Goal: Task Accomplishment & Management: Use online tool/utility

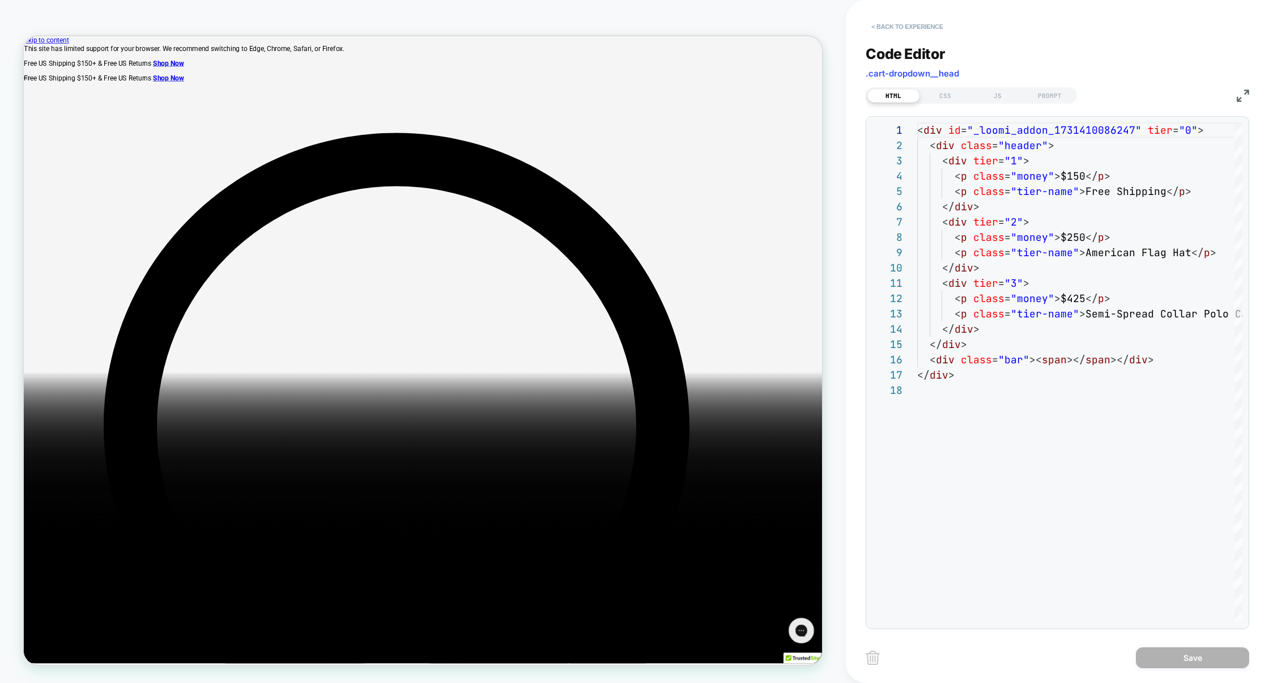
click at [923, 23] on button "< Back to experience" at bounding box center [906, 27] width 83 height 18
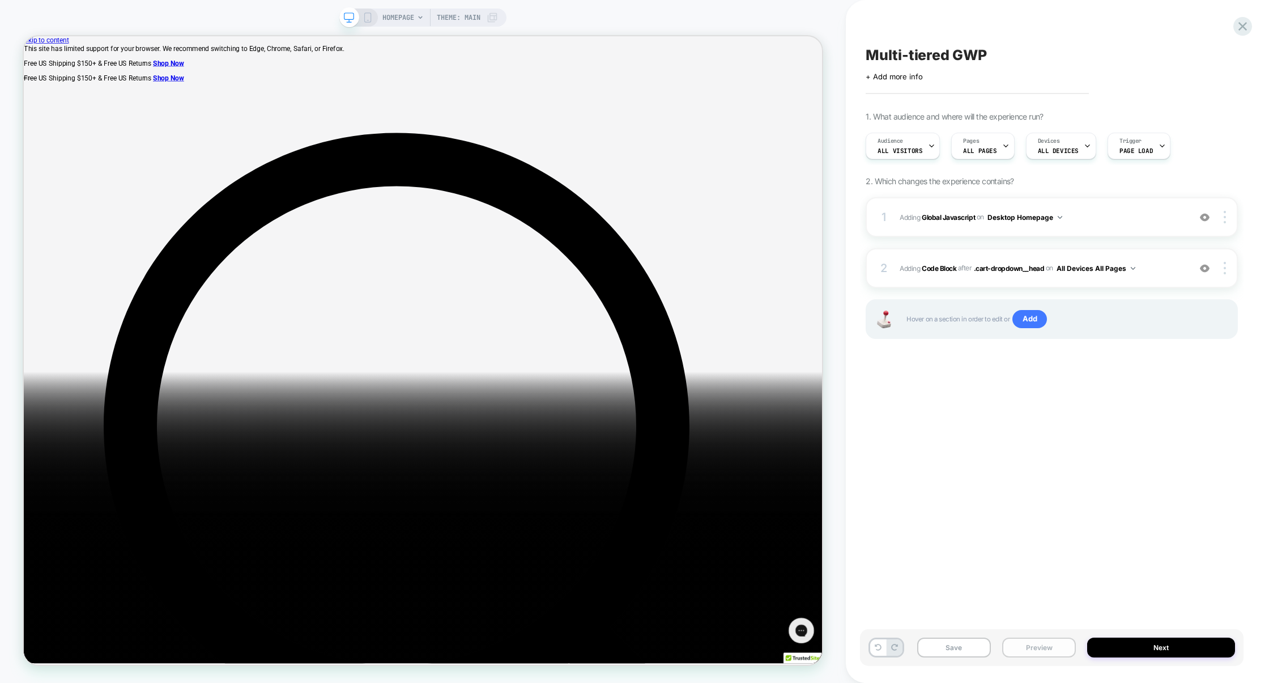
click at [1029, 642] on button "Preview" at bounding box center [1039, 647] width 74 height 20
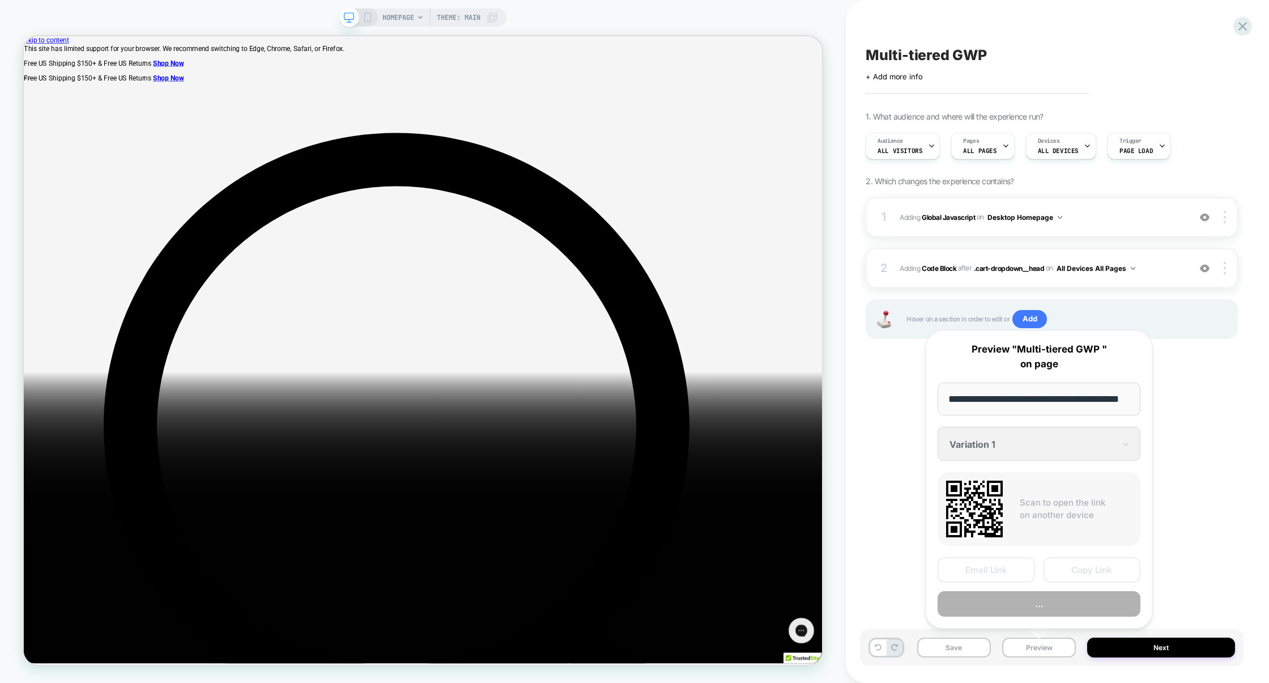
scroll to position [0, 26]
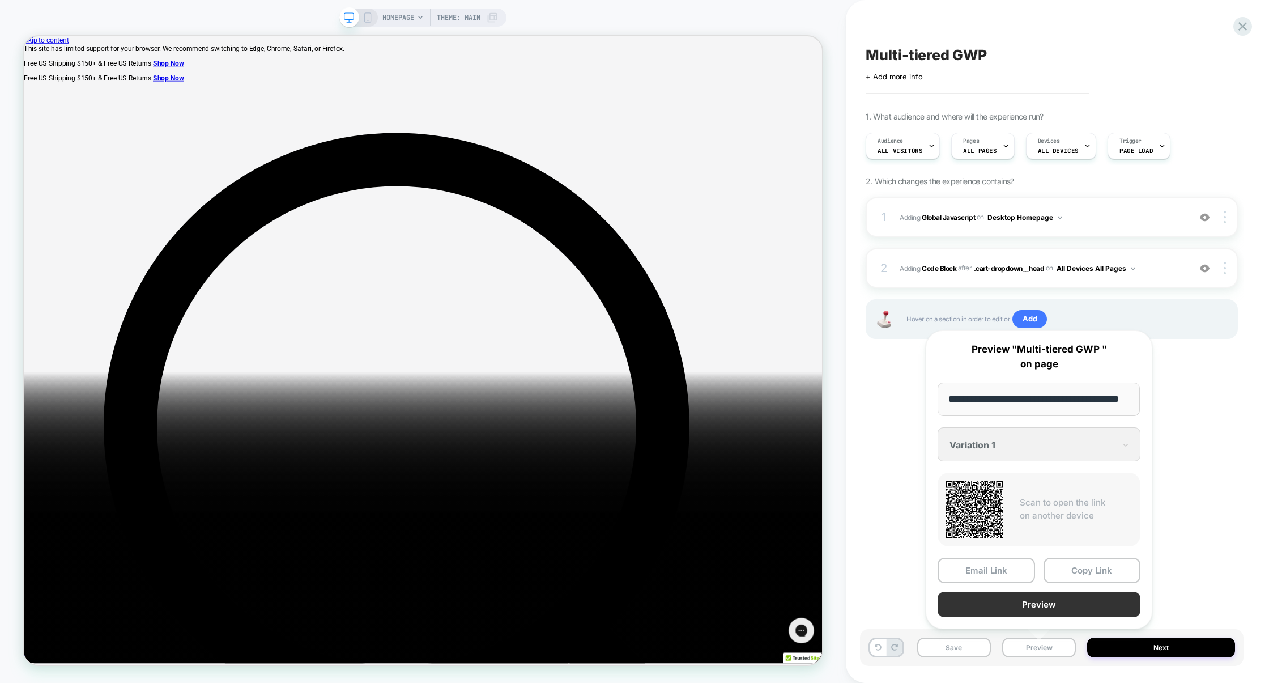
click at [1029, 605] on button "Preview" at bounding box center [1038, 603] width 203 height 25
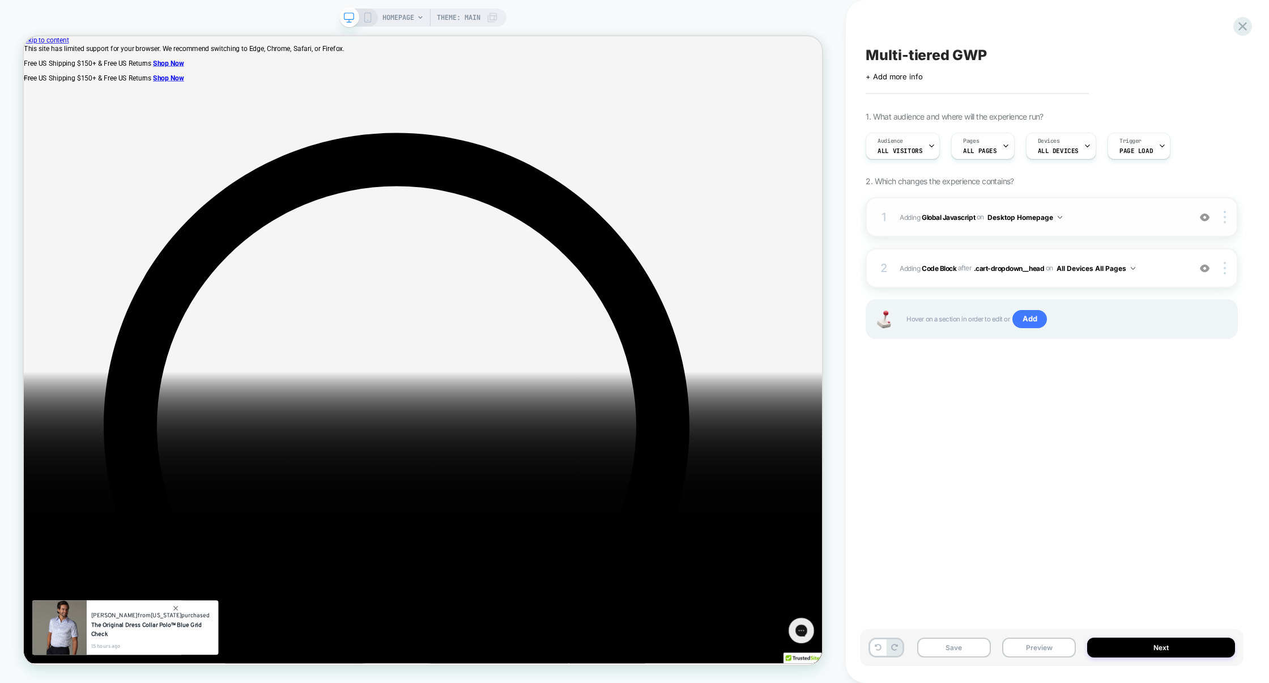
click at [1091, 214] on span "Adding Global Javascript on Desktop Homepage" at bounding box center [1041, 217] width 284 height 14
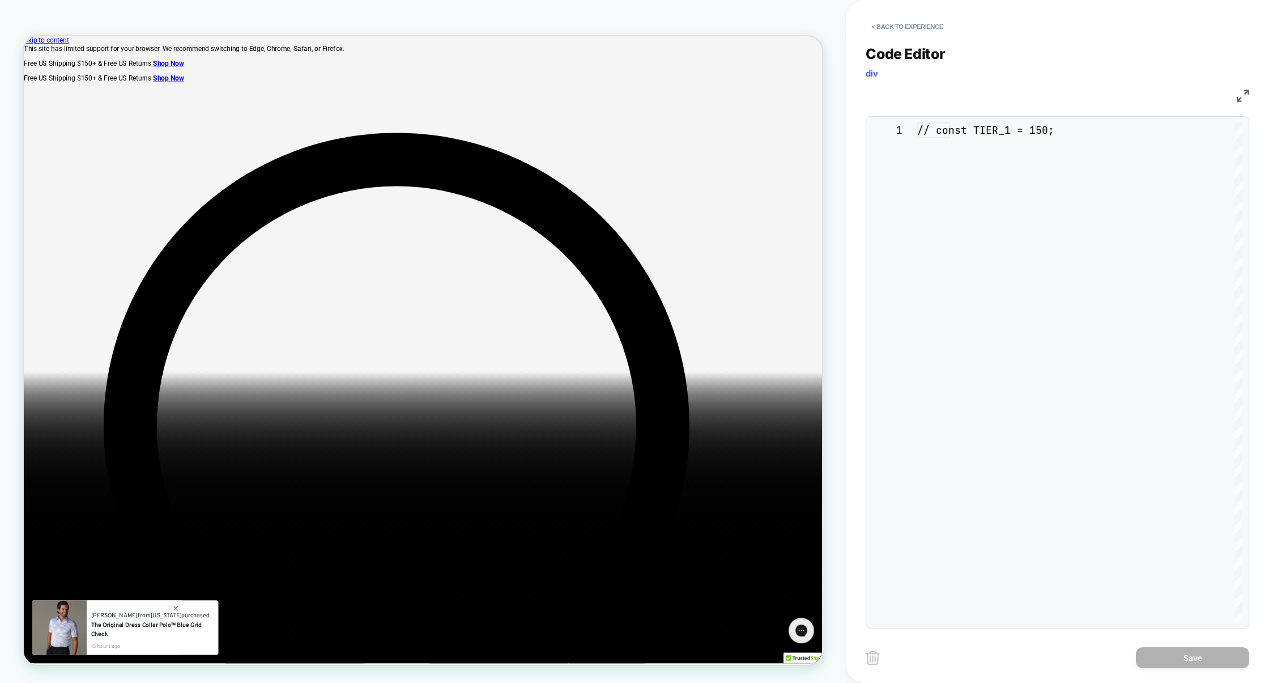
scroll to position [153, 0]
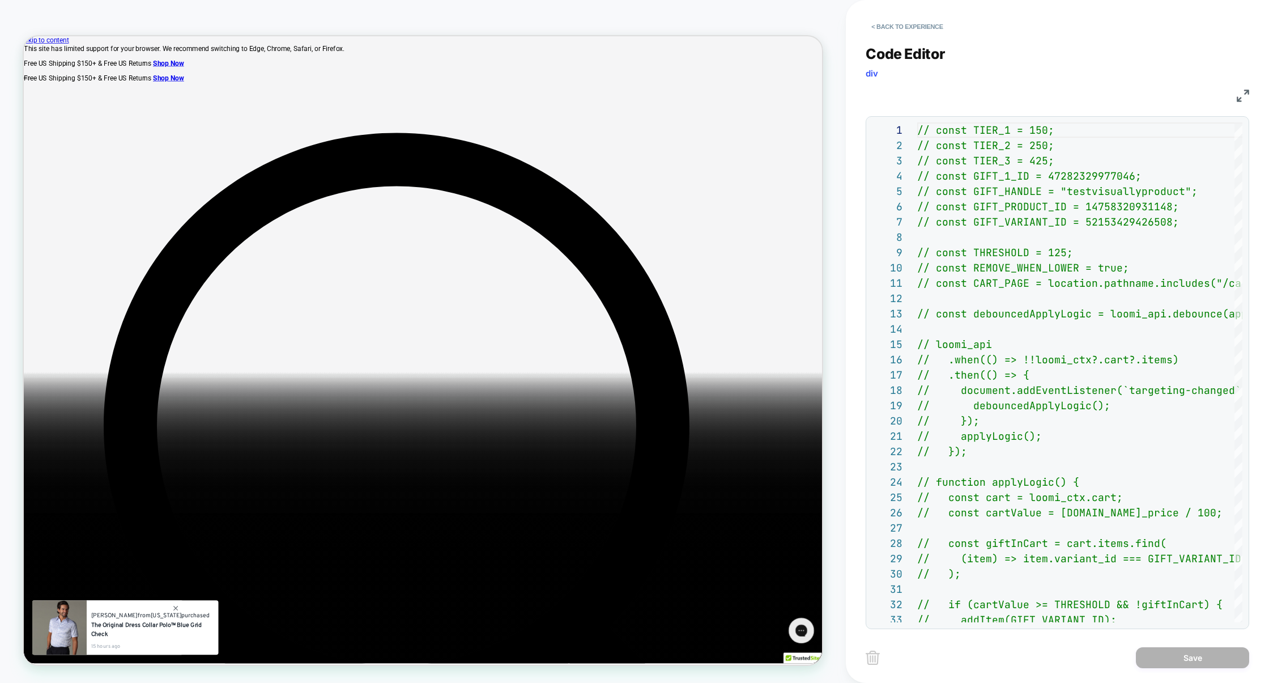
click at [1242, 95] on img at bounding box center [1242, 95] width 12 height 12
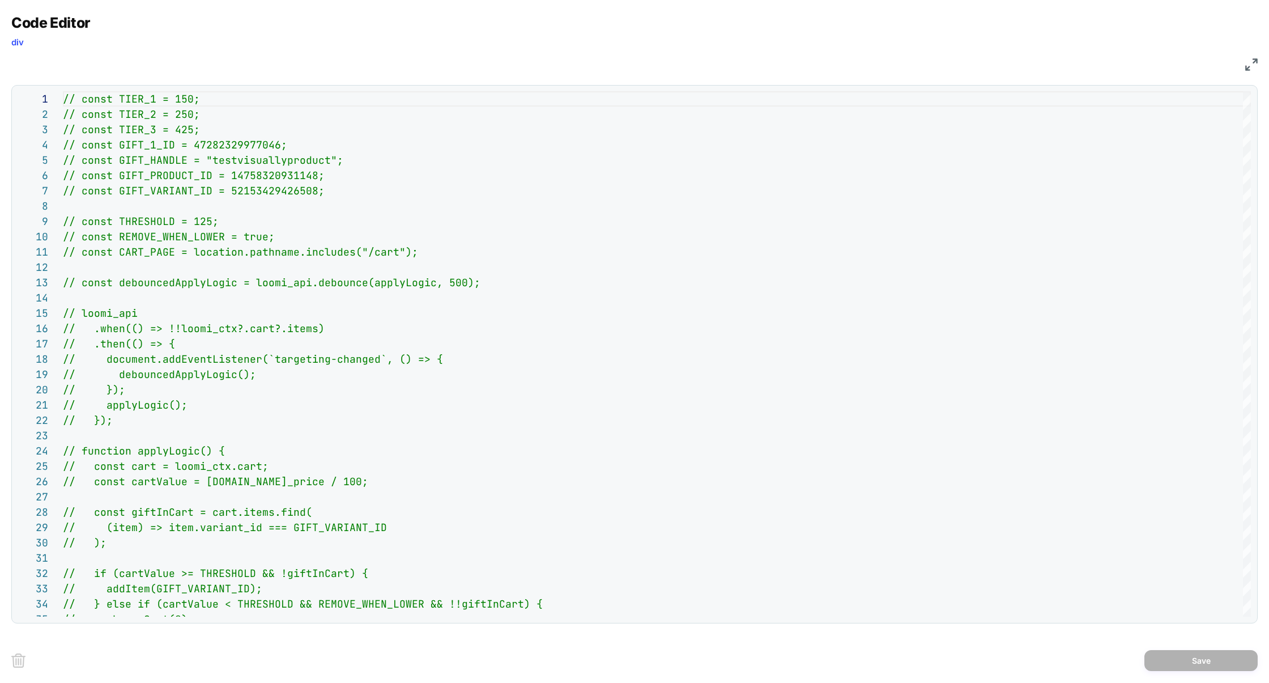
click at [1254, 64] on img at bounding box center [1251, 64] width 12 height 12
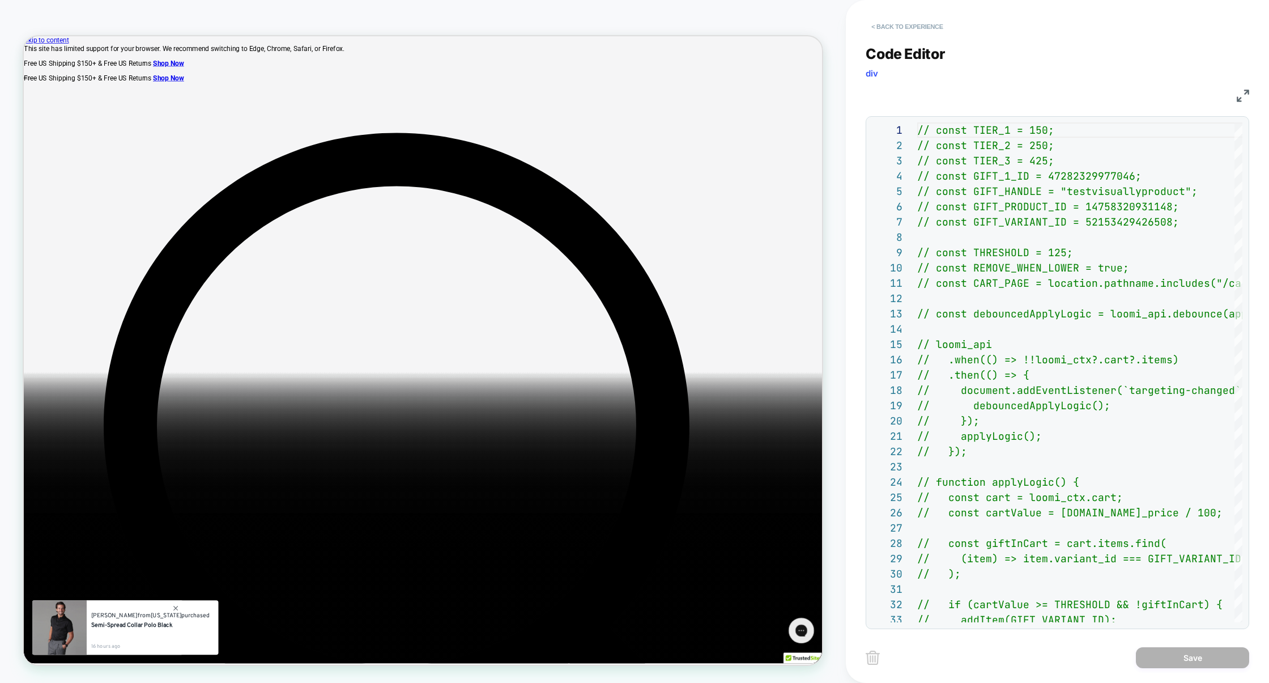
click at [920, 22] on button "< Back to experience" at bounding box center [906, 27] width 83 height 18
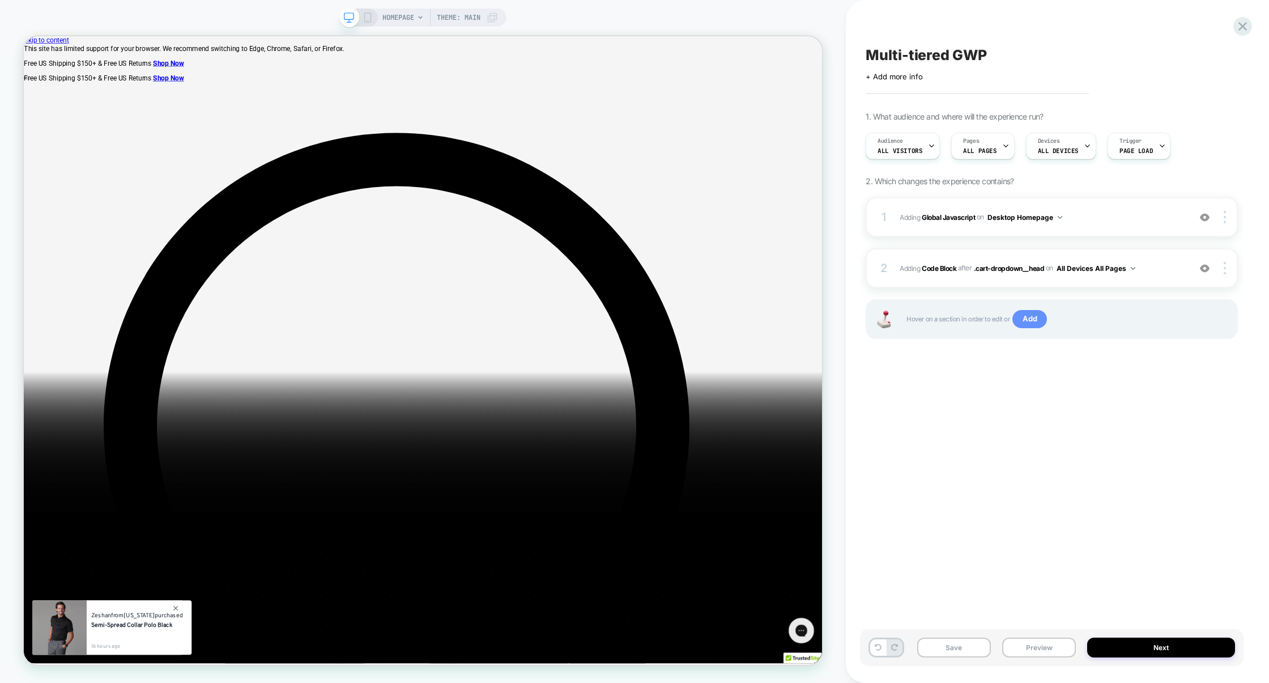
click at [1035, 321] on span "Add" at bounding box center [1029, 319] width 35 height 18
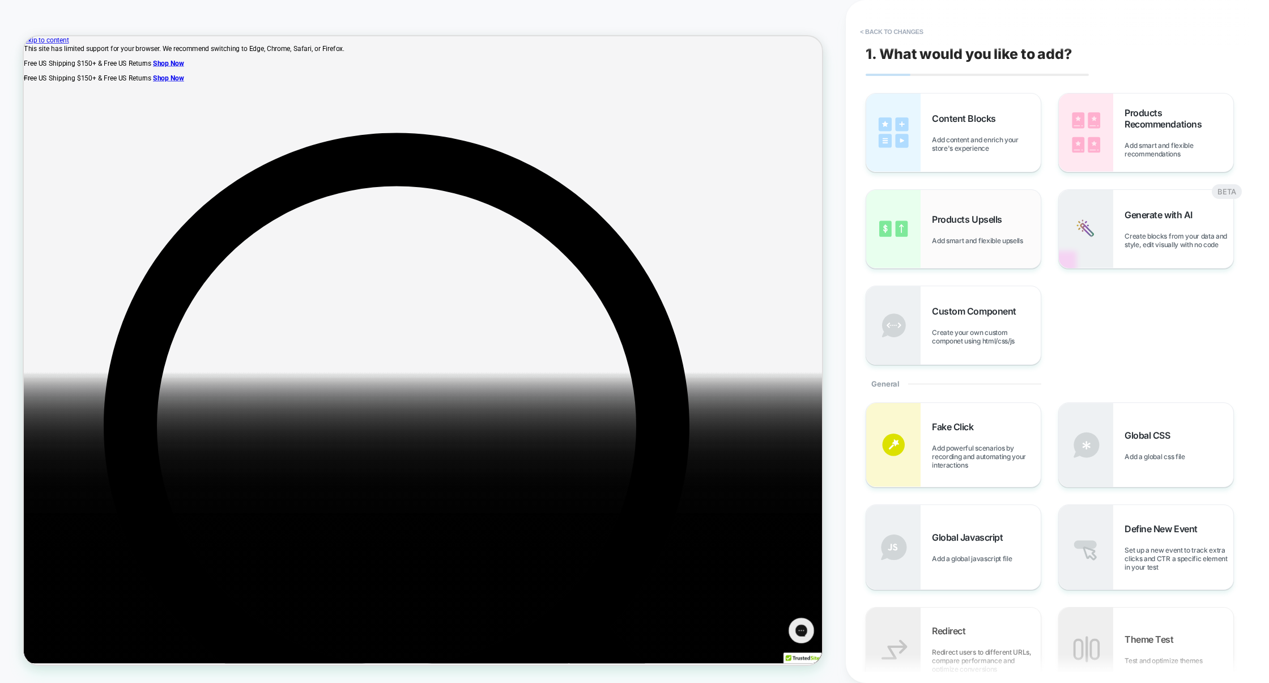
click at [980, 220] on span "Products Upsells" at bounding box center [969, 219] width 75 height 11
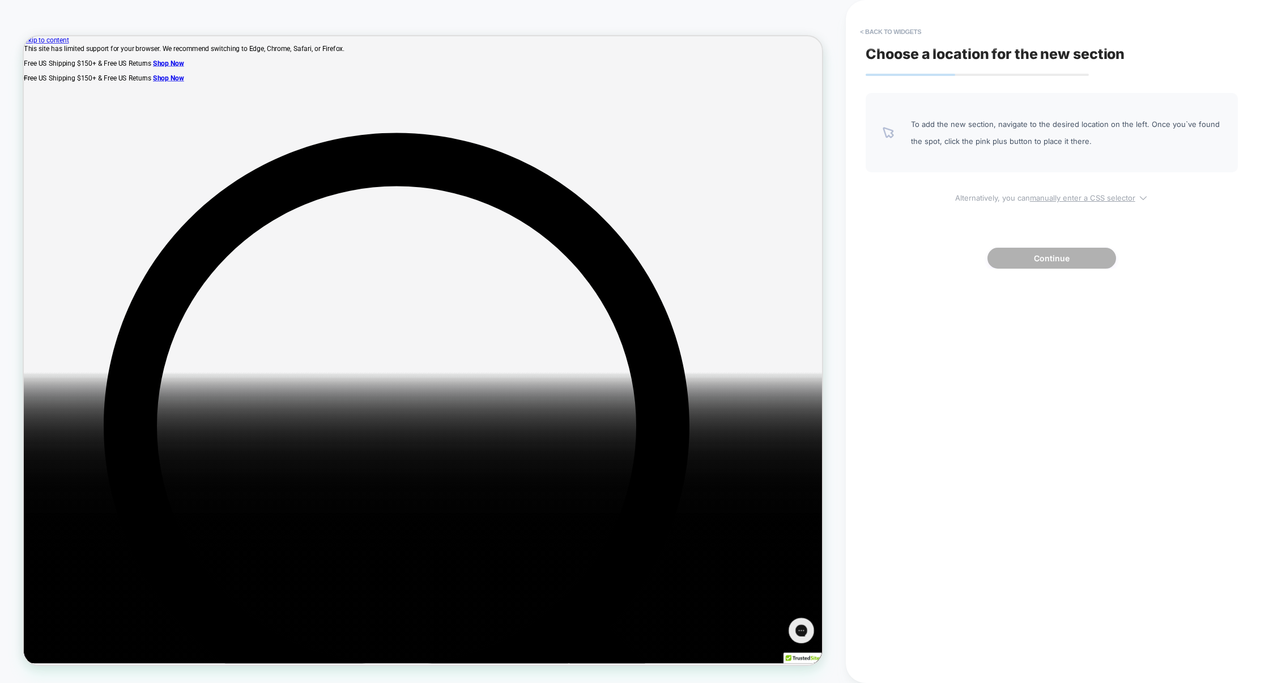
click at [1061, 195] on u "manually enter a CSS selector" at bounding box center [1082, 197] width 105 height 9
select select "*******"
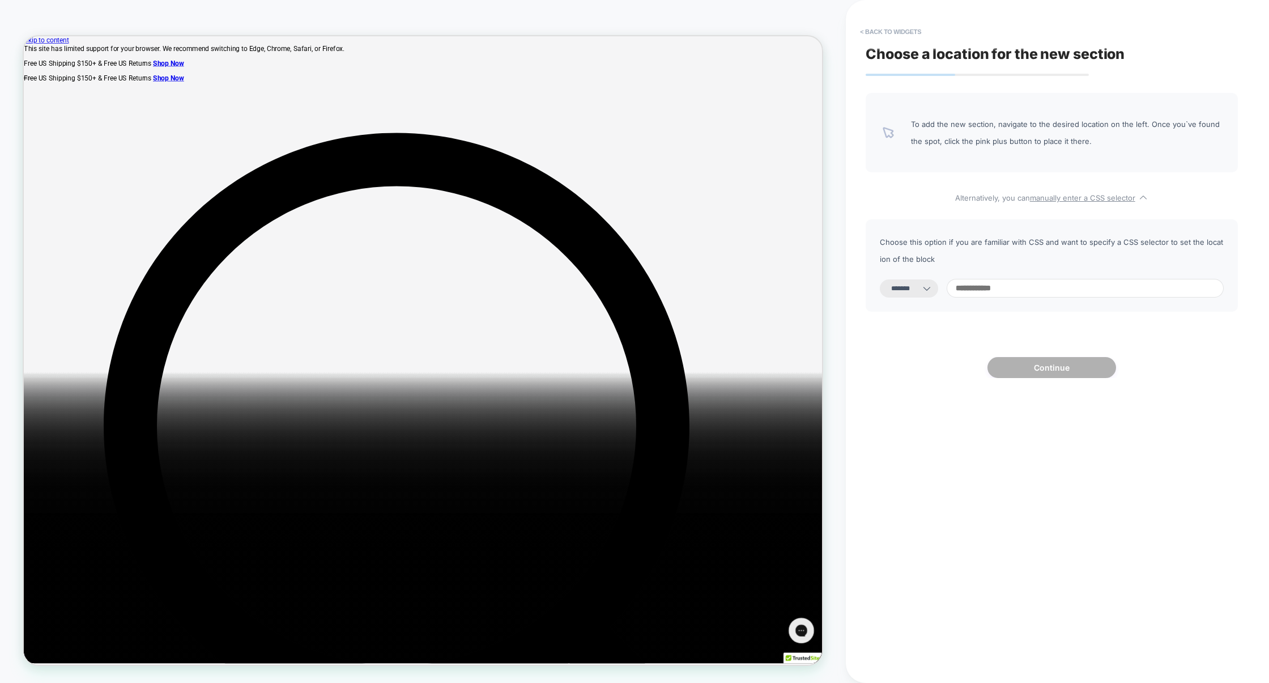
click at [1001, 279] on input at bounding box center [1084, 288] width 277 height 19
paste input "**********"
type input "**********"
select select "*********"
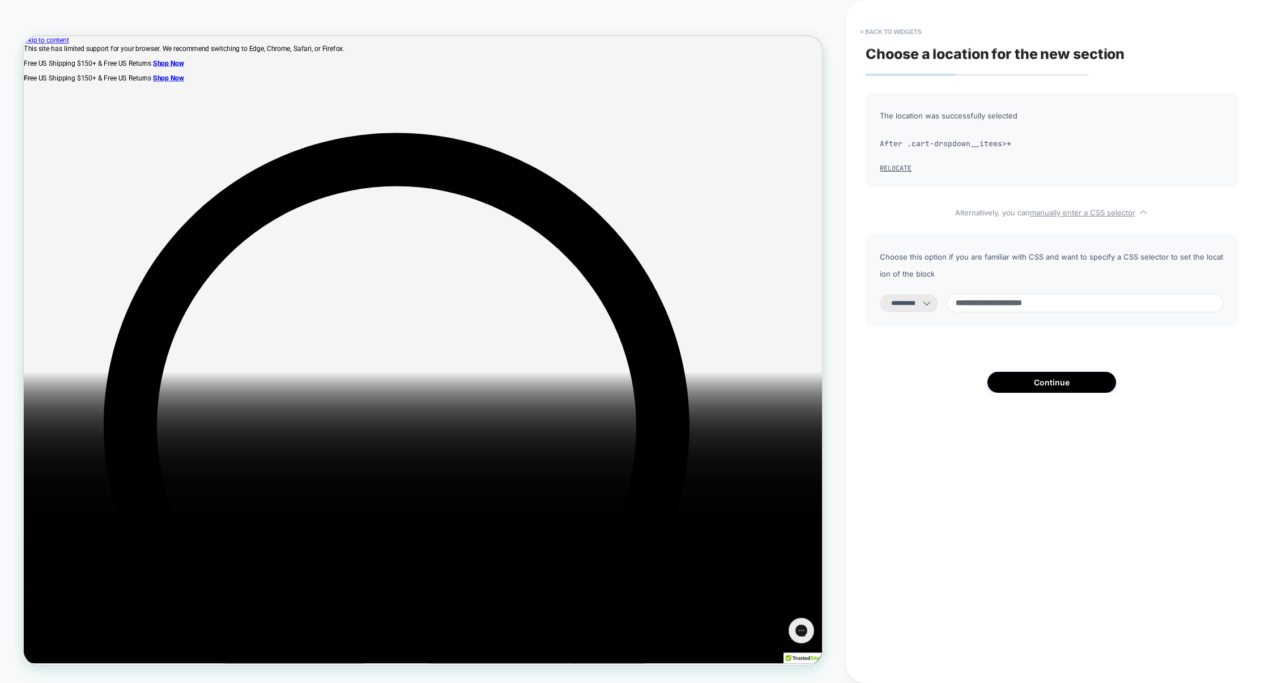
scroll to position [25, 0]
type input "**********"
click at [923, 316] on div "**********" at bounding box center [1051, 280] width 372 height 92
click at [923, 312] on select "**********" at bounding box center [909, 303] width 58 height 18
select select "**********"
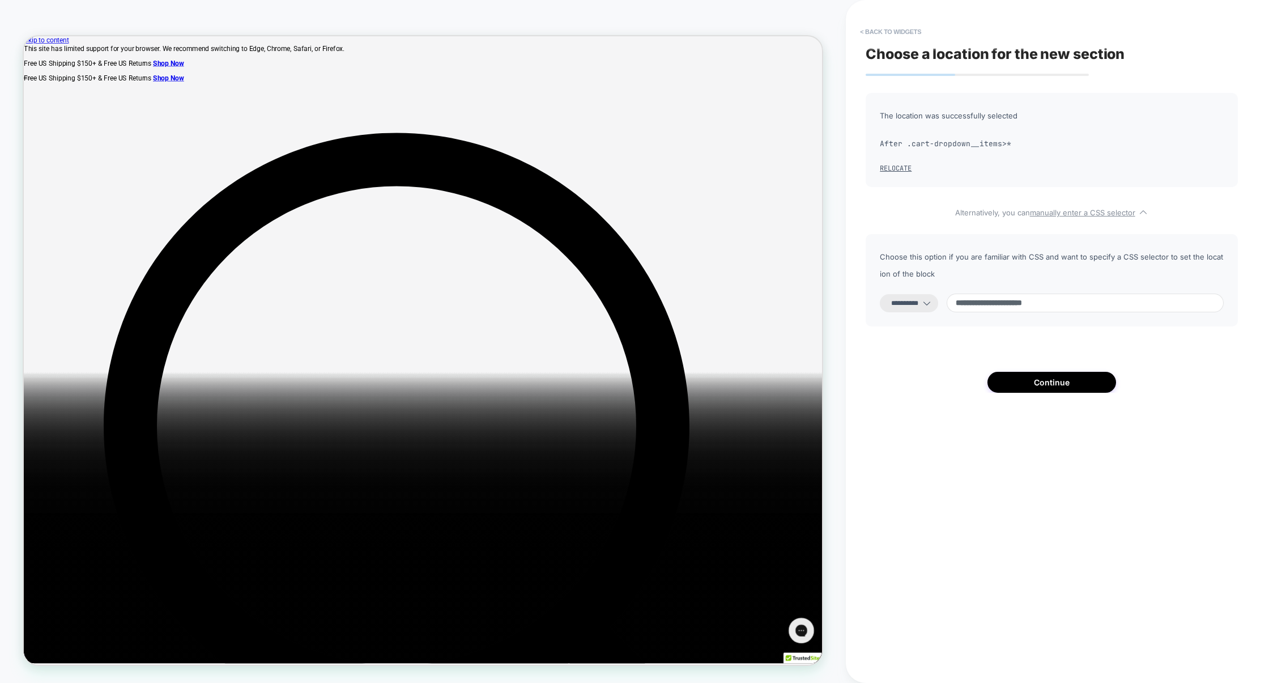
click at [880, 294] on select "**********" at bounding box center [909, 303] width 58 height 18
click at [1073, 389] on button "Continue" at bounding box center [1051, 382] width 129 height 21
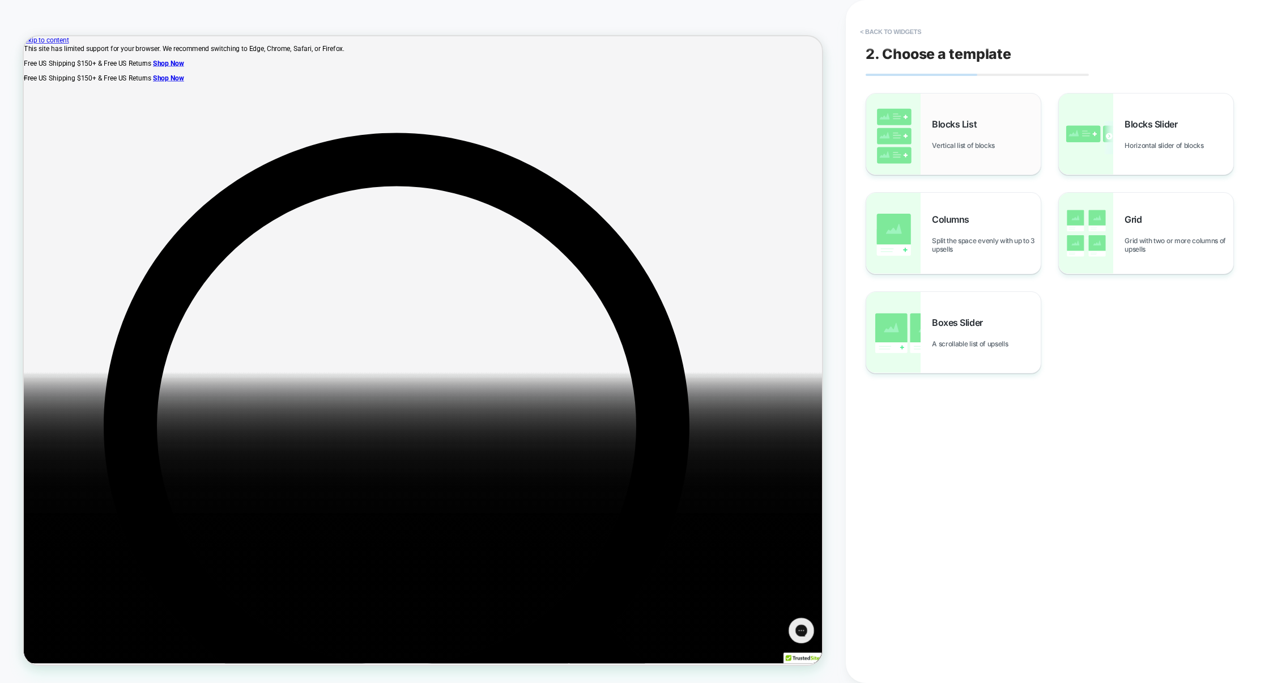
scroll to position [0, 0]
click at [944, 138] on div "Blocks List Vertical list of blocks" at bounding box center [986, 133] width 109 height 31
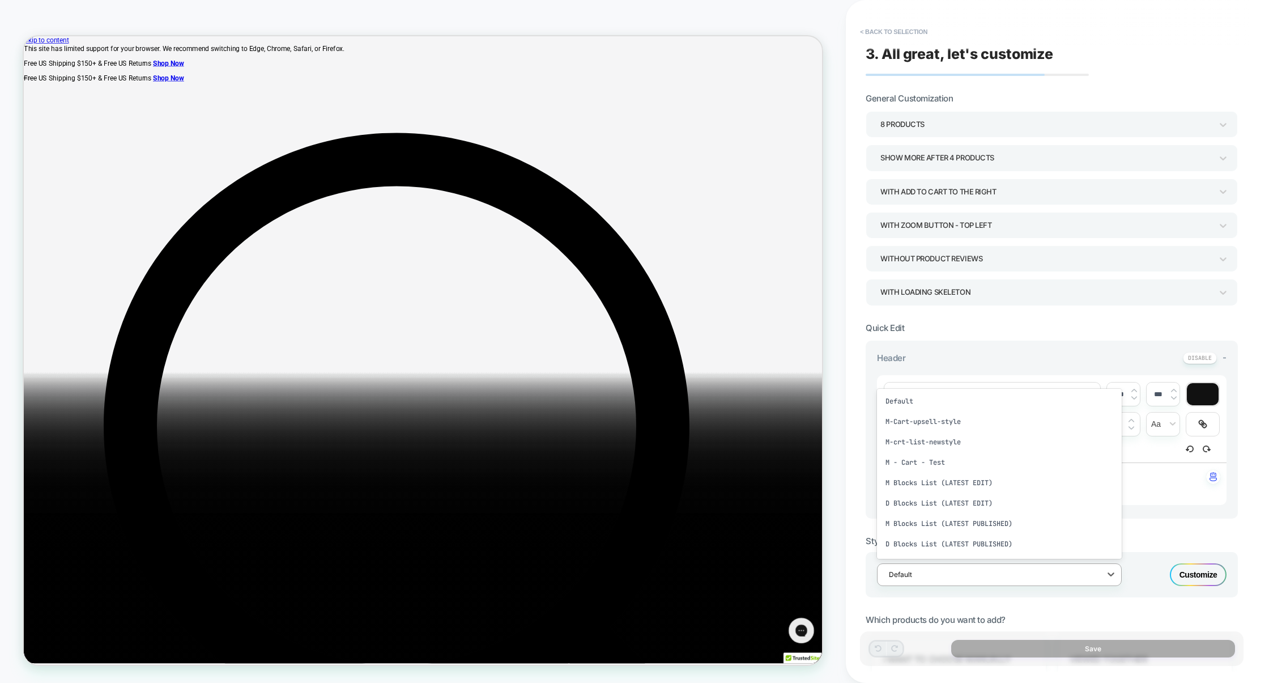
click at [959, 575] on div at bounding box center [992, 574] width 206 height 11
click at [942, 543] on div "D - Cart drawer" at bounding box center [999, 546] width 245 height 20
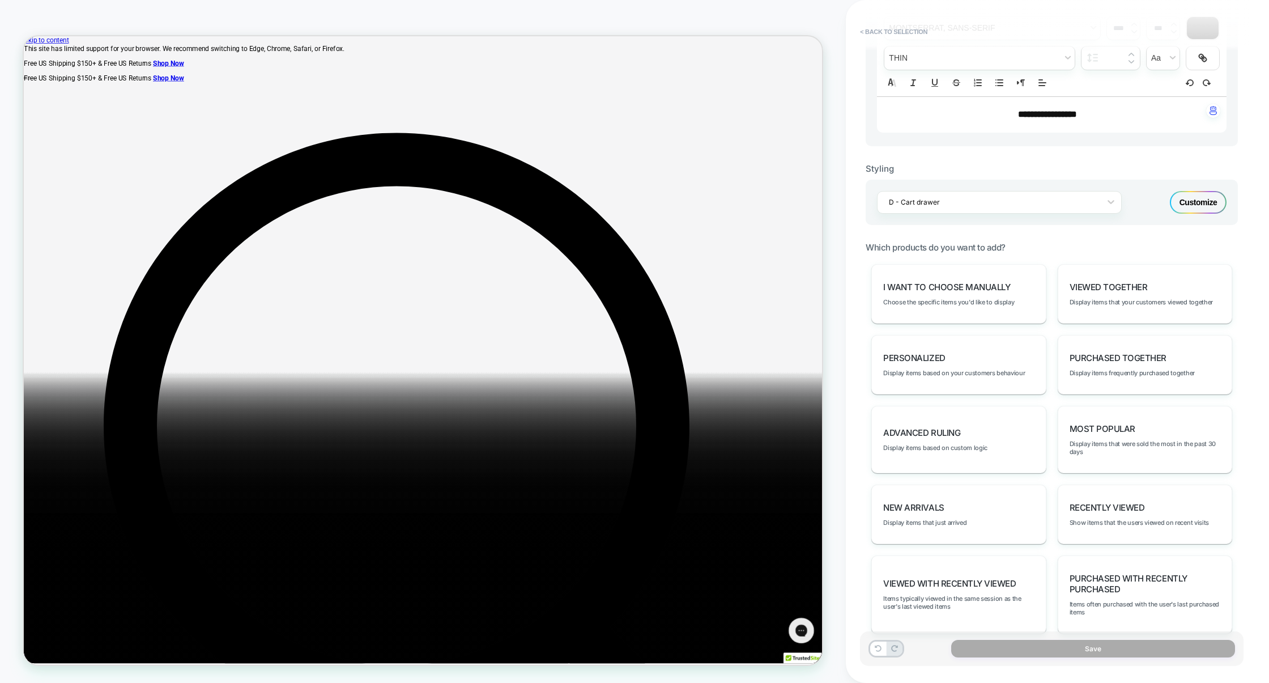
scroll to position [365, 0]
click at [962, 289] on span "I want to choose manually" at bounding box center [946, 287] width 127 height 11
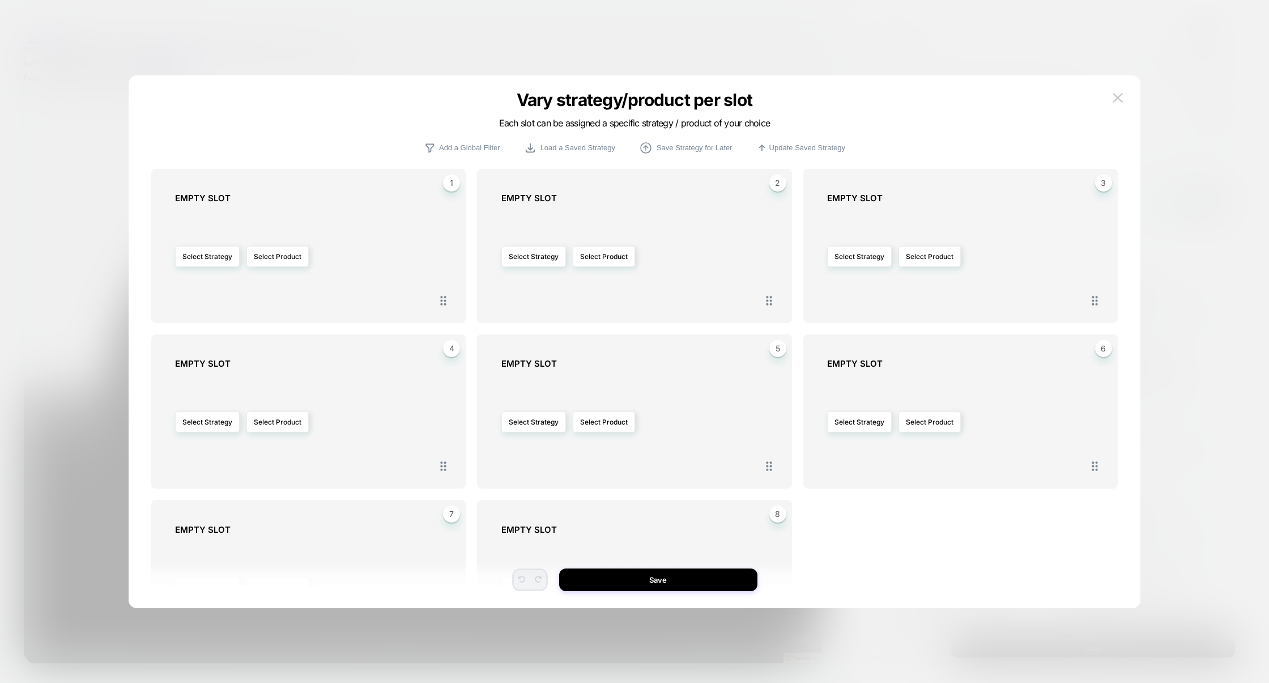
click at [1200, 76] on div at bounding box center [634, 341] width 1269 height 683
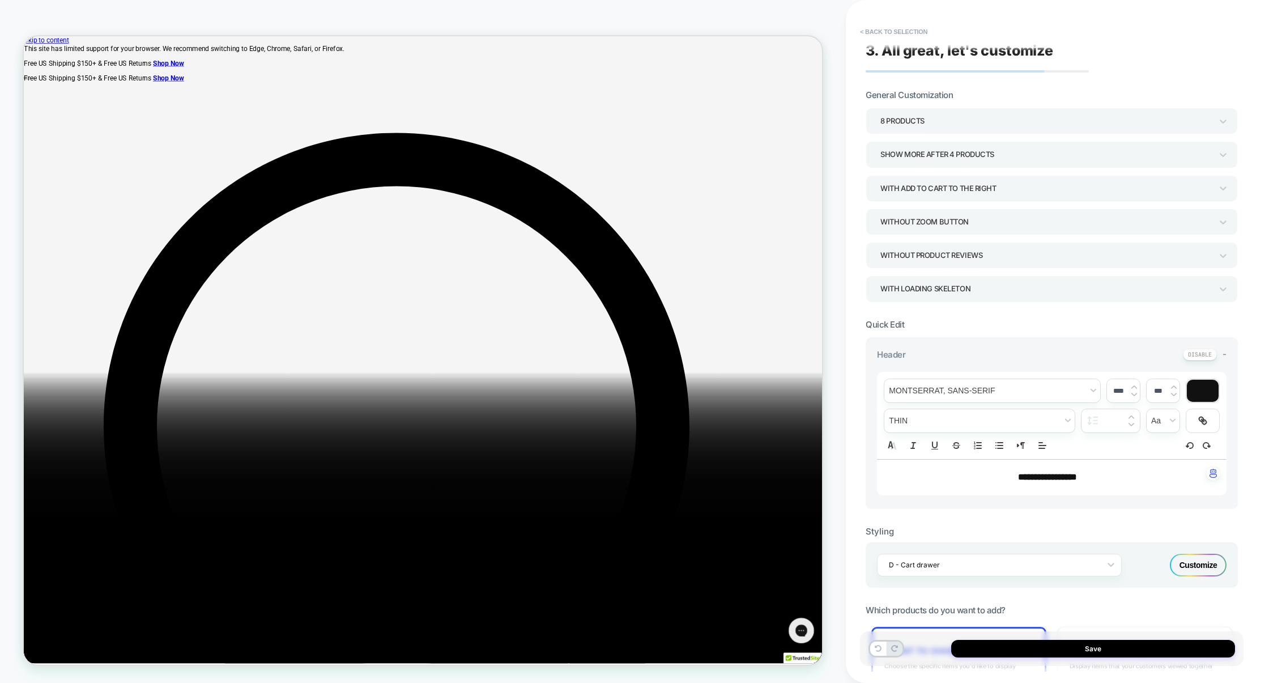
scroll to position [0, 0]
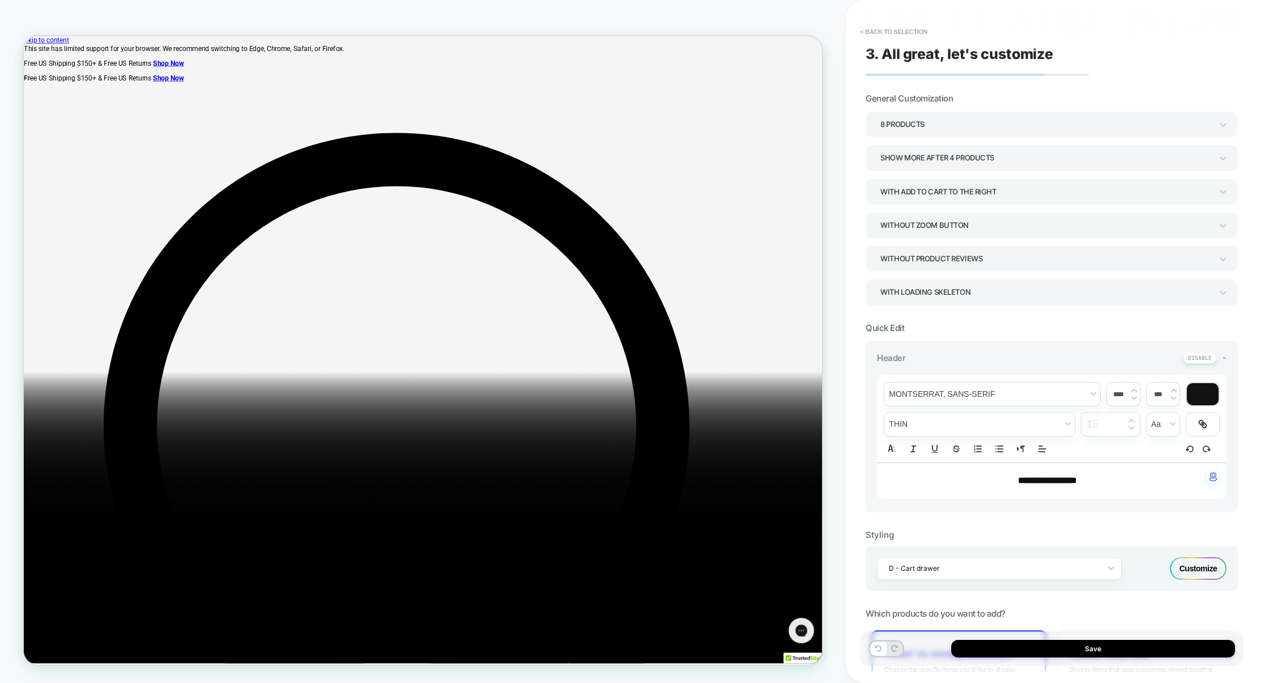
click at [930, 125] on div "8 Products" at bounding box center [1045, 124] width 331 height 15
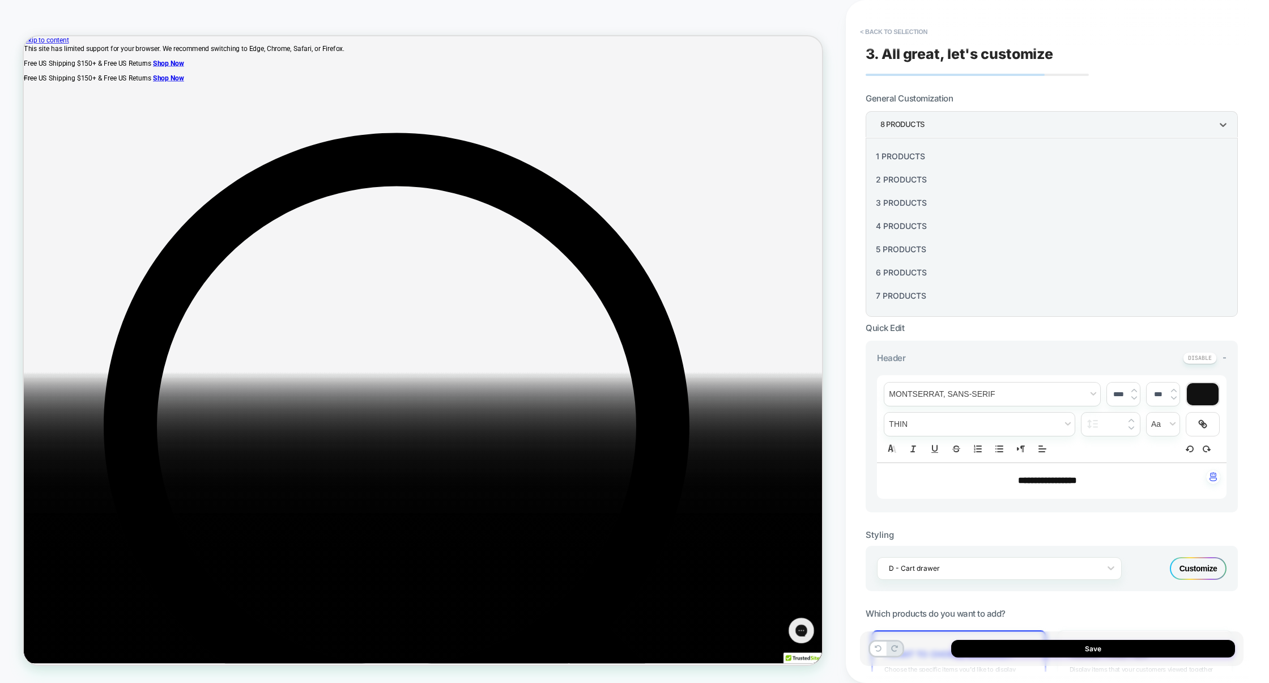
click at [913, 160] on div "1 Products" at bounding box center [1051, 155] width 363 height 23
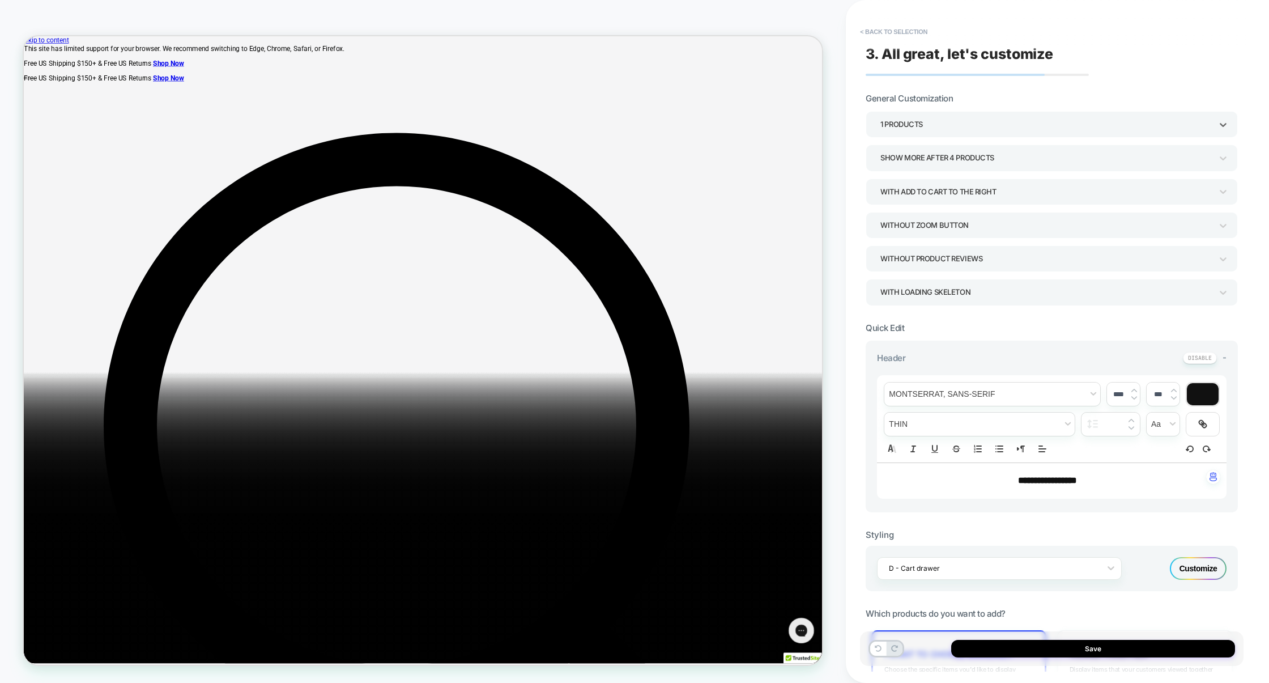
click at [922, 158] on div "Show more after 4 Products" at bounding box center [1045, 157] width 331 height 15
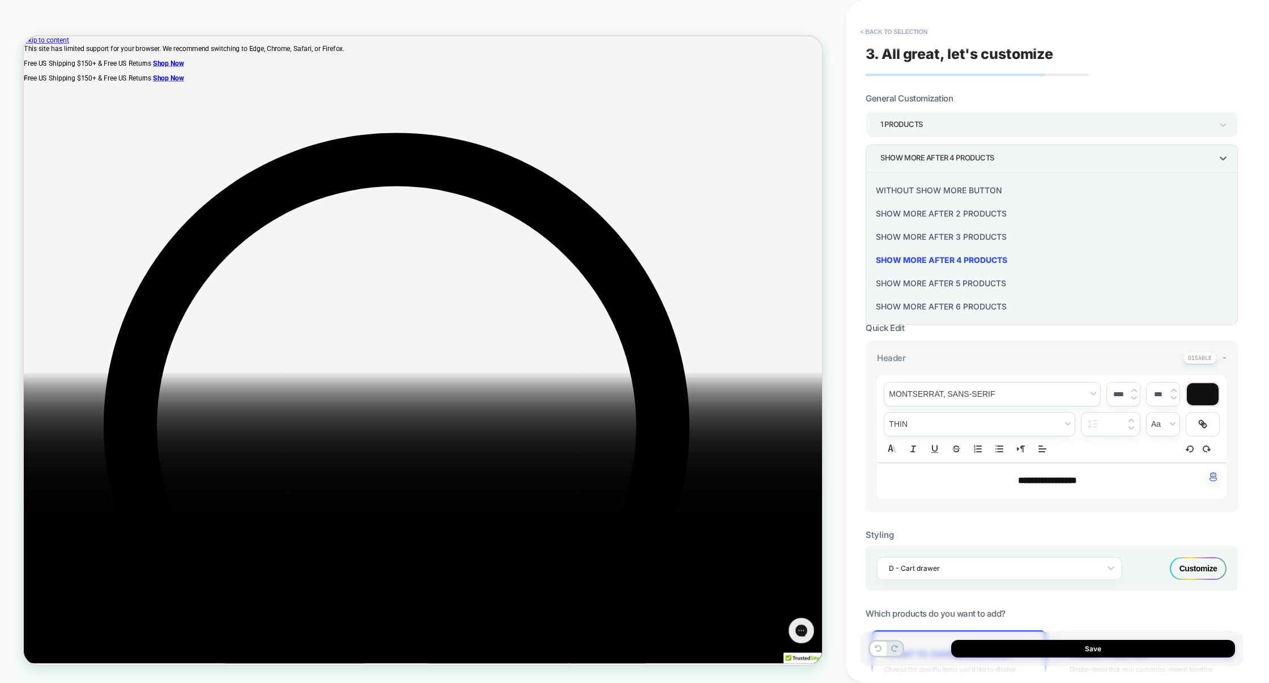
click at [919, 184] on div "Without Show more button" at bounding box center [1051, 189] width 363 height 23
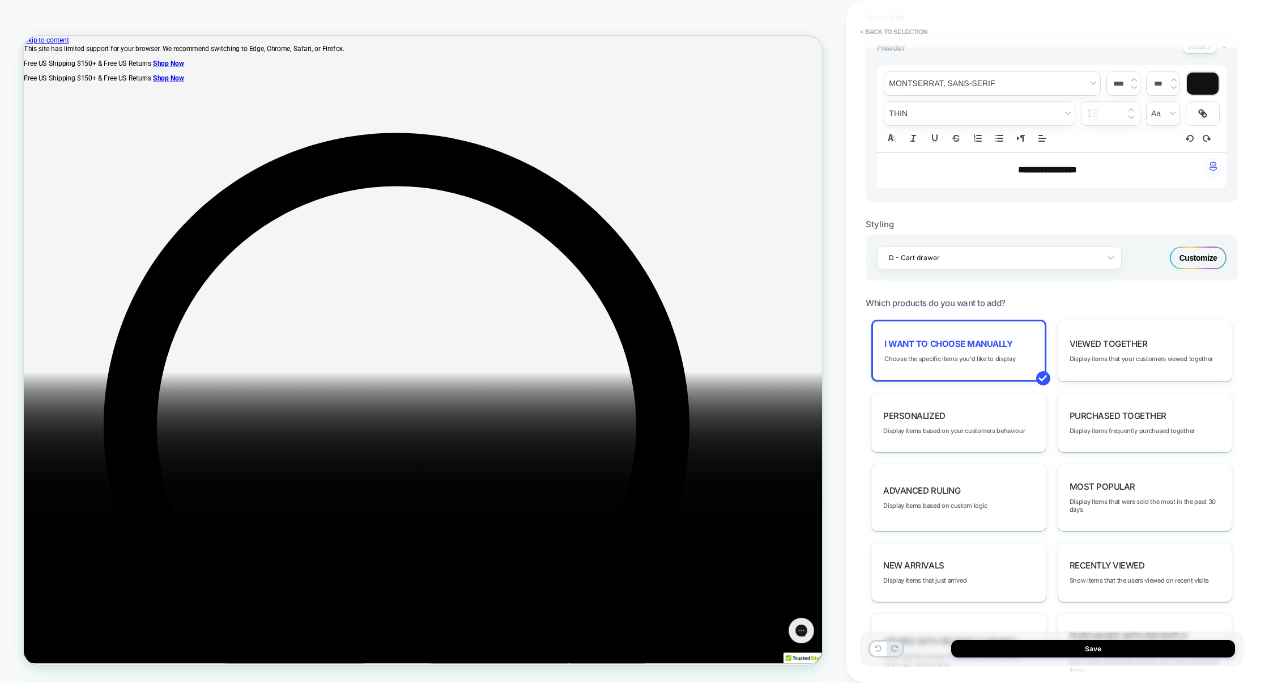
scroll to position [333, 0]
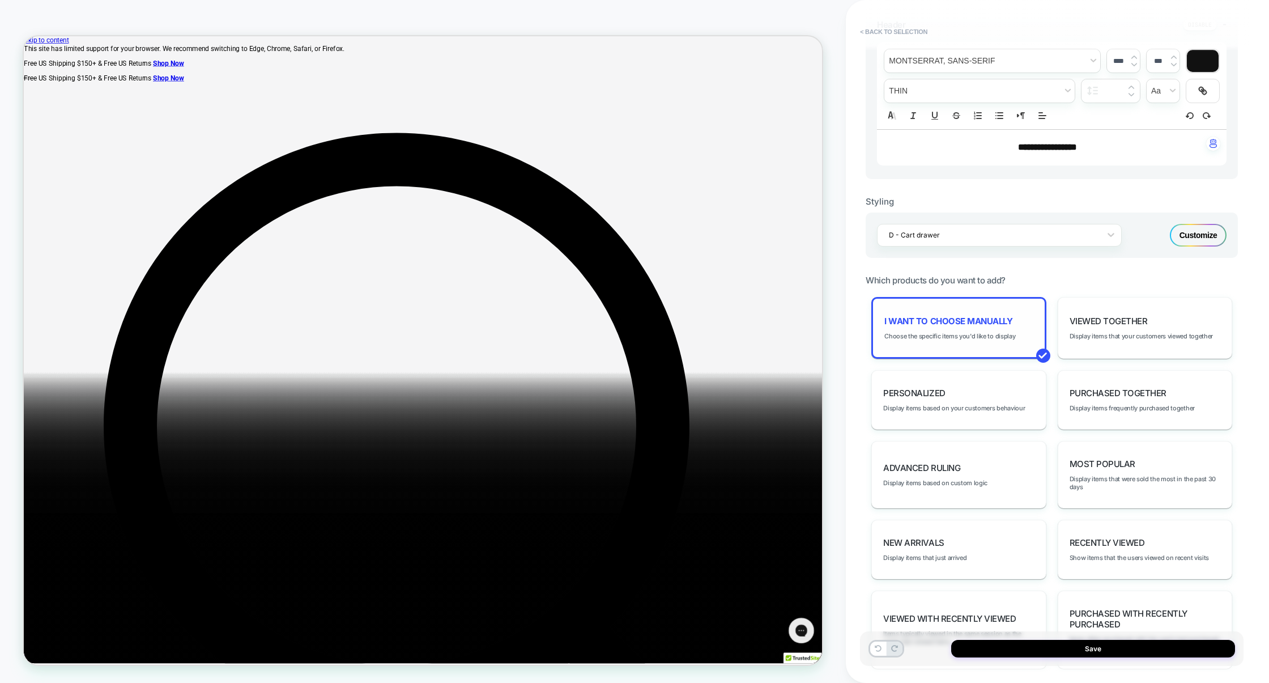
click at [953, 329] on div "I want to choose manually Choose the specific items you'd like to display" at bounding box center [958, 328] width 174 height 62
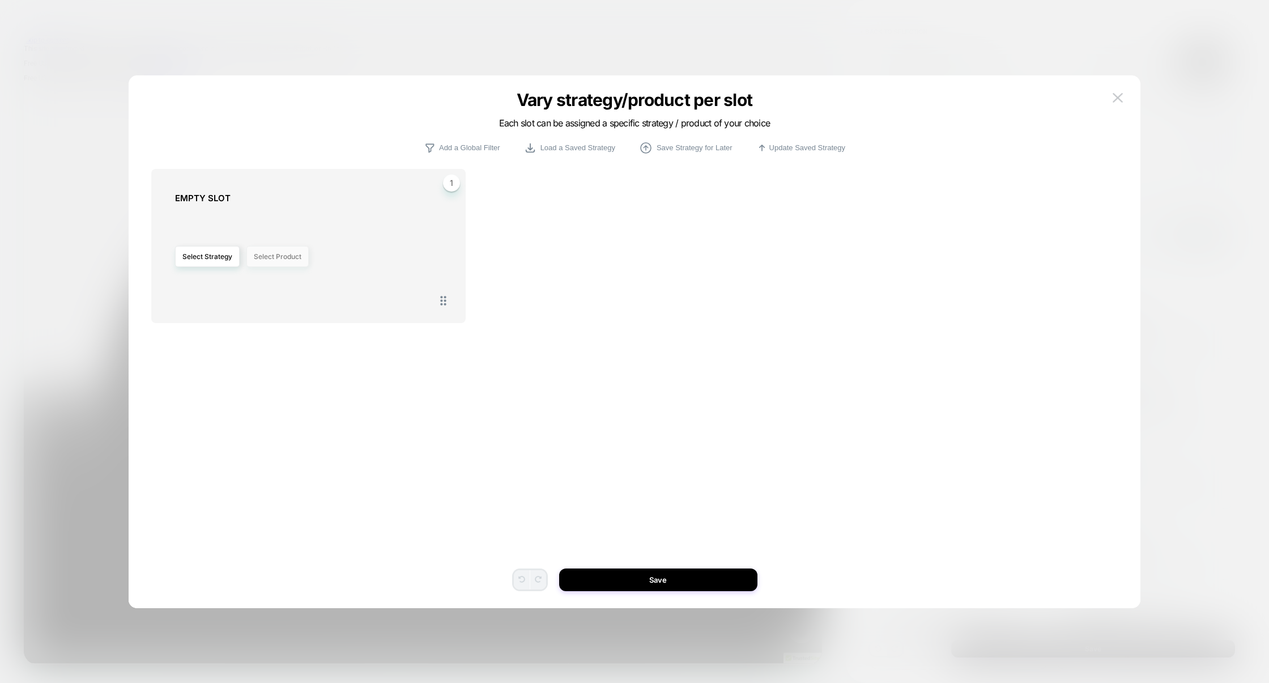
click at [293, 260] on button "Select Product" at bounding box center [277, 256] width 62 height 21
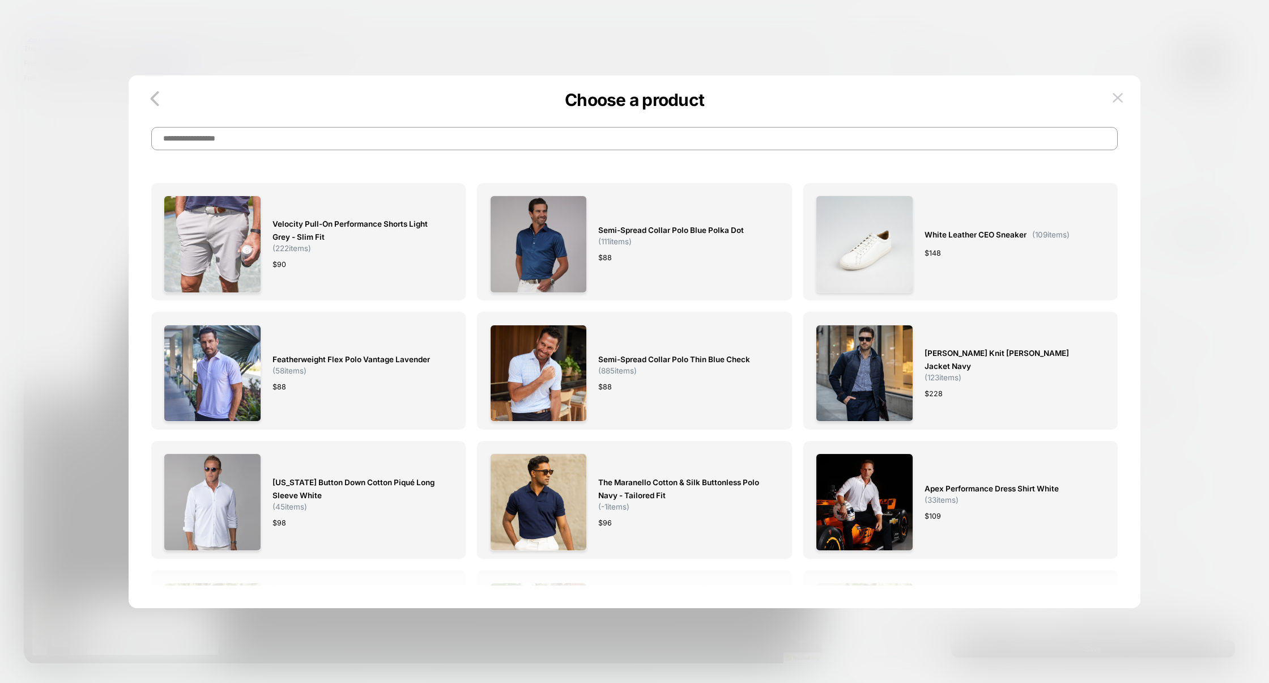
click at [560, 138] on input at bounding box center [634, 138] width 966 height 23
paste input "**********"
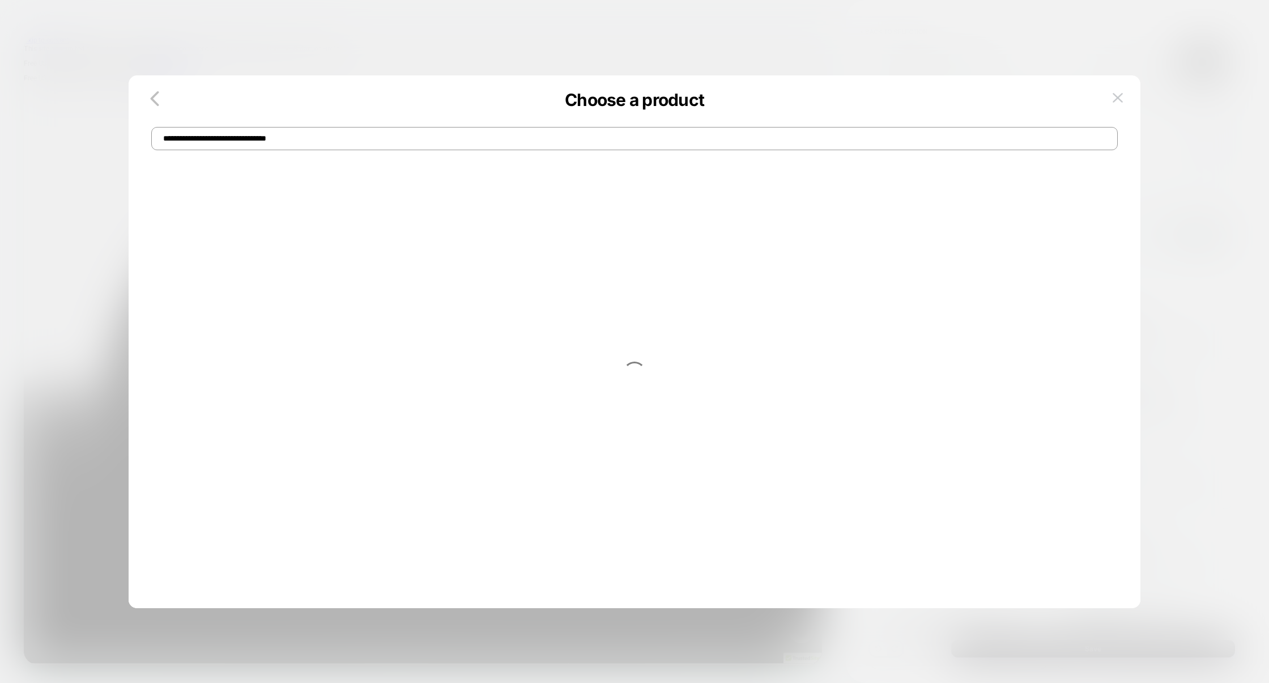
drag, startPoint x: 163, startPoint y: 140, endPoint x: 135, endPoint y: 140, distance: 27.8
click at [134, 140] on div "**********" at bounding box center [635, 127] width 1012 height 46
click at [568, 137] on input "**********" at bounding box center [634, 138] width 966 height 23
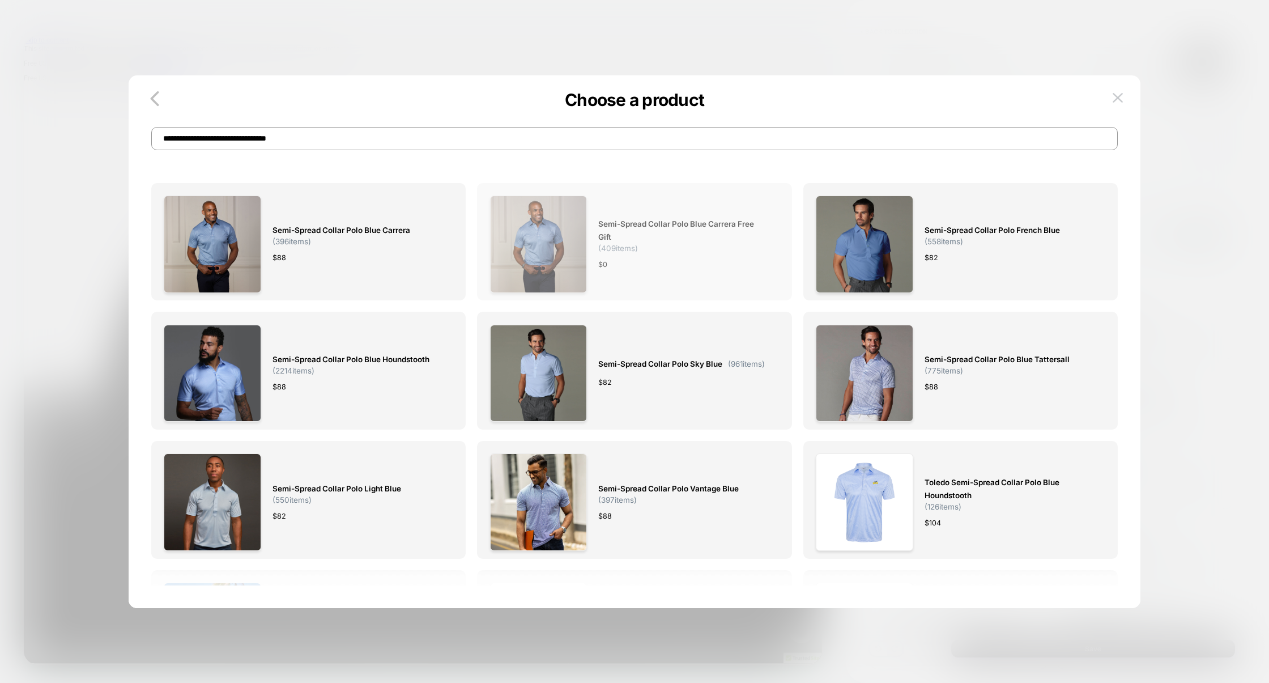
type input "**********"
click at [663, 287] on div "Semi-Spread Collar Polo Blue Carrera Free Gift ( 409 items) $ 0" at bounding box center [682, 243] width 169 height 97
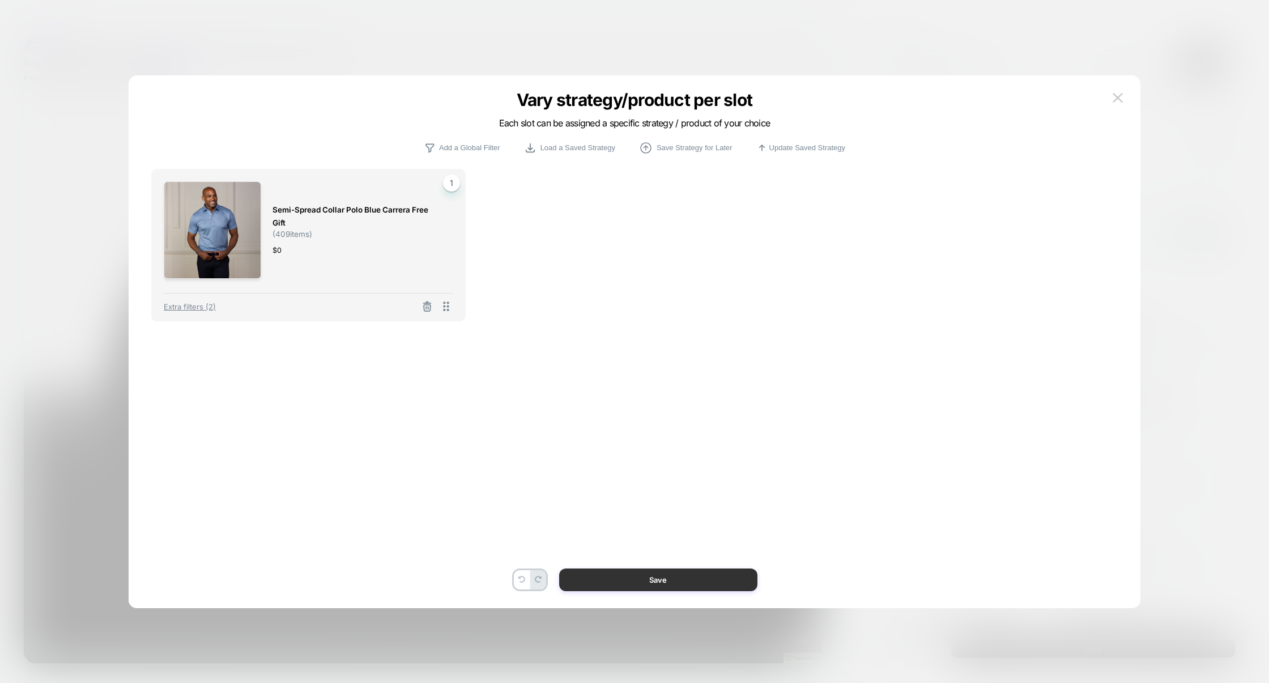
click at [666, 576] on button "Save" at bounding box center [658, 579] width 198 height 23
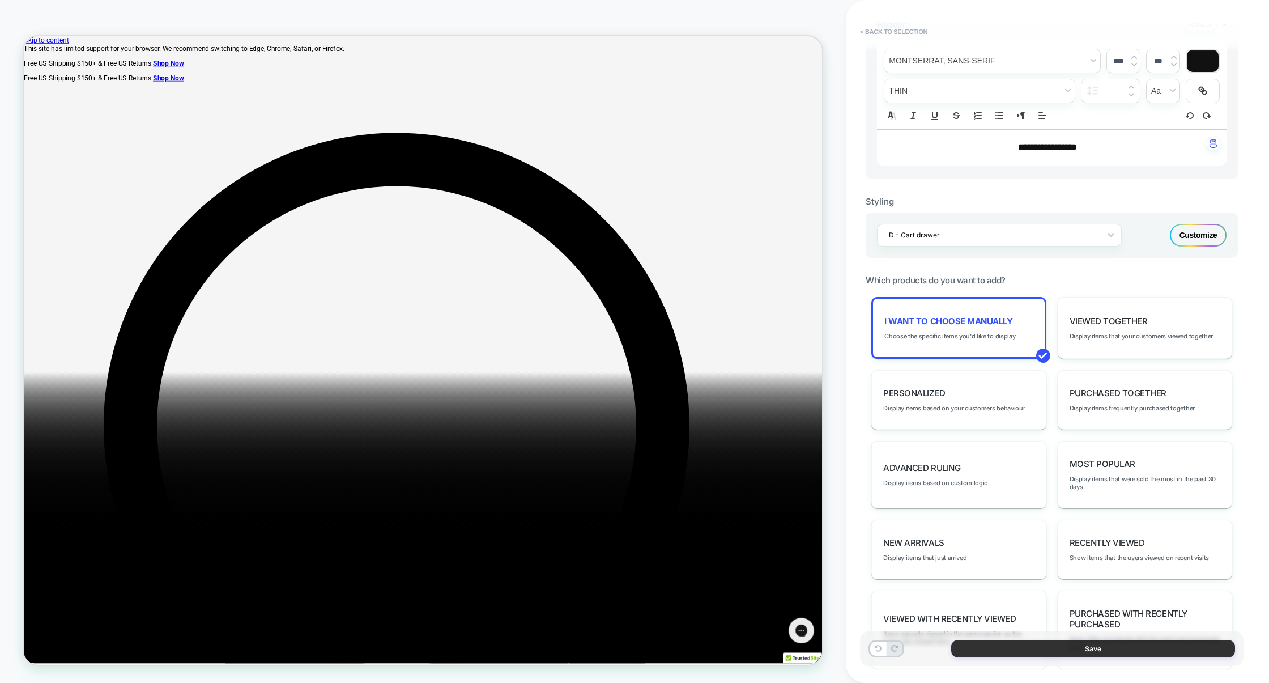
click at [1070, 645] on button "Save" at bounding box center [1093, 648] width 284 height 18
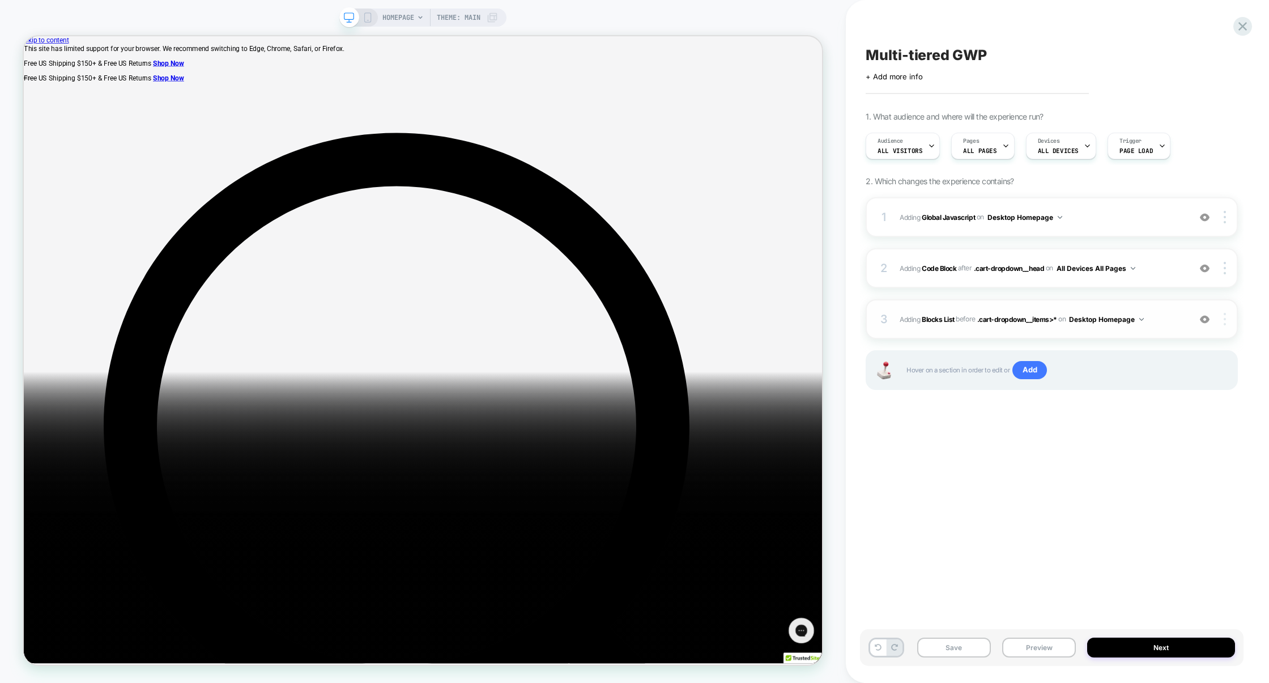
click at [1228, 317] on div at bounding box center [1226, 319] width 22 height 12
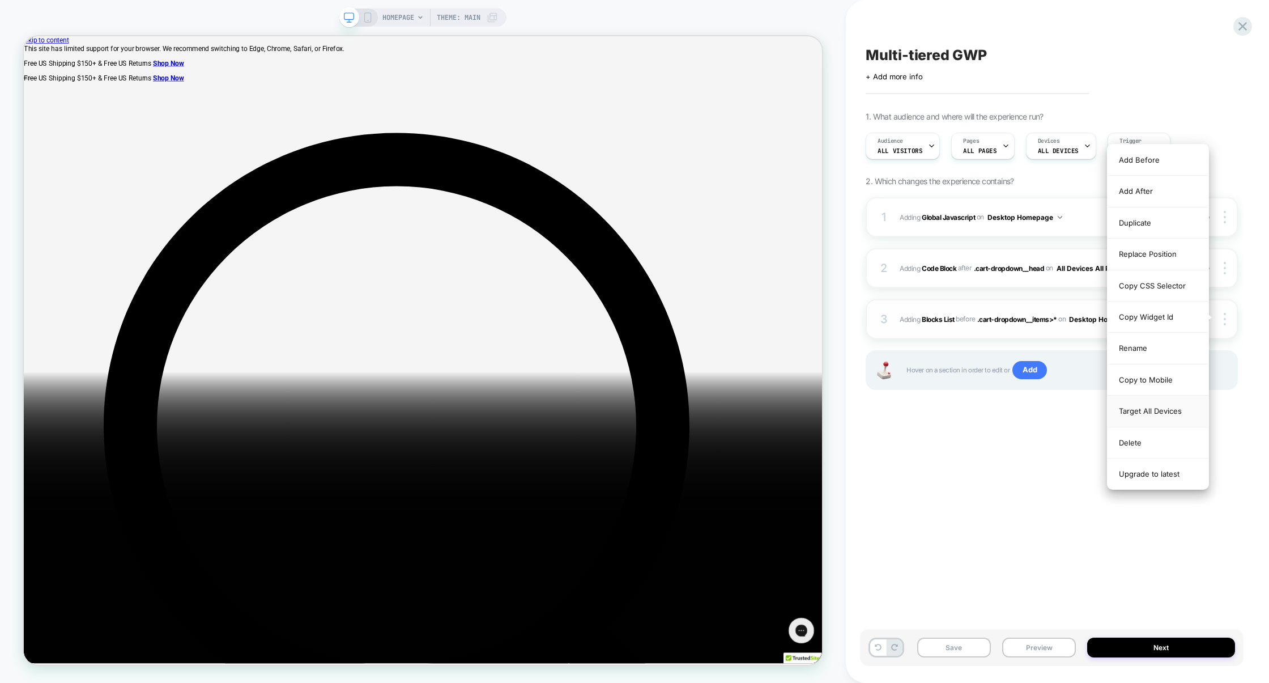
click at [1164, 413] on div "Target All Devices" at bounding box center [1157, 410] width 101 height 31
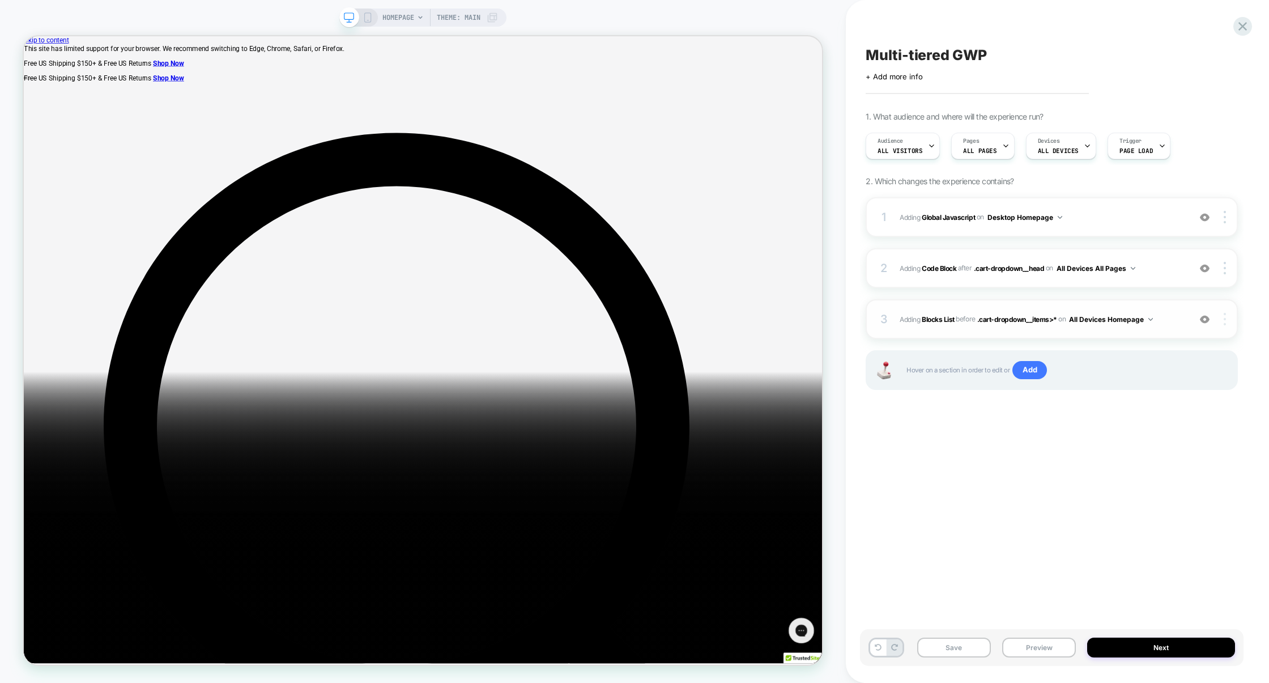
click at [1231, 322] on div at bounding box center [1226, 319] width 22 height 12
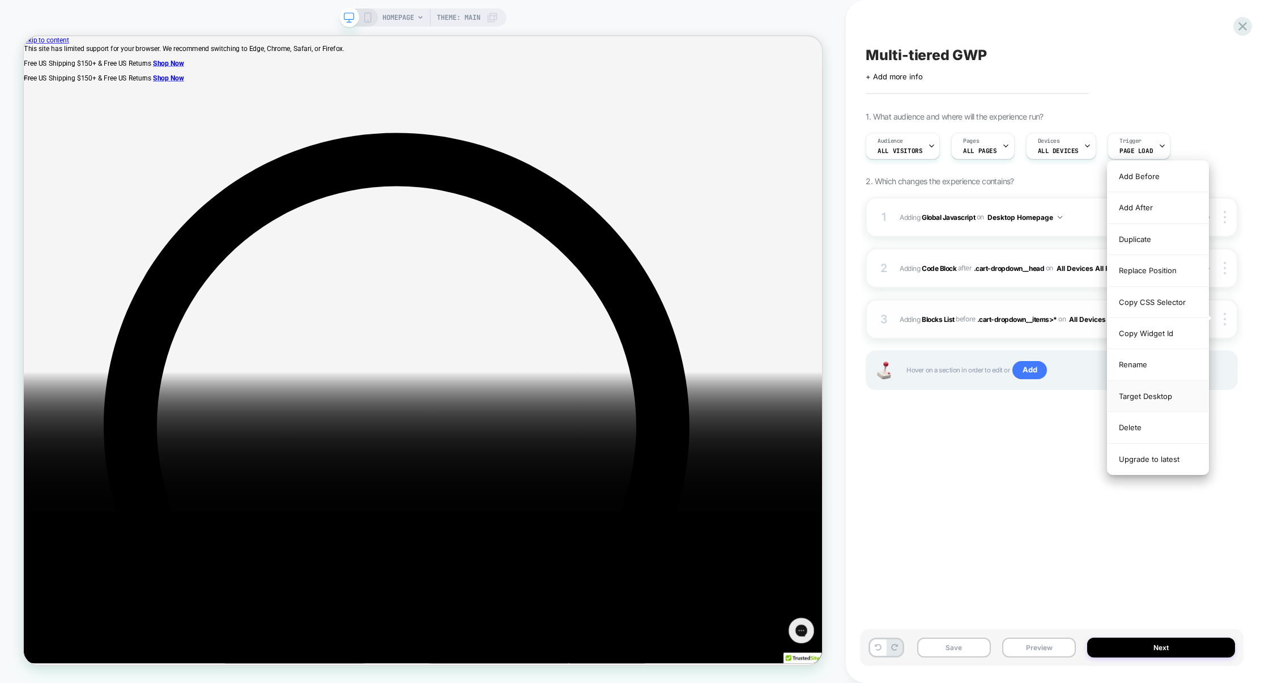
click at [1159, 407] on div "Target Desktop" at bounding box center [1157, 396] width 101 height 31
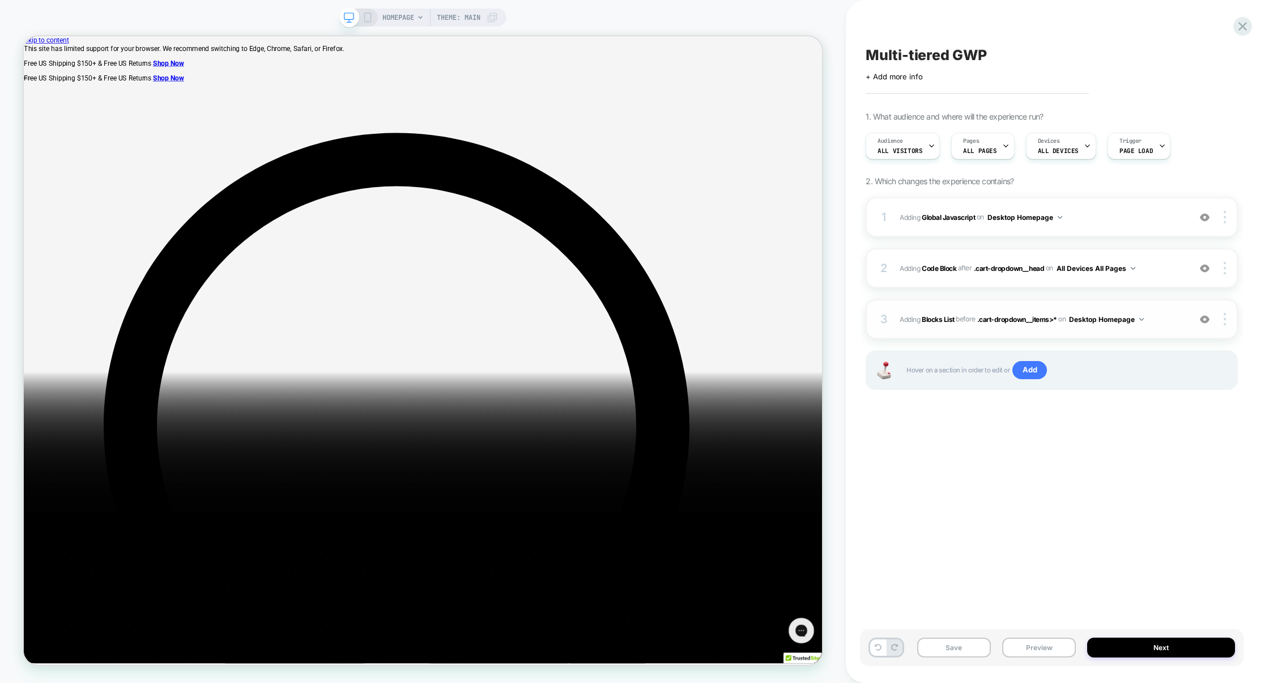
click at [1095, 312] on div "3 #_loomi_addon_1759743639342 Adding Blocks List BEFORE .cart-dropdown__items>*…" at bounding box center [1051, 319] width 372 height 40
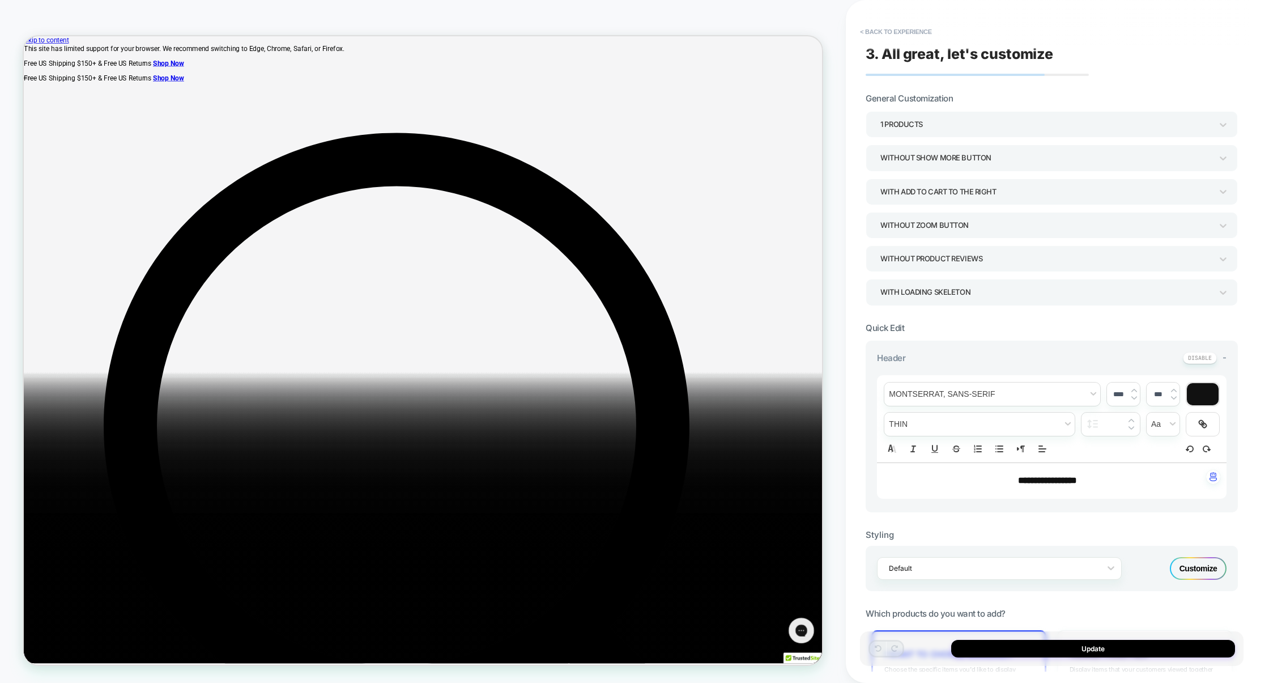
scroll to position [48, 0]
click at [883, 25] on button "< Back to experience" at bounding box center [895, 32] width 83 height 18
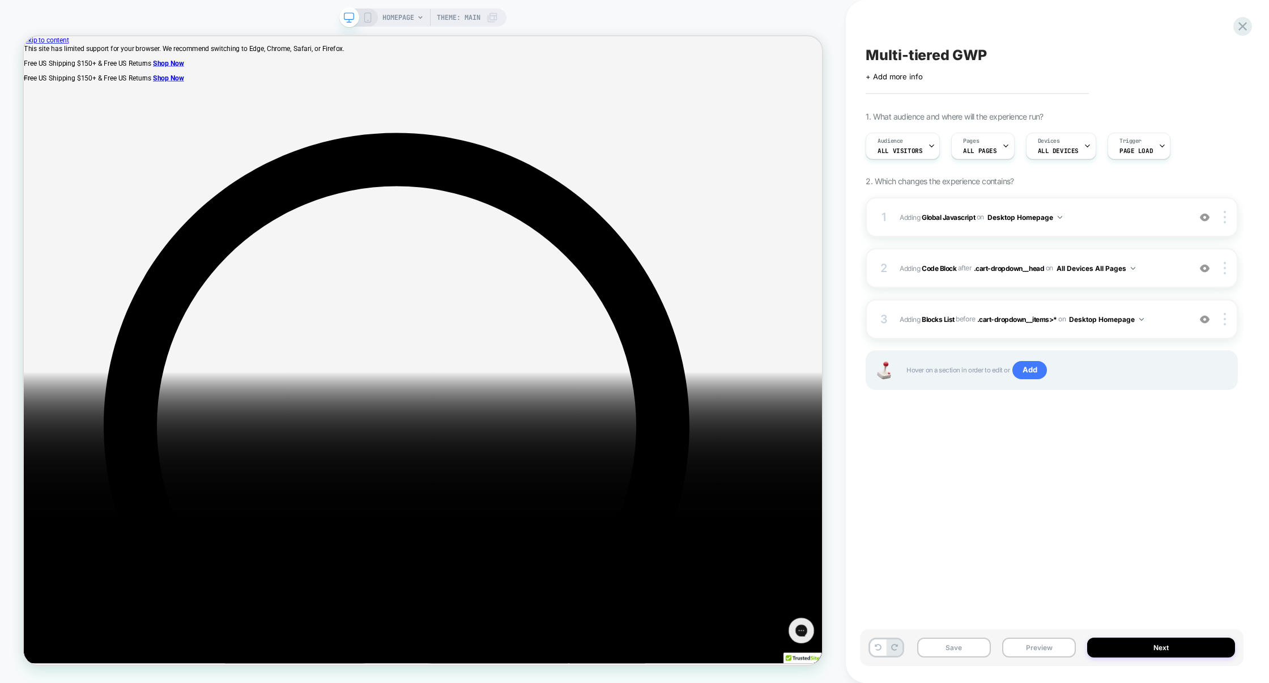
scroll to position [0, 0]
click at [1084, 316] on button "Desktop Homepage" at bounding box center [1106, 319] width 75 height 14
click at [1106, 488] on div "Desktop All Pages" at bounding box center [1107, 490] width 142 height 24
click at [1052, 652] on button "Preview" at bounding box center [1039, 647] width 74 height 20
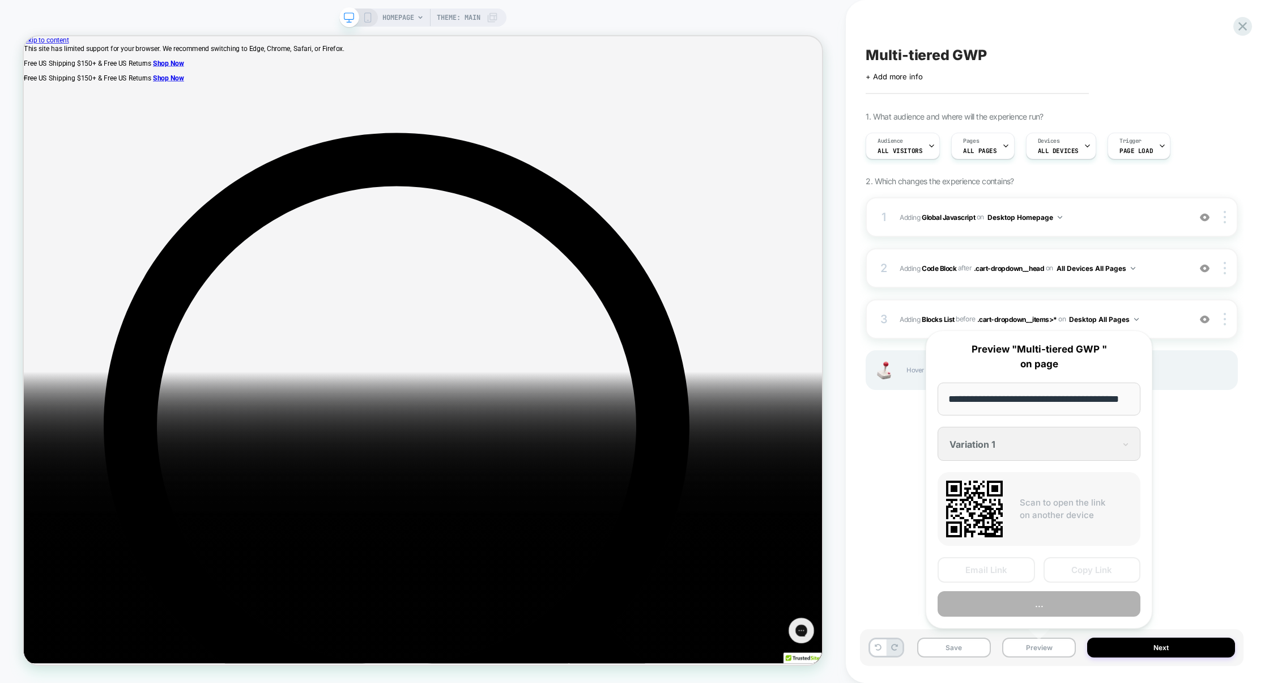
scroll to position [0, 26]
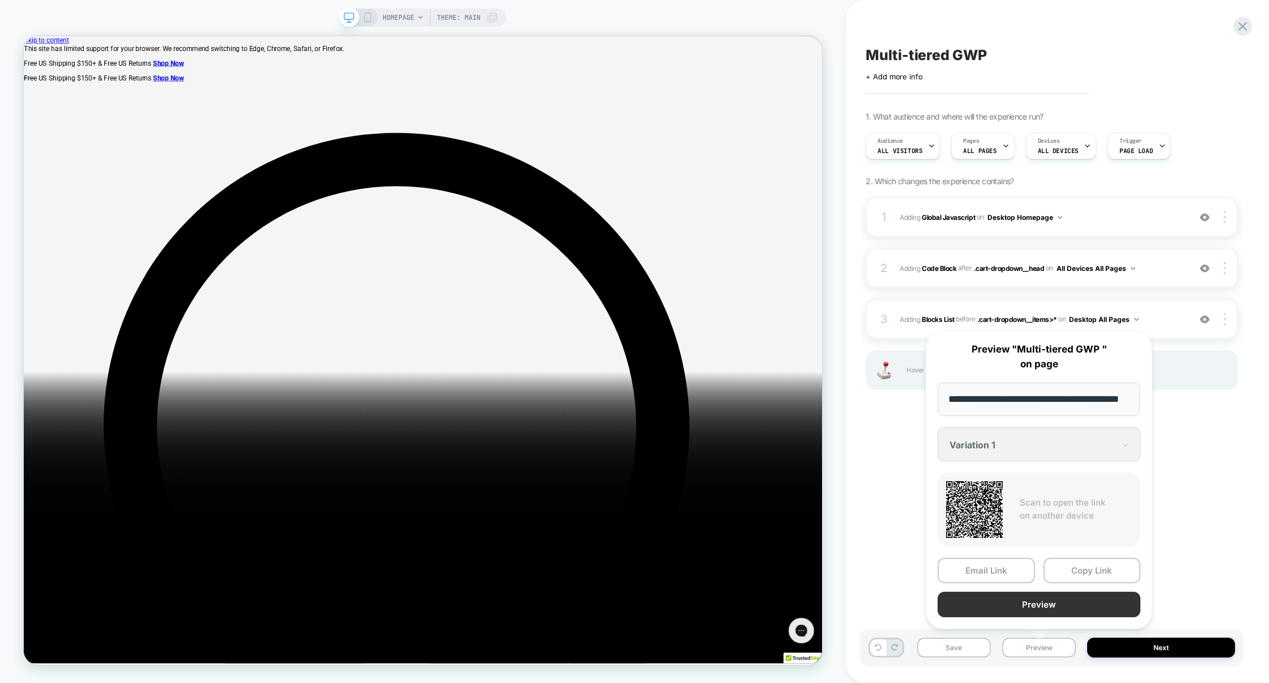
click at [1053, 604] on button "Preview" at bounding box center [1038, 603] width 203 height 25
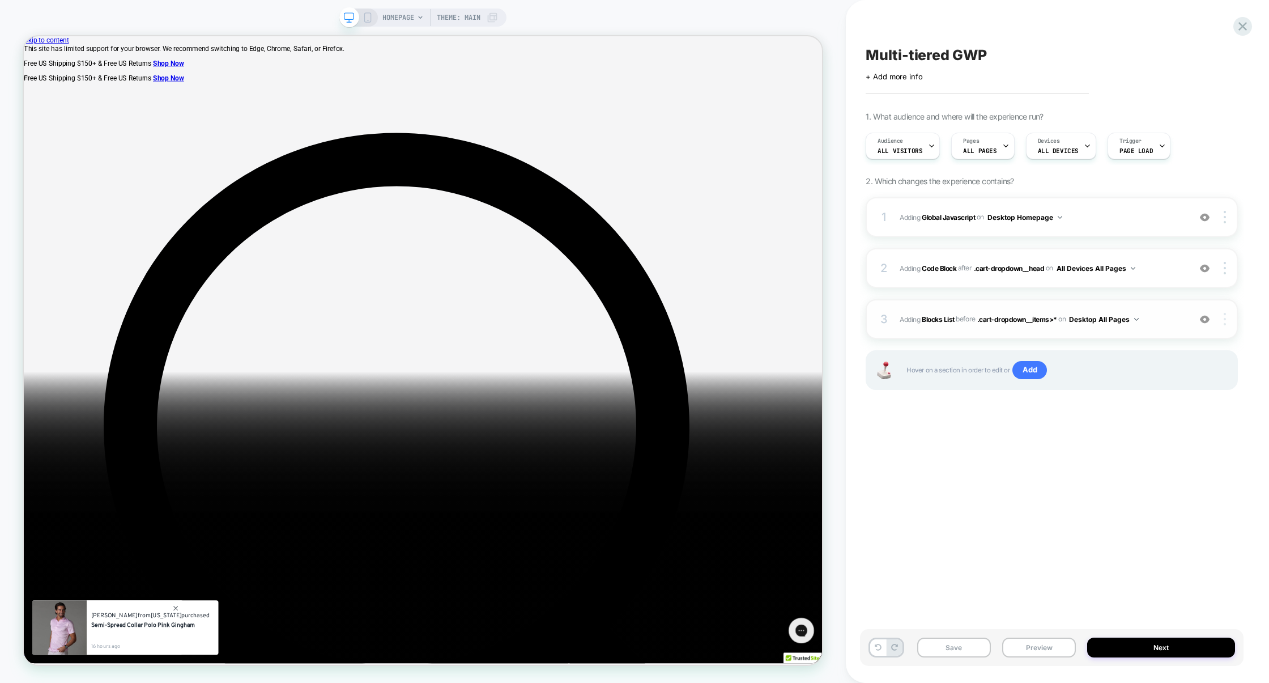
click at [1225, 319] on img at bounding box center [1224, 319] width 2 height 12
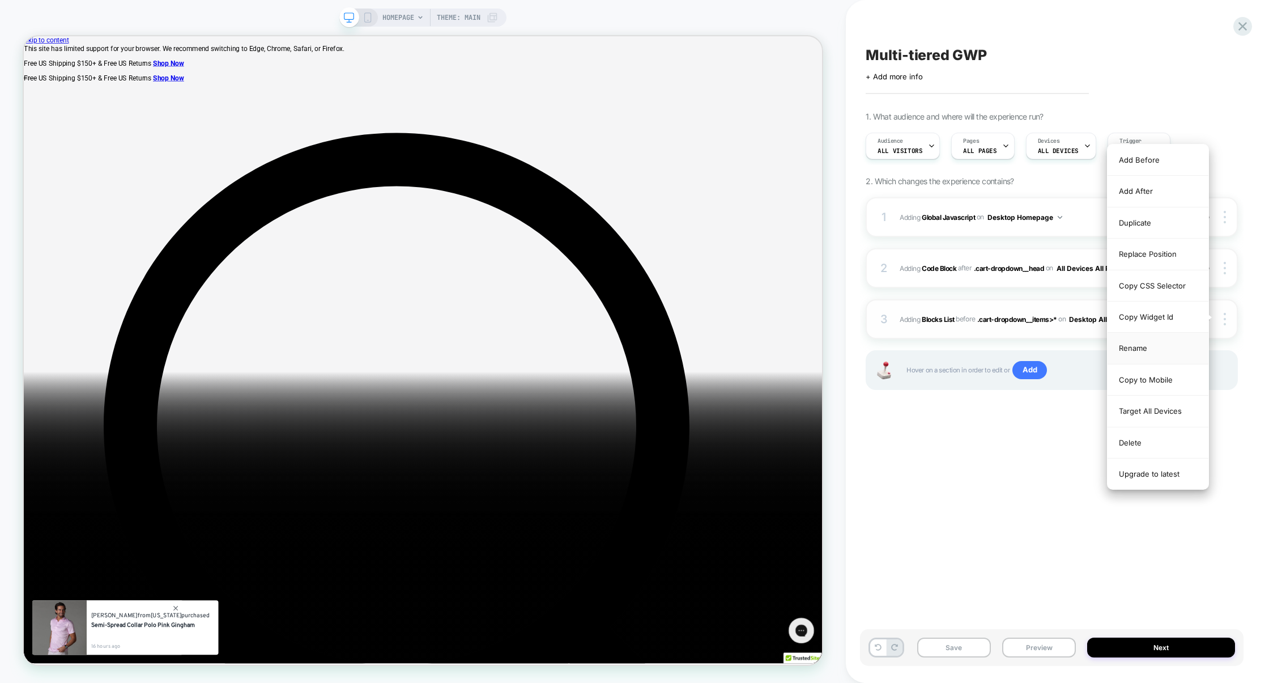
click at [1141, 355] on div "Rename" at bounding box center [1157, 347] width 101 height 31
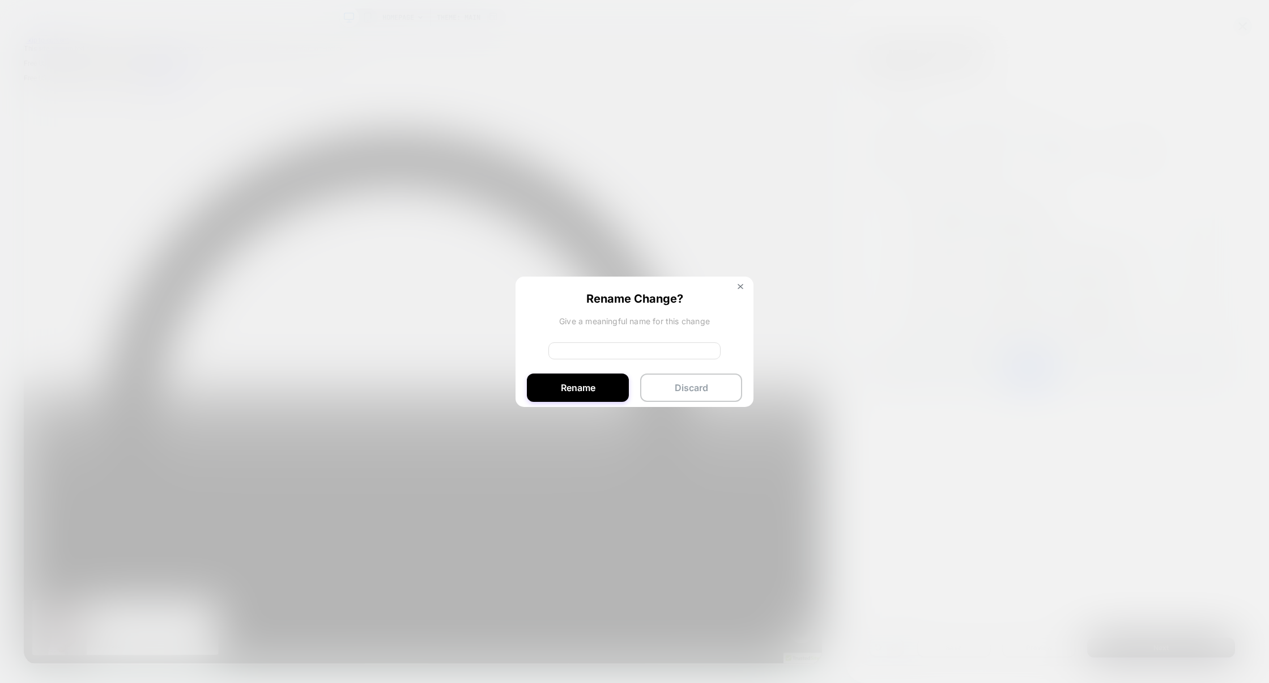
click at [600, 355] on input at bounding box center [634, 350] width 172 height 17
type input "**********"
click at [587, 408] on div at bounding box center [634, 341] width 1269 height 683
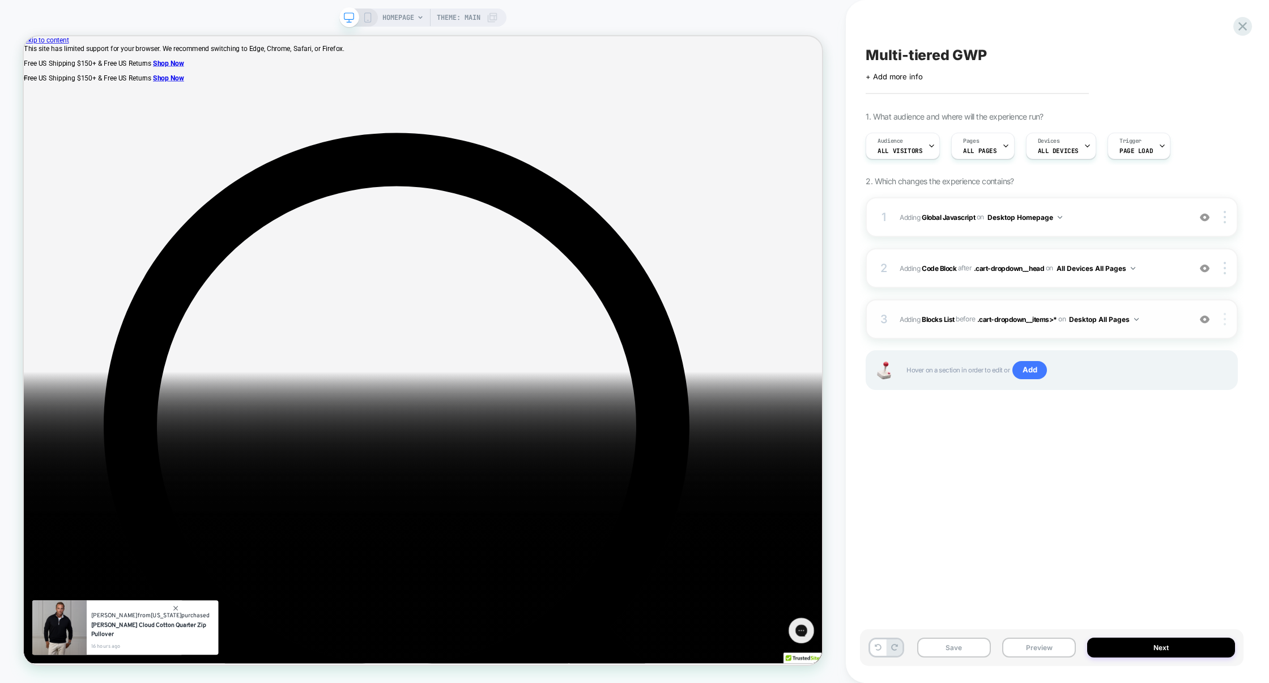
click at [1221, 317] on div at bounding box center [1226, 319] width 22 height 12
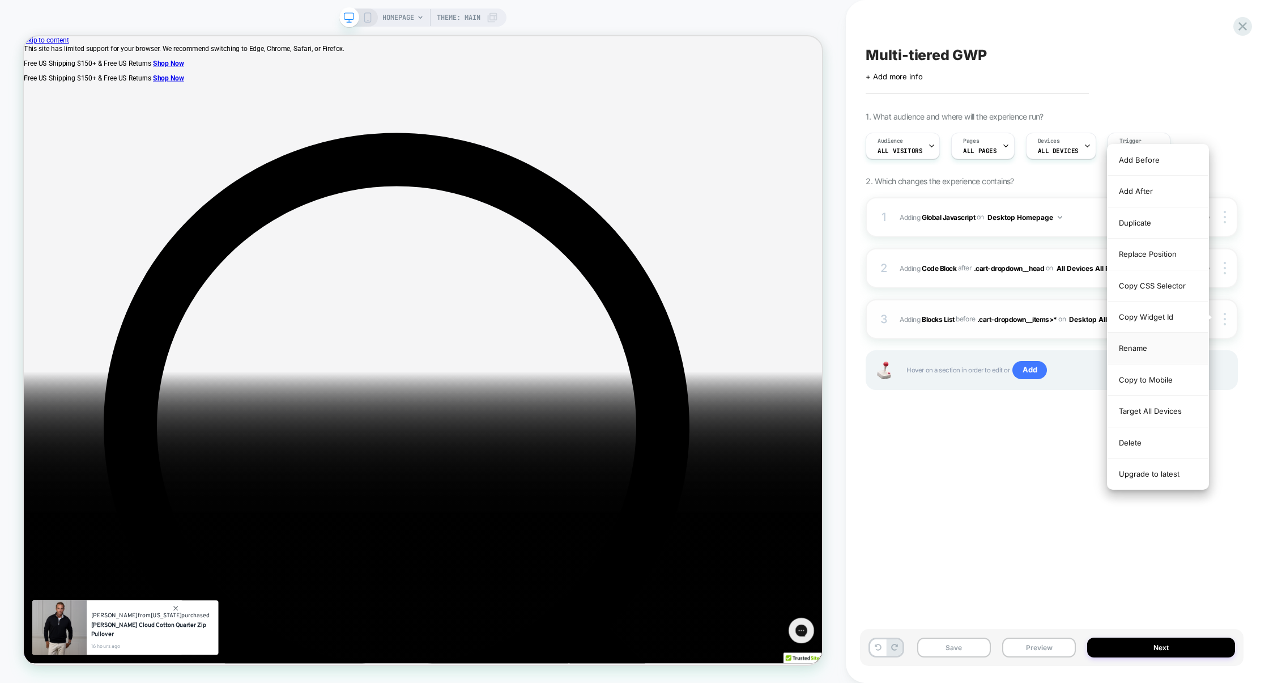
click at [1153, 343] on div "Rename" at bounding box center [1157, 347] width 101 height 31
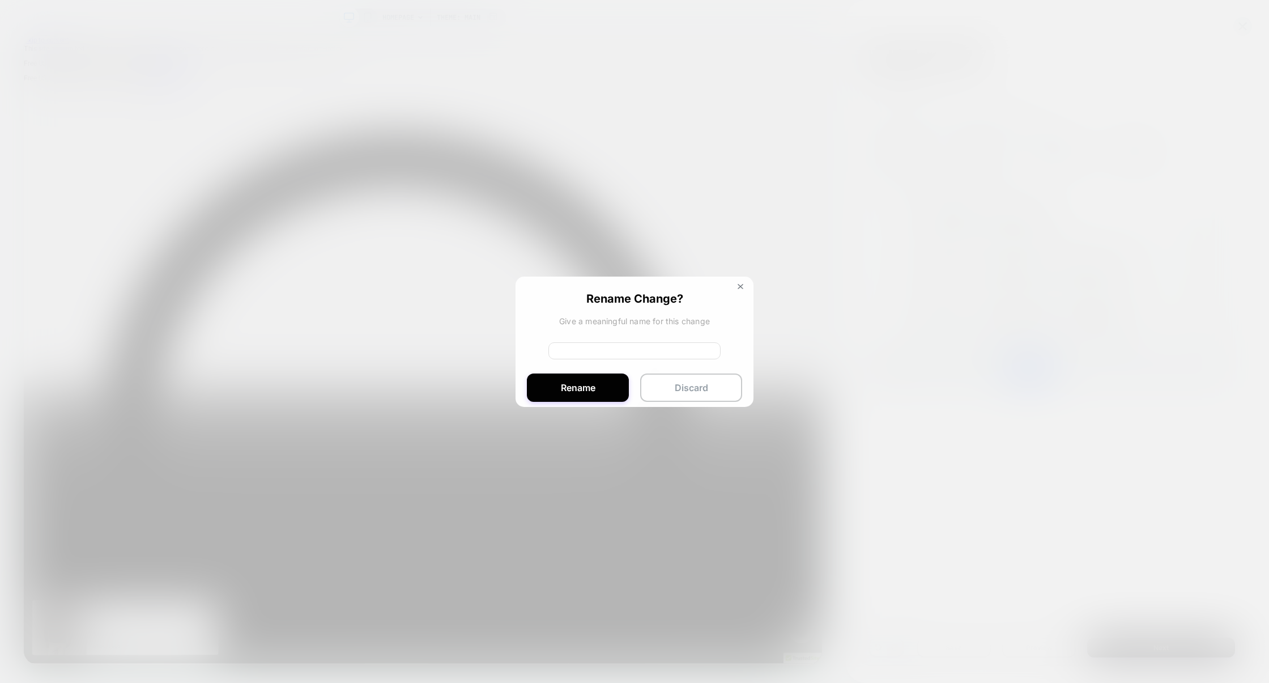
click at [637, 347] on input at bounding box center [634, 350] width 172 height 17
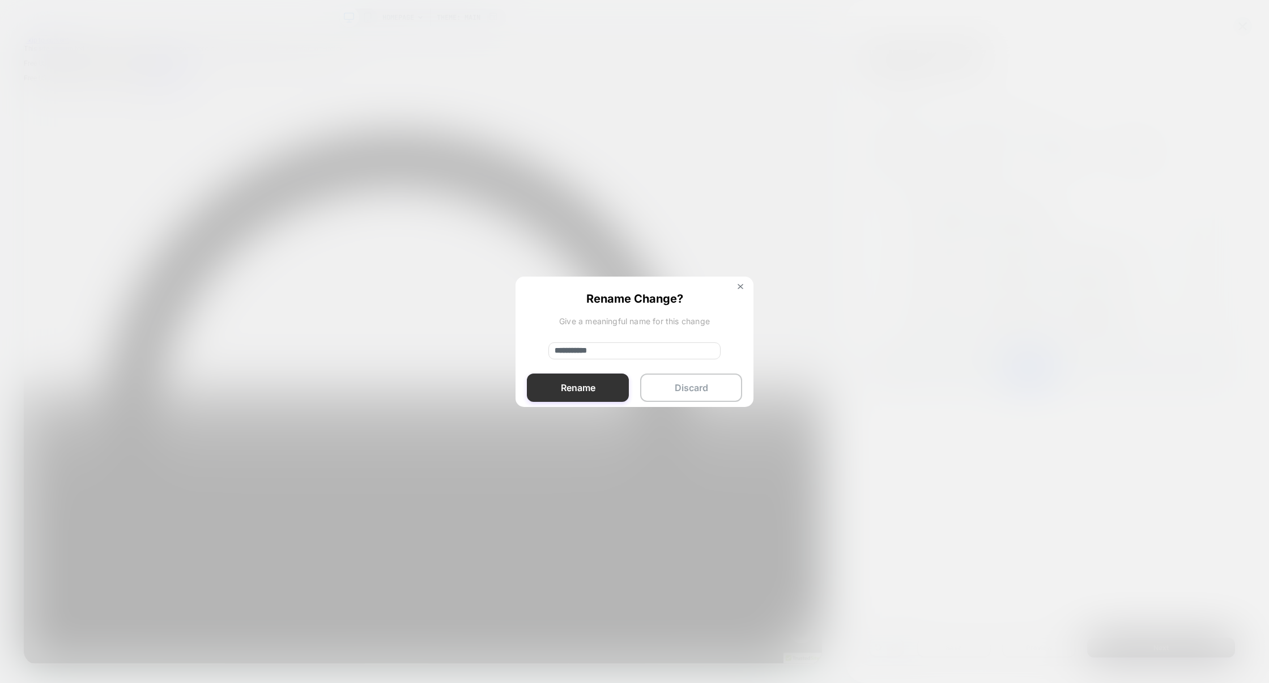
type input "**********"
click at [611, 393] on button "Rename" at bounding box center [578, 387] width 102 height 28
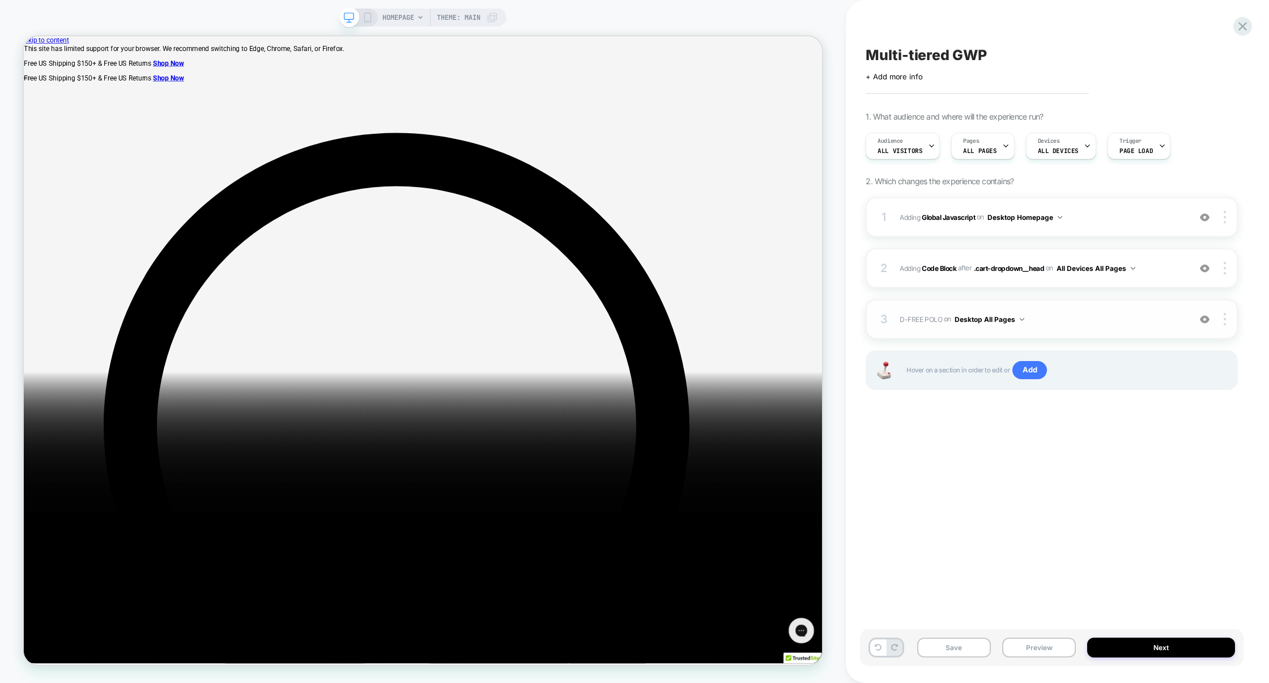
click at [1081, 333] on div "3 D-FREE POLO Adding Blocks List BEFORE .cart-dropdown__items>* on Desktop All …" at bounding box center [1051, 319] width 372 height 40
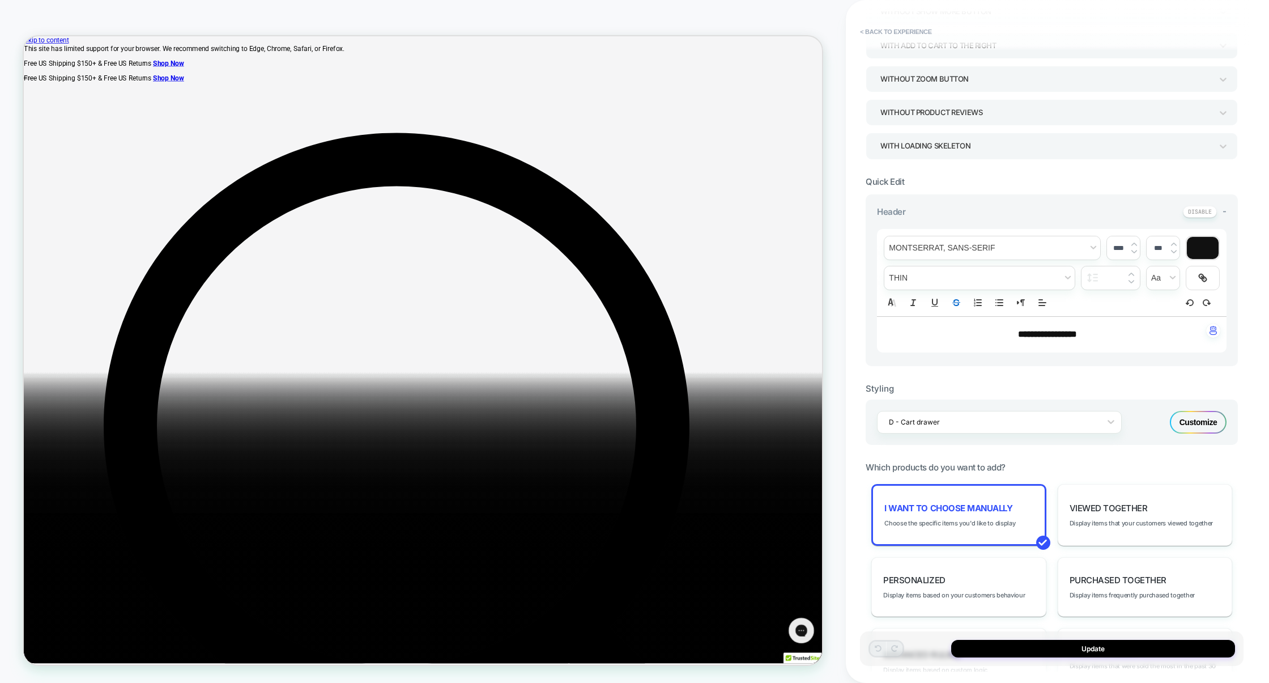
scroll to position [148, 0]
click at [1200, 426] on div "Customize" at bounding box center [1198, 419] width 57 height 23
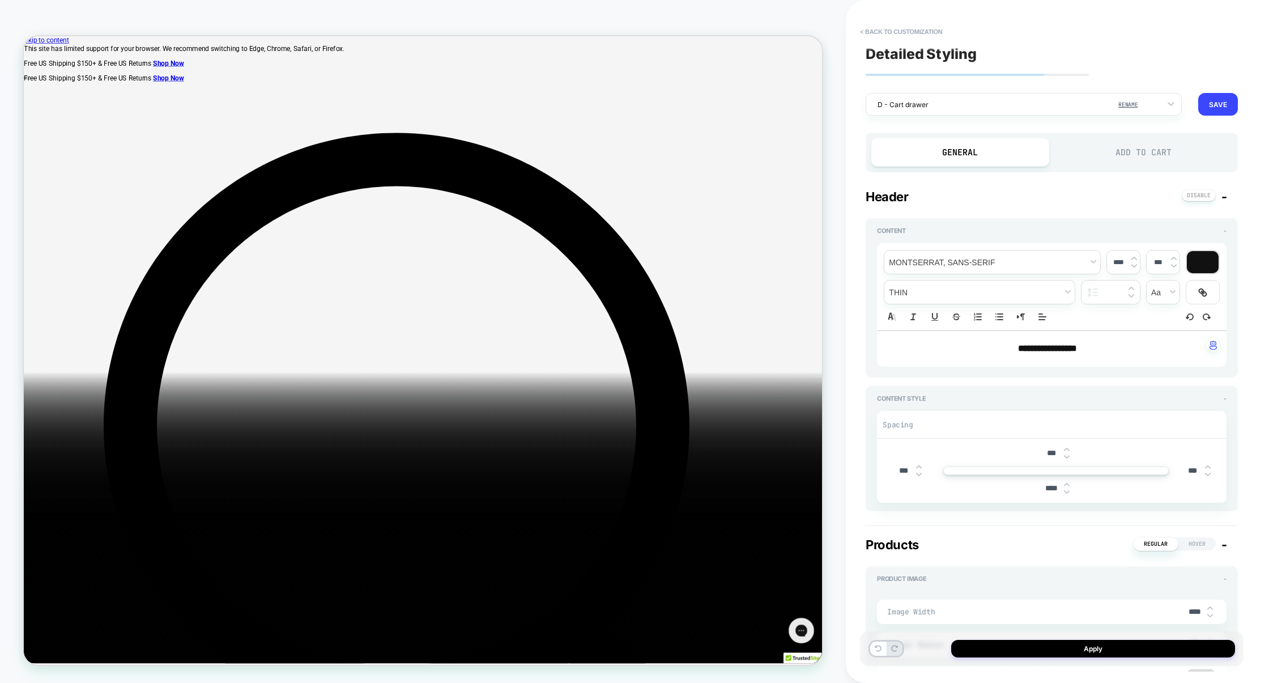
type textarea "*"
click at [936, 28] on button "< Back to customization" at bounding box center [900, 32] width 93 height 18
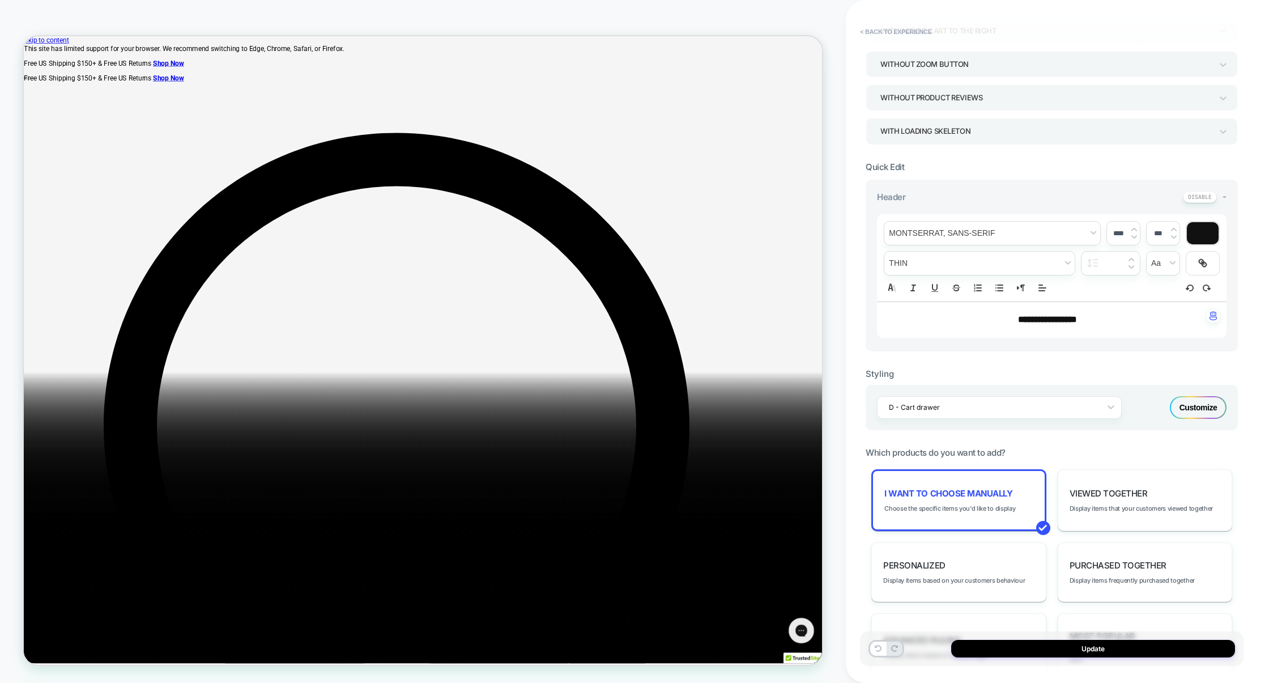
scroll to position [210, 0]
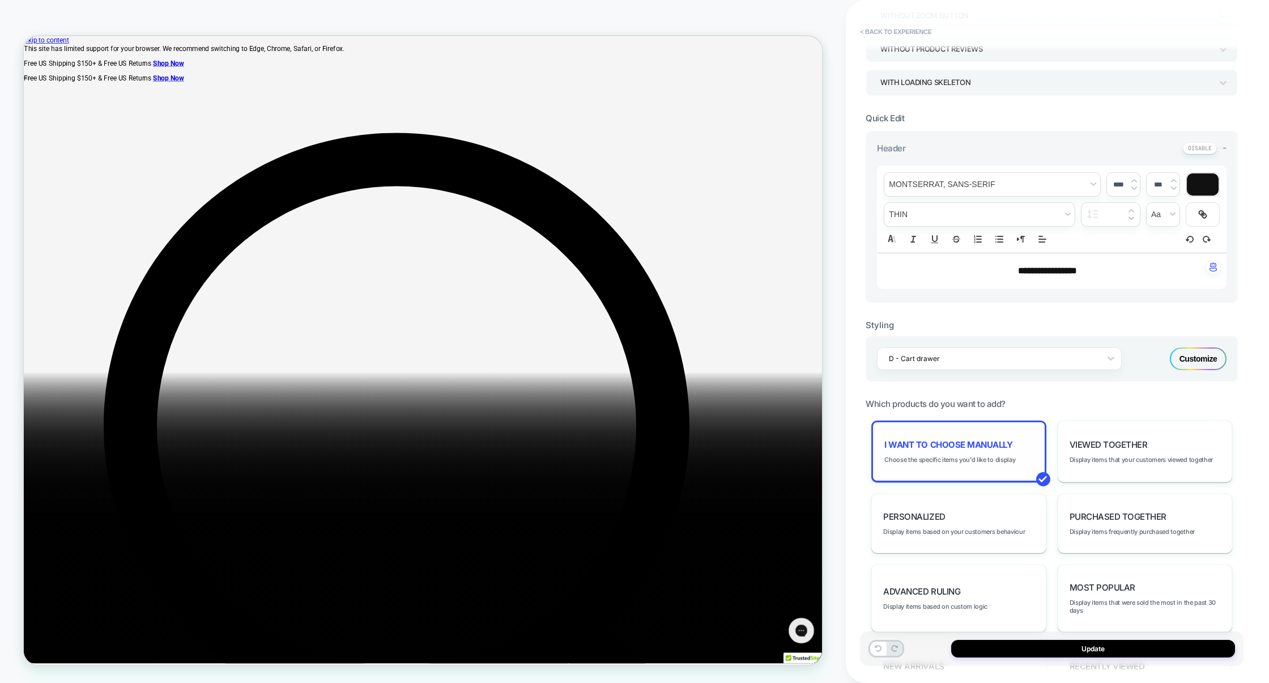
click at [986, 466] on div "I want to choose manually Choose the specific items you'd like to display" at bounding box center [958, 451] width 174 height 62
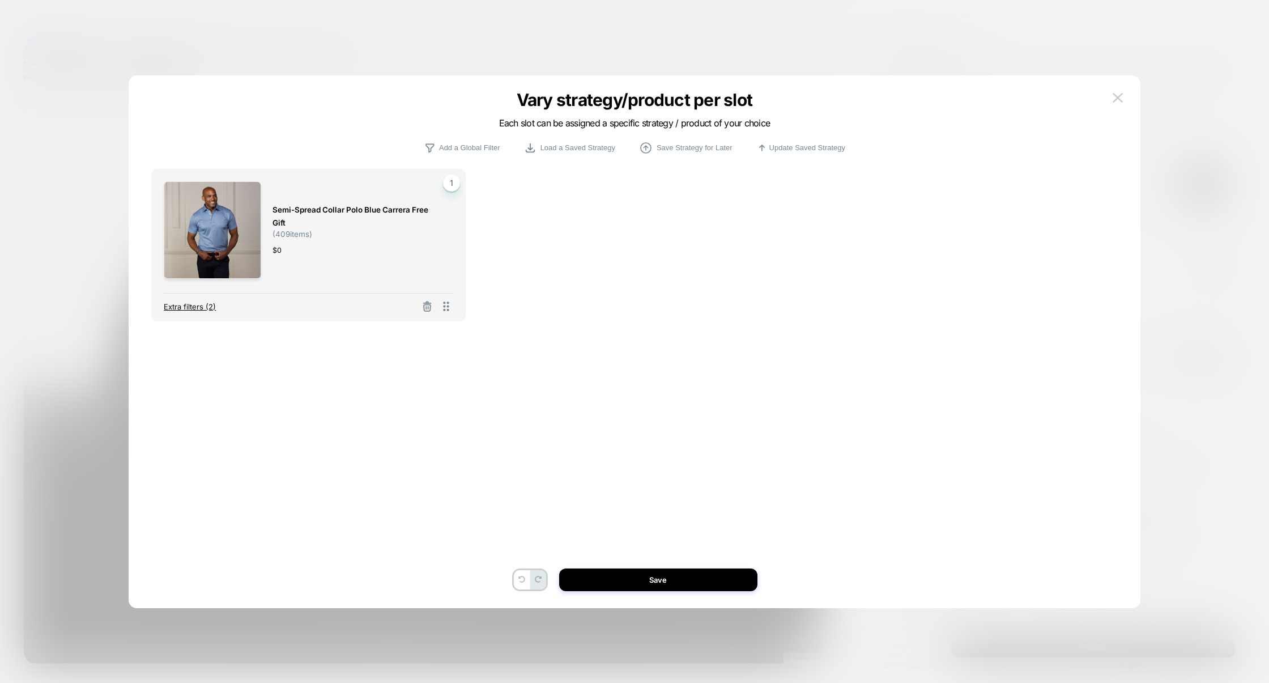
click at [206, 304] on span "Extra filters (2)" at bounding box center [190, 306] width 52 height 9
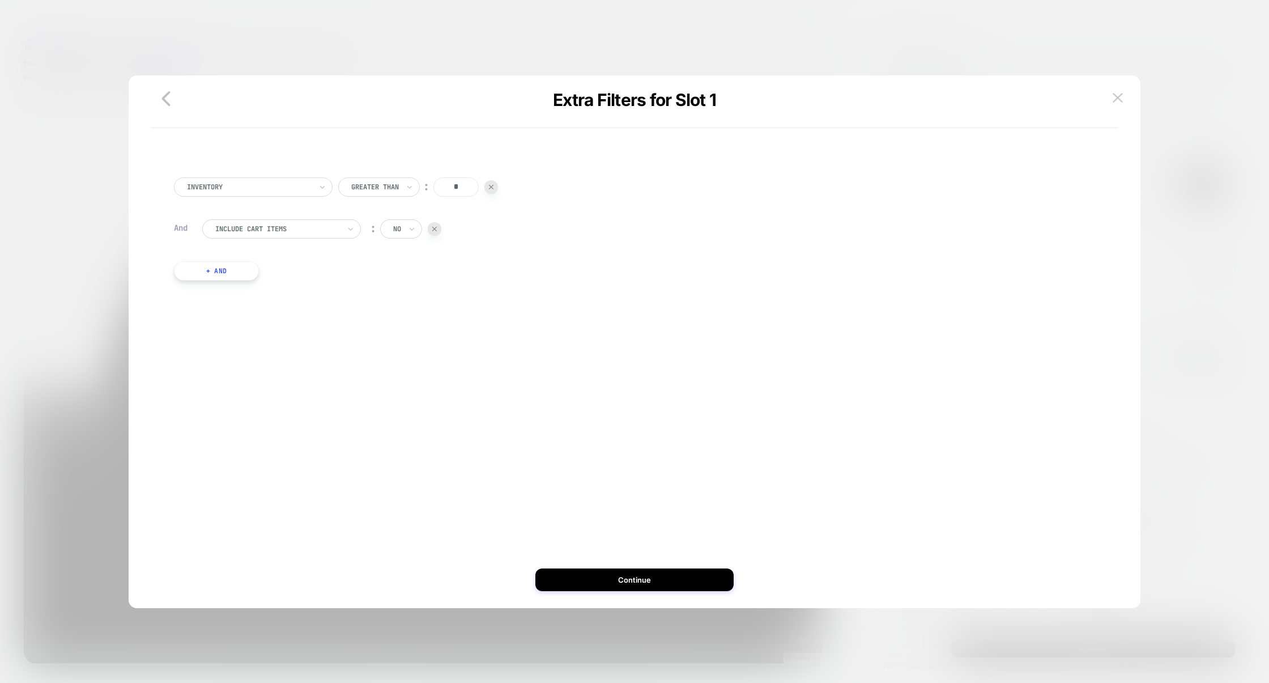
click at [208, 270] on button "+ And" at bounding box center [216, 270] width 85 height 19
click at [316, 277] on div at bounding box center [277, 282] width 125 height 10
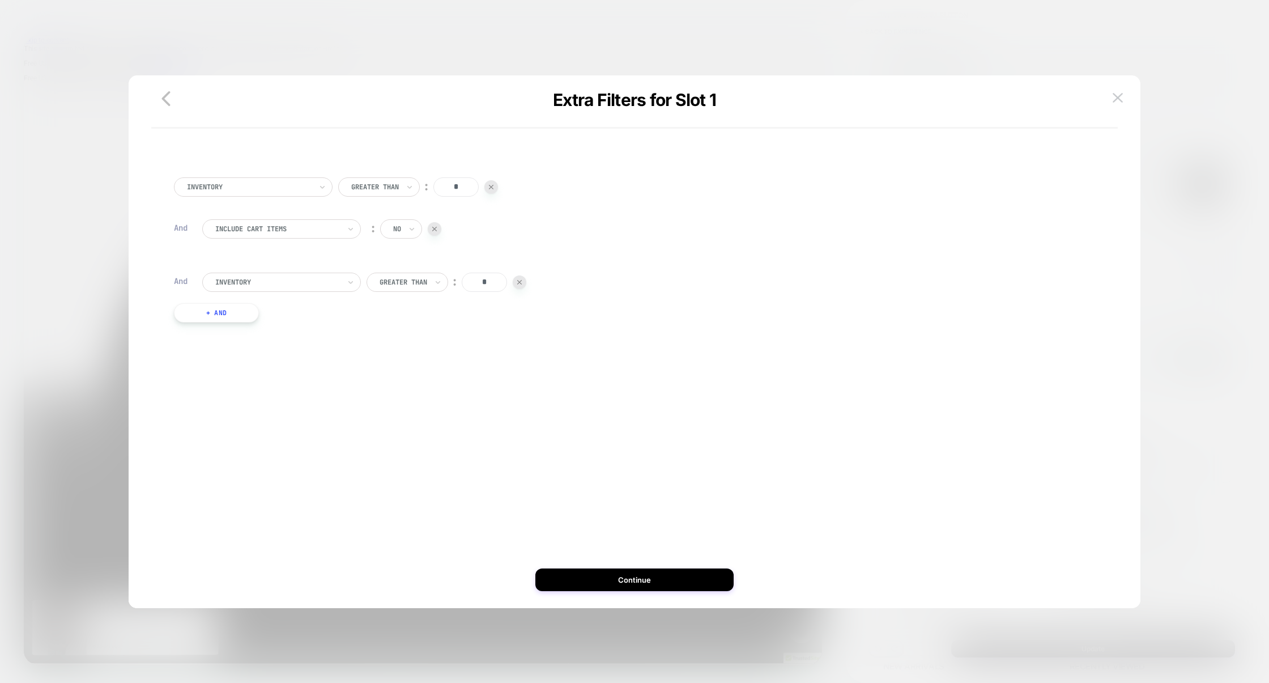
click at [526, 280] on div at bounding box center [520, 282] width 14 height 14
click at [654, 569] on button "Continue" at bounding box center [634, 579] width 198 height 23
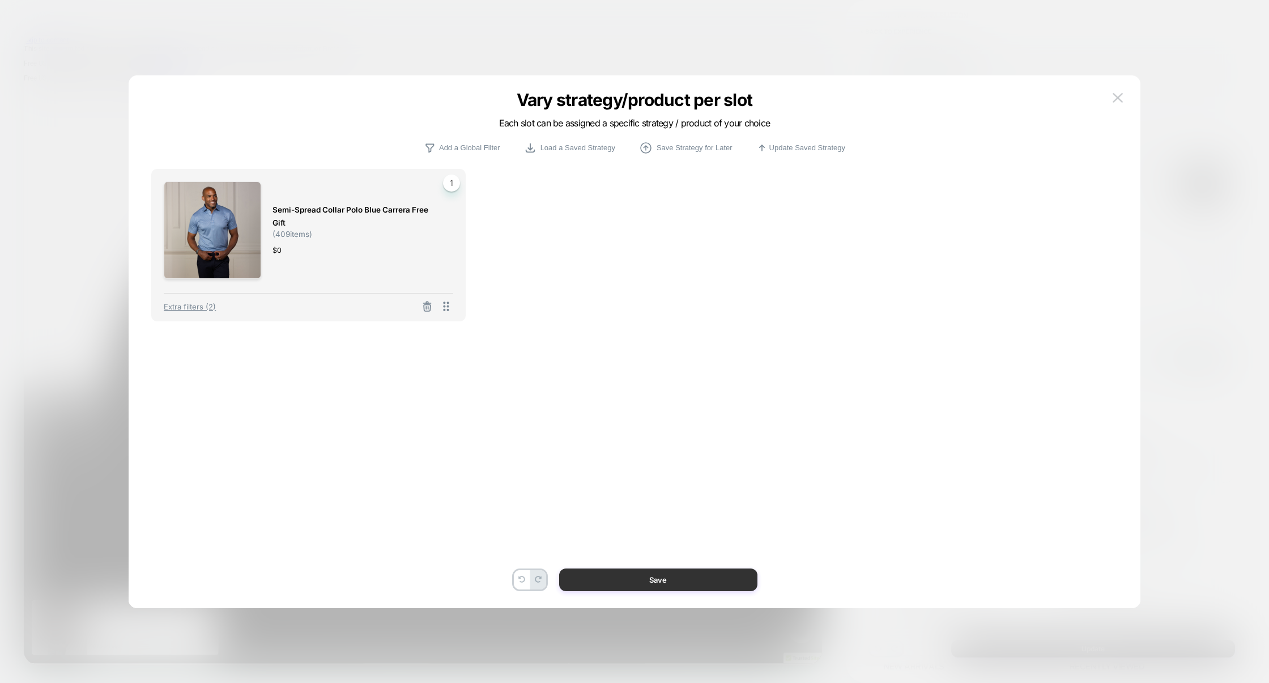
click at [684, 580] on button "Save" at bounding box center [658, 579] width 198 height 23
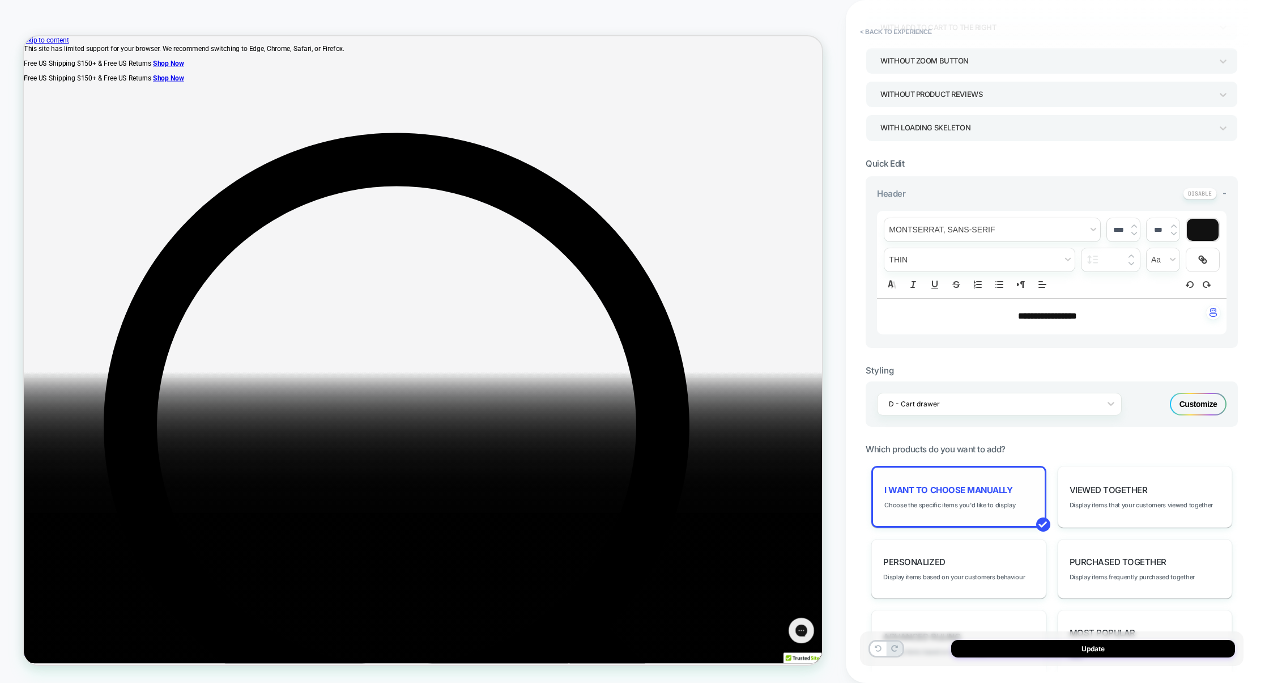
scroll to position [164, 0]
click at [1208, 197] on button at bounding box center [1200, 194] width 34 height 12
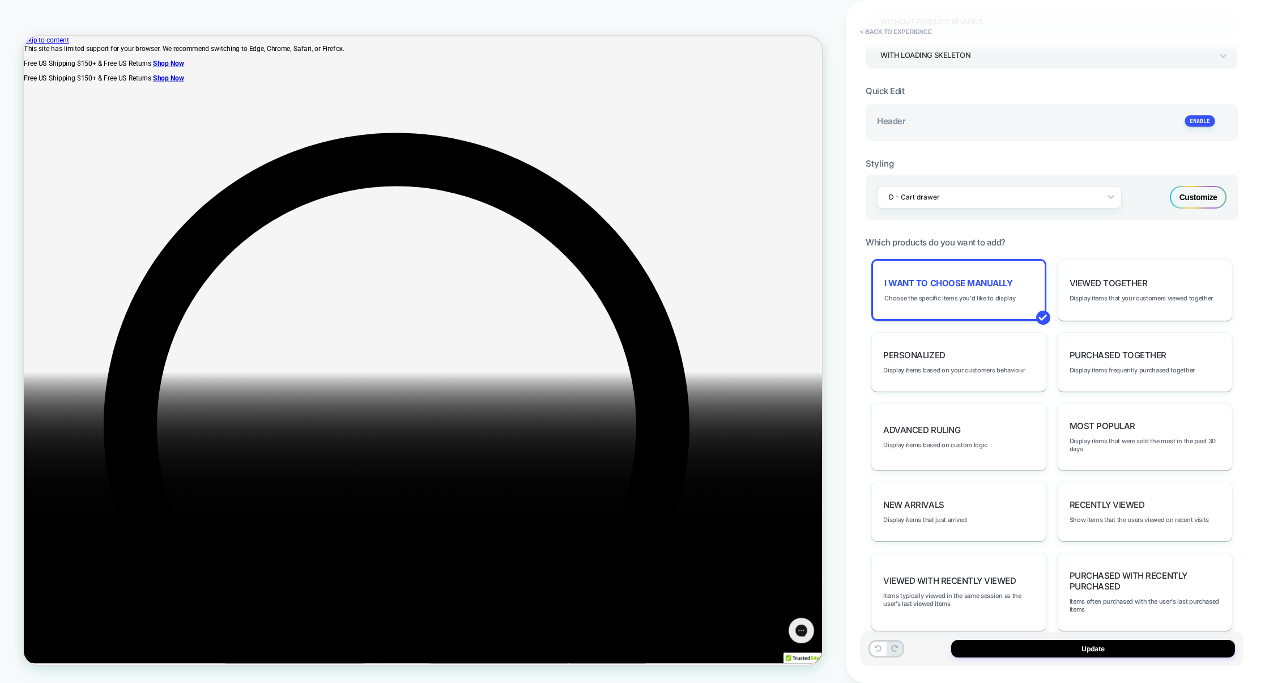
scroll to position [257, 0]
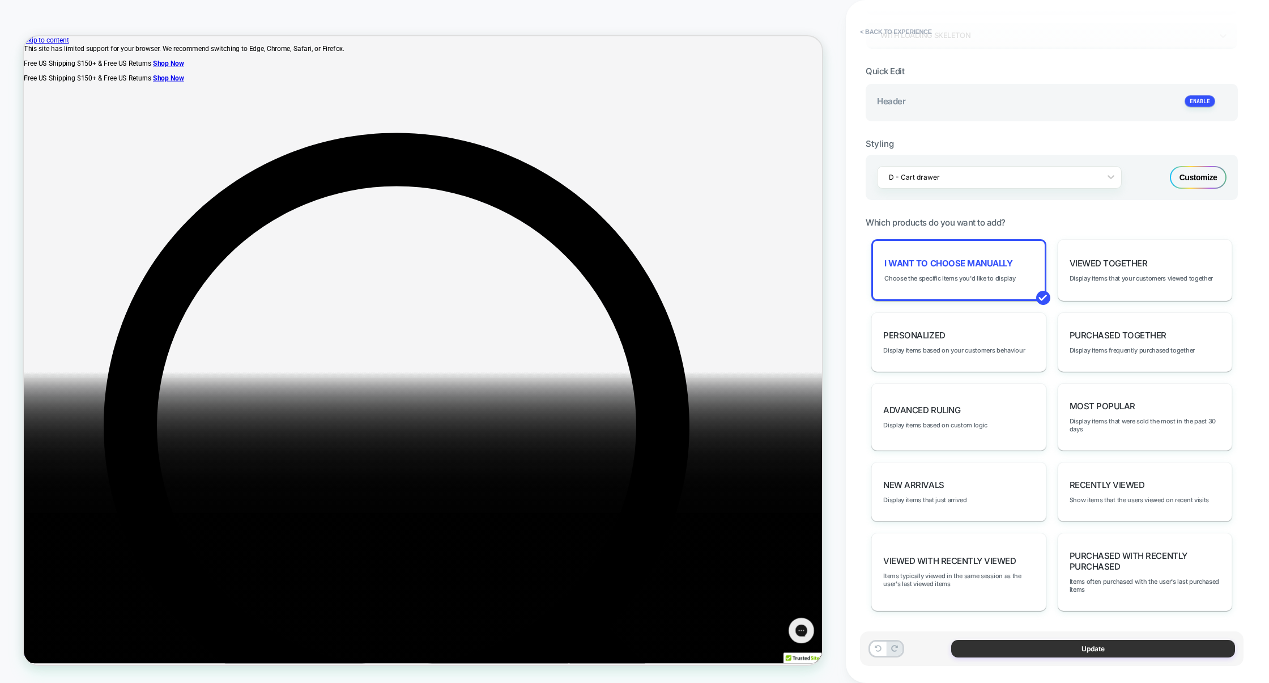
click at [1089, 649] on button "Update" at bounding box center [1093, 648] width 284 height 18
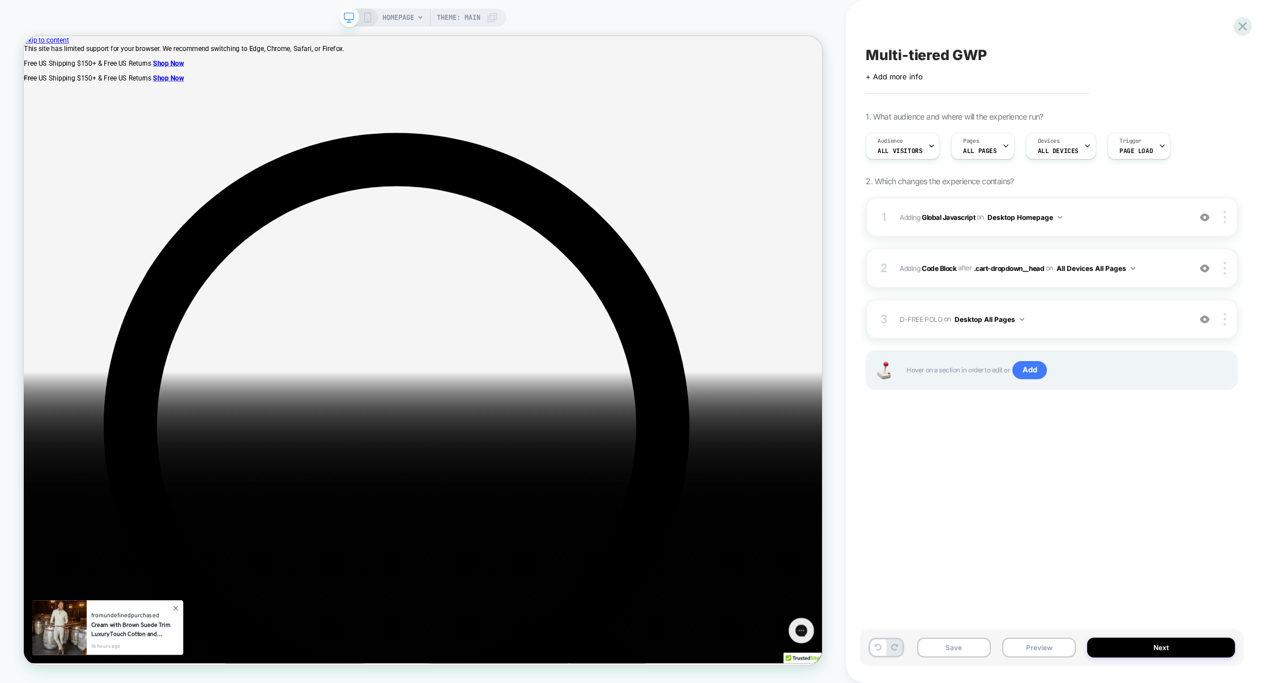
click at [986, 285] on div "2 Adding Code Block AFTER .cart-dropdown__head .cart-dropdown__head on All Devi…" at bounding box center [1051, 268] width 372 height 40
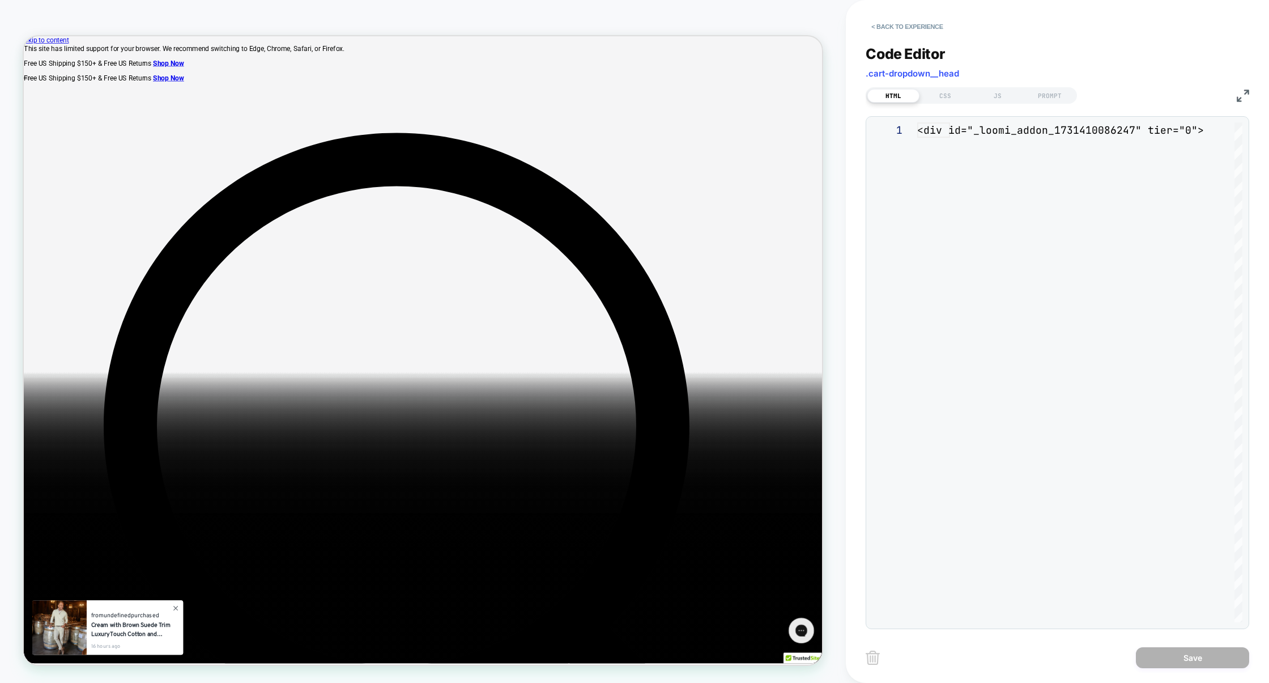
scroll to position [153, 0]
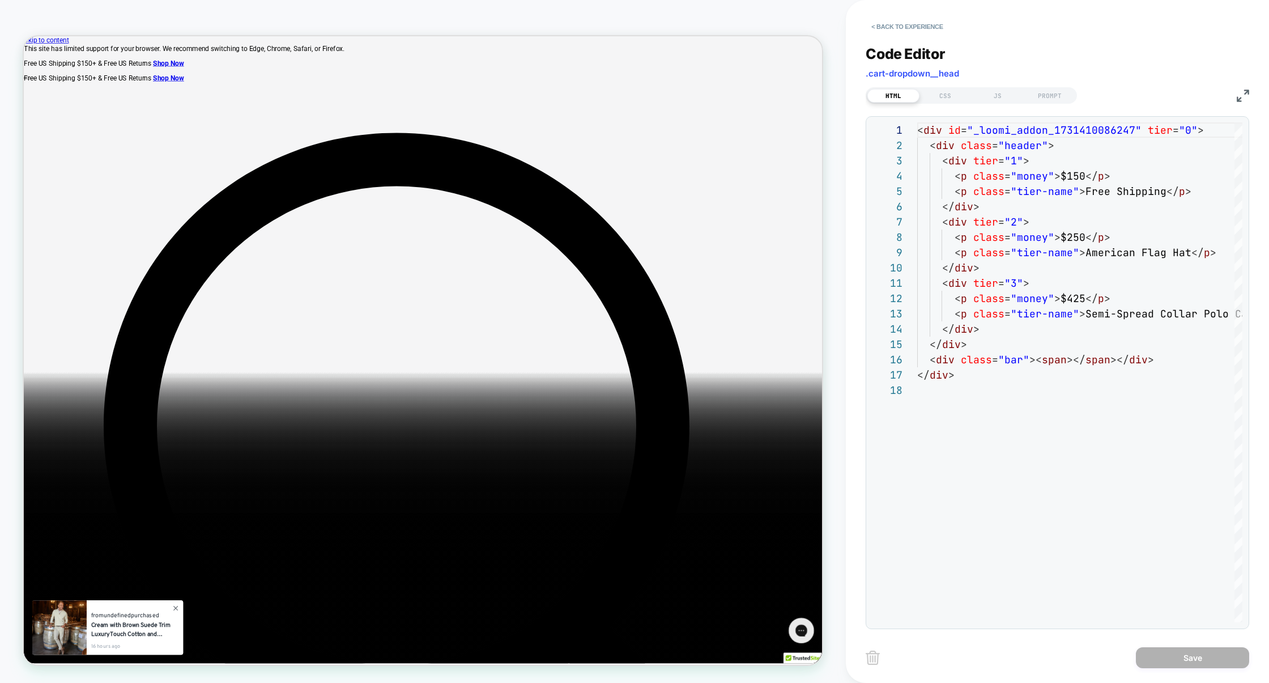
click at [945, 104] on div "Code Editor .cart-dropdown__head HTML CSS JS PROMPT 1 2 3 4 5 6 7 8 9 10 11 12 …" at bounding box center [1056, 330] width 383 height 598
click at [945, 101] on div "CSS" at bounding box center [945, 96] width 52 height 14
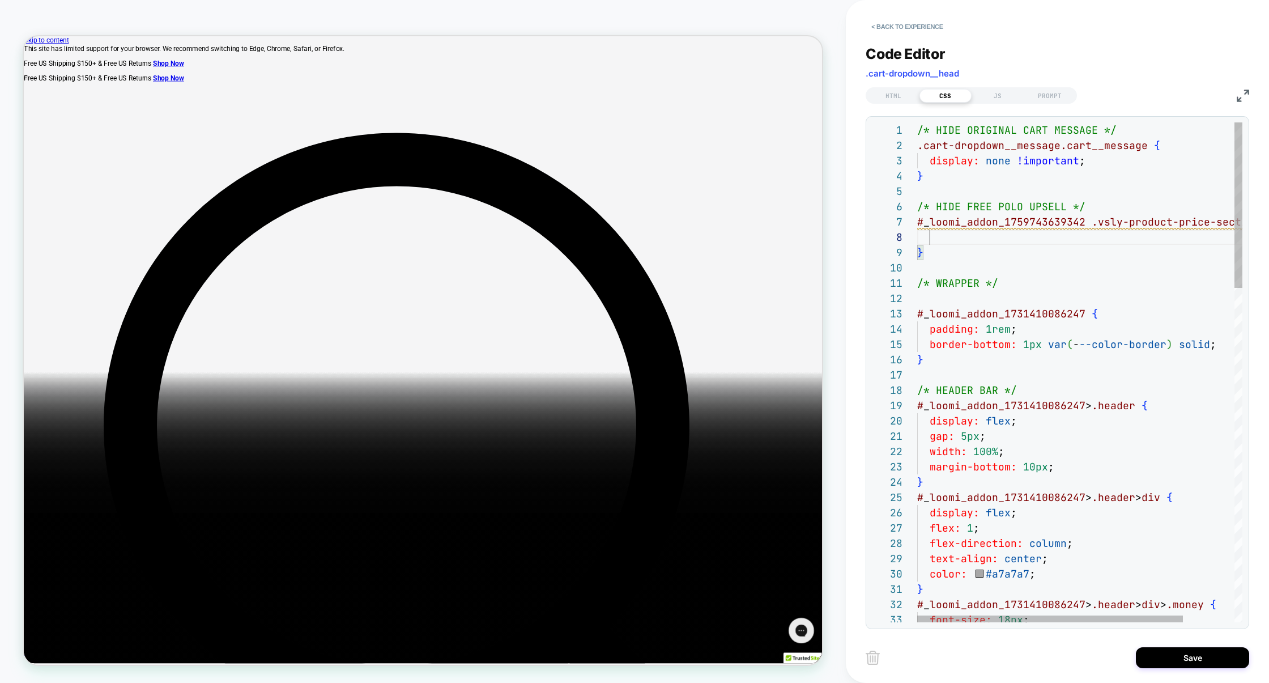
scroll to position [107, 12]
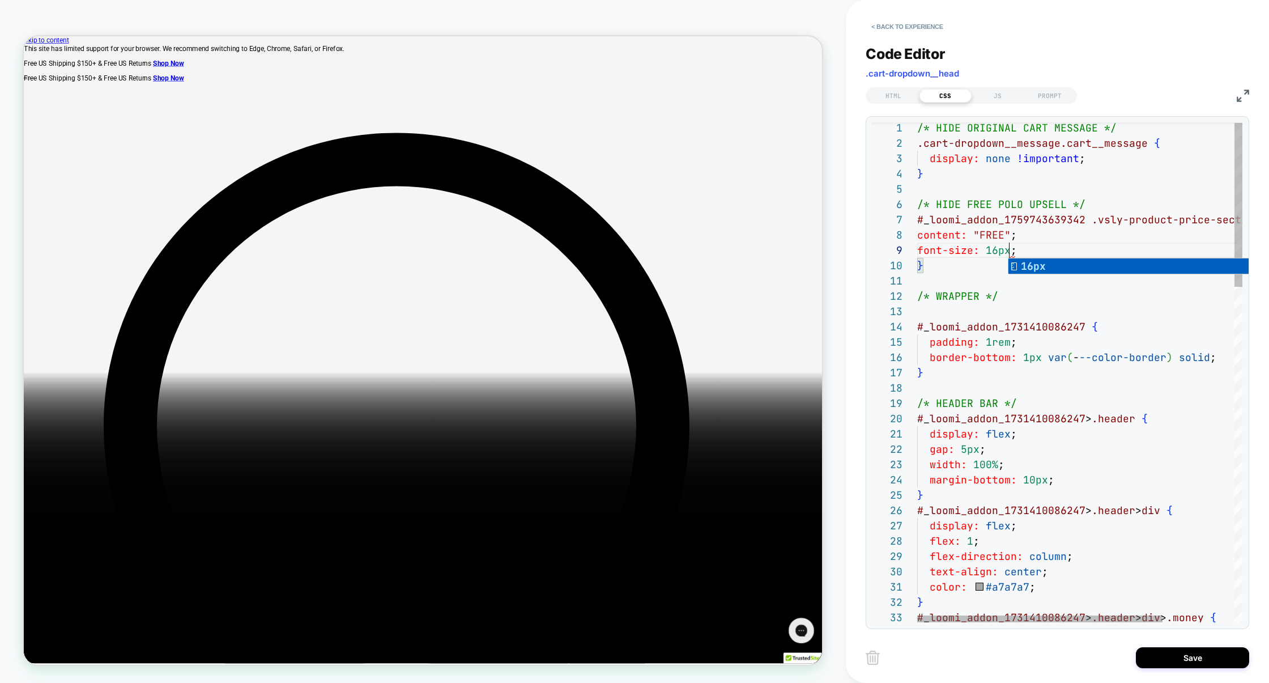
scroll to position [122, 92]
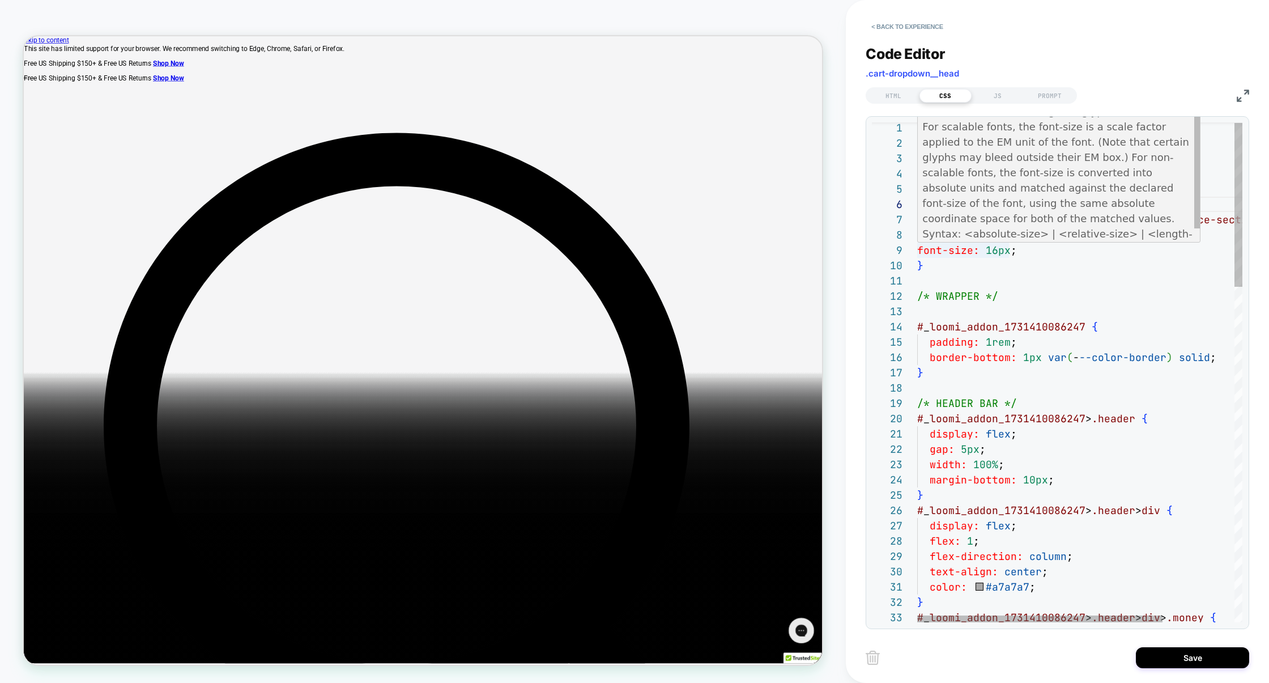
scroll to position [137, 6]
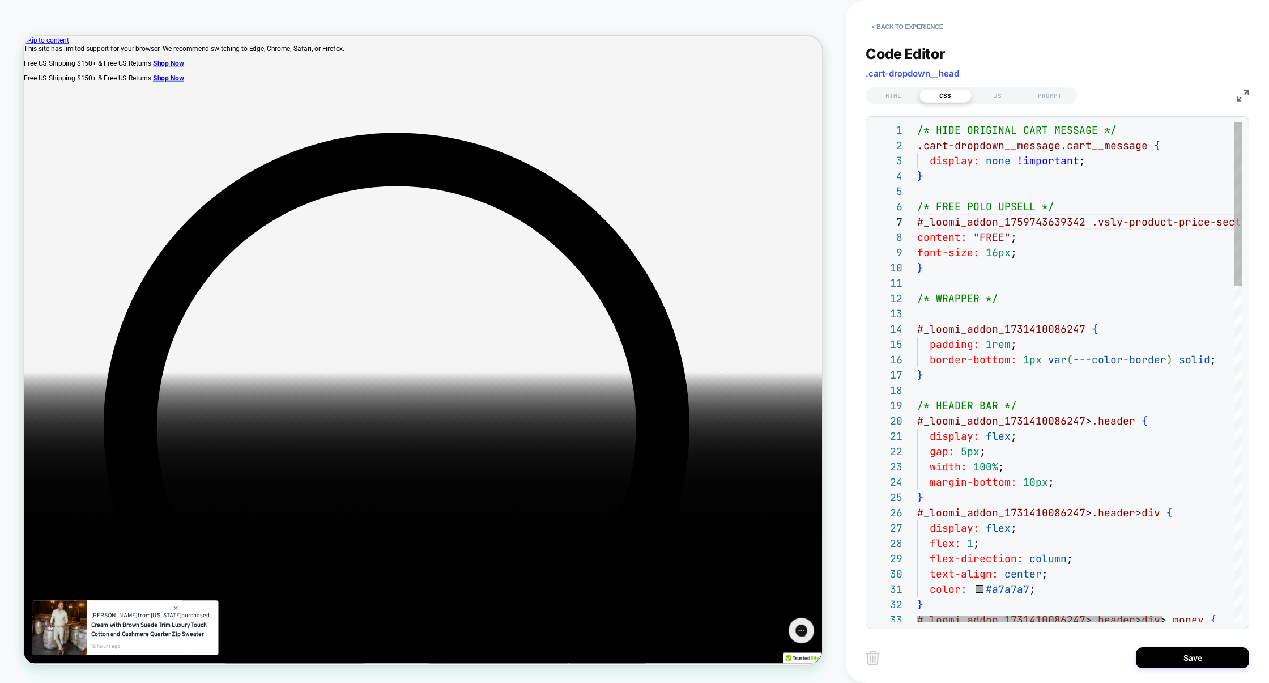
scroll to position [92, 0]
drag, startPoint x: 1083, startPoint y: 223, endPoint x: 898, endPoint y: 221, distance: 185.2
click at [898, 221] on div "24 25 26 27 28 29 30 31 32 33 23 22 20 21 18 19 15 16 17 13 14 11 12 10 9 8 7 6…" at bounding box center [1057, 372] width 370 height 500
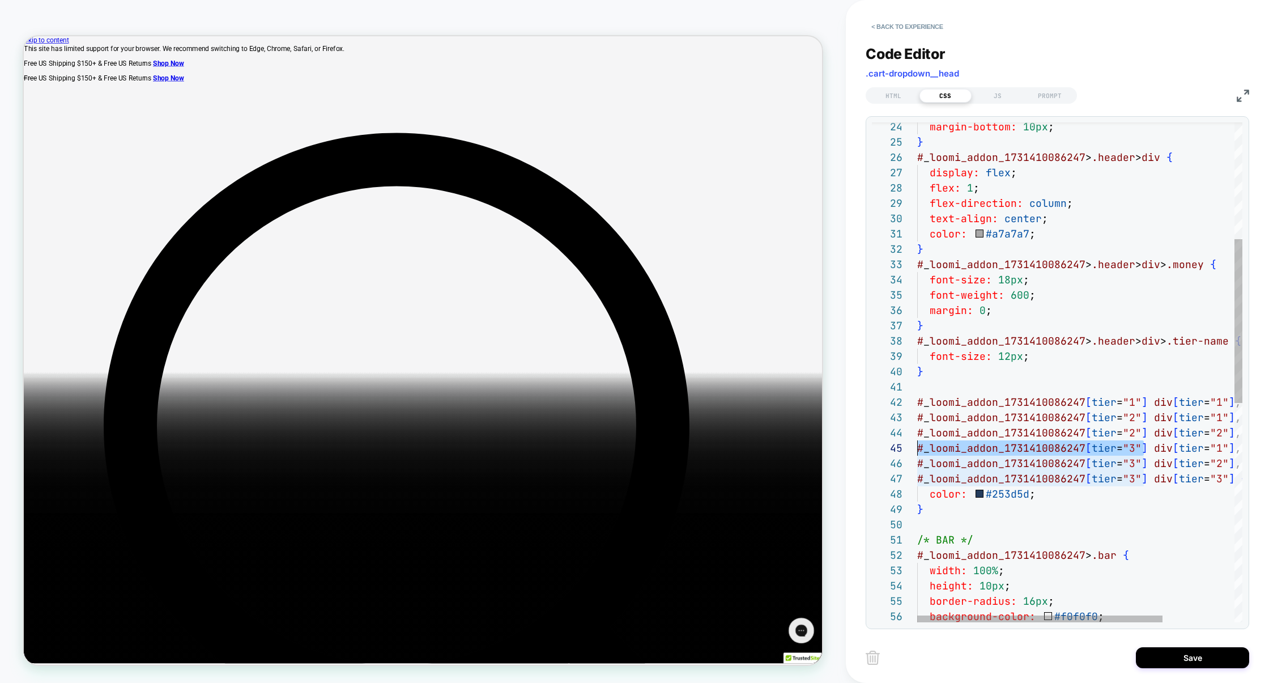
scroll to position [61, 0]
drag, startPoint x: 1144, startPoint y: 450, endPoint x: 858, endPoint y: 447, distance: 286.0
click at [858, 447] on div "< Back to experience Code Editor .cart-dropdown__head HTML CSS JS PROMPT 24 25 …" at bounding box center [1057, 341] width 423 height 683
type textarea "**********"
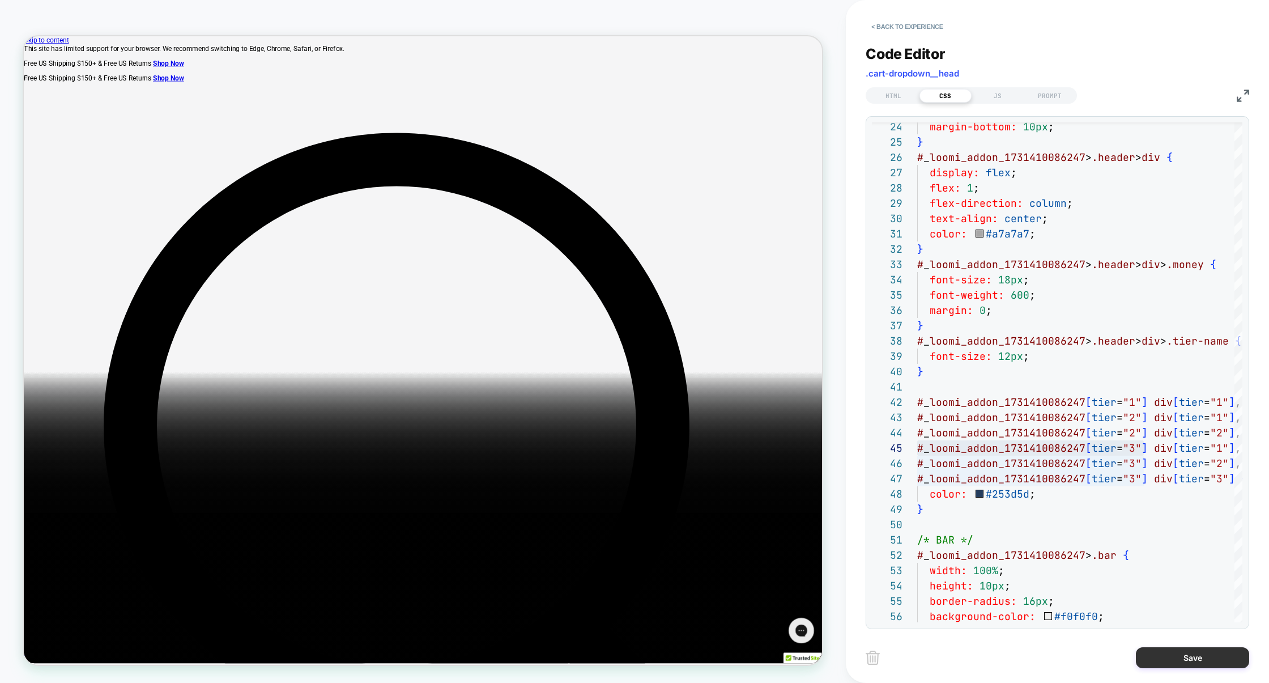
click at [1189, 657] on button "Save" at bounding box center [1192, 657] width 113 height 21
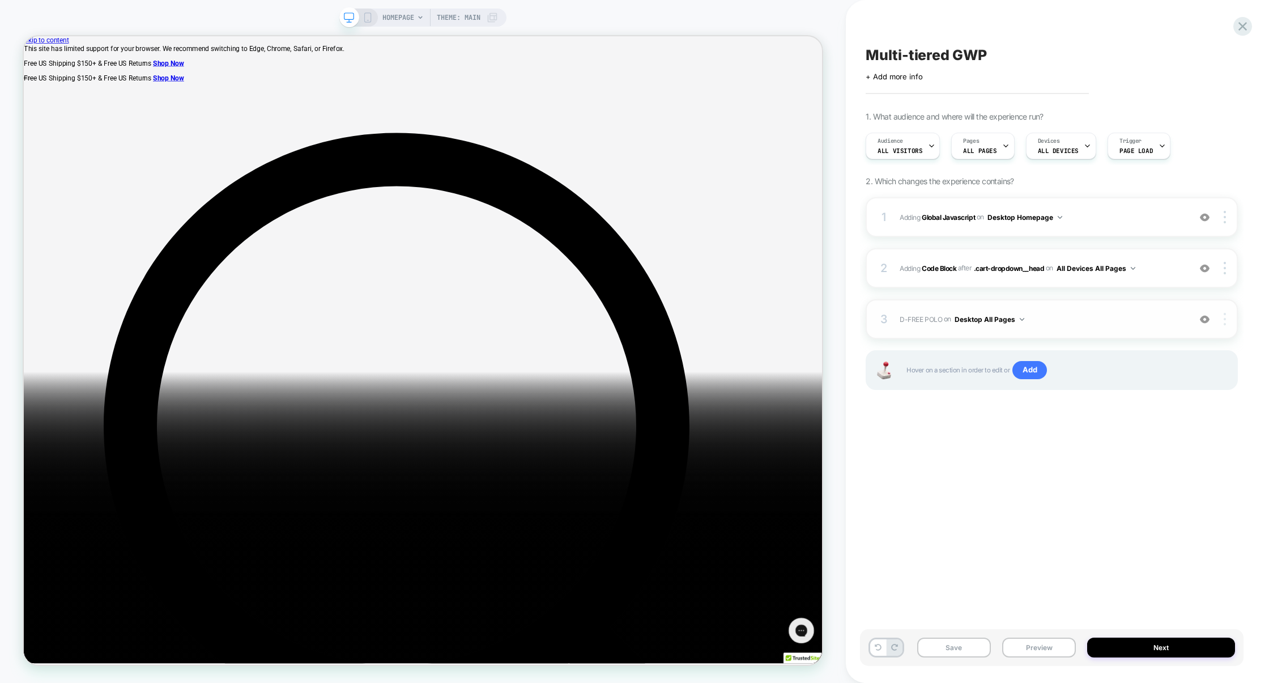
click at [1227, 321] on div at bounding box center [1226, 319] width 22 height 12
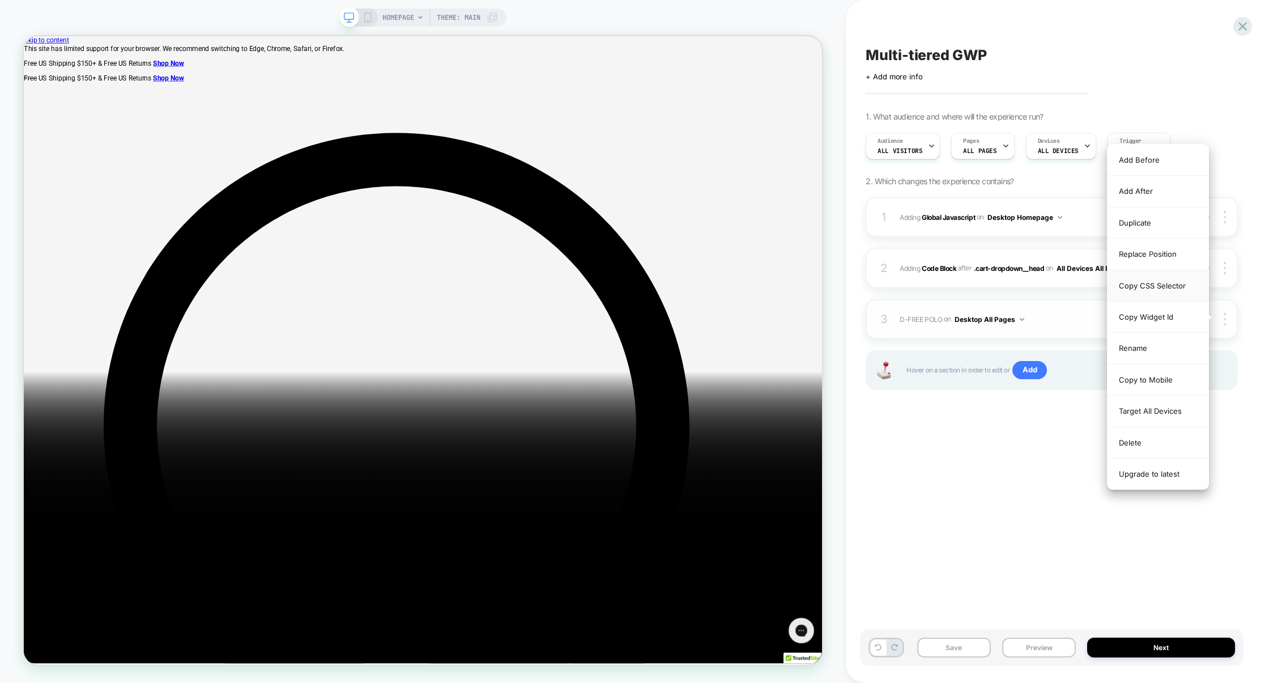
click at [1161, 289] on div "Copy CSS Selector" at bounding box center [1157, 285] width 101 height 31
click at [1162, 258] on div "Replace Position" at bounding box center [1157, 253] width 101 height 31
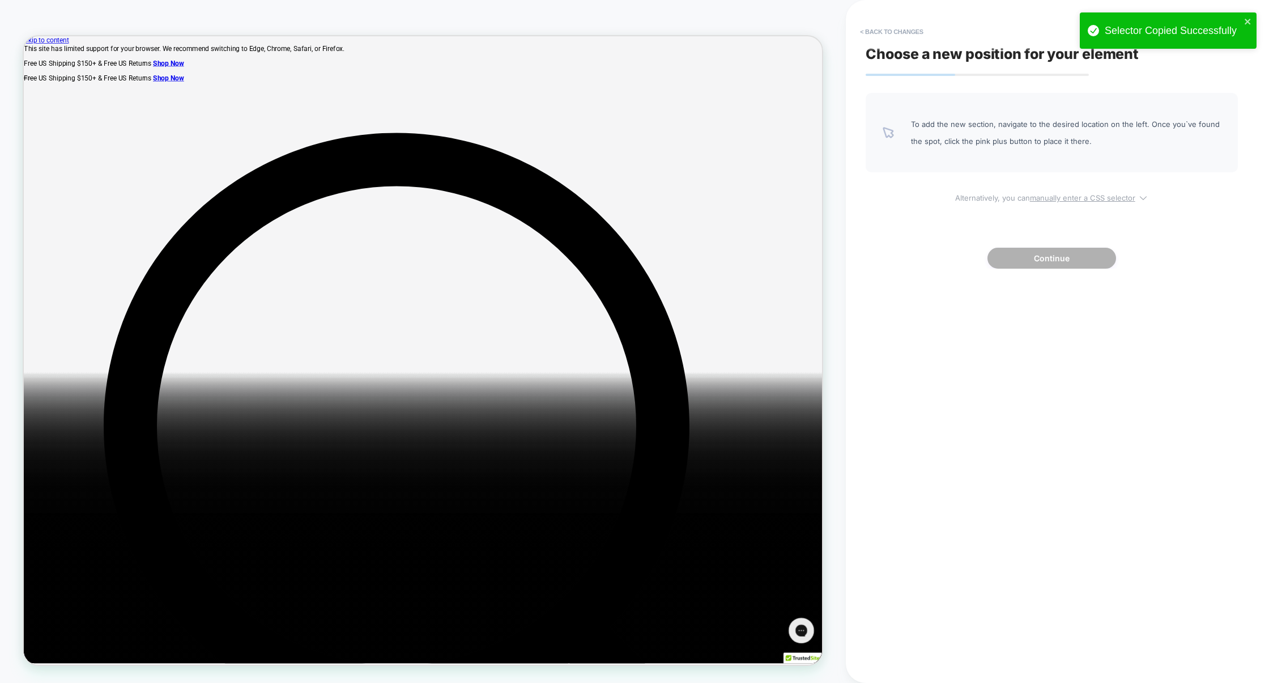
click at [1056, 199] on u "manually enter a CSS selector" at bounding box center [1082, 197] width 105 height 9
select select "*******"
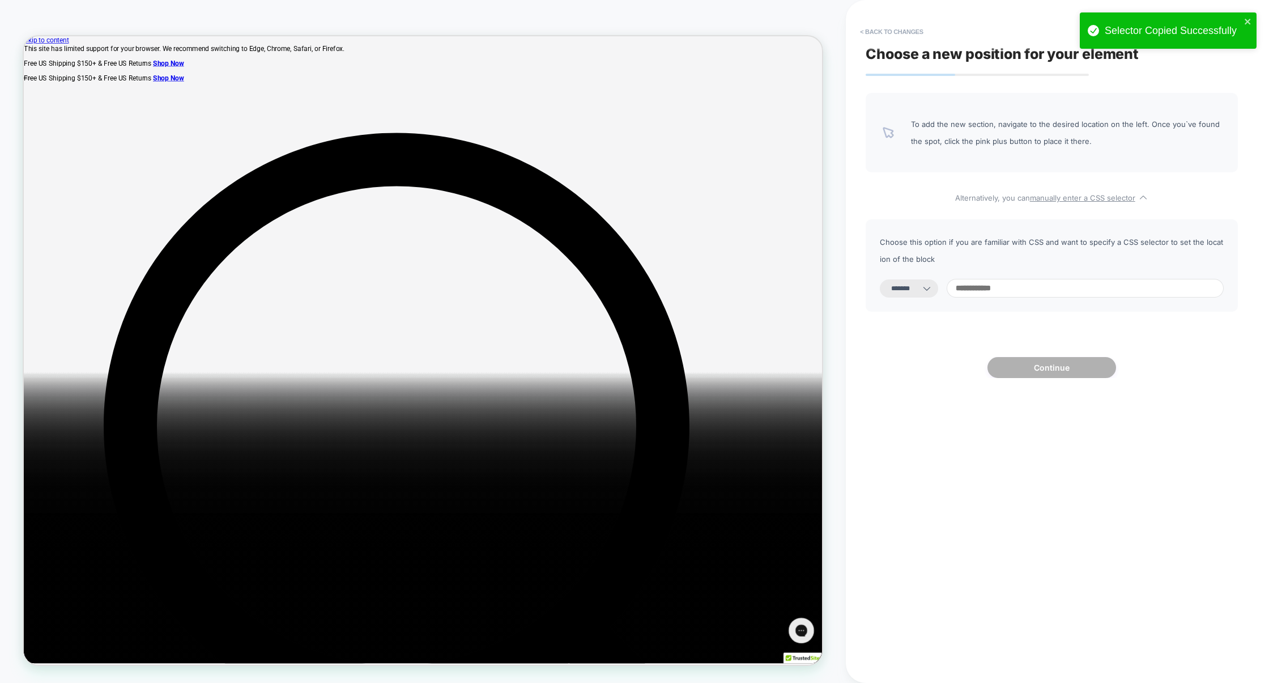
click at [1005, 283] on input at bounding box center [1084, 288] width 277 height 19
paste input "**********"
type input "**********"
select select "*********"
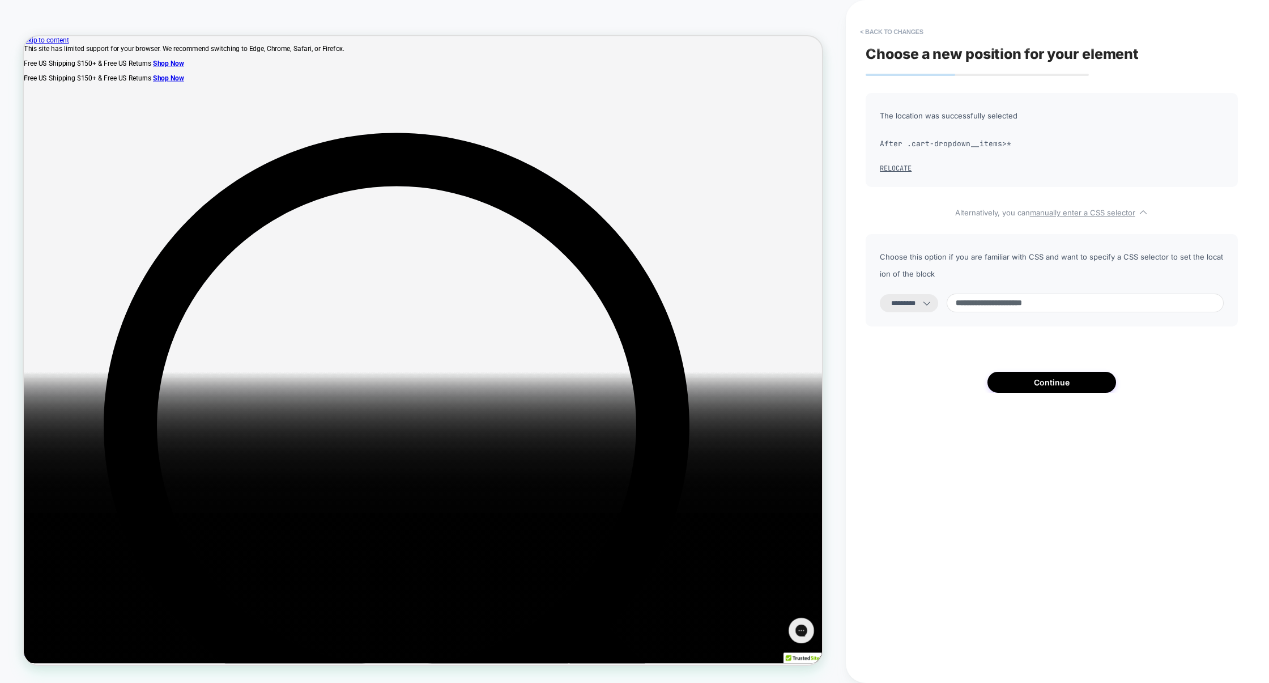
drag, startPoint x: 975, startPoint y: 302, endPoint x: 920, endPoint y: 302, distance: 54.4
click at [920, 302] on div "**********" at bounding box center [1052, 302] width 344 height 19
paste input "**********"
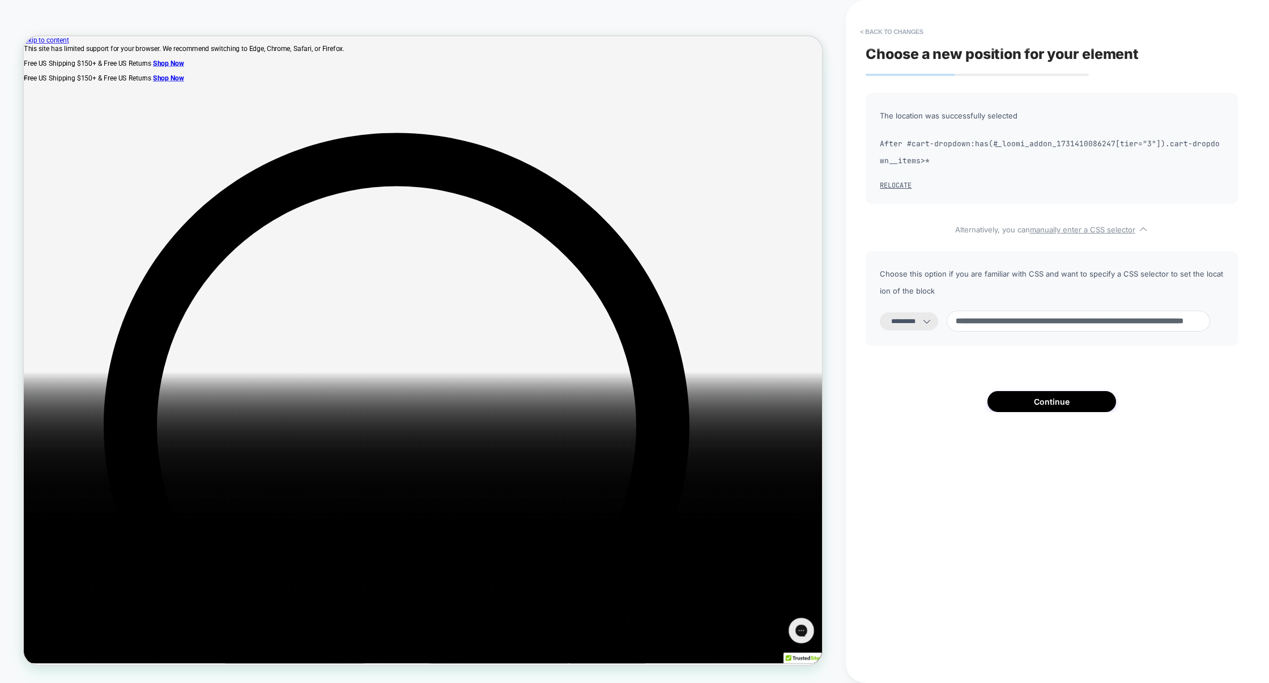
scroll to position [0, 136]
type input "**********"
click at [1094, 399] on button "Continue" at bounding box center [1051, 401] width 129 height 21
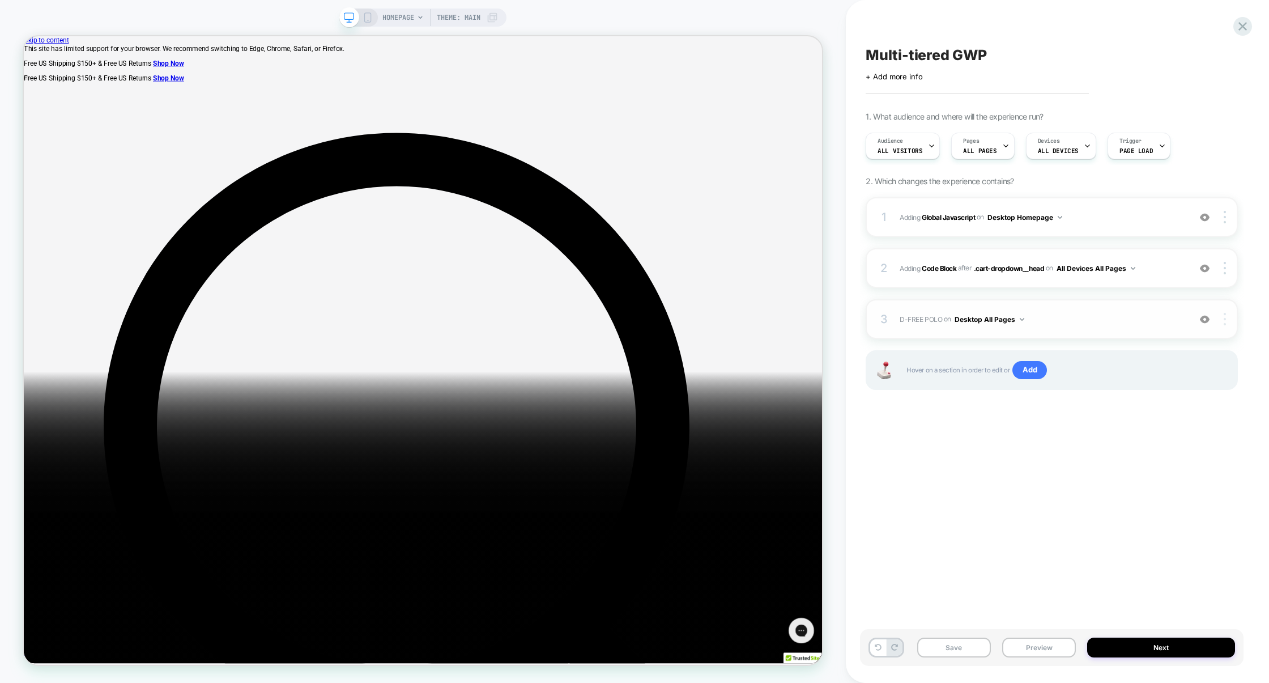
click at [1229, 320] on div at bounding box center [1226, 319] width 22 height 12
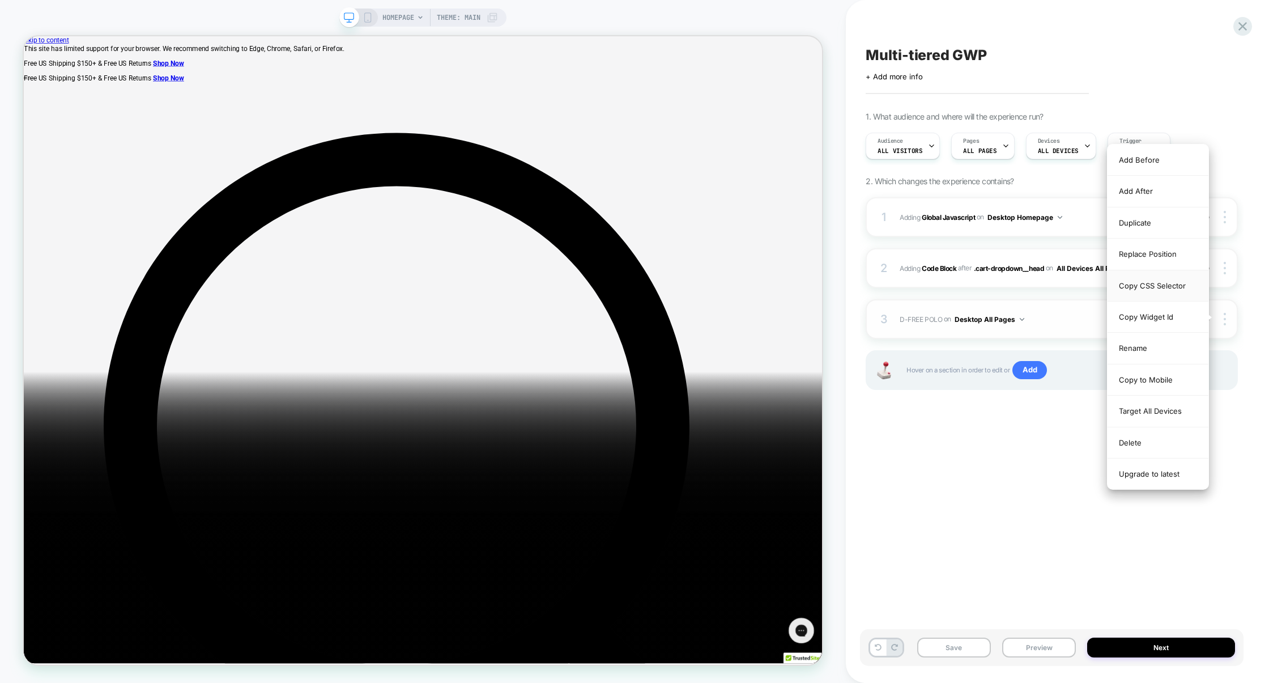
click at [1166, 293] on div "Copy CSS Selector" at bounding box center [1157, 285] width 101 height 31
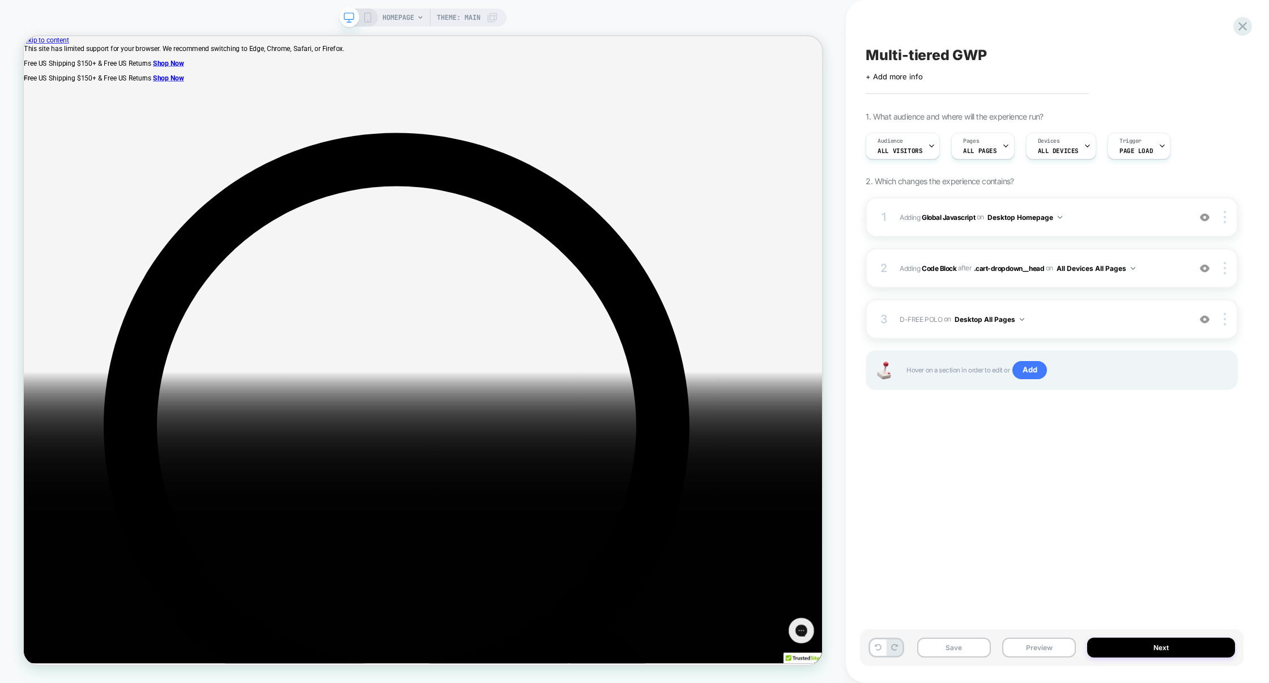
click at [1034, 413] on div "1 Adding Global Javascript on Desktop Homepage Add Before Add After Copy to Mob…" at bounding box center [1051, 307] width 372 height 221
click at [1221, 321] on div at bounding box center [1226, 319] width 22 height 12
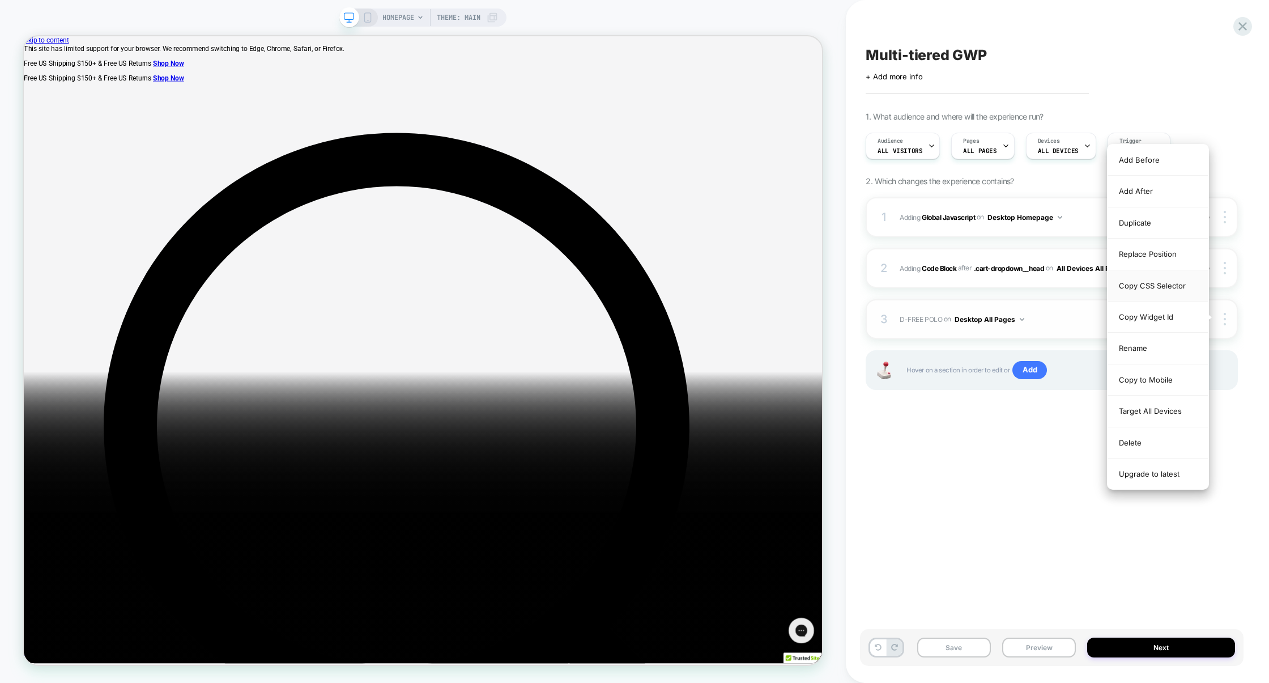
click at [1165, 285] on div "Copy CSS Selector" at bounding box center [1157, 285] width 101 height 31
click at [1165, 255] on div "Replace Position" at bounding box center [1157, 253] width 101 height 31
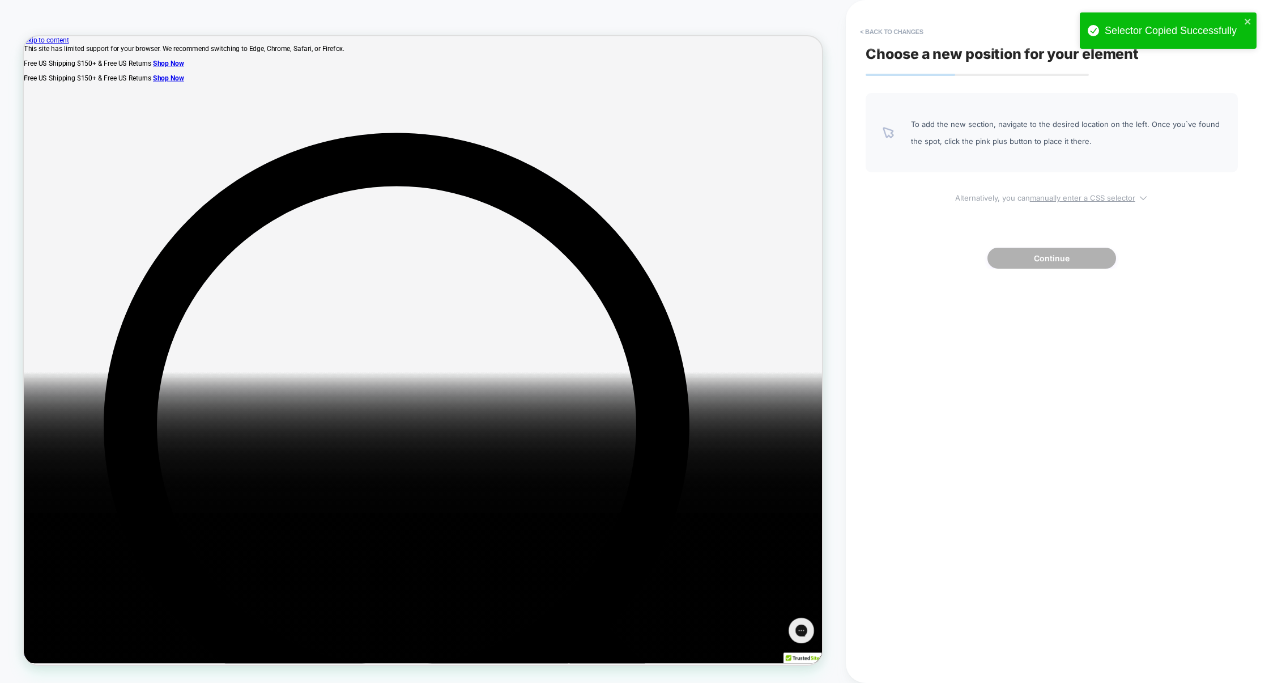
click at [1027, 193] on span "Alternatively, you can manually enter a CSS selector" at bounding box center [1051, 195] width 372 height 13
select select "*******"
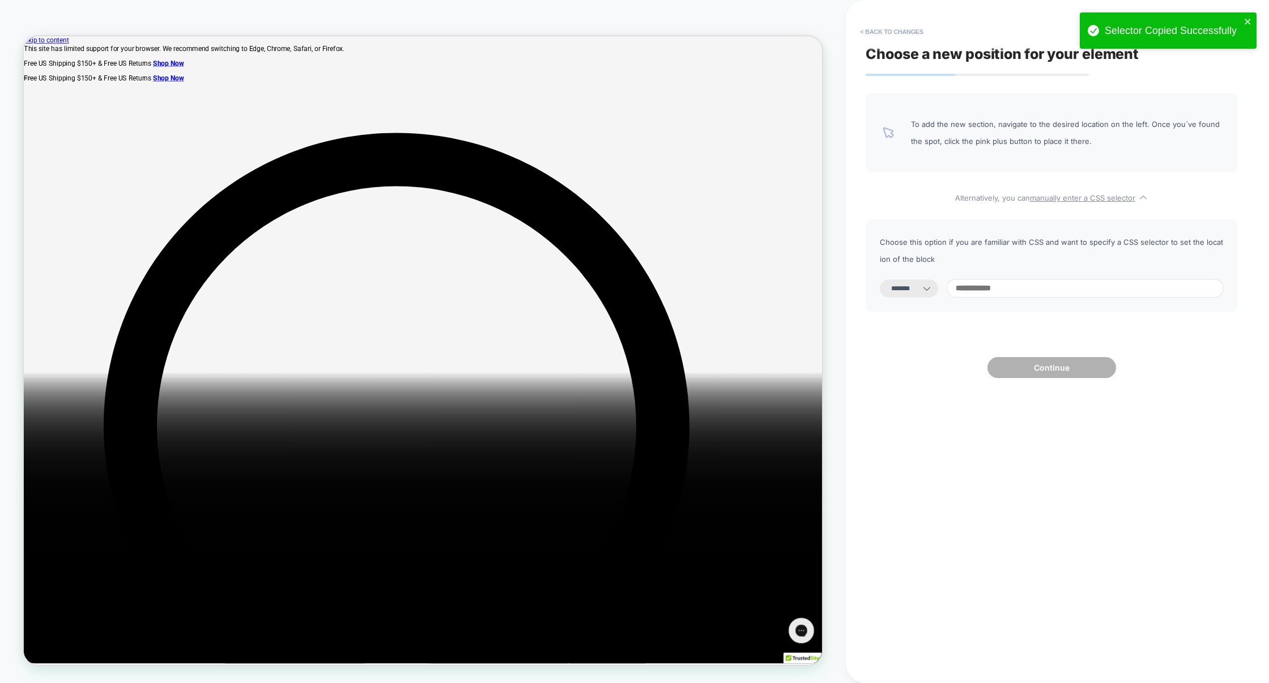
click at [986, 291] on input at bounding box center [1084, 288] width 277 height 19
paste input "**********"
type input "**********"
select select "*********"
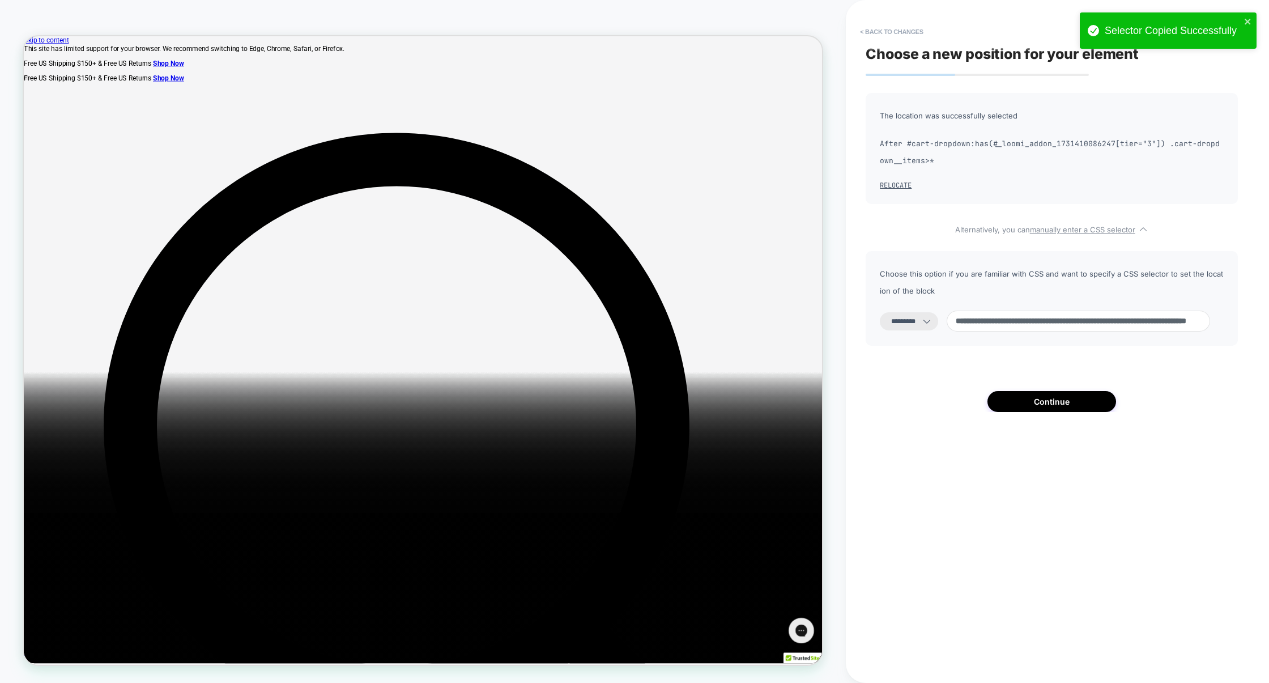
type input "**********"
click at [910, 325] on select "**********" at bounding box center [909, 321] width 58 height 18
select select "**********"
click at [880, 312] on select "**********" at bounding box center [909, 321] width 58 height 18
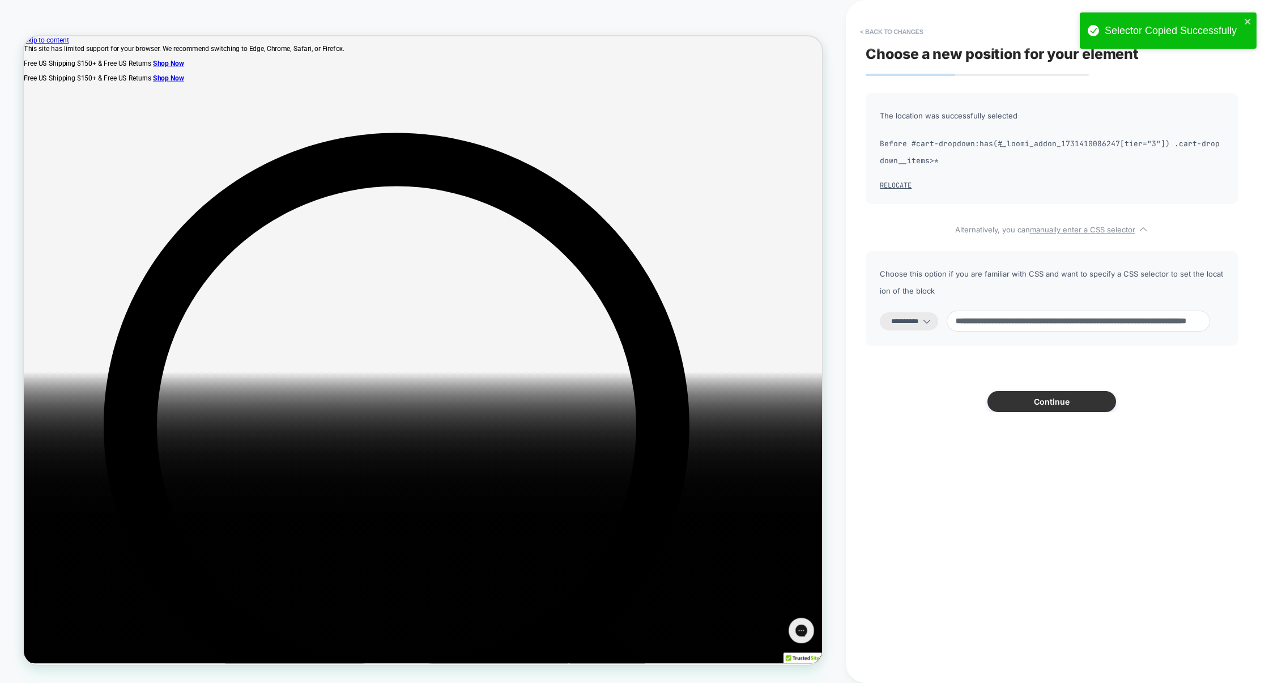
click at [1040, 398] on button "Continue" at bounding box center [1051, 401] width 129 height 21
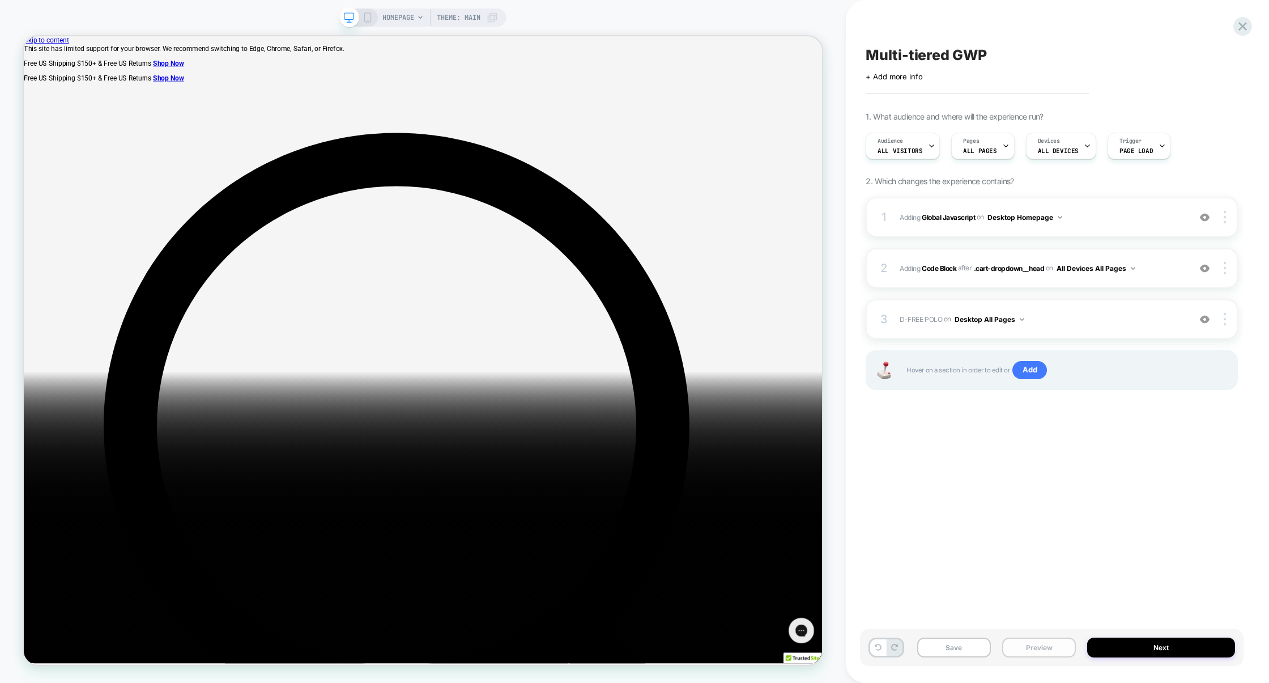
click at [1039, 653] on button "Preview" at bounding box center [1039, 647] width 74 height 20
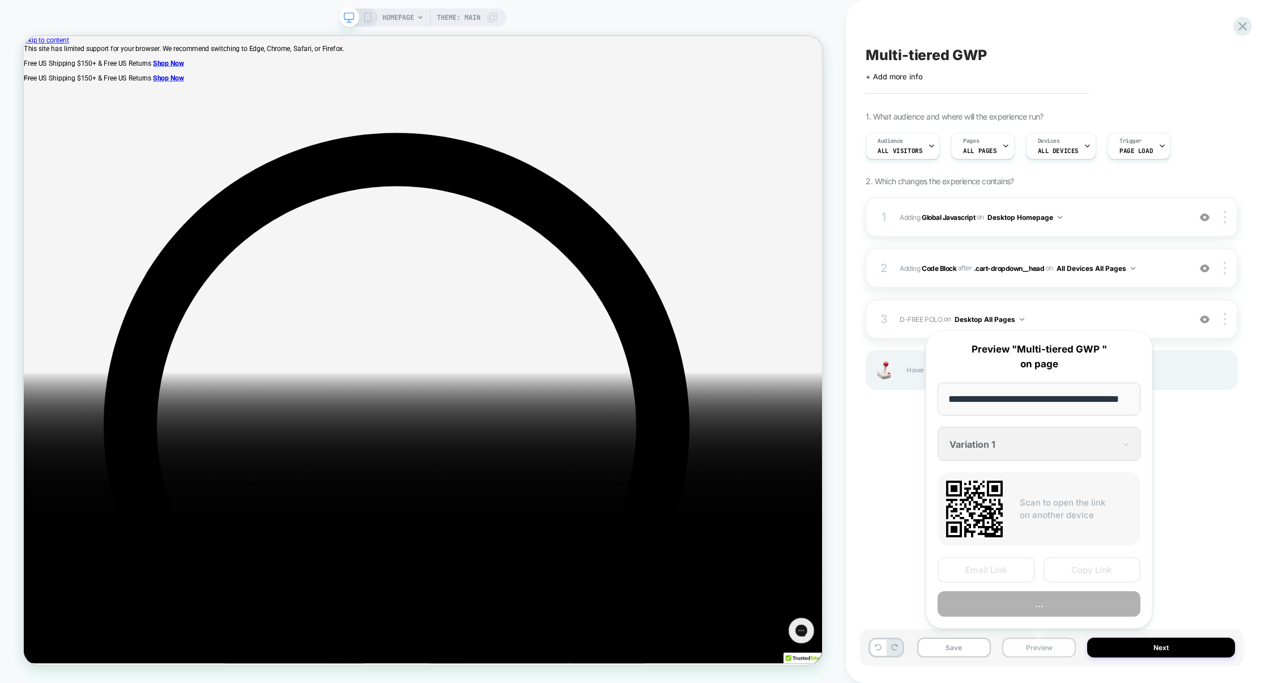
scroll to position [0, 26]
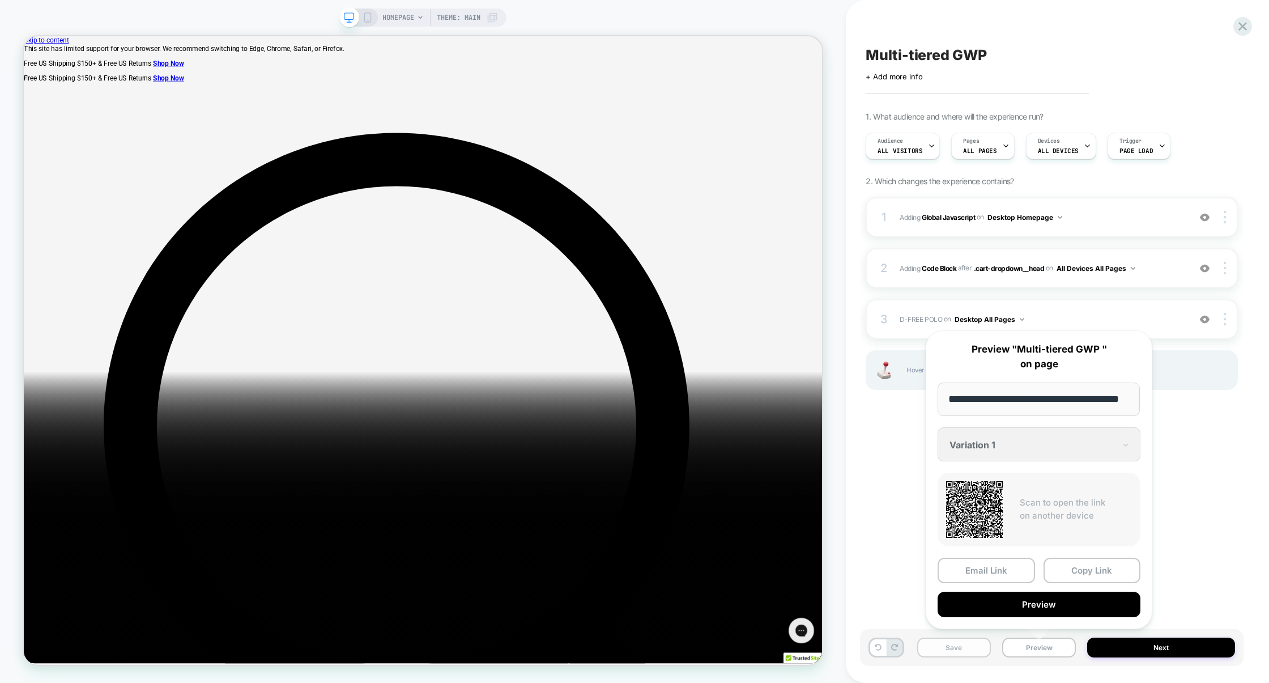
click at [965, 650] on button "Save" at bounding box center [954, 647] width 74 height 20
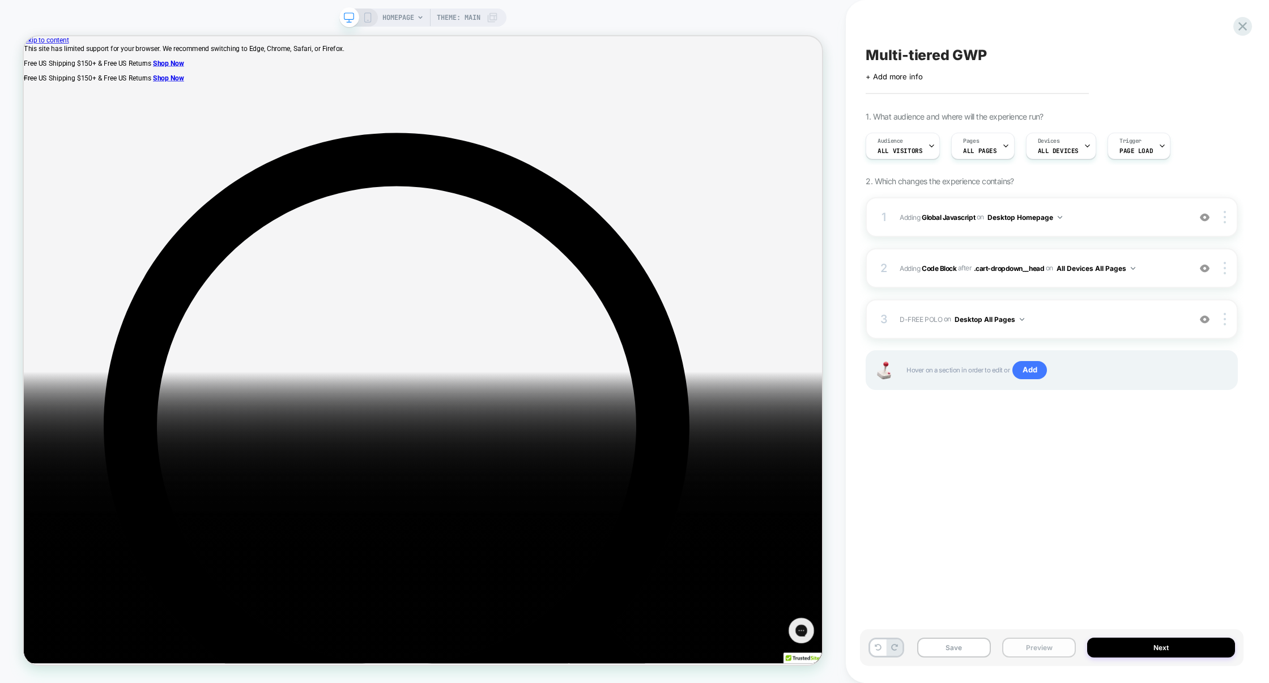
click at [1013, 650] on button "Preview" at bounding box center [1039, 647] width 74 height 20
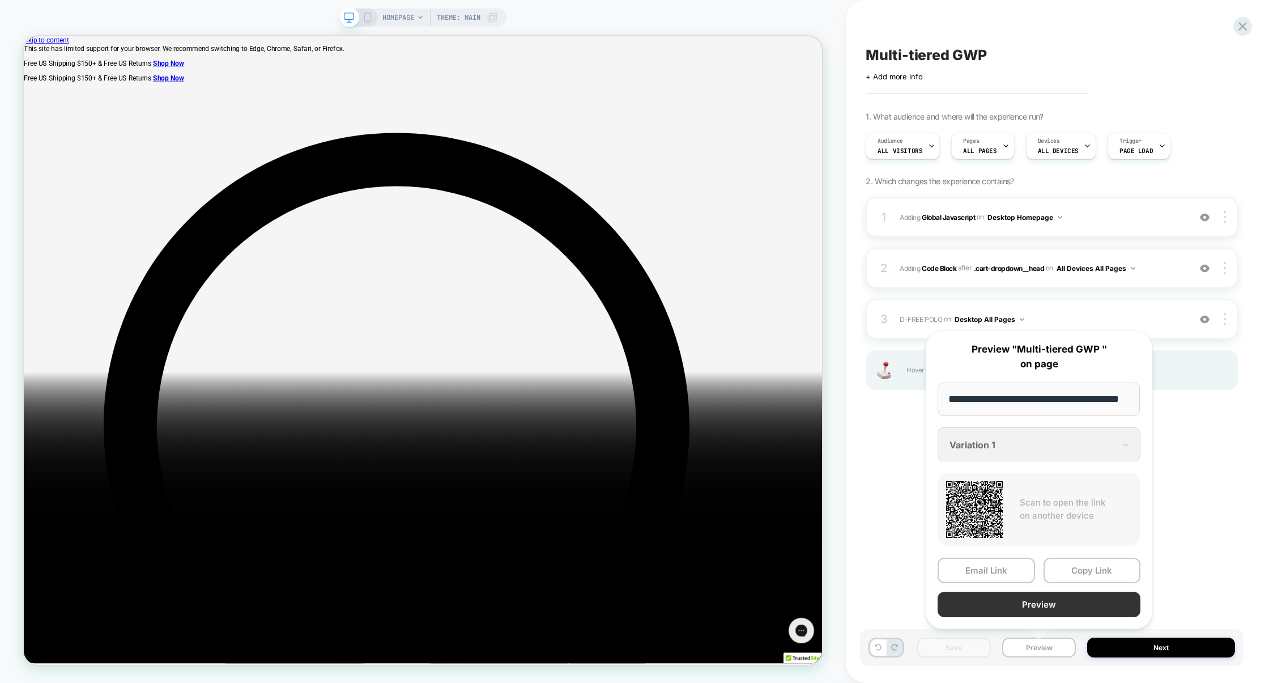
click at [1038, 606] on button "Preview" at bounding box center [1038, 603] width 203 height 25
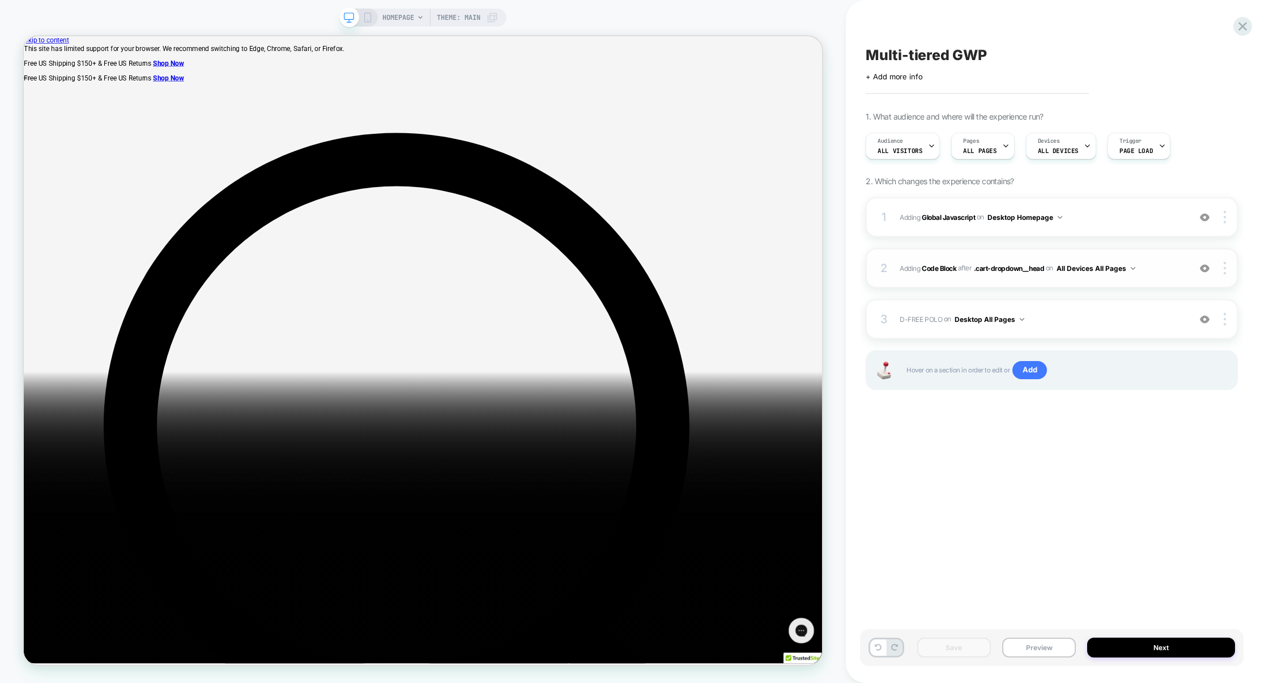
click at [1012, 281] on div "2 Adding Code Block AFTER .cart-dropdown__head .cart-dropdown__head on All Devi…" at bounding box center [1051, 268] width 372 height 40
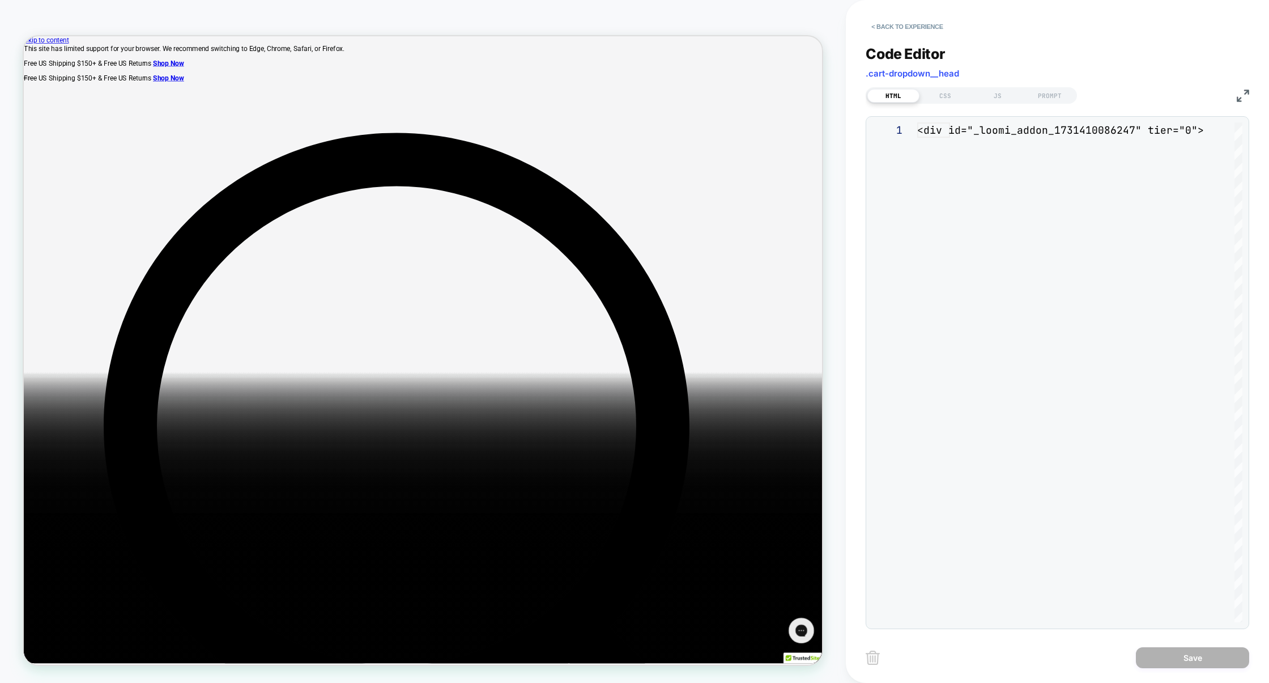
scroll to position [153, 0]
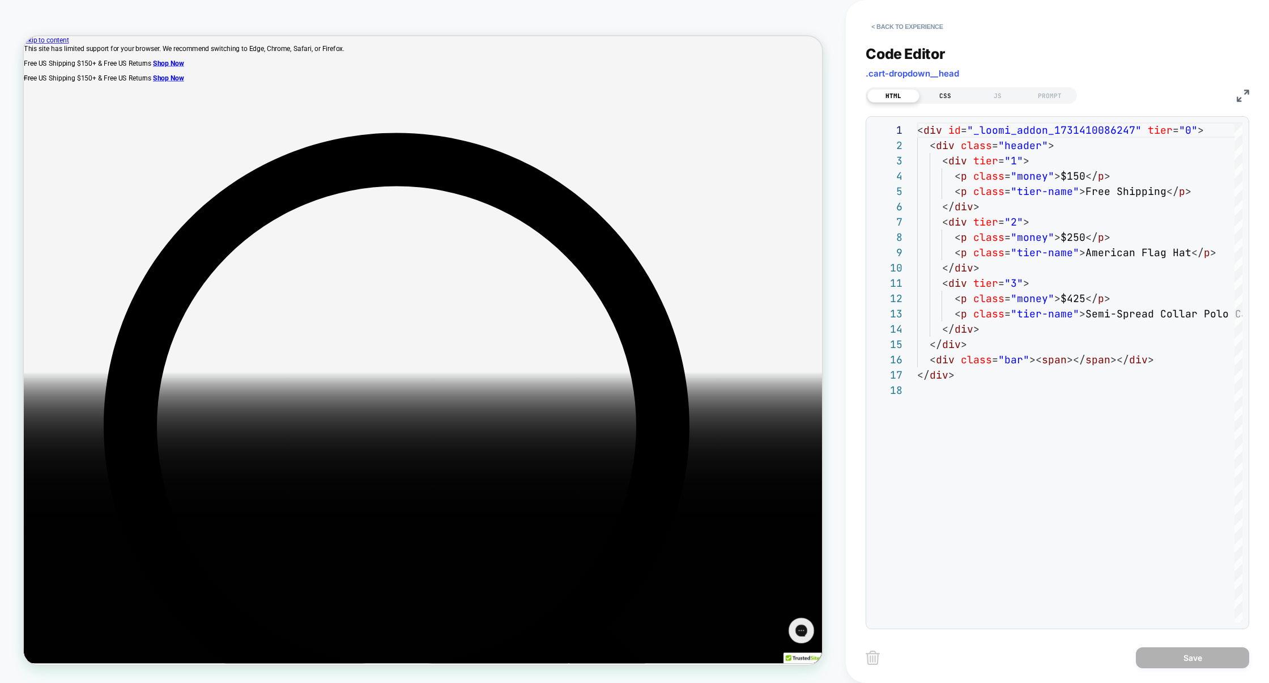
click at [945, 94] on div "CSS" at bounding box center [945, 96] width 52 height 14
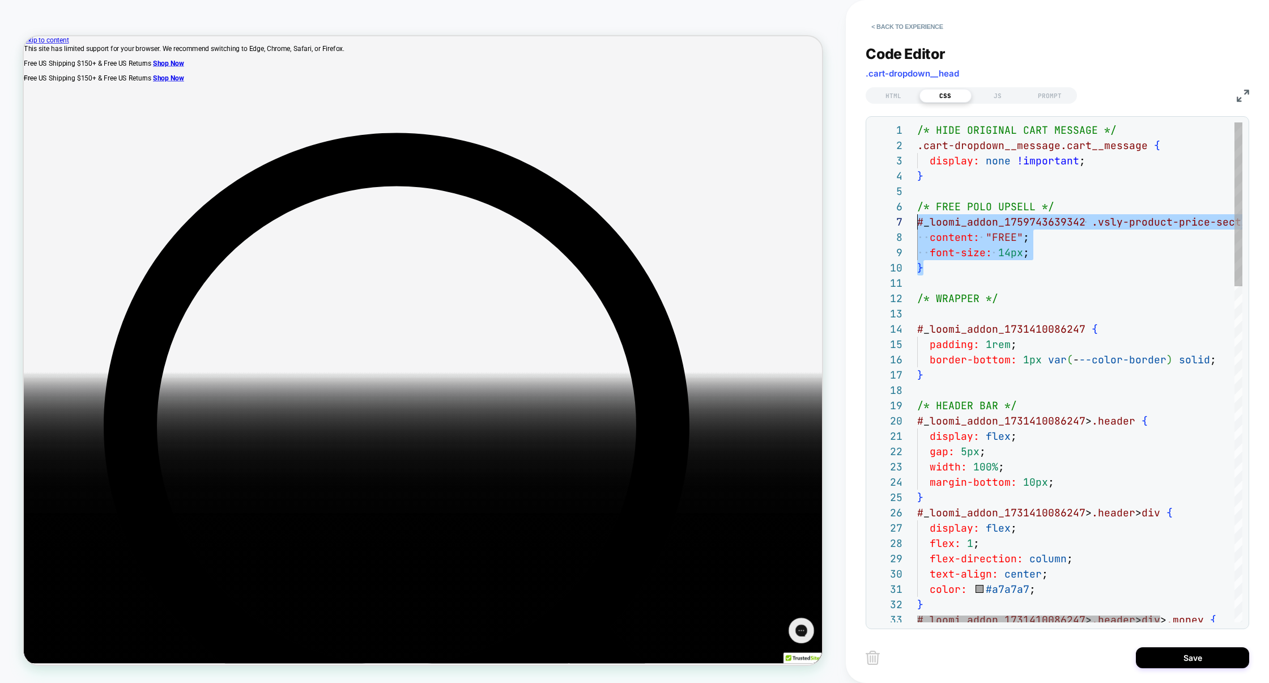
drag, startPoint x: 963, startPoint y: 269, endPoint x: 864, endPoint y: 221, distance: 110.2
click at [864, 221] on div "< Back to experience Code Editor .cart-dropdown__head HTML CSS JS PROMPT 1 2 3 …" at bounding box center [1057, 341] width 423 height 683
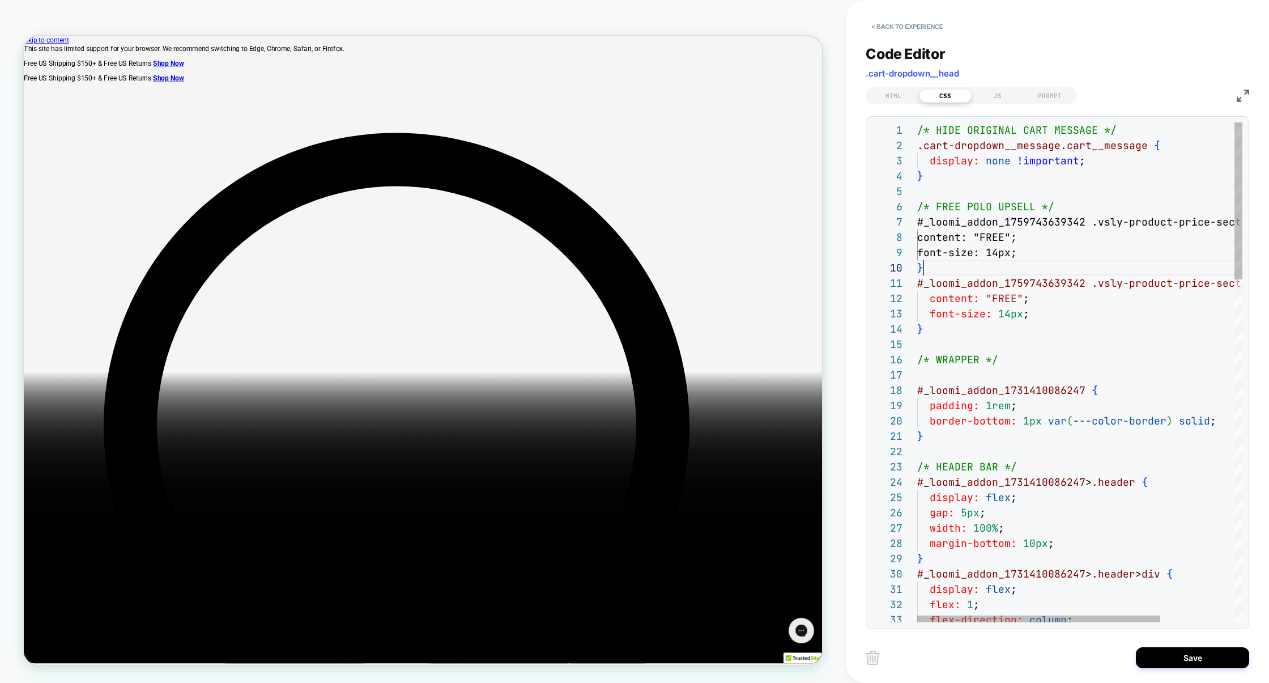
scroll to position [137, 6]
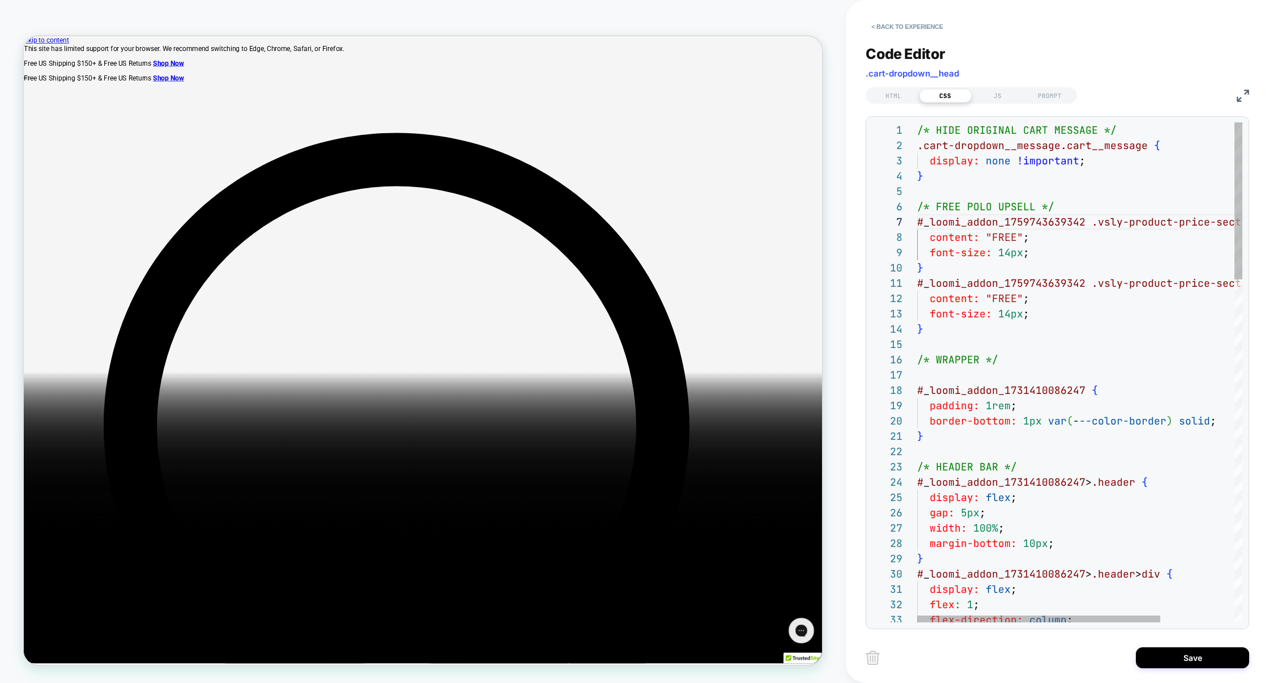
scroll to position [107, 110]
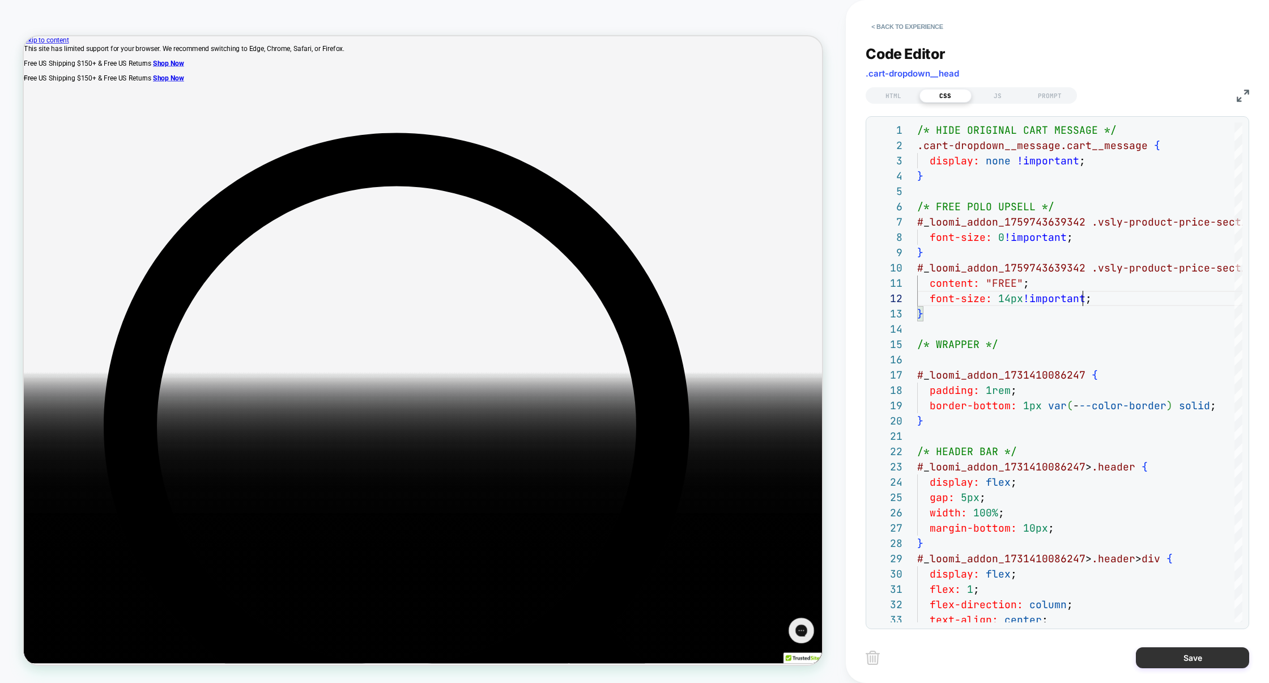
type textarea "**********"
click at [1179, 654] on button "Save" at bounding box center [1192, 657] width 113 height 21
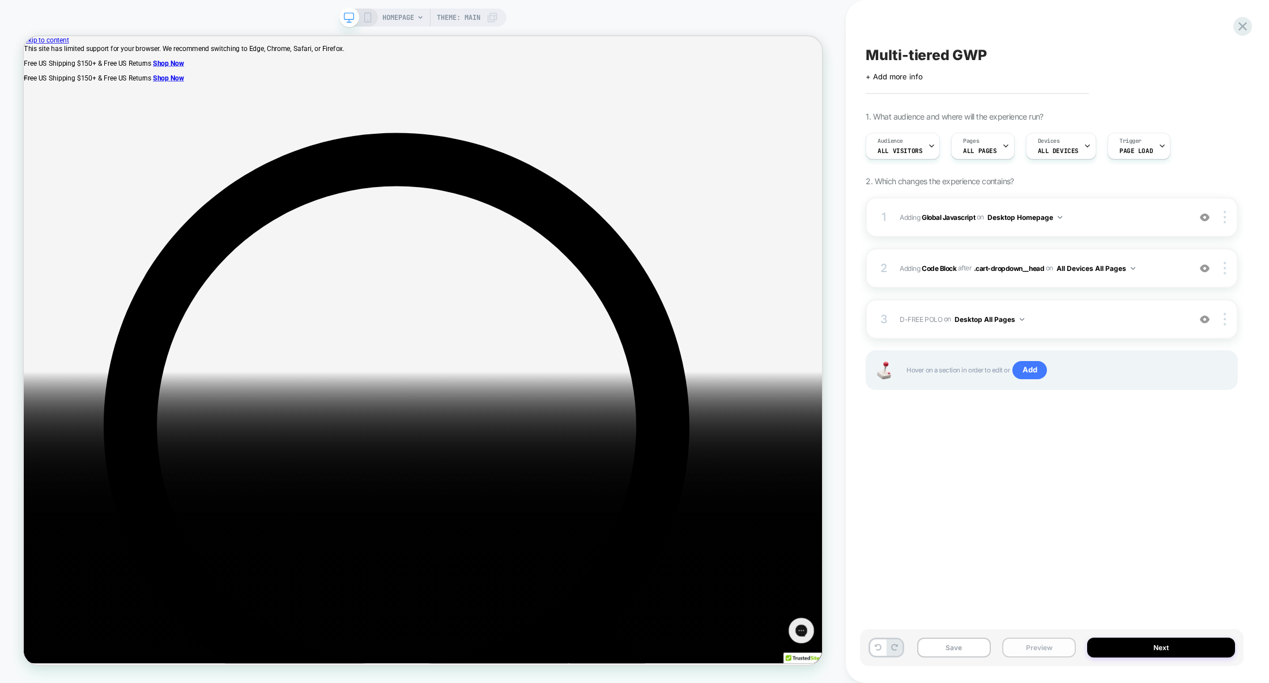
click at [1038, 652] on button "Preview" at bounding box center [1039, 647] width 74 height 20
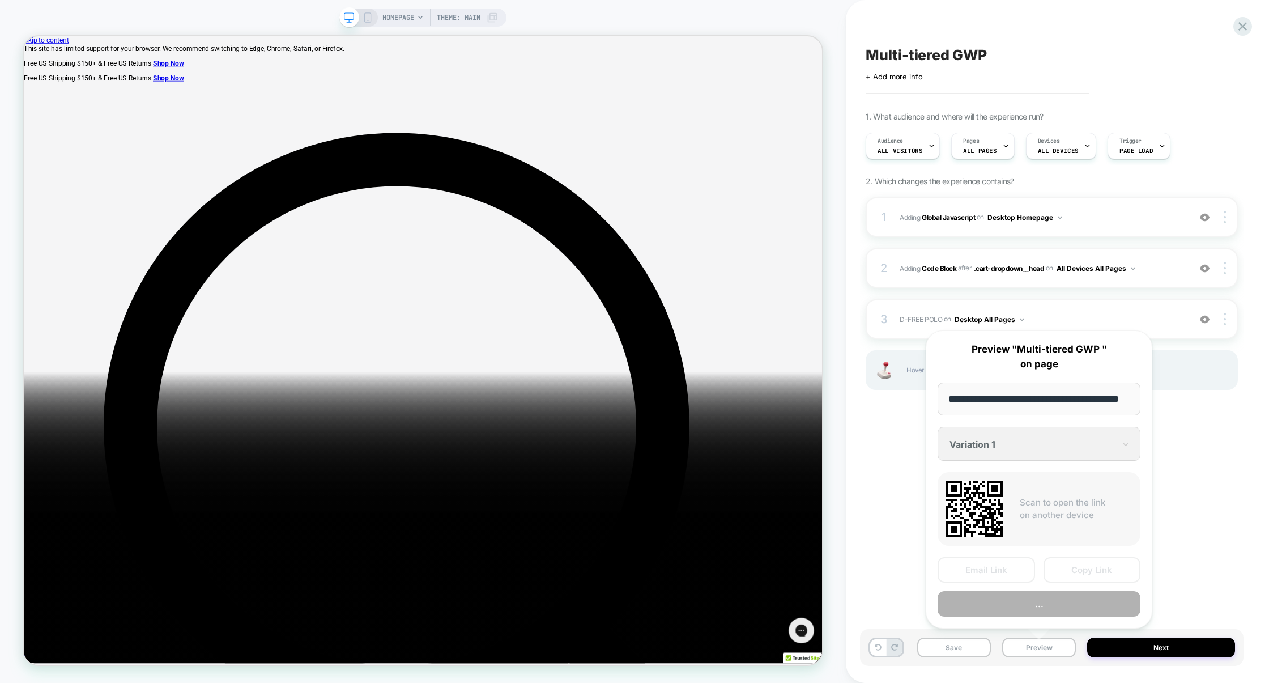
scroll to position [0, 26]
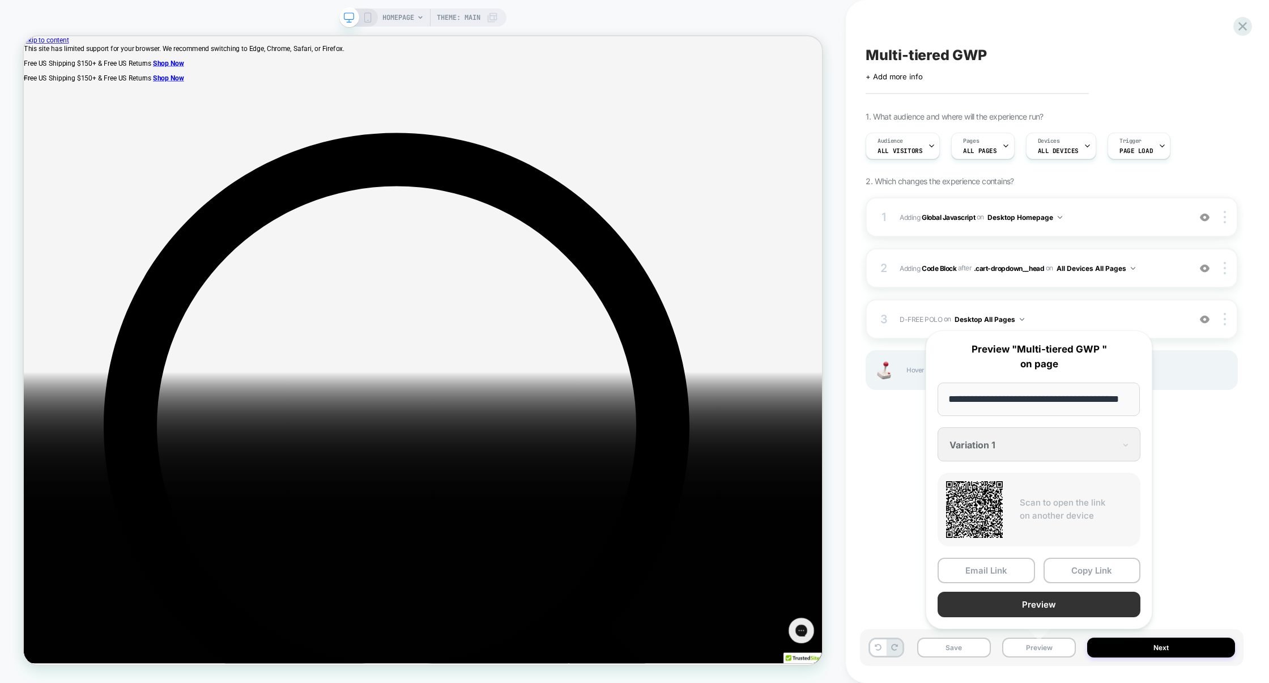
click at [1039, 606] on button "Preview" at bounding box center [1038, 603] width 203 height 25
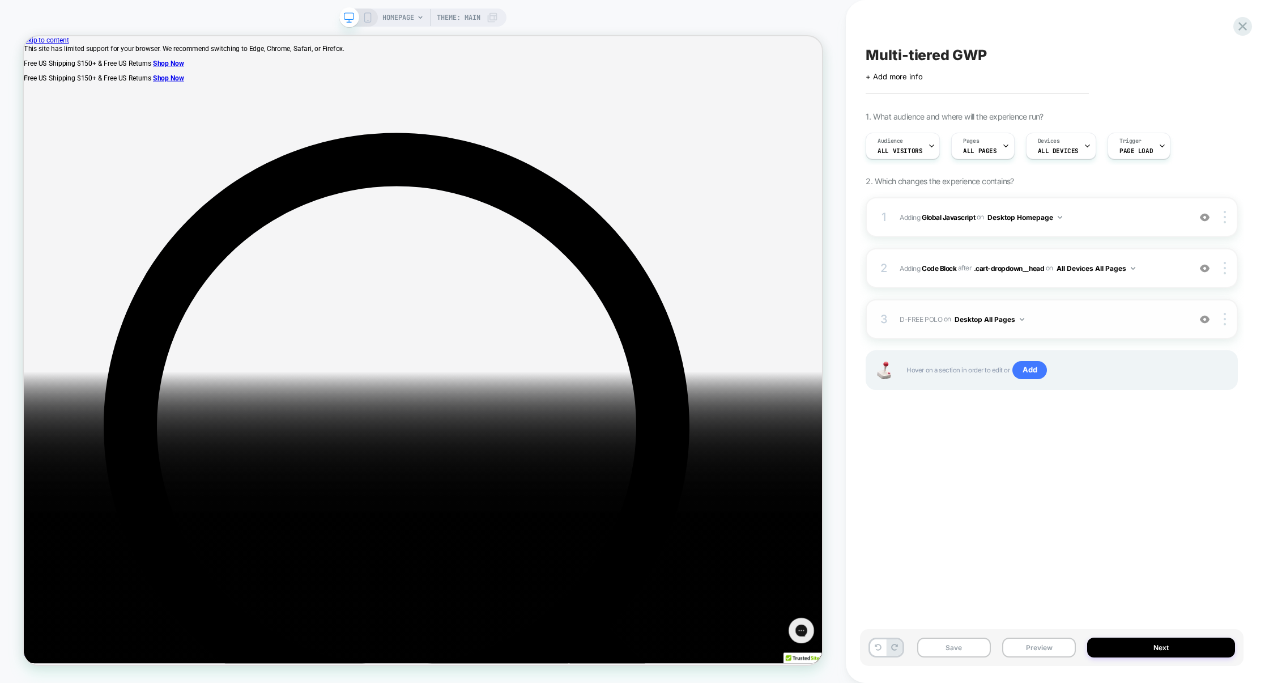
click at [1076, 319] on span "D-FREE POLO Adding Blocks List BEFORE #cart-dropdown:has(#_loomi_addon_17314100…" at bounding box center [1041, 319] width 284 height 14
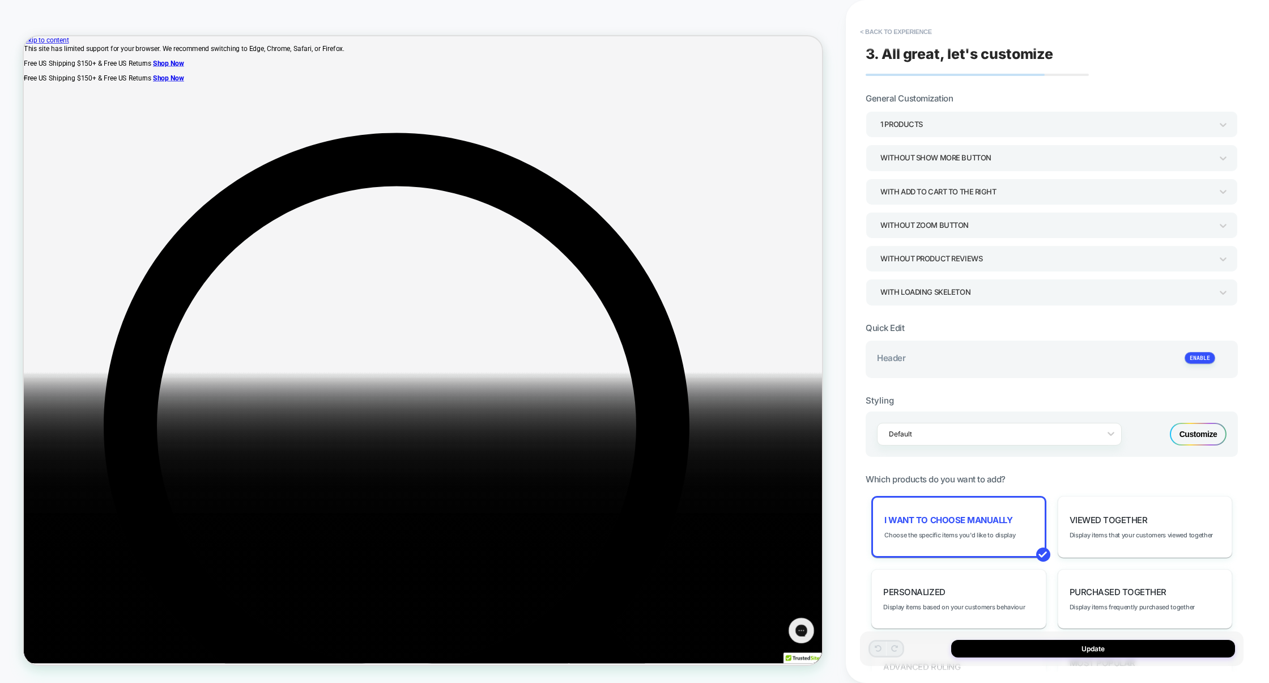
click at [1195, 432] on div "Customize" at bounding box center [1198, 434] width 57 height 23
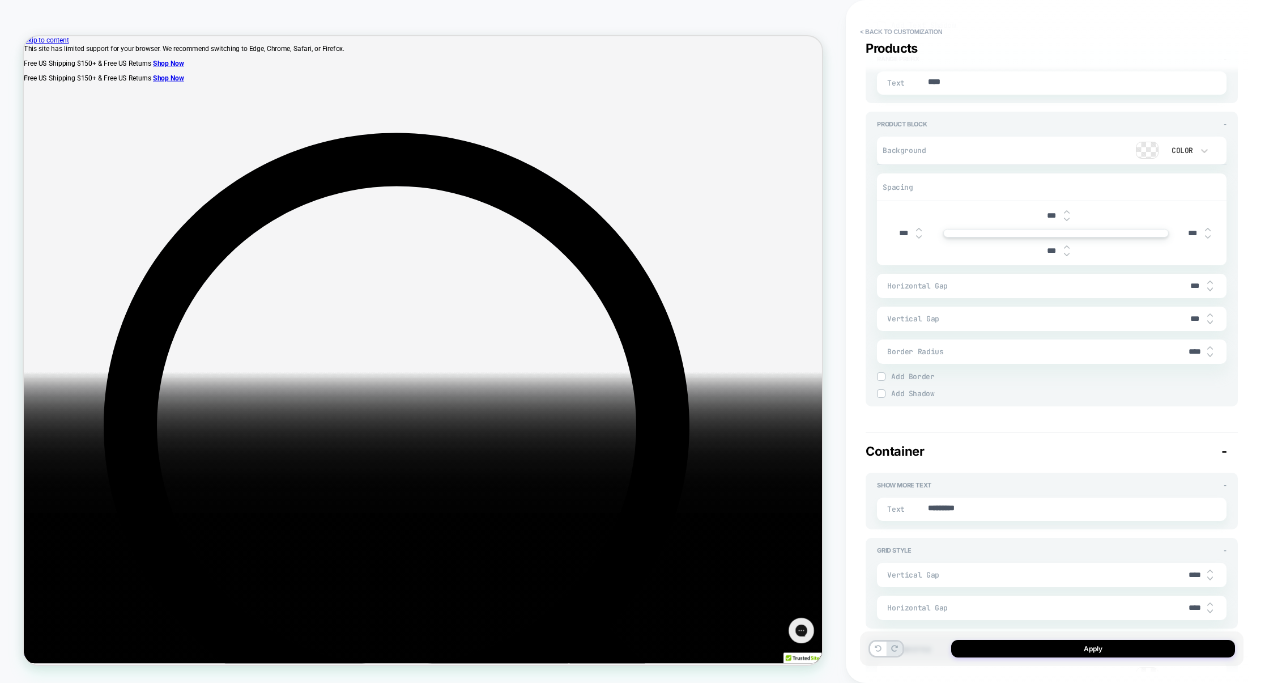
scroll to position [1634, 0]
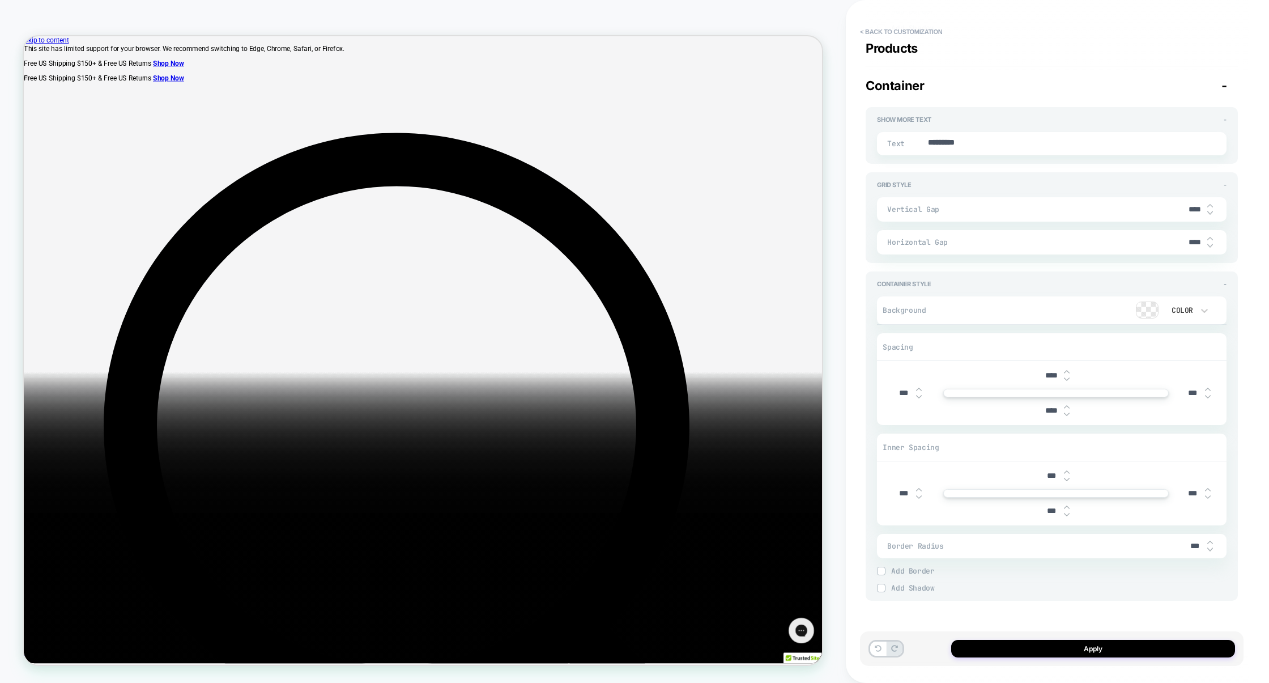
click at [898, 571] on span "Add Border" at bounding box center [1058, 571] width 335 height 10
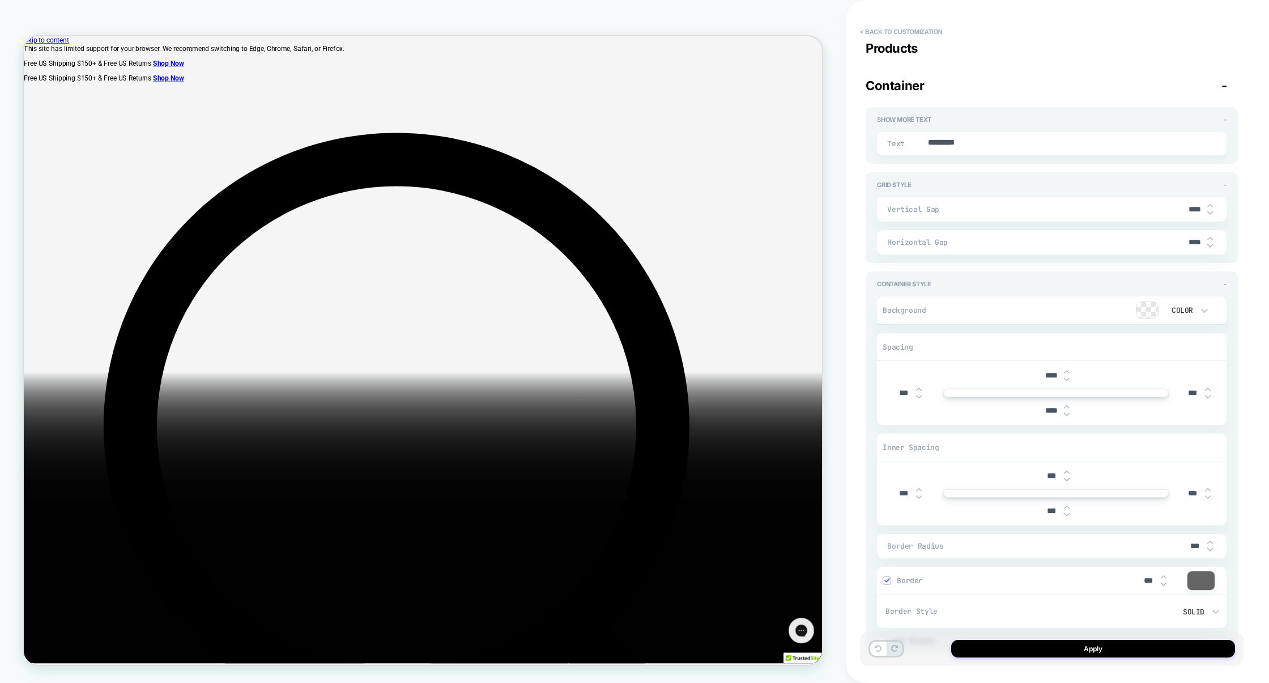
scroll to position [1687, 0]
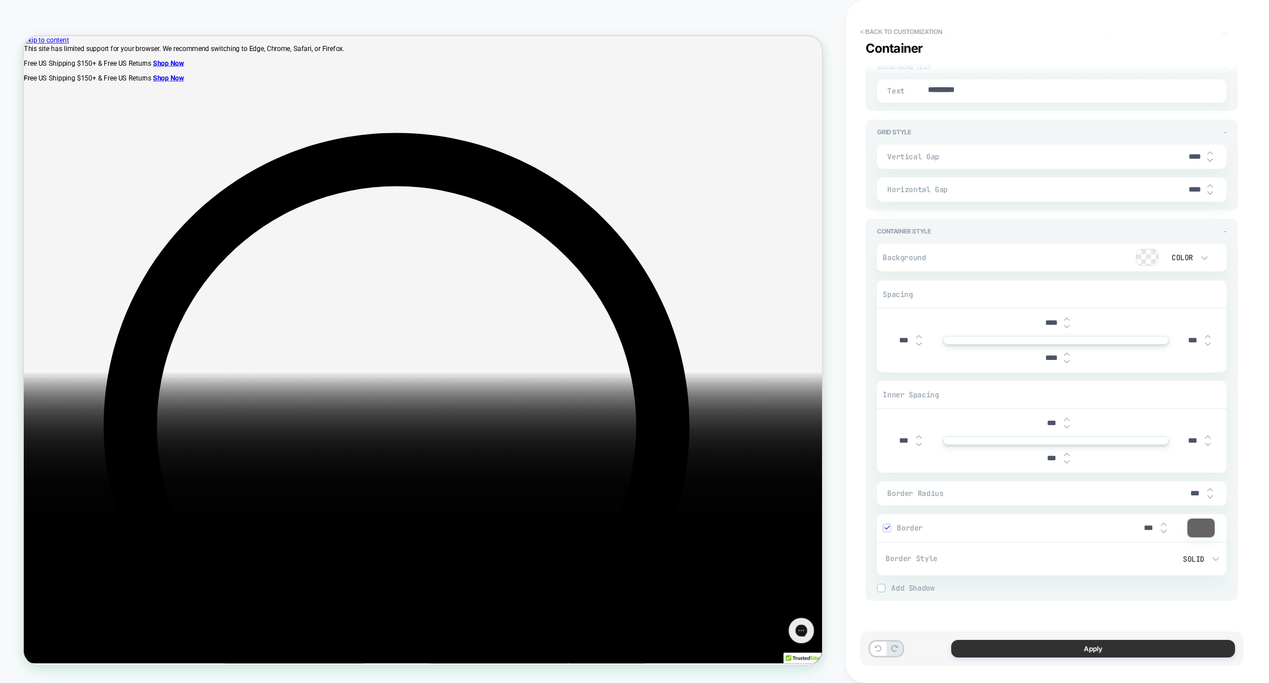
click at [1053, 649] on button "Apply" at bounding box center [1093, 648] width 284 height 18
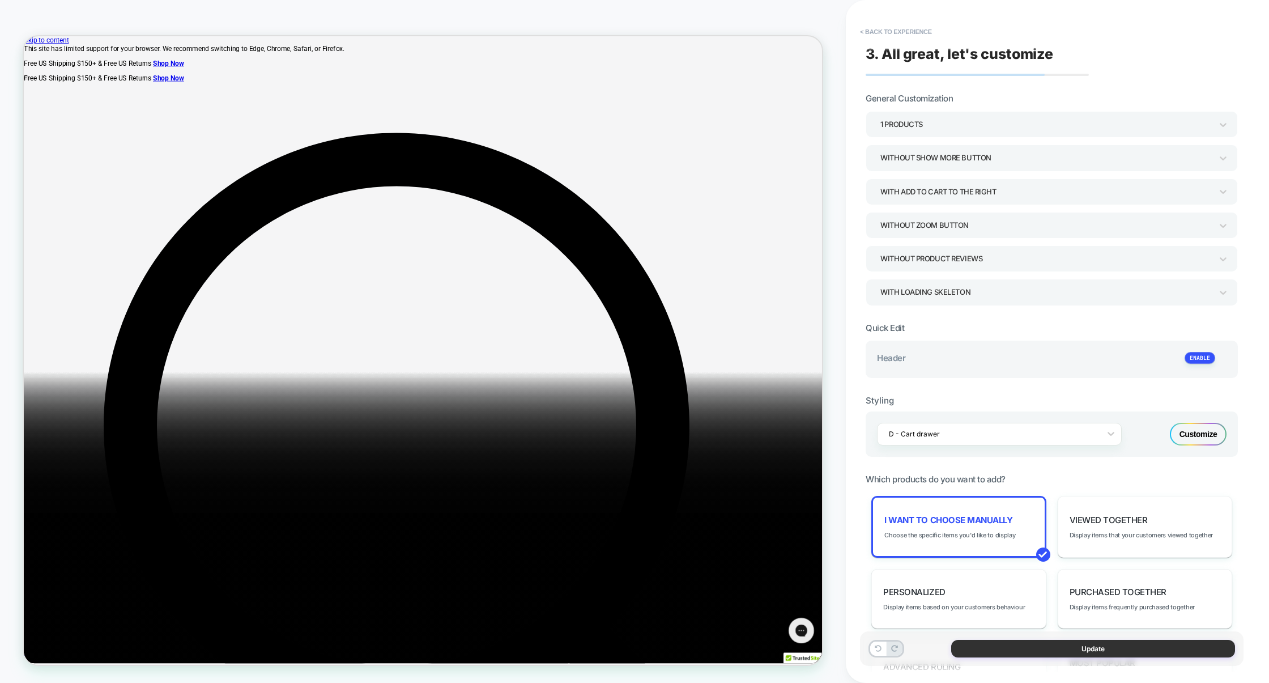
click at [1047, 649] on button "Update" at bounding box center [1093, 648] width 284 height 18
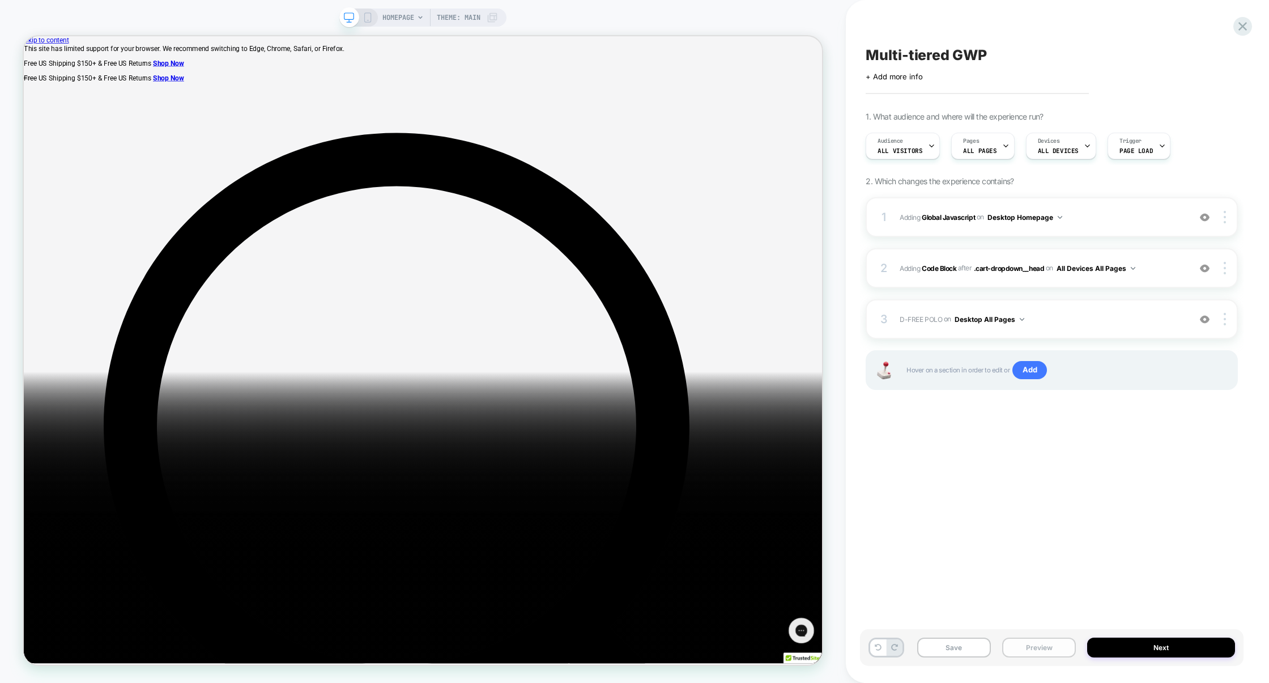
click at [1051, 647] on button "Preview" at bounding box center [1039, 647] width 74 height 20
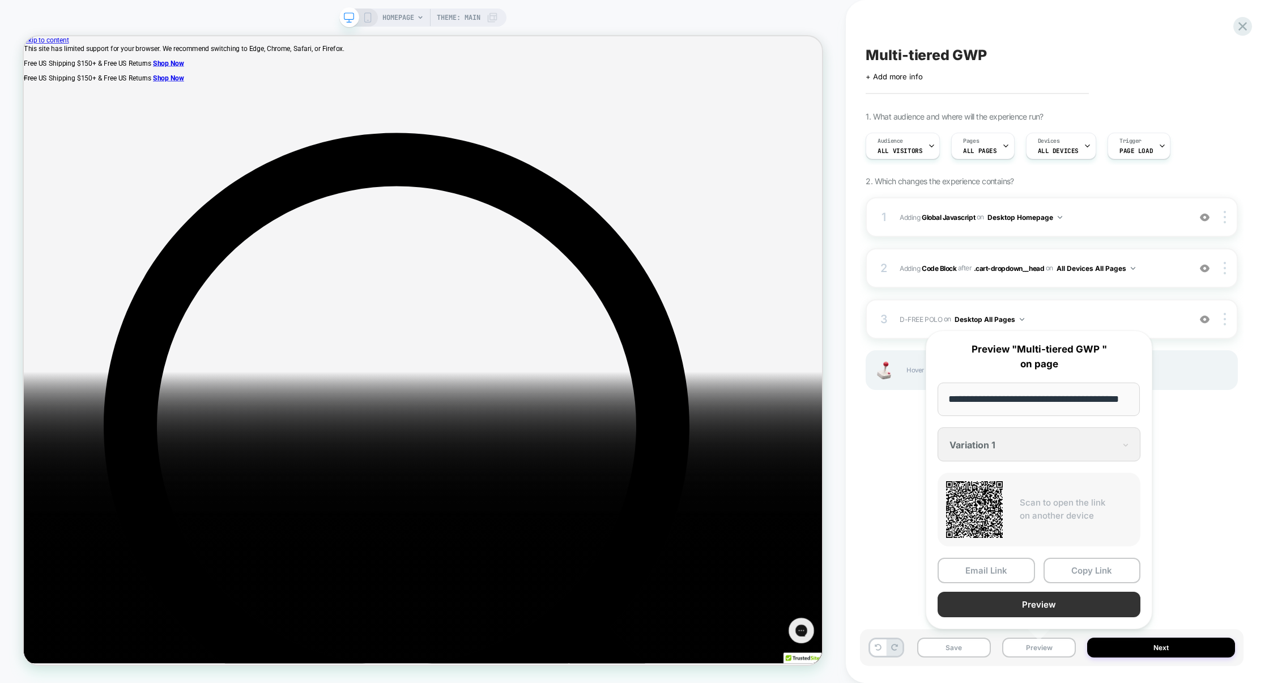
scroll to position [0, 0]
click at [1043, 596] on button "Preview" at bounding box center [1038, 603] width 203 height 25
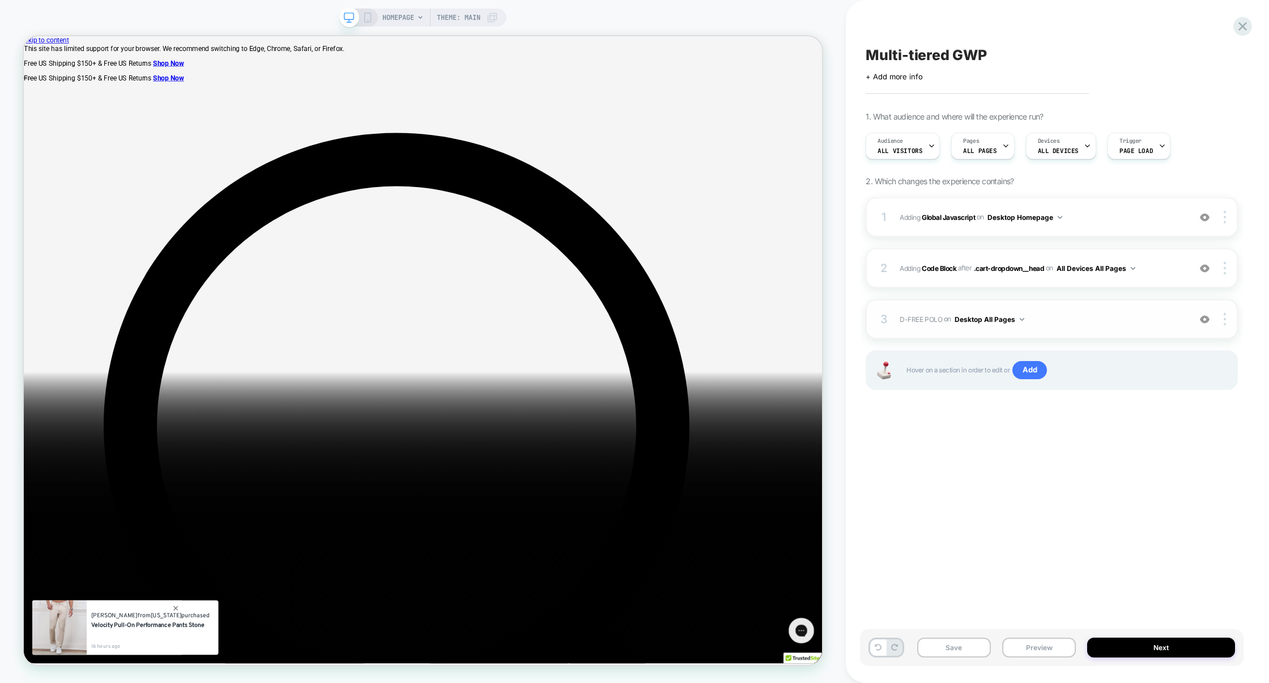
click at [1104, 334] on div "3 D-FREE POLO Adding Blocks List BEFORE #cart-dropdown:has(#_loomi_addon_173141…" at bounding box center [1051, 319] width 372 height 40
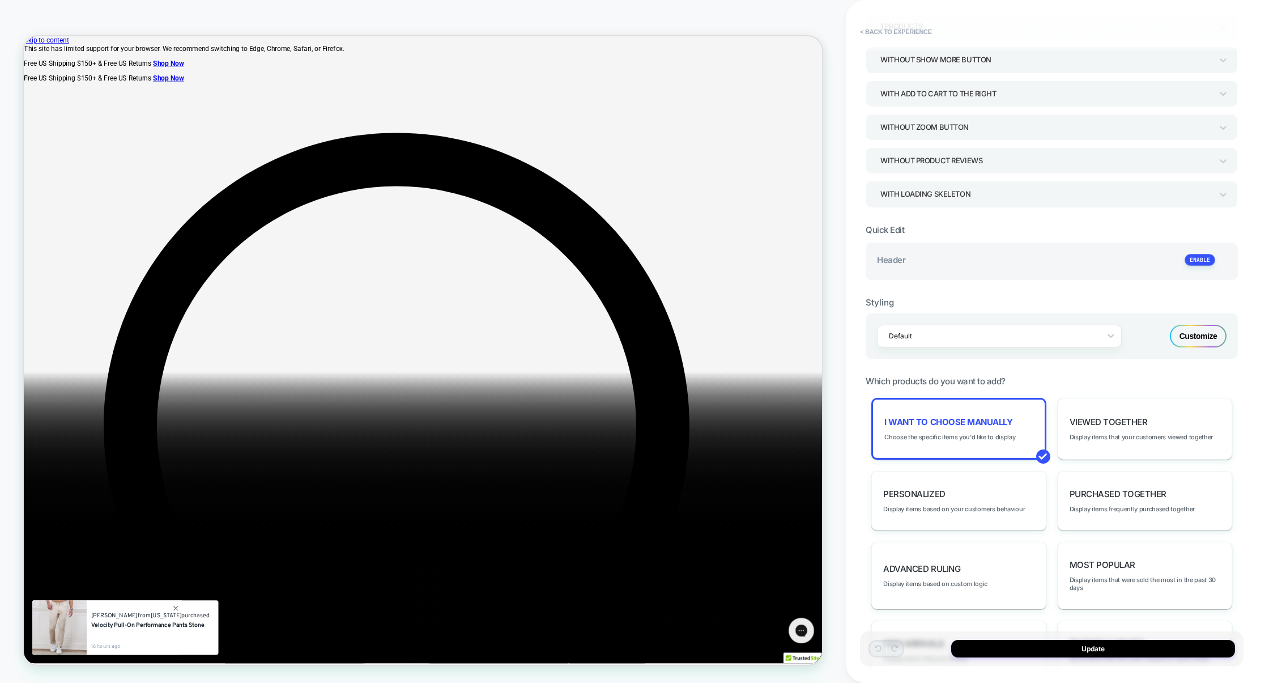
scroll to position [99, 0]
click at [1209, 339] on div "Customize" at bounding box center [1198, 335] width 57 height 23
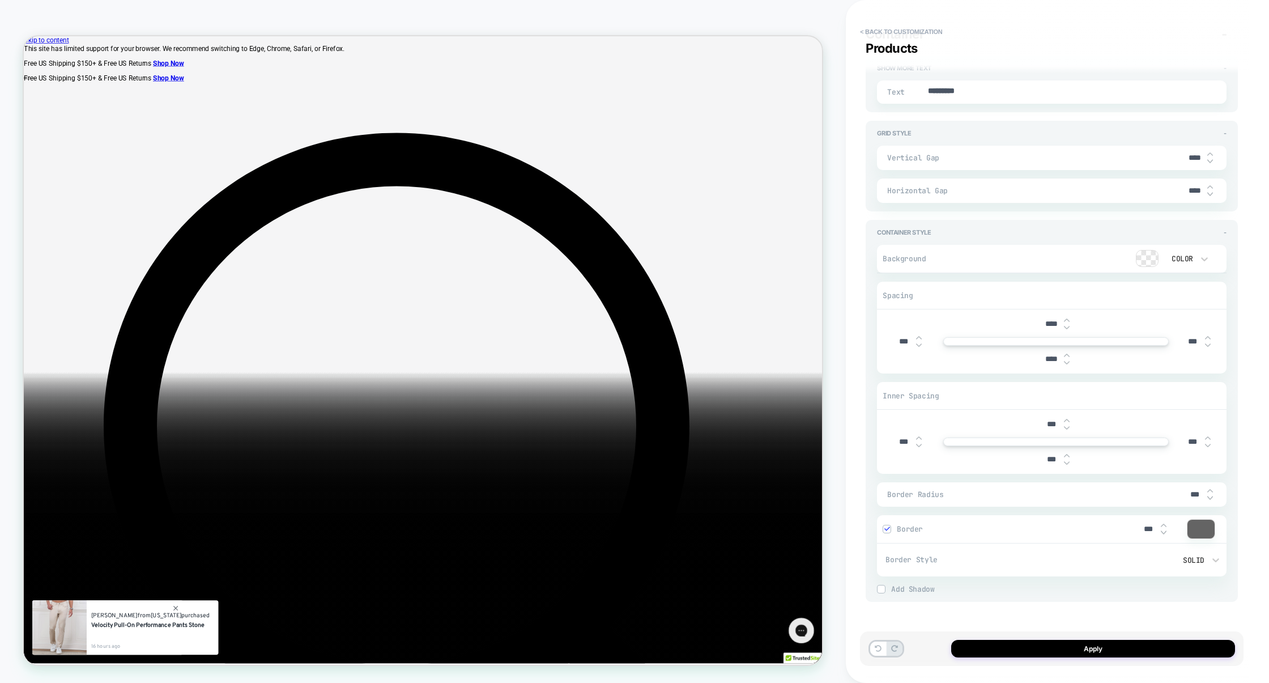
scroll to position [1687, 0]
click at [1208, 527] on div at bounding box center [1200, 527] width 27 height 19
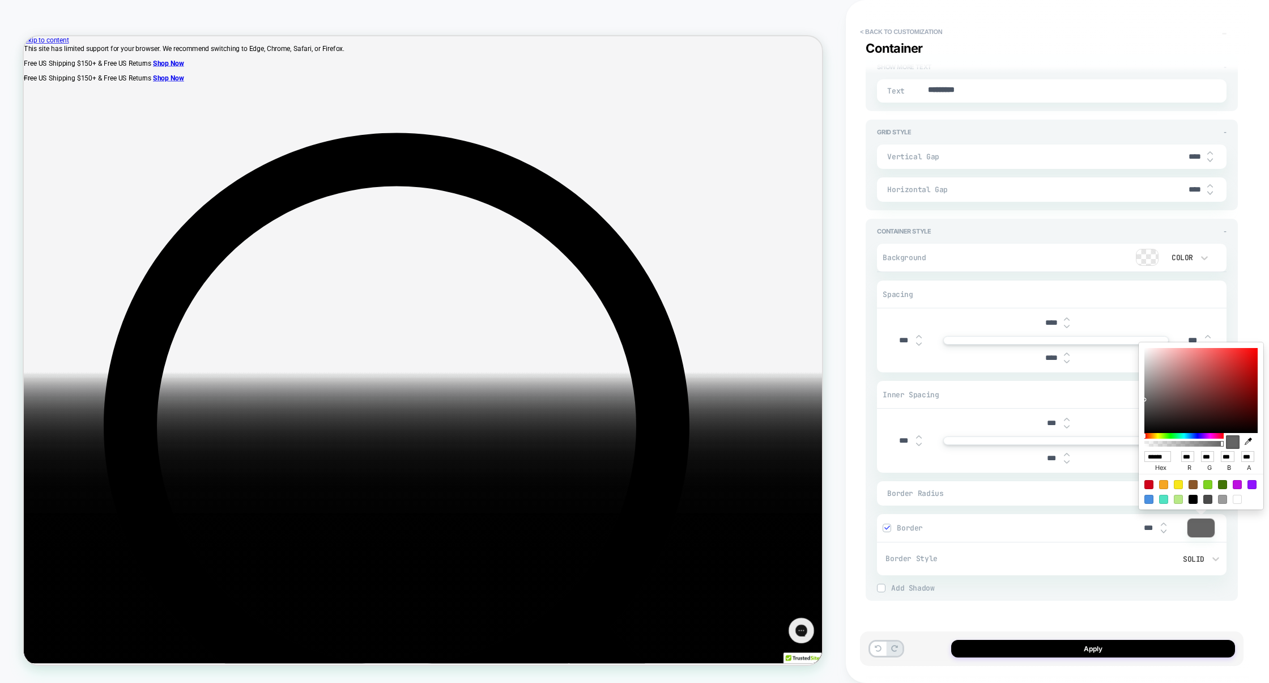
type textarea "*"
type input "******"
type input "***"
type input "**"
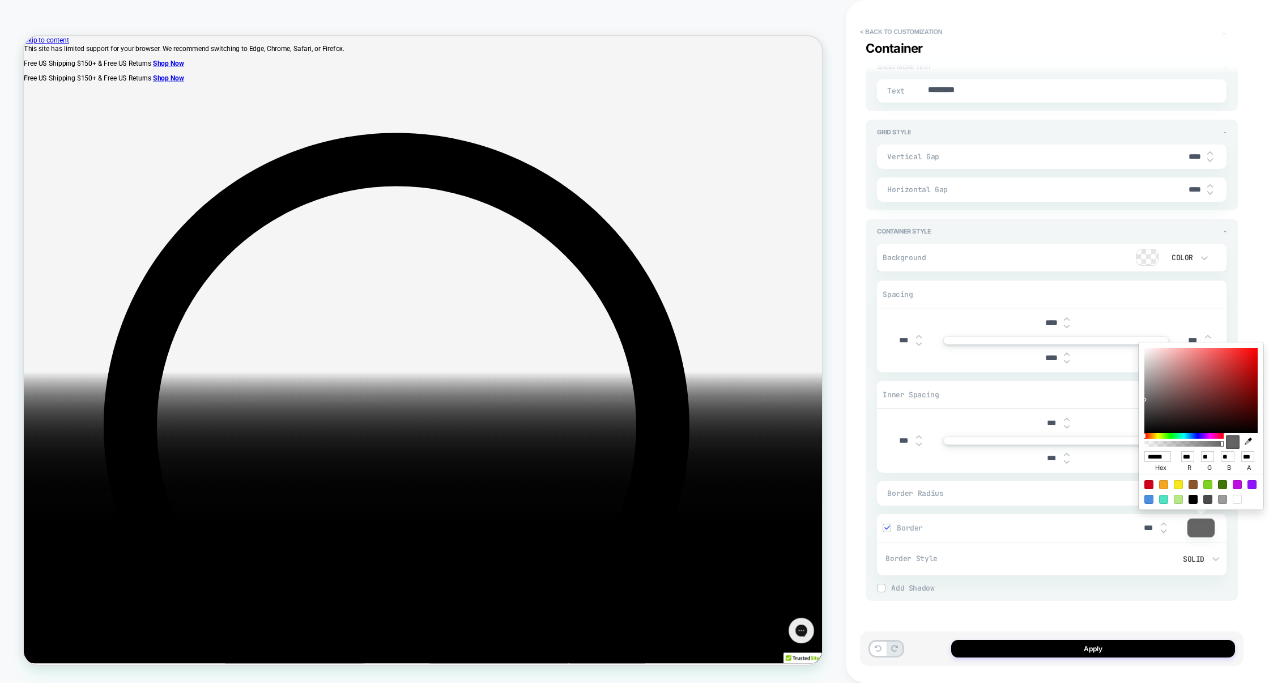
type textarea "*"
type input "******"
type input "***"
type input "**"
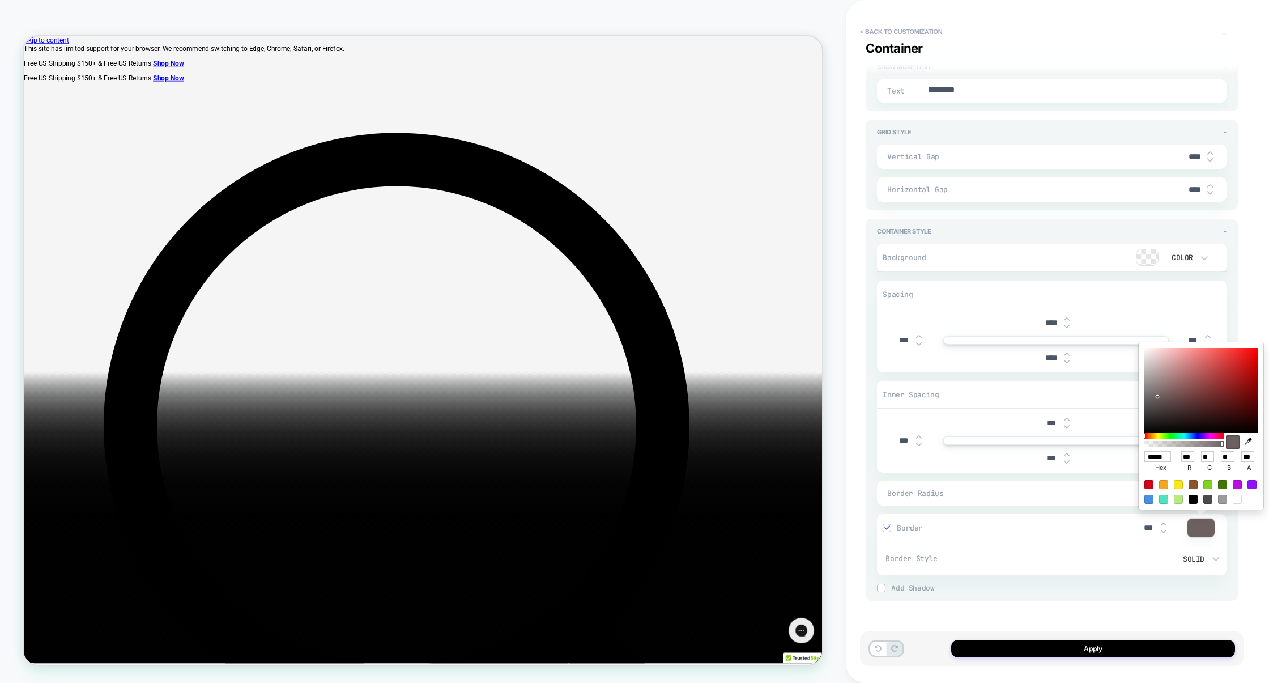
type textarea "*"
type input "******"
type input "**"
type textarea "*"
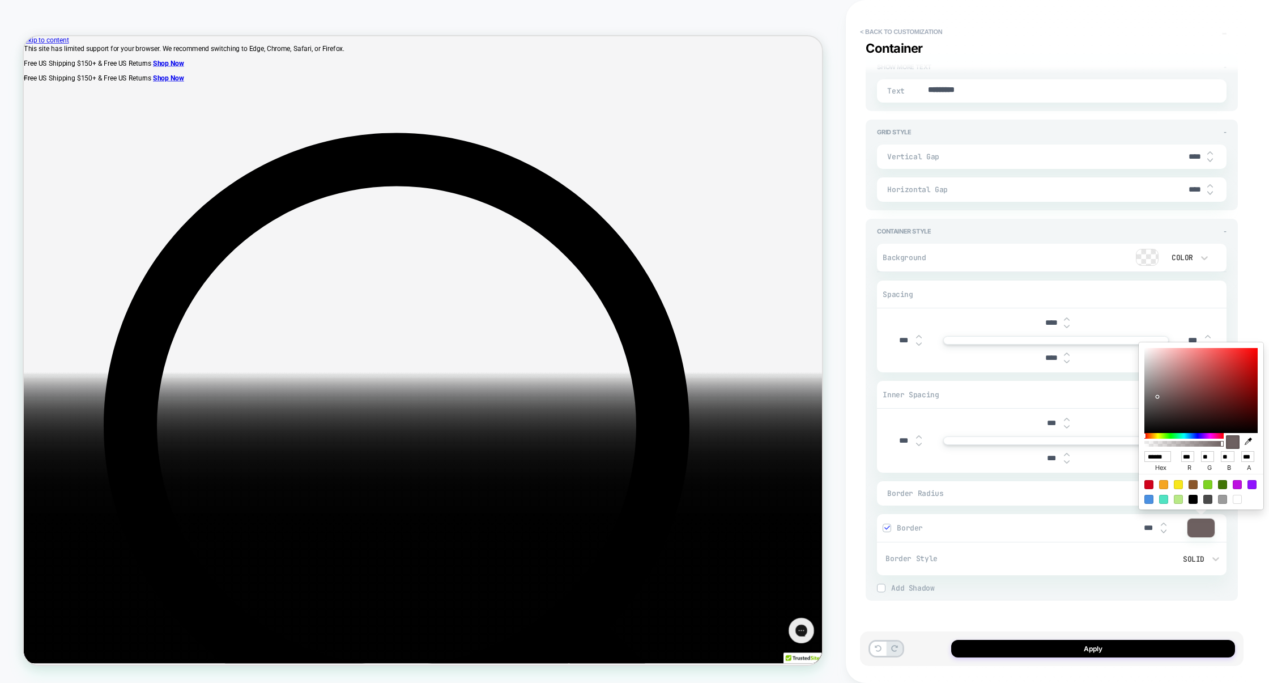
type input "******"
type input "***"
type textarea "*"
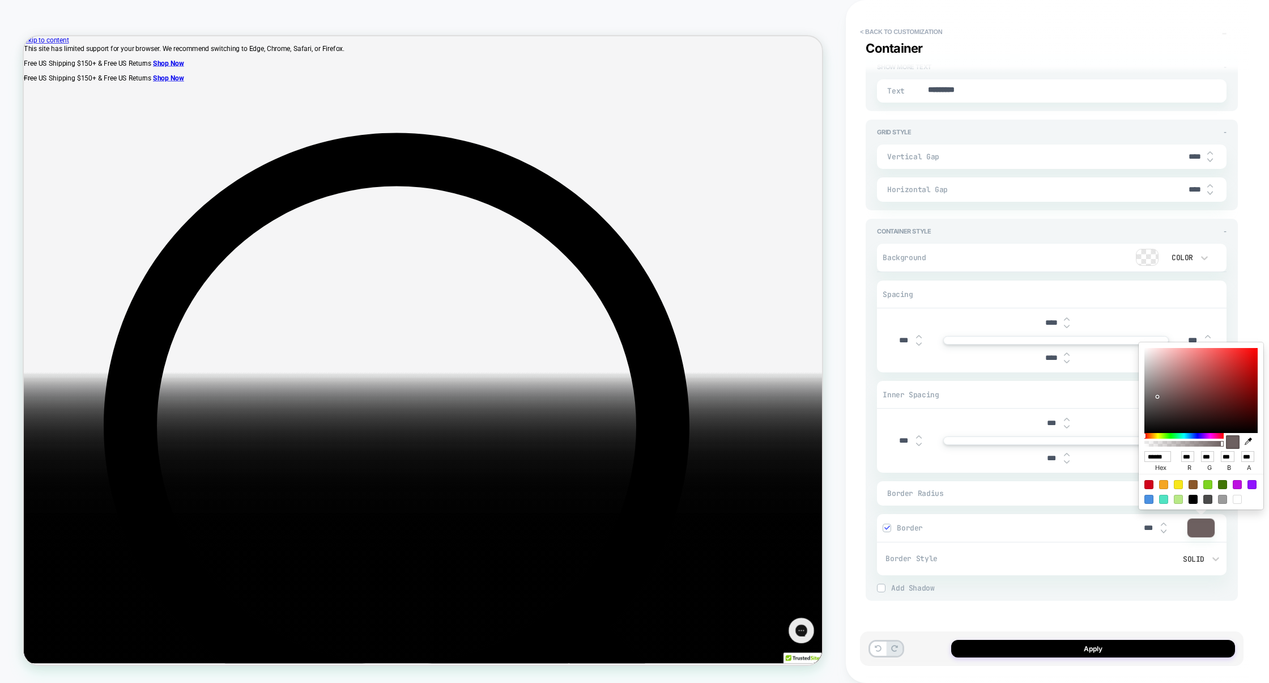
type input "******"
type input "***"
type textarea "*"
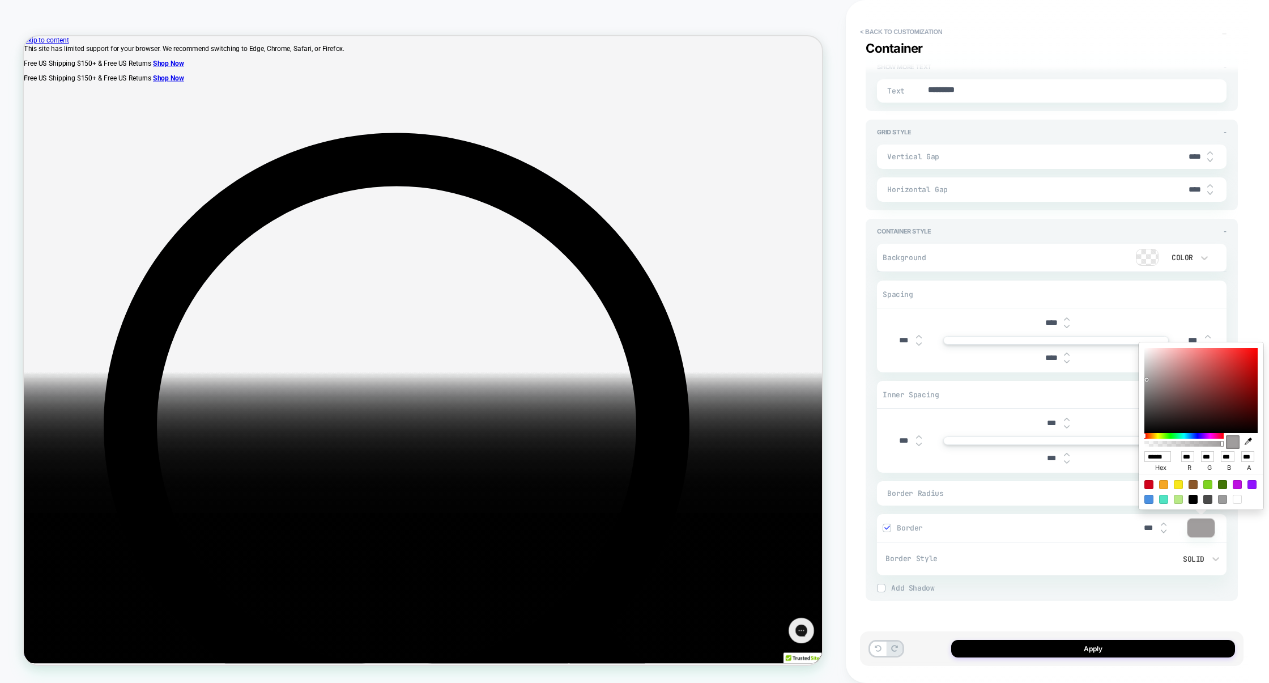
type input "******"
type input "***"
type textarea "*"
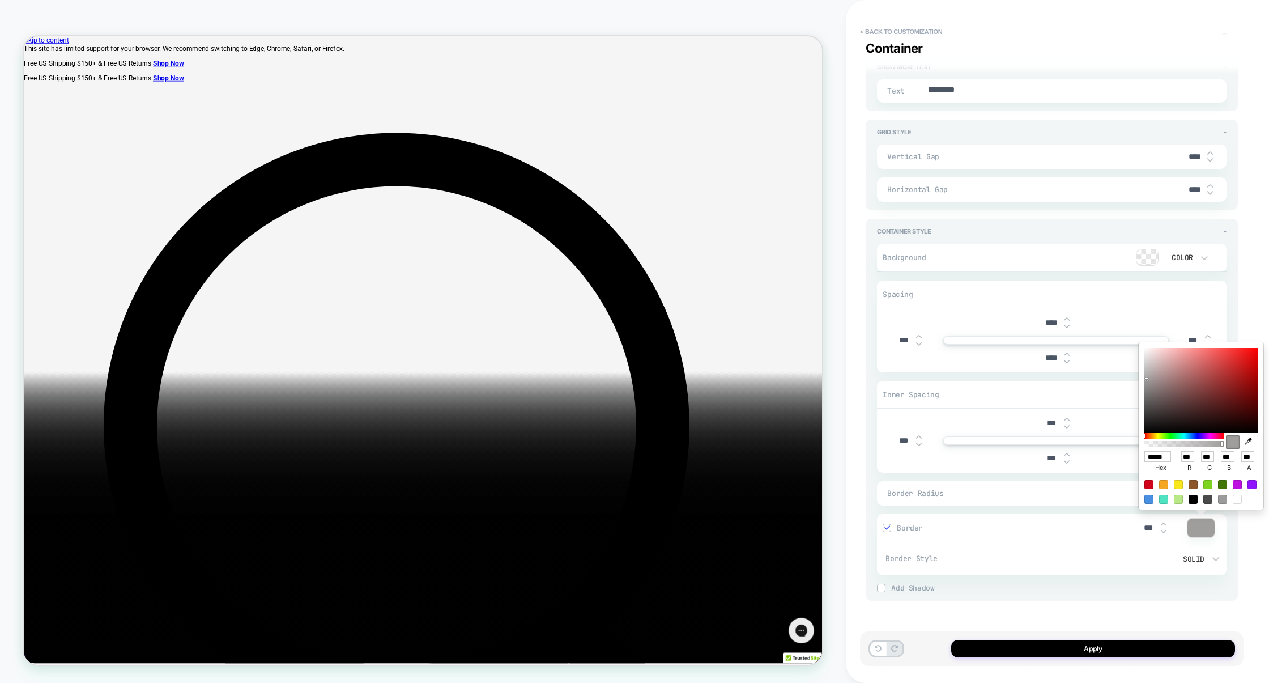
type input "******"
type input "***"
type textarea "*"
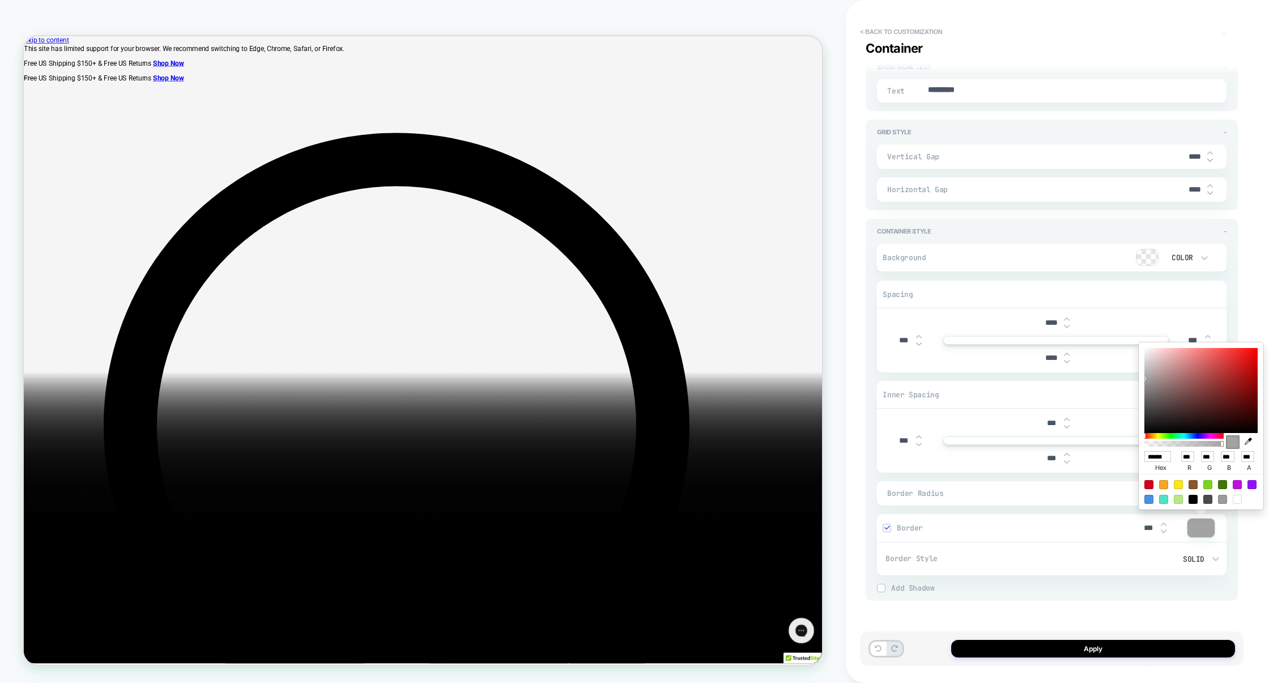
type input "******"
type input "***"
type textarea "*"
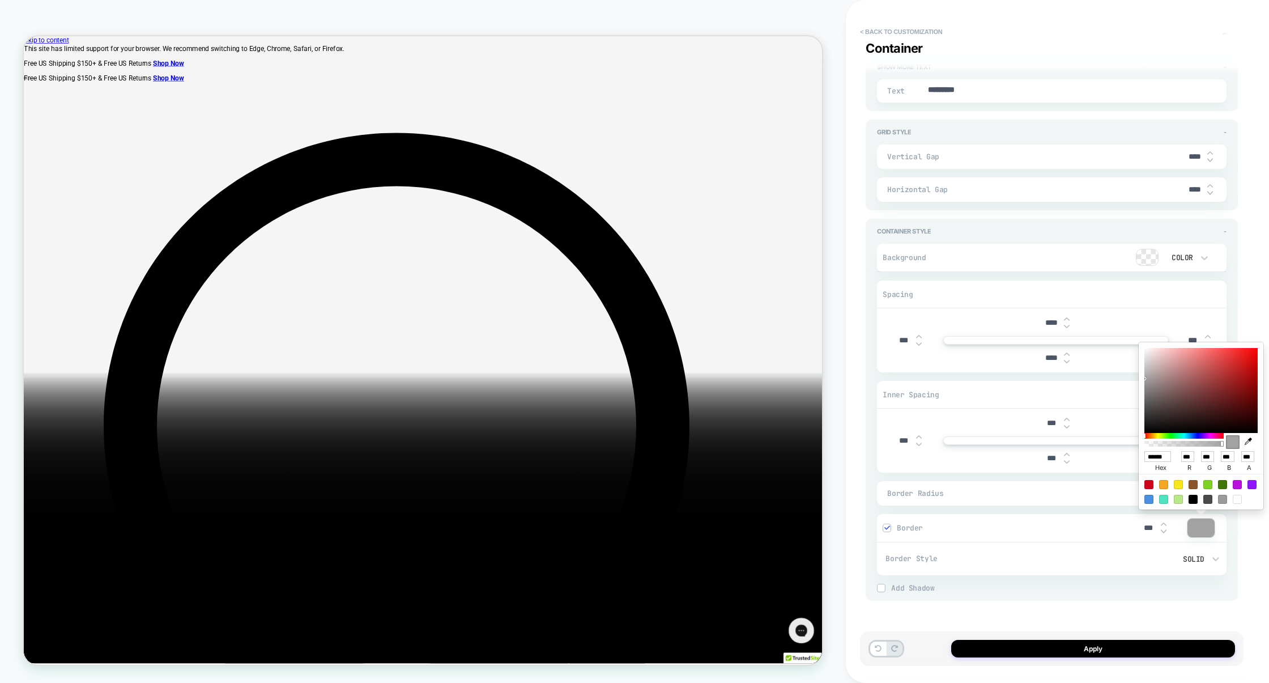
type input "******"
type input "***"
type textarea "*"
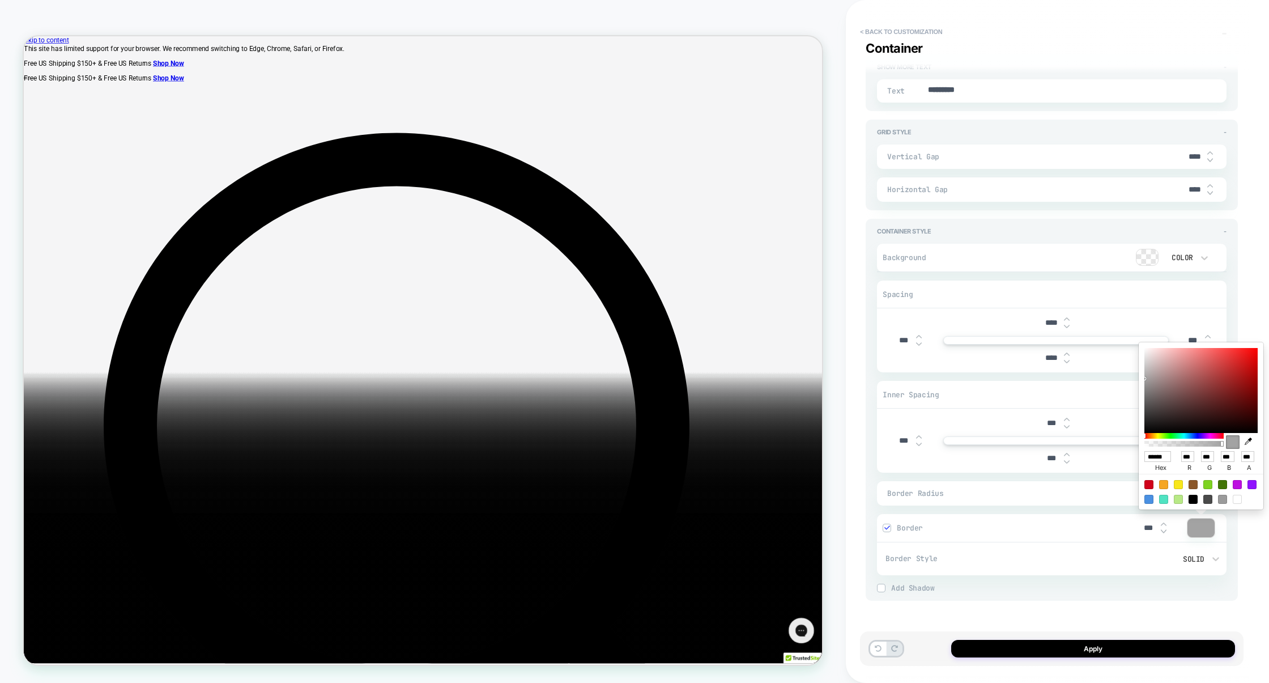
type input "******"
type input "***"
type textarea "*"
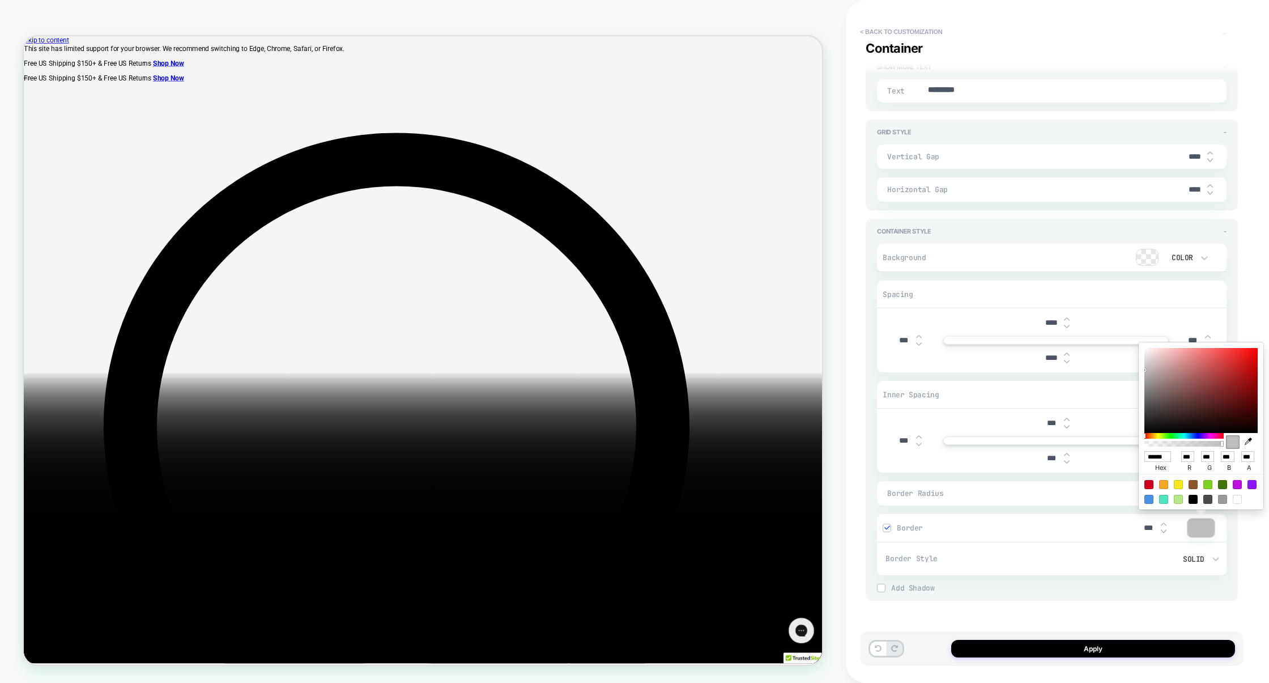
type input "******"
type input "***"
type textarea "*"
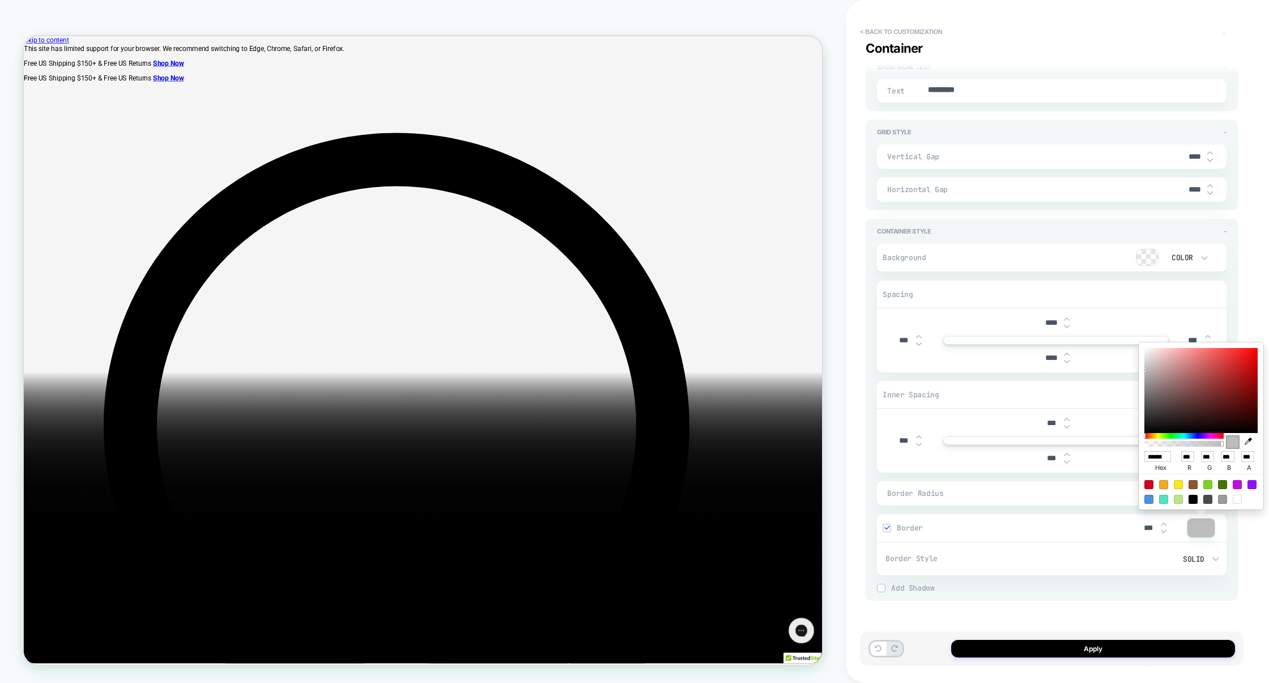
type input "******"
type input "***"
type textarea "*"
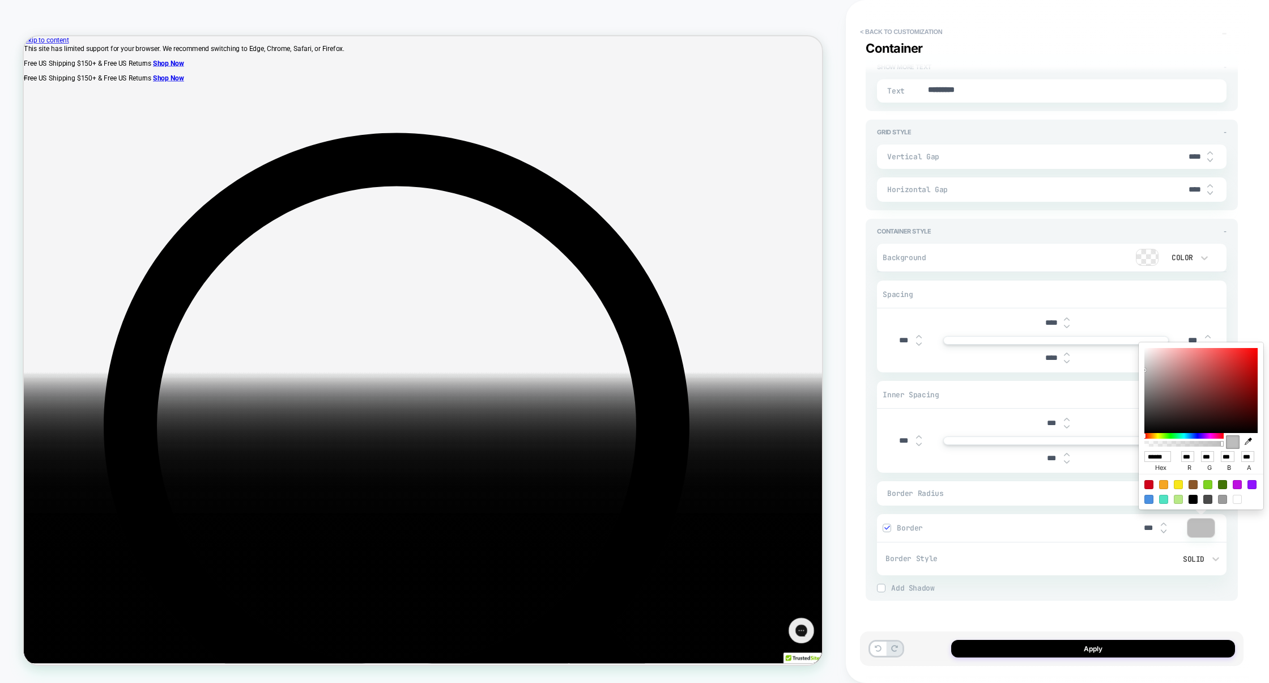
type input "******"
type input "***"
type textarea "*"
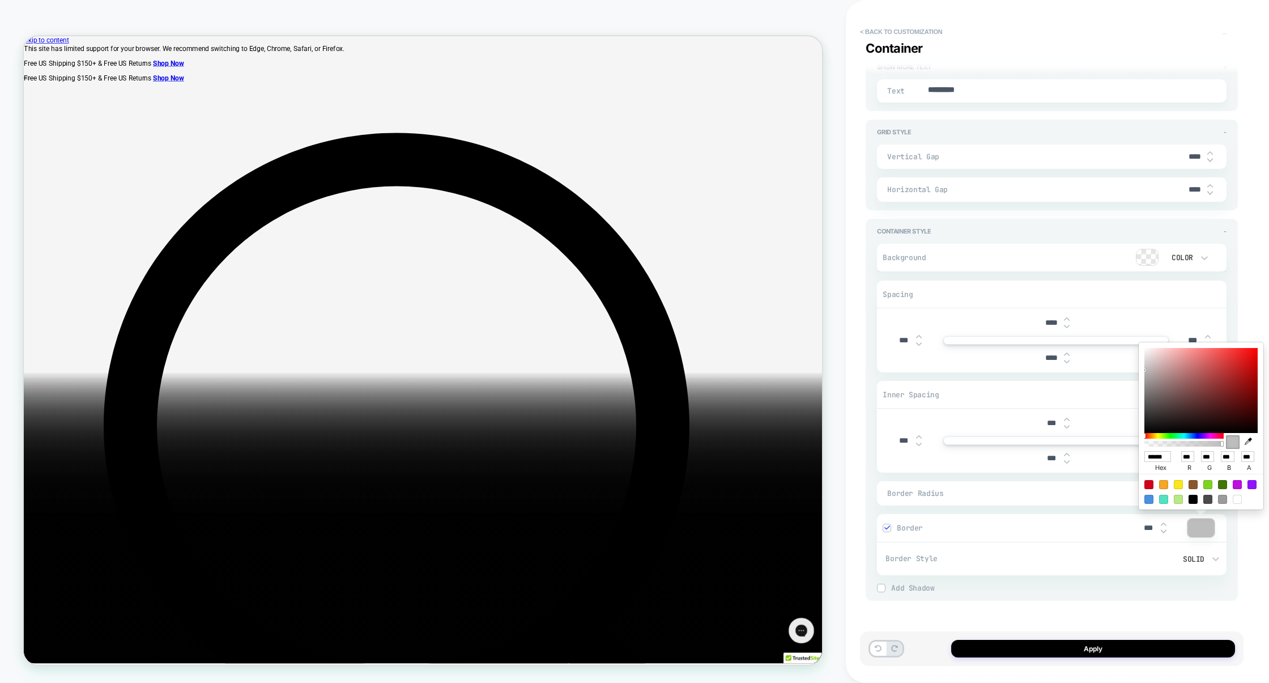
type input "******"
type input "***"
drag, startPoint x: 1158, startPoint y: 396, endPoint x: 1138, endPoint y: 369, distance: 33.8
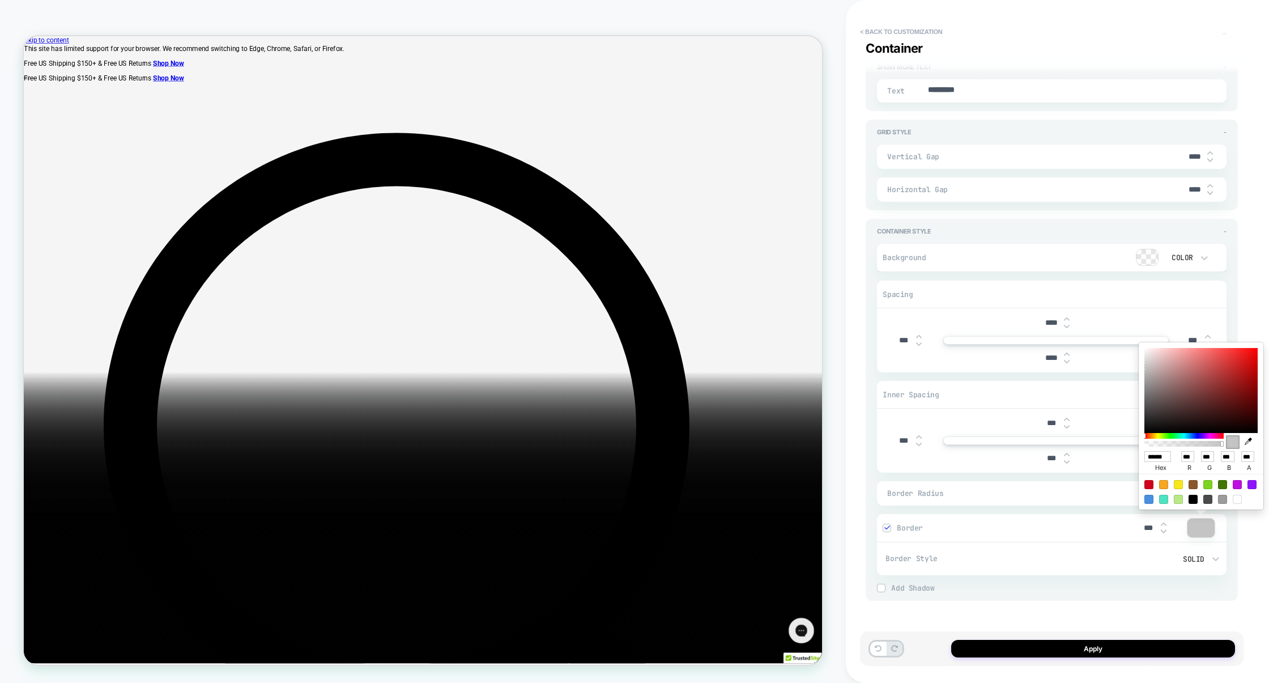
click at [1138, 368] on div "****** hex *** r *** g *** b *** a" at bounding box center [1200, 425] width 125 height 167
type textarea "*"
type input "******"
type input "***"
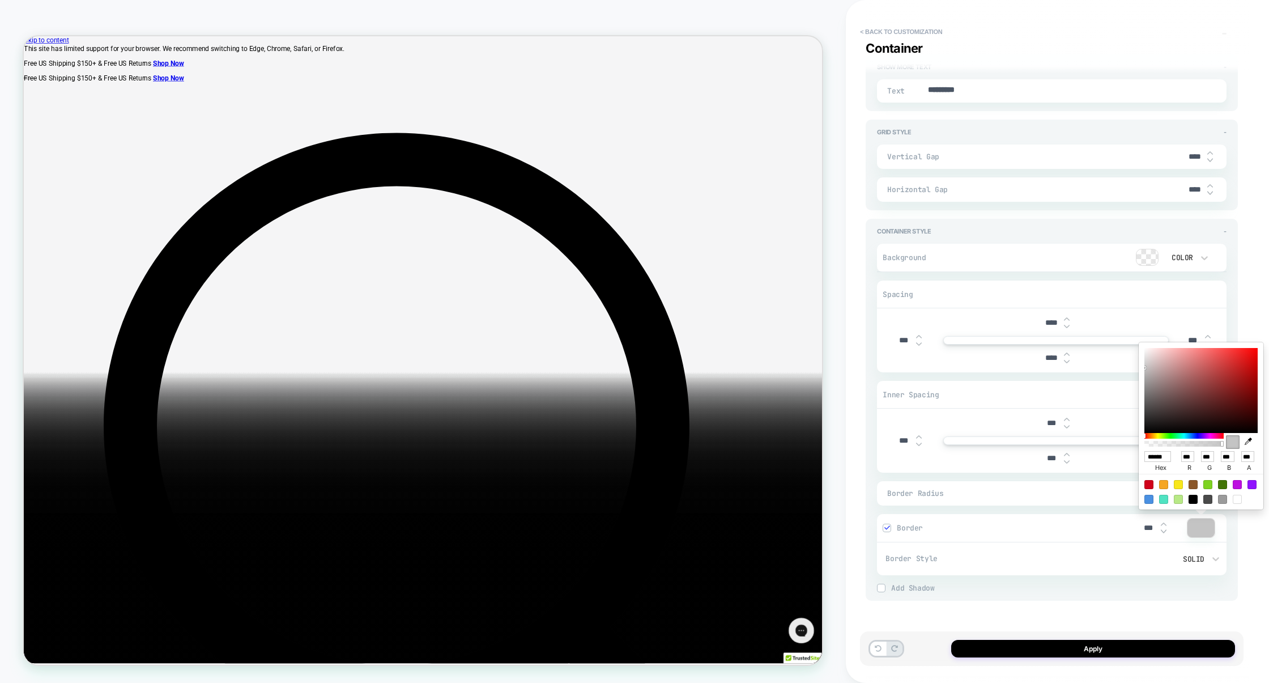
type input "***"
type textarea "*"
click at [1073, 506] on div "Border Radius *** Border *** Border Style Solid Add Border" at bounding box center [1051, 528] width 349 height 94
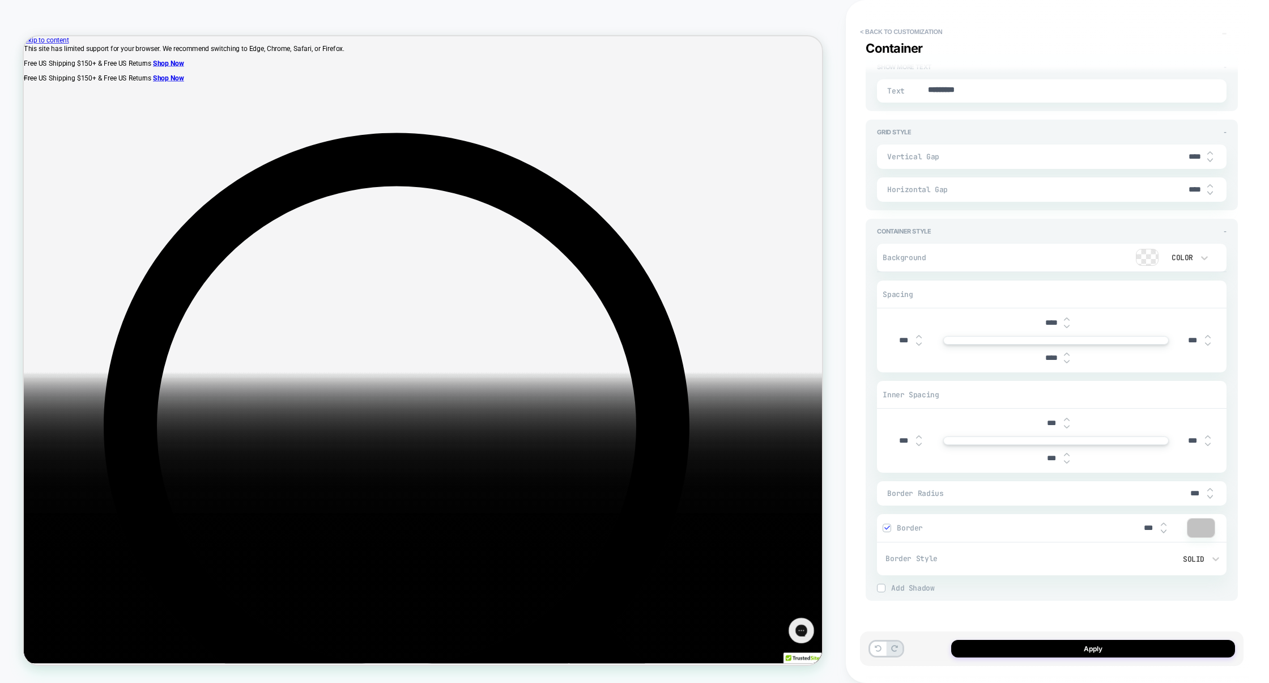
scroll to position [1662, 0]
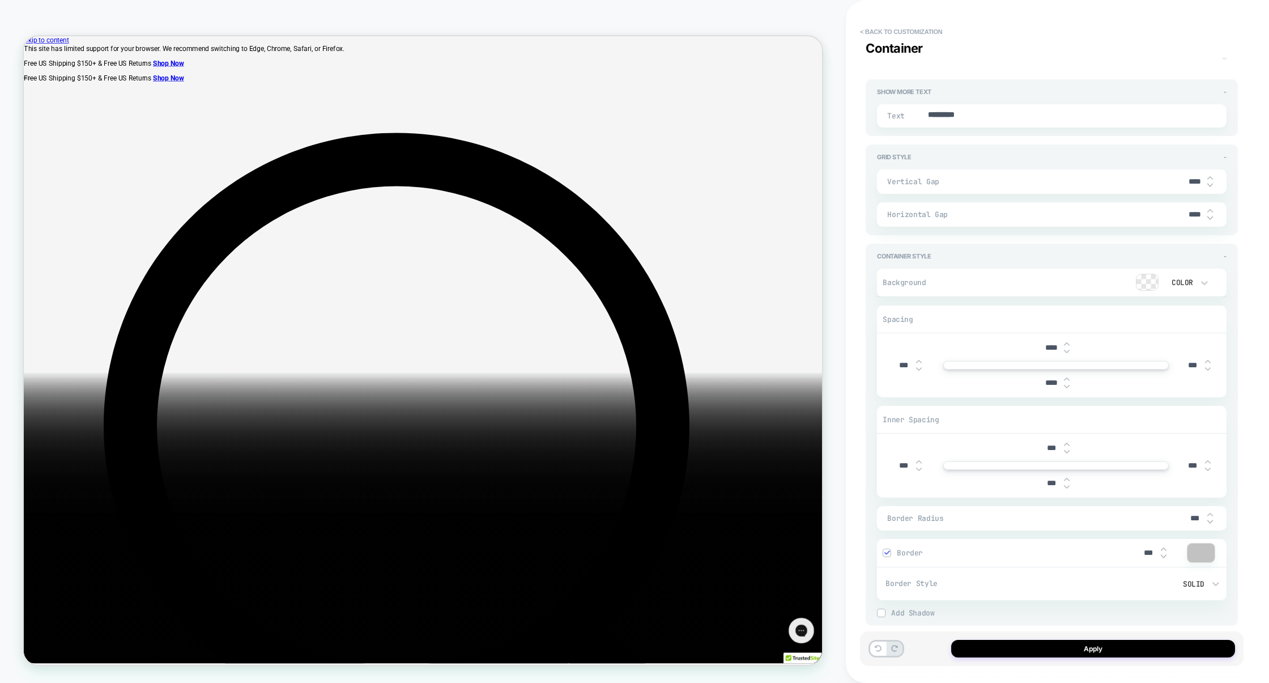
click at [1044, 443] on input "***" at bounding box center [1050, 448] width 25 height 10
click at [895, 465] on input "***" at bounding box center [902, 465] width 25 height 10
type textarea "*"
type input "***"
type textarea "*"
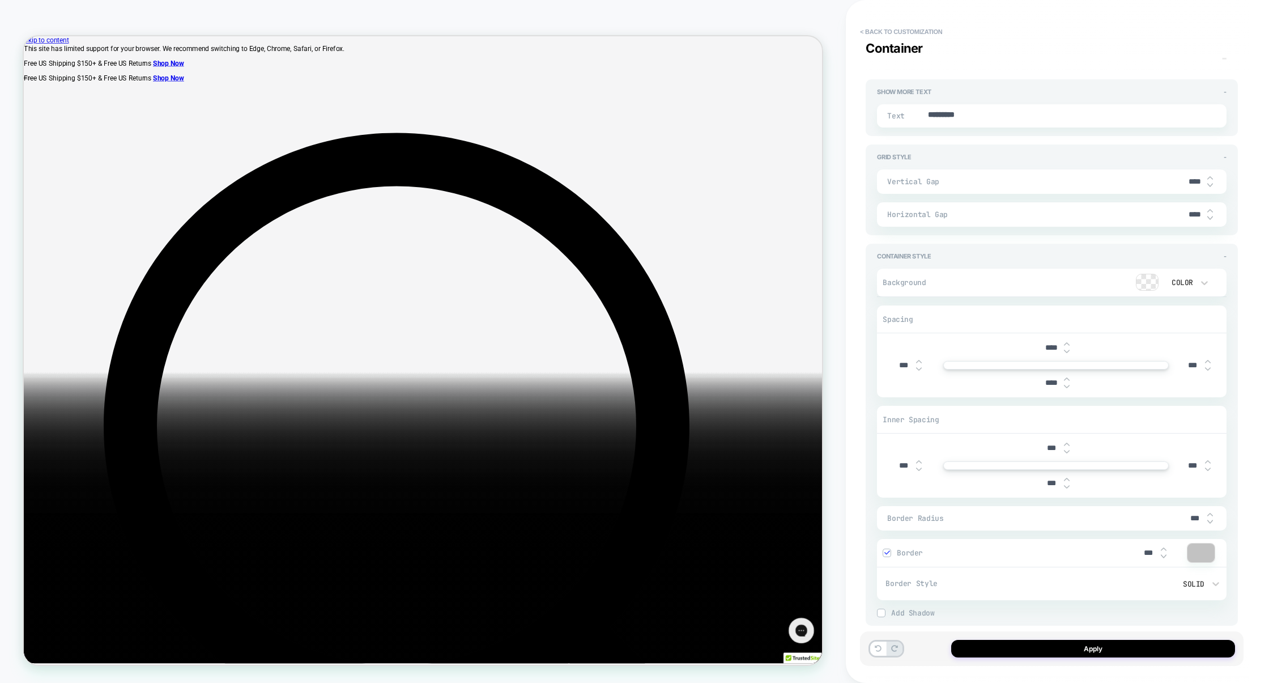
type input "****"
type textarea "*"
type input "****"
click at [1183, 465] on input "***" at bounding box center [1191, 465] width 25 height 10
type textarea "*"
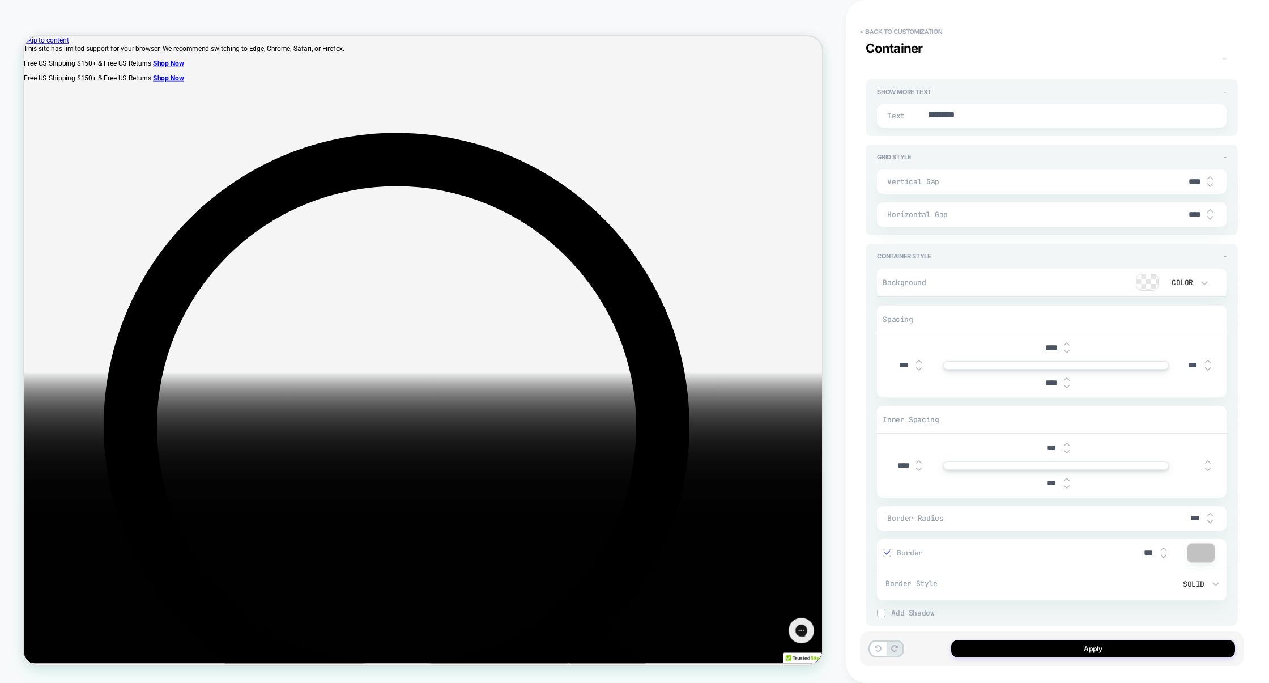
type input "***"
type textarea "*"
type input "****"
type textarea "*"
type input "****"
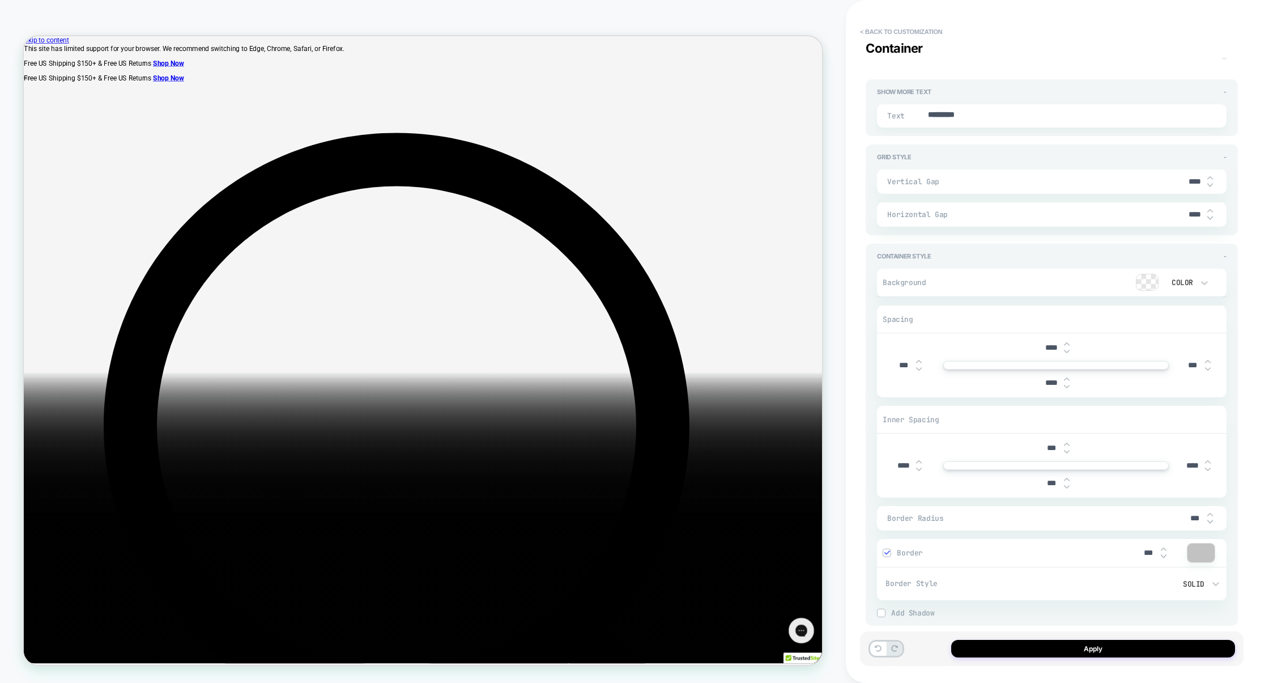
click at [1047, 449] on input "***" at bounding box center [1050, 448] width 25 height 10
type textarea "*"
type input "***"
type textarea "*"
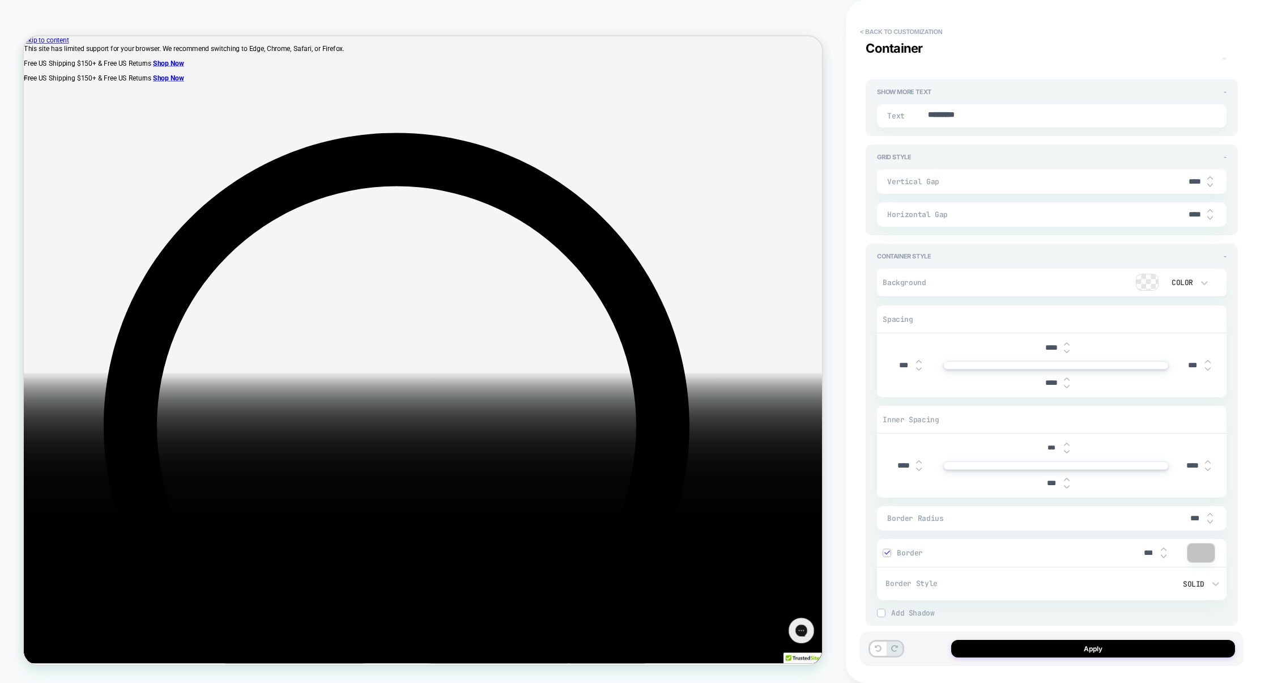
type input "****"
type textarea "*"
type input "****"
click at [1047, 481] on input "***" at bounding box center [1050, 483] width 25 height 10
type textarea "*"
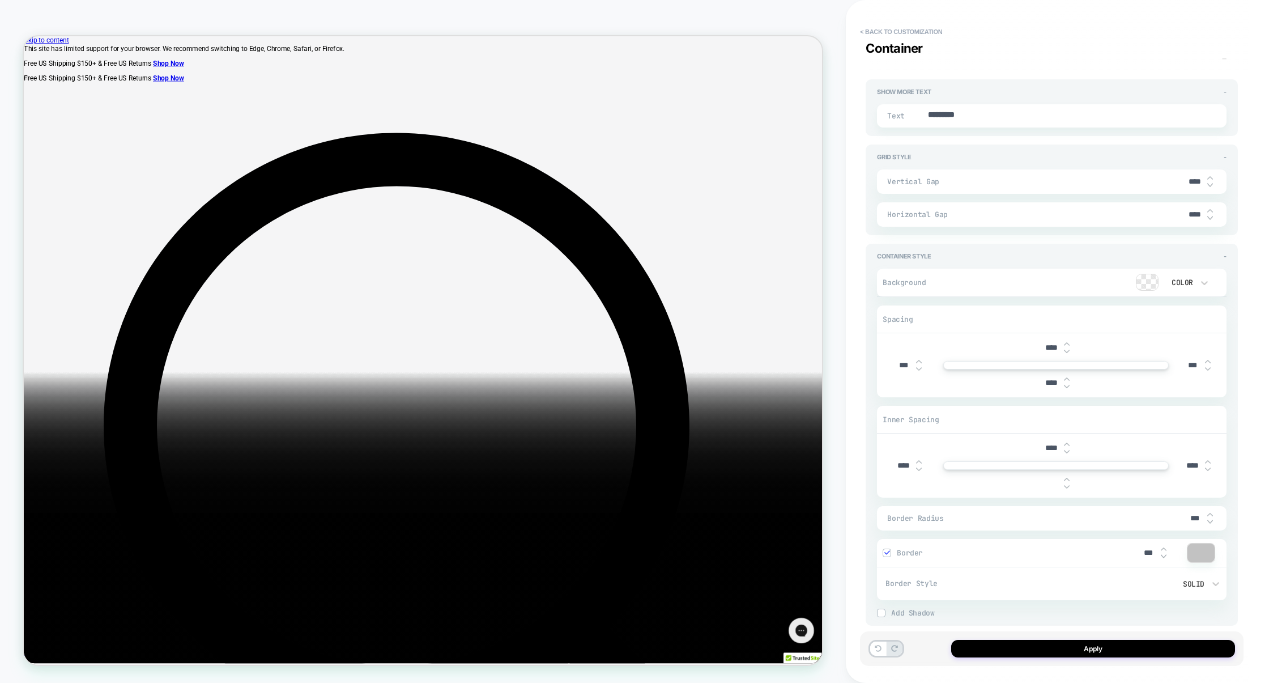
type textarea "*"
type input "****"
type textarea "*"
type input "****"
click at [1108, 650] on button "Apply" at bounding box center [1093, 648] width 284 height 18
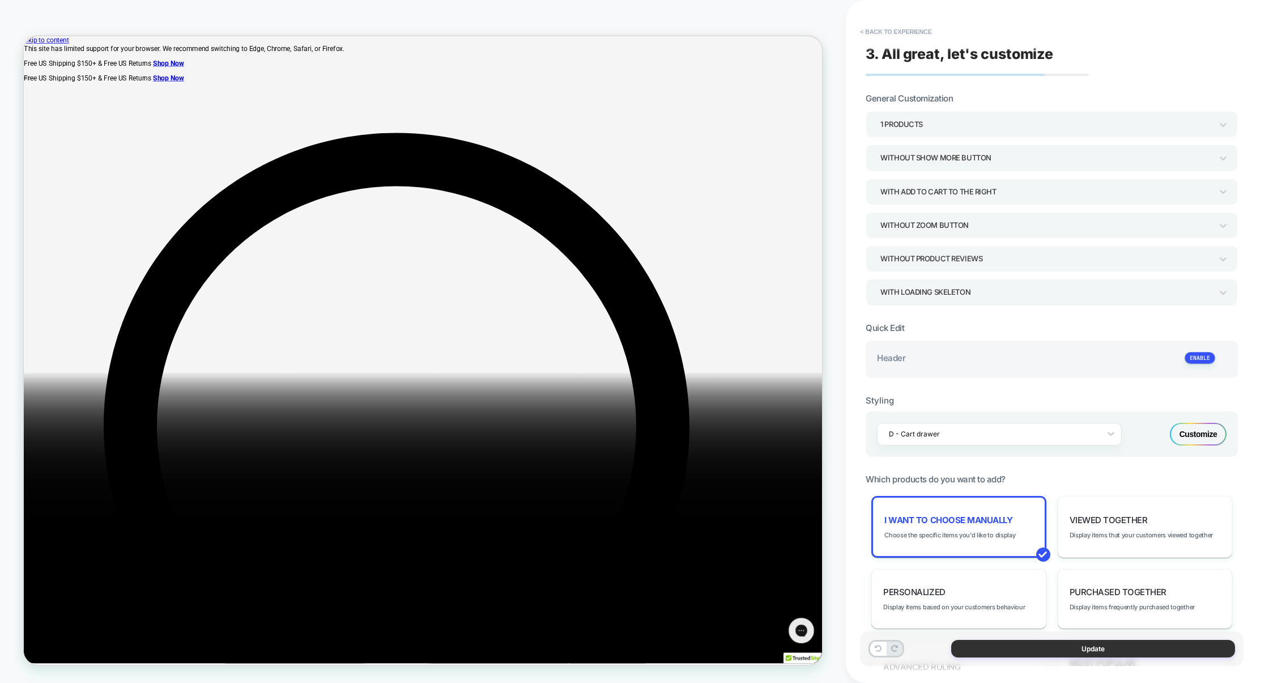
click at [1073, 650] on button "Update" at bounding box center [1093, 648] width 284 height 18
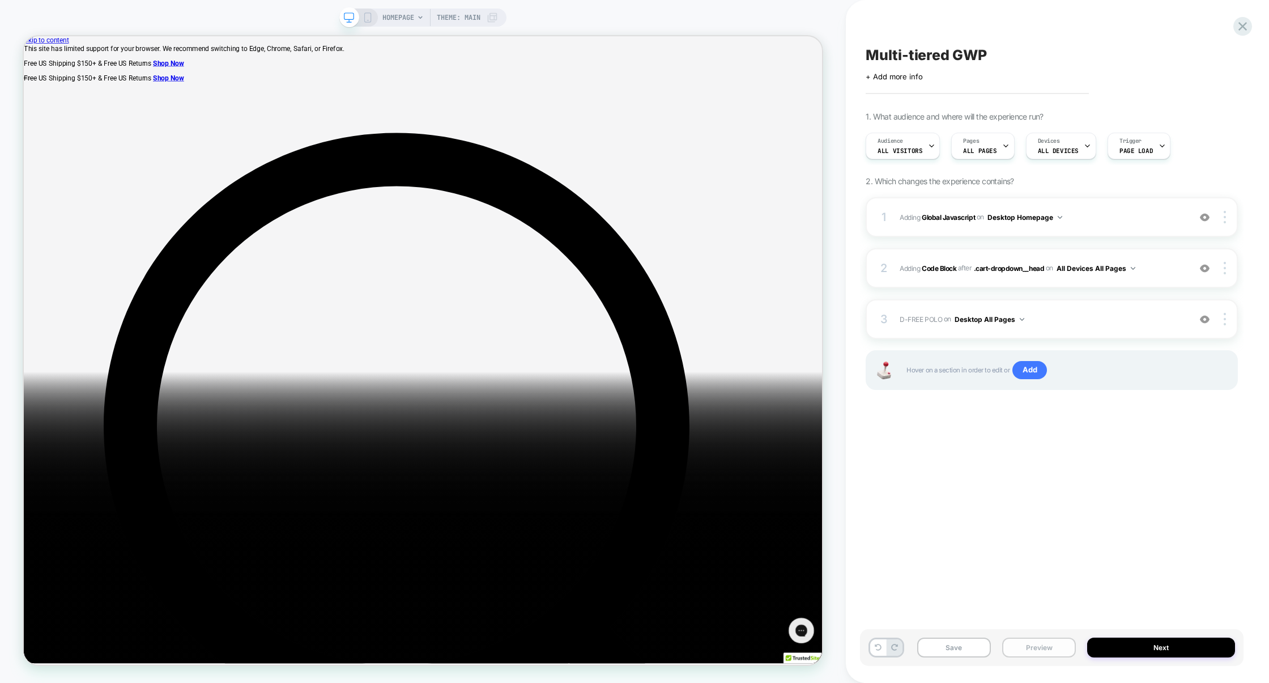
click at [1043, 650] on button "Preview" at bounding box center [1039, 647] width 74 height 20
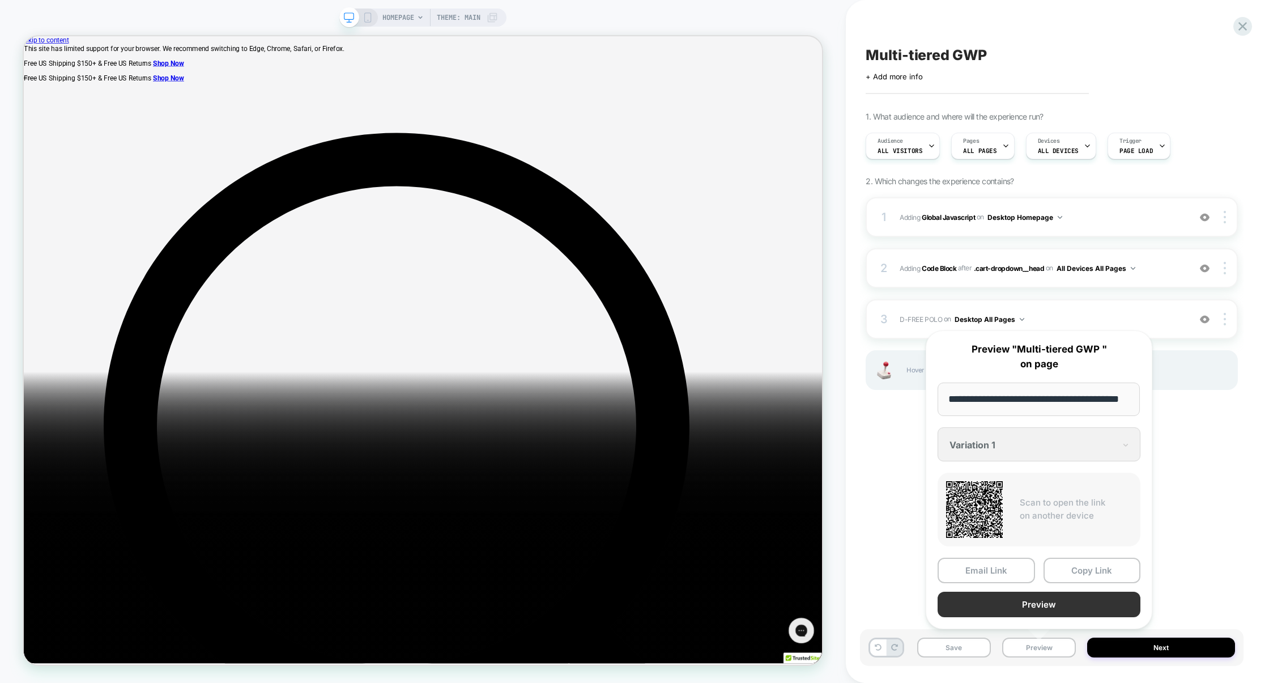
scroll to position [0, 0]
click at [1051, 613] on button "Preview" at bounding box center [1038, 603] width 203 height 25
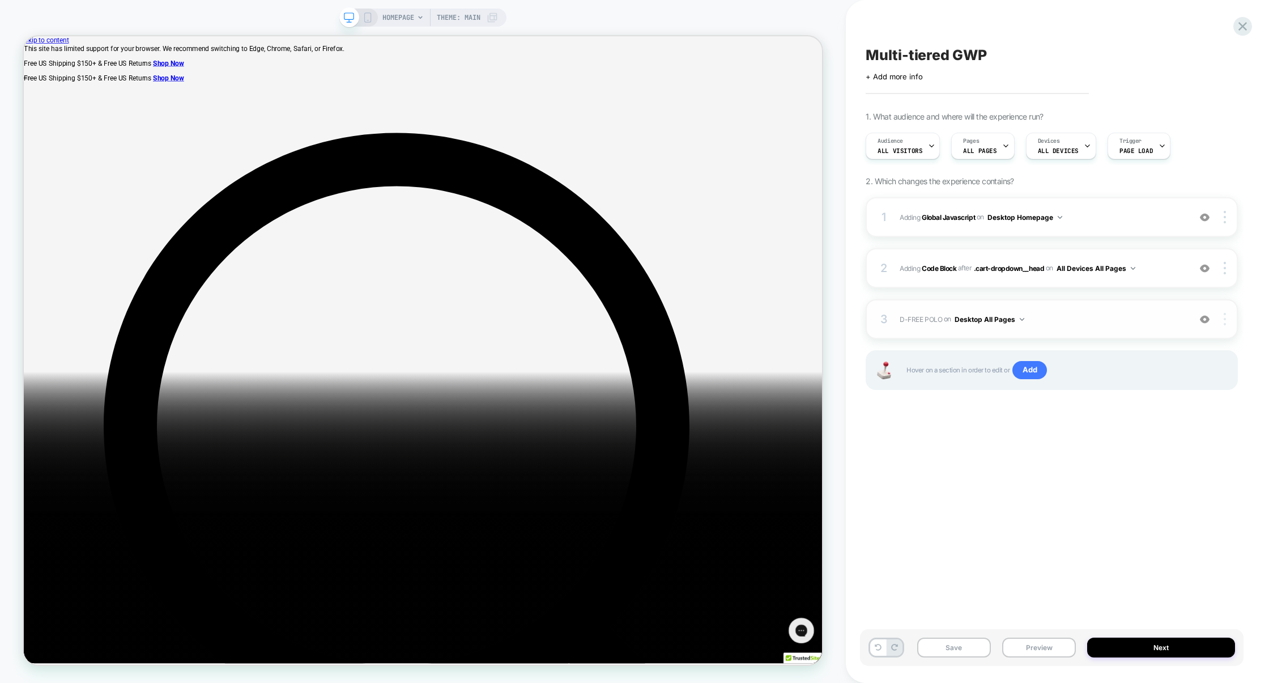
click at [1226, 318] on div at bounding box center [1226, 319] width 22 height 12
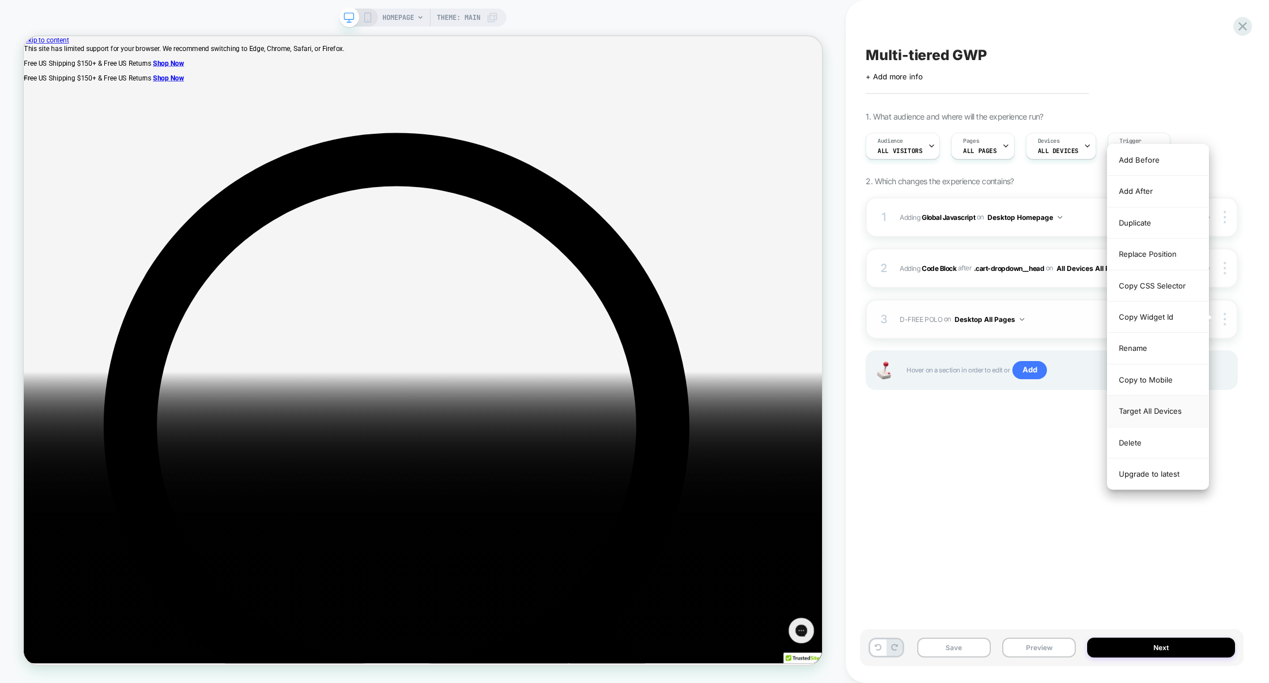
click at [1143, 409] on div "Target All Devices" at bounding box center [1157, 410] width 101 height 31
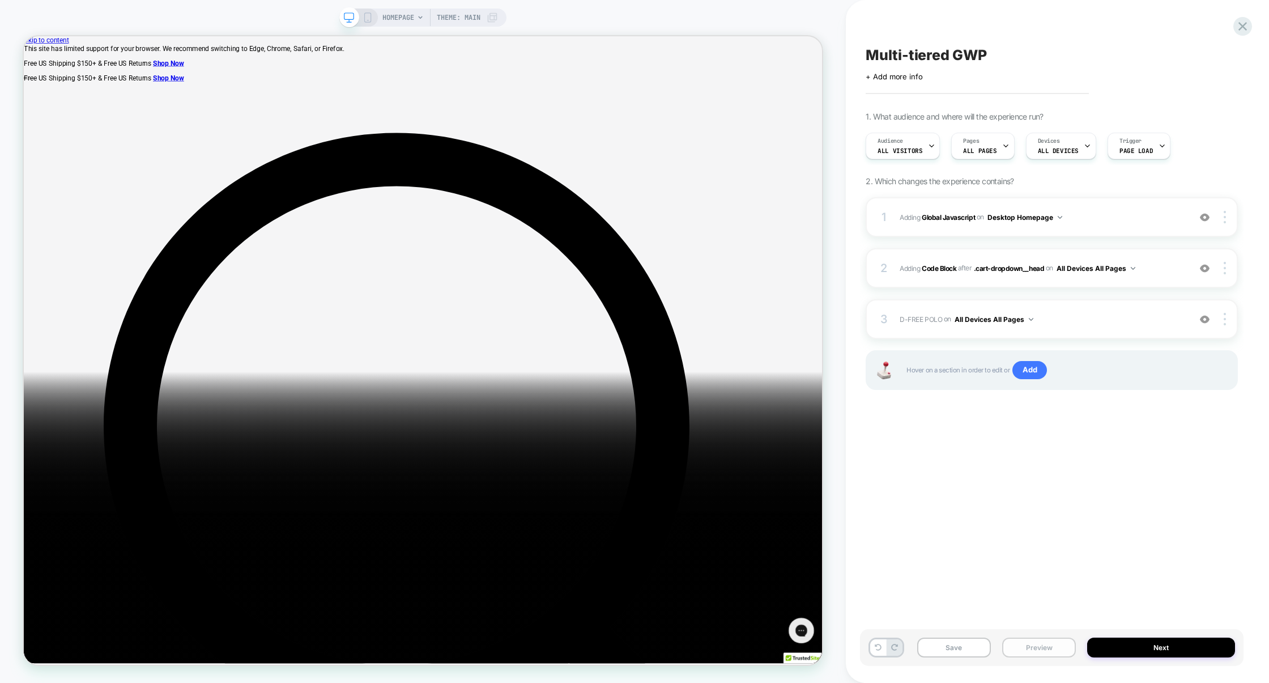
click at [1026, 640] on button "Preview" at bounding box center [1039, 647] width 74 height 20
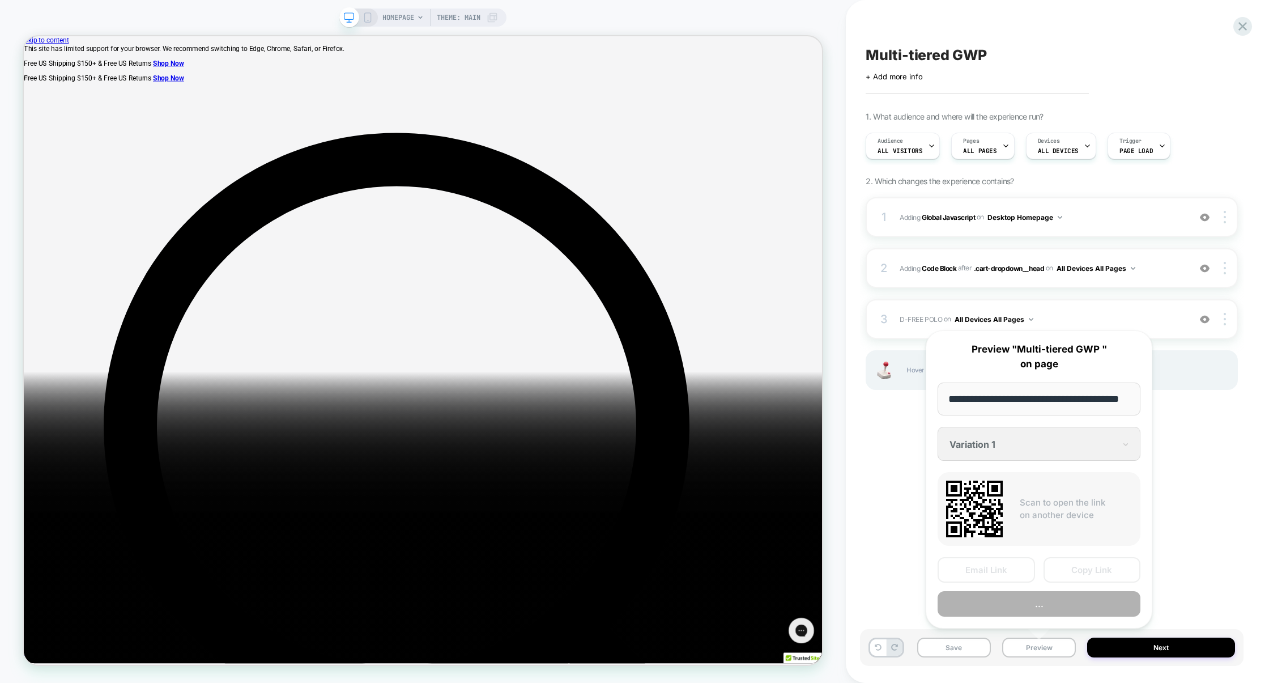
scroll to position [0, 26]
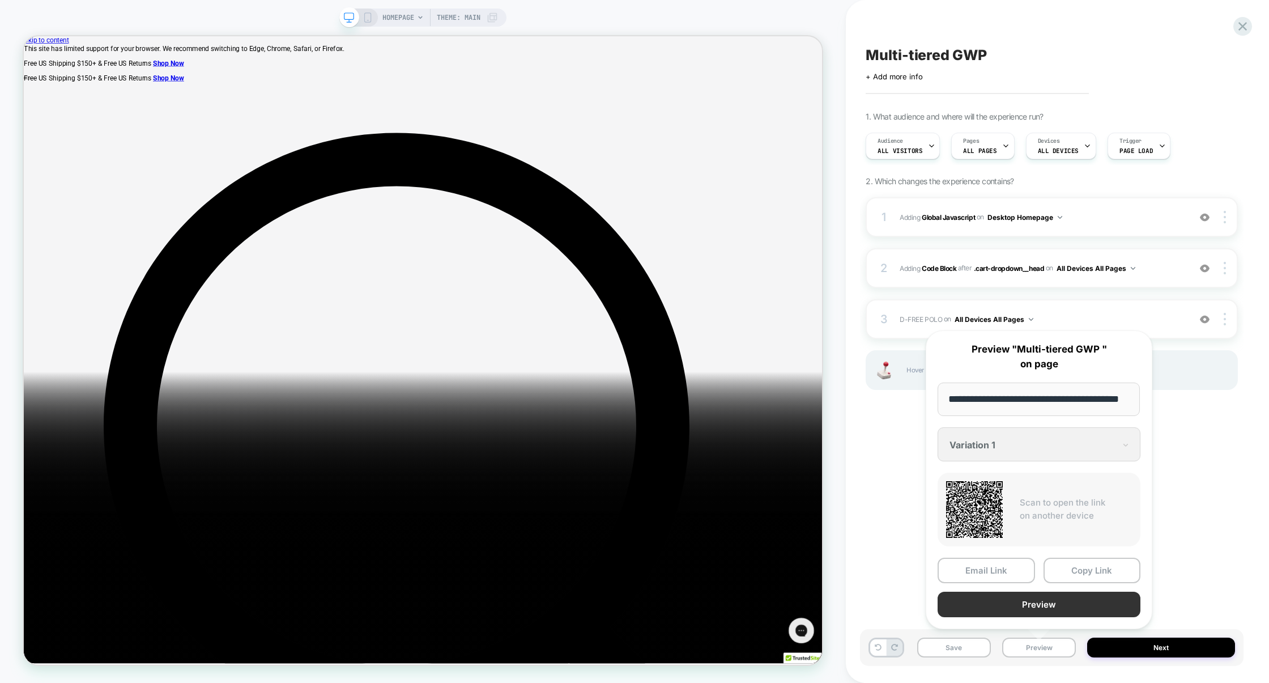
click at [1034, 600] on button "Preview" at bounding box center [1038, 603] width 203 height 25
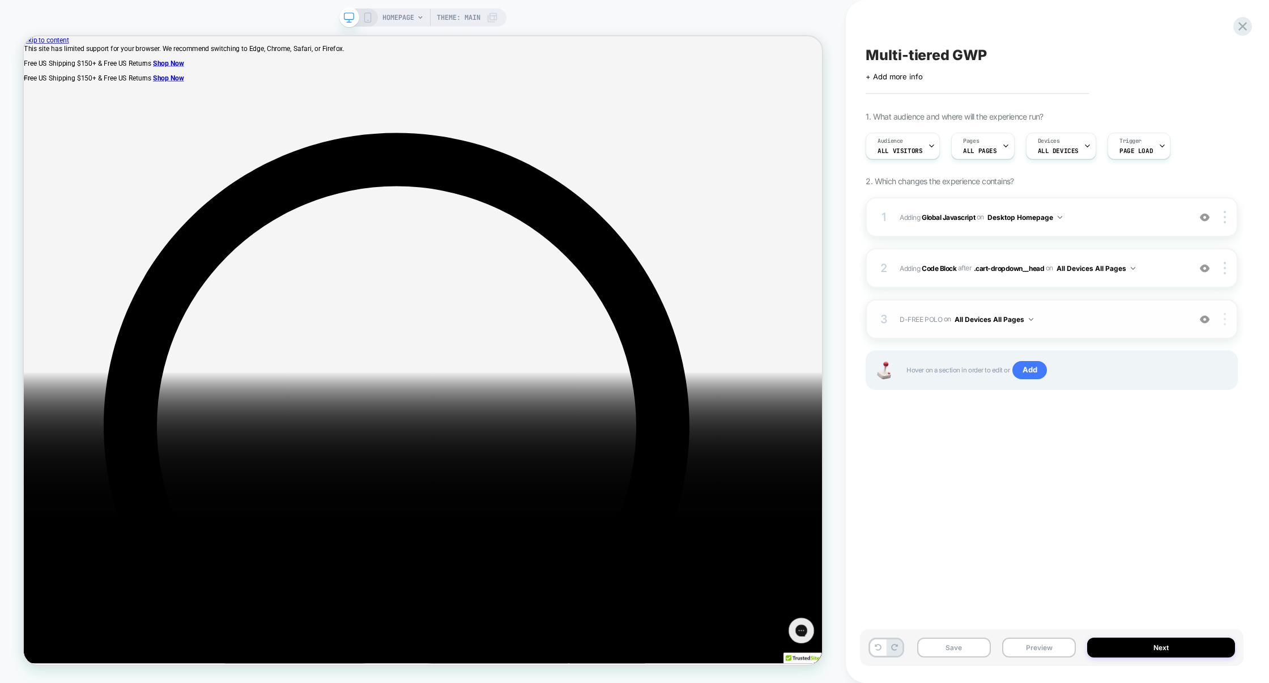
click at [1229, 318] on div at bounding box center [1226, 319] width 22 height 12
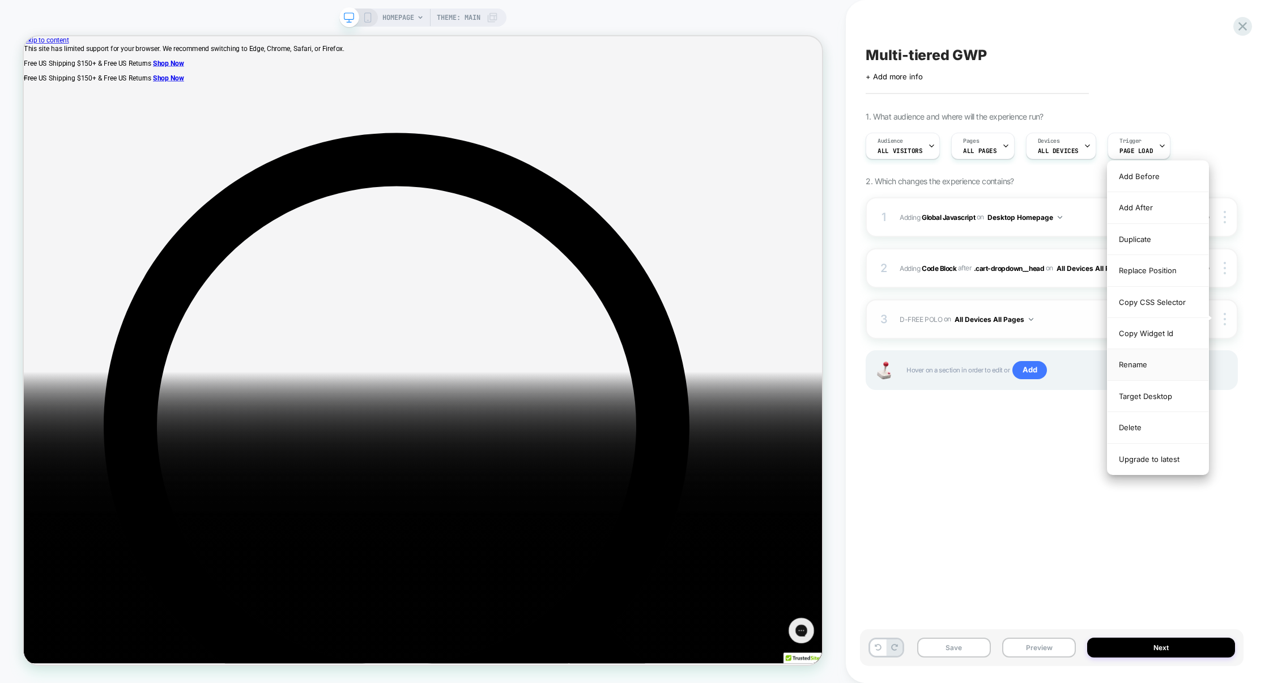
click at [1145, 370] on div "Rename" at bounding box center [1157, 364] width 101 height 31
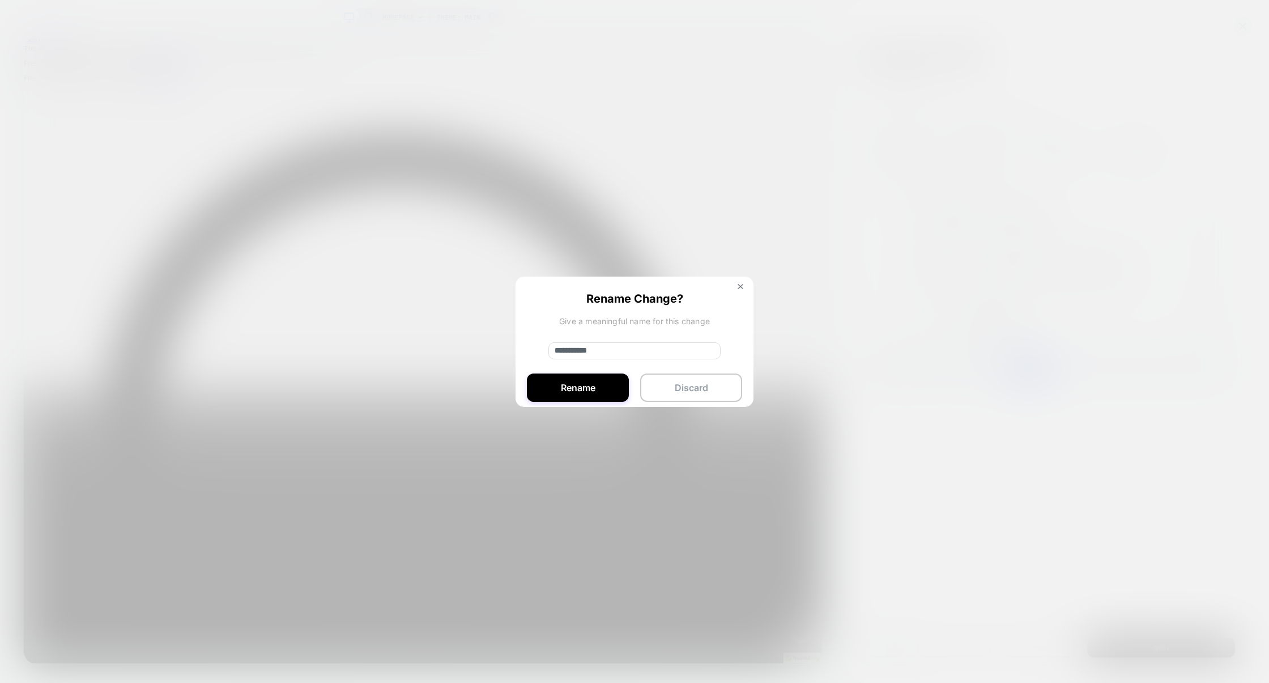
click at [566, 352] on input "**********" at bounding box center [634, 350] width 172 height 17
type input "*********"
click at [566, 386] on button "Rename" at bounding box center [578, 387] width 102 height 28
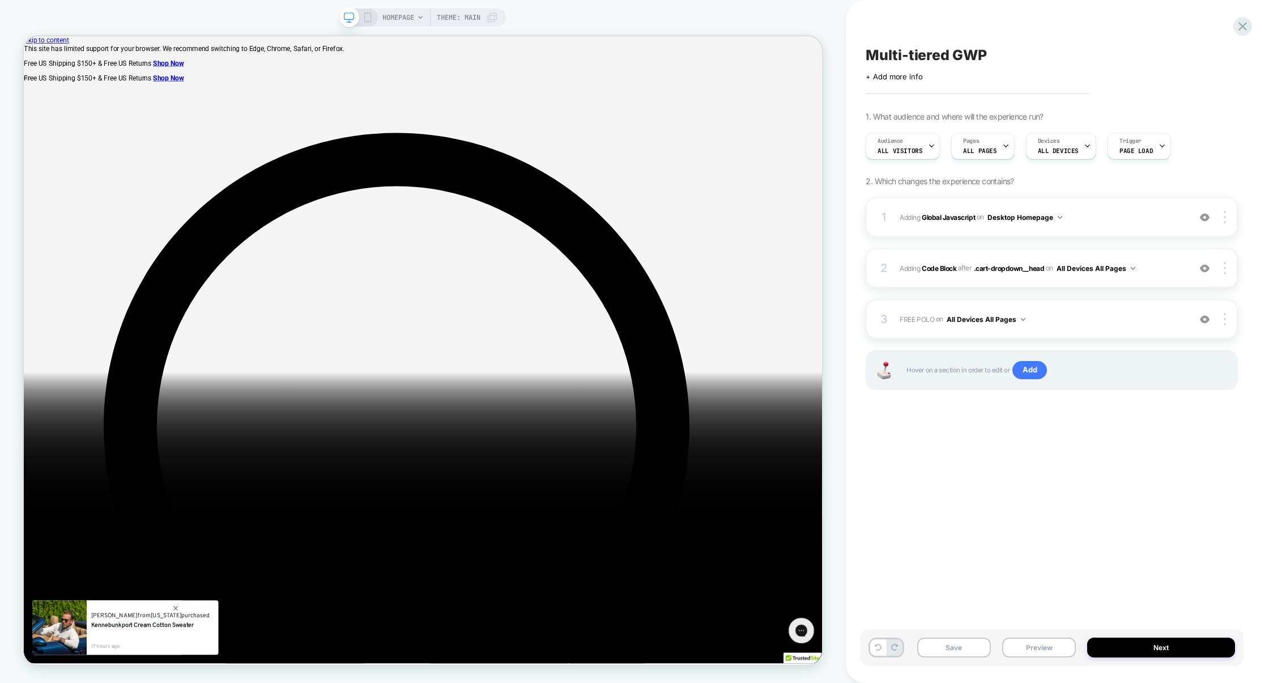
click at [1057, 324] on span "FREE POLO Adding Blocks List BEFORE #cart-dropdown:has(#_loomi_addon_1731410086…" at bounding box center [1041, 319] width 284 height 14
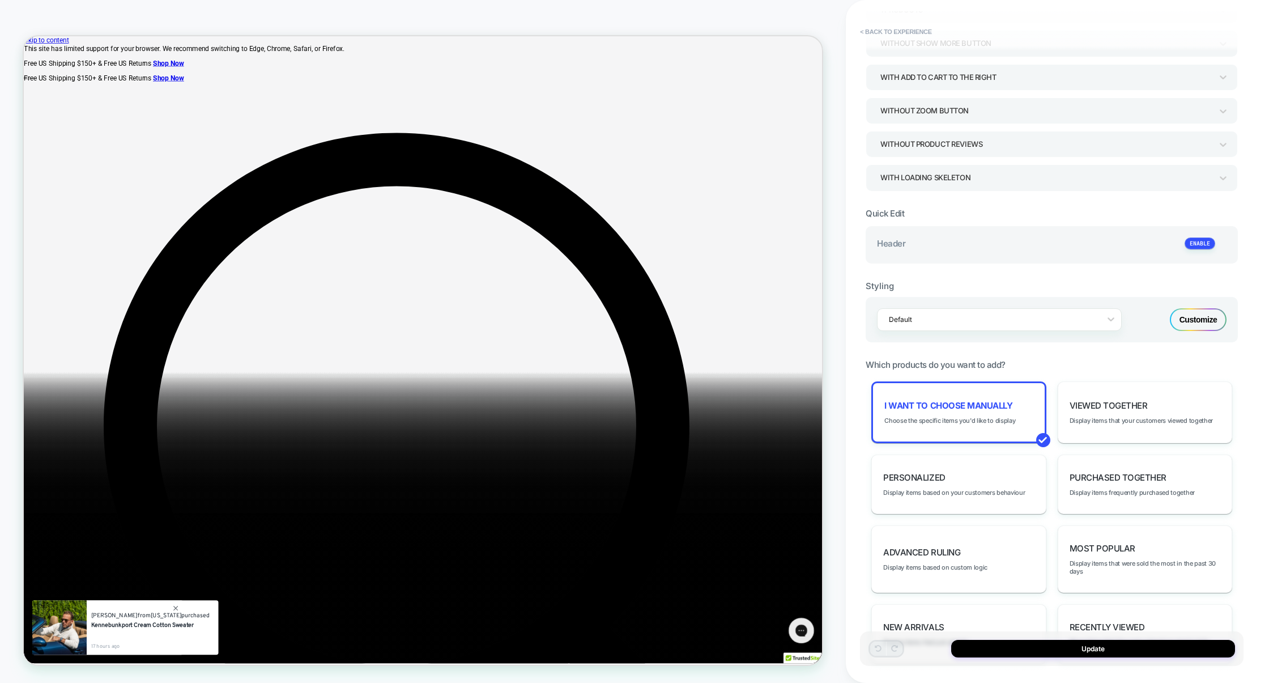
scroll to position [257, 0]
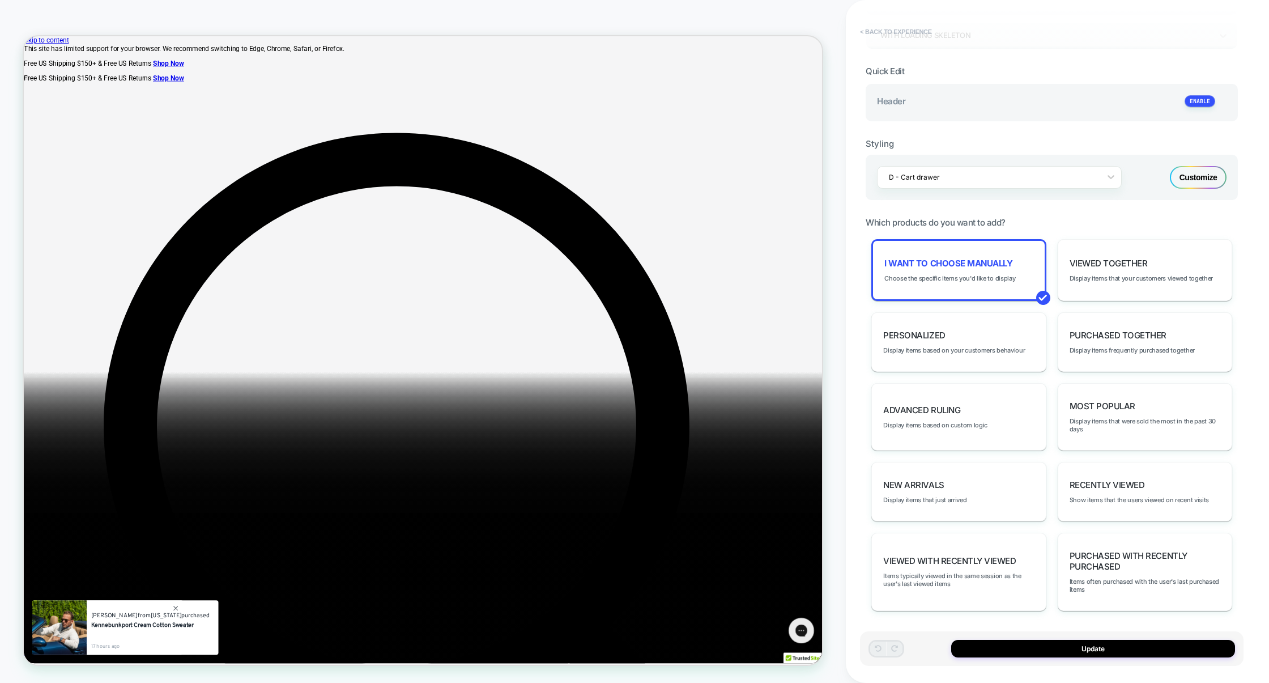
click at [900, 25] on button "< Back to experience" at bounding box center [895, 32] width 83 height 18
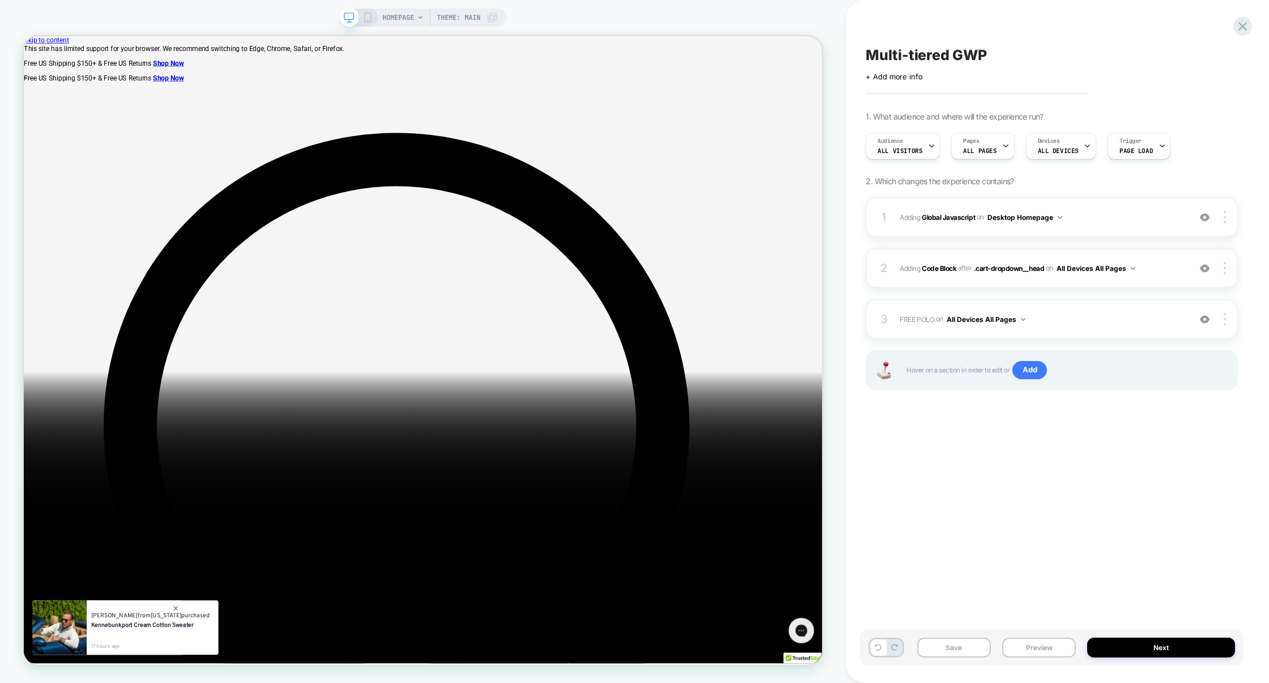
click at [1036, 281] on div "2 Adding Code Block AFTER .cart-dropdown__head .cart-dropdown__head on All Devi…" at bounding box center [1051, 268] width 372 height 40
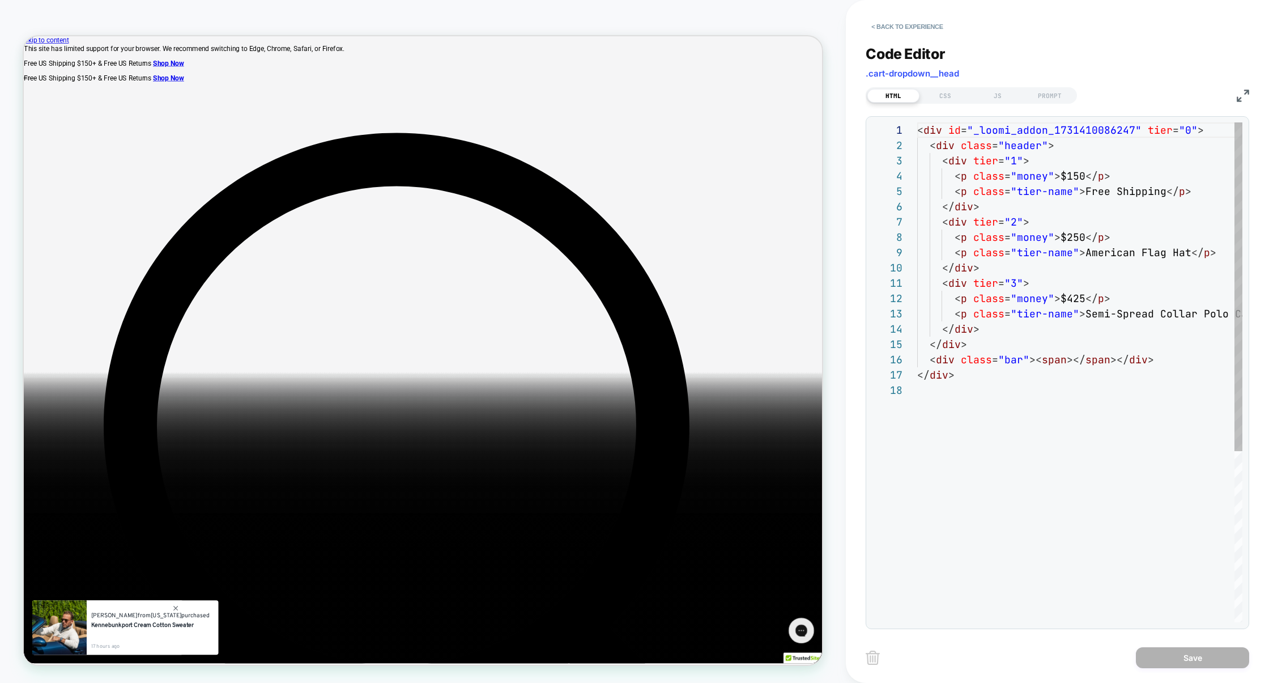
scroll to position [153, 0]
click at [907, 35] on button "< Back to experience" at bounding box center [906, 27] width 83 height 18
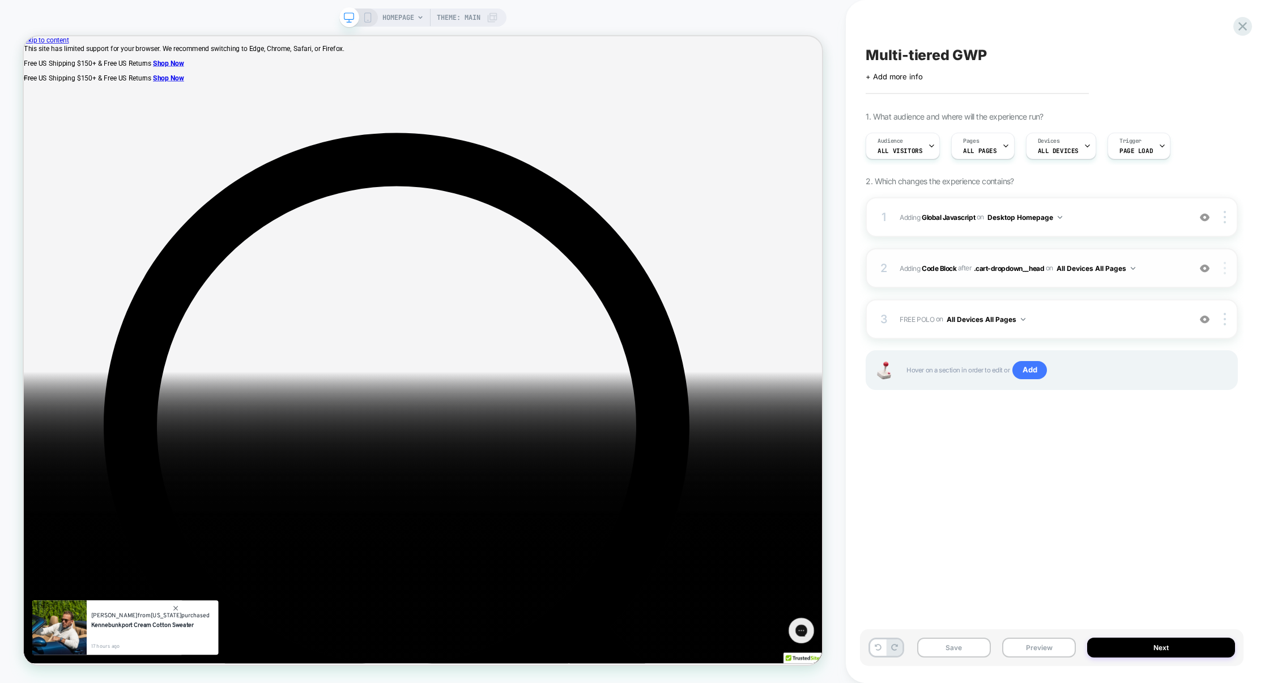
click at [1227, 268] on div at bounding box center [1226, 268] width 22 height 12
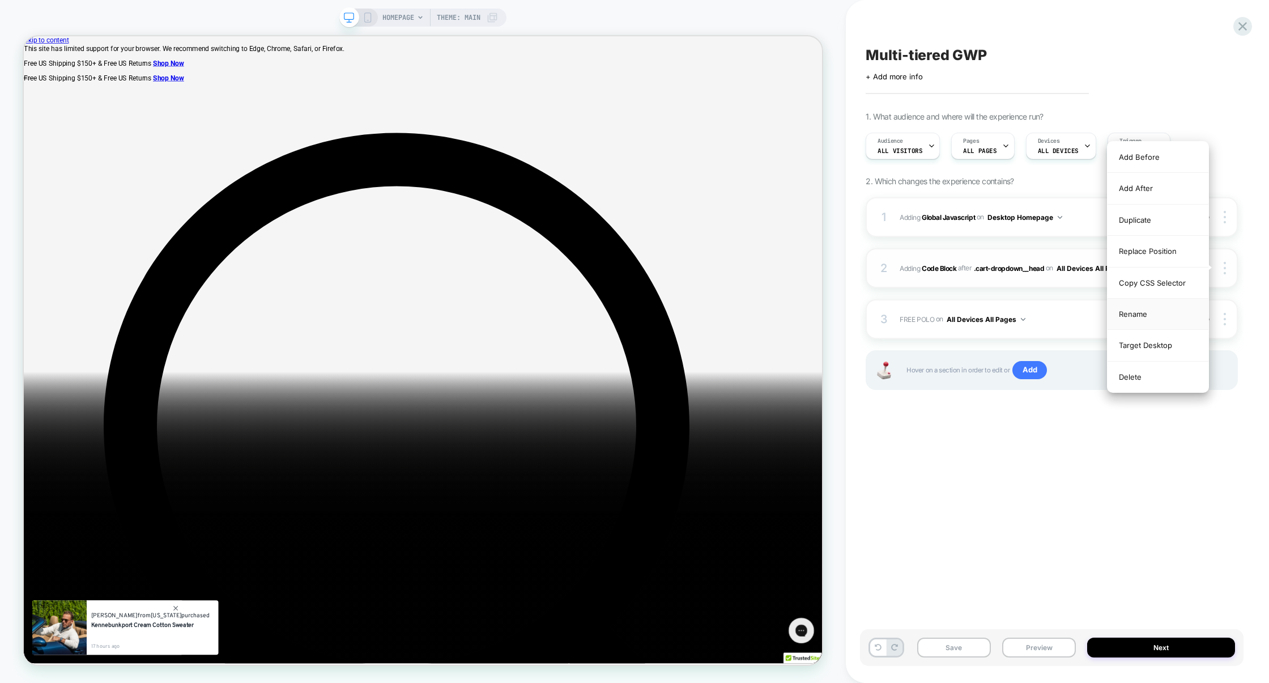
click at [1154, 316] on div "Rename" at bounding box center [1157, 313] width 101 height 31
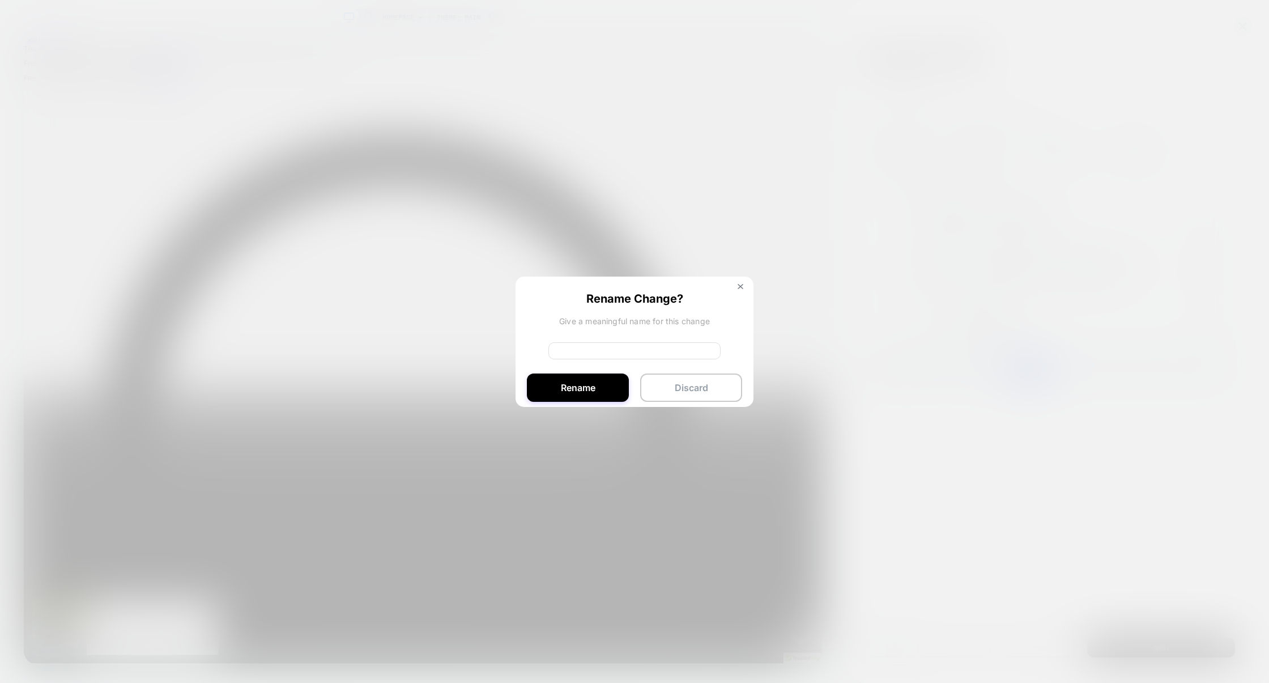
click at [594, 356] on input at bounding box center [634, 350] width 172 height 17
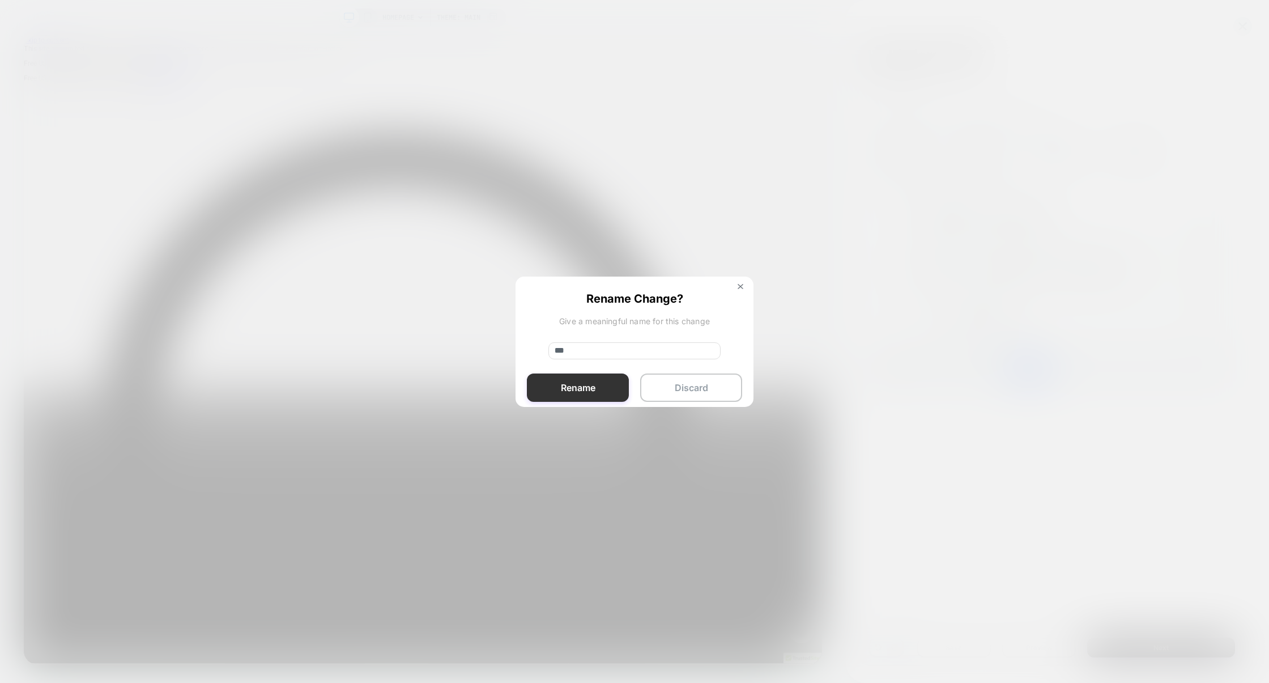
type input "***"
click at [566, 394] on button "Rename" at bounding box center [578, 387] width 102 height 28
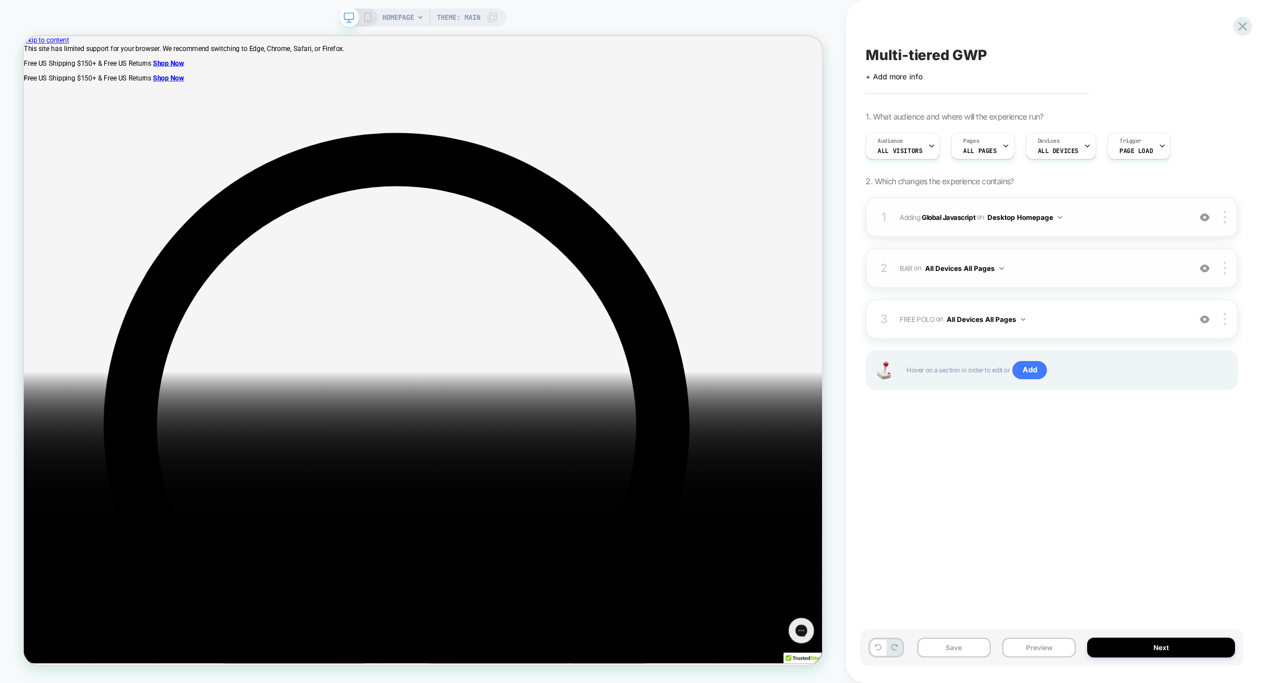
click at [1093, 227] on div "1 Adding Global Javascript on Desktop Homepage Add Before Add After Copy to Mob…" at bounding box center [1051, 217] width 372 height 40
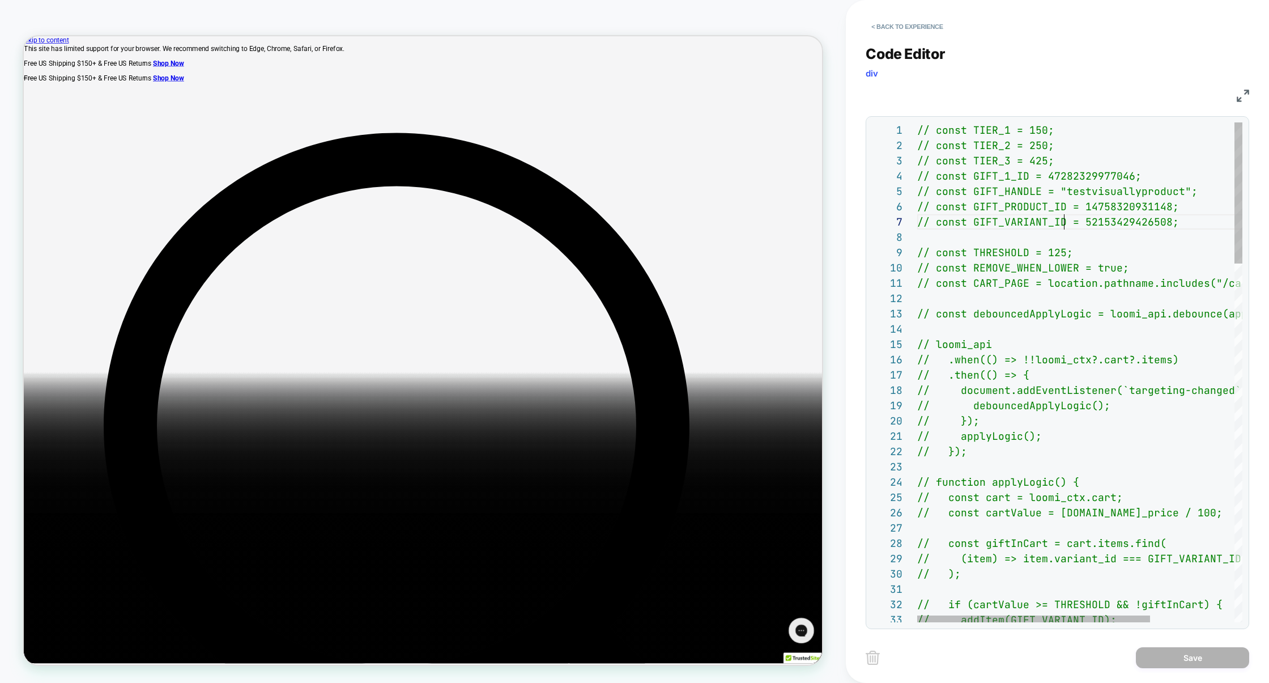
type textarea "**********"
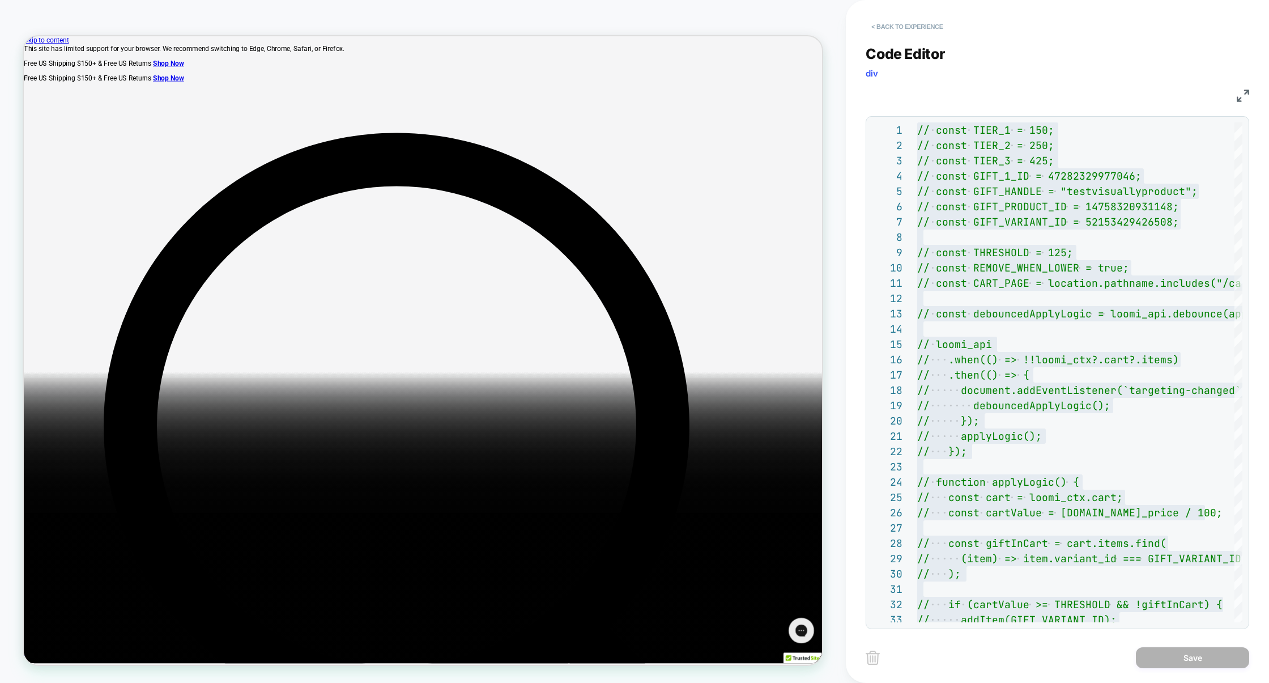
click at [940, 23] on button "< Back to experience" at bounding box center [906, 27] width 83 height 18
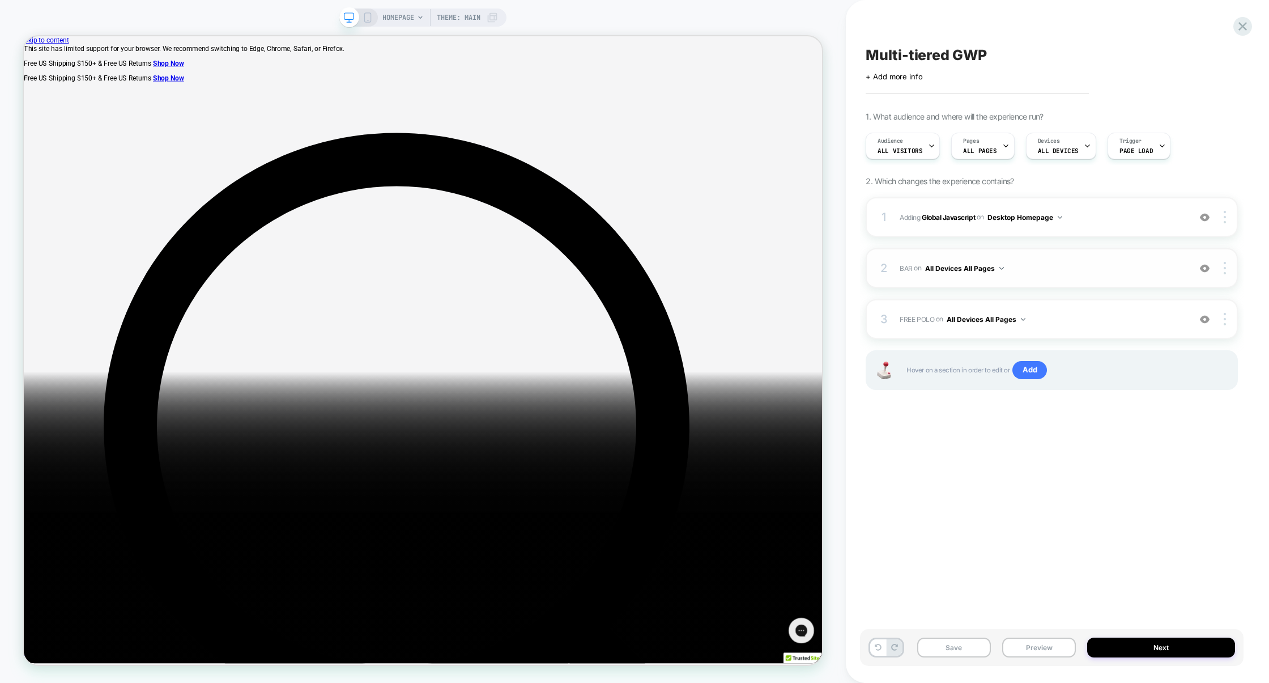
click at [1061, 284] on div "2 BAR Adding Code Block AFTER .cart-dropdown__head on All Devices All Pages Add…" at bounding box center [1051, 268] width 372 height 40
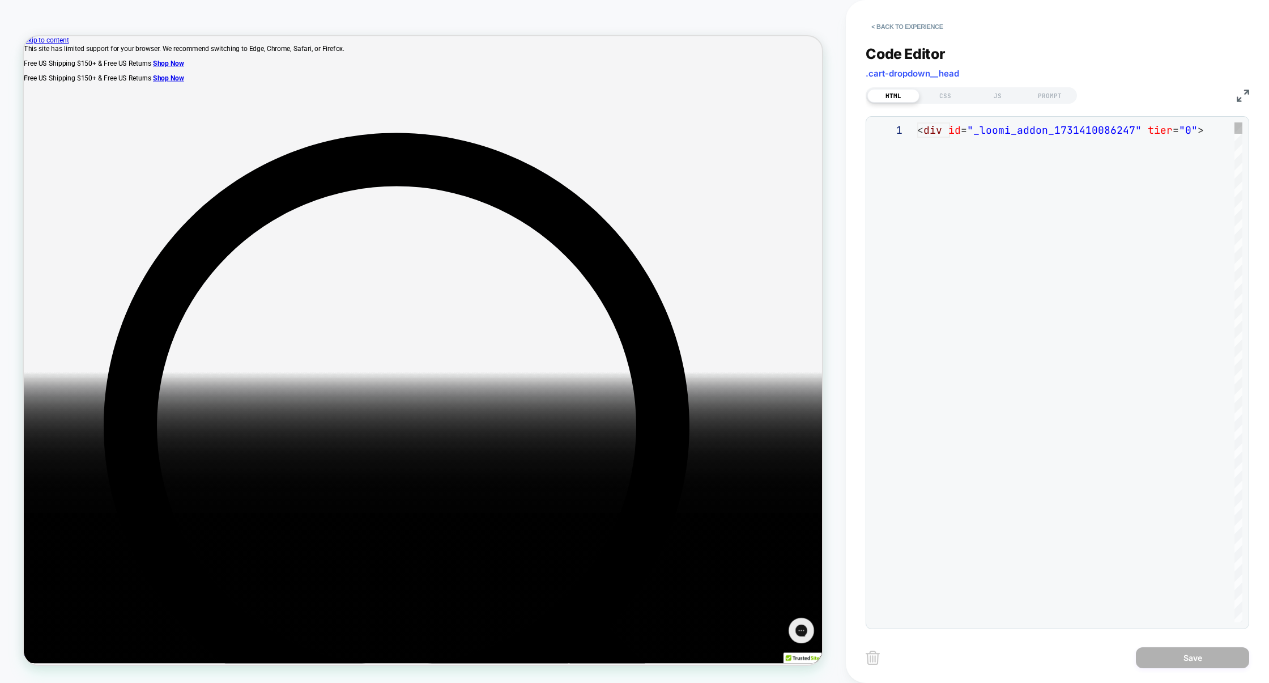
scroll to position [153, 0]
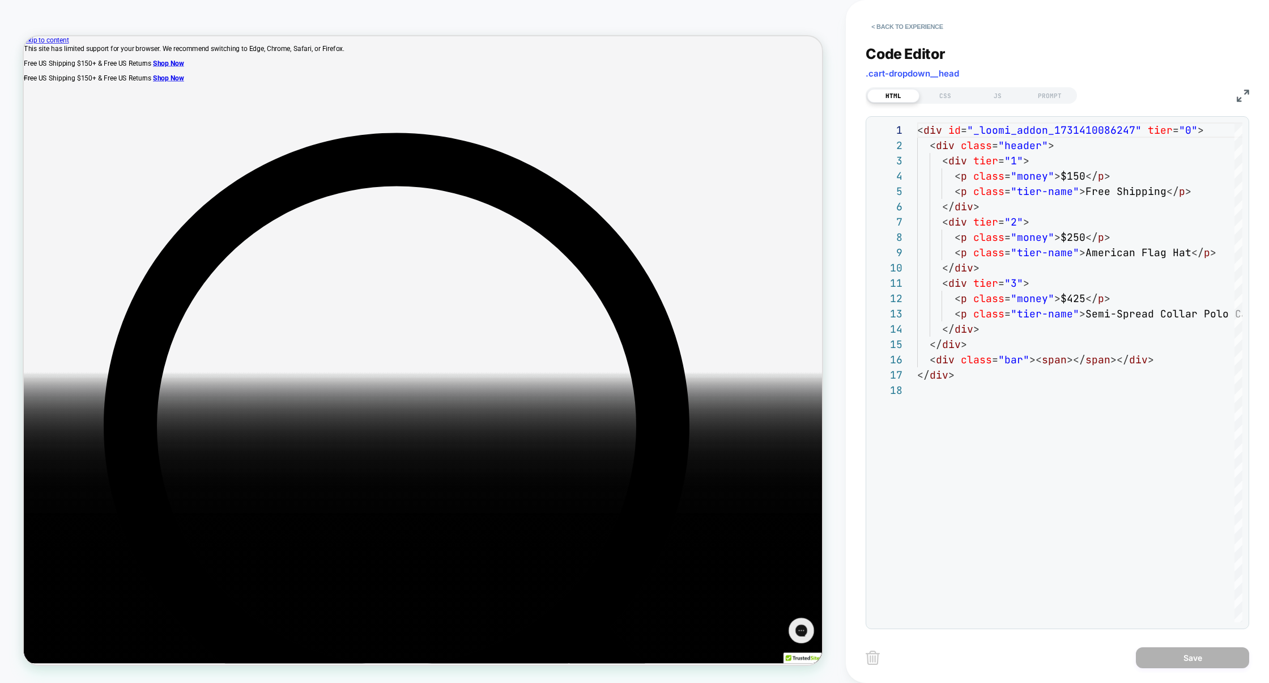
click at [1242, 97] on img at bounding box center [1242, 95] width 12 height 12
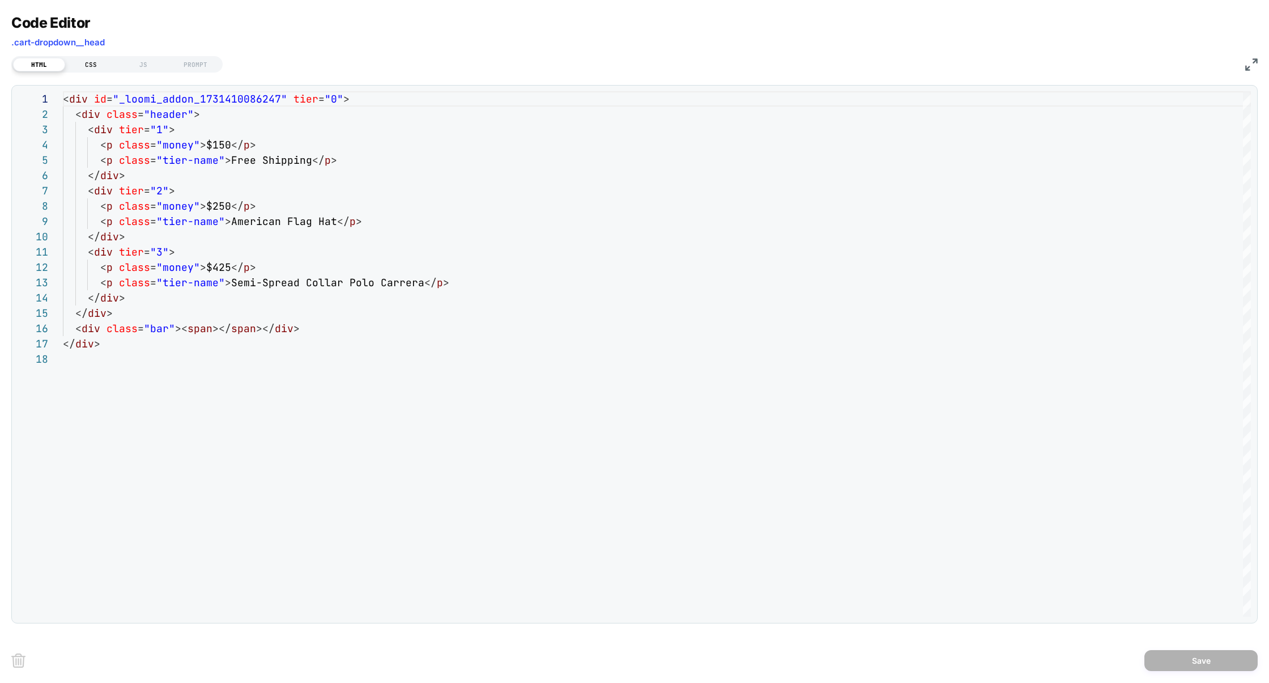
click at [95, 65] on div "CSS" at bounding box center [91, 65] width 52 height 14
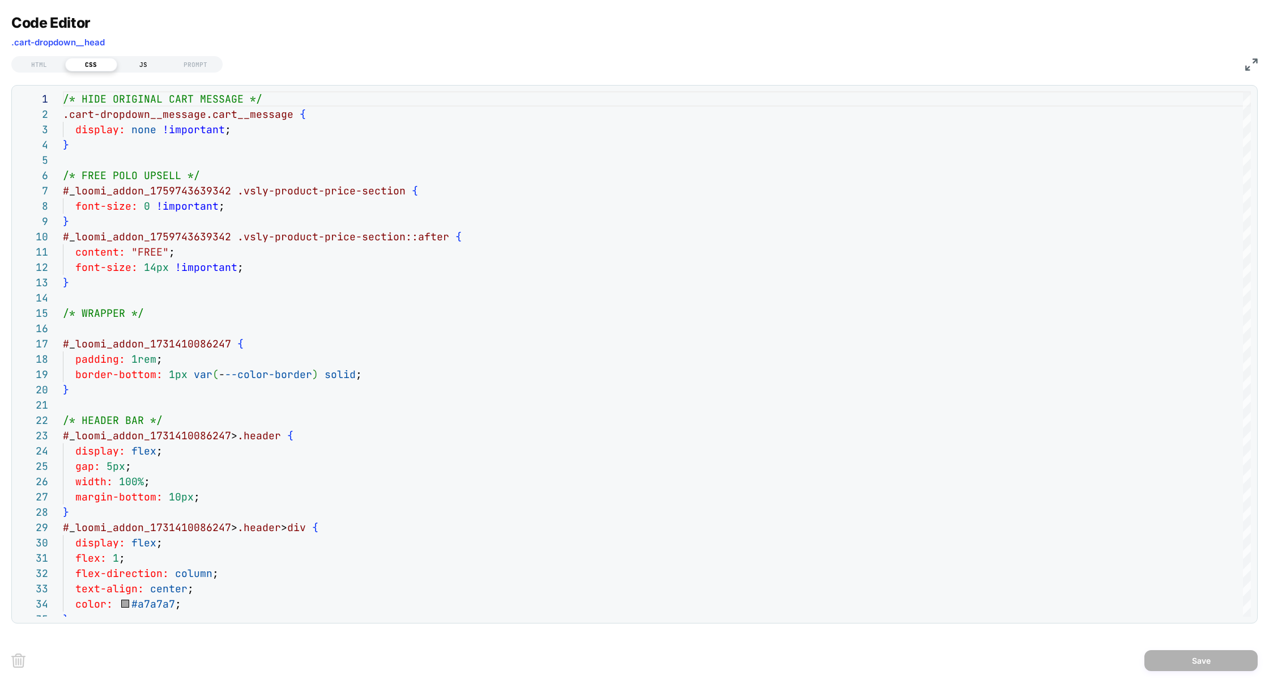
click at [140, 65] on div "JS" at bounding box center [143, 65] width 52 height 14
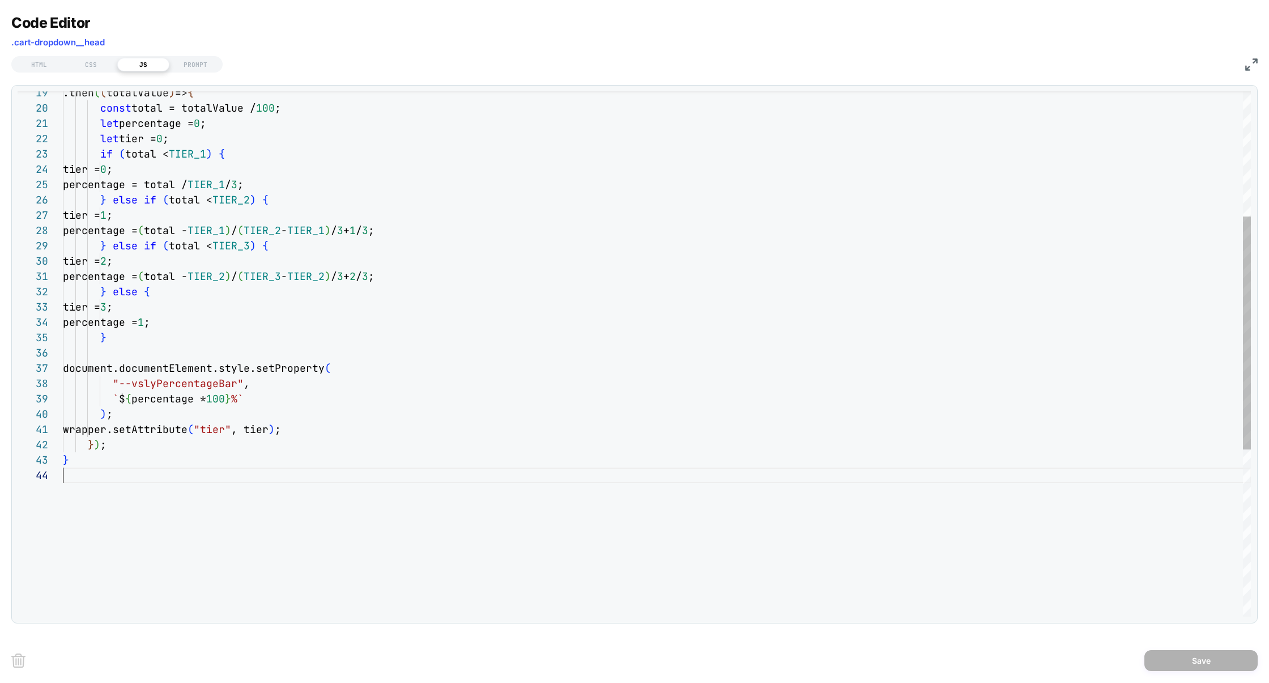
scroll to position [46, 0]
click at [206, 531] on div ".then ( ( totalValue ) => { const total = totalValue / 100 ; let percentage = 0…" at bounding box center [657, 401] width 1188 height 1183
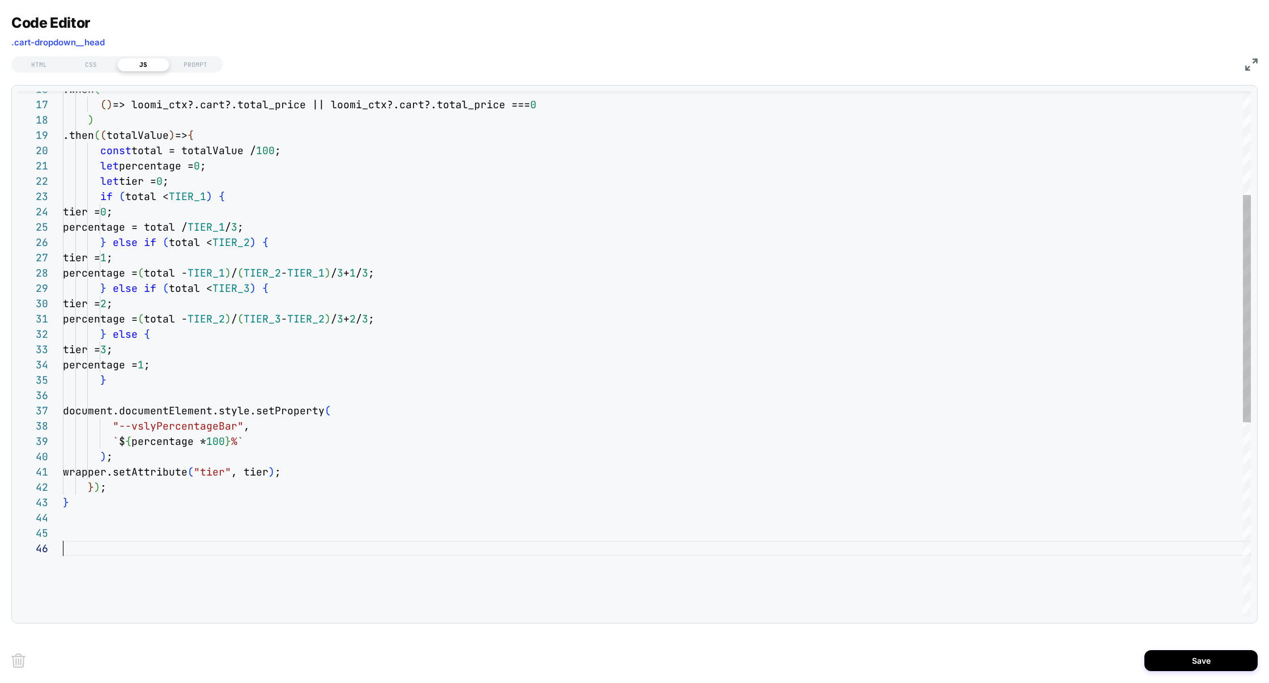
scroll to position [122, 0]
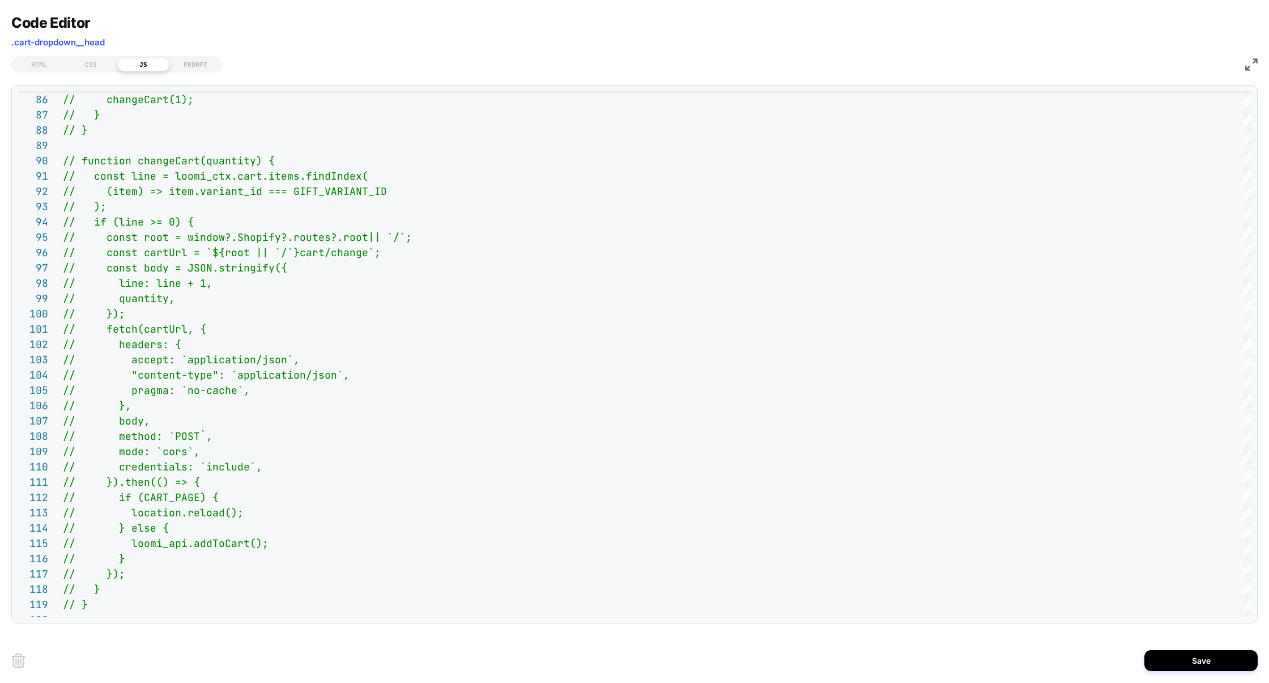
type textarea "**********"
click at [80, 56] on div "HTML CSS JS PROMPT" at bounding box center [116, 64] width 211 height 16
click at [82, 63] on div "CSS" at bounding box center [91, 65] width 52 height 14
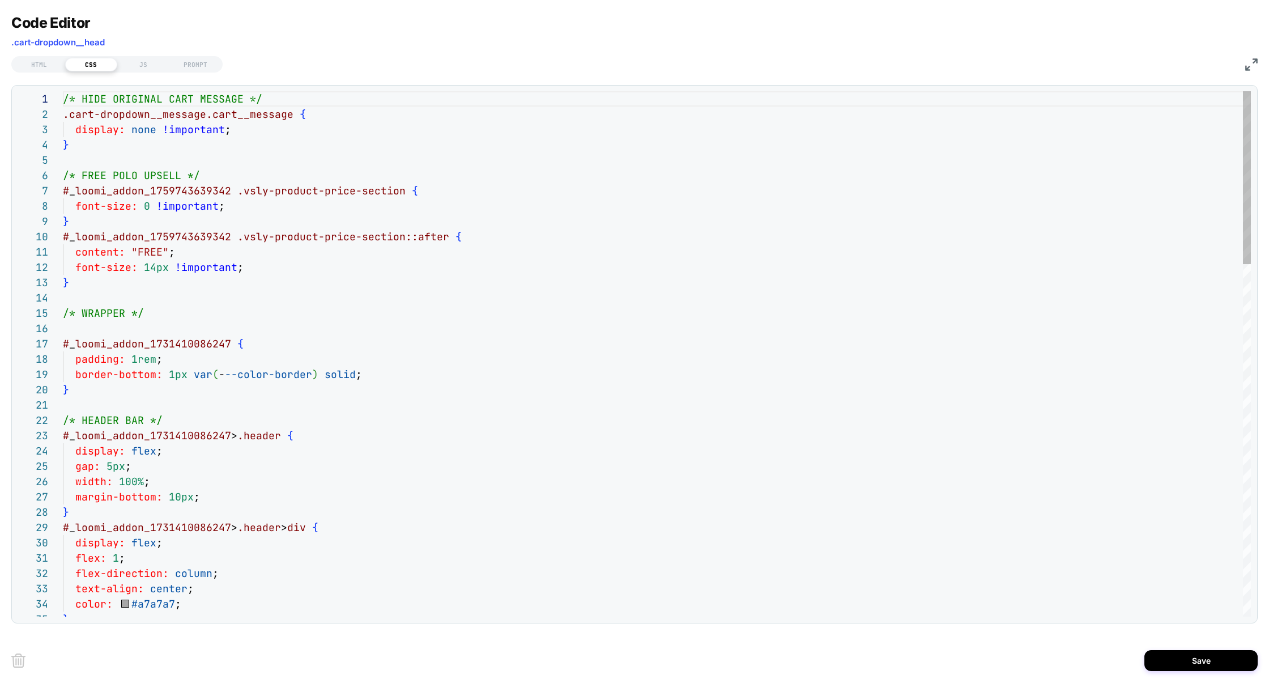
scroll to position [153, 0]
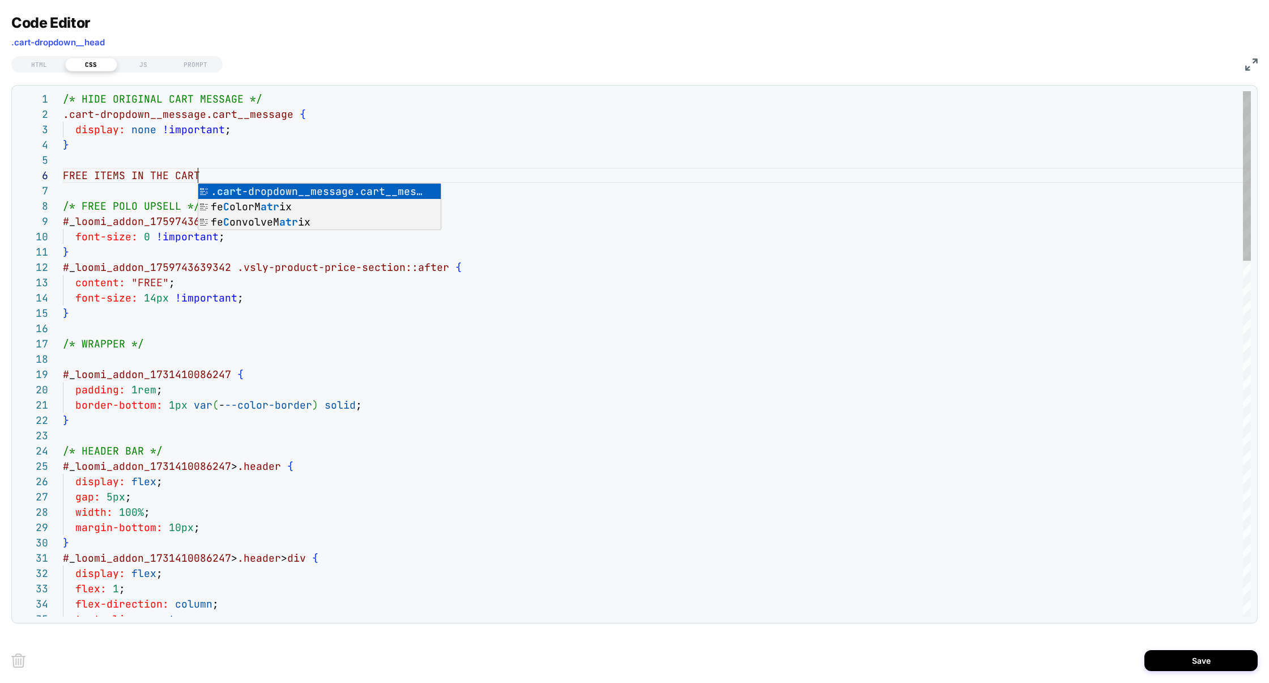
scroll to position [76, 135]
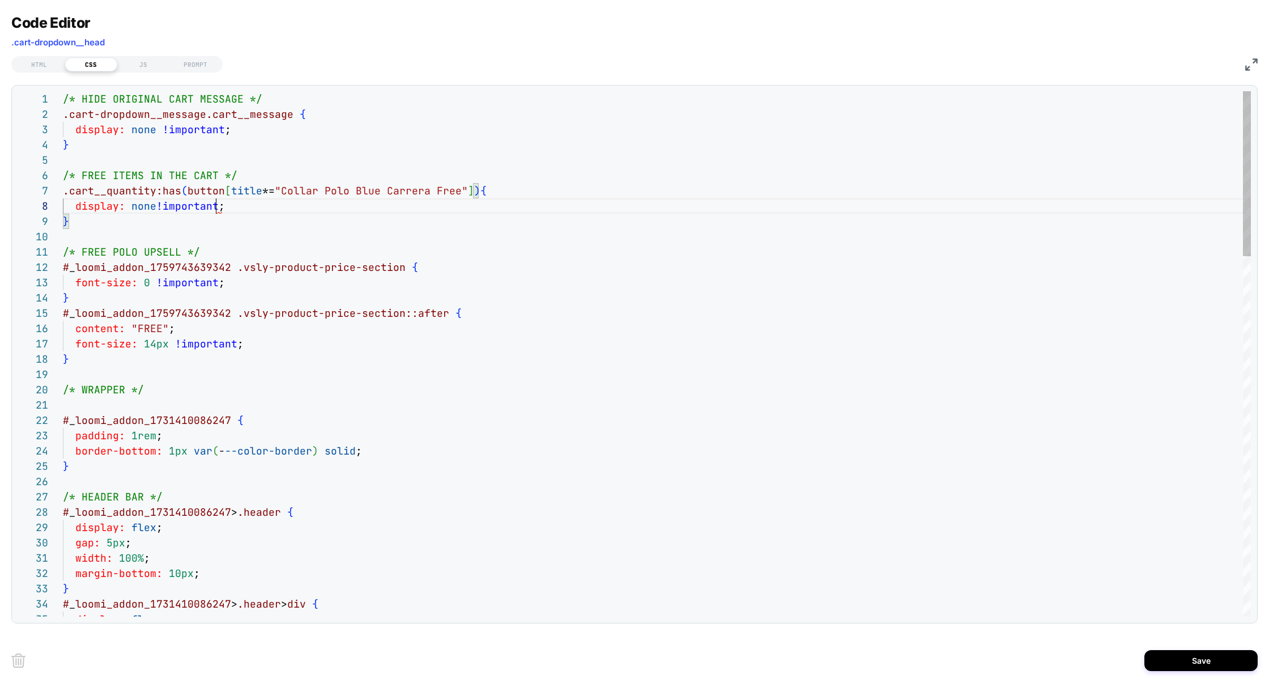
scroll to position [107, 153]
type textarea "**********"
click at [1199, 666] on button "Save" at bounding box center [1200, 660] width 113 height 21
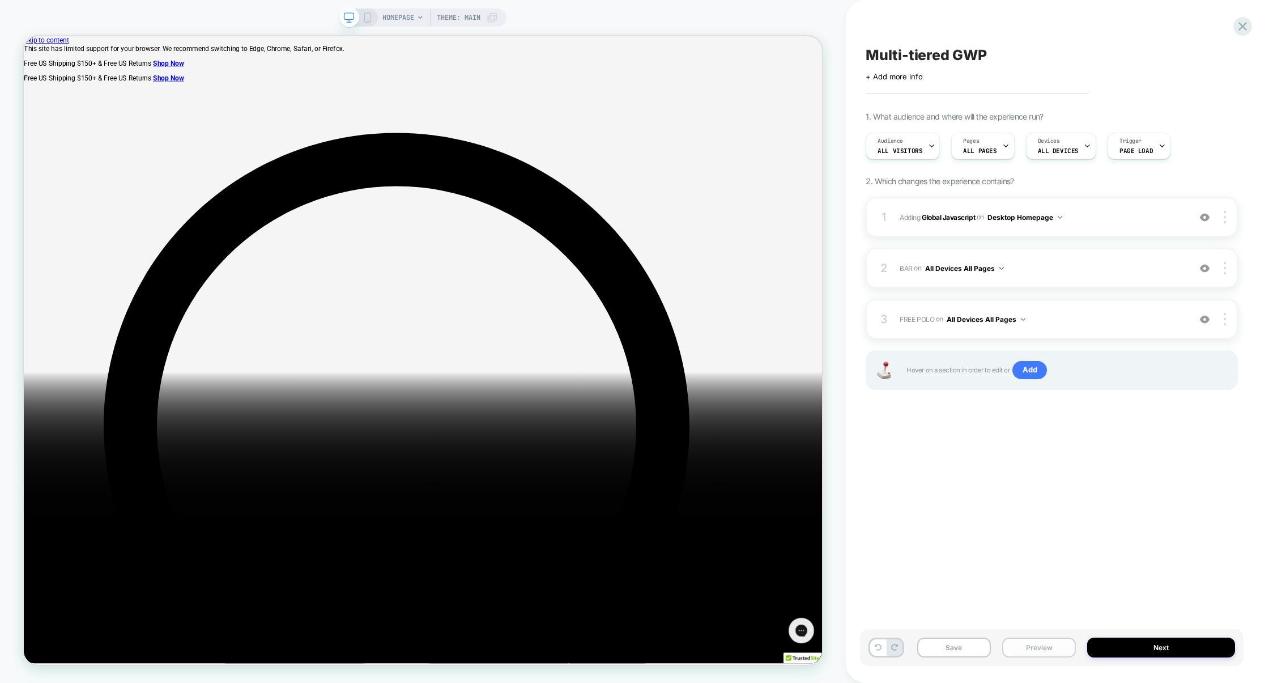
click at [1029, 653] on button "Preview" at bounding box center [1039, 647] width 74 height 20
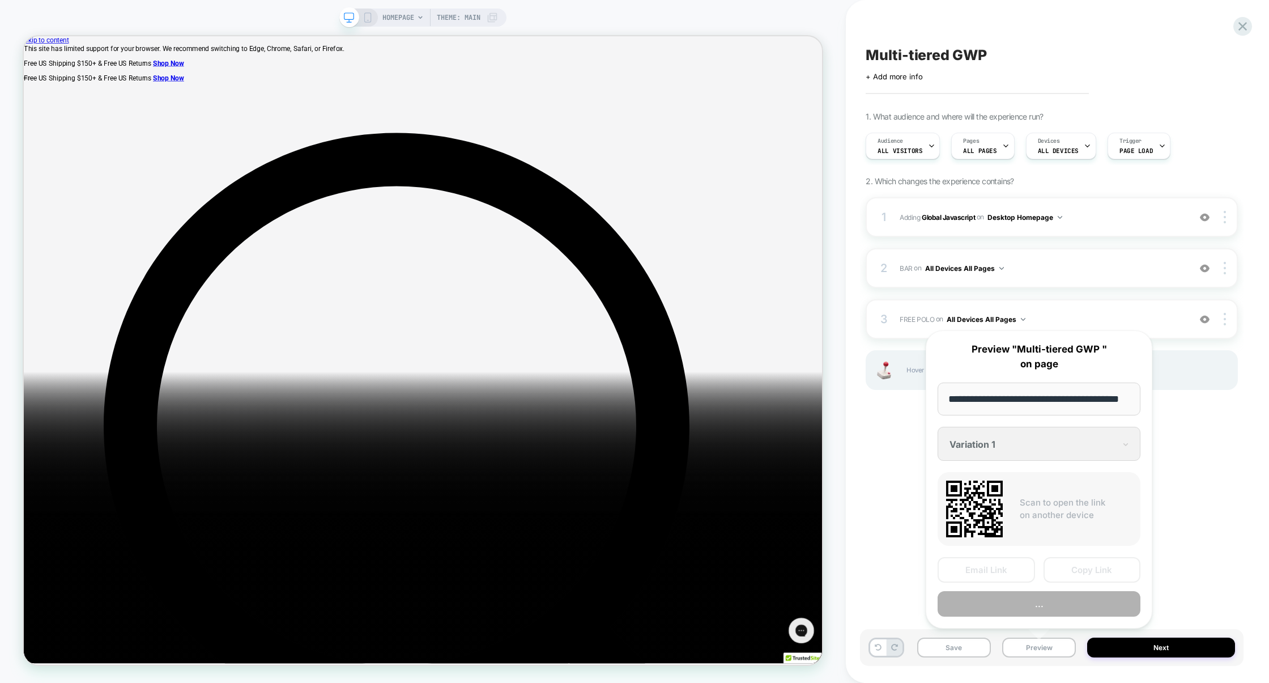
scroll to position [0, 26]
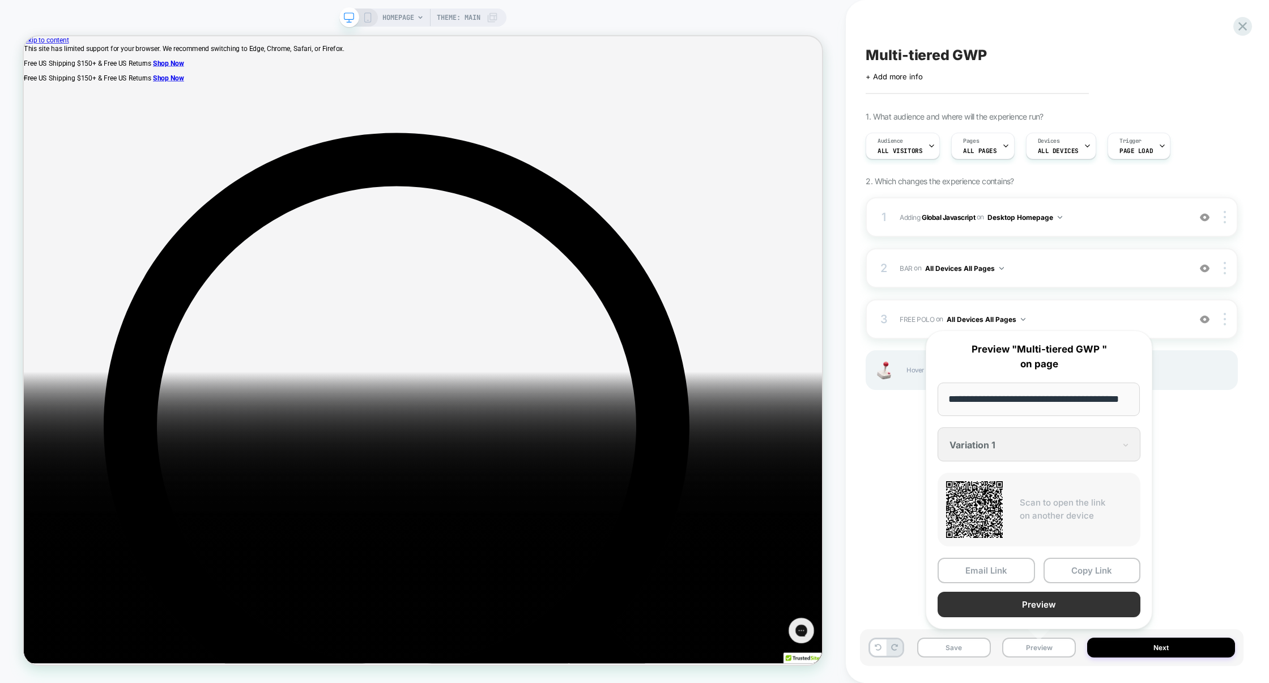
click at [1027, 608] on button "Preview" at bounding box center [1038, 603] width 203 height 25
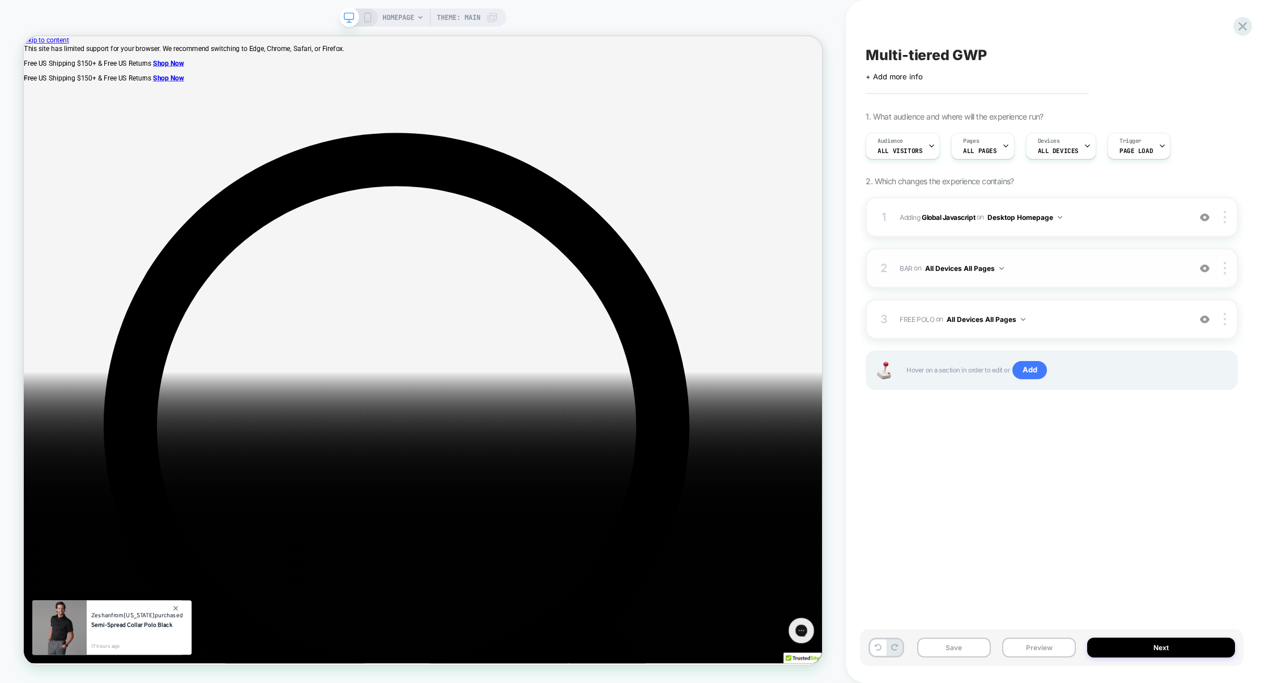
click at [1095, 275] on span "BAR Adding Code Block AFTER .cart-dropdown__head on All Devices All Pages" at bounding box center [1041, 268] width 284 height 14
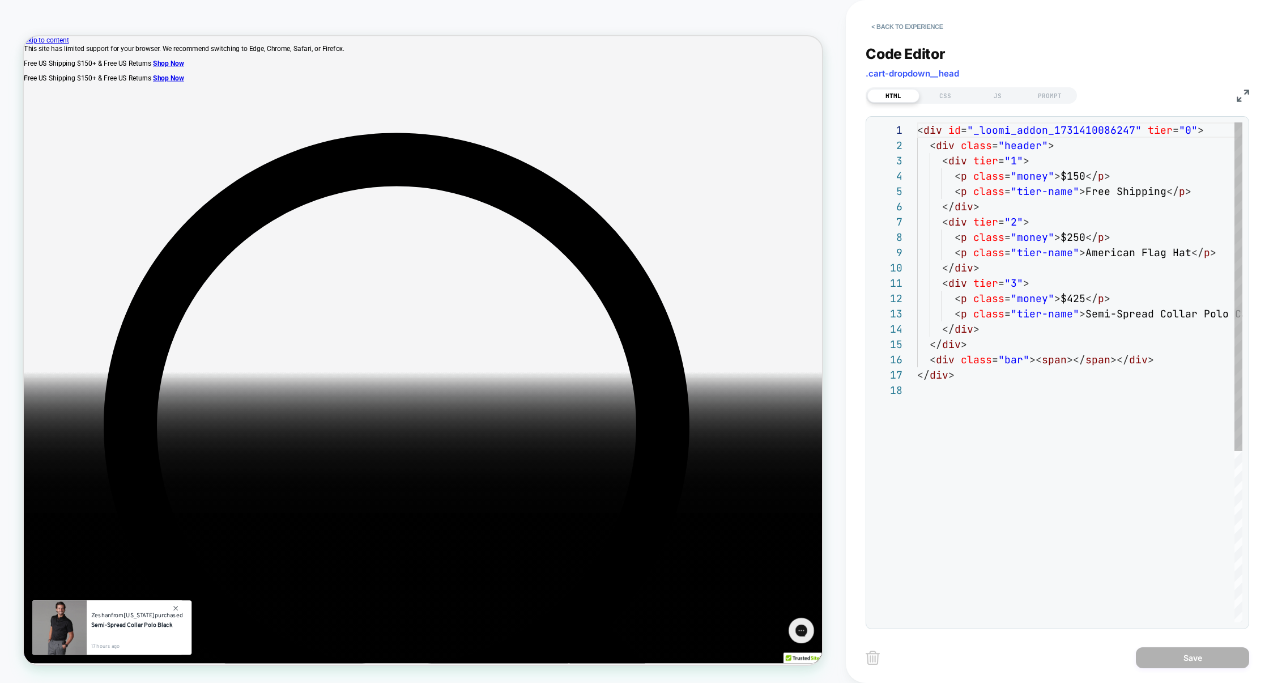
scroll to position [153, 0]
click at [947, 97] on div "CSS" at bounding box center [945, 96] width 52 height 14
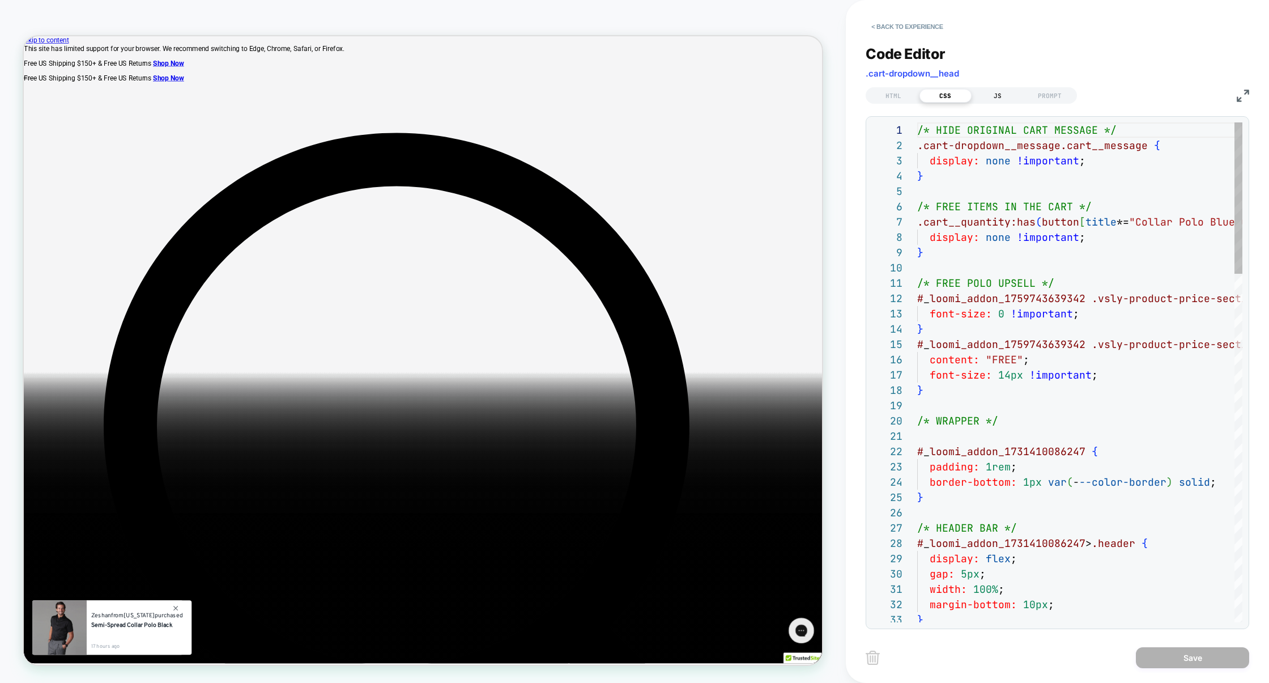
click at [1000, 97] on div "JS" at bounding box center [997, 96] width 52 height 14
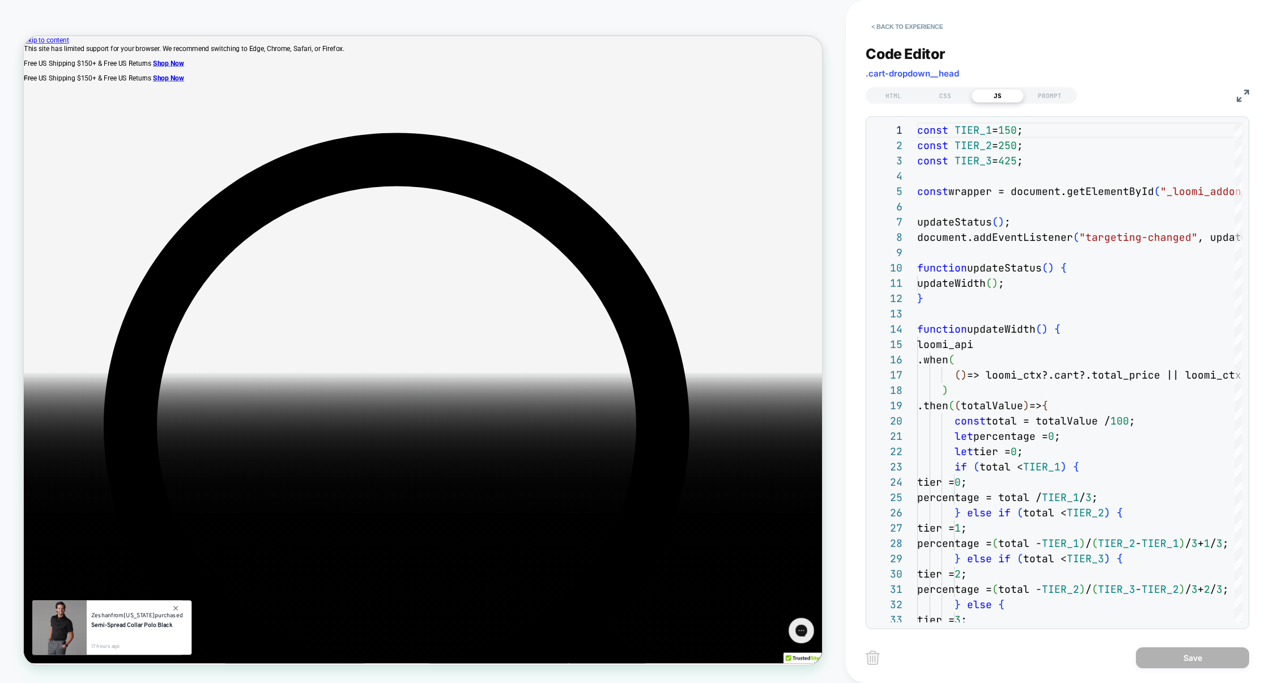
click at [1239, 96] on img at bounding box center [1242, 95] width 12 height 12
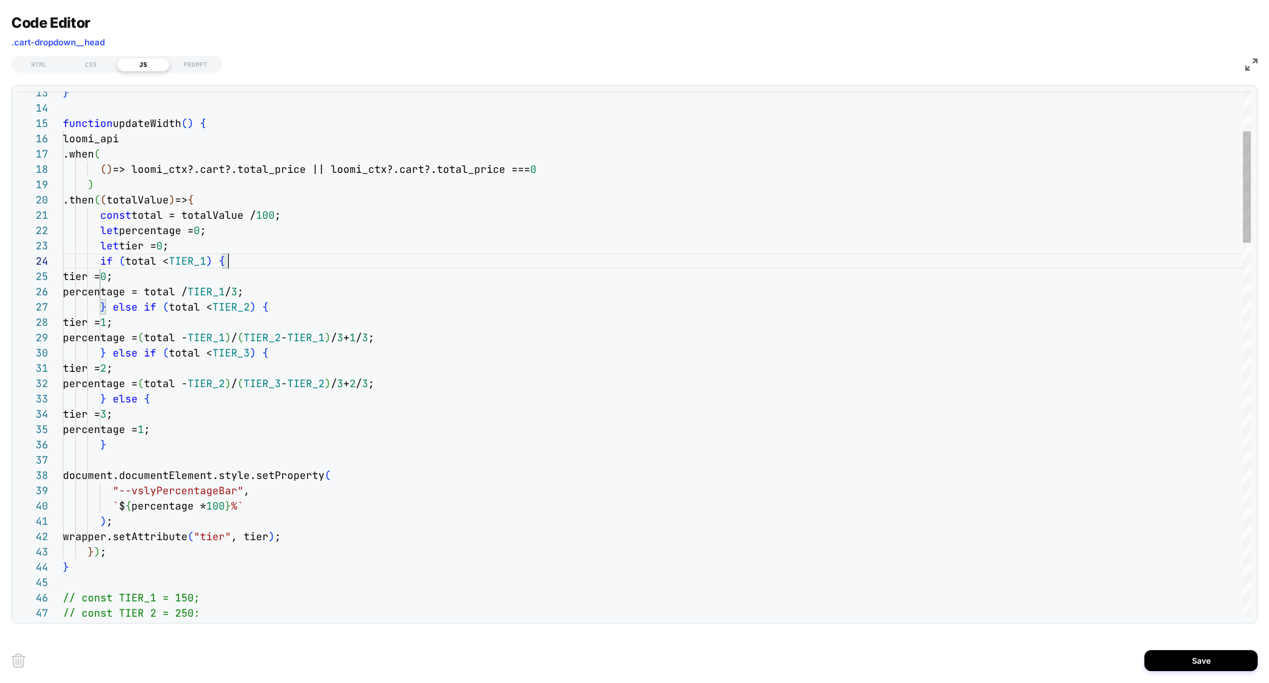
scroll to position [46, 165]
drag, startPoint x: 311, startPoint y: 216, endPoint x: 57, endPoint y: 215, distance: 254.3
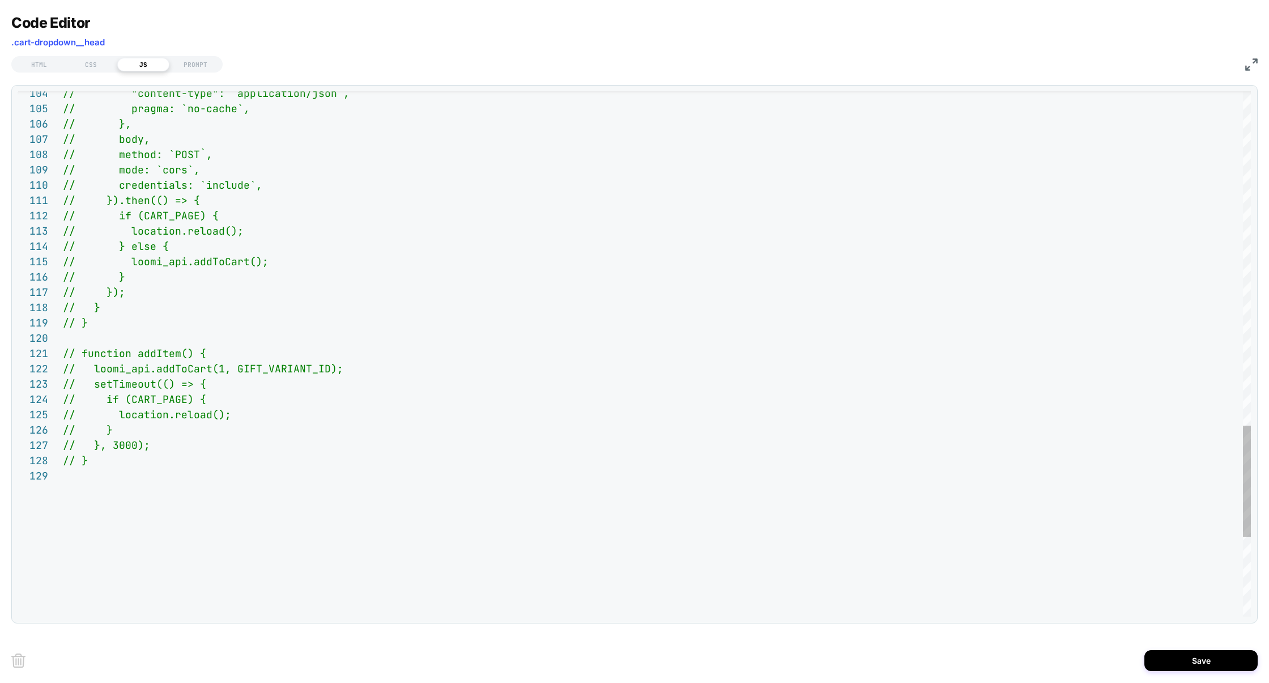
scroll to position [122, 0]
drag, startPoint x: 92, startPoint y: 371, endPoint x: 330, endPoint y: 372, distance: 237.9
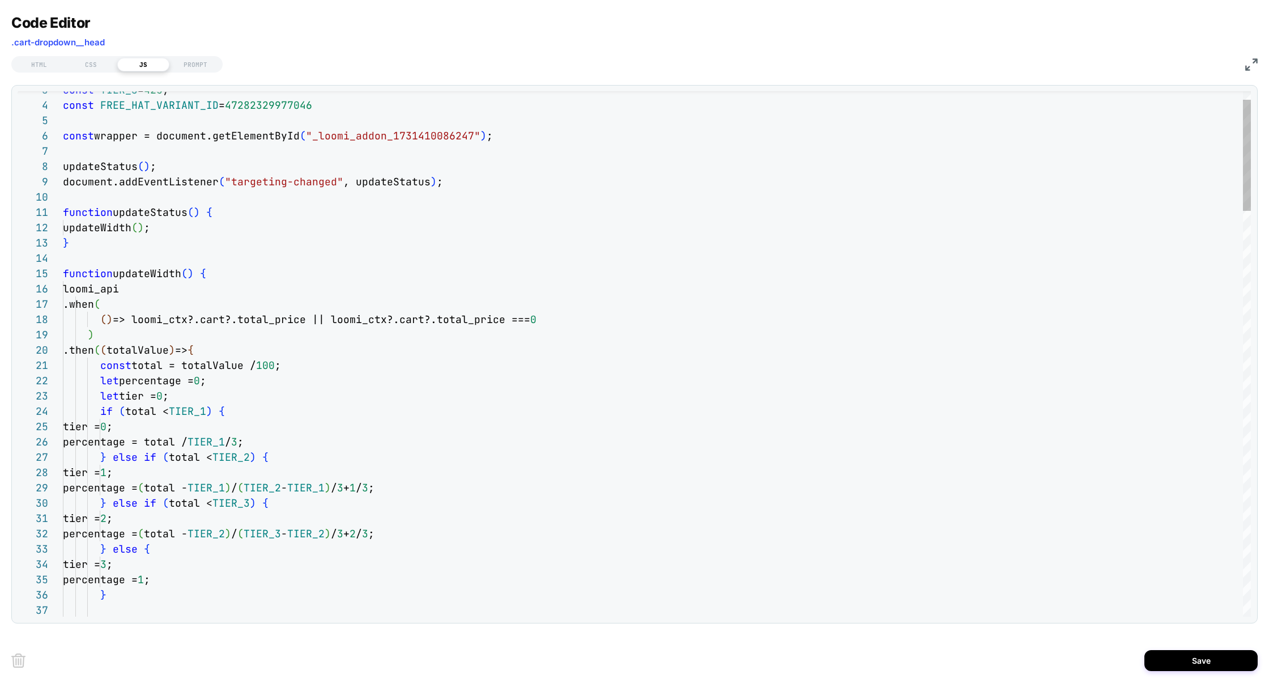
scroll to position [61, 146]
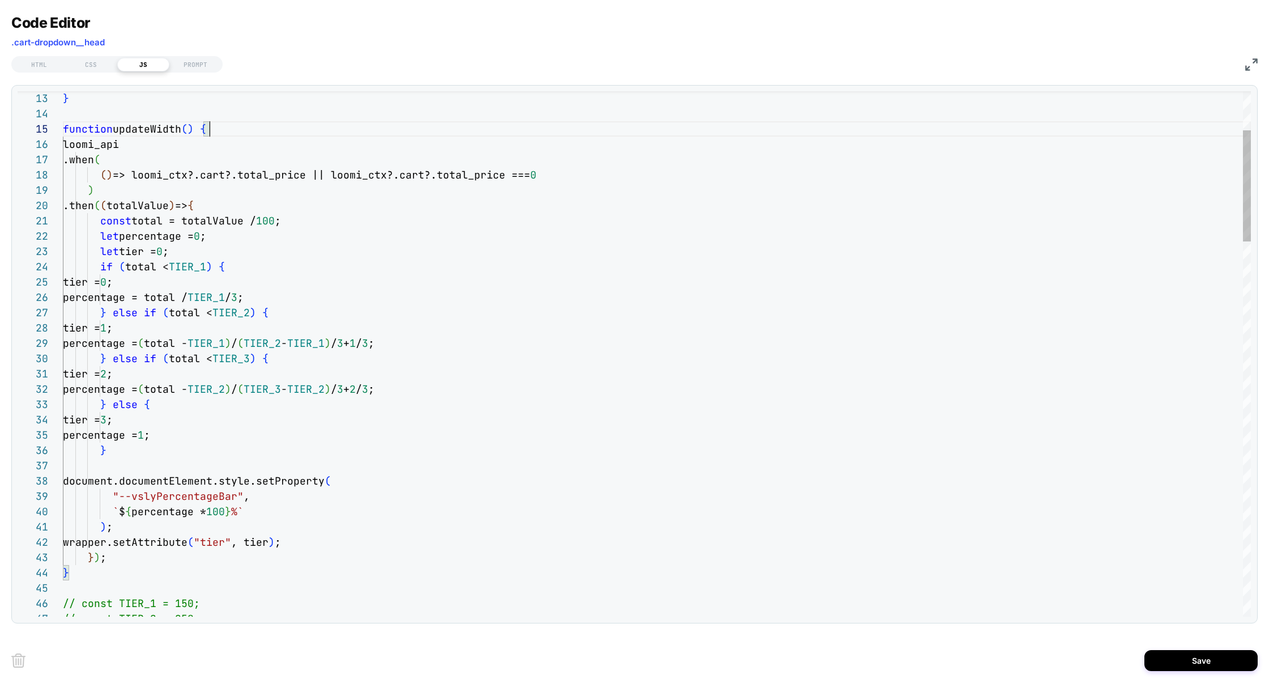
scroll to position [122, 31]
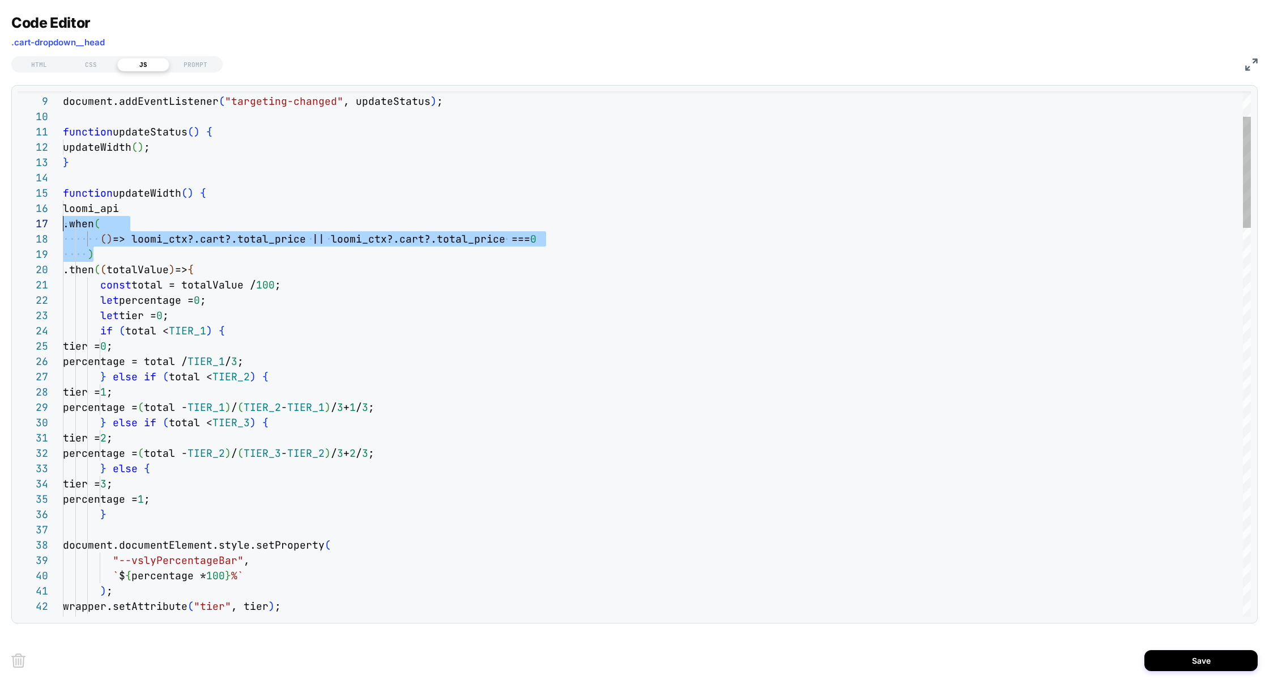
scroll to position [76, 0]
drag, startPoint x: 103, startPoint y: 256, endPoint x: 0, endPoint y: 212, distance: 111.9
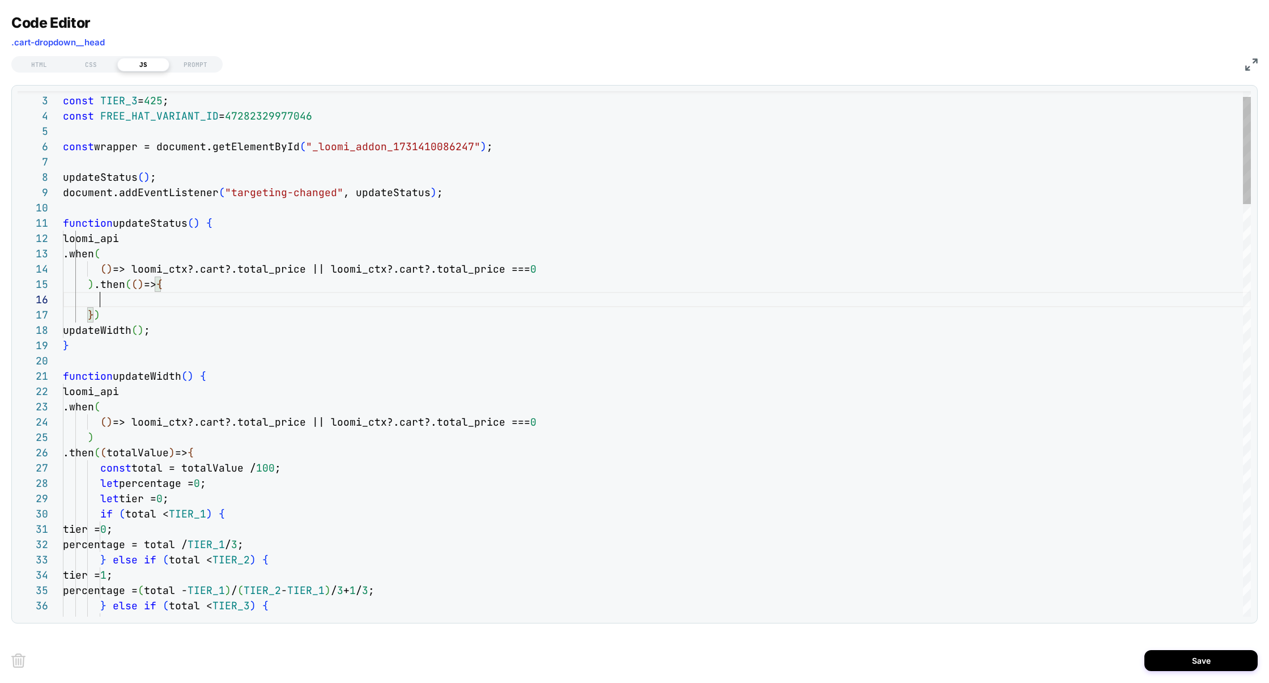
scroll to position [92, 37]
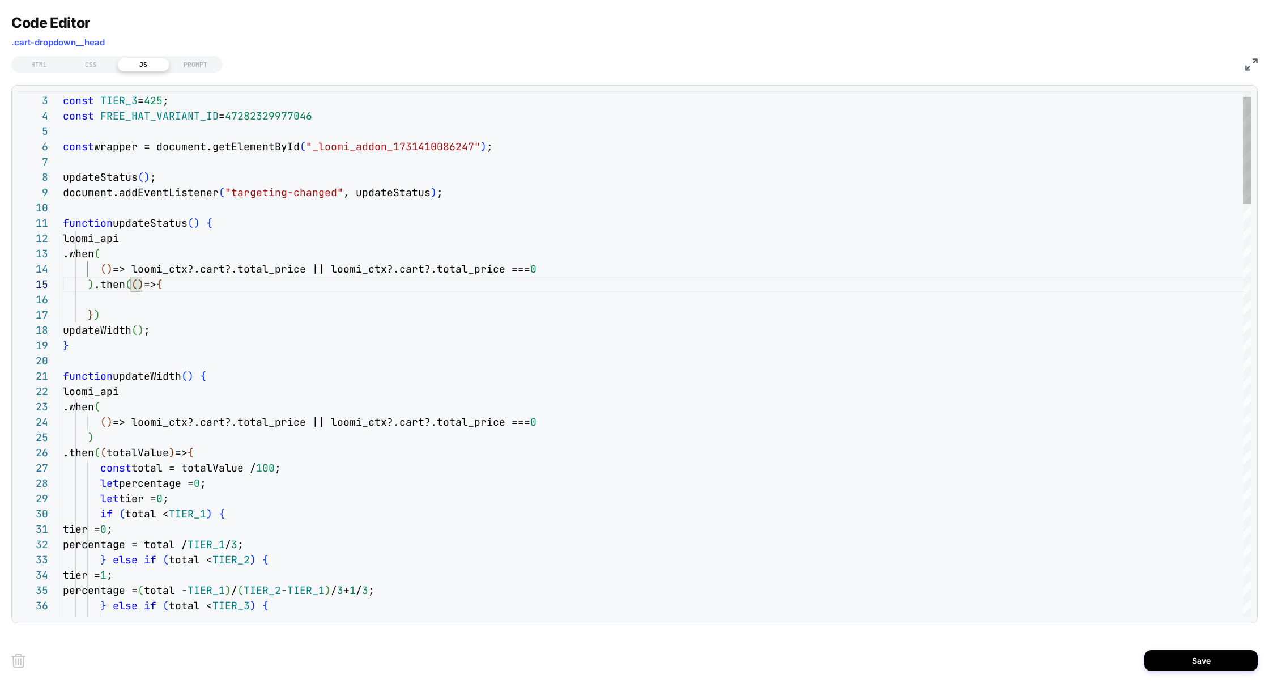
scroll to position [61, 135]
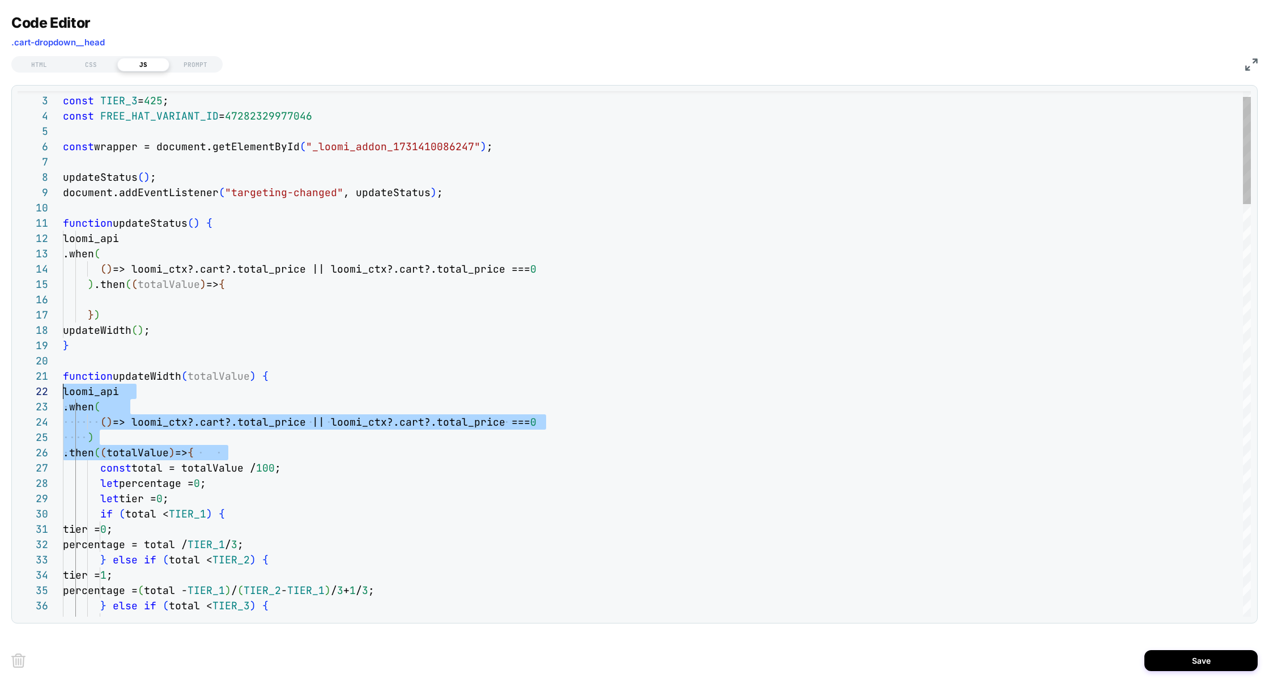
scroll to position [15, 0]
drag, startPoint x: 245, startPoint y: 454, endPoint x: 2, endPoint y: 394, distance: 250.2
click at [2, 394] on div "Code Editor .cart-dropdown__head HTML CSS JS PROMPT 37 36 35 34 33 32 31 30 29 …" at bounding box center [634, 341] width 1269 height 683
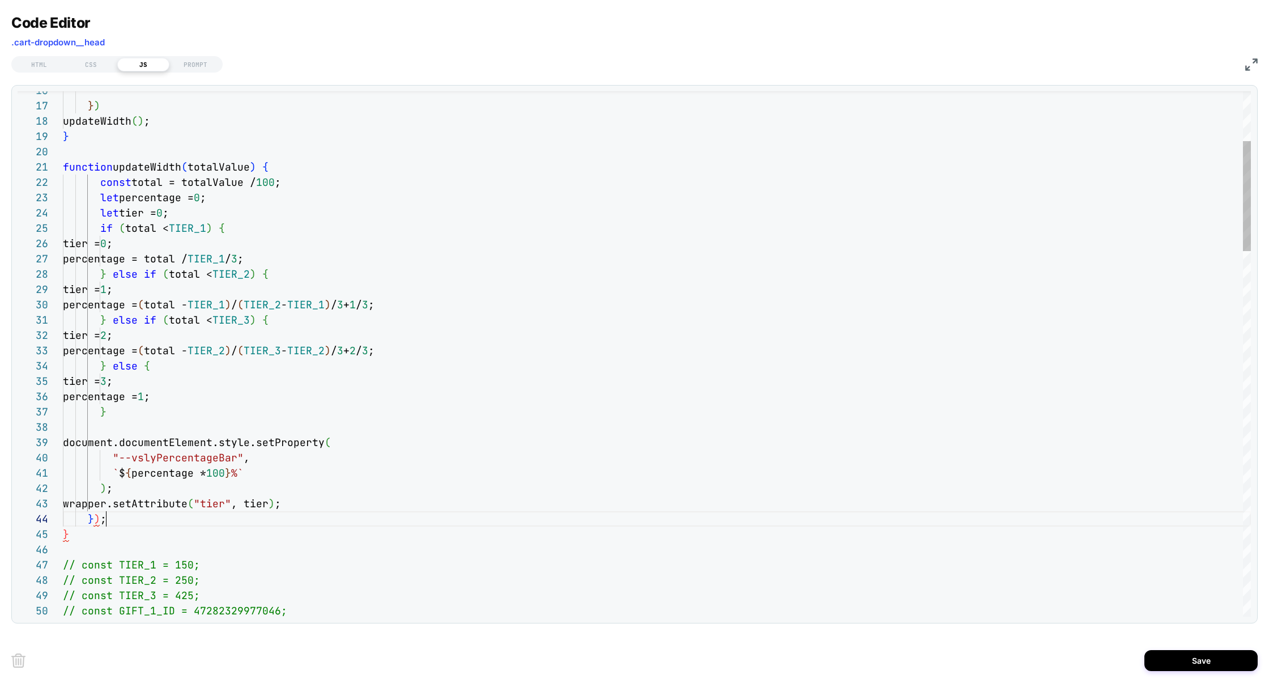
scroll to position [46, 0]
drag, startPoint x: 162, startPoint y: 520, endPoint x: 1, endPoint y: 519, distance: 161.4
click at [1, 519] on div "Code Editor .cart-dropdown__head HTML CSS JS PROMPT 32 31 30 29 28 27 26 25 24 …" at bounding box center [634, 341] width 1269 height 683
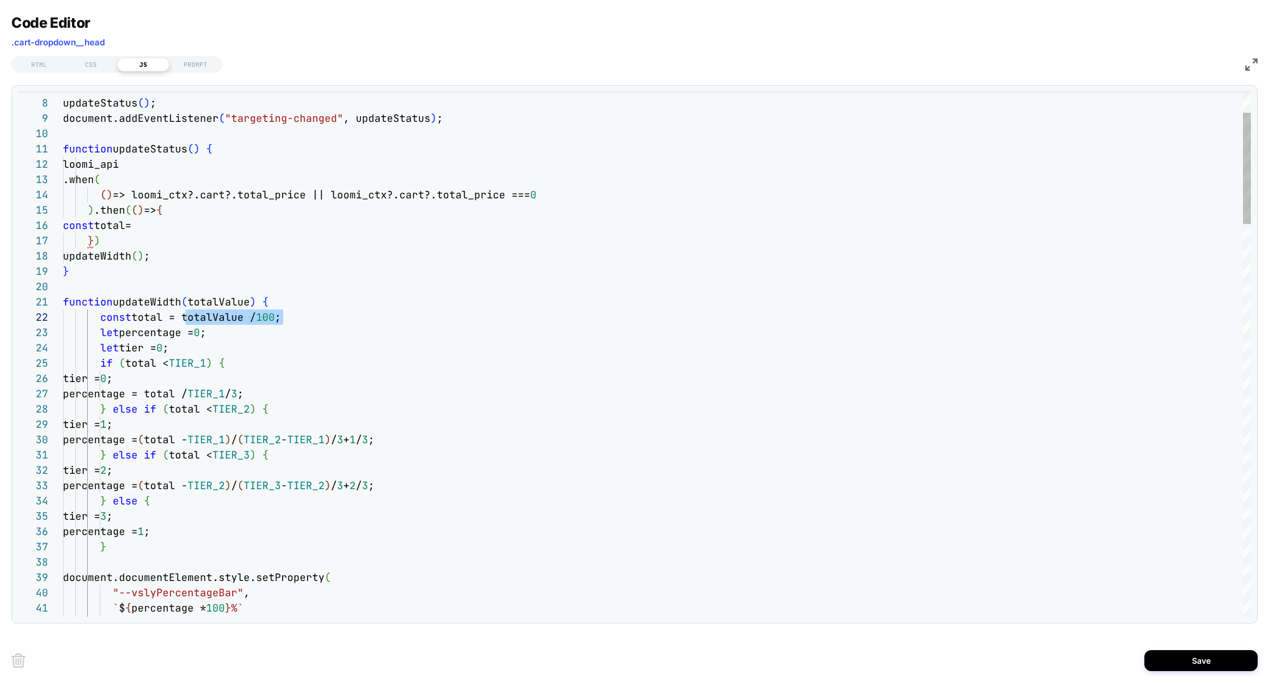
drag, startPoint x: 184, startPoint y: 315, endPoint x: 285, endPoint y: 315, distance: 101.4
drag, startPoint x: 139, startPoint y: 194, endPoint x: 309, endPoint y: 193, distance: 170.5
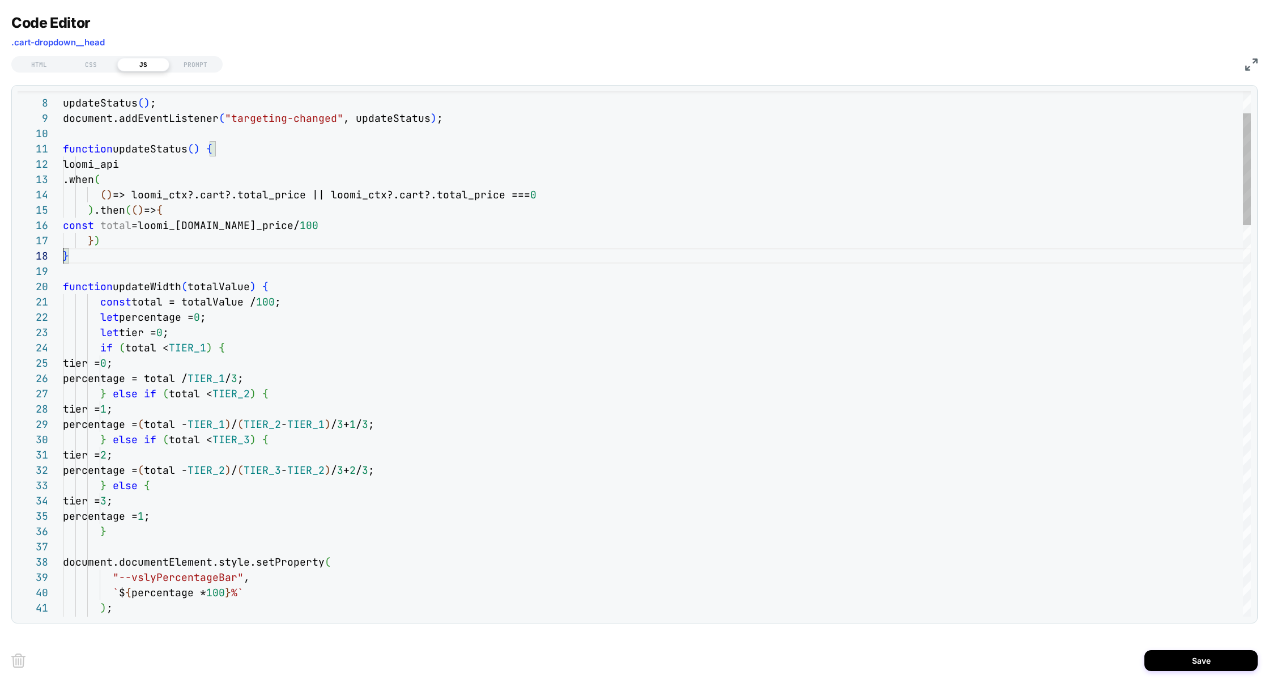
scroll to position [107, 0]
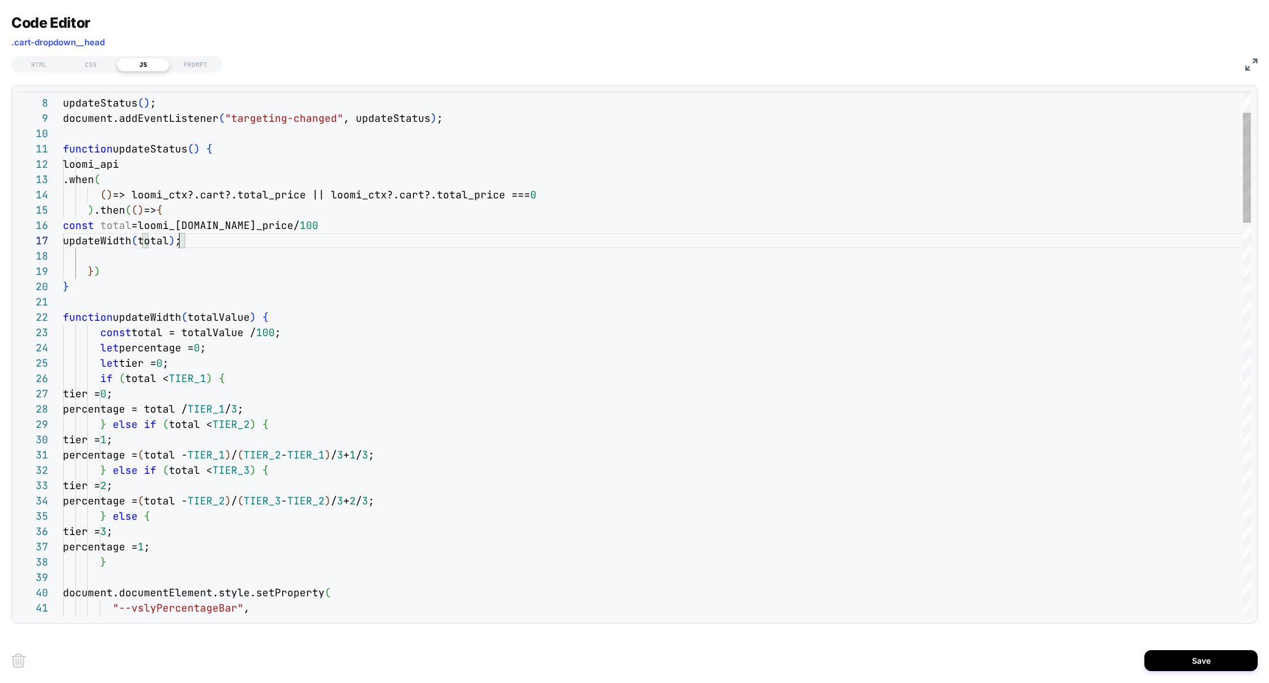
scroll to position [92, 116]
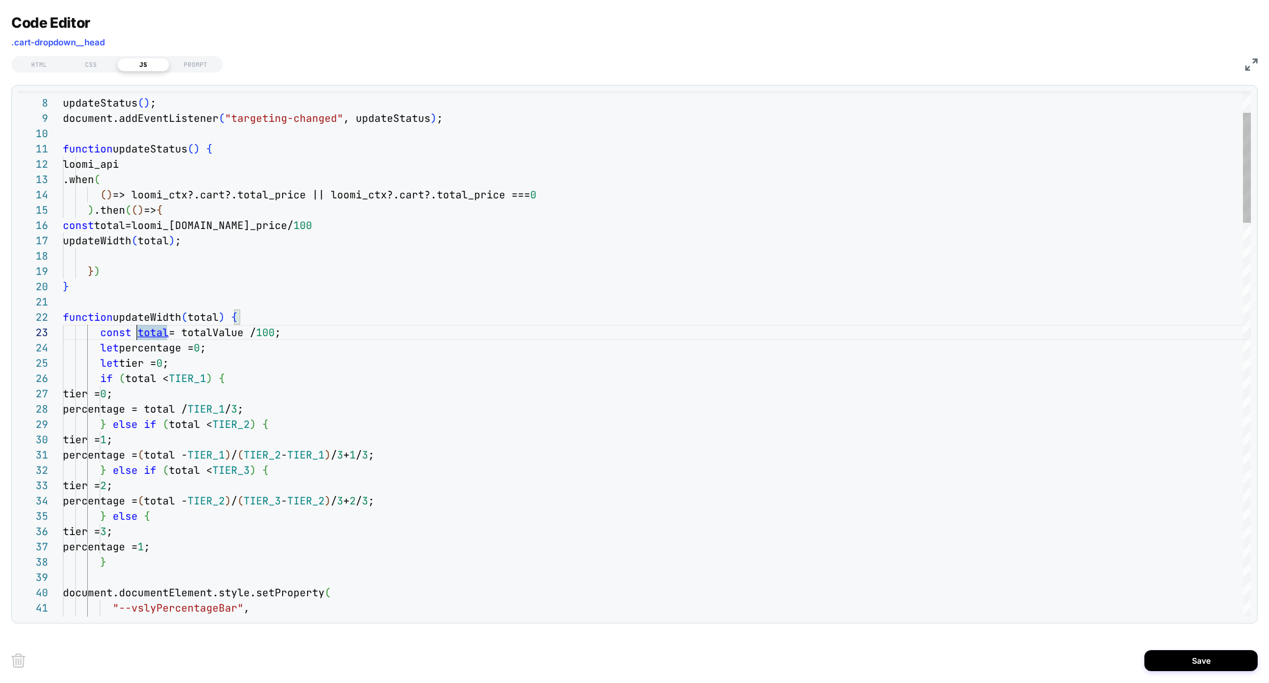
scroll to position [31, 0]
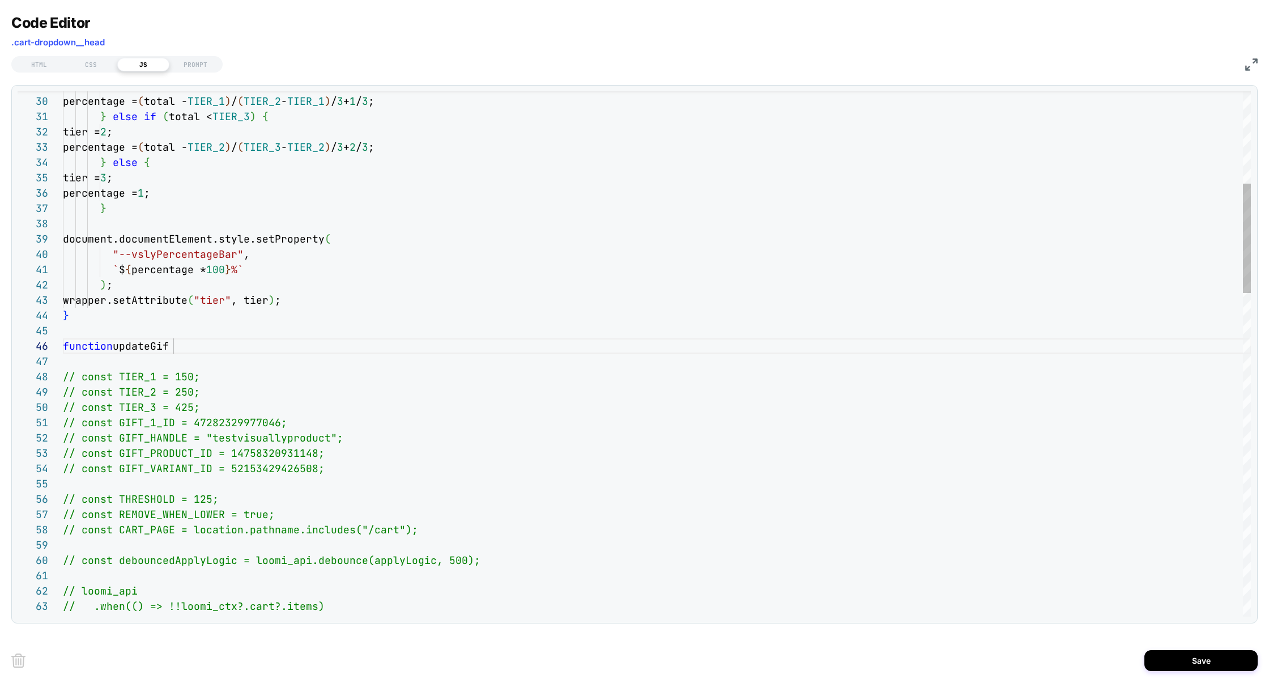
scroll to position [76, 116]
type textarea "**********"
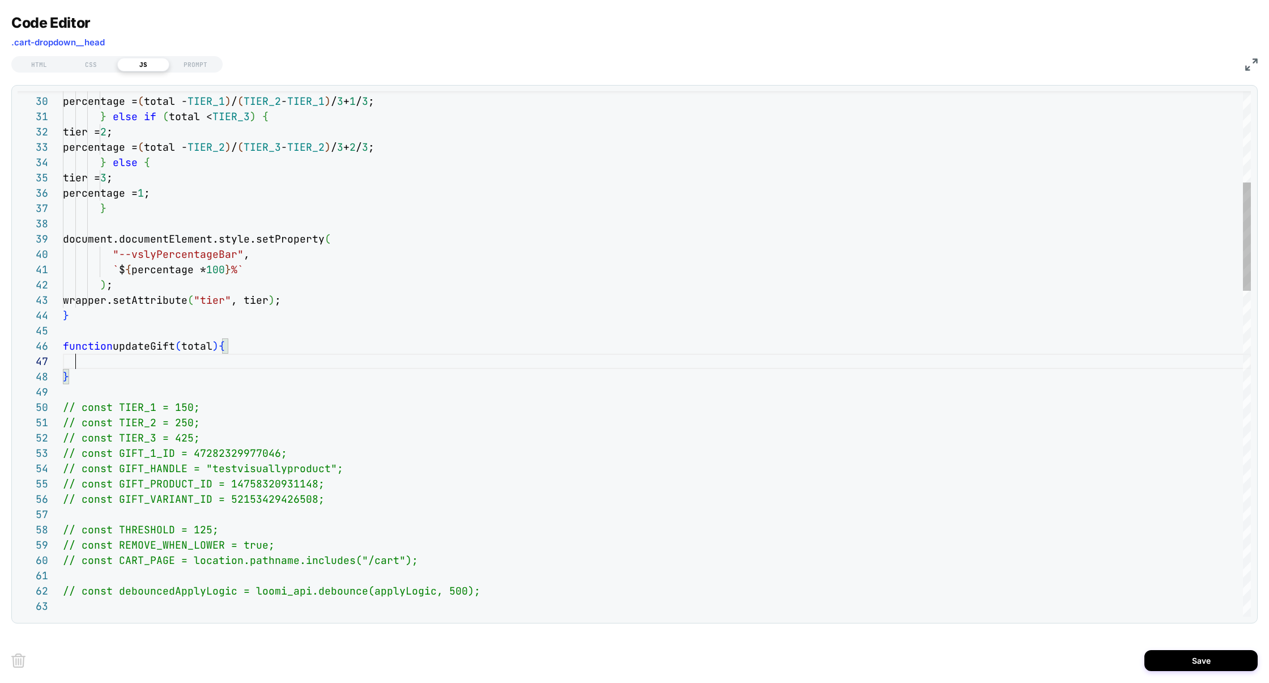
scroll to position [92, 12]
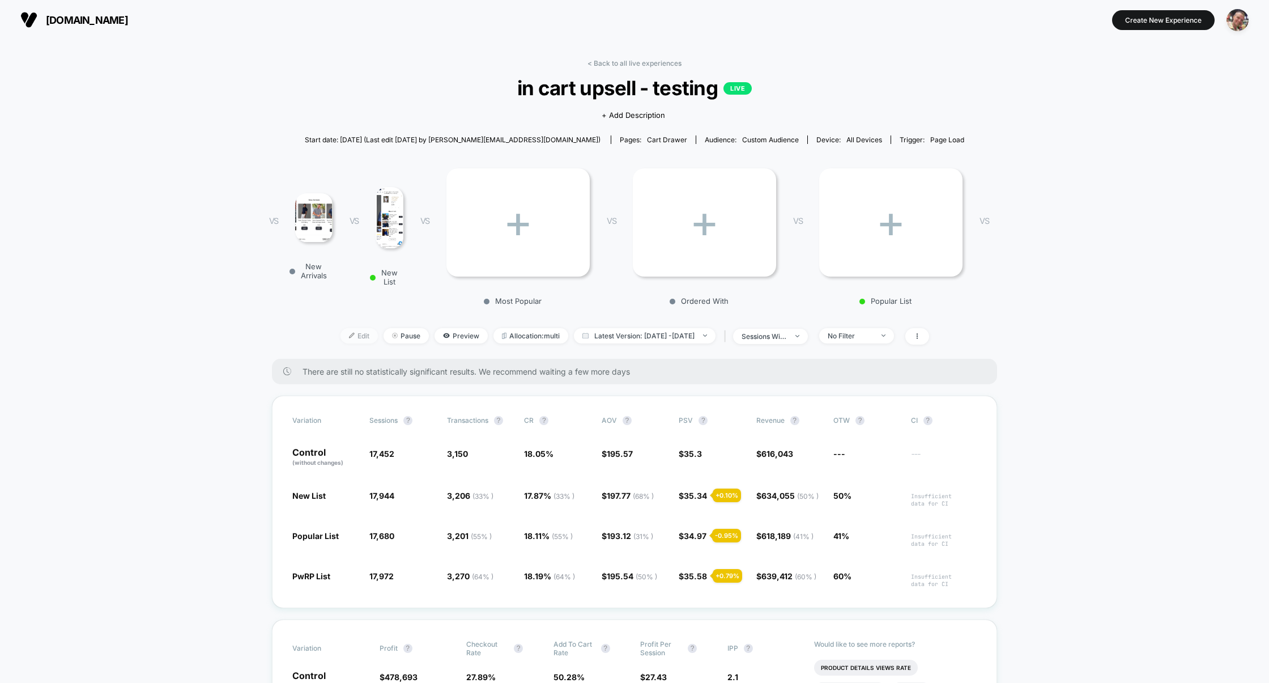
click at [344, 331] on span "Edit" at bounding box center [358, 335] width 37 height 15
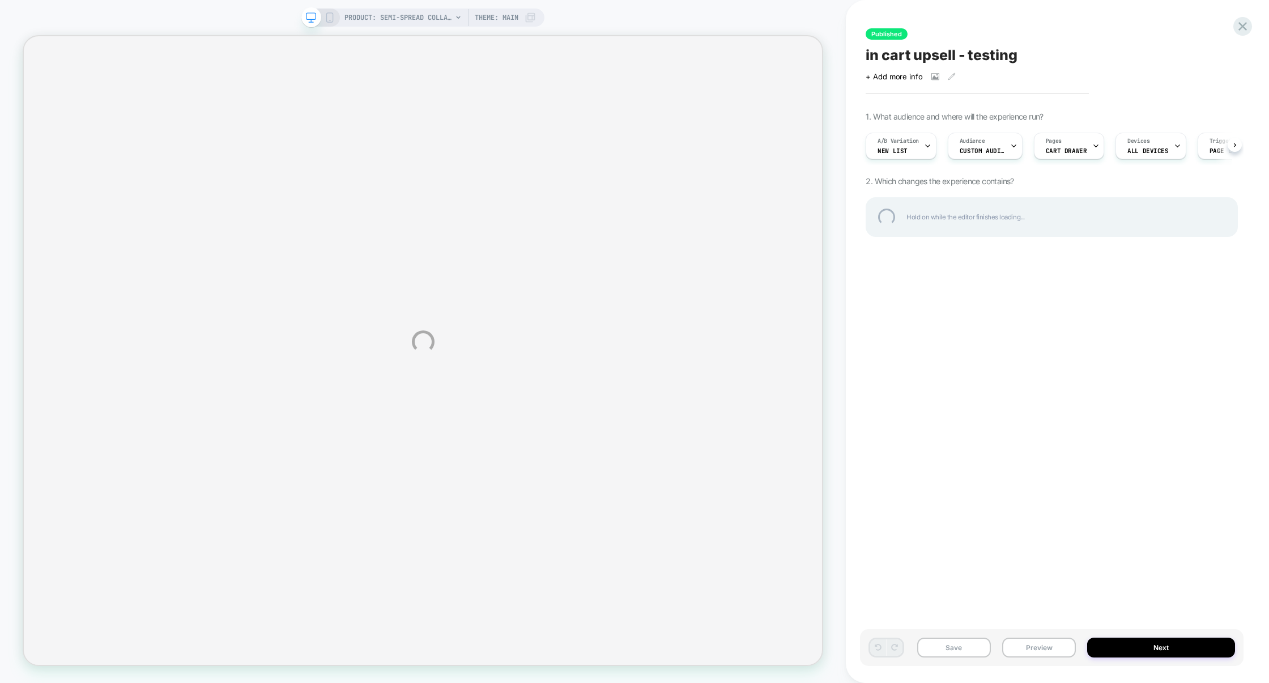
select select "**********"
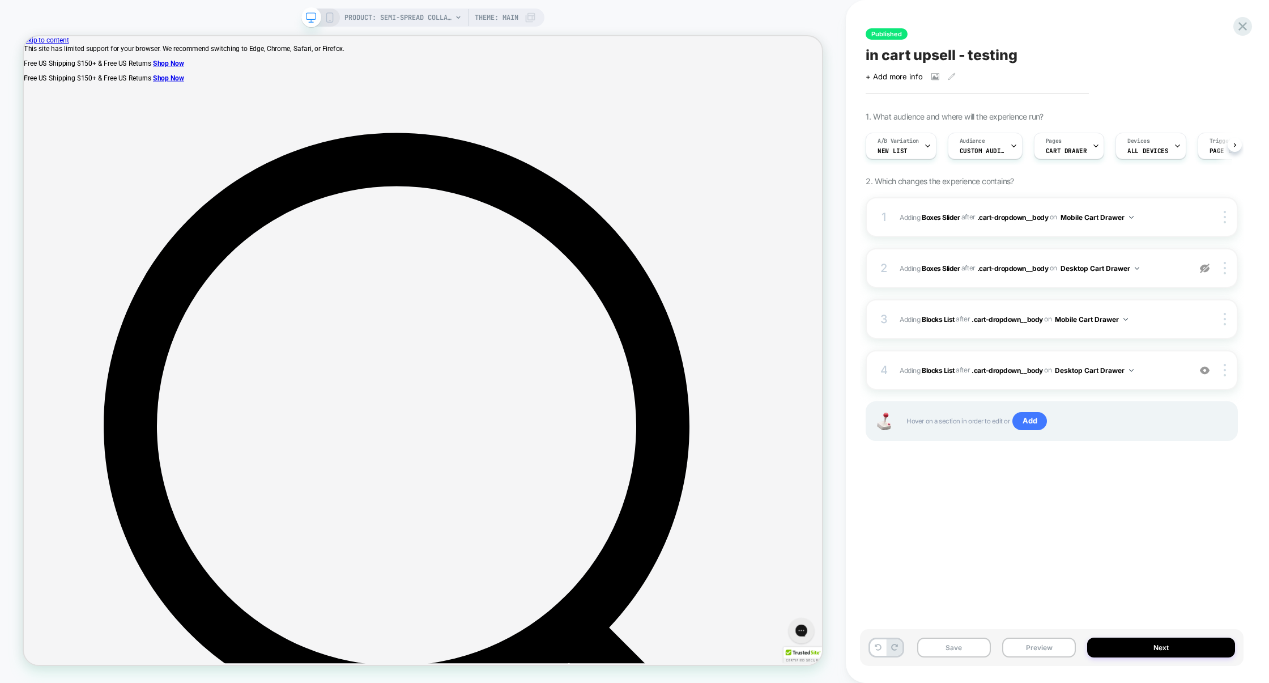
scroll to position [0, 1]
click at [987, 156] on div "Audience Custom Audience" at bounding box center [982, 145] width 68 height 25
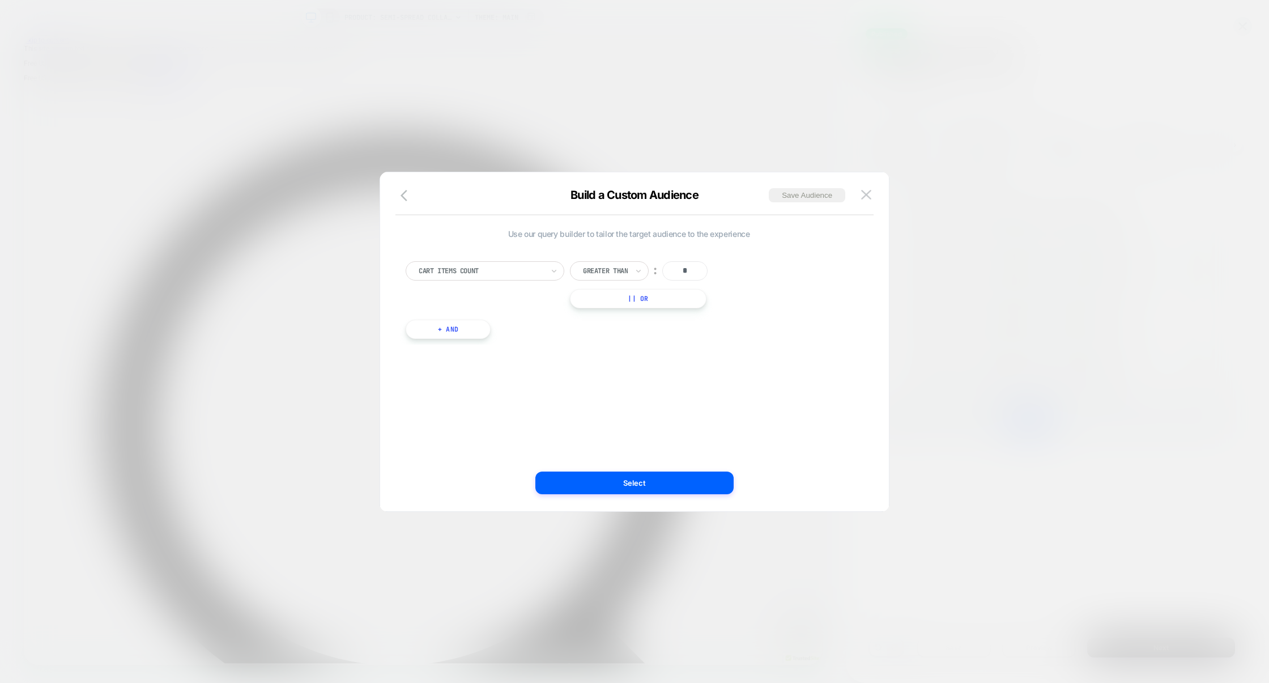
click at [969, 248] on div at bounding box center [634, 341] width 1269 height 683
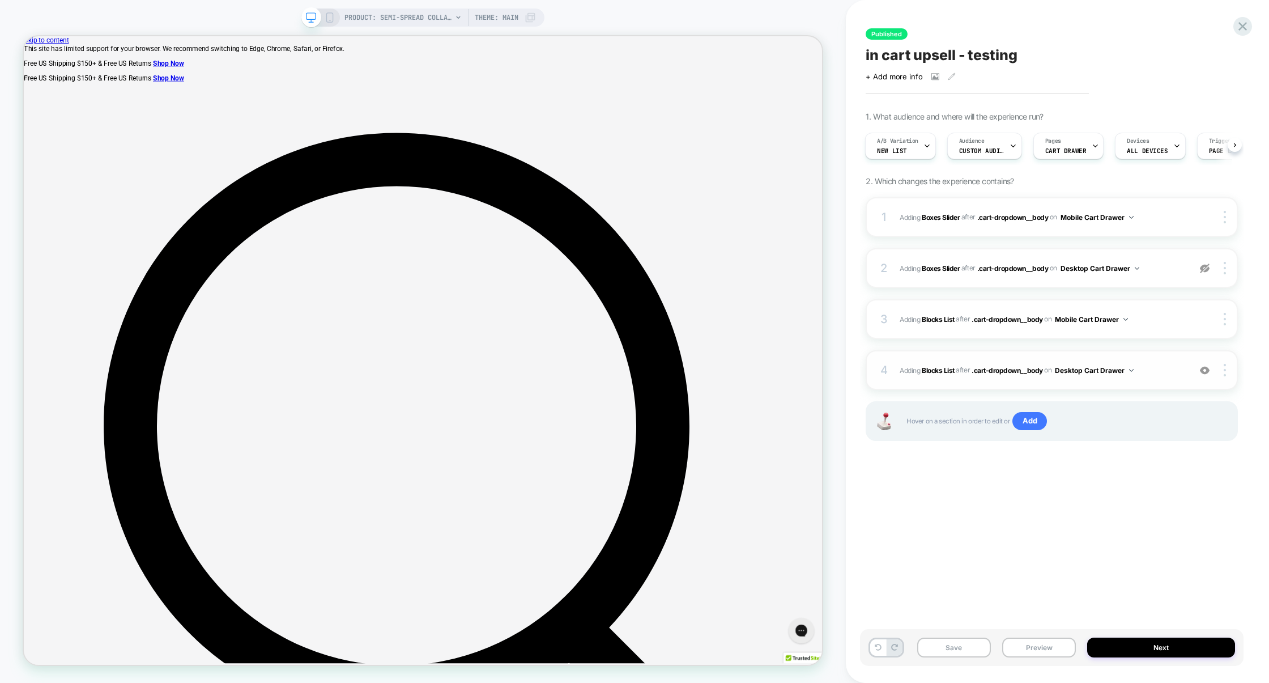
click at [1205, 366] on img at bounding box center [1205, 370] width 10 height 10
click at [1033, 651] on button "Preview" at bounding box center [1039, 647] width 74 height 20
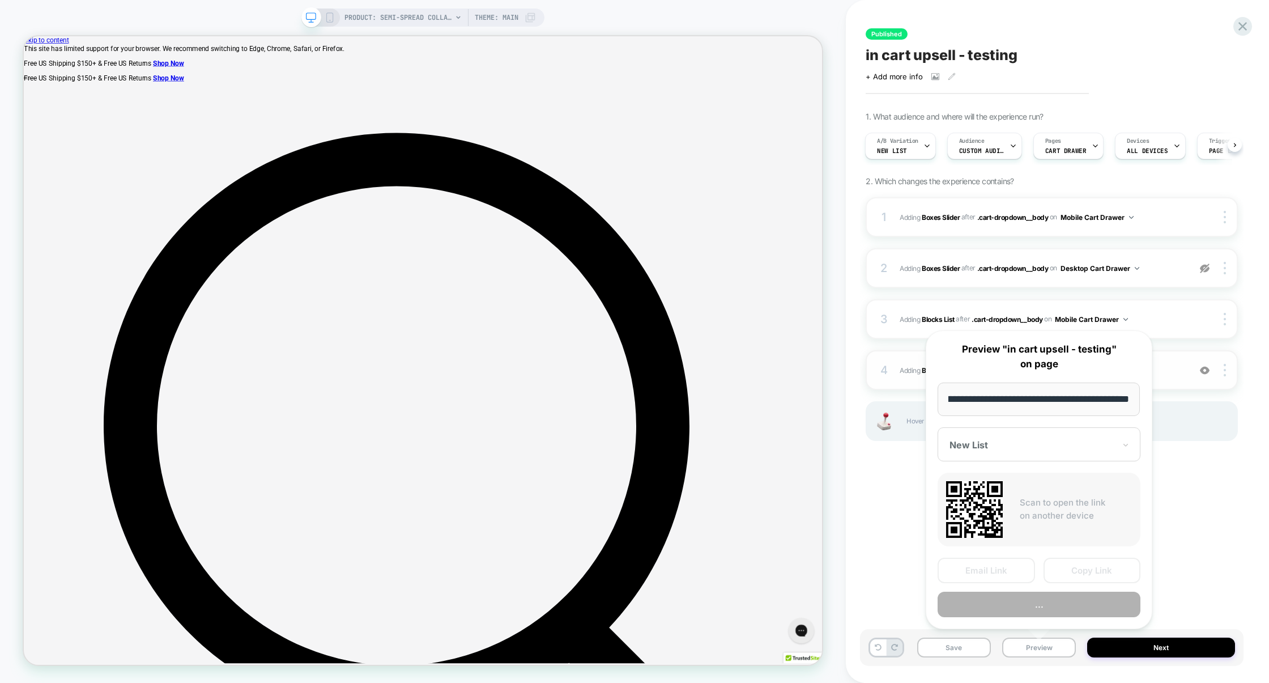
scroll to position [0, 0]
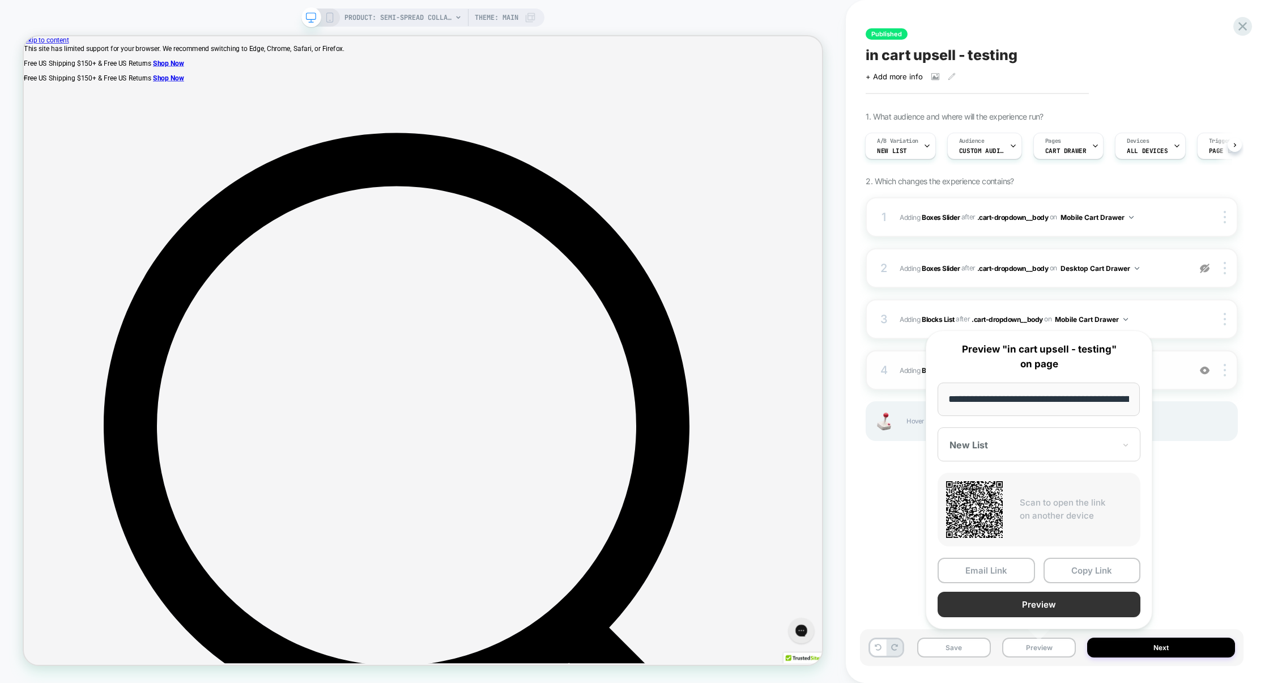
click at [1033, 605] on button "Preview" at bounding box center [1038, 603] width 203 height 25
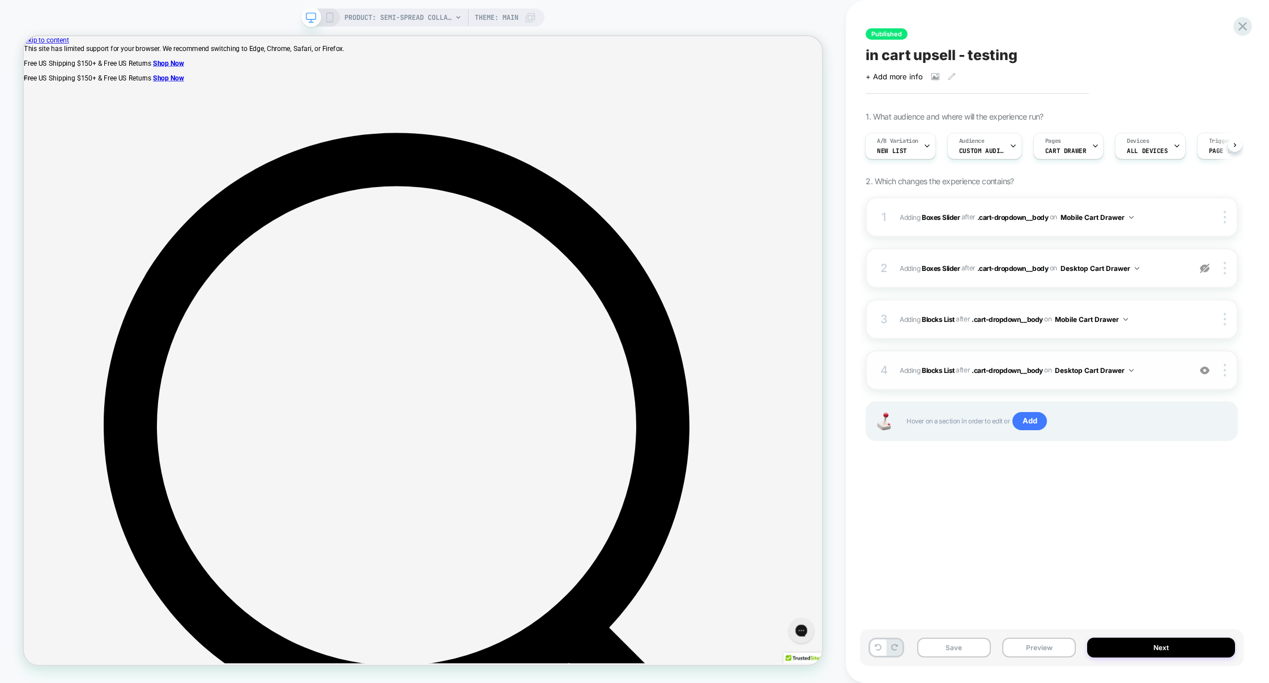
click at [1166, 380] on div "4 #_loomi_addon_1758130706702 Adding Blocks List AFTER .cart-dropdown__body .ca…" at bounding box center [1051, 370] width 372 height 40
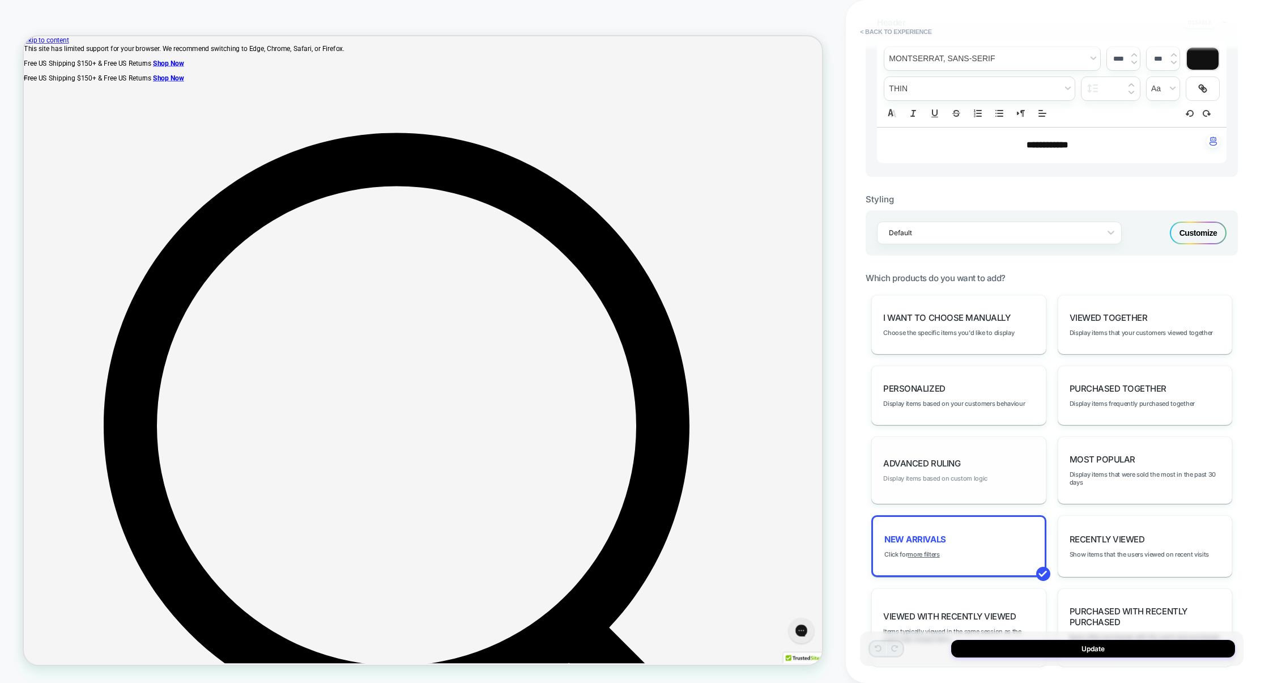
scroll to position [350, 0]
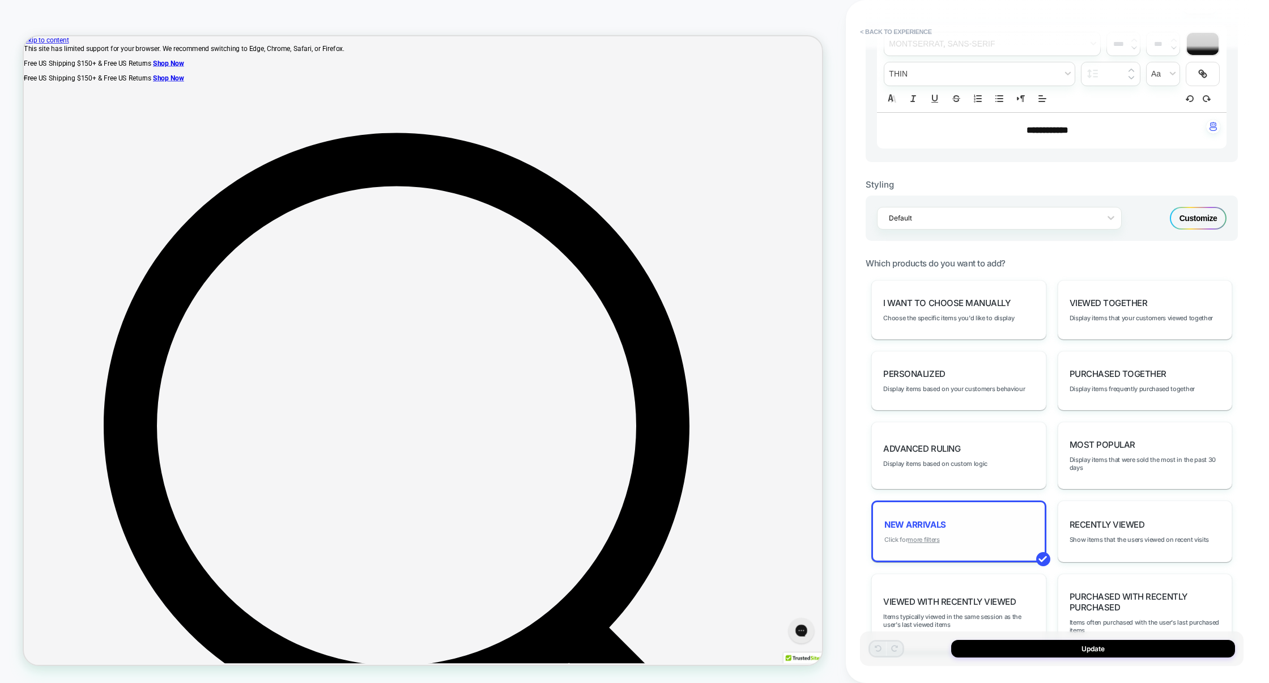
click at [931, 543] on u "more filters" at bounding box center [923, 539] width 32 height 8
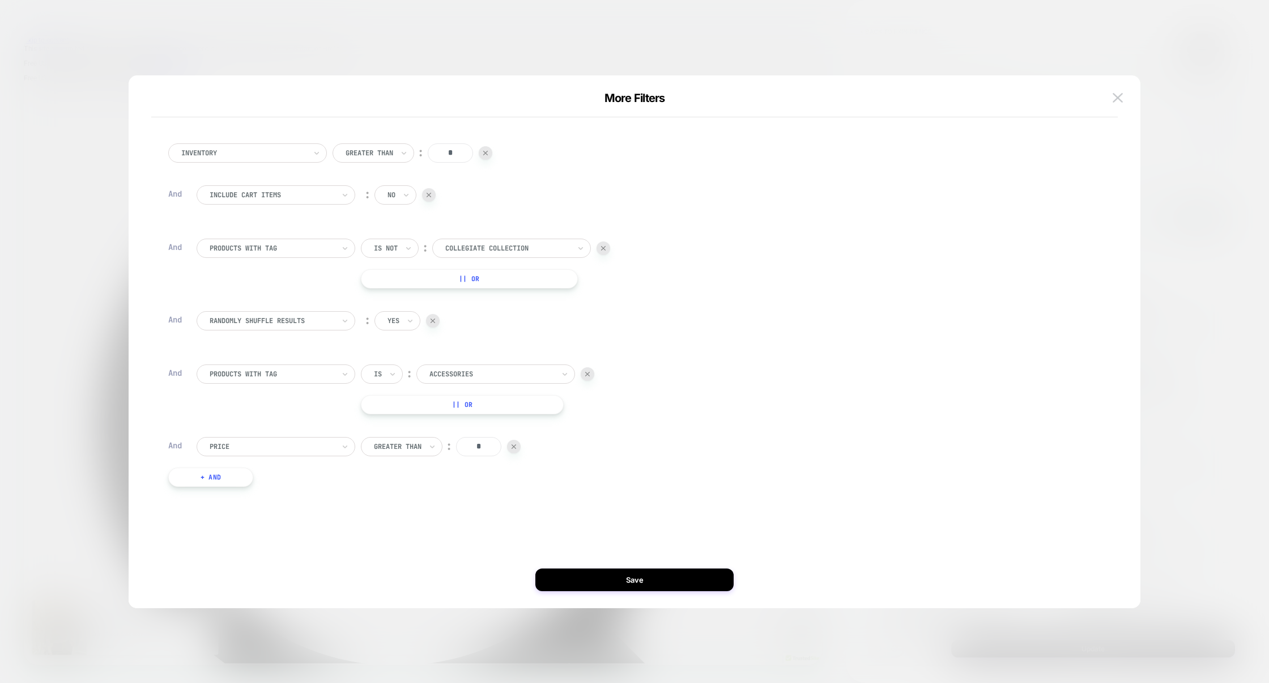
click at [1198, 232] on div at bounding box center [634, 341] width 1269 height 683
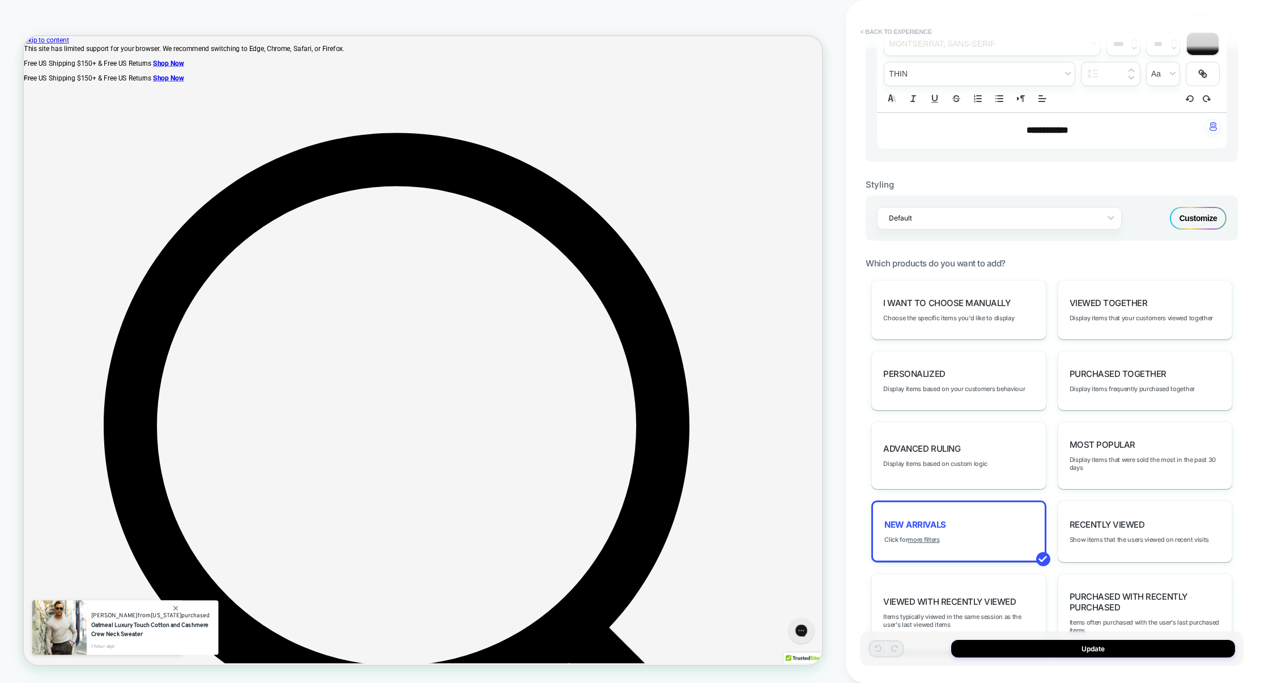
click at [894, 27] on button "< Back to experience" at bounding box center [895, 32] width 83 height 18
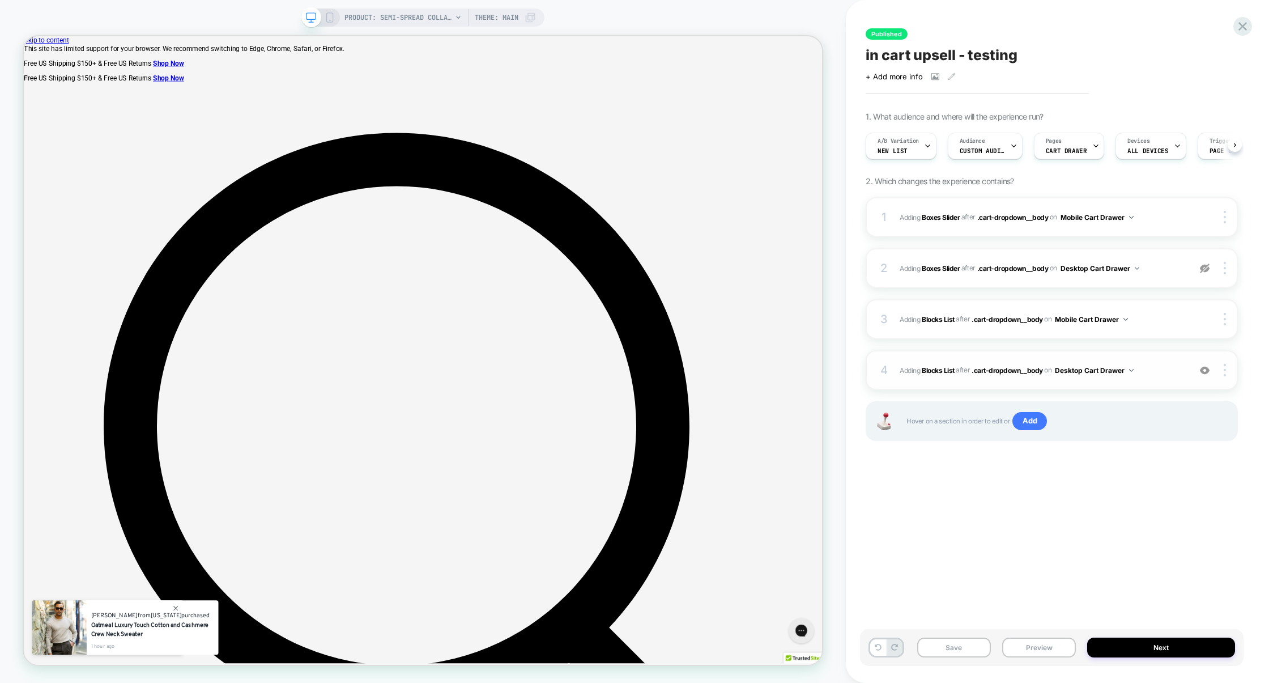
scroll to position [0, 1]
click at [1158, 367] on span "#_loomi_addon_1758130706702 Adding Blocks List AFTER .cart-dropdown__body .cart…" at bounding box center [1041, 370] width 284 height 14
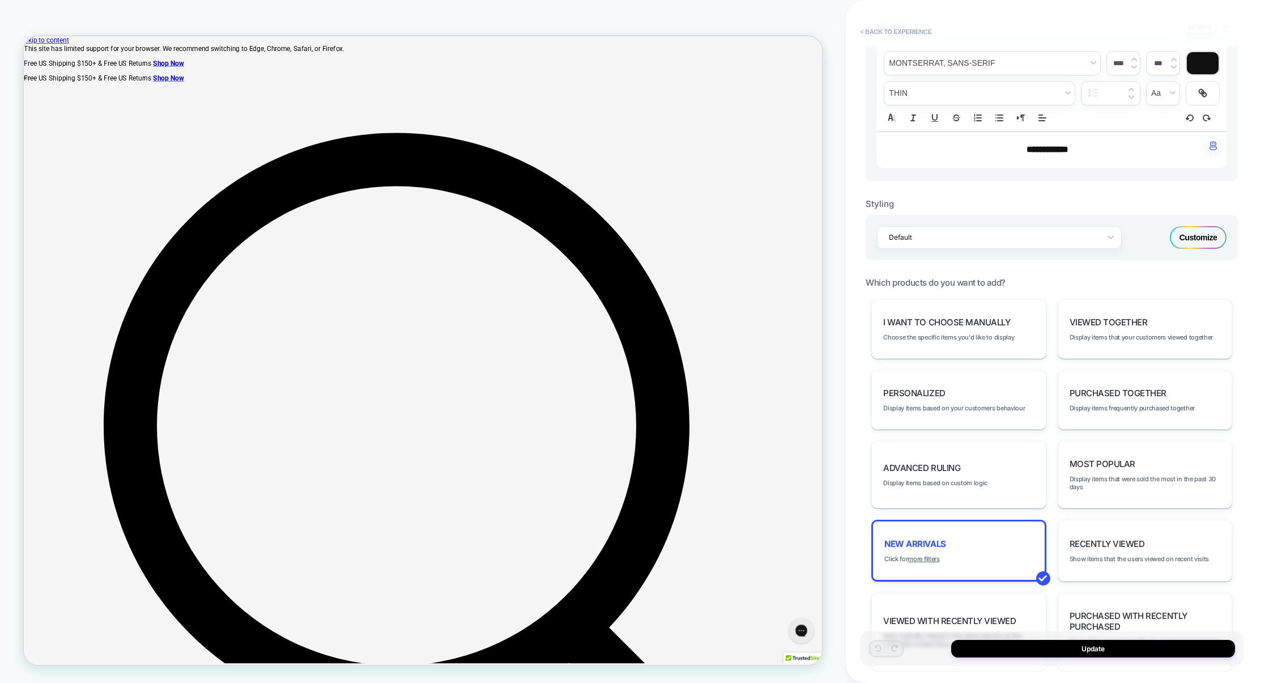
scroll to position [392, 0]
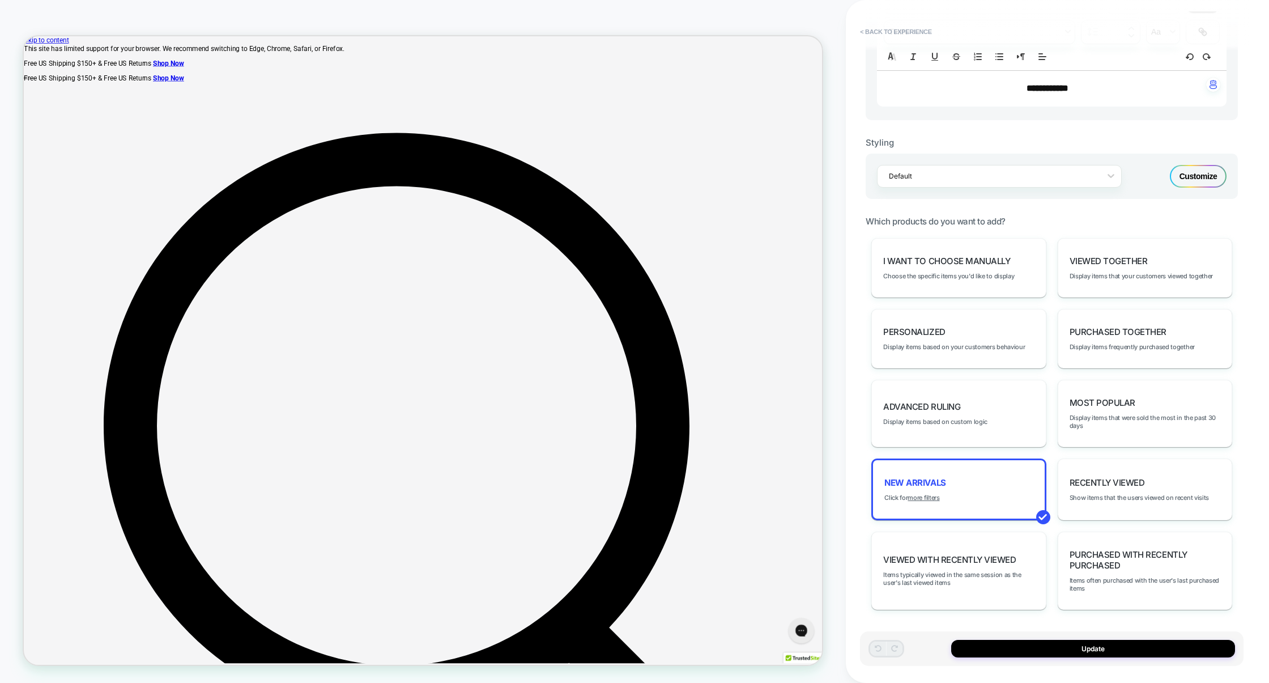
click at [1212, 178] on div "Customize" at bounding box center [1198, 176] width 57 height 23
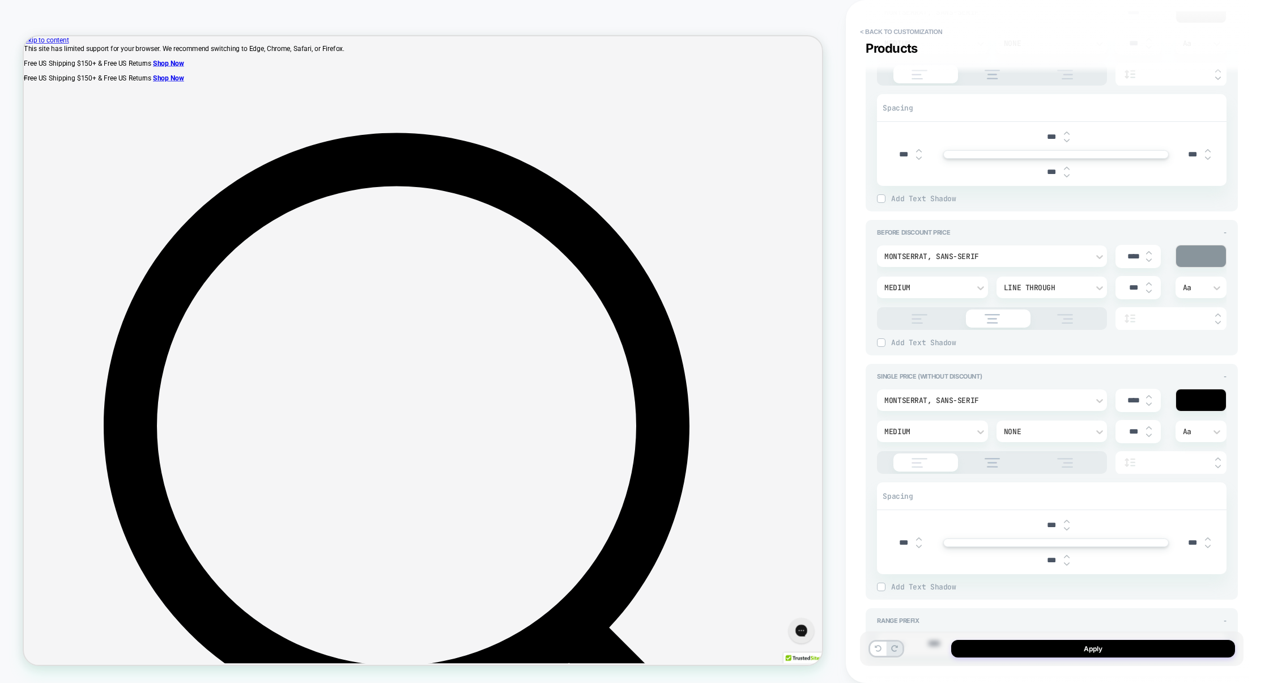
scroll to position [1043, 0]
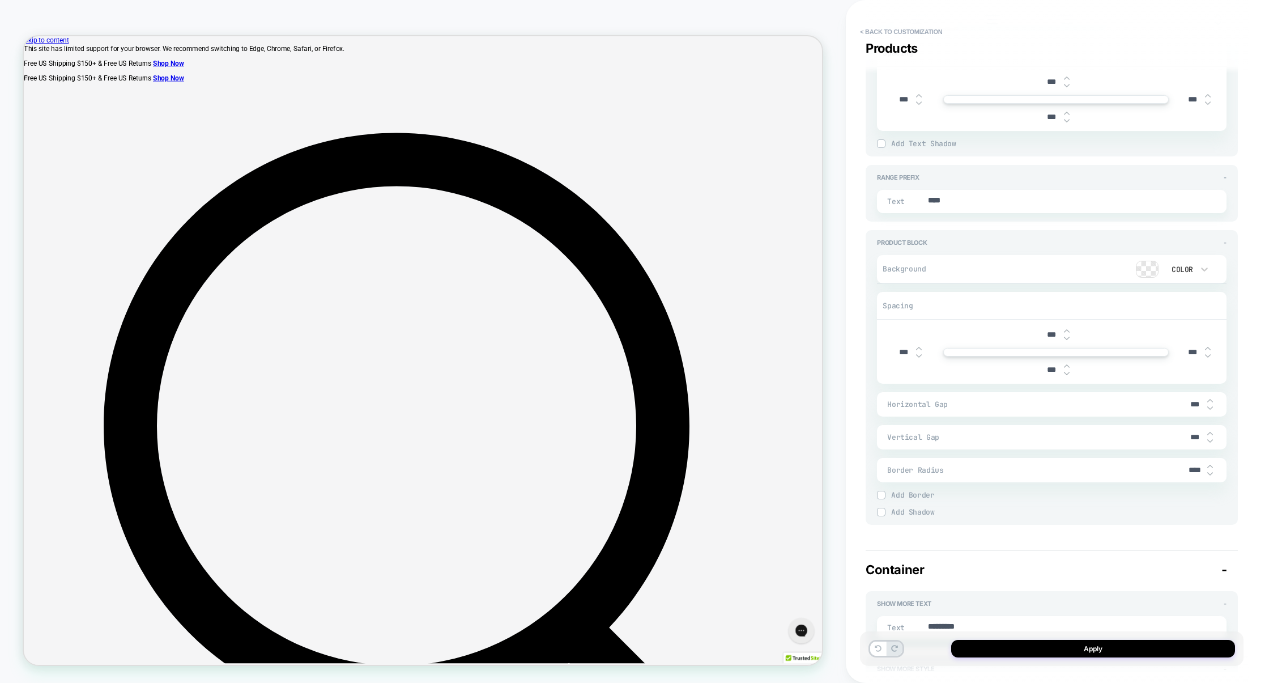
type textarea "*"
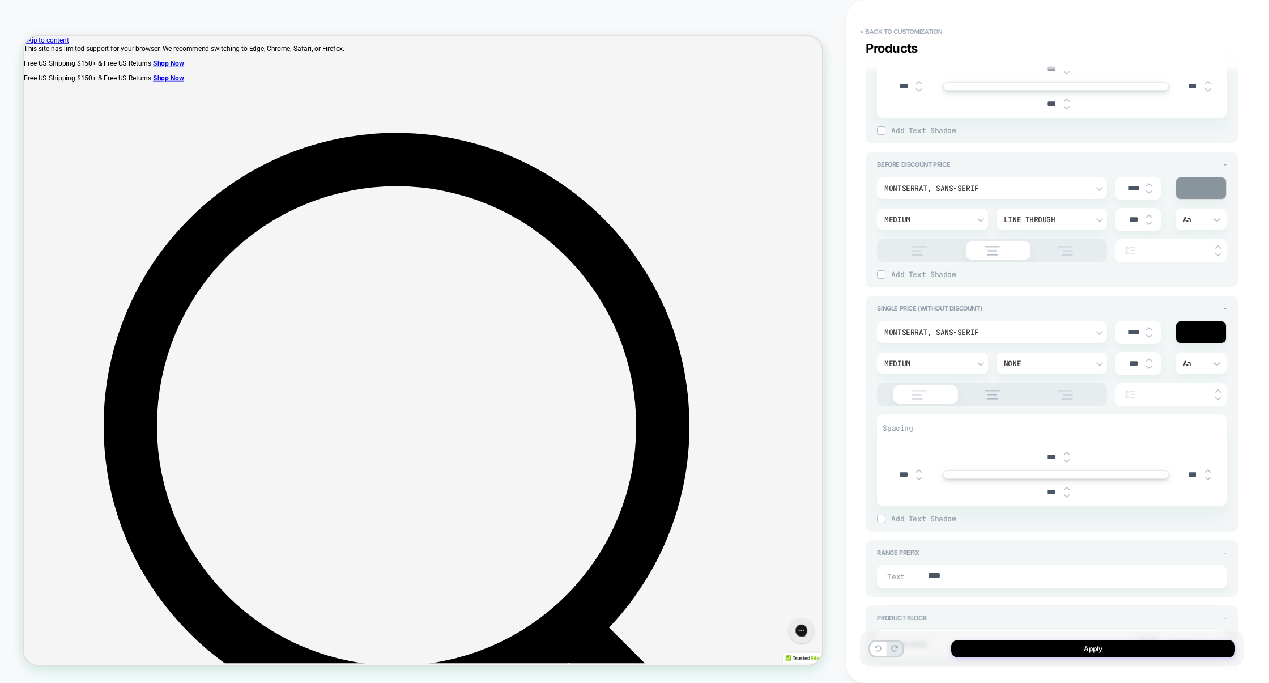
scroll to position [613, 0]
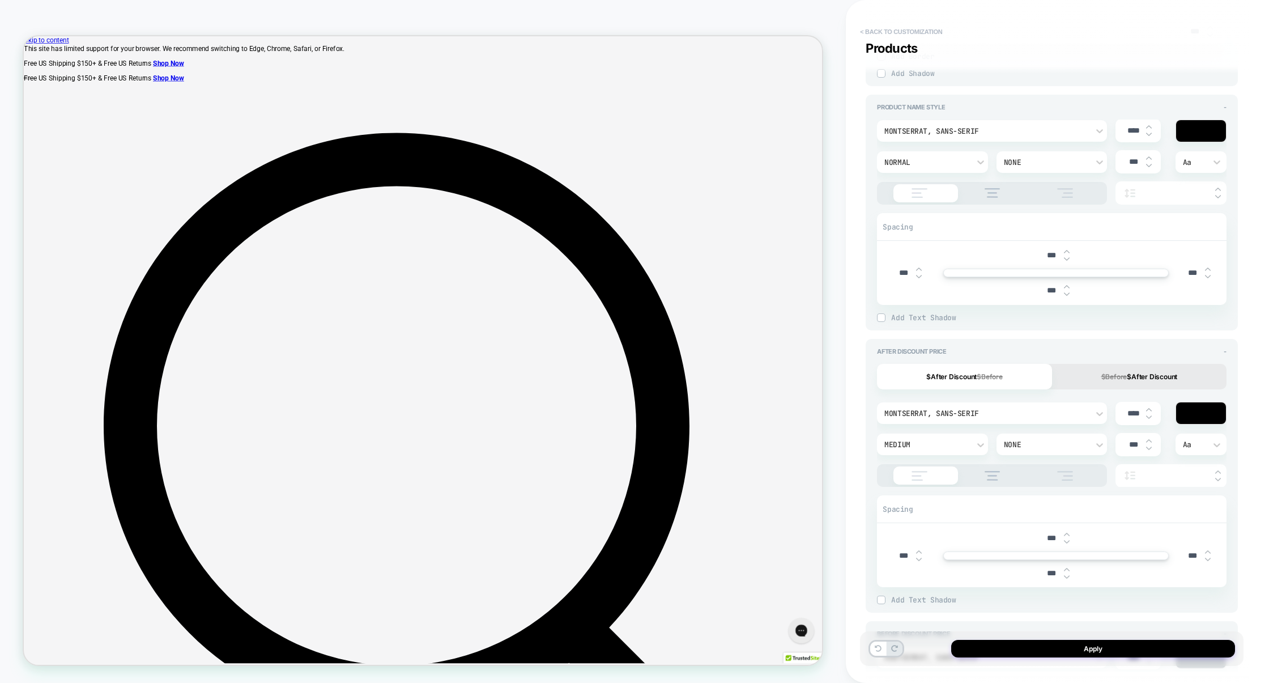
click at [920, 32] on button "< Back to customization" at bounding box center [900, 32] width 93 height 18
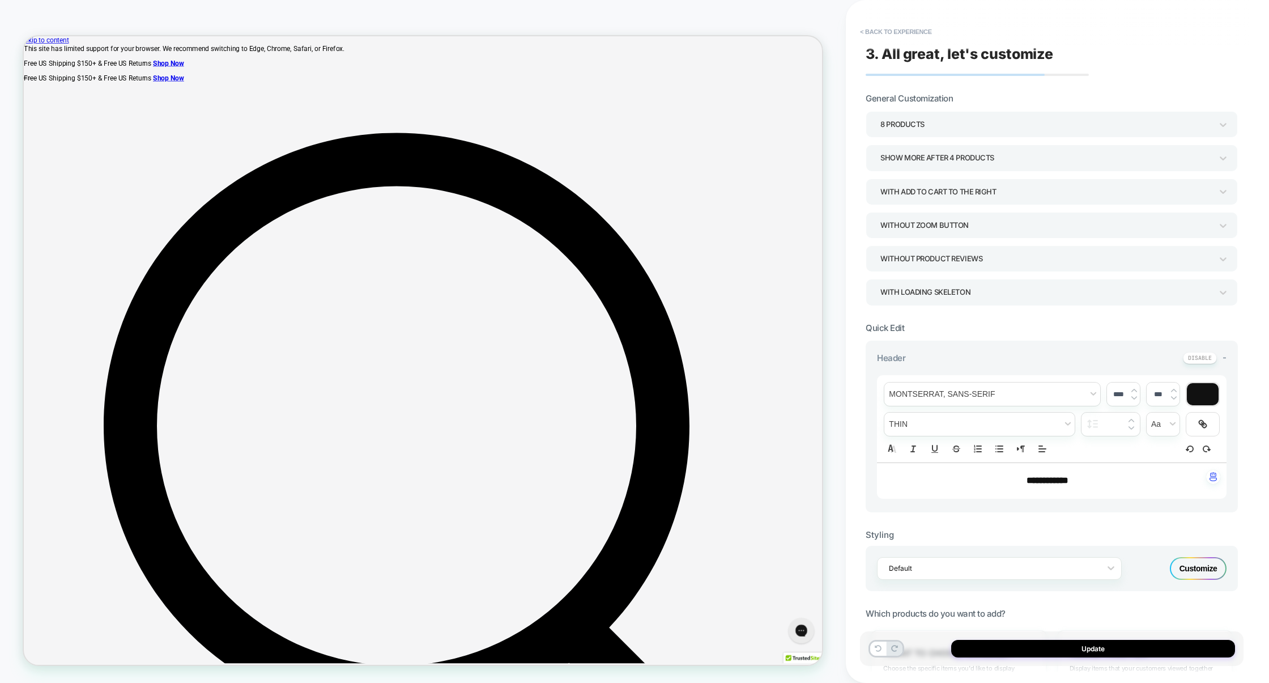
click at [920, 32] on button "< Back to experience" at bounding box center [895, 32] width 83 height 18
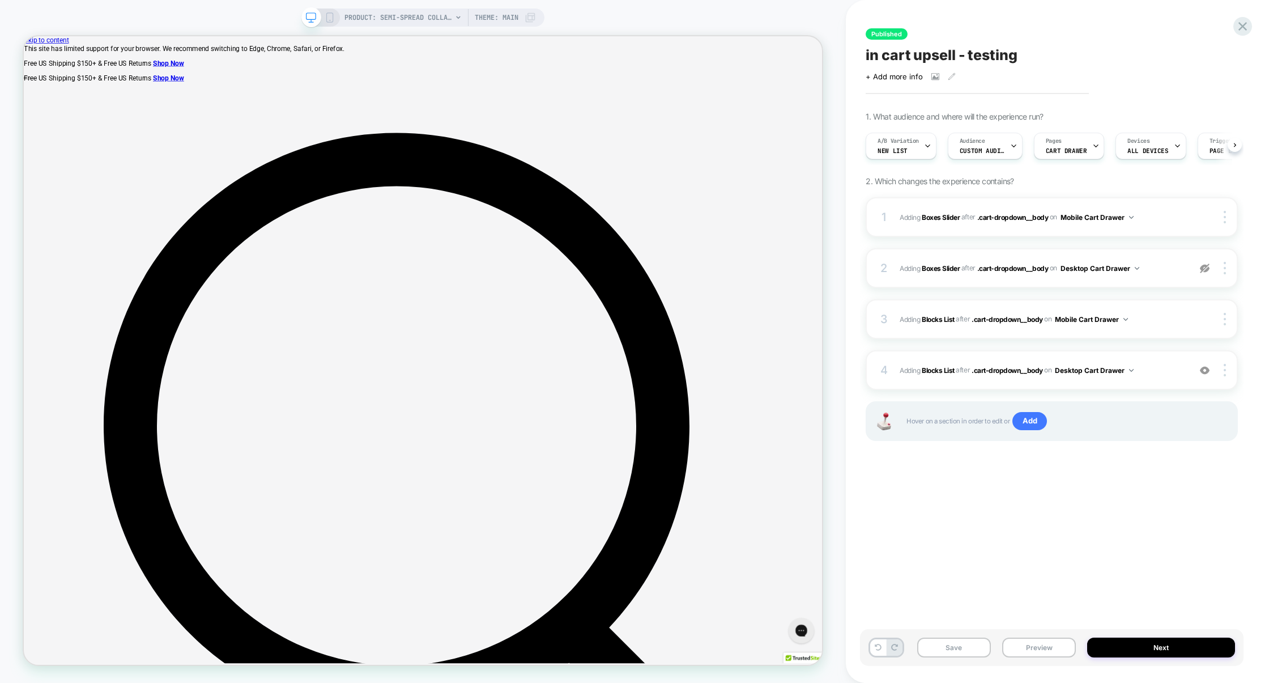
scroll to position [0, 1]
click at [333, 16] on icon at bounding box center [330, 17] width 10 height 10
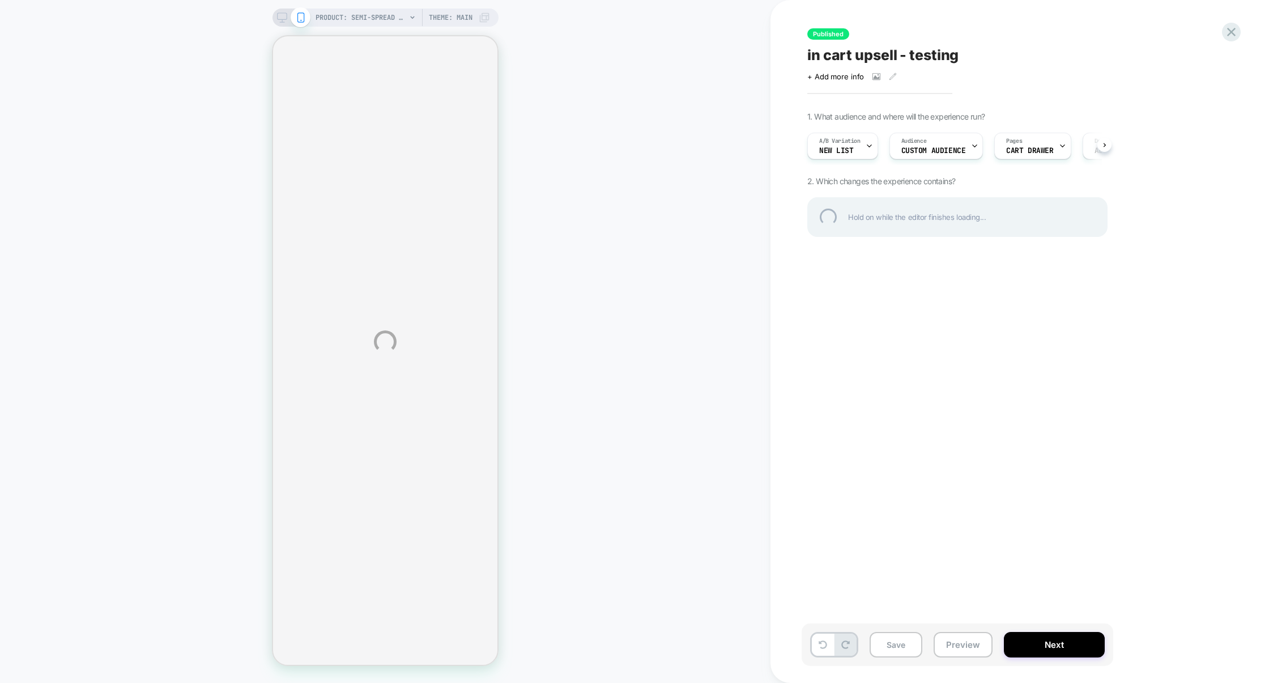
select select "**********"
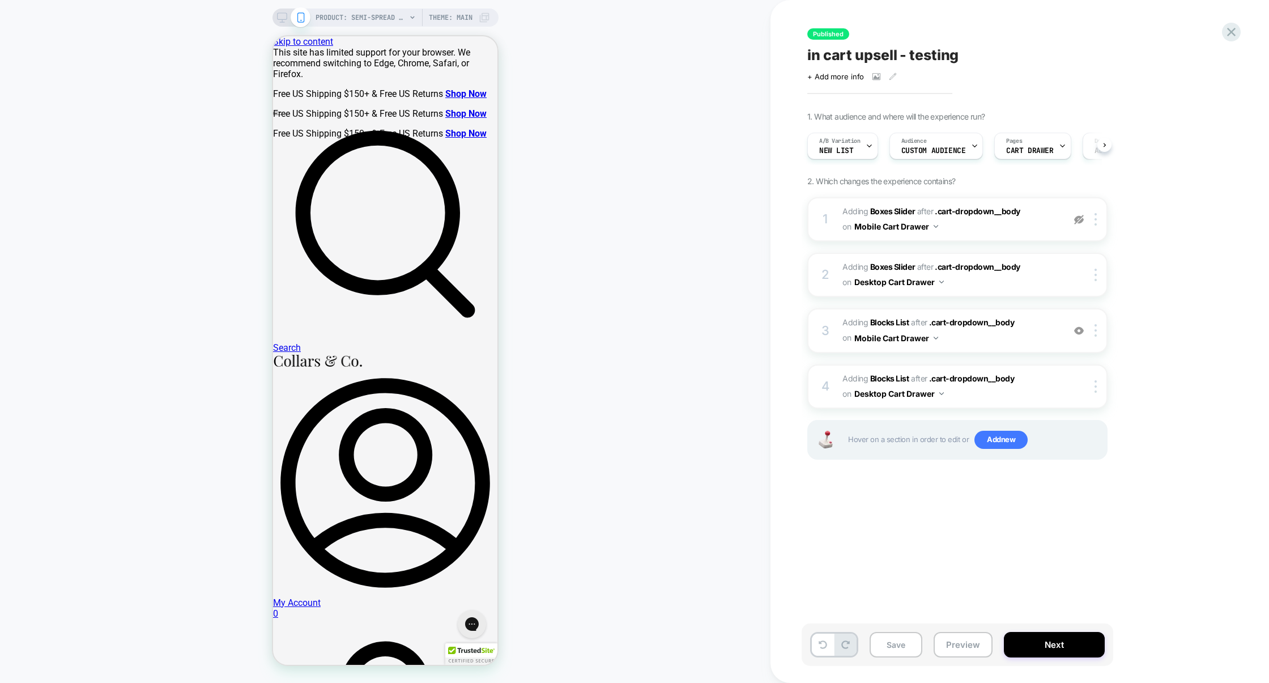
scroll to position [0, 1]
click at [962, 335] on span "#_loomi_addon_1758129652393 Adding Blocks List AFTER .cart-dropdown__body .cart…" at bounding box center [950, 330] width 216 height 31
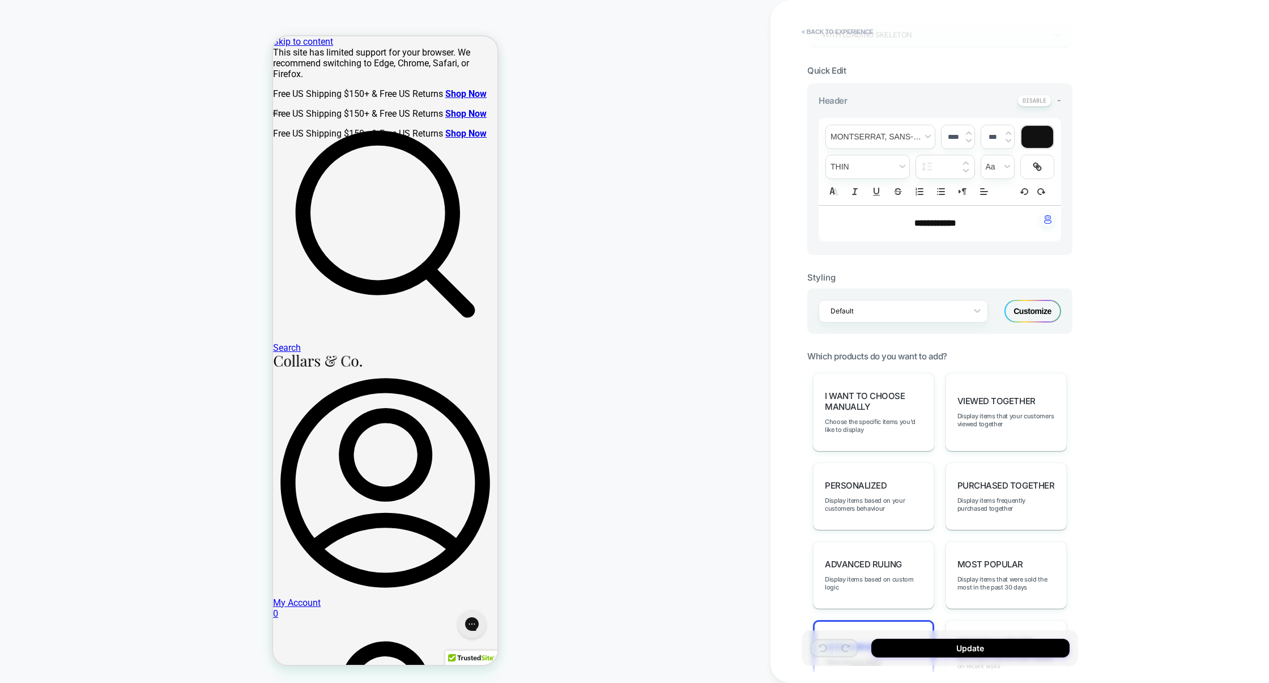
scroll to position [261, 0]
click at [1029, 309] on div "Customize" at bounding box center [1032, 307] width 57 height 23
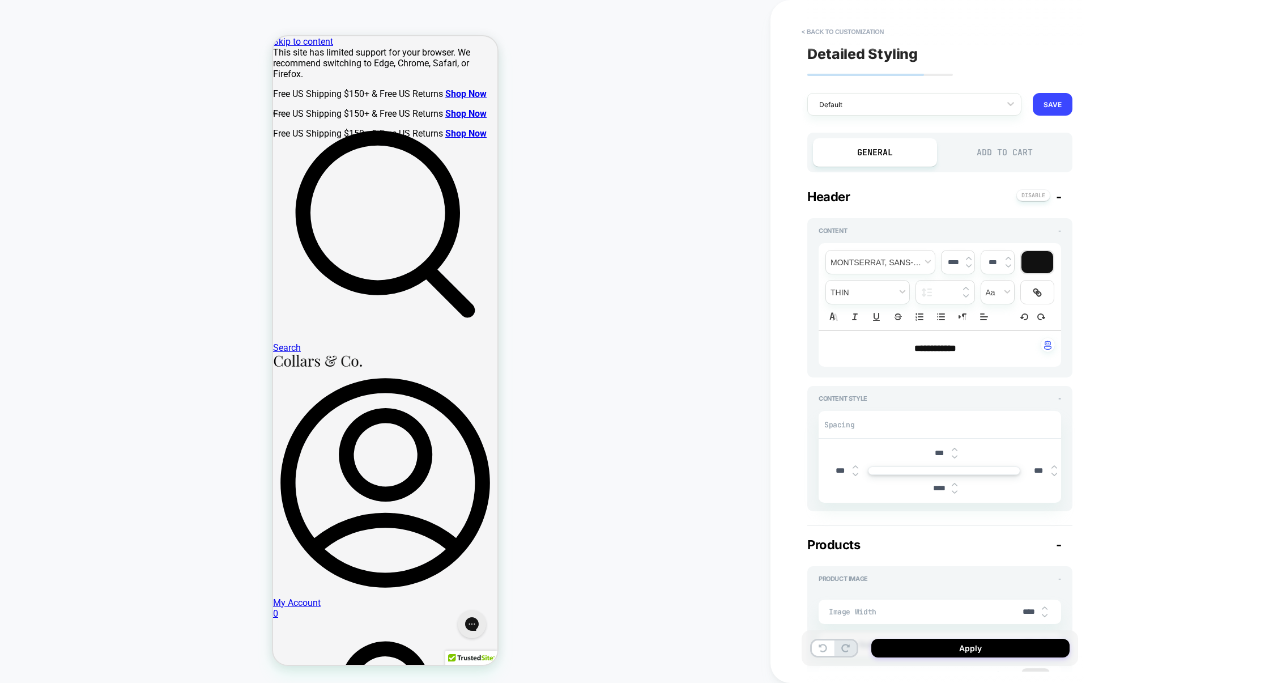
type textarea "*"
click at [1040, 105] on button "SAVE" at bounding box center [1053, 104] width 40 height 23
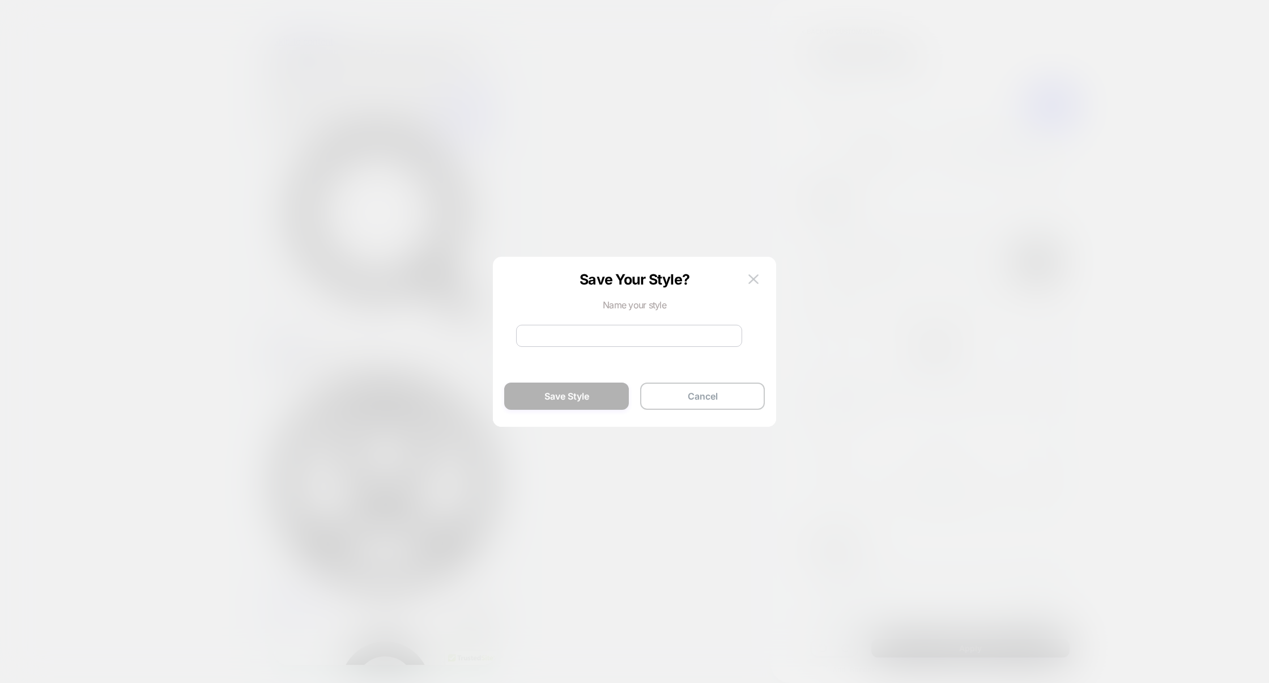
click at [643, 331] on input at bounding box center [629, 336] width 226 height 22
type input "*"
type input "**********"
click at [582, 401] on button "Save Style" at bounding box center [566, 395] width 125 height 27
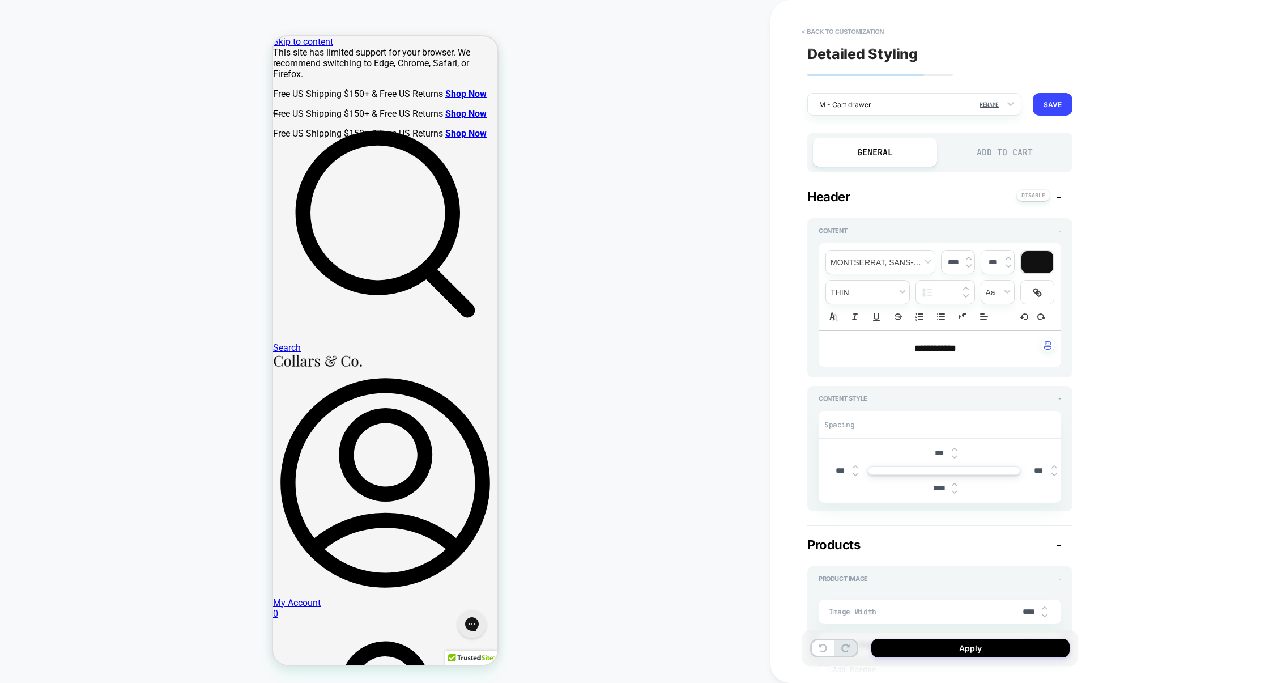
type textarea "*"
click at [1049, 109] on button "SAVE" at bounding box center [1053, 104] width 40 height 23
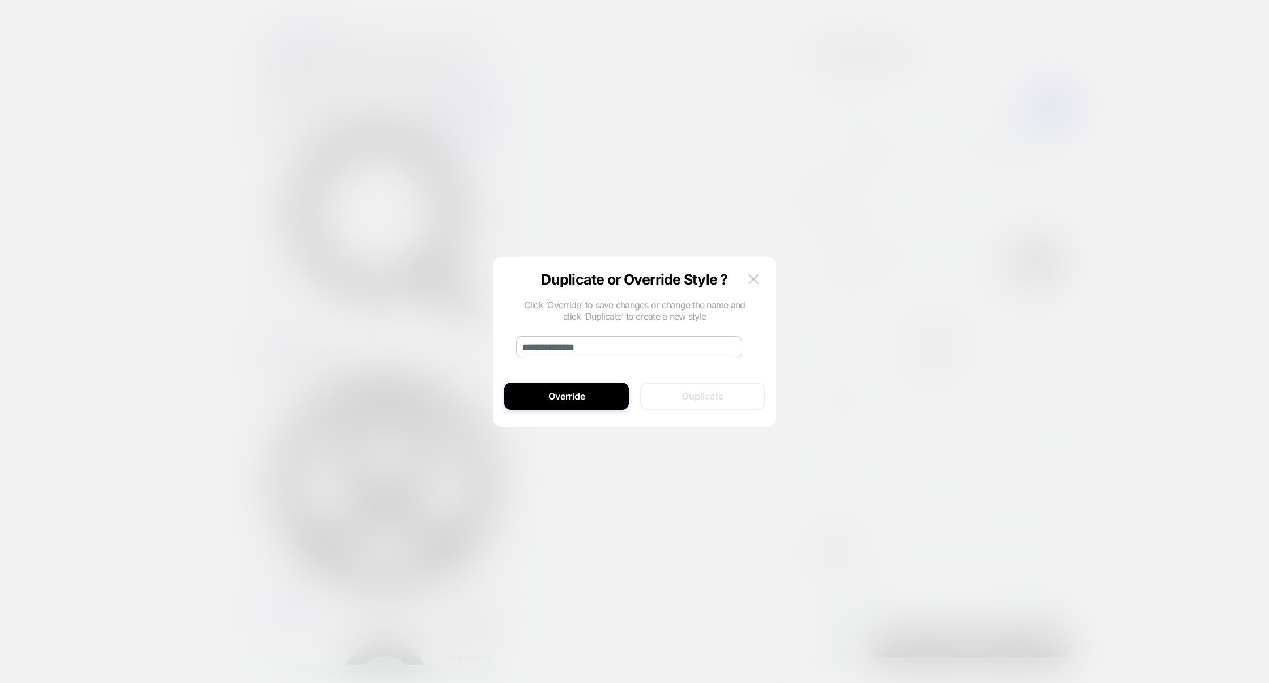
click at [846, 231] on div at bounding box center [634, 341] width 1269 height 683
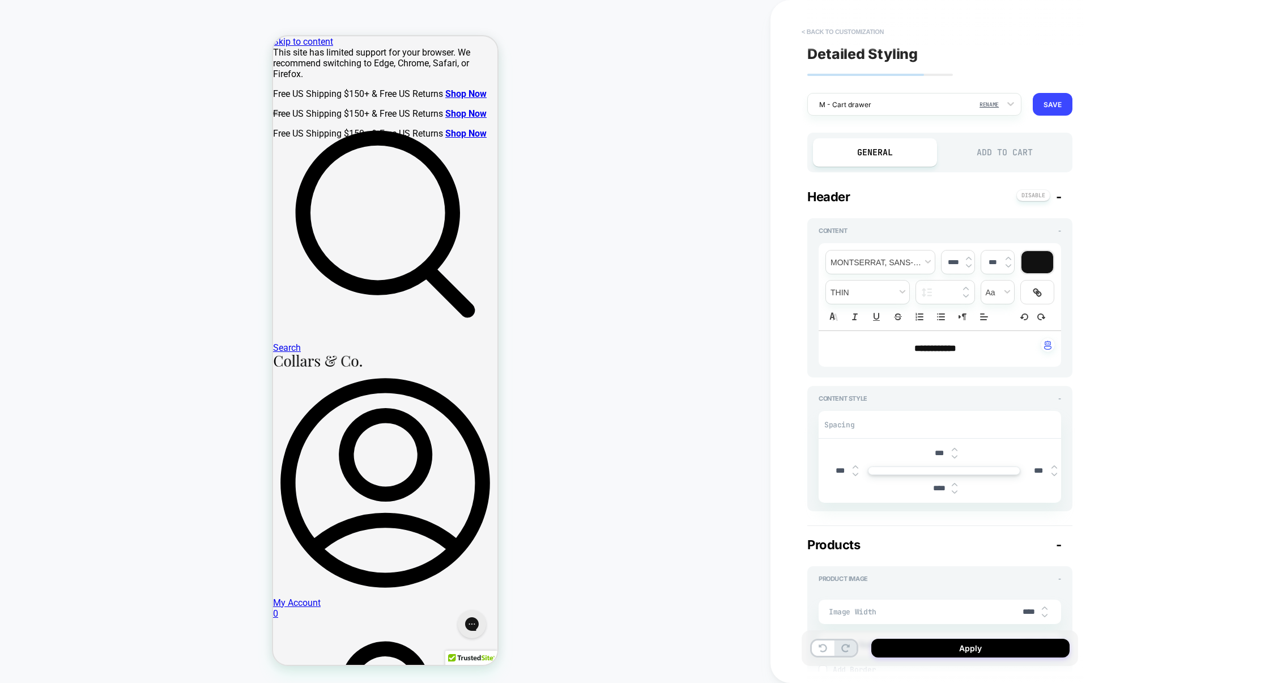
click at [861, 32] on button "< Back to customization" at bounding box center [842, 32] width 93 height 18
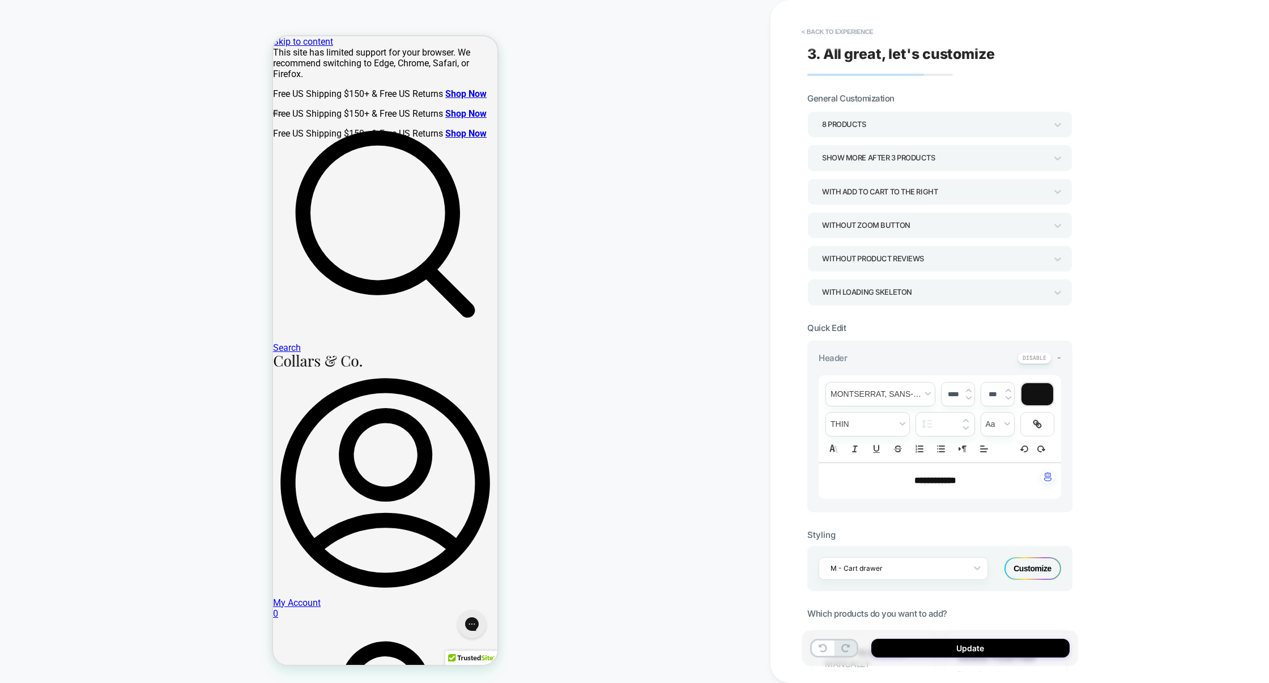
click at [861, 32] on button "< Back to experience" at bounding box center [837, 32] width 83 height 18
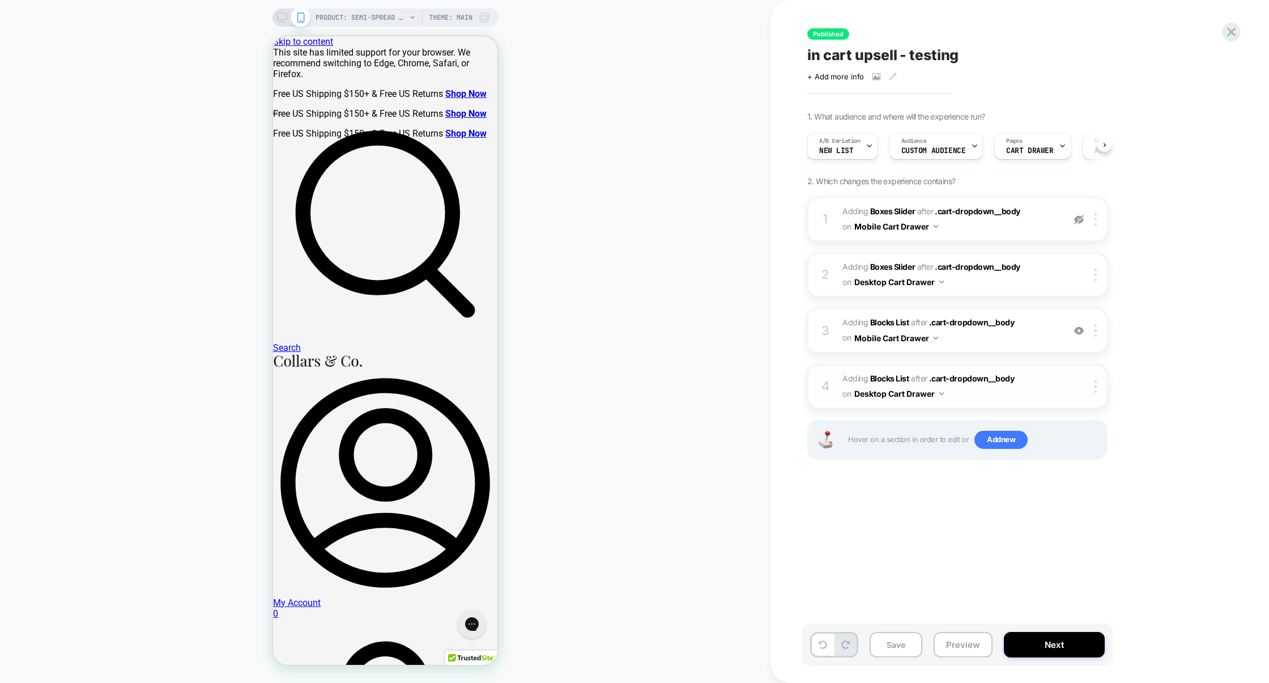
scroll to position [0, 1]
click at [277, 18] on icon at bounding box center [282, 17] width 10 height 10
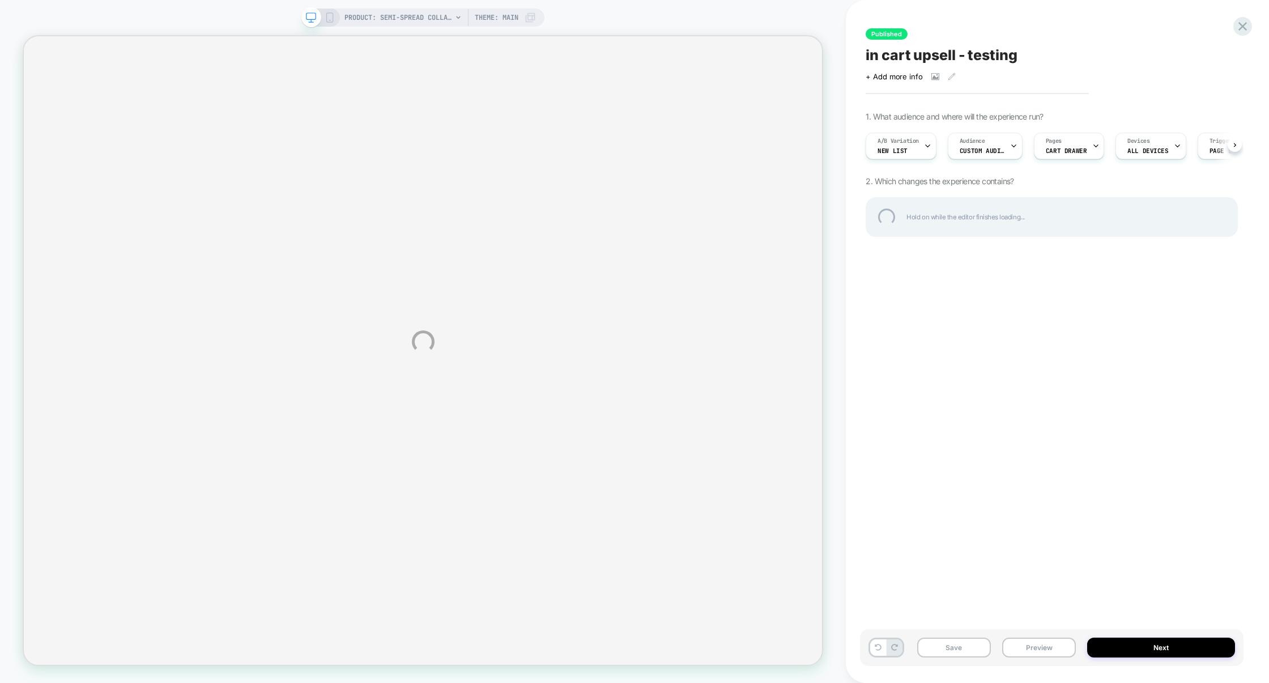
select select "**********"
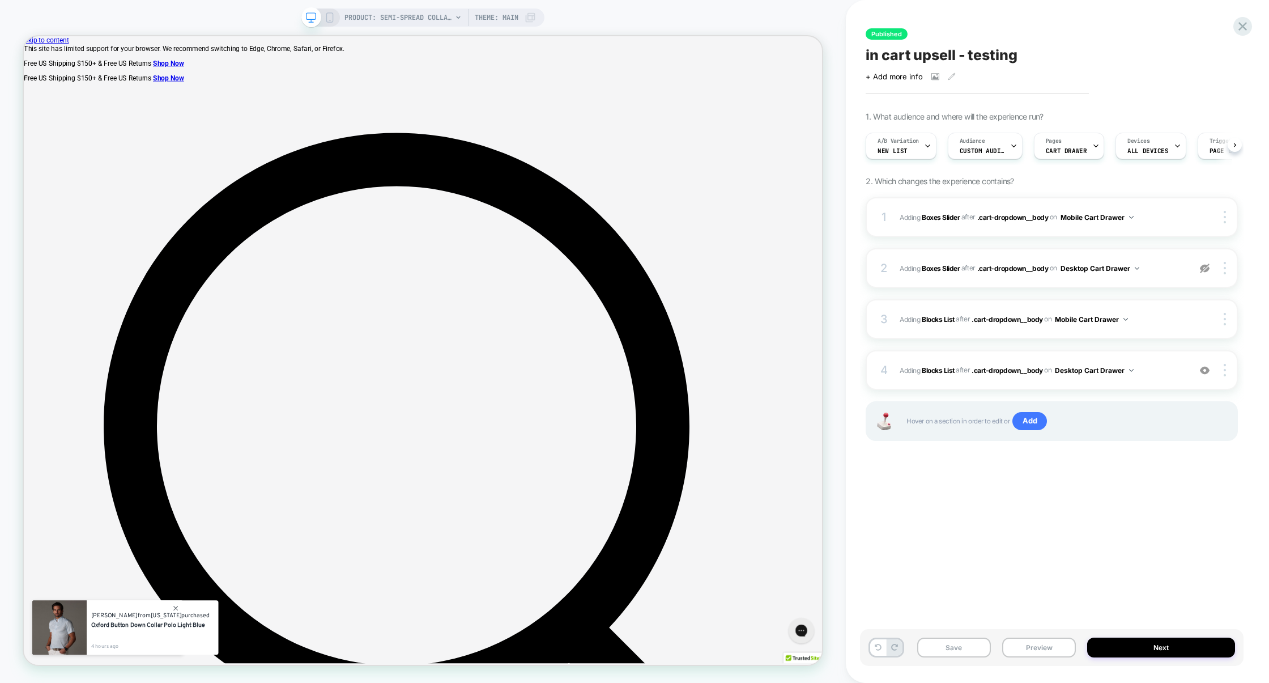
scroll to position [0, 1]
click at [1147, 361] on div "4 #_loomi_addon_1758130706702 Adding Blocks List AFTER .cart-dropdown__body .ca…" at bounding box center [1051, 370] width 372 height 40
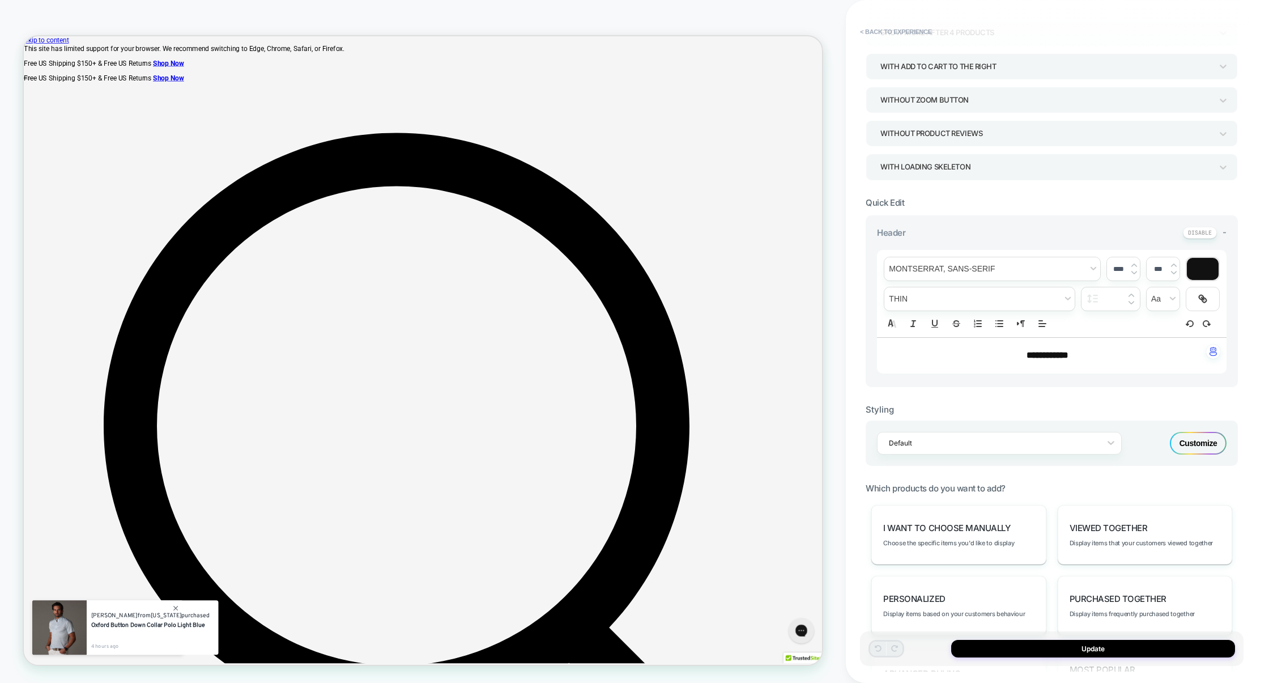
scroll to position [145, 0]
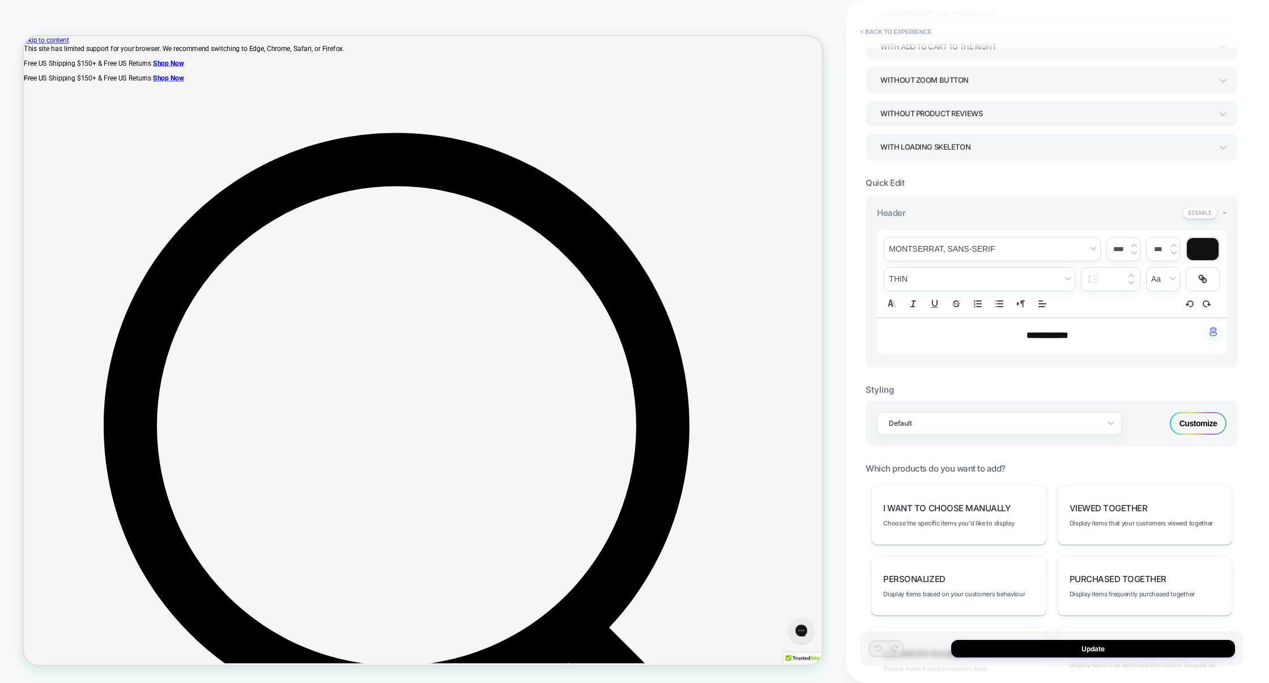
click at [1212, 434] on div "Customize" at bounding box center [1198, 423] width 57 height 23
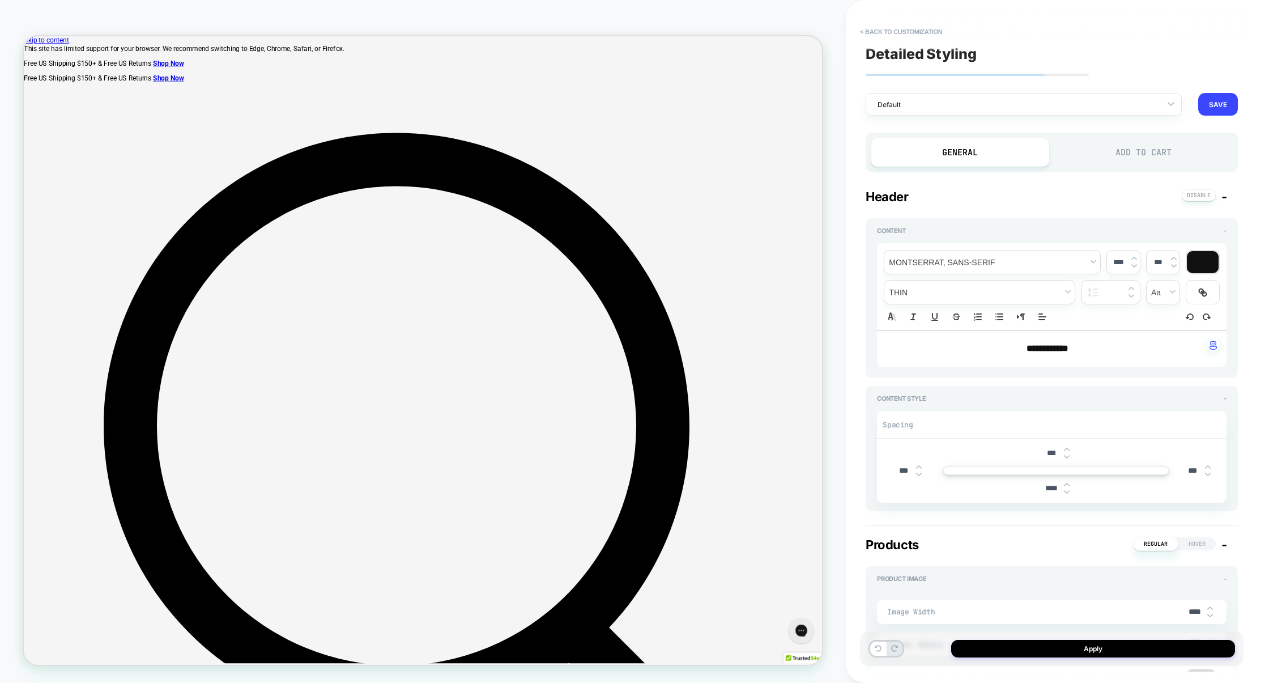
type textarea "*"
click at [1214, 109] on button "SAVE" at bounding box center [1218, 104] width 40 height 23
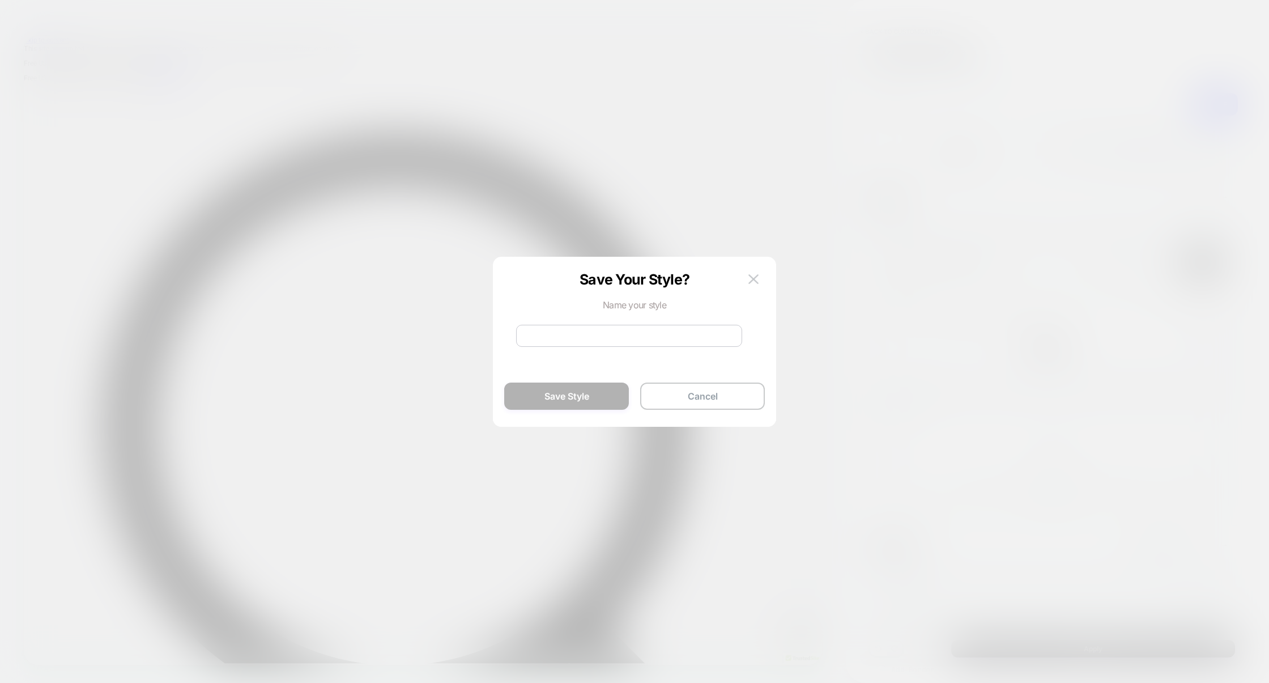
click at [594, 341] on input at bounding box center [629, 336] width 226 height 22
type input "**********"
click at [563, 390] on button "Save Style" at bounding box center [566, 395] width 125 height 27
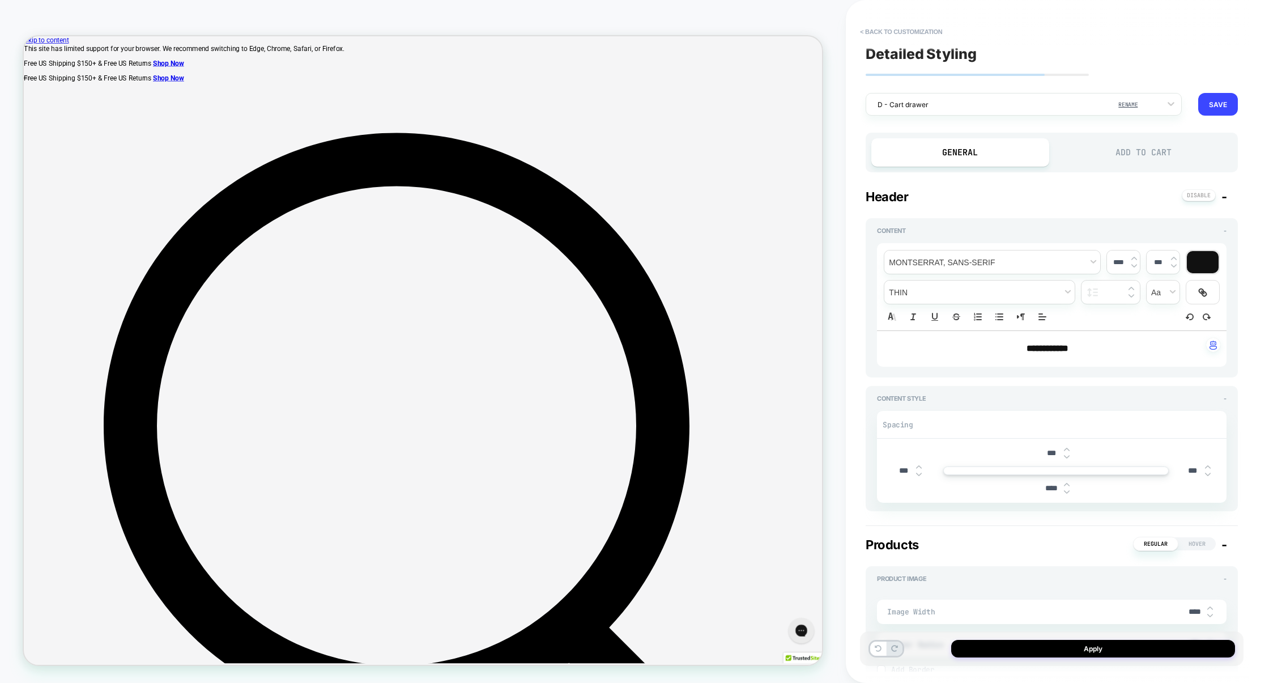
type textarea "*"
click at [915, 29] on button "< Back to customization" at bounding box center [900, 32] width 93 height 18
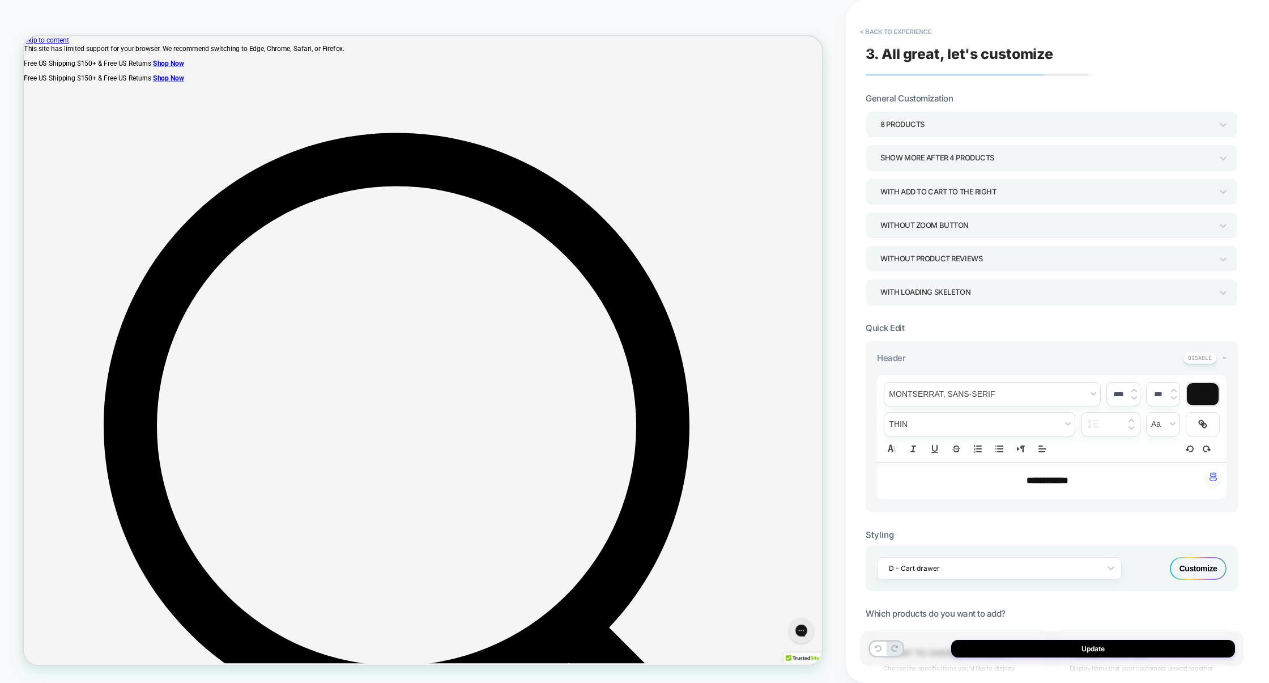
click at [915, 29] on button "< Back to experience" at bounding box center [895, 32] width 83 height 18
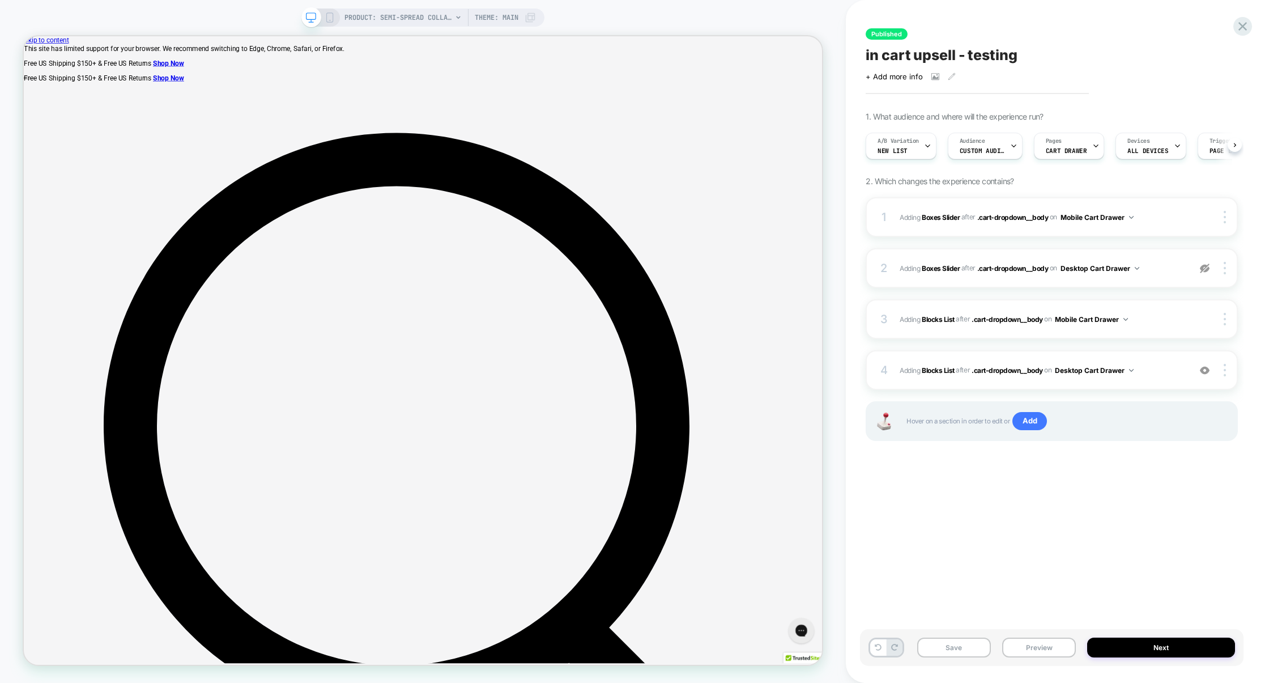
scroll to position [0, 1]
click at [1238, 29] on icon at bounding box center [1242, 26] width 15 height 15
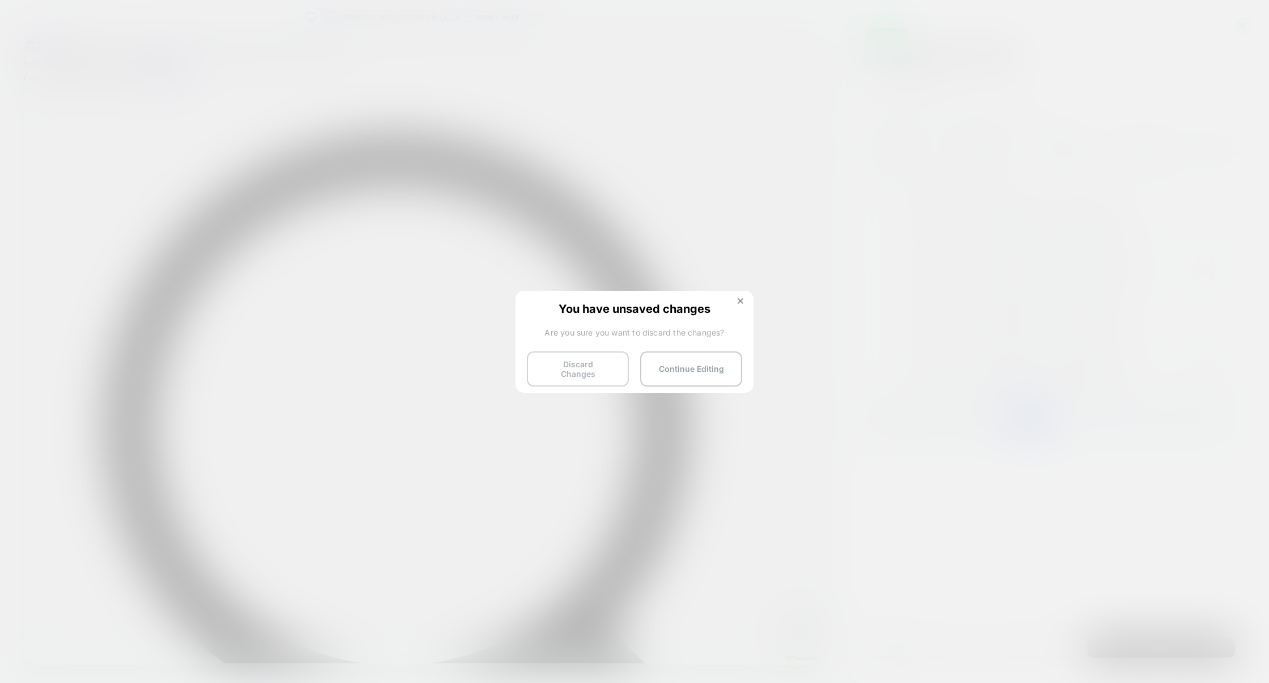
click at [581, 366] on button "Discard Changes" at bounding box center [578, 368] width 102 height 35
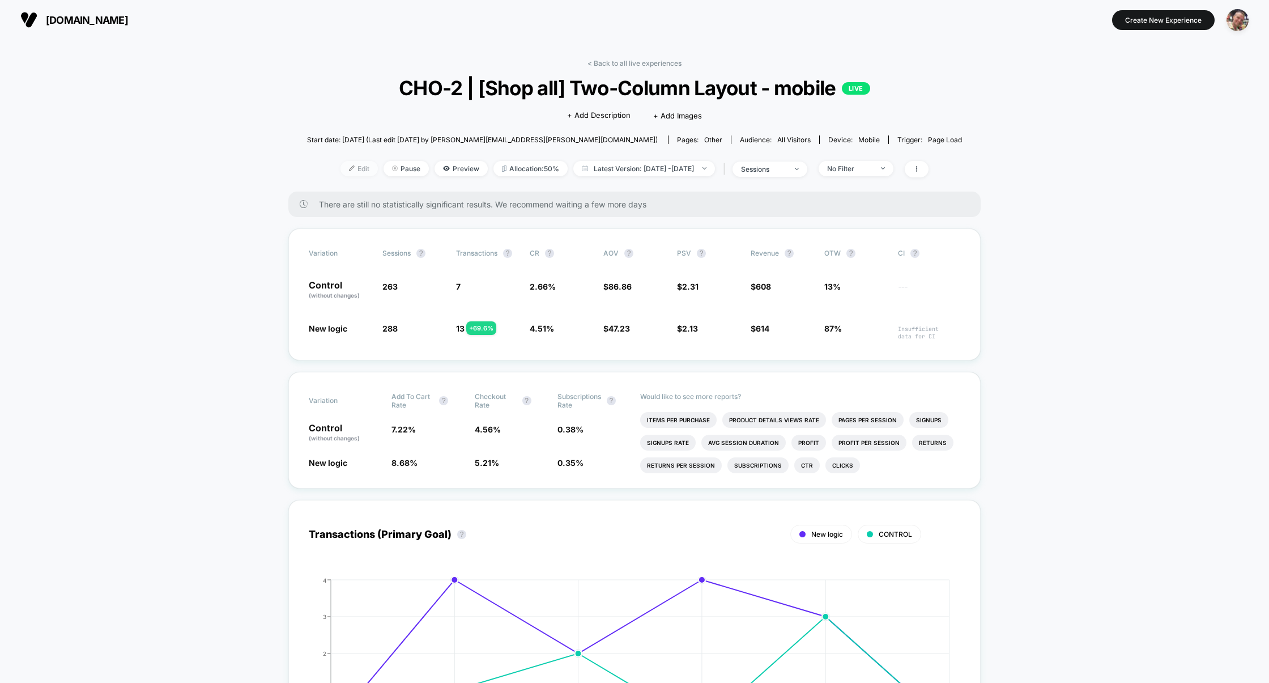
click at [345, 168] on span "Edit" at bounding box center [358, 168] width 37 height 15
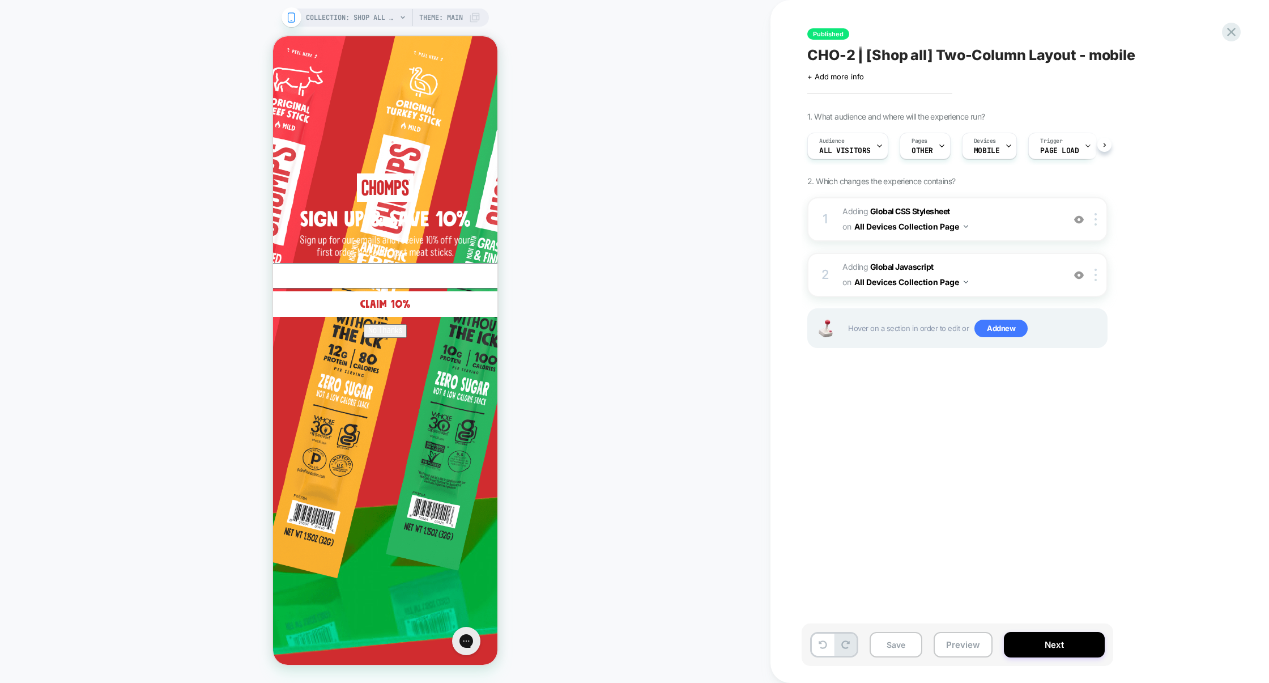
scroll to position [0, 1]
click at [921, 143] on span "Pages" at bounding box center [919, 141] width 16 height 8
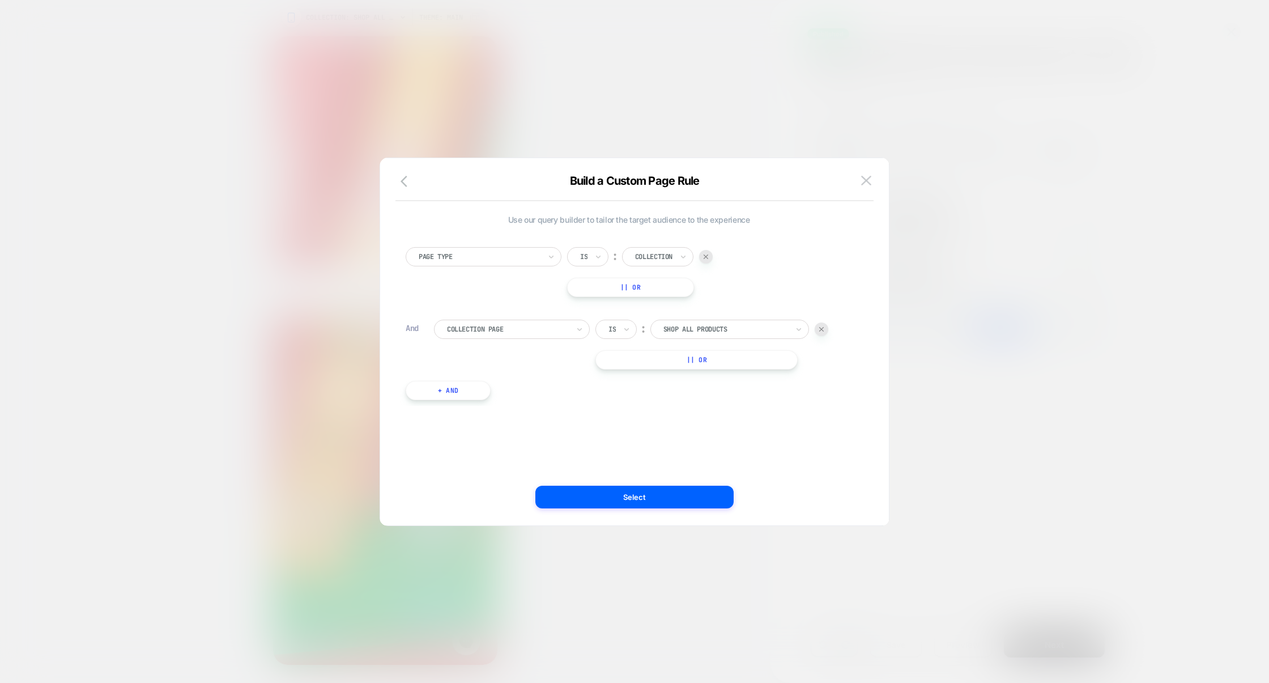
click at [1003, 248] on div at bounding box center [634, 341] width 1269 height 683
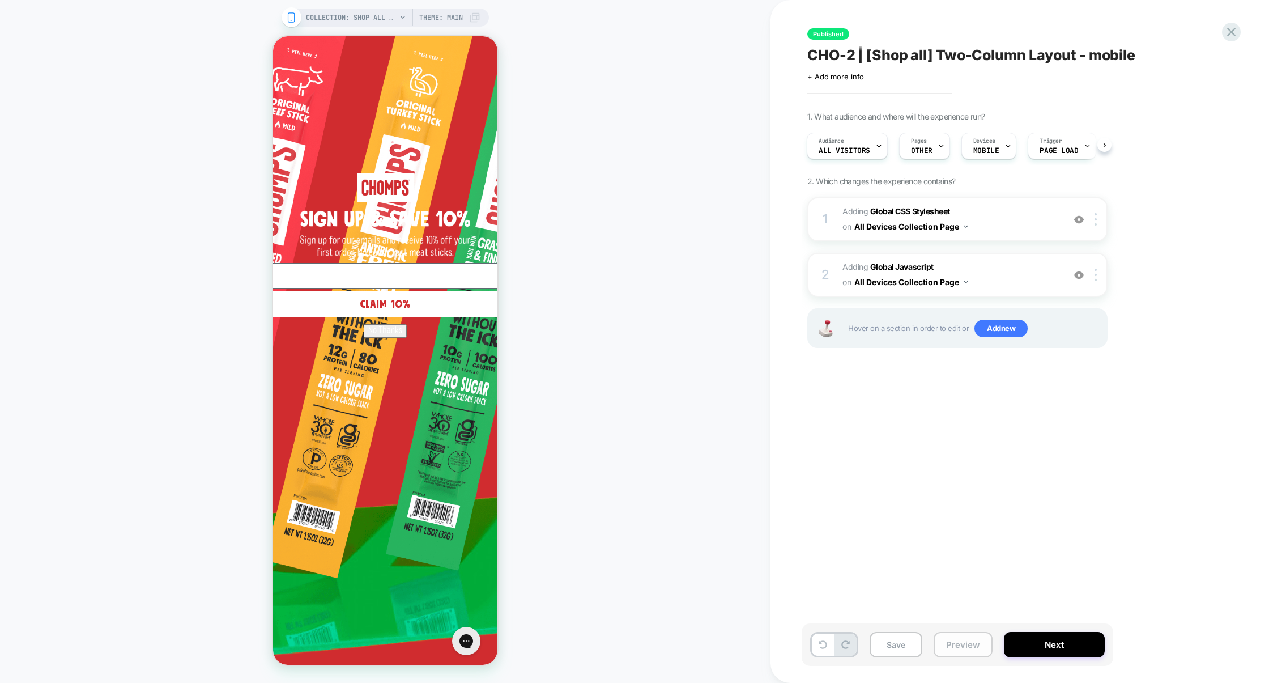
click at [952, 656] on button "Preview" at bounding box center [962, 644] width 59 height 25
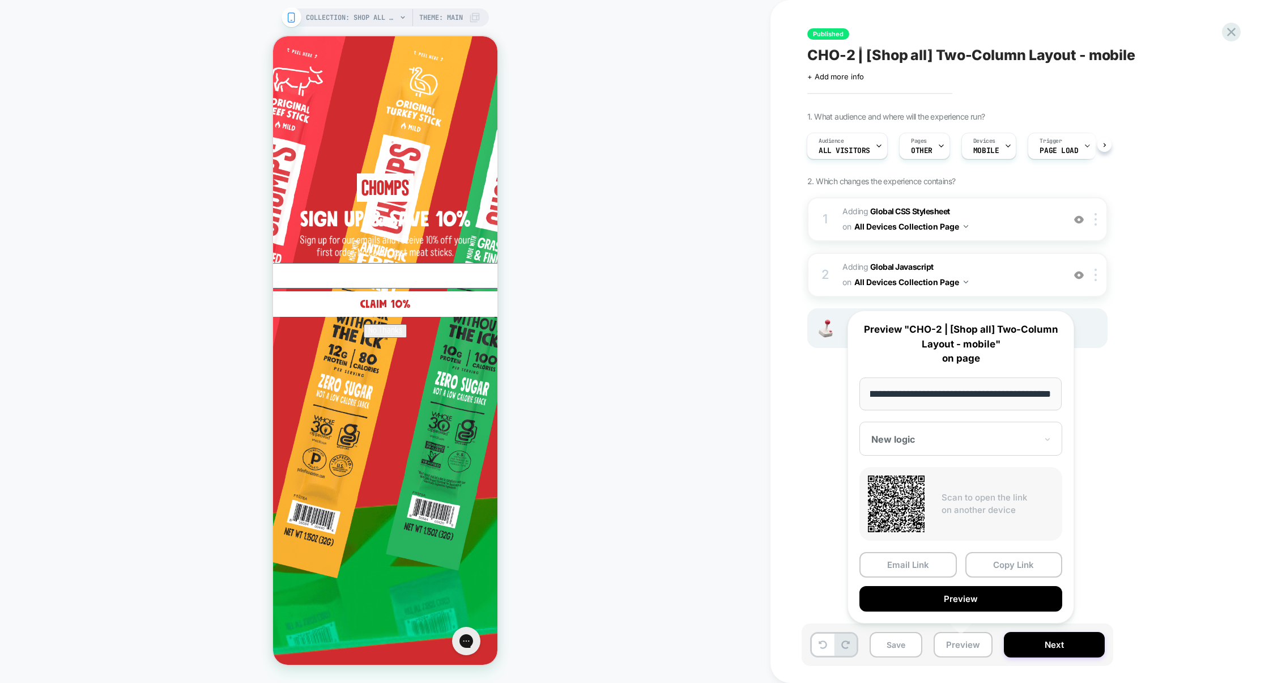
scroll to position [0, 0]
click at [958, 615] on div "**********" at bounding box center [960, 466] width 227 height 313
click at [965, 596] on button "Preview" at bounding box center [960, 598] width 203 height 25
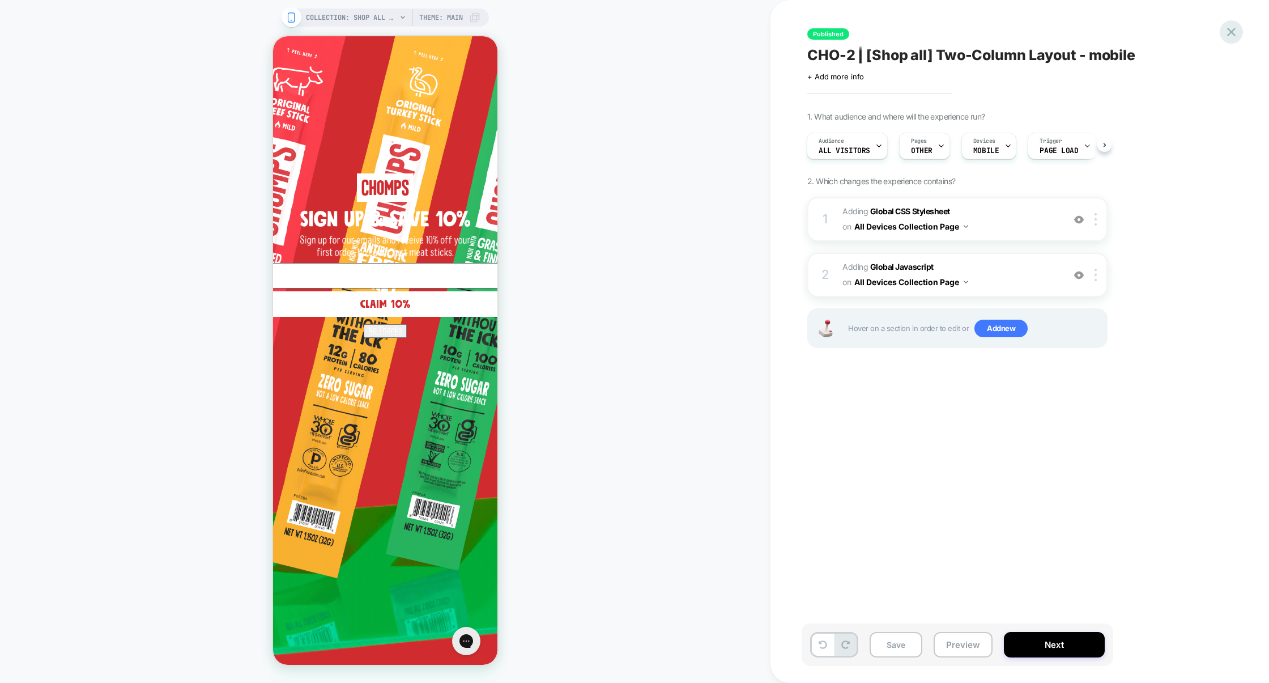
click at [1229, 33] on icon at bounding box center [1231, 32] width 8 height 8
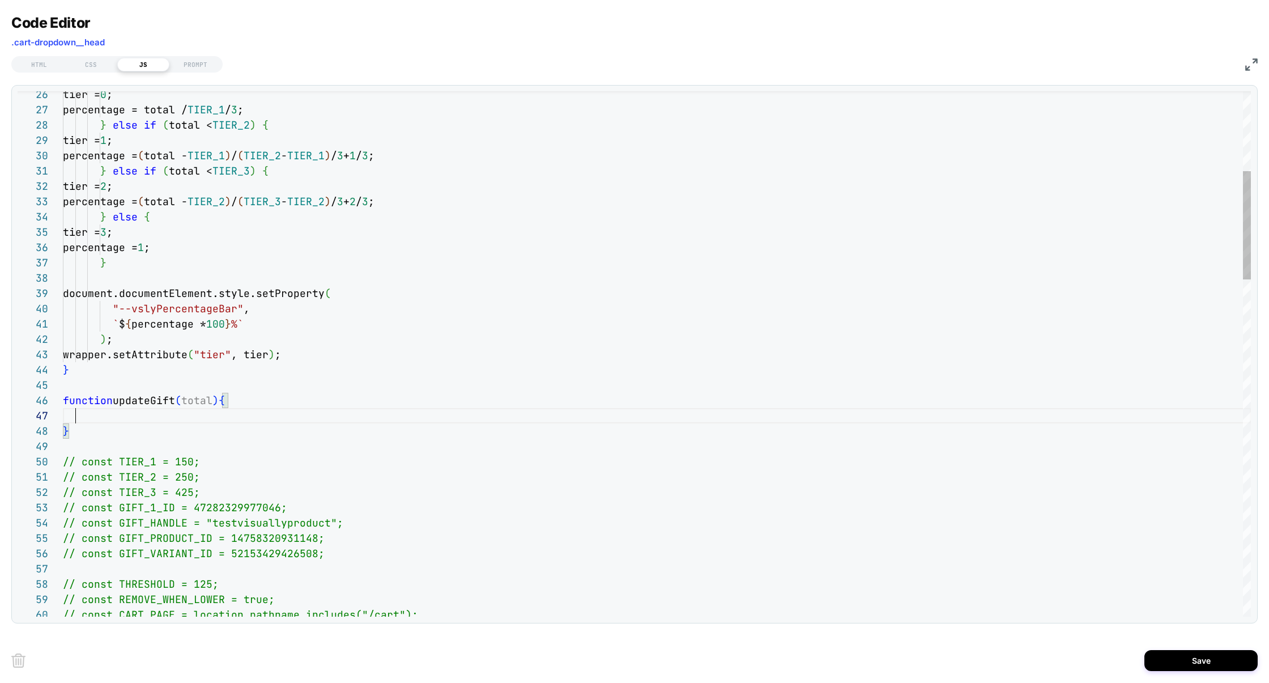
scroll to position [92, 12]
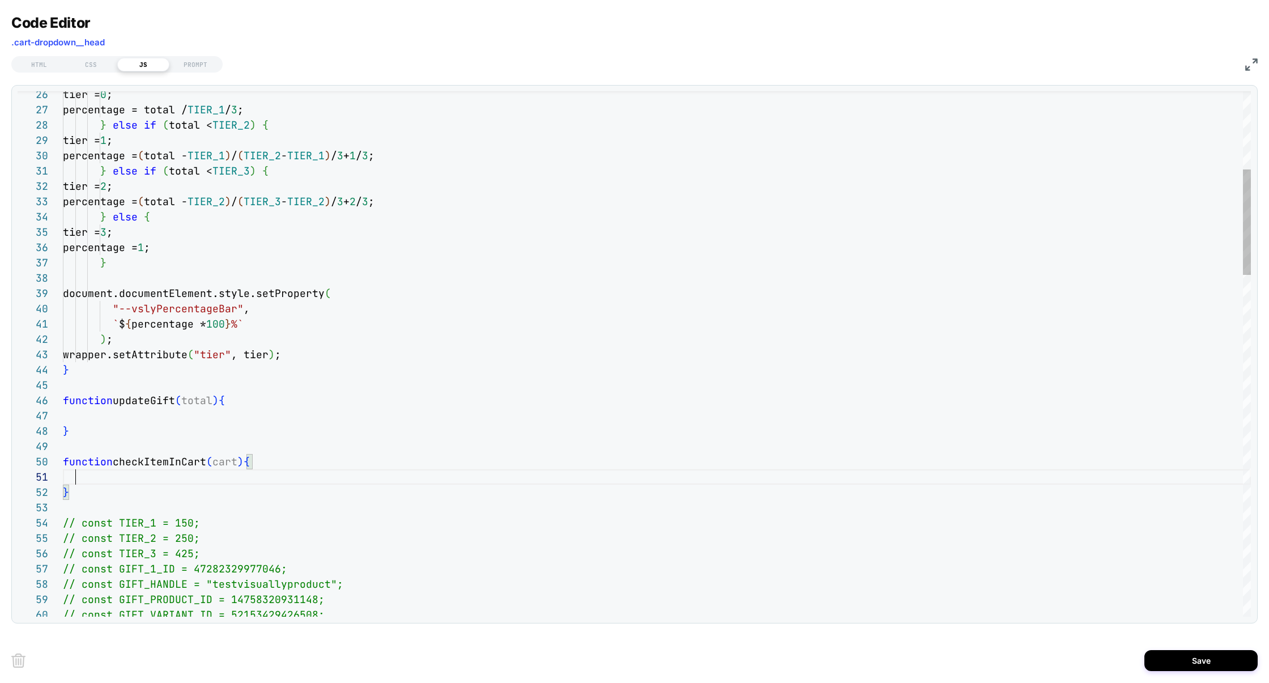
scroll to position [0, 12]
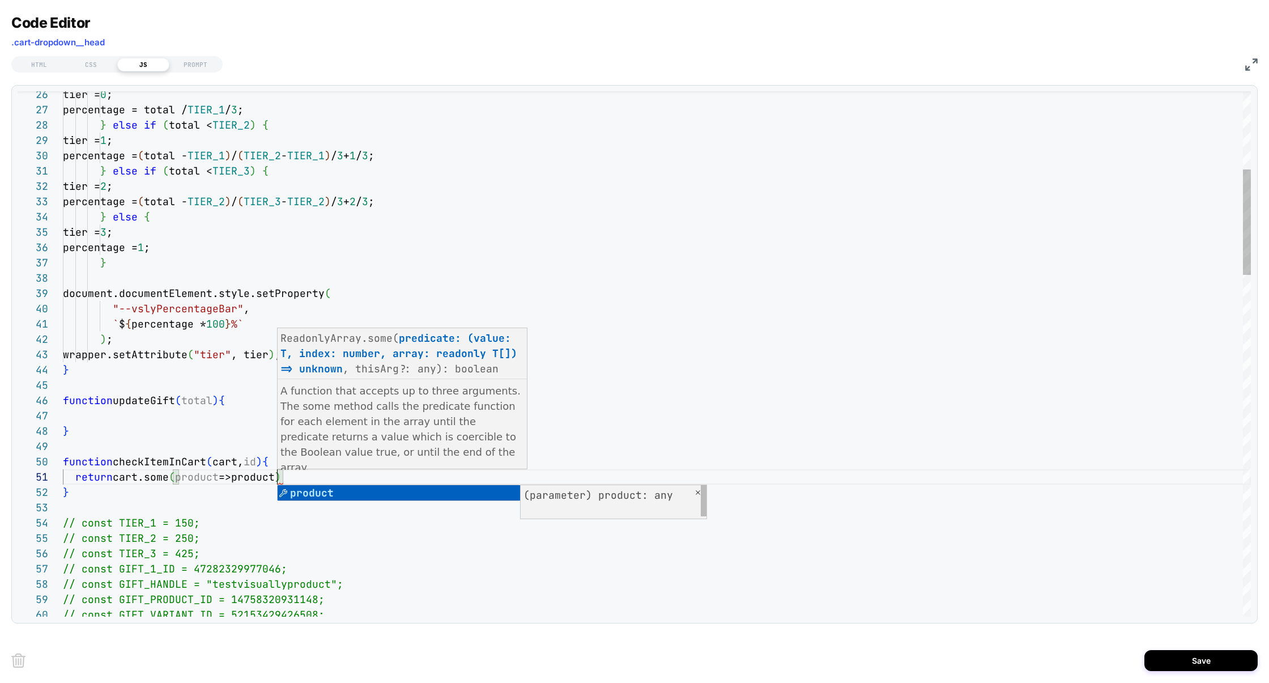
scroll to position [0, 220]
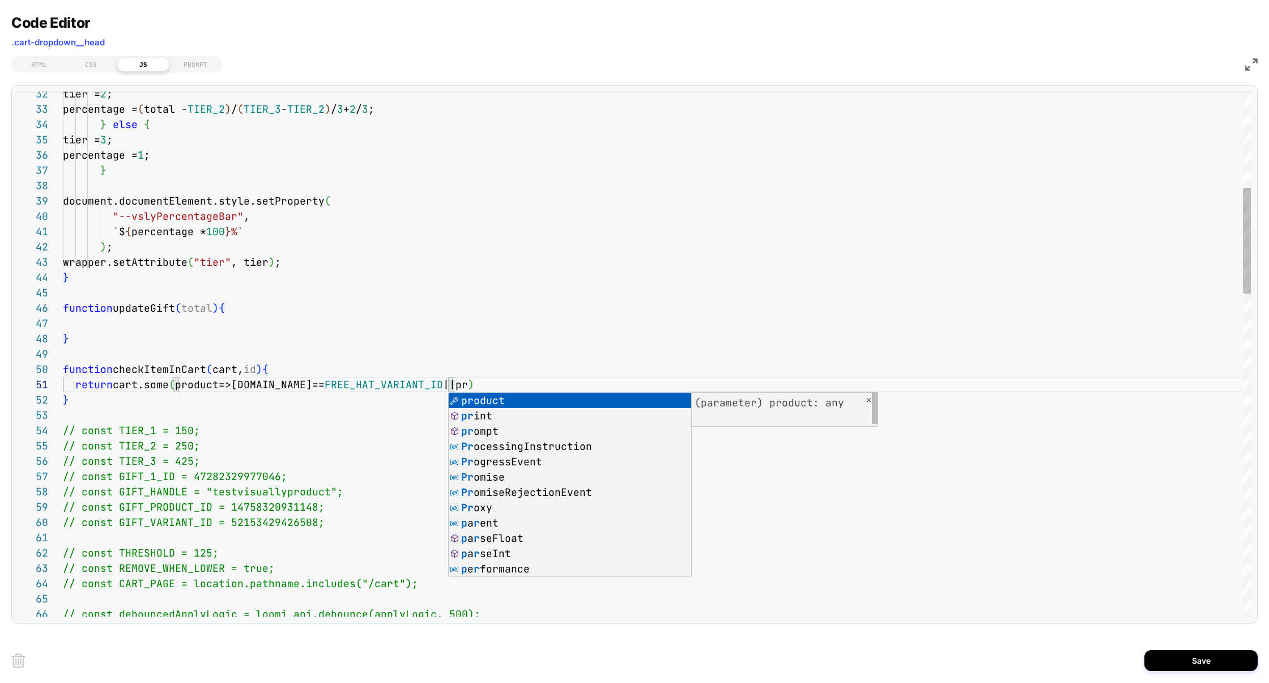
scroll to position [0, 416]
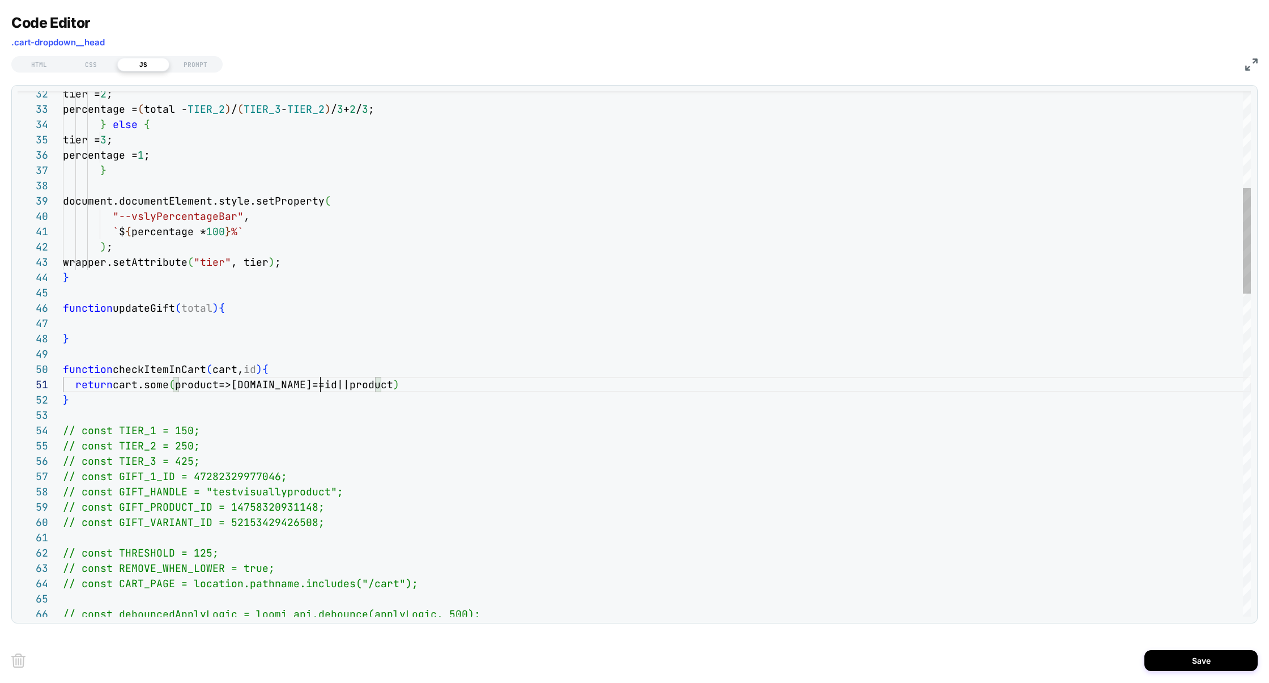
scroll to position [0, 257]
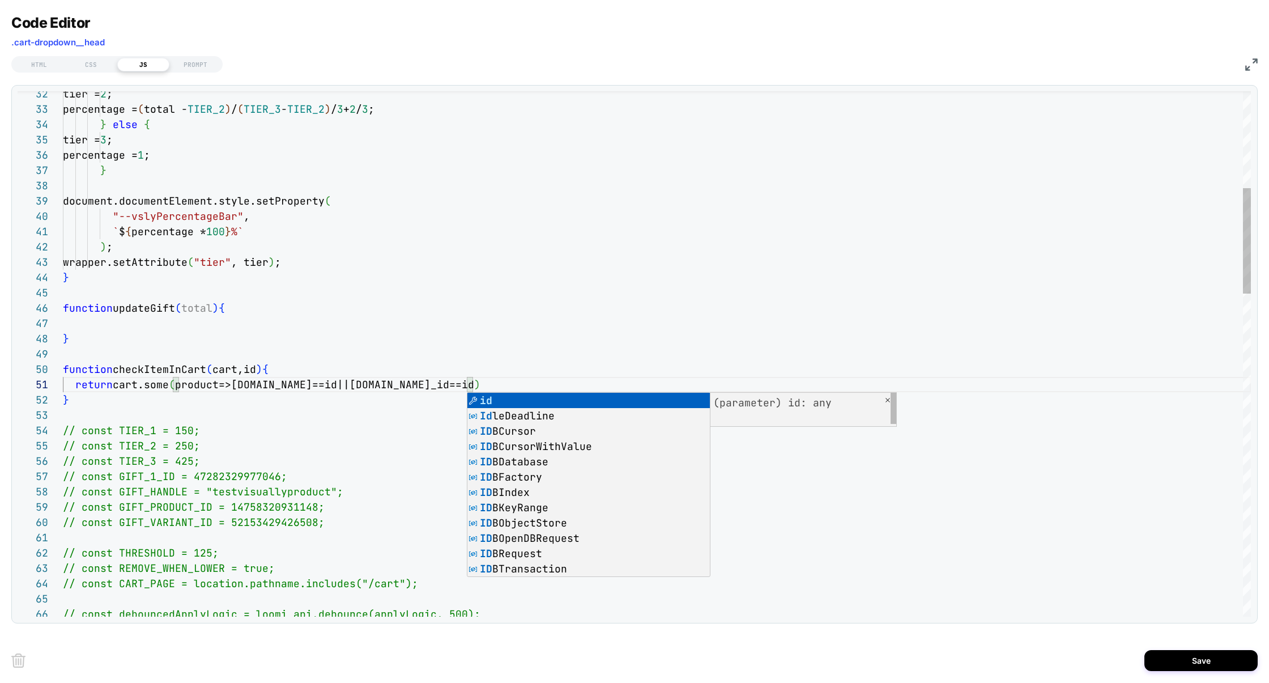
scroll to position [122, 0]
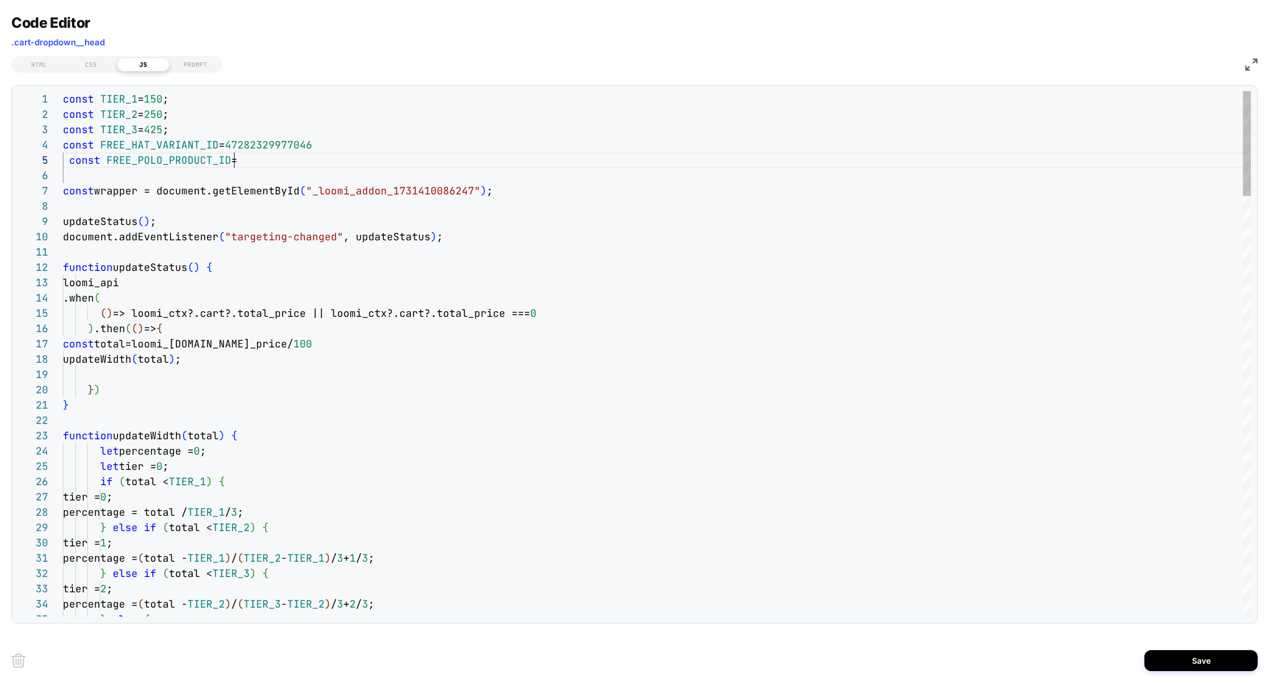
scroll to position [61, 250]
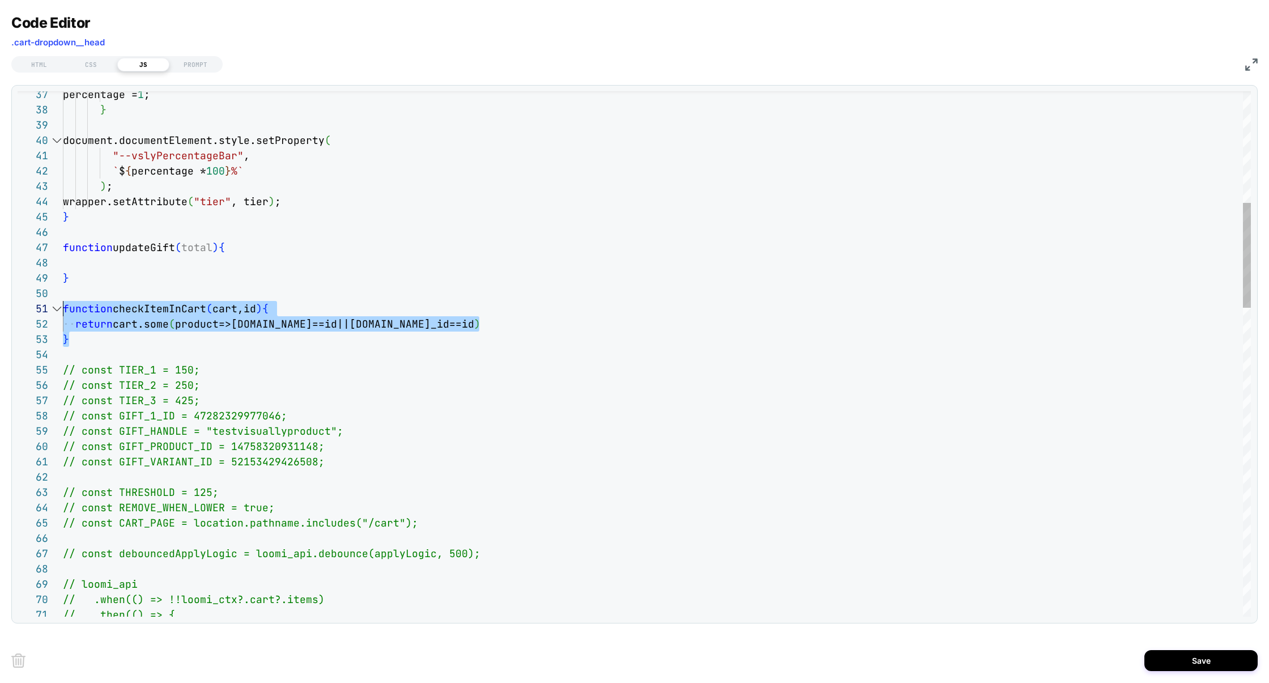
drag, startPoint x: 106, startPoint y: 342, endPoint x: 32, endPoint y: 305, distance: 83.3
click at [32, 305] on div "68 69 70 71 64 65 66 67 60 61 62 63 57 58 59 56 55 54 53 52 51 50 49 48 47 46 4…" at bounding box center [634, 353] width 1233 height 525
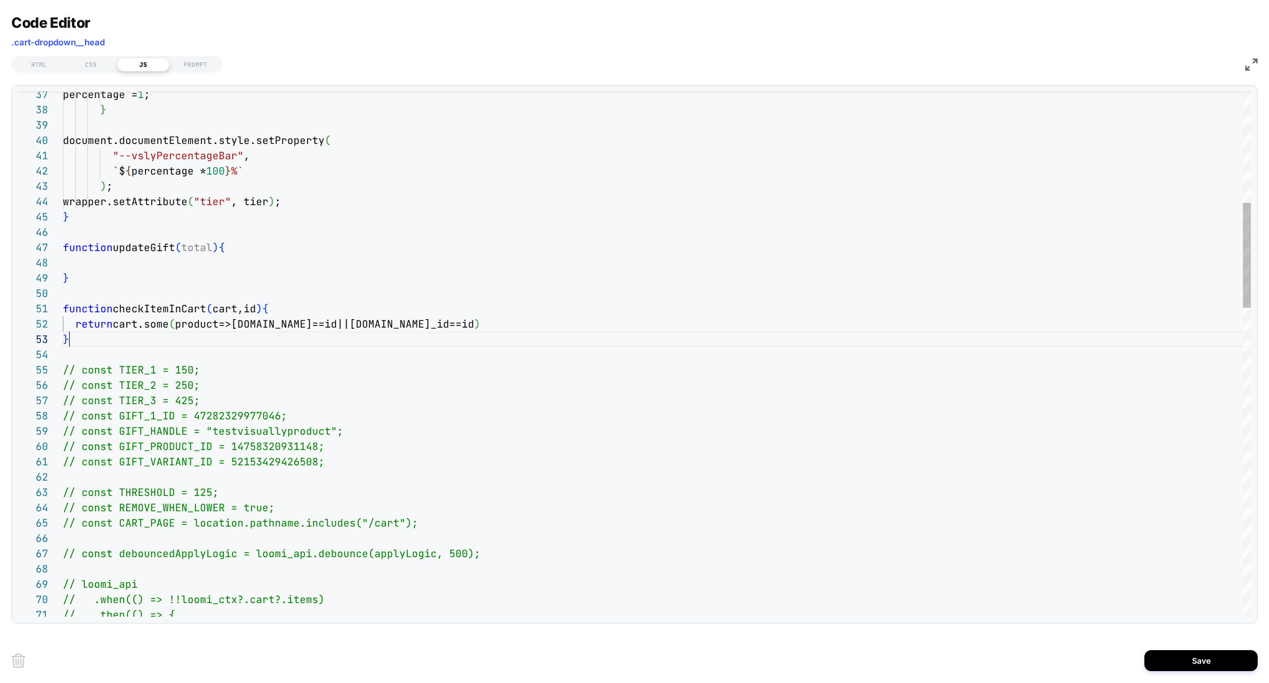
scroll to position [31, 6]
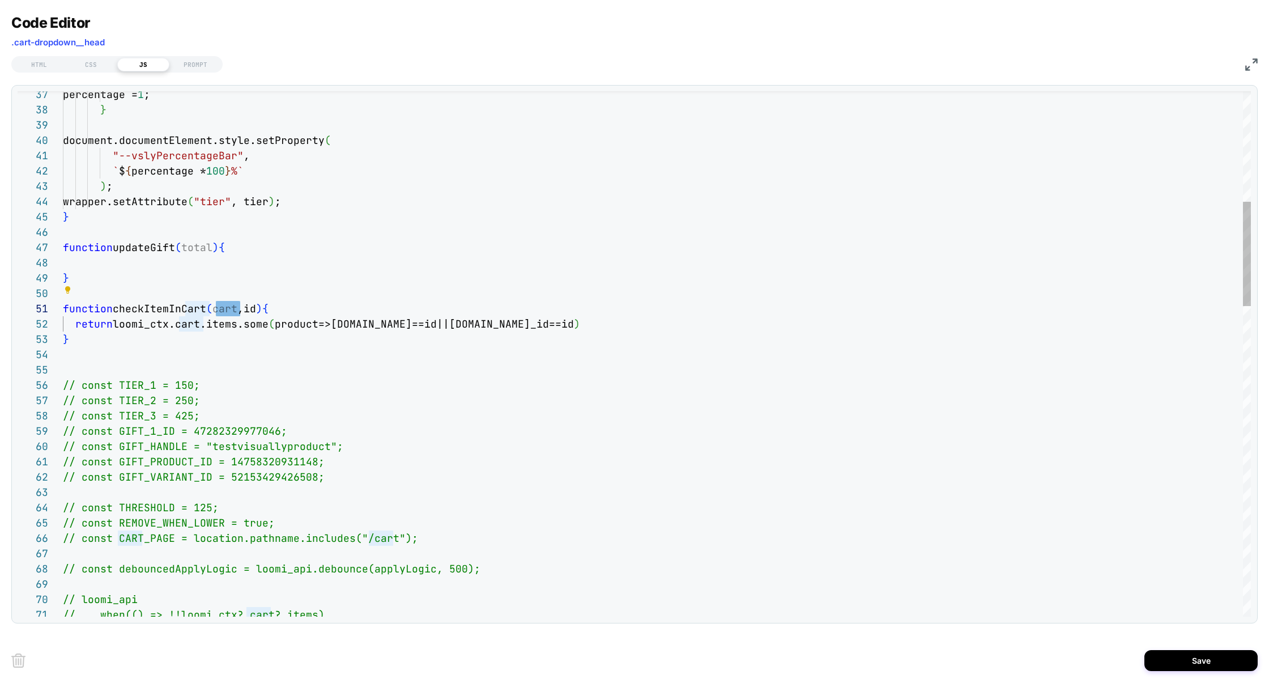
scroll to position [0, 153]
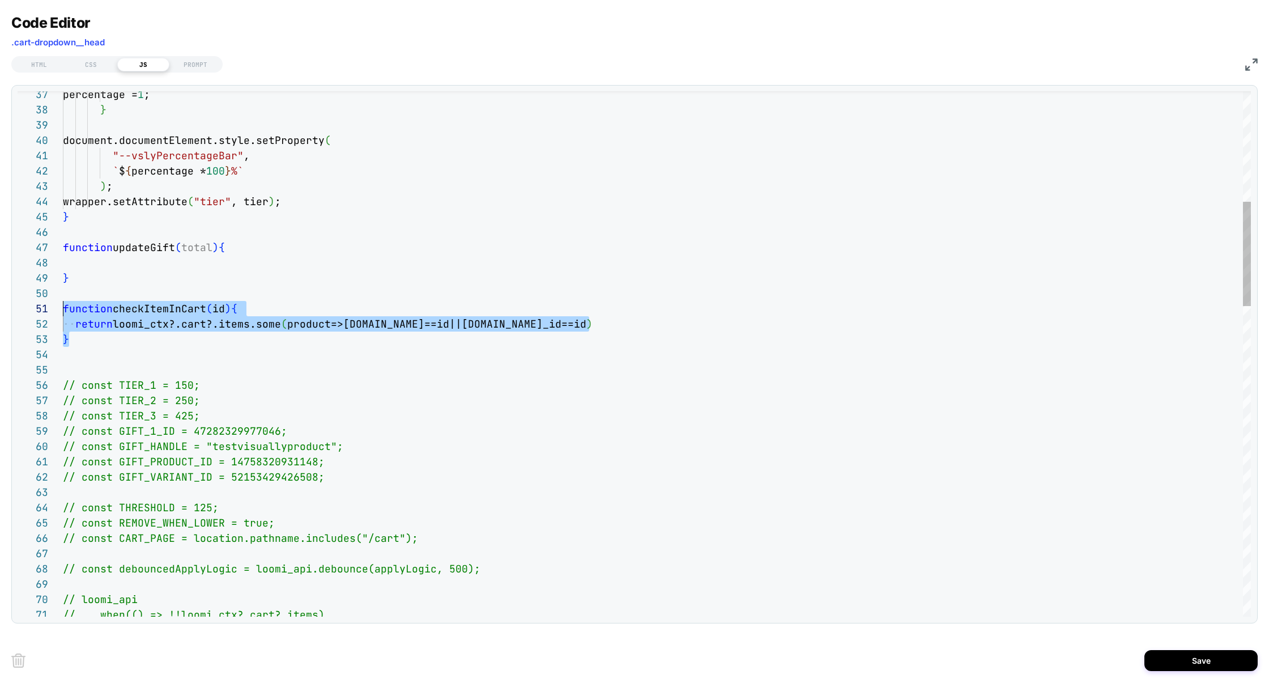
drag, startPoint x: 152, startPoint y: 340, endPoint x: 33, endPoint y: 311, distance: 122.4
click at [33, 311] on div "69 70 71 65 66 67 68 61 62 63 64 58 59 60 57 56 55 53 52 51 50 49 48 47 46 44 4…" at bounding box center [634, 353] width 1233 height 525
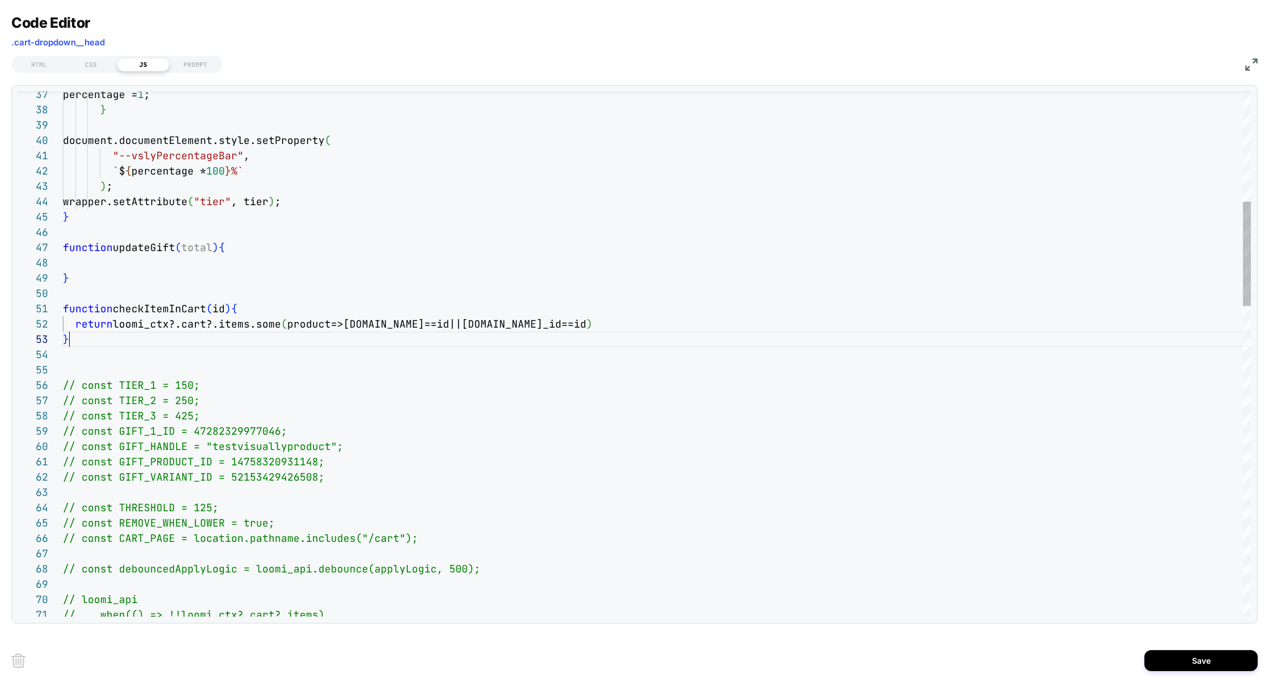
scroll to position [31, 6]
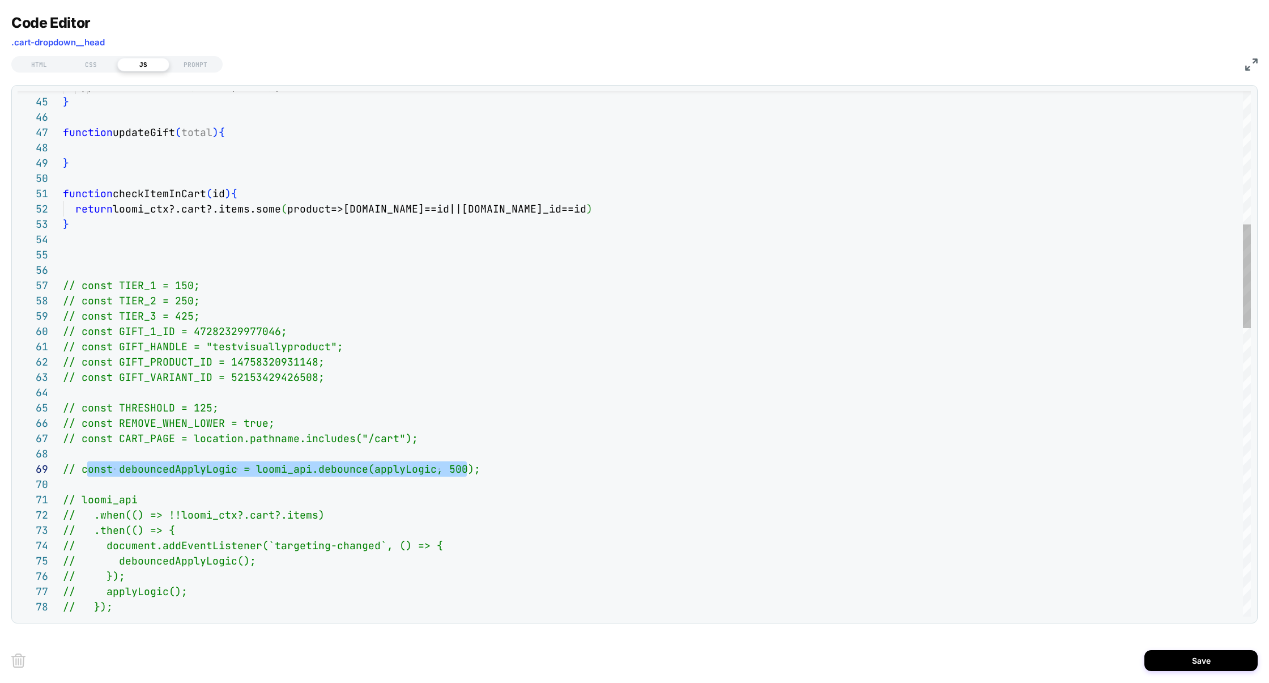
scroll to position [122, 18]
drag, startPoint x: 468, startPoint y: 468, endPoint x: 82, endPoint y: 469, distance: 386.3
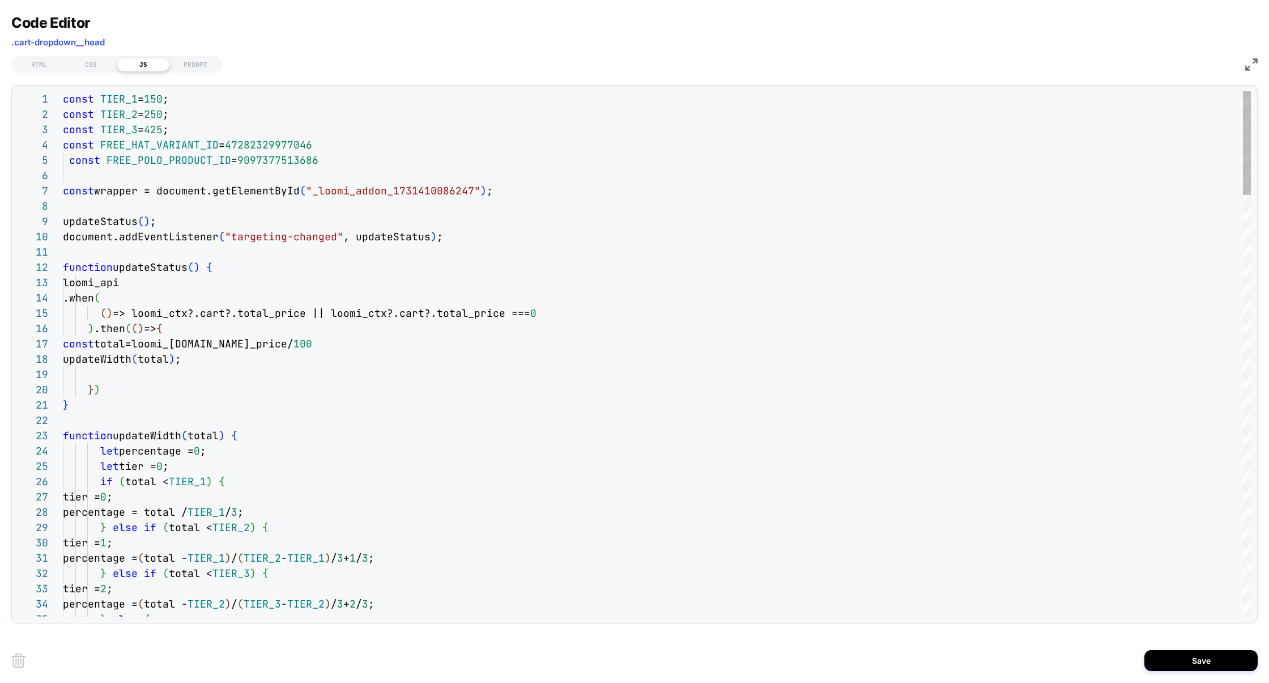
scroll to position [107, 0]
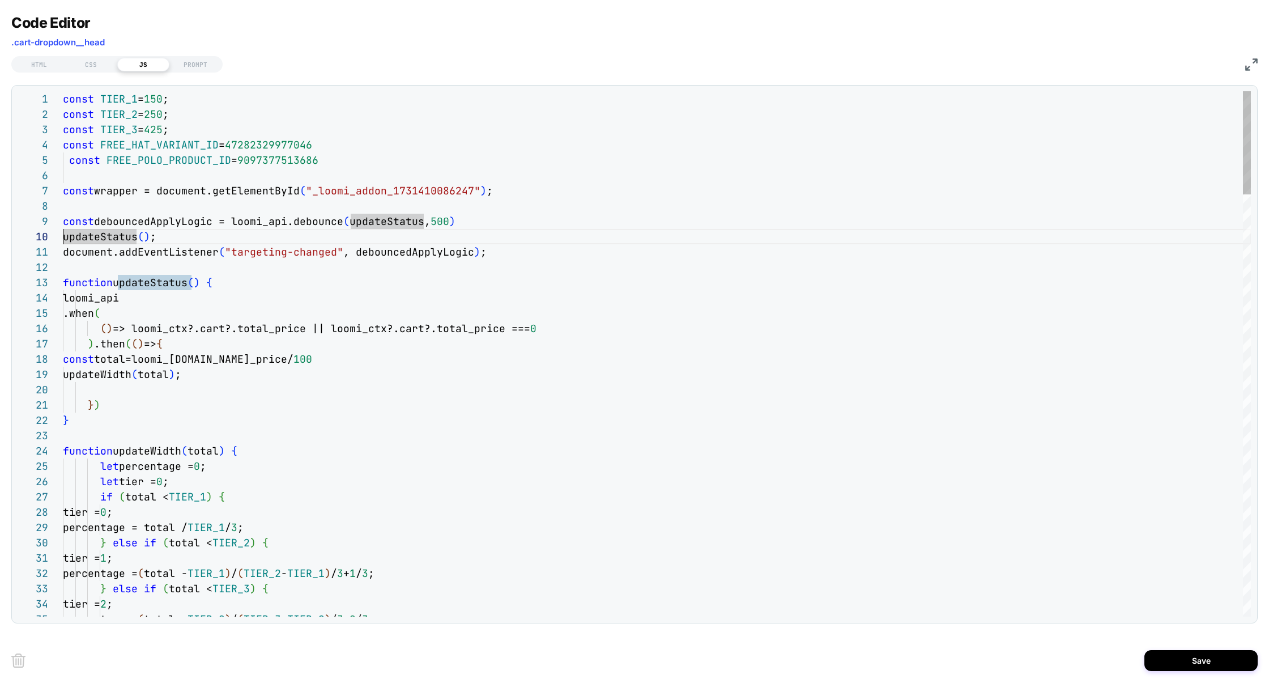
scroll to position [0, 0]
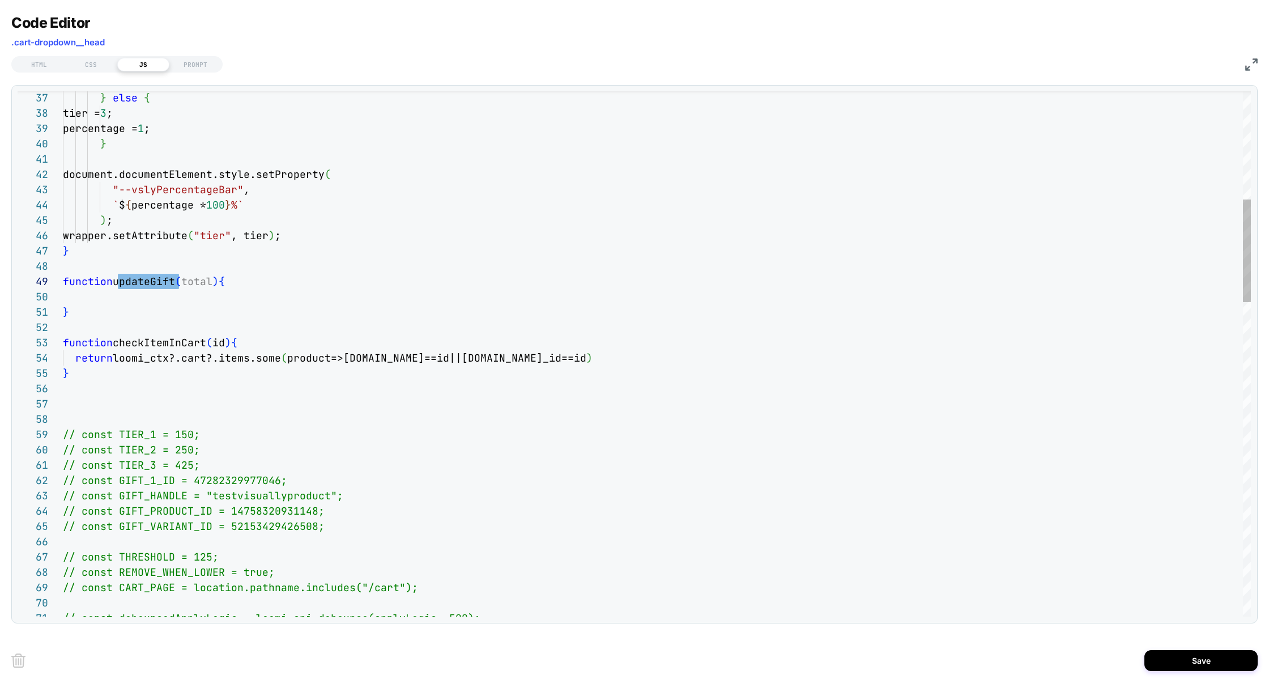
scroll to position [137, 0]
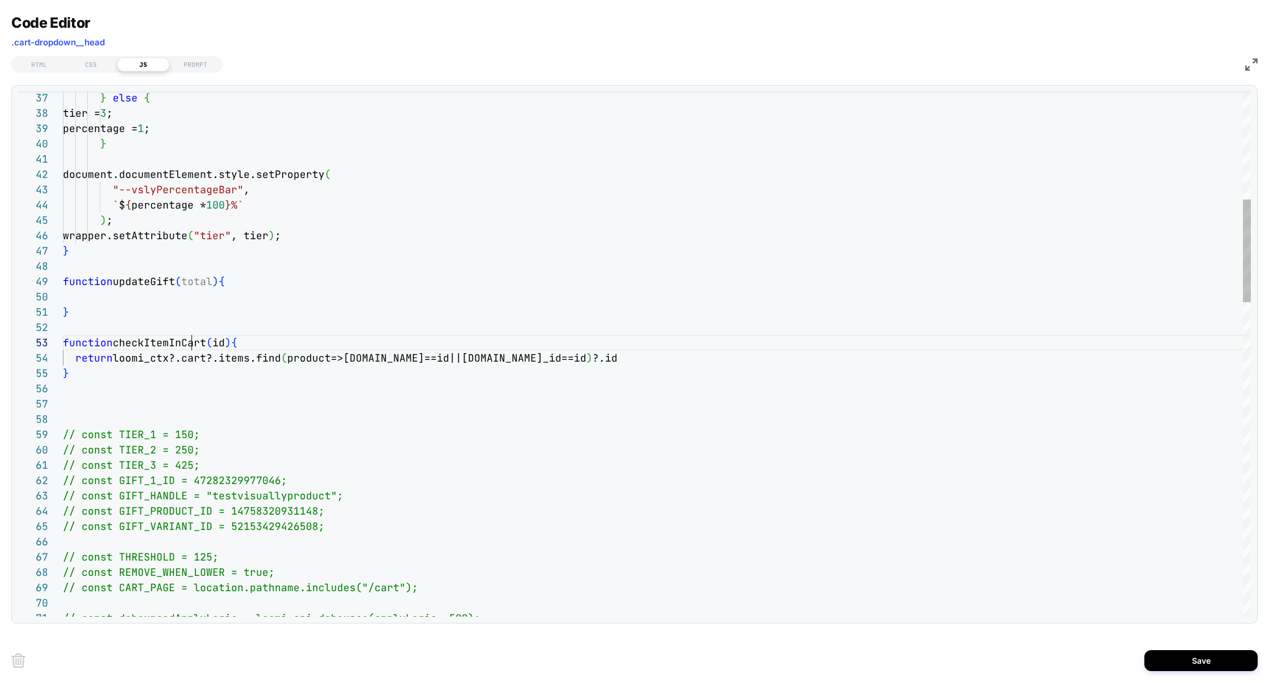
scroll to position [31, 146]
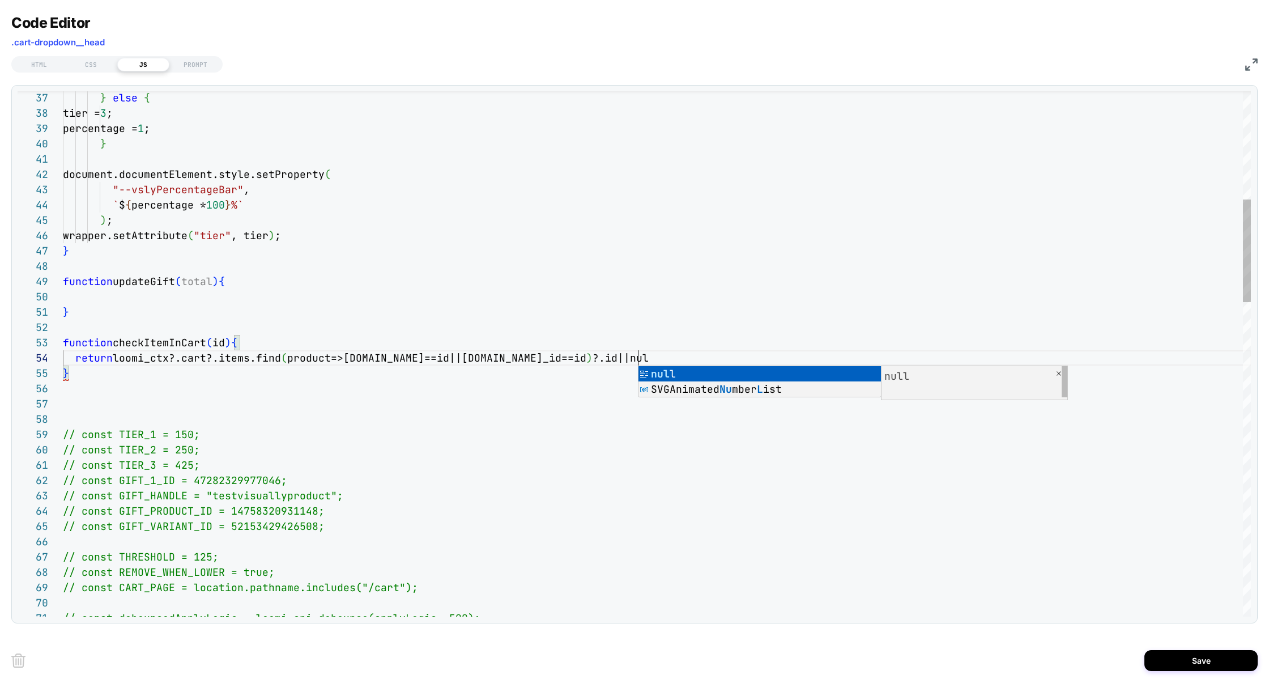
scroll to position [46, 581]
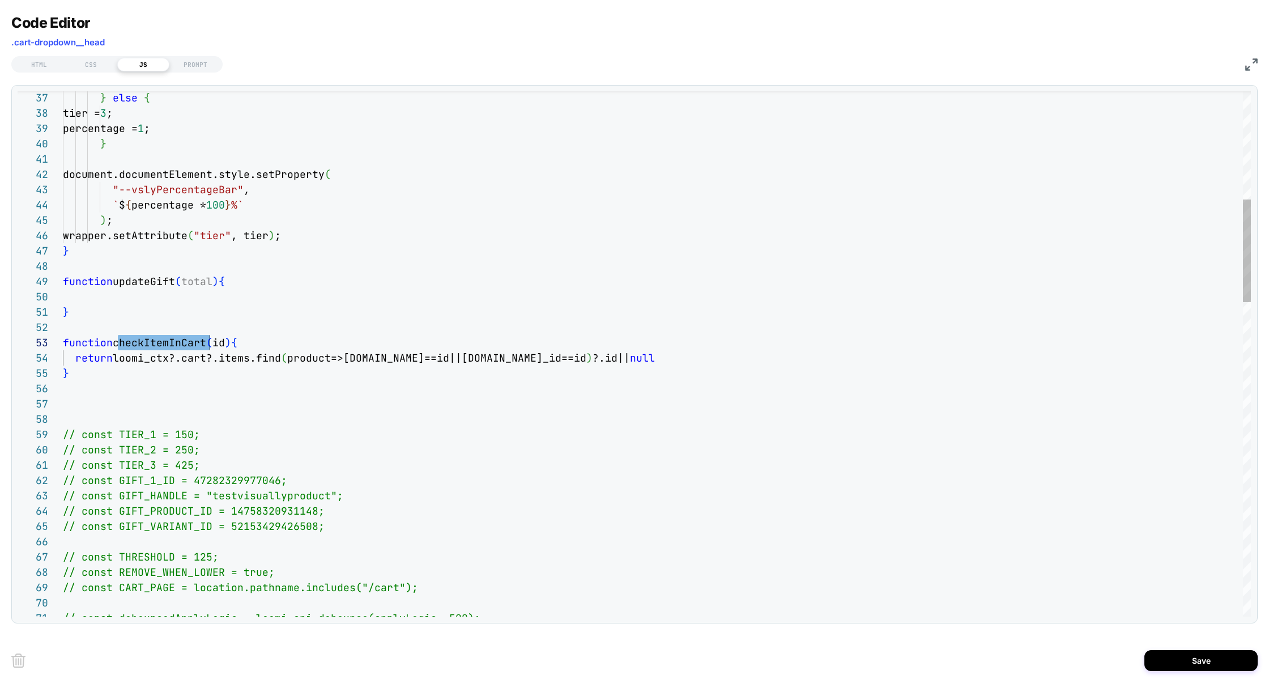
scroll to position [137, 0]
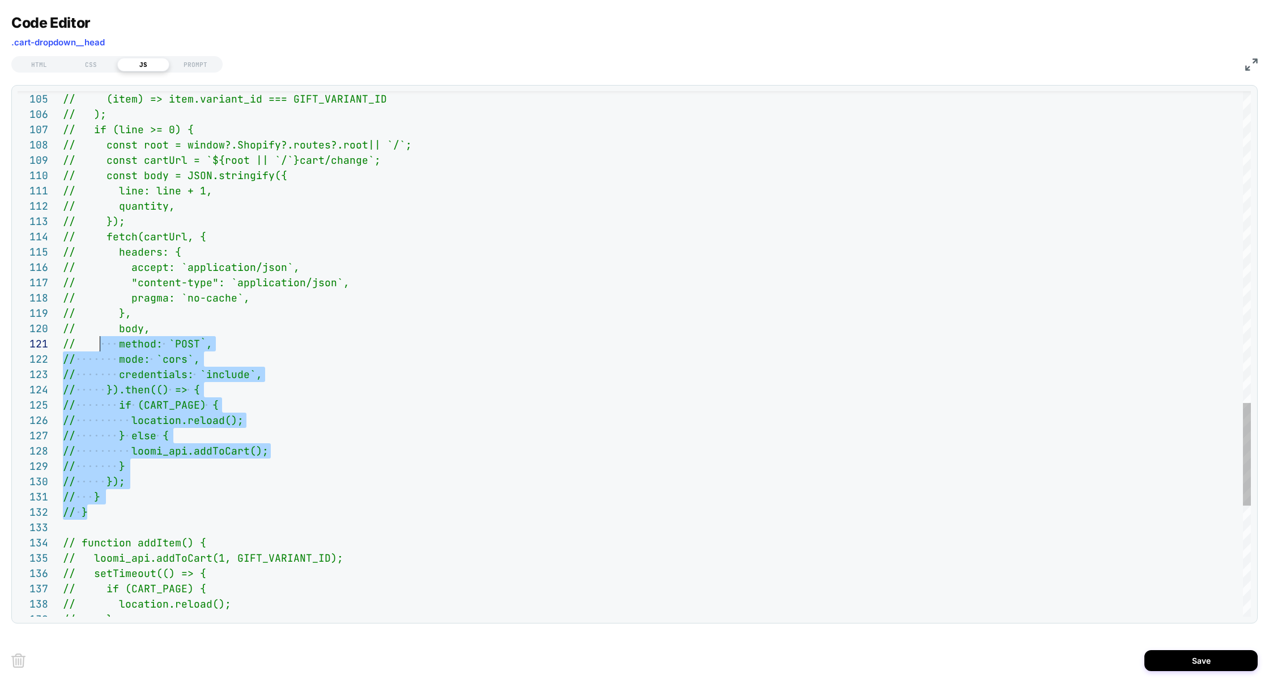
scroll to position [0, 37]
drag, startPoint x: 117, startPoint y: 519, endPoint x: 97, endPoint y: 343, distance: 177.3
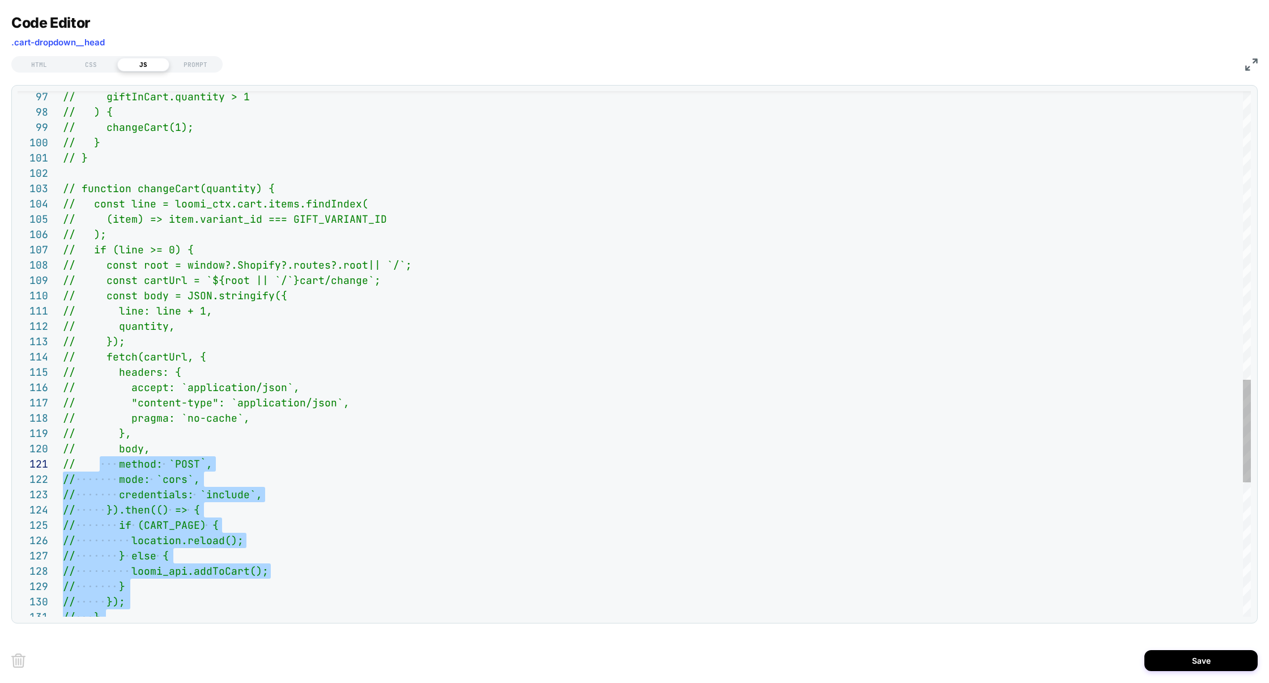
click at [63, 190] on span "// function changeCart(quantity) {" at bounding box center [169, 188] width 212 height 13
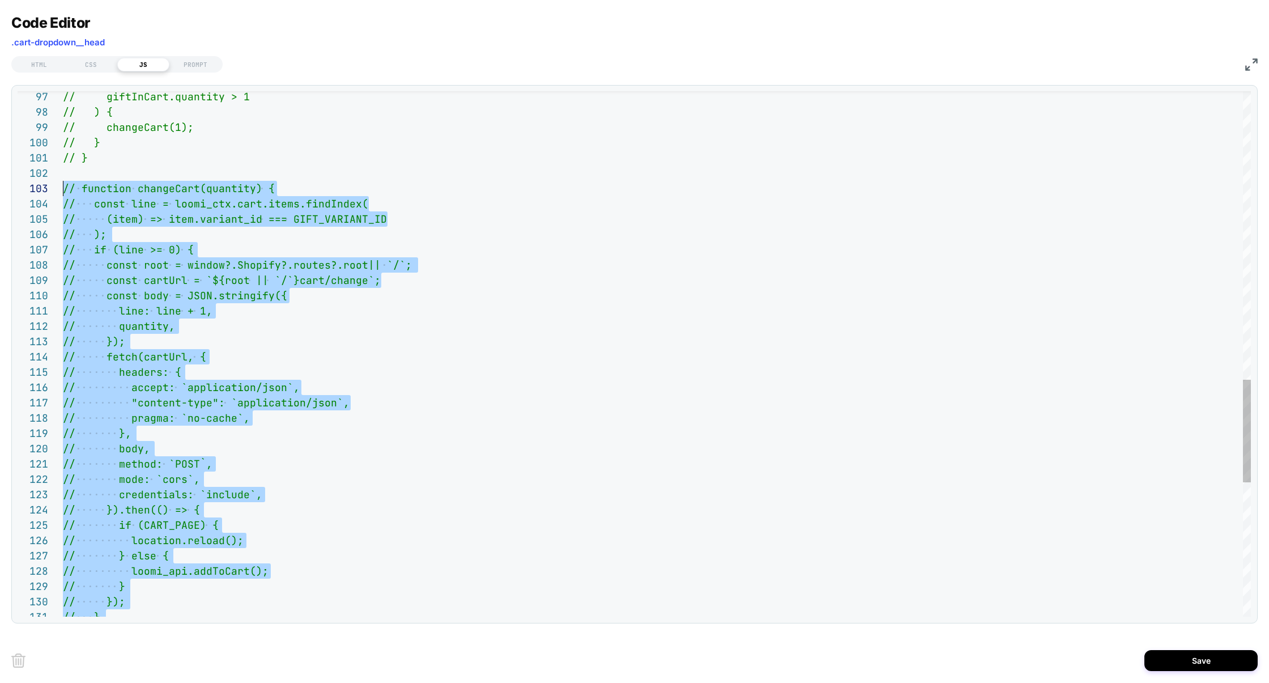
scroll to position [31, 0]
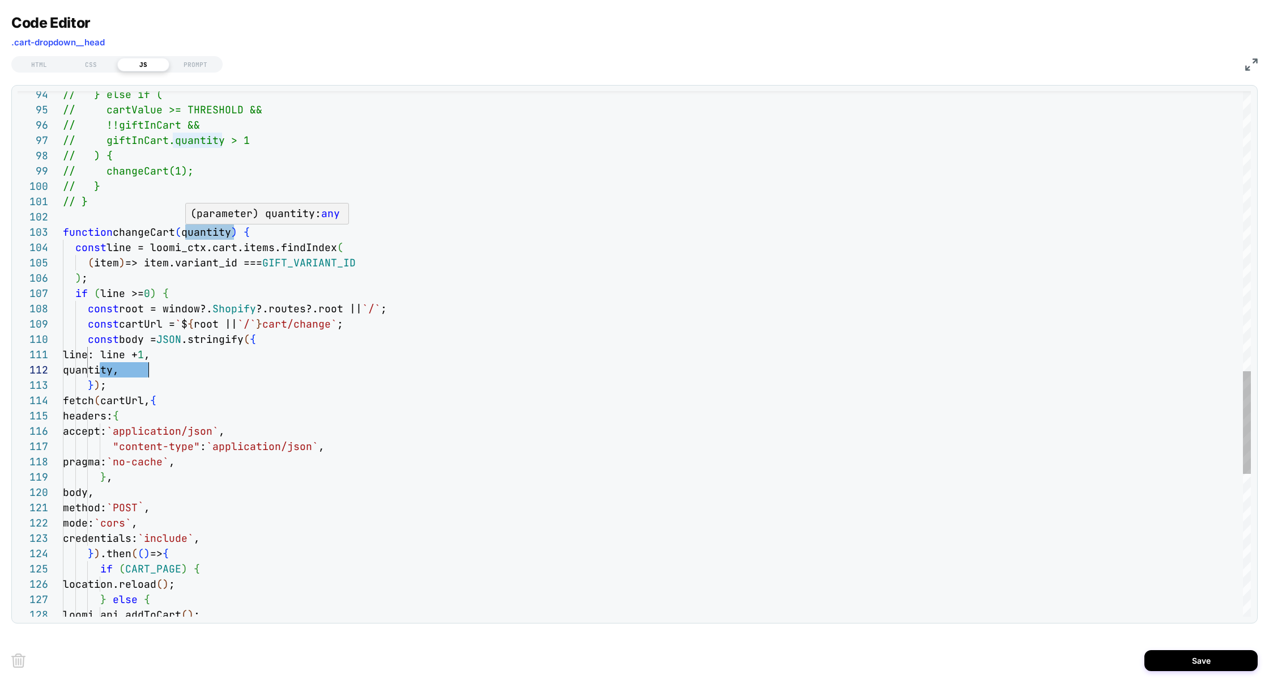
click at [223, 234] on div "// changeCart(1); // } // } function changeCart ( quantity ) { const line = loo…" at bounding box center [657, 4] width 1188 height 2681
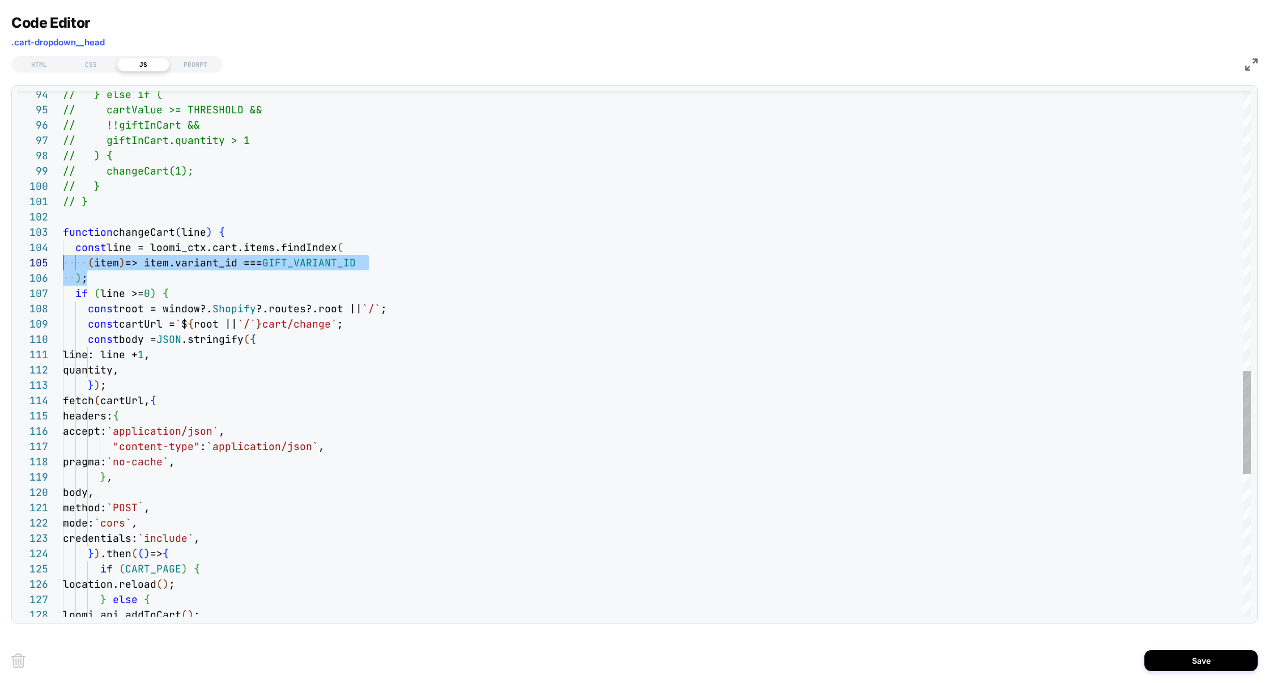
scroll to position [46, 0]
drag, startPoint x: 101, startPoint y: 279, endPoint x: 42, endPoint y: 252, distance: 64.1
click at [63, 252] on div "// changeCart(1); // } // } function changeCart ( line ) { const line = loomi_c…" at bounding box center [657, 4] width 1188 height 2681
drag, startPoint x: 99, startPoint y: 282, endPoint x: 41, endPoint y: 245, distance: 68.5
click at [63, 245] on div "// changeCart(1); // } // } function changeCart ( line ) { const line = loomi_c…" at bounding box center [657, 4] width 1188 height 2681
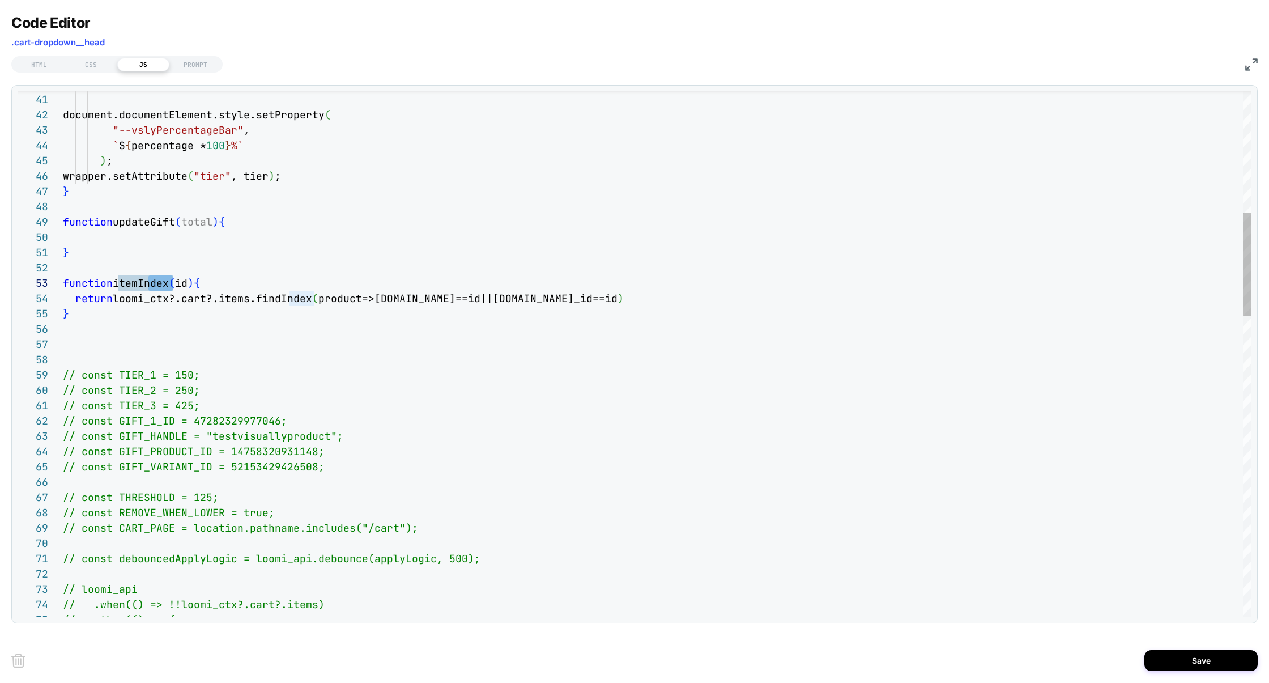
scroll to position [31, 110]
drag, startPoint x: 146, startPoint y: 284, endPoint x: 170, endPoint y: 284, distance: 24.9
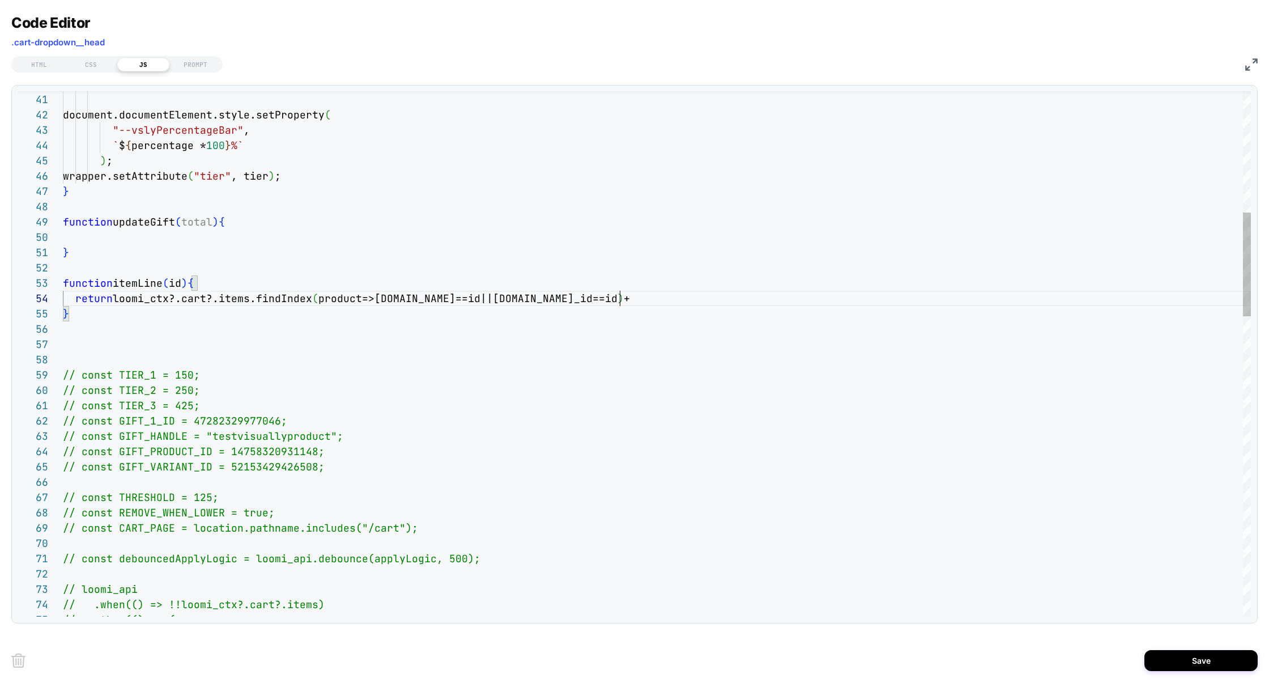
scroll to position [46, 562]
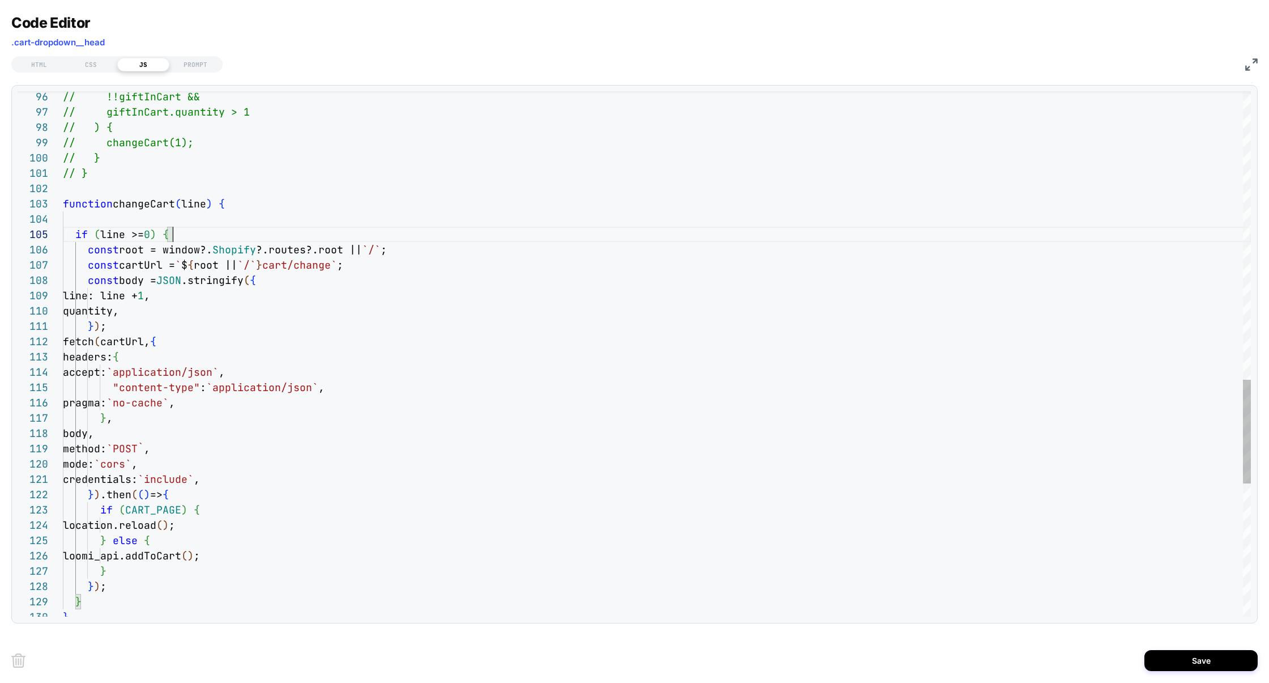
drag, startPoint x: 193, startPoint y: 231, endPoint x: 58, endPoint y: 219, distance: 135.9
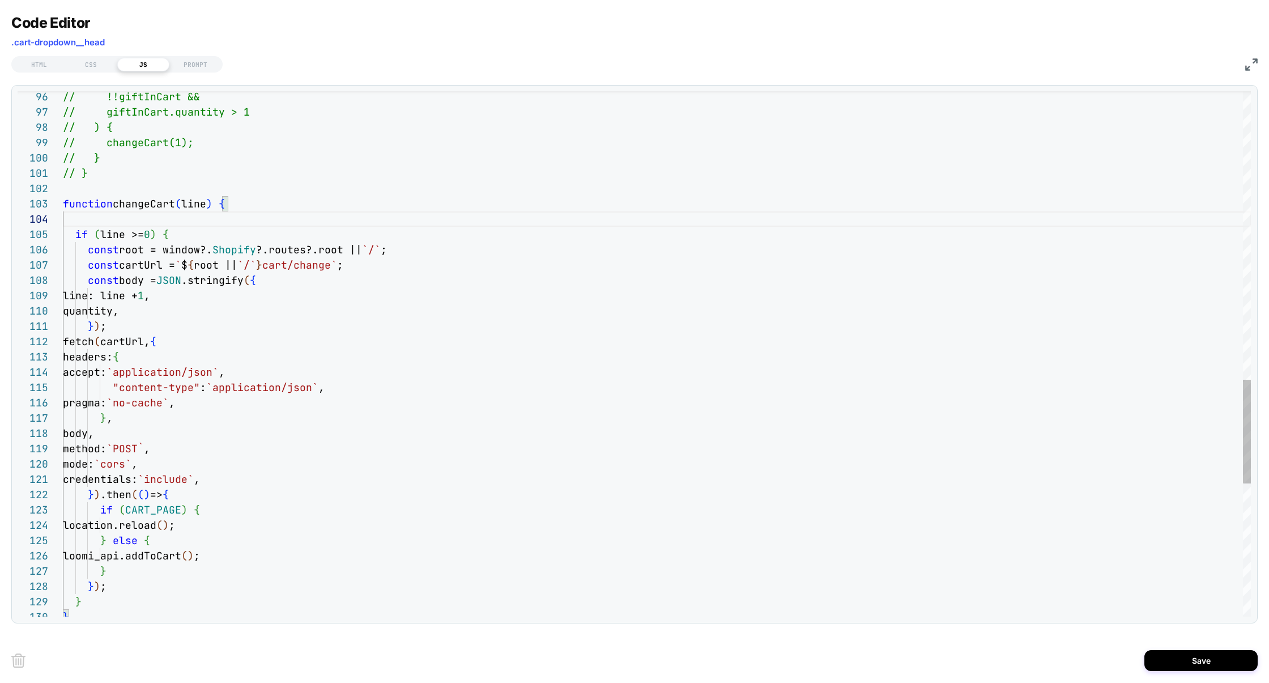
scroll to position [31, 165]
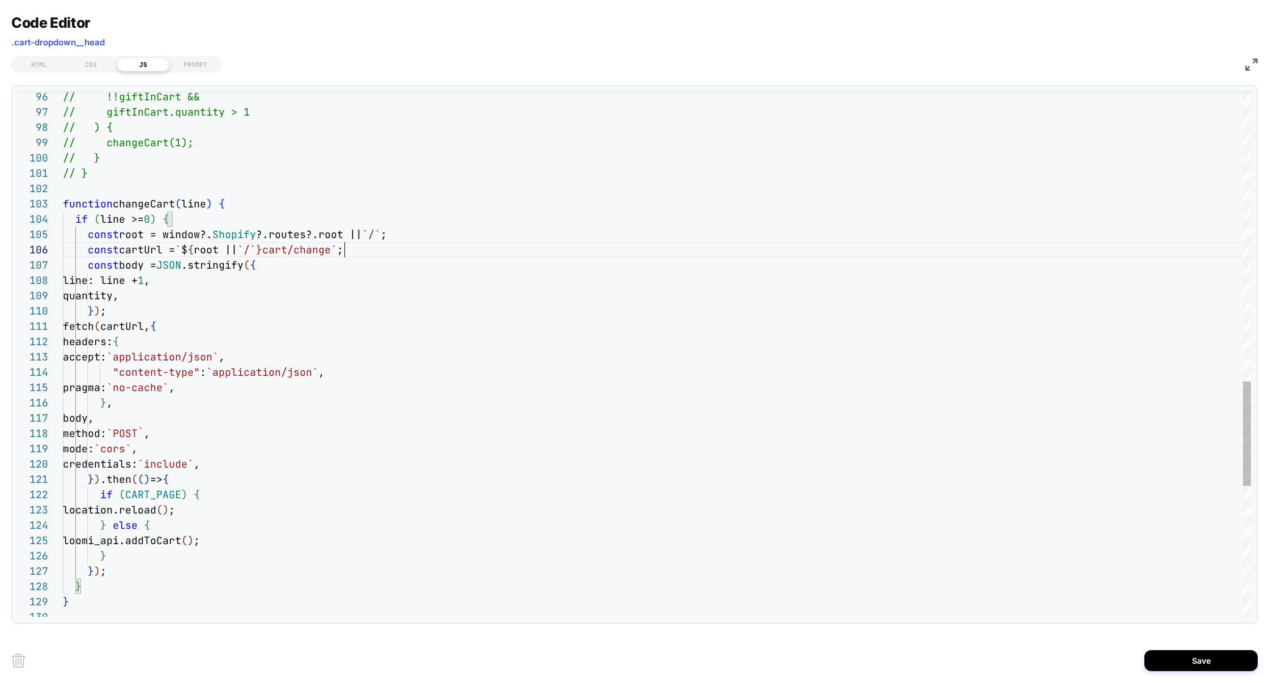
drag, startPoint x: 167, startPoint y: 360, endPoint x: 261, endPoint y: 360, distance: 94.0
click at [219, 360] on span "`application/json`" at bounding box center [162, 356] width 112 height 13
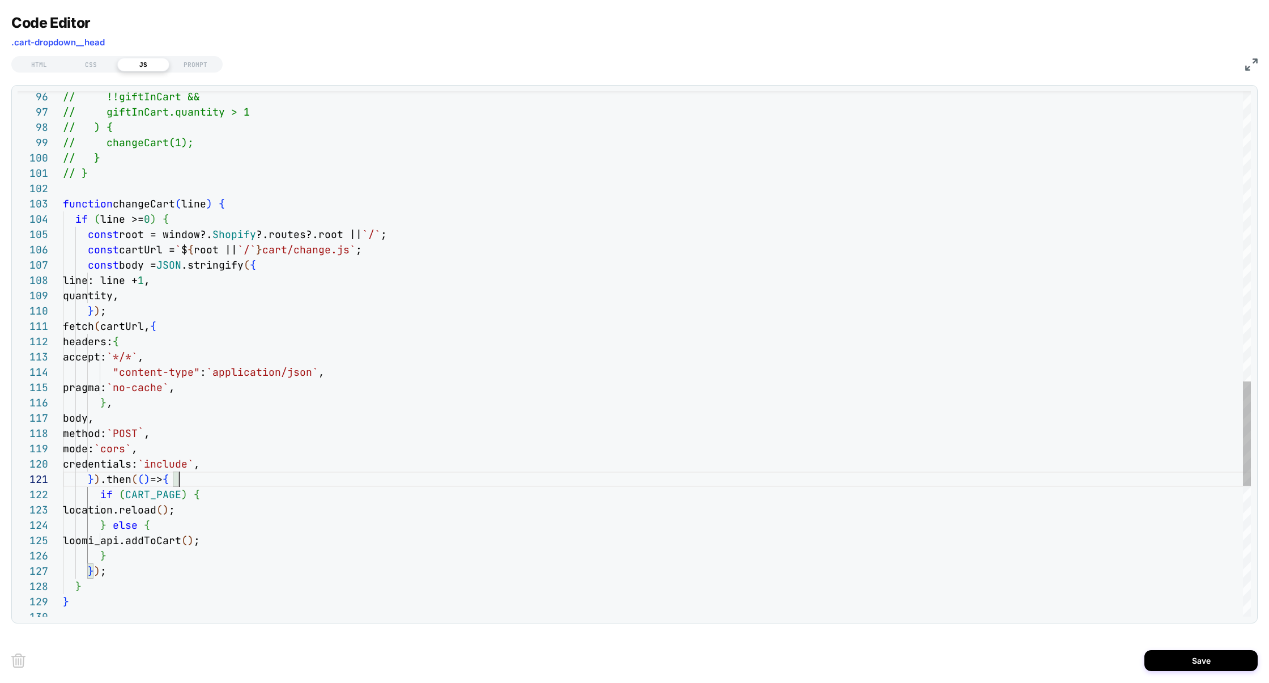
scroll to position [0, 116]
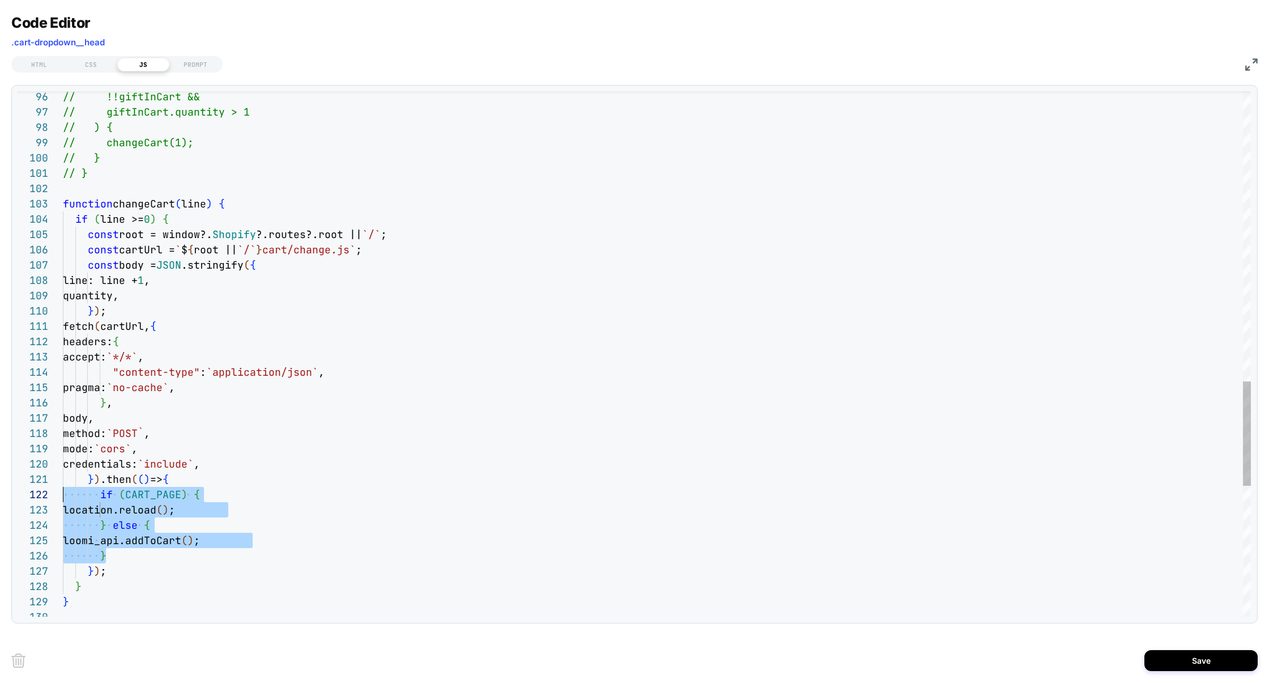
drag, startPoint x: 125, startPoint y: 557, endPoint x: 0, endPoint y: 496, distance: 139.6
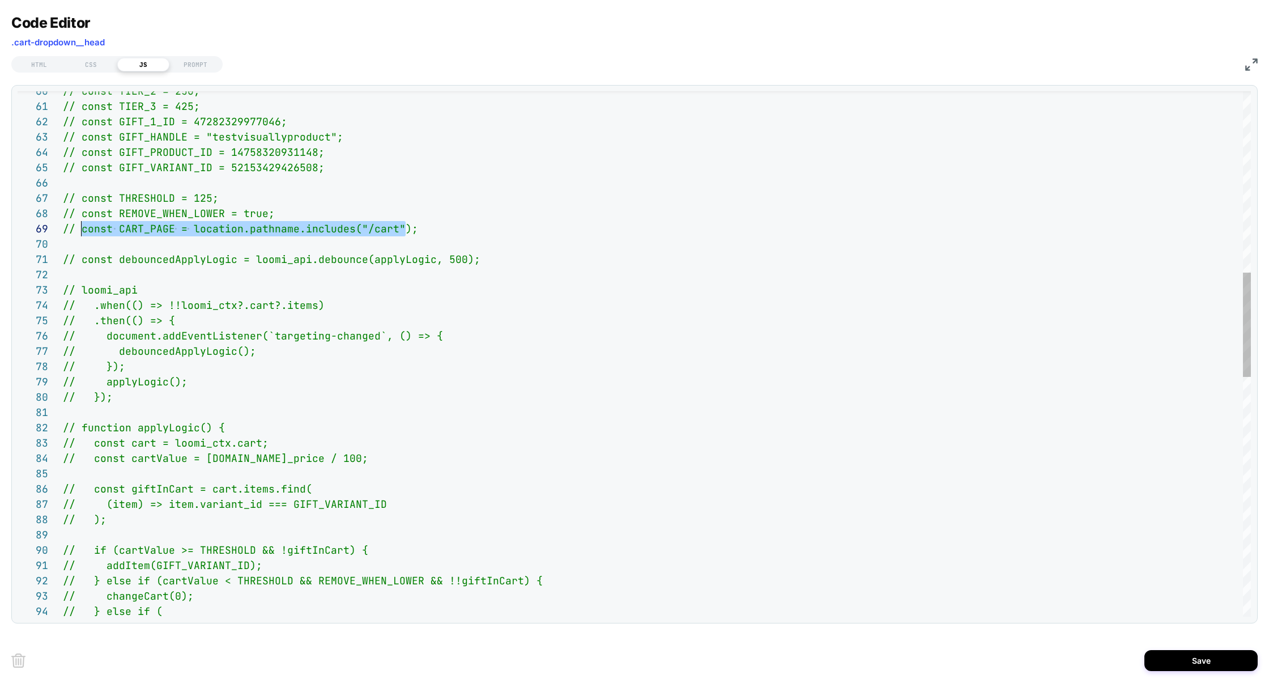
scroll to position [122, 18]
drag, startPoint x: 407, startPoint y: 229, endPoint x: 83, endPoint y: 231, distance: 324.0
click at [83, 231] on span "// const CART_PAGE = location.pathname.includes("/ cart");" at bounding box center [240, 228] width 355 height 13
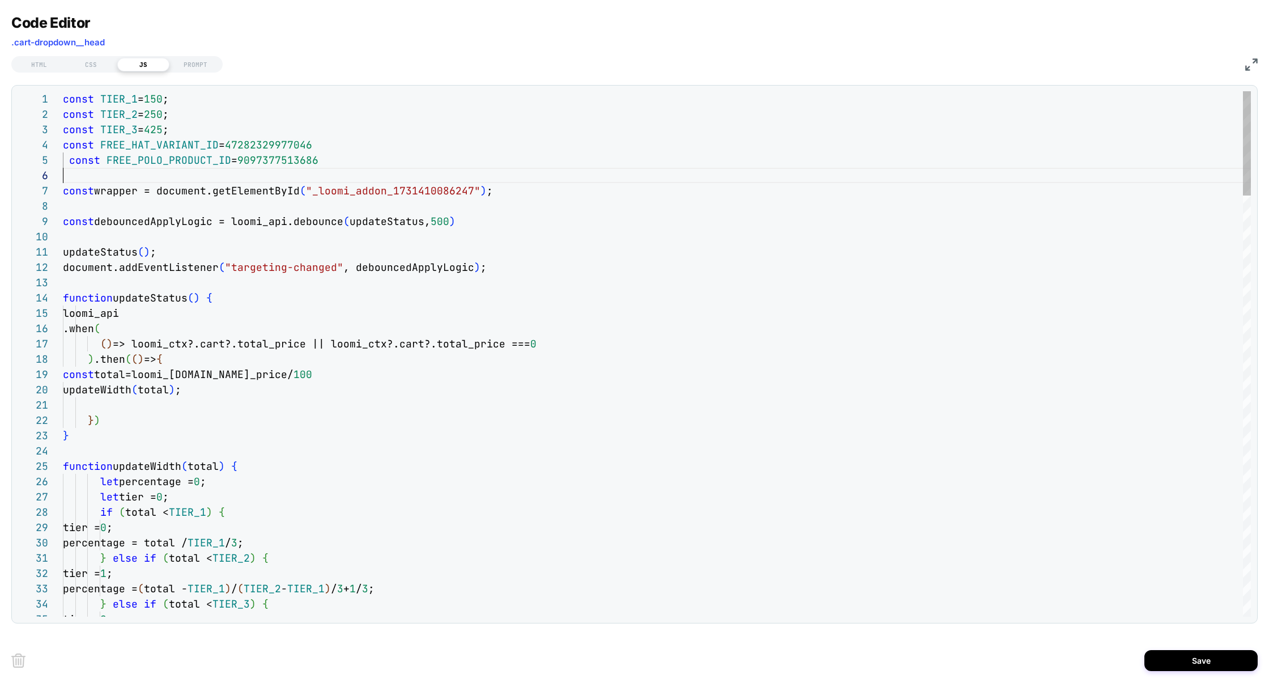
scroll to position [76, 0]
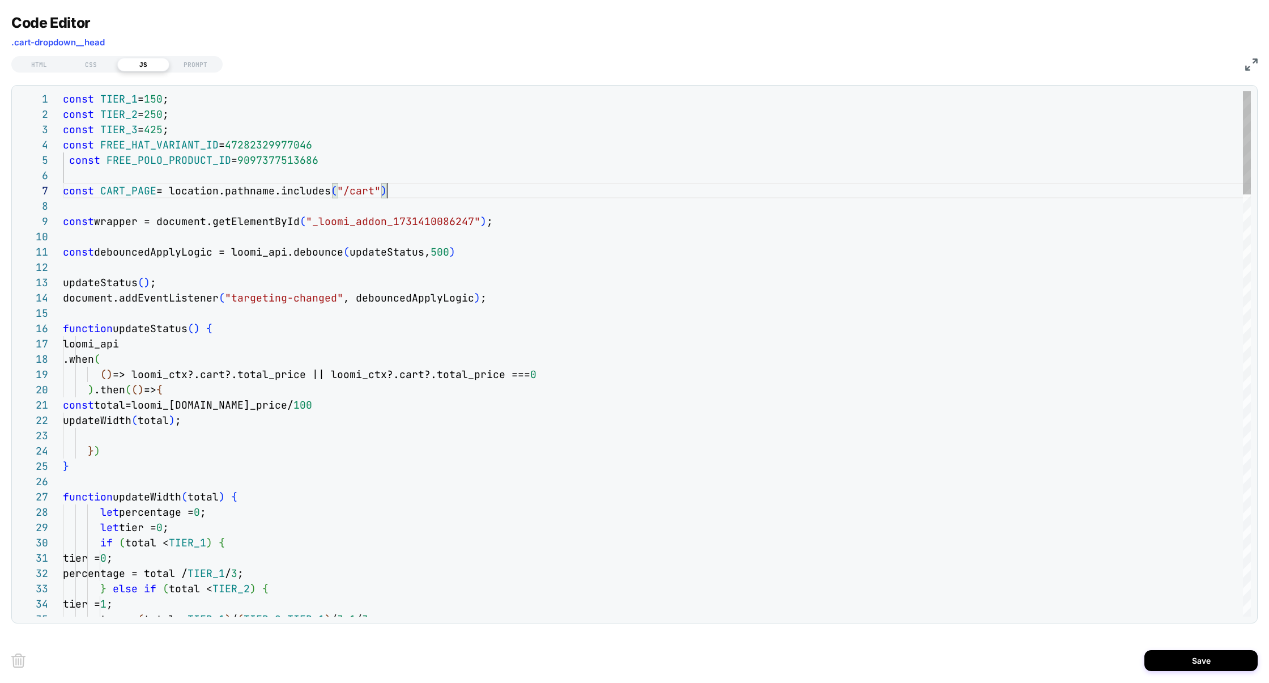
scroll to position [92, 324]
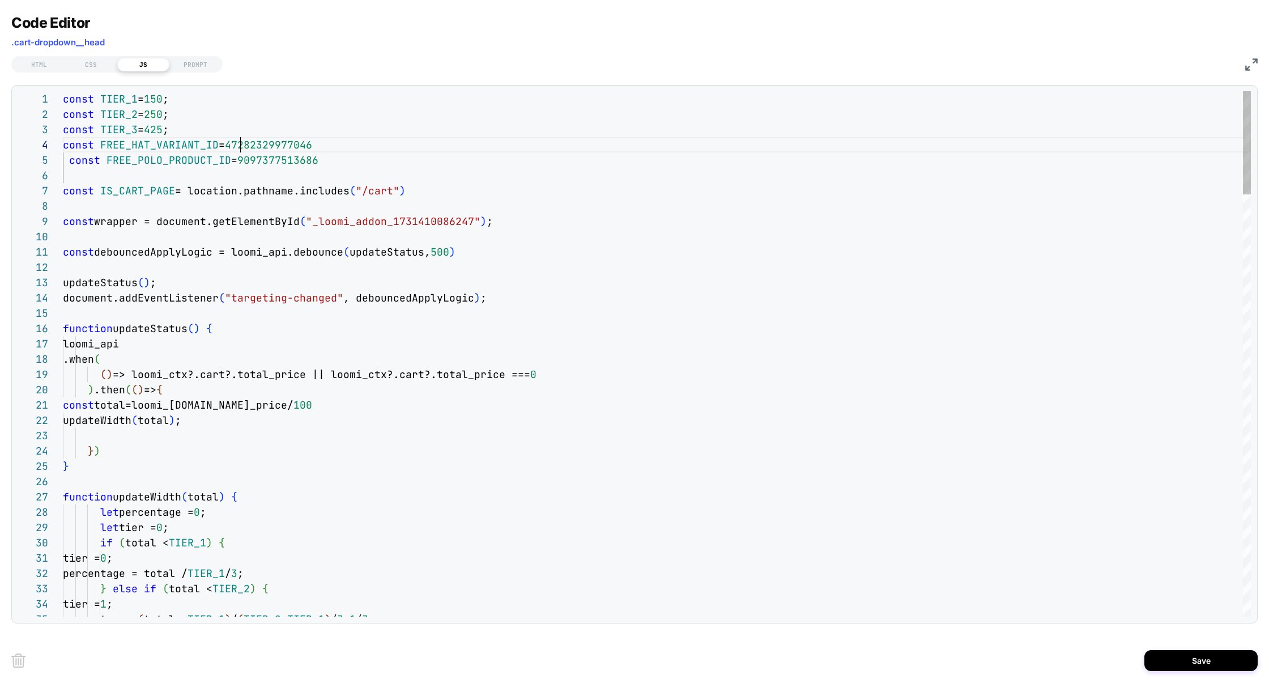
scroll to position [46, 245]
type textarea "**********"
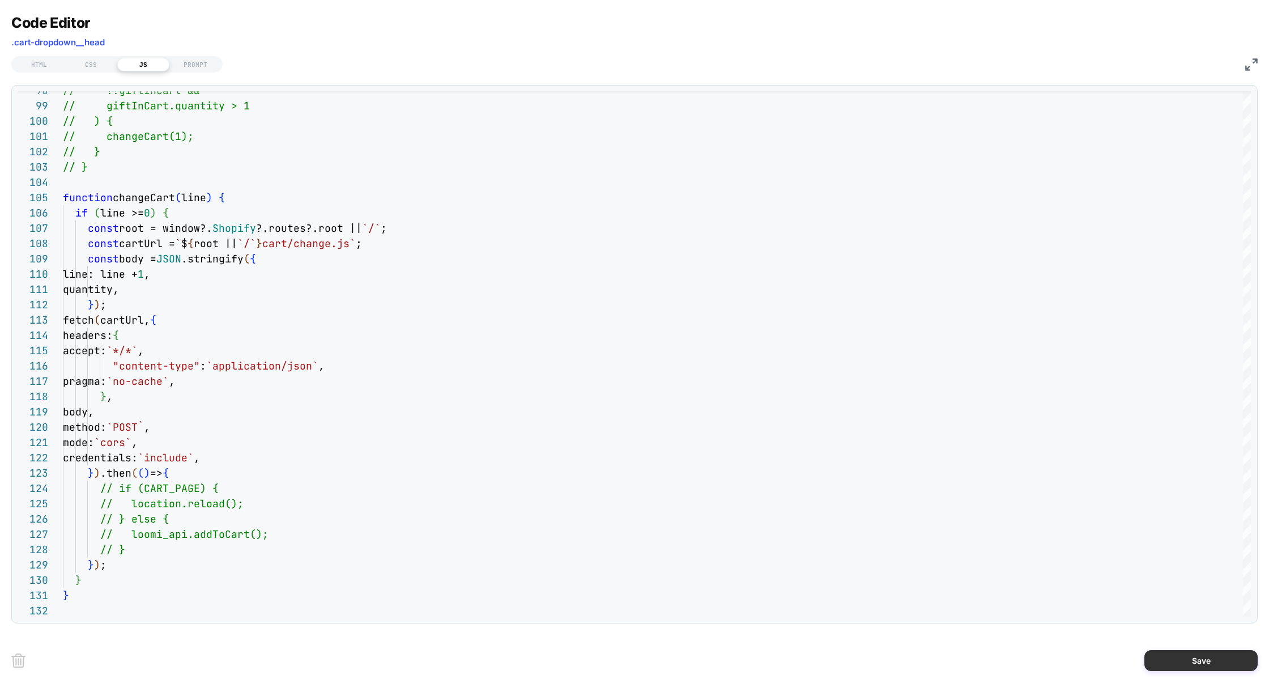
click at [1162, 659] on button "Save" at bounding box center [1200, 660] width 113 height 21
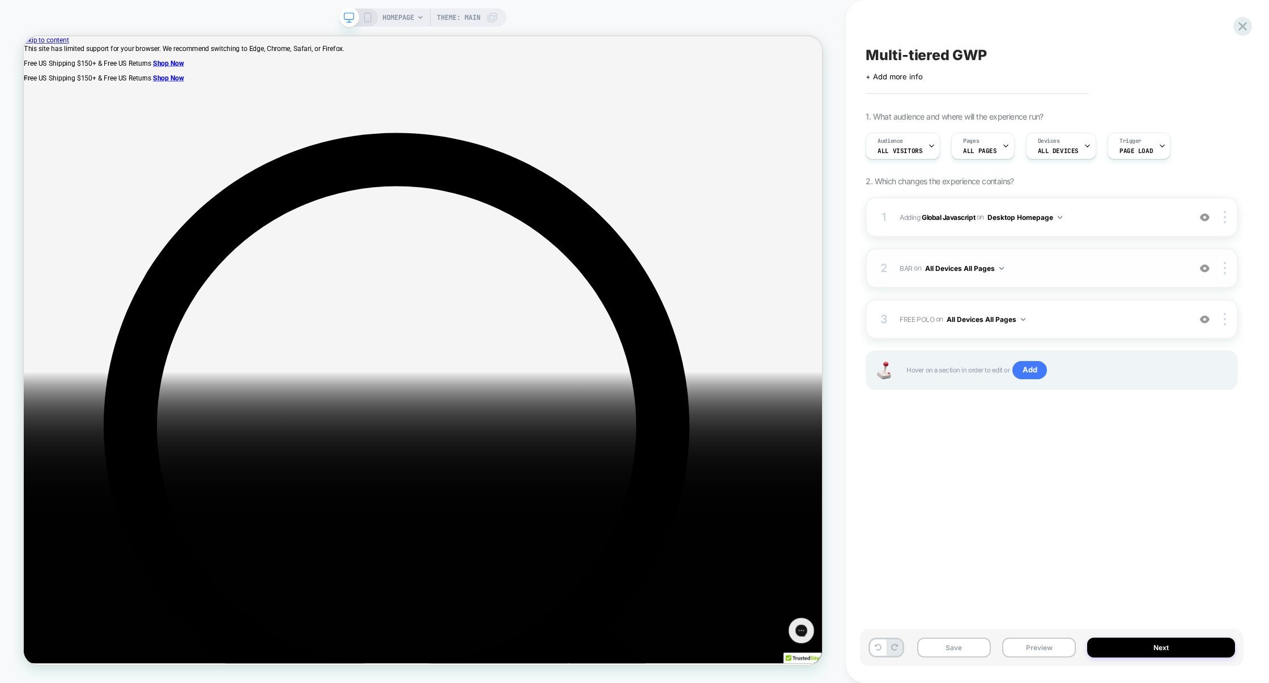
click at [1095, 278] on div "2 BAR Adding Code Block AFTER .cart-dropdown__head on All Devices All Pages Add…" at bounding box center [1051, 268] width 372 height 40
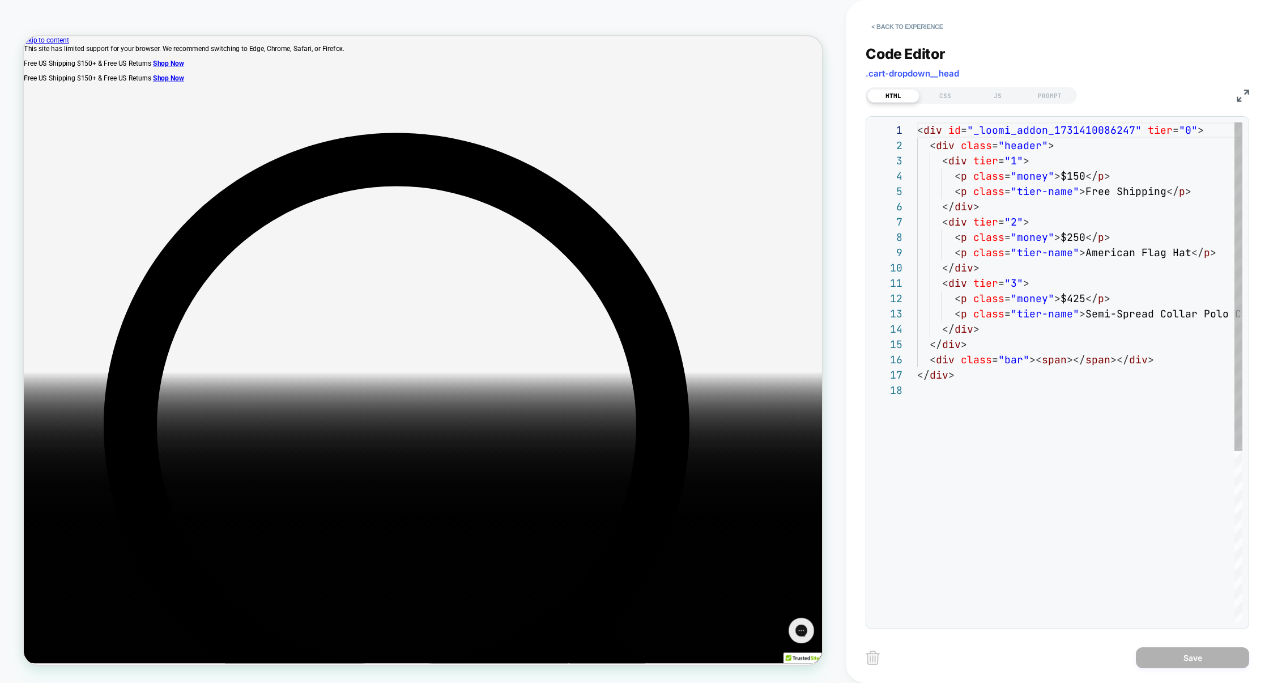
scroll to position [153, 0]
drag, startPoint x: 965, startPoint y: 72, endPoint x: 863, endPoint y: 72, distance: 102.0
click at [863, 72] on div "< Back to experience Code Editor .cart-dropdown__head HTML CSS JS PROMPT 1 2 3 …" at bounding box center [1057, 341] width 423 height 683
copy span ".cart-dropdown__head"
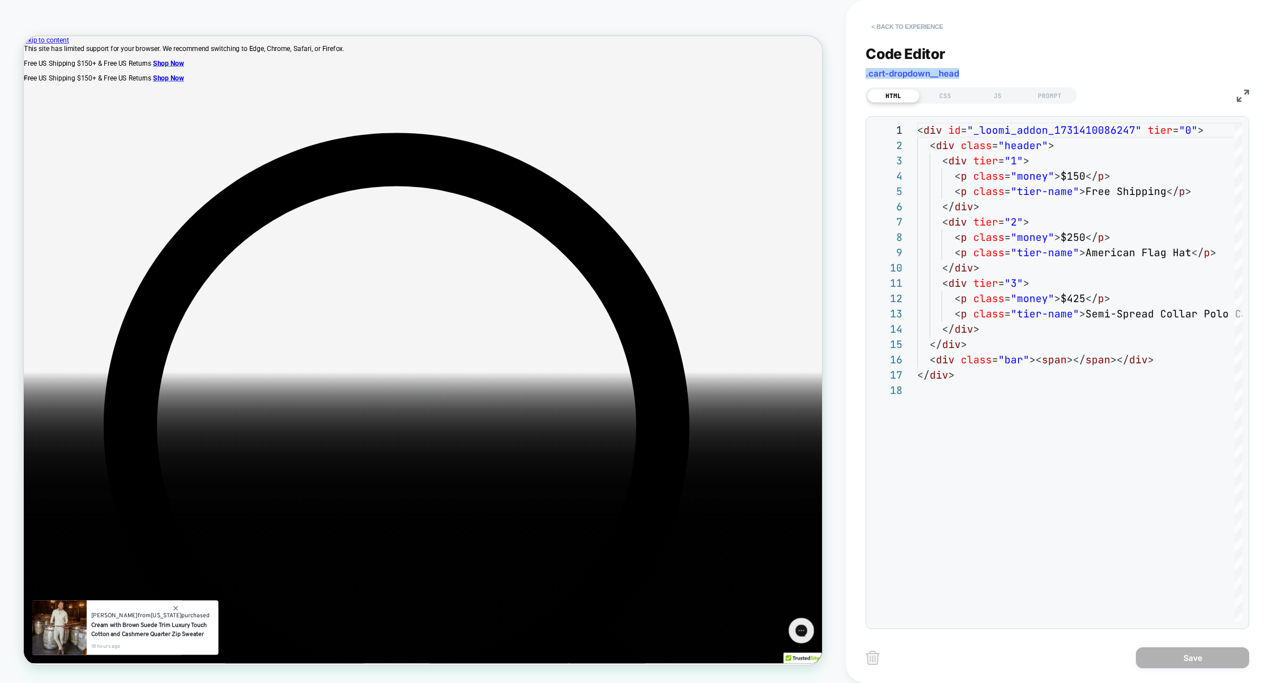
click at [933, 28] on button "< Back to experience" at bounding box center [906, 27] width 83 height 18
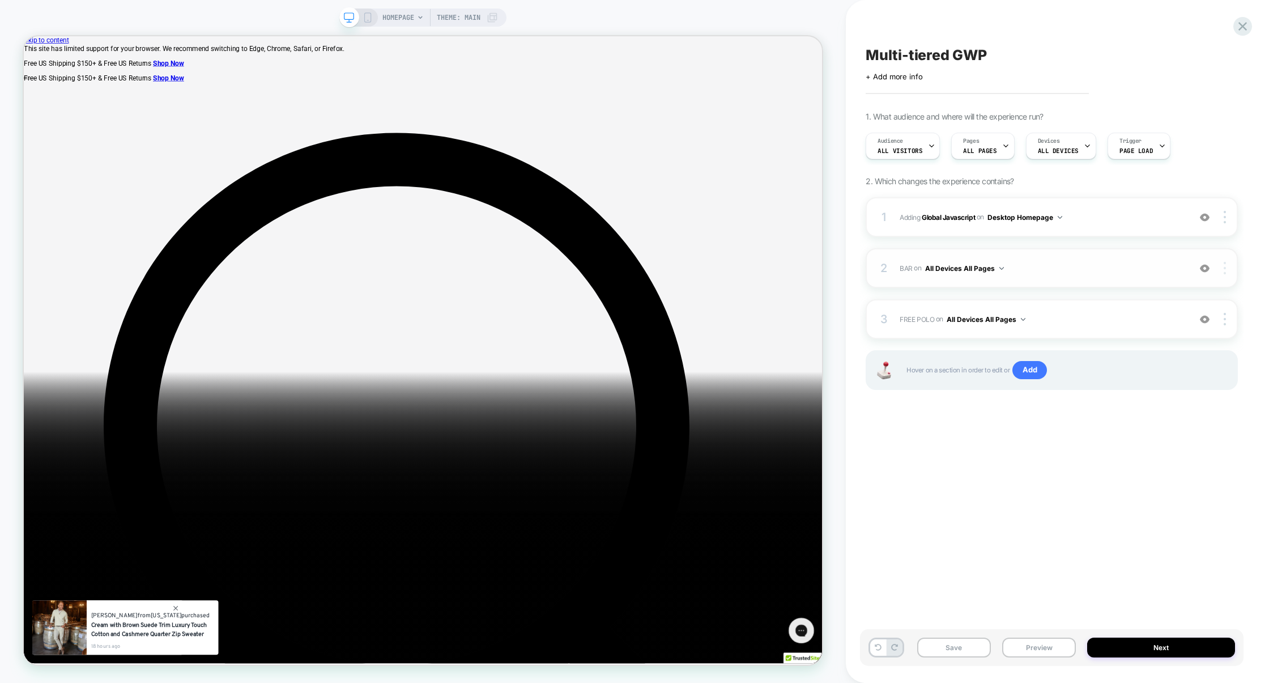
click at [1224, 266] on img at bounding box center [1224, 268] width 2 height 12
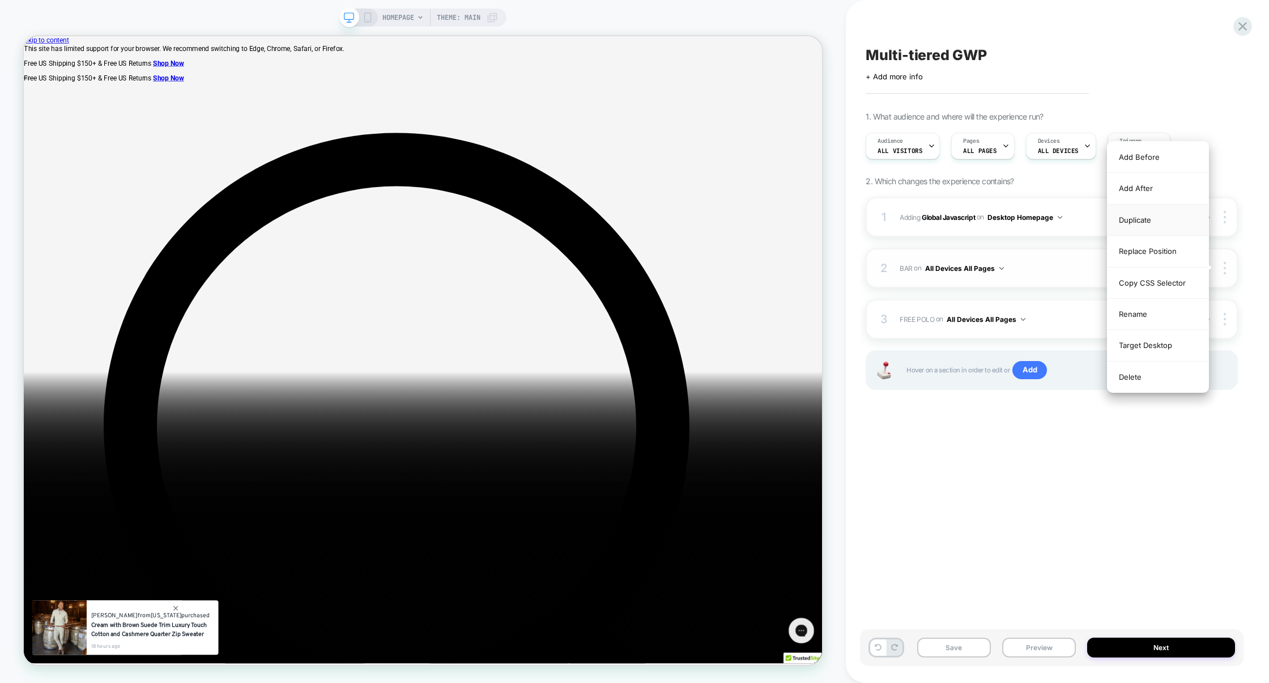
click at [1147, 221] on div "Duplicate" at bounding box center [1157, 219] width 101 height 31
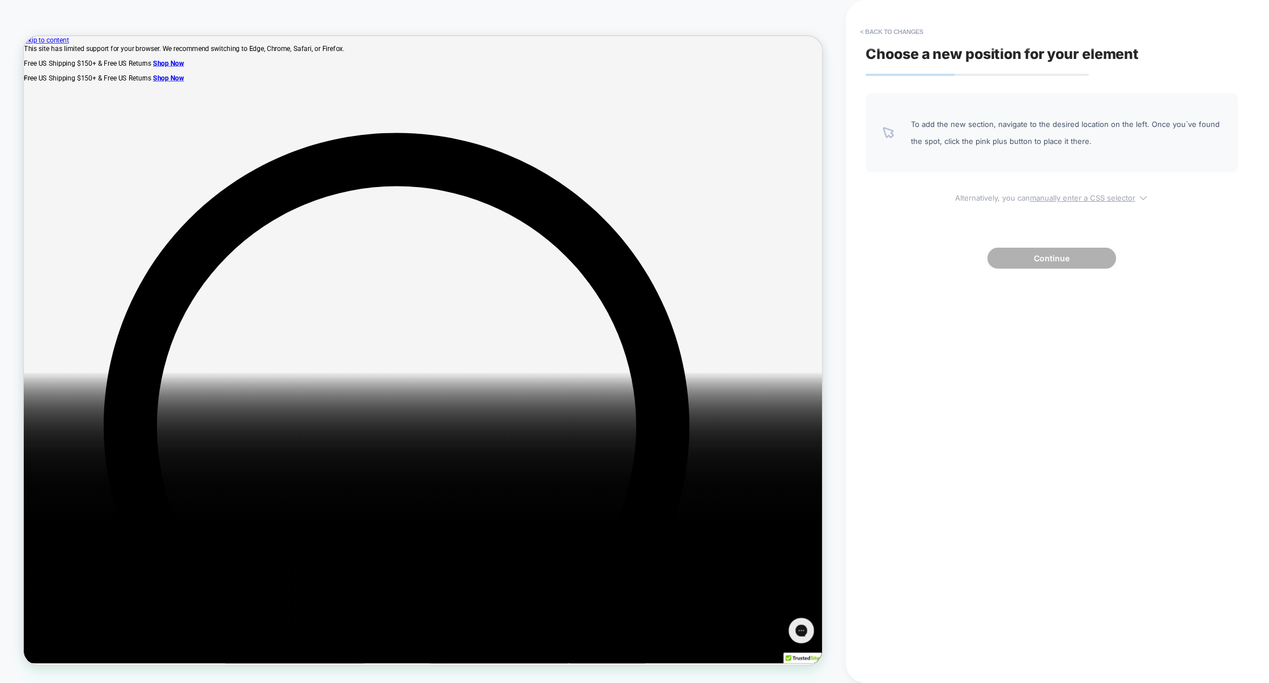
click at [1078, 199] on u "manually enter a CSS selector" at bounding box center [1082, 197] width 105 height 9
select select "*******"
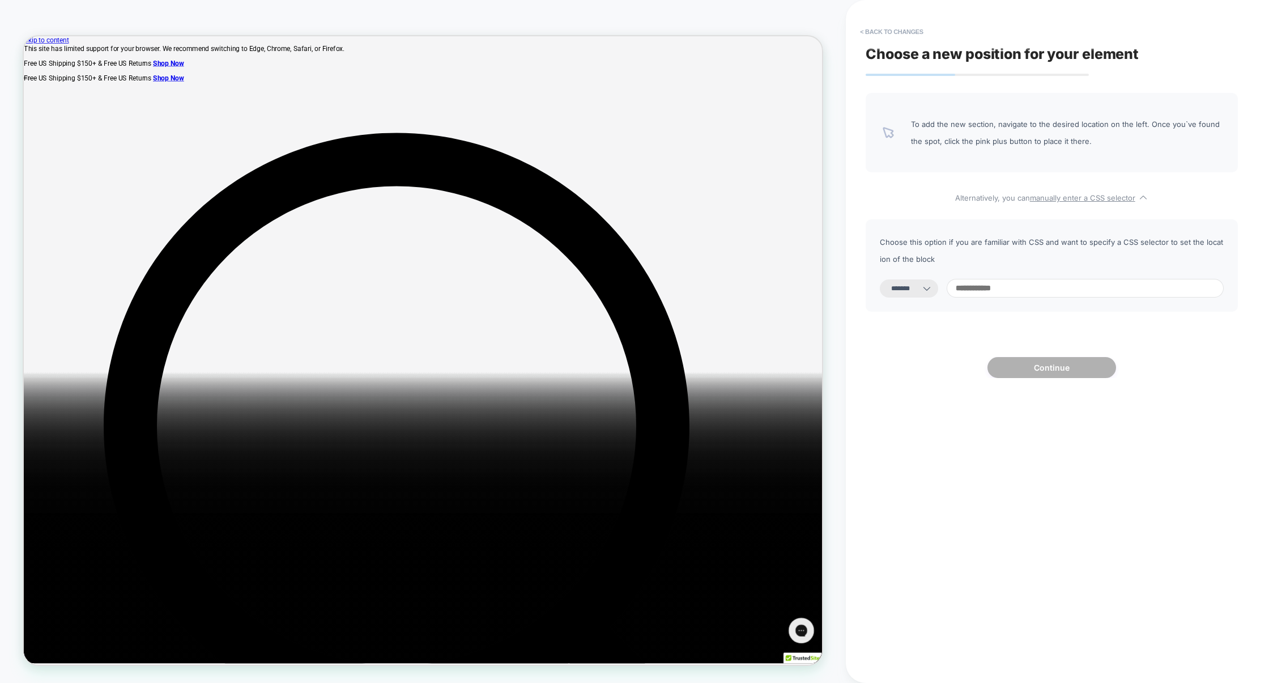
click at [1006, 283] on input at bounding box center [1084, 288] width 277 height 19
paste input "**********"
type input "**********"
select select "*********"
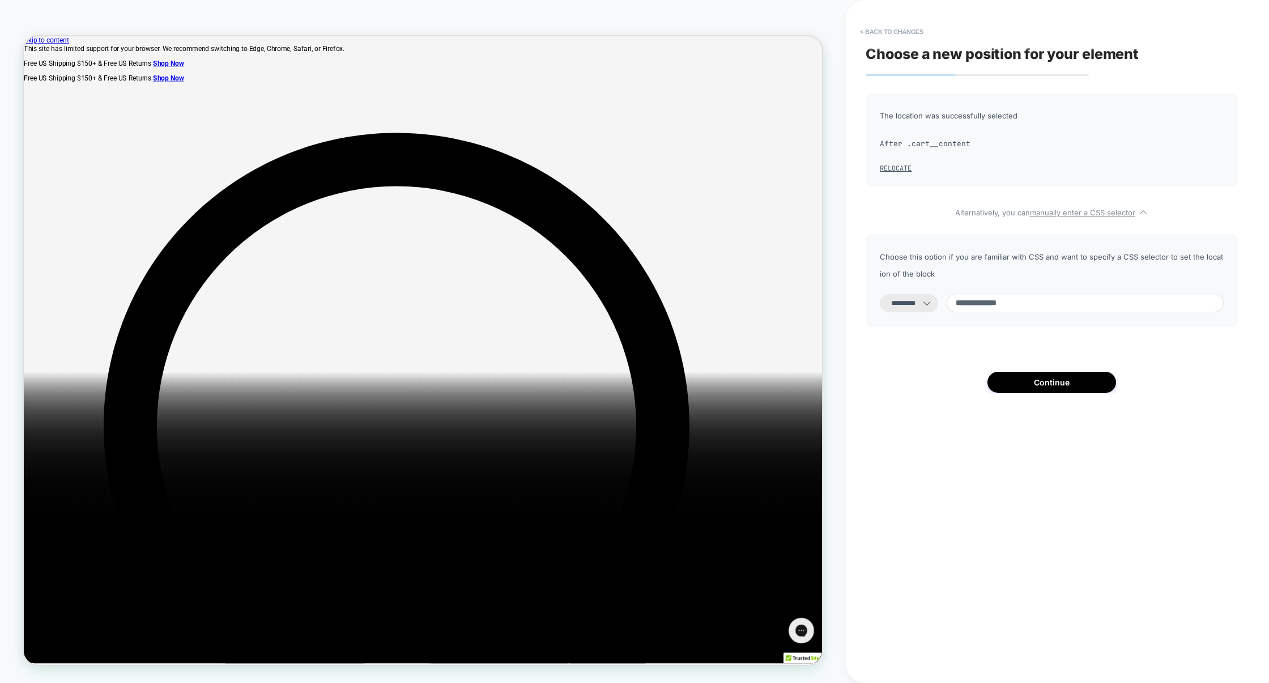
type input "**********"
click at [898, 316] on div "**********" at bounding box center [1051, 280] width 372 height 92
click at [912, 312] on select "**********" at bounding box center [909, 303] width 58 height 18
select select "**********"
click at [880, 294] on select "**********" at bounding box center [909, 303] width 58 height 18
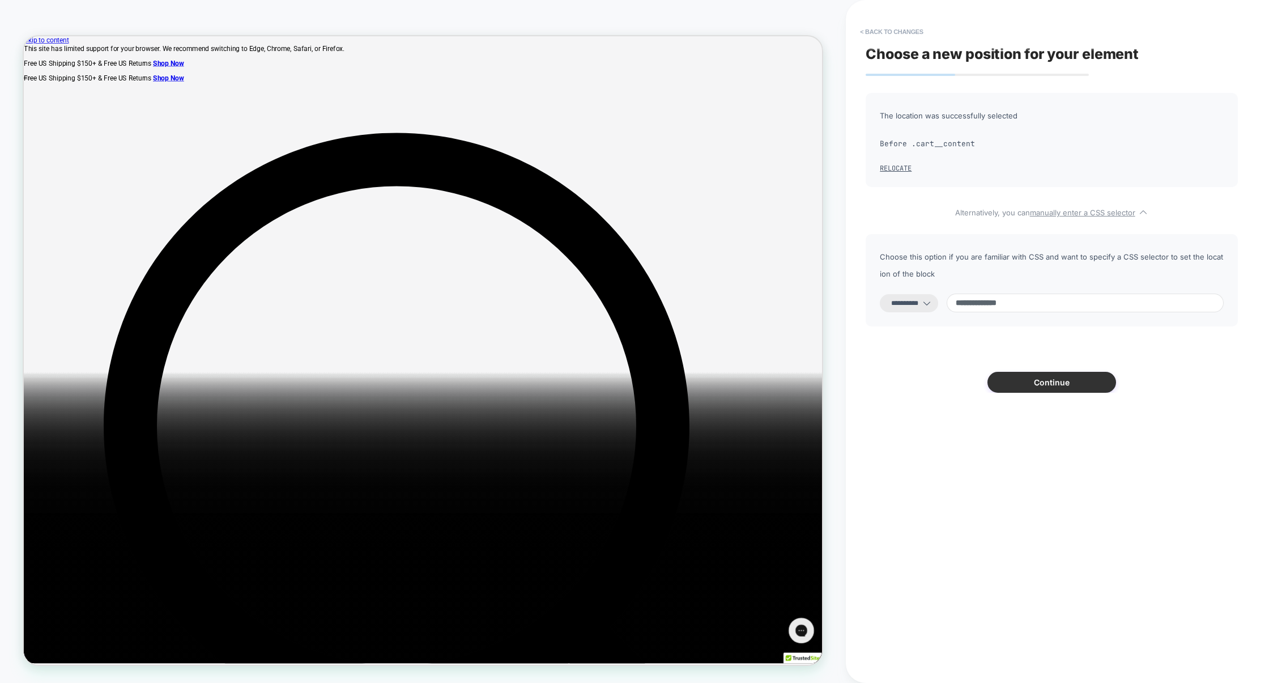
click at [1055, 382] on button "Continue" at bounding box center [1051, 382] width 129 height 21
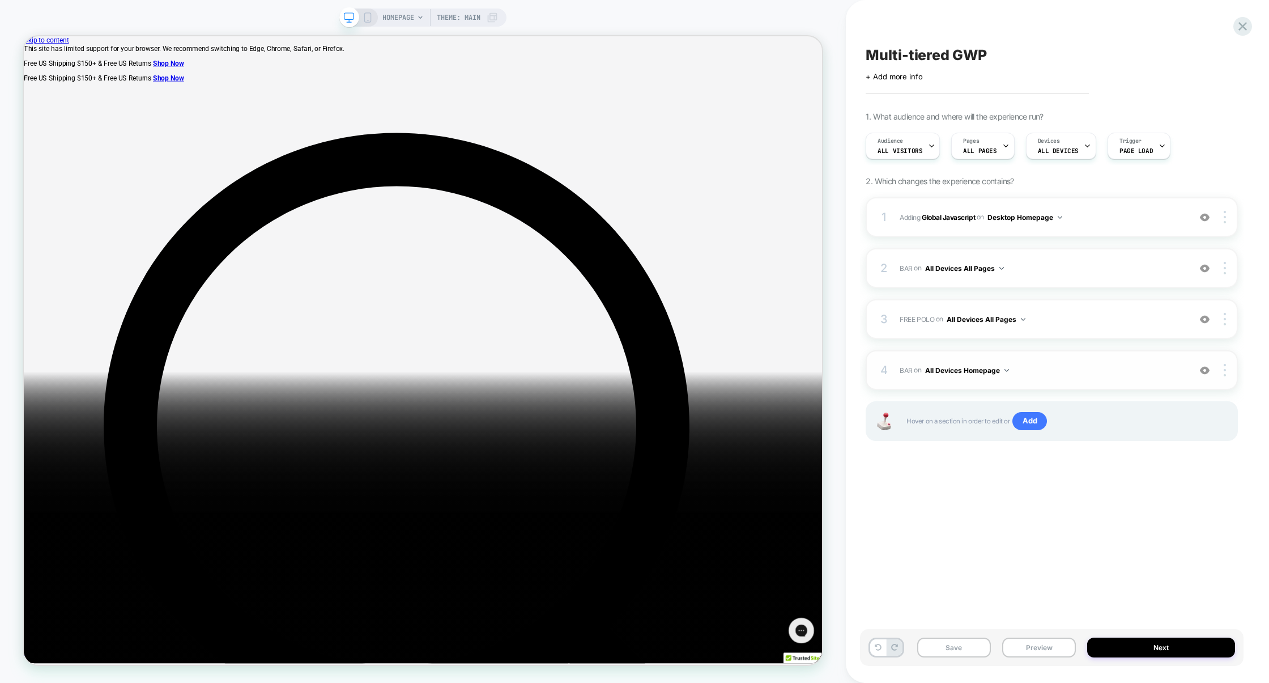
click at [1059, 357] on div "4 BAR Adding Code Block BEFORE .cart__content on All Devices Homepage Add Befor…" at bounding box center [1051, 370] width 372 height 40
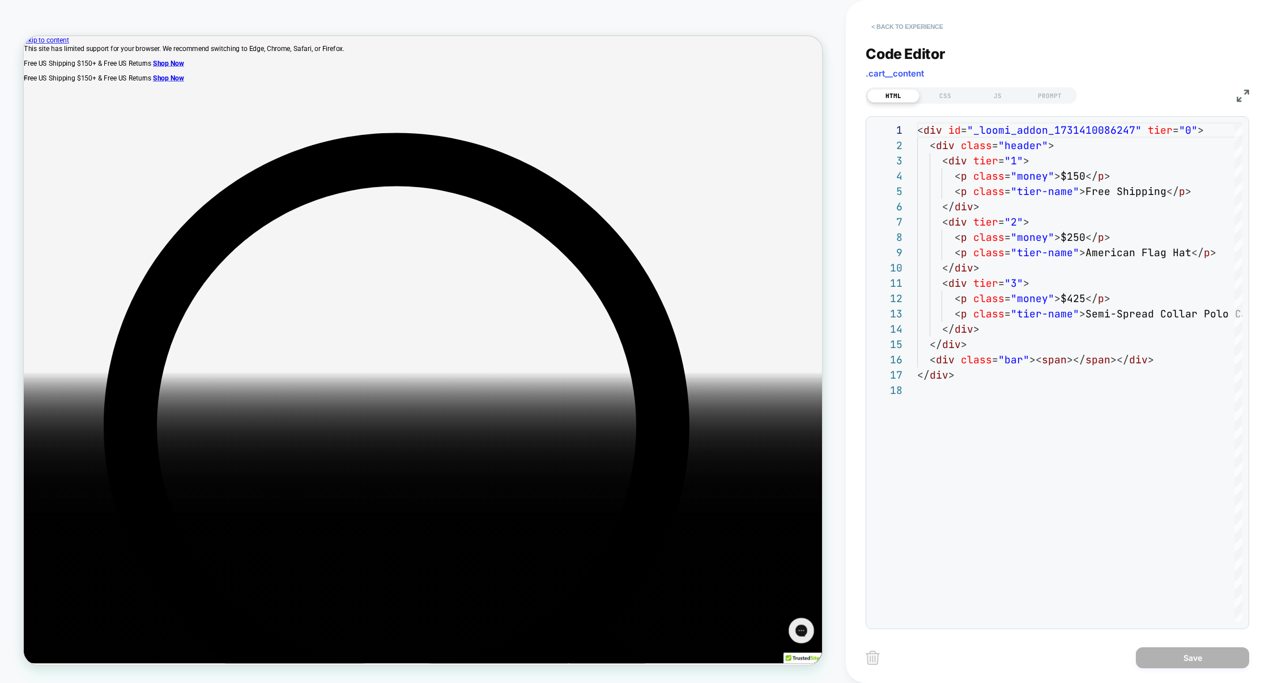
click at [903, 26] on button "< Back to experience" at bounding box center [906, 27] width 83 height 18
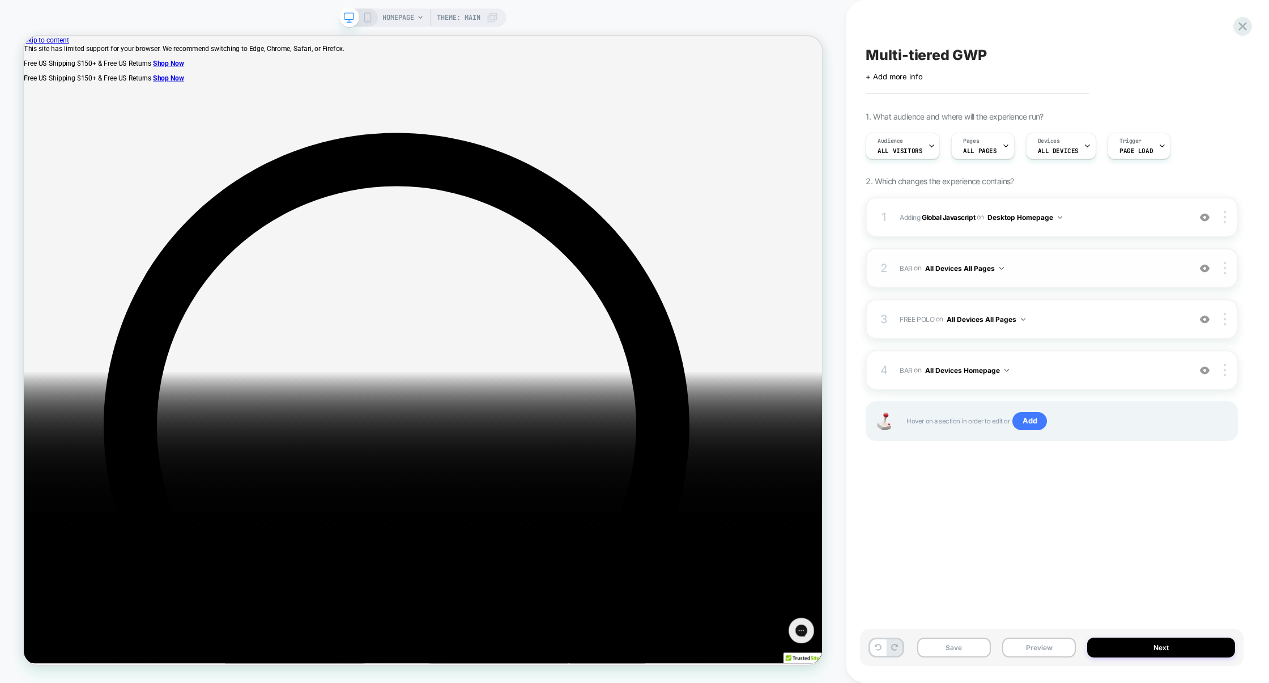
click at [1059, 281] on div "2 BAR Adding Code Block AFTER .cart-dropdown__head on All Devices All Pages Add…" at bounding box center [1051, 268] width 372 height 40
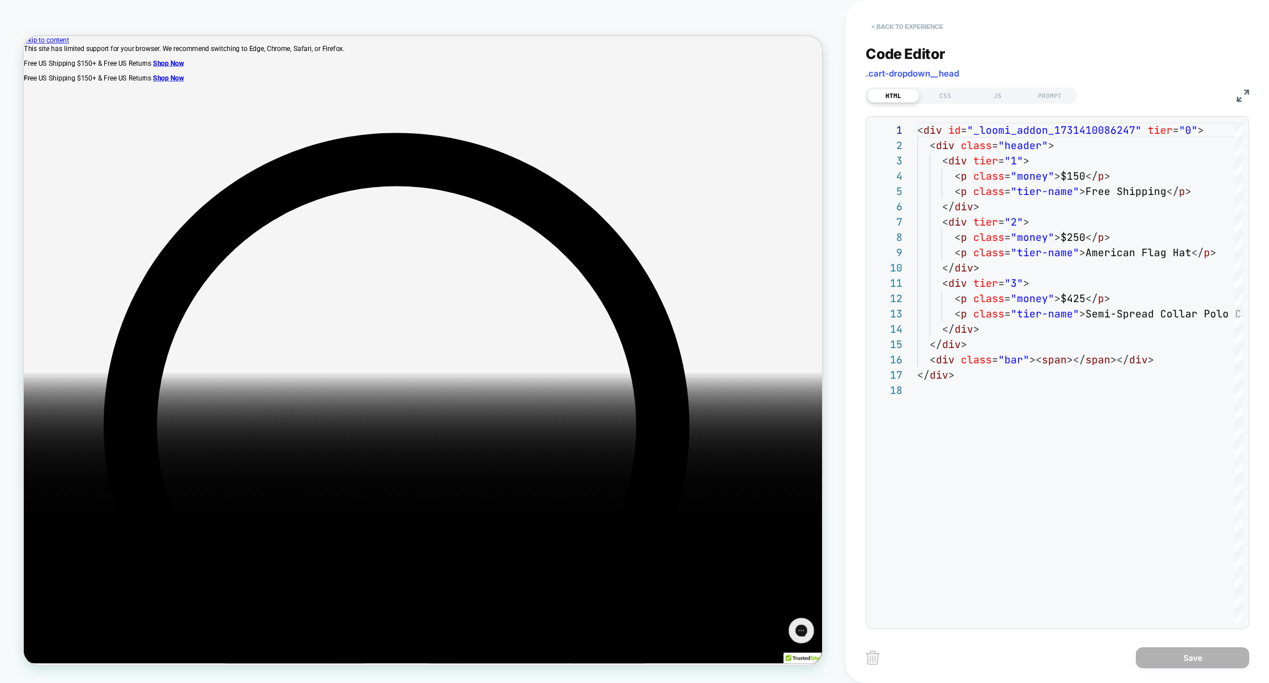
click at [904, 35] on button "< Back to experience" at bounding box center [906, 27] width 83 height 18
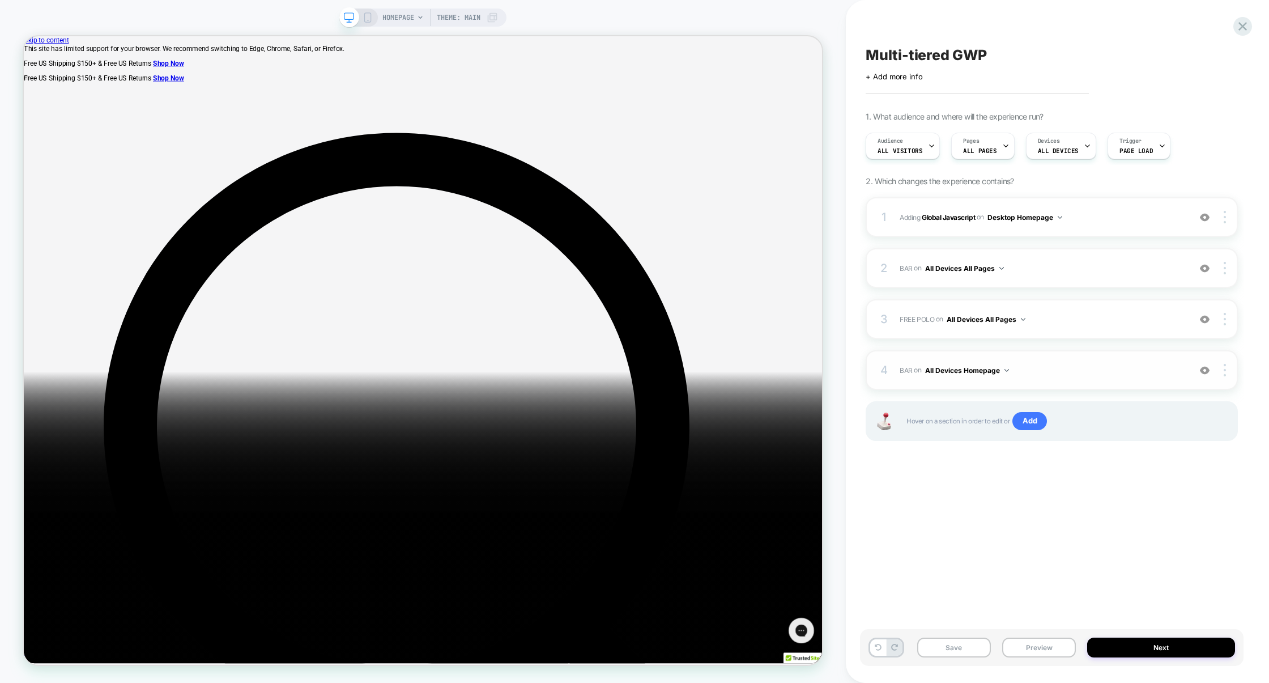
click at [986, 369] on button "All Devices Homepage" at bounding box center [967, 370] width 84 height 14
drag, startPoint x: 963, startPoint y: 511, endPoint x: 993, endPoint y: 497, distance: 32.7
click at [993, 497] on div "All Devices Homepage All Devices Collection Page All Devices Product Page All D…" at bounding box center [966, 480] width 152 height 195
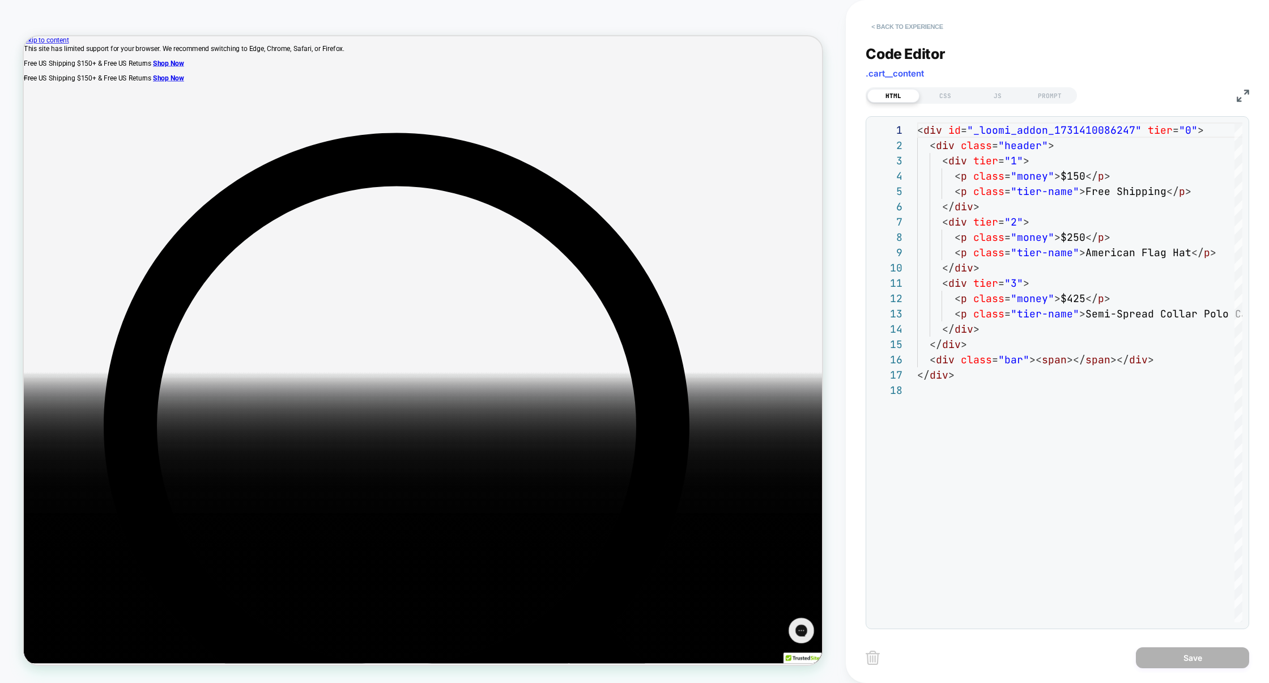
click at [913, 29] on button "< Back to experience" at bounding box center [906, 27] width 83 height 18
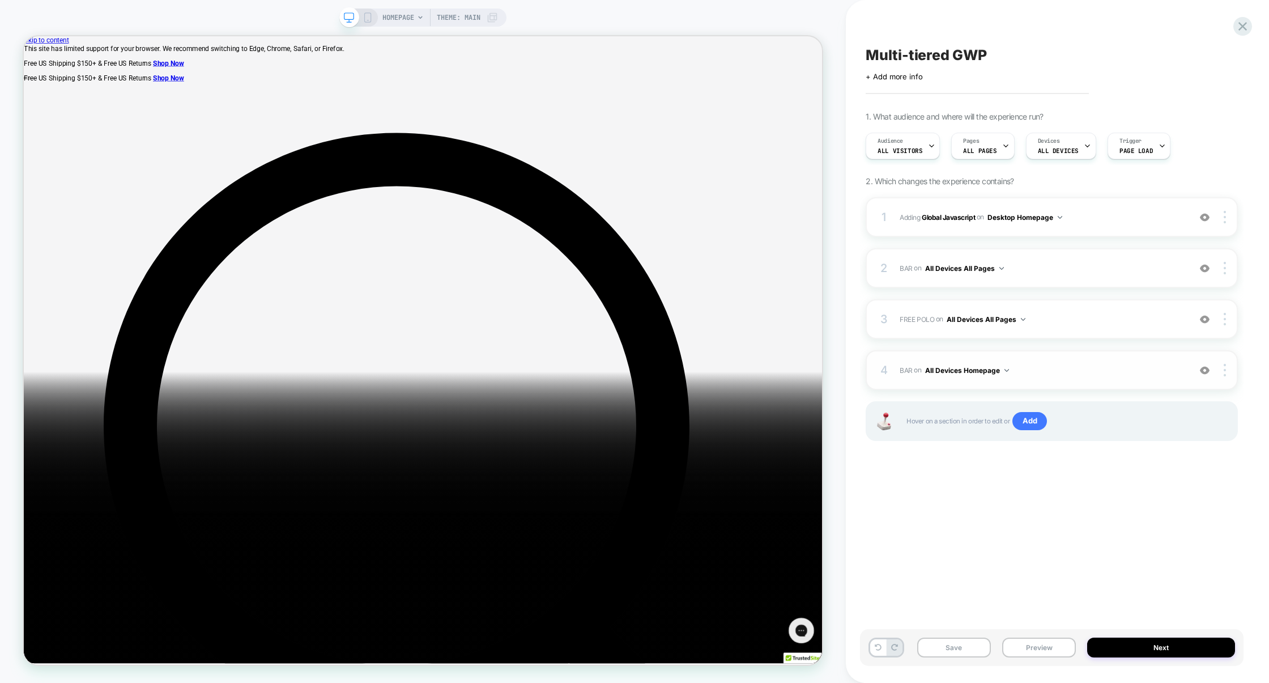
click at [966, 372] on button "All Devices Homepage" at bounding box center [967, 370] width 84 height 14
click at [961, 487] on div "All Devices Cart Page" at bounding box center [966, 492] width 152 height 24
click at [402, 20] on span "HOMEPAGE" at bounding box center [398, 17] width 32 height 18
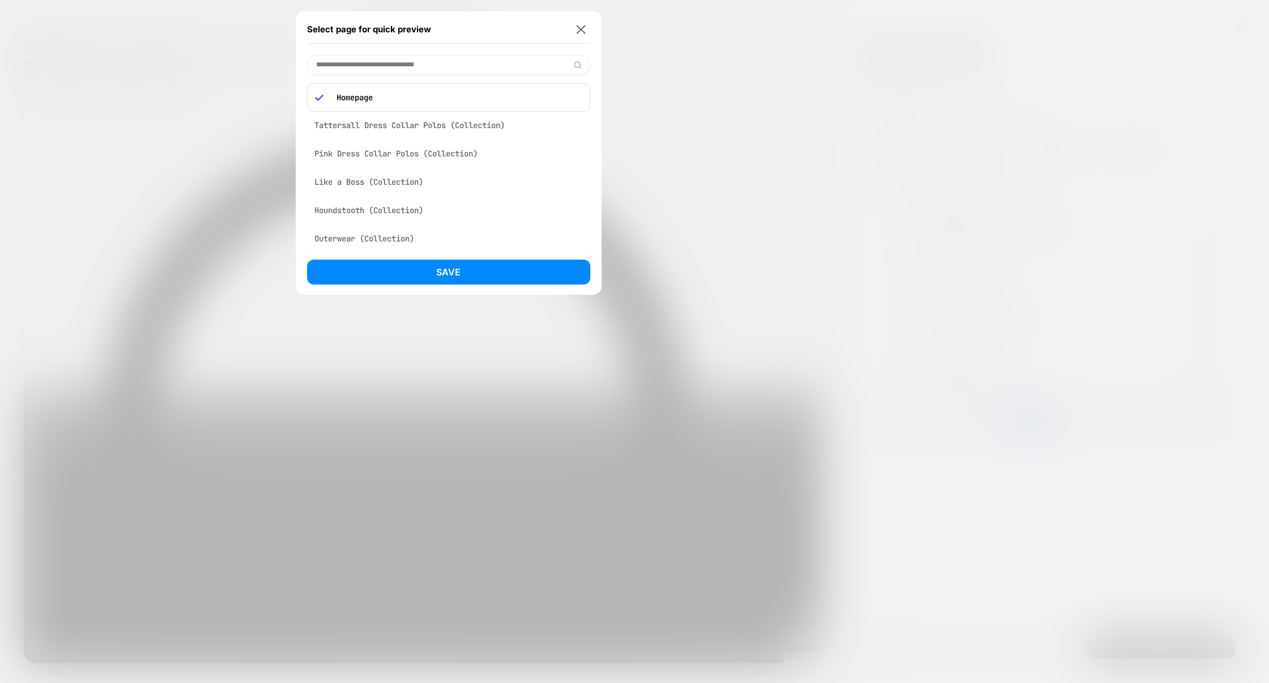
click at [359, 63] on input at bounding box center [448, 65] width 283 height 20
type input "****"
click at [844, 156] on div at bounding box center [634, 341] width 1269 height 683
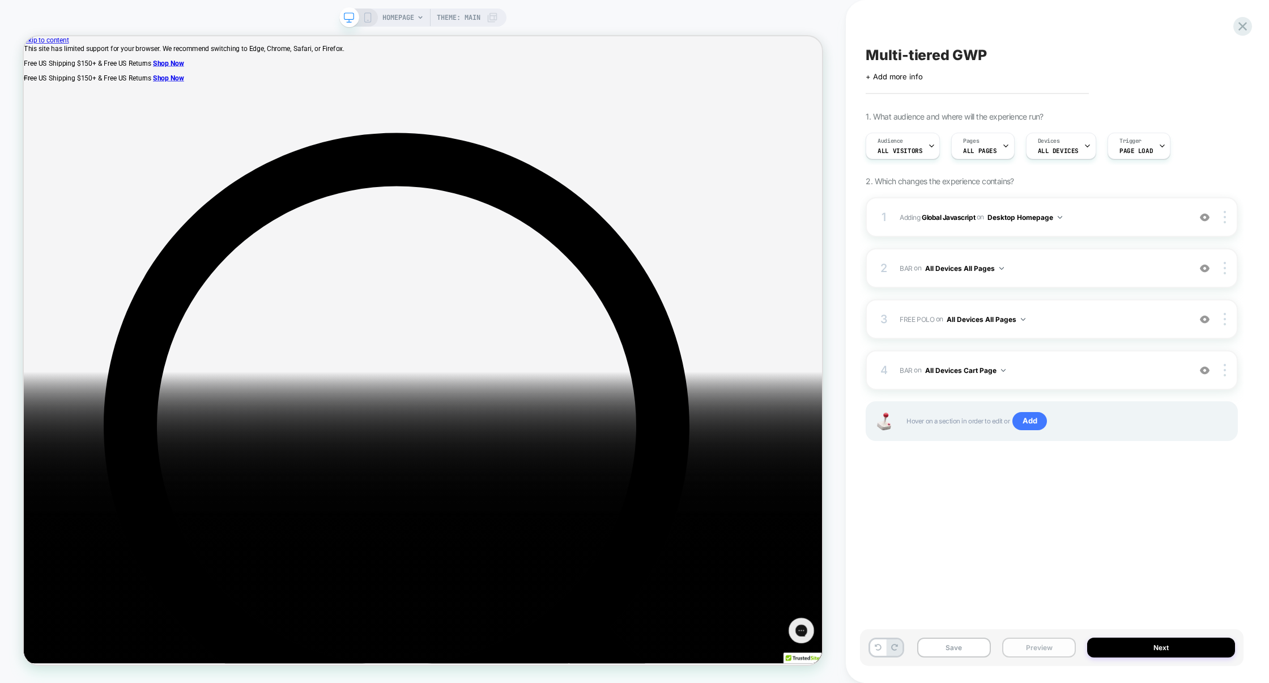
click at [1056, 652] on button "Preview" at bounding box center [1039, 647] width 74 height 20
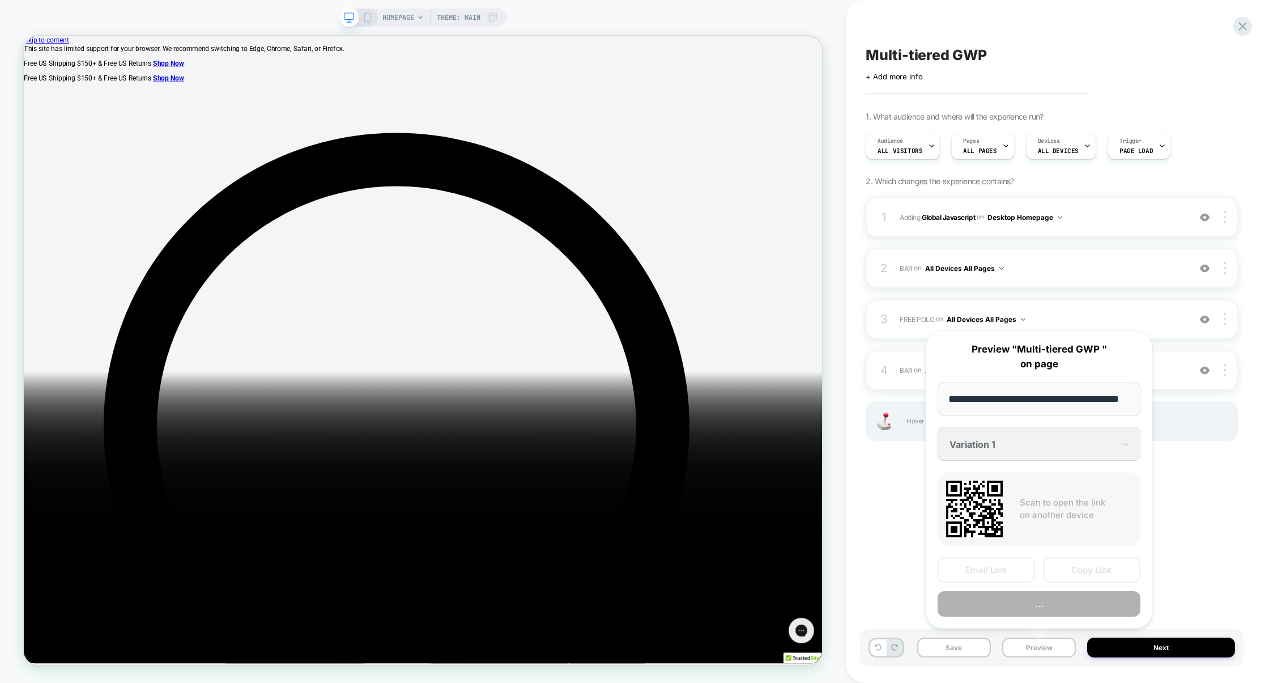
scroll to position [0, 26]
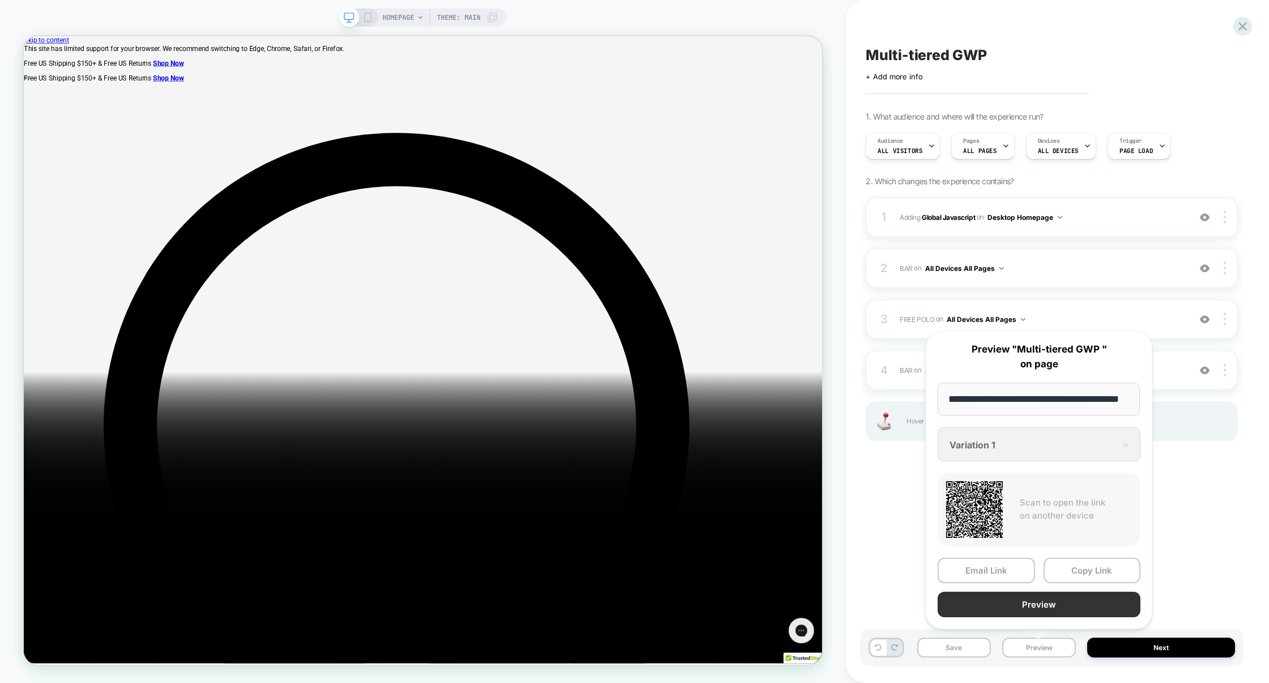
click at [1043, 608] on button "Preview" at bounding box center [1038, 603] width 203 height 25
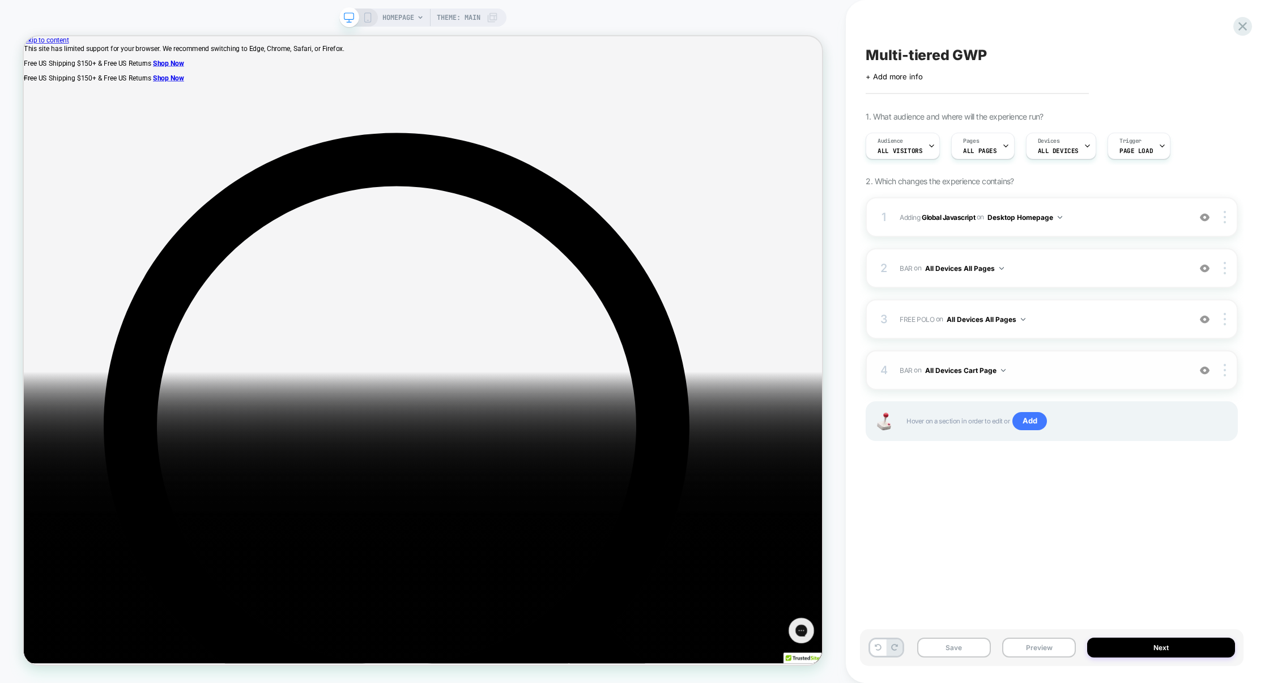
click at [1064, 356] on div "4 BAR Adding Code Block BEFORE .cart__content on All Devices Cart Page Copy CSS…" at bounding box center [1051, 370] width 372 height 40
click at [402, 15] on span "HOMEPAGE" at bounding box center [398, 17] width 32 height 18
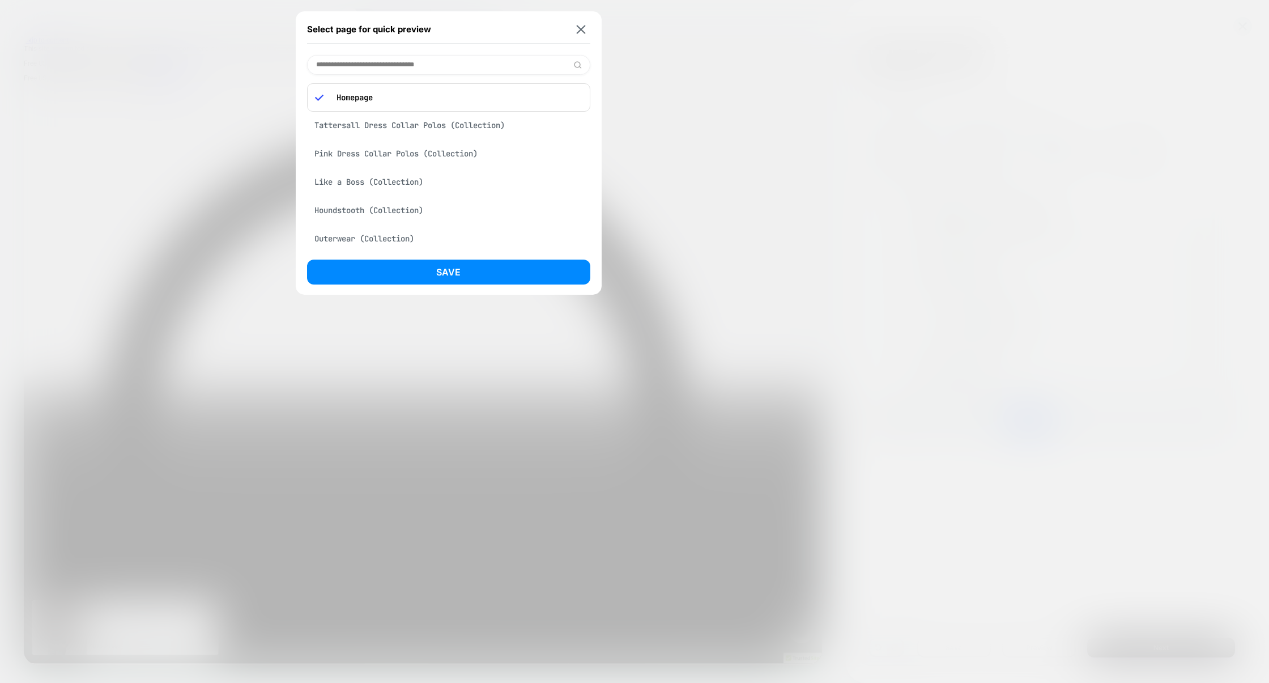
click at [908, 170] on div at bounding box center [634, 341] width 1269 height 683
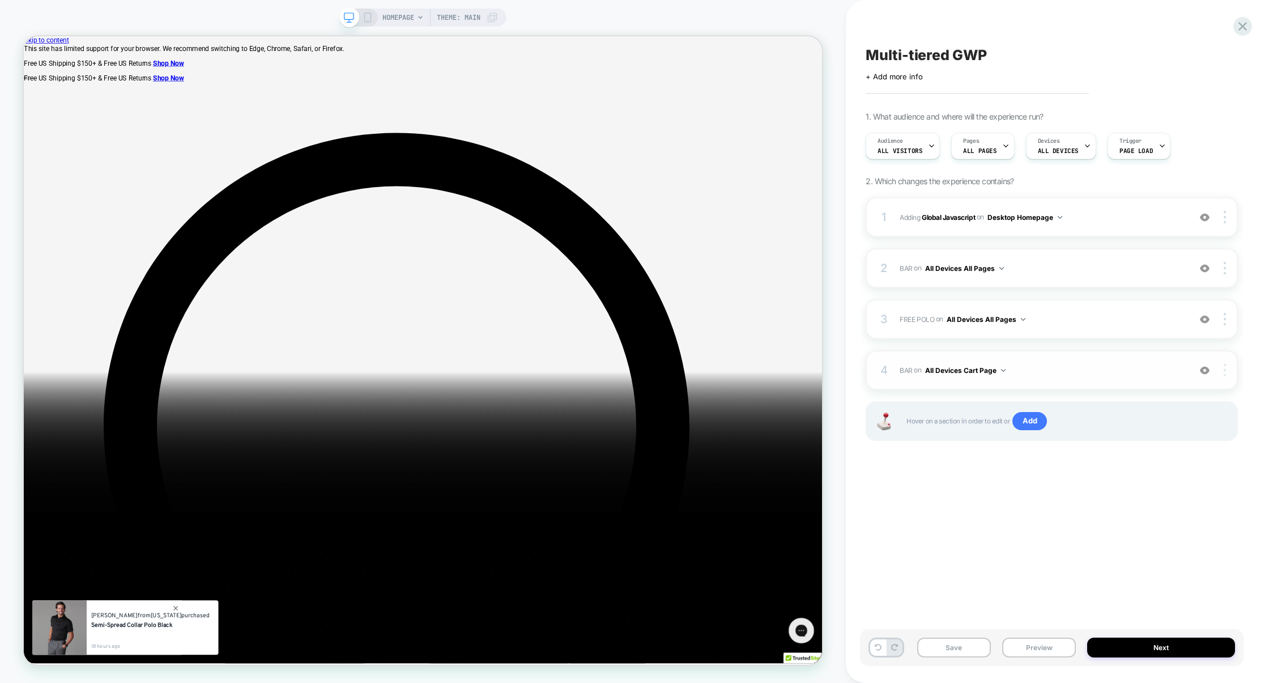
click at [1227, 373] on div at bounding box center [1226, 370] width 22 height 12
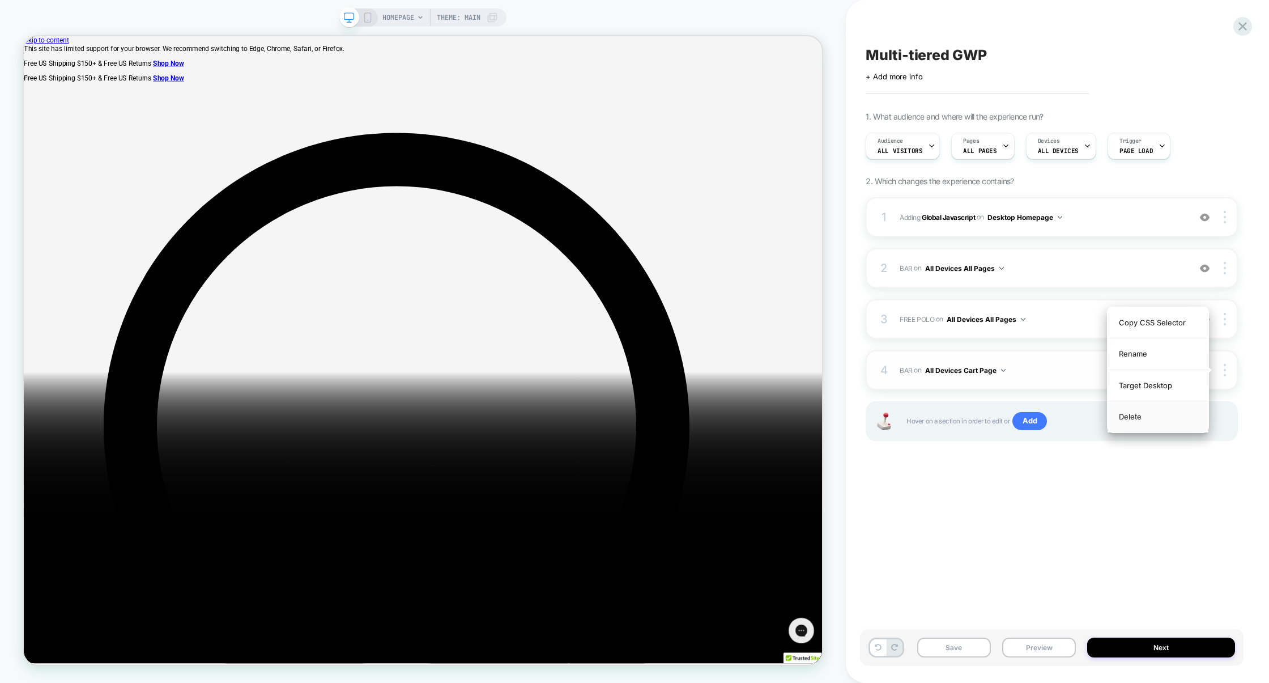
click at [1141, 417] on div "Delete" at bounding box center [1157, 416] width 101 height 31
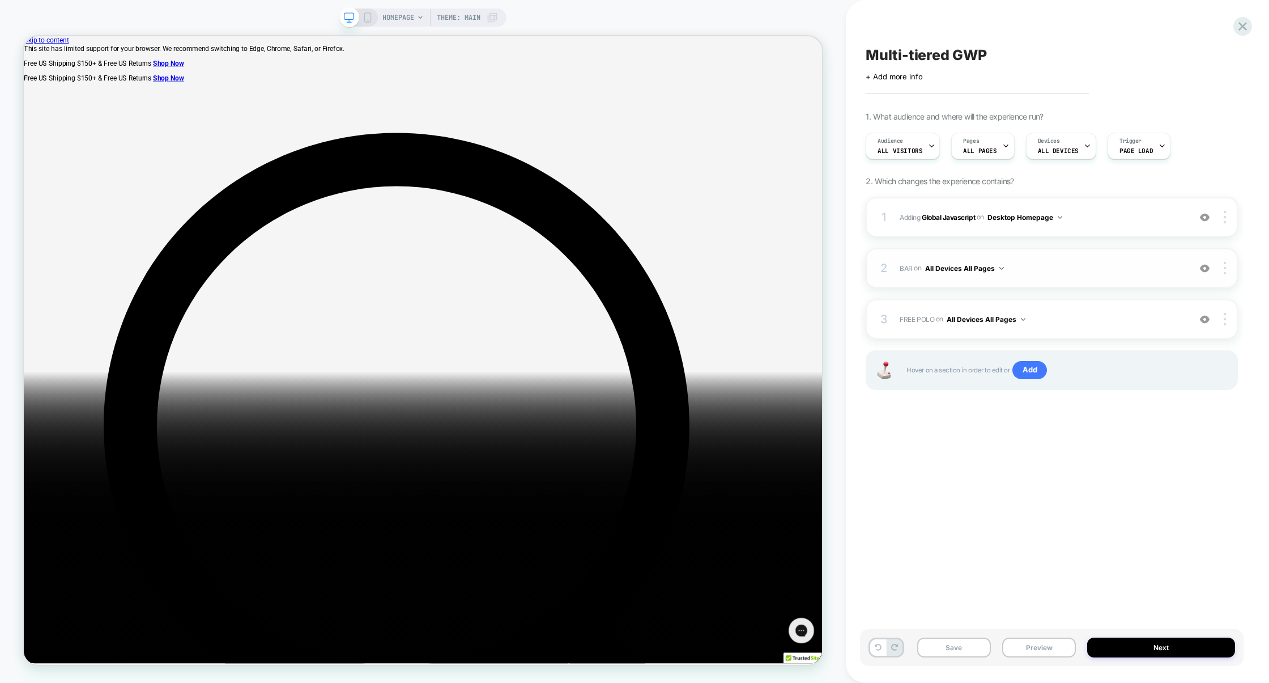
click at [1046, 267] on span "BAR Adding Code Block AFTER .cart-dropdown__head on All Devices All Pages" at bounding box center [1041, 268] width 284 height 14
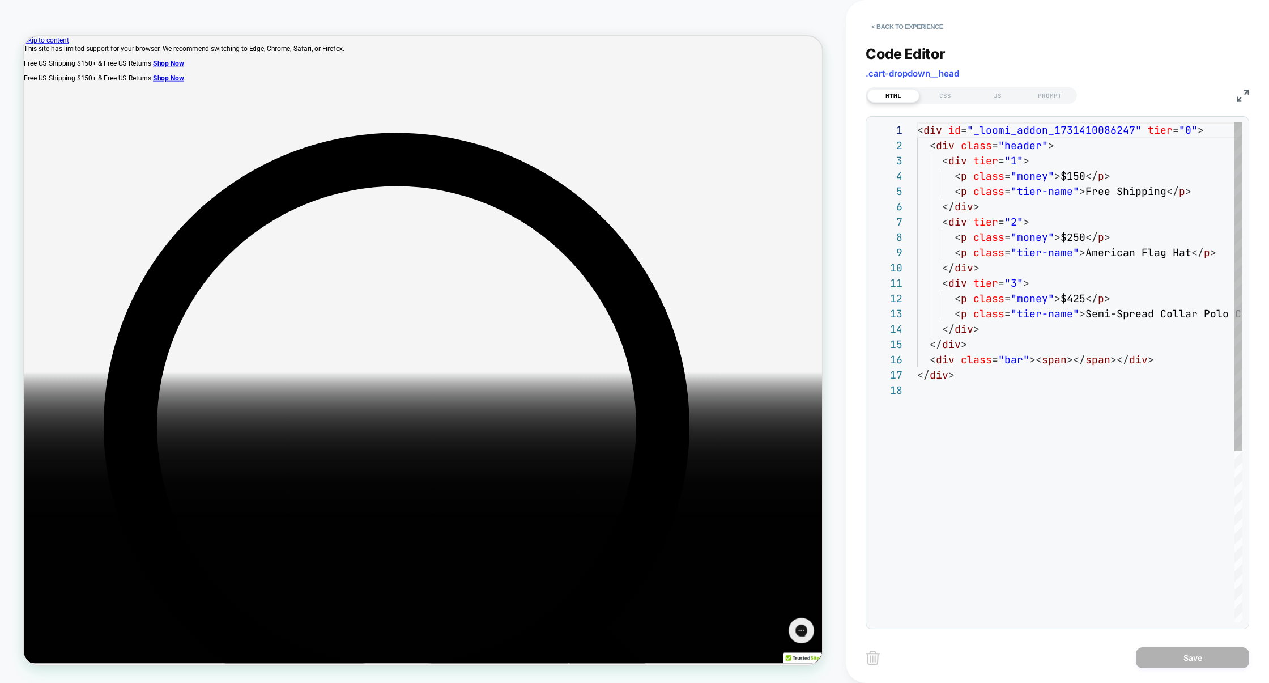
scroll to position [153, 0]
click at [996, 95] on div "JS" at bounding box center [997, 96] width 52 height 14
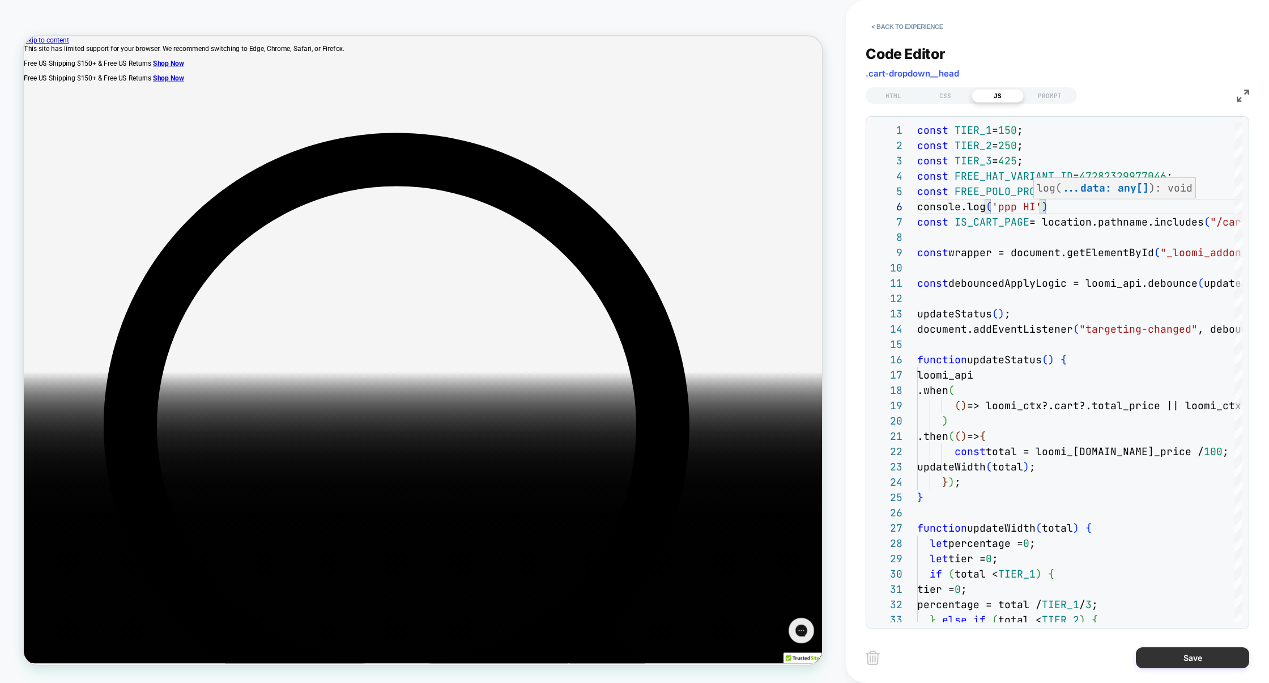
type textarea "**********"
click at [1206, 652] on button "Save" at bounding box center [1192, 657] width 113 height 21
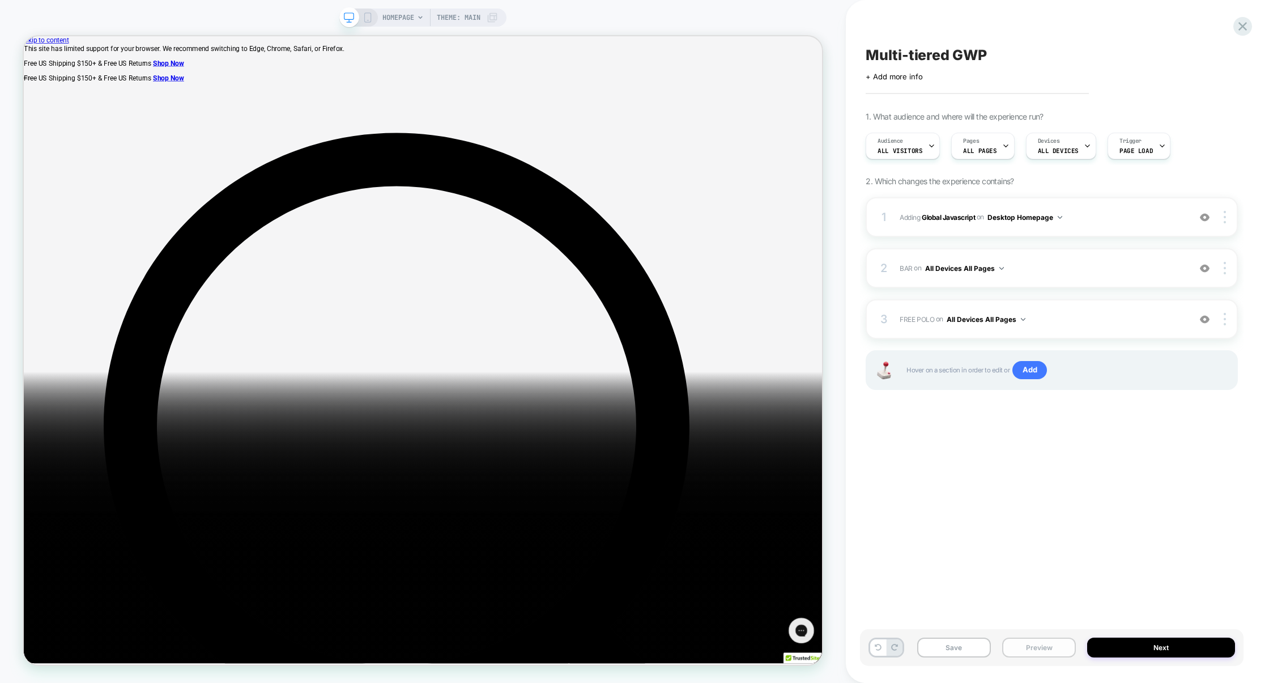
click at [1037, 652] on button "Preview" at bounding box center [1039, 647] width 74 height 20
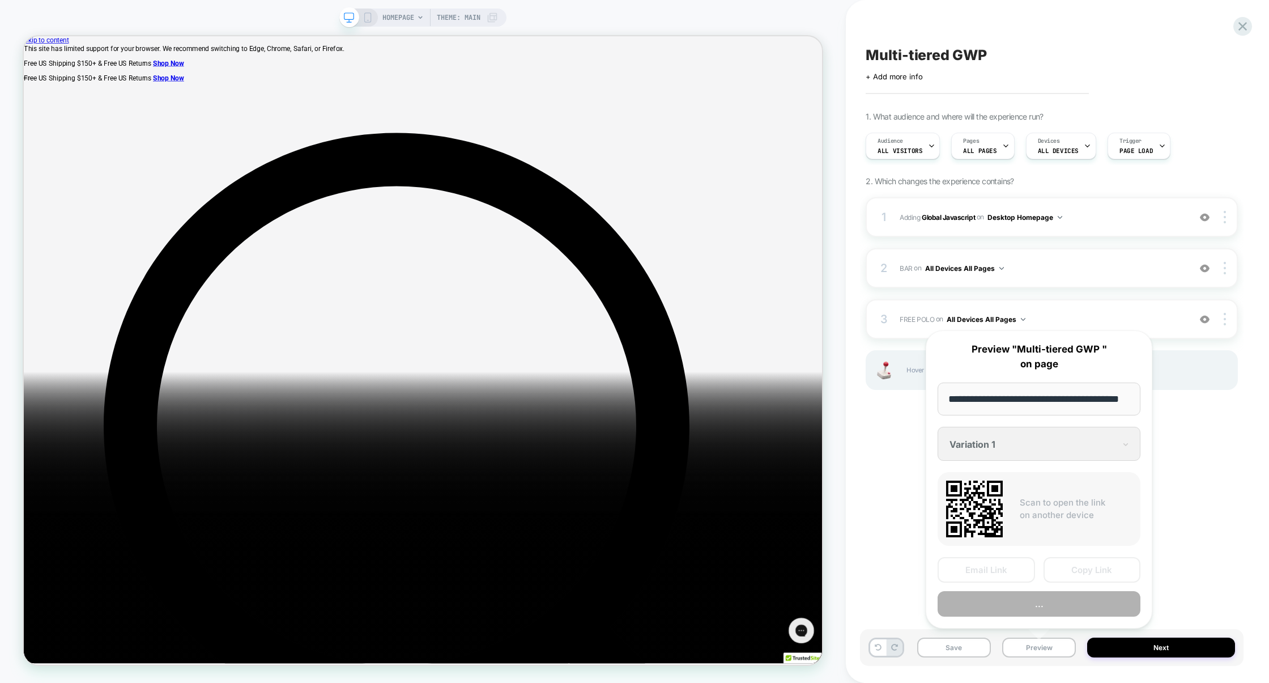
scroll to position [0, 26]
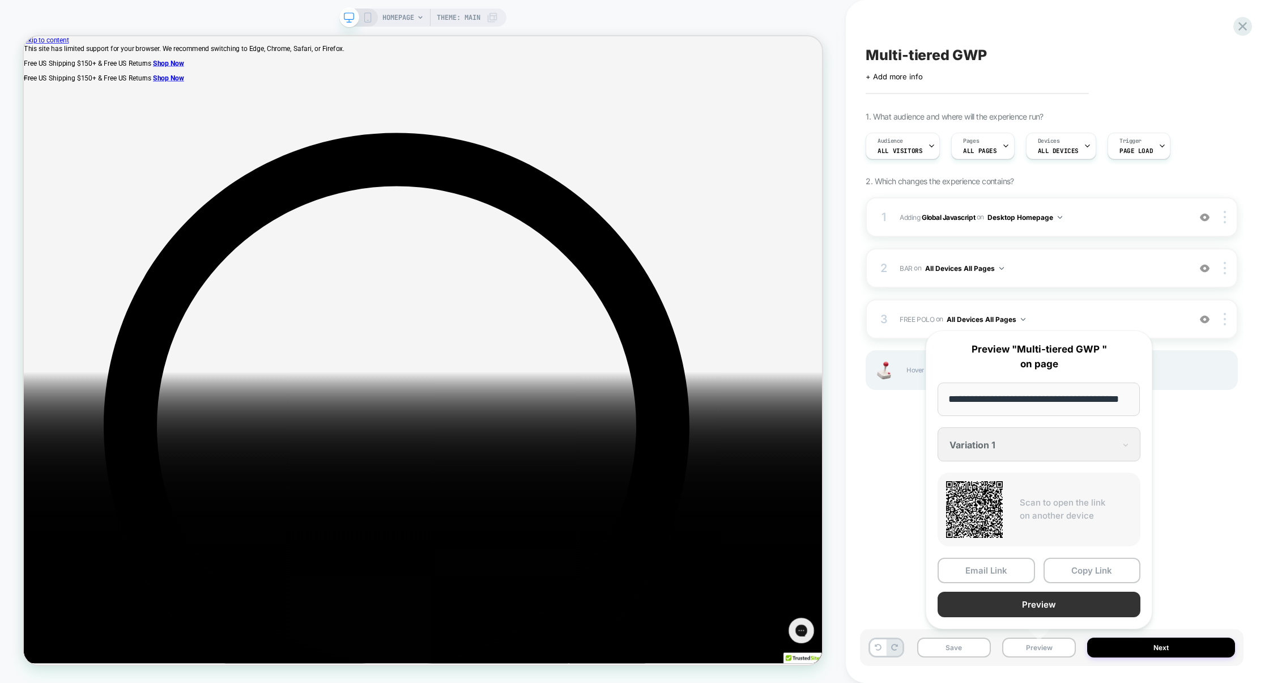
click at [1035, 600] on button "Preview" at bounding box center [1038, 603] width 203 height 25
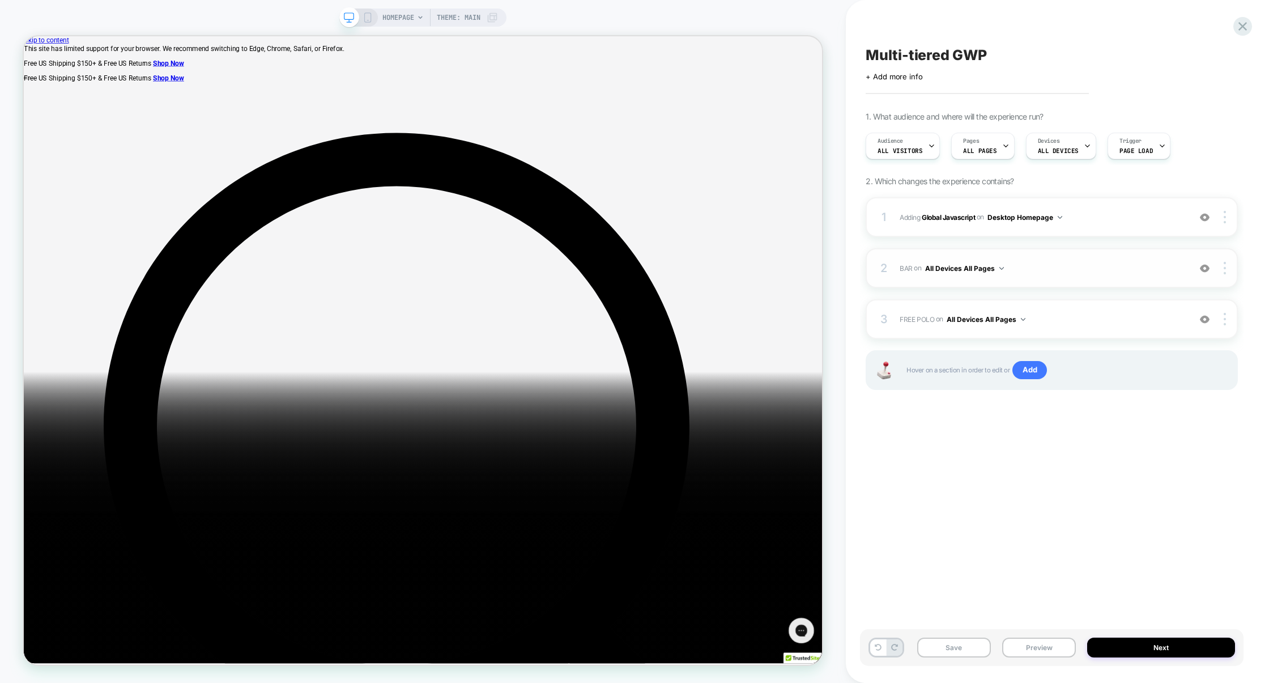
click at [1070, 274] on span "BAR Adding Code Block AFTER .cart-dropdown__head on All Devices All Pages" at bounding box center [1041, 268] width 284 height 14
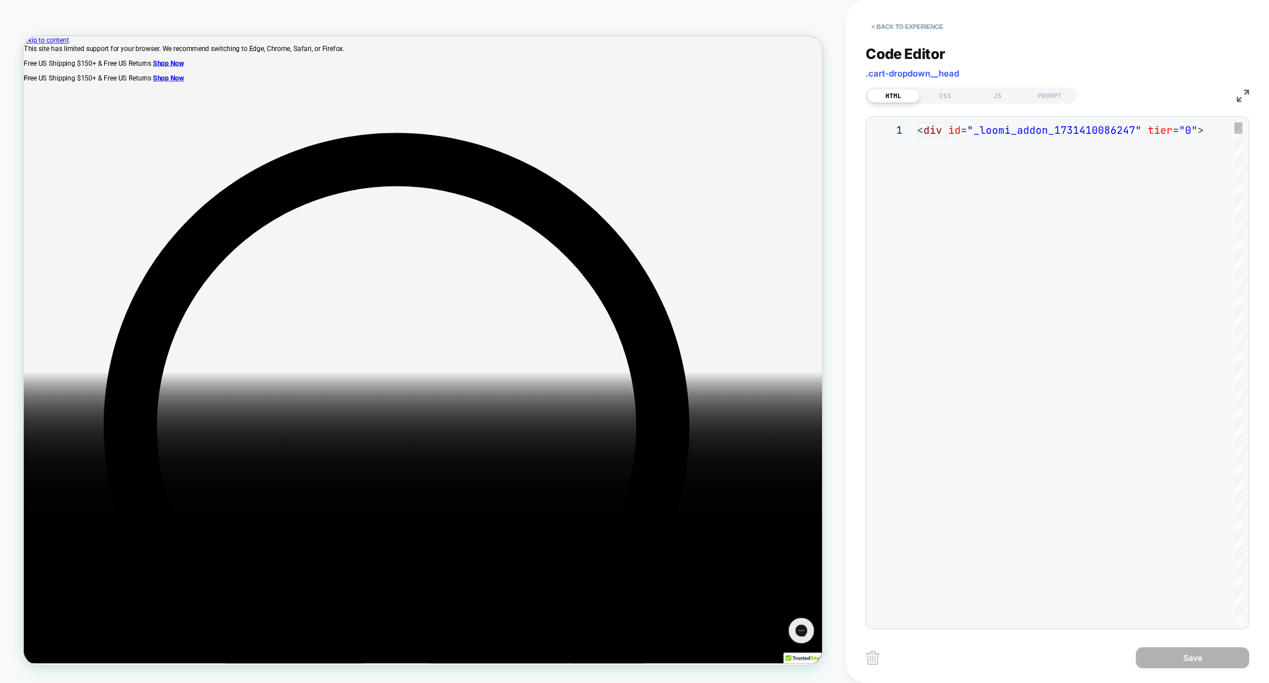
scroll to position [153, 0]
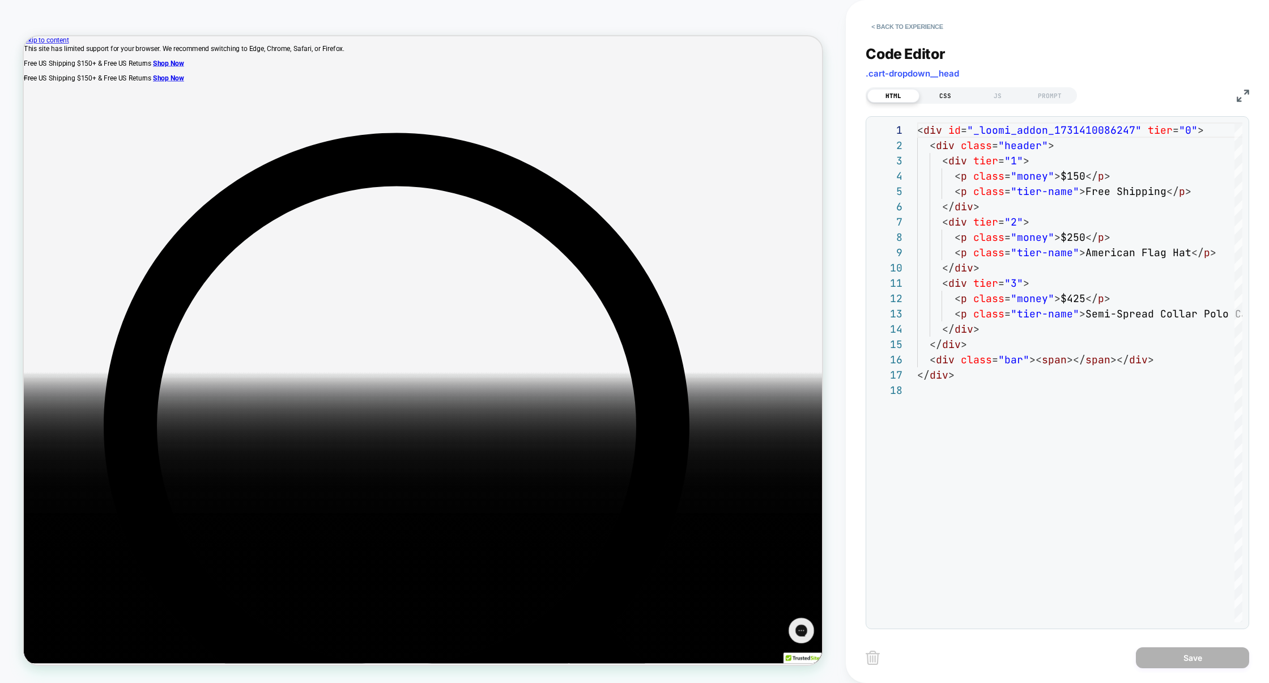
click at [951, 93] on div "CSS" at bounding box center [945, 96] width 52 height 14
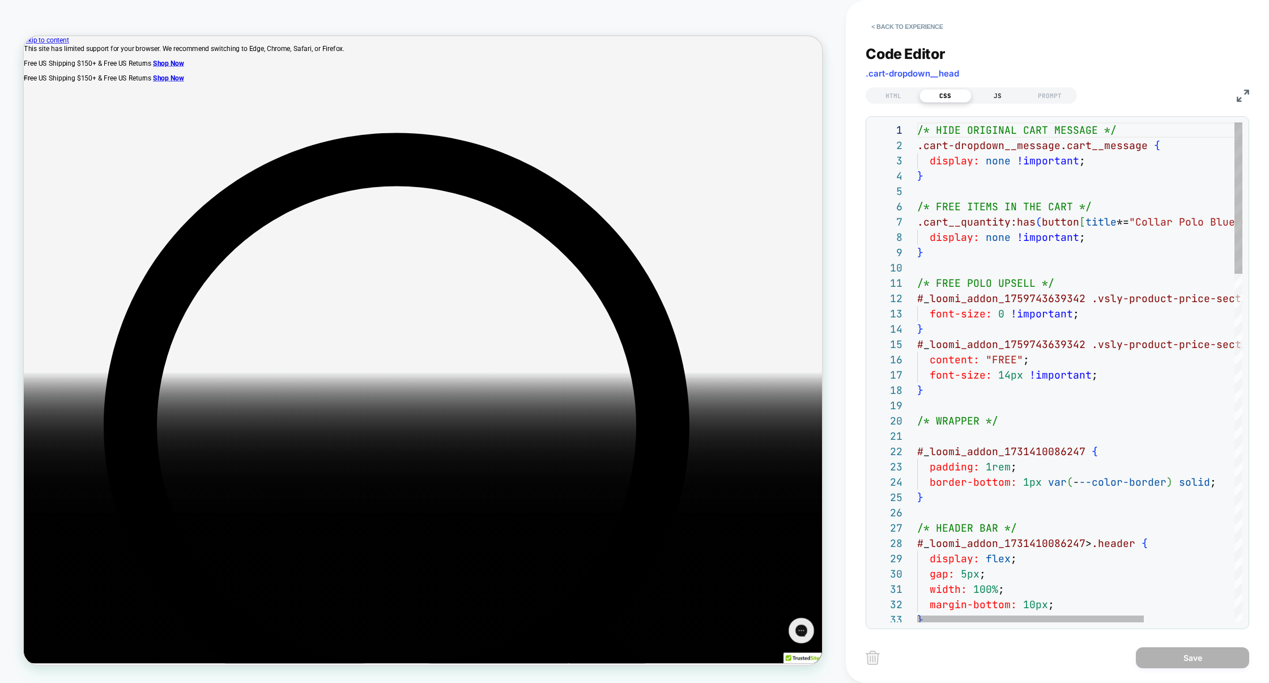
click at [986, 94] on div "JS" at bounding box center [997, 96] width 52 height 14
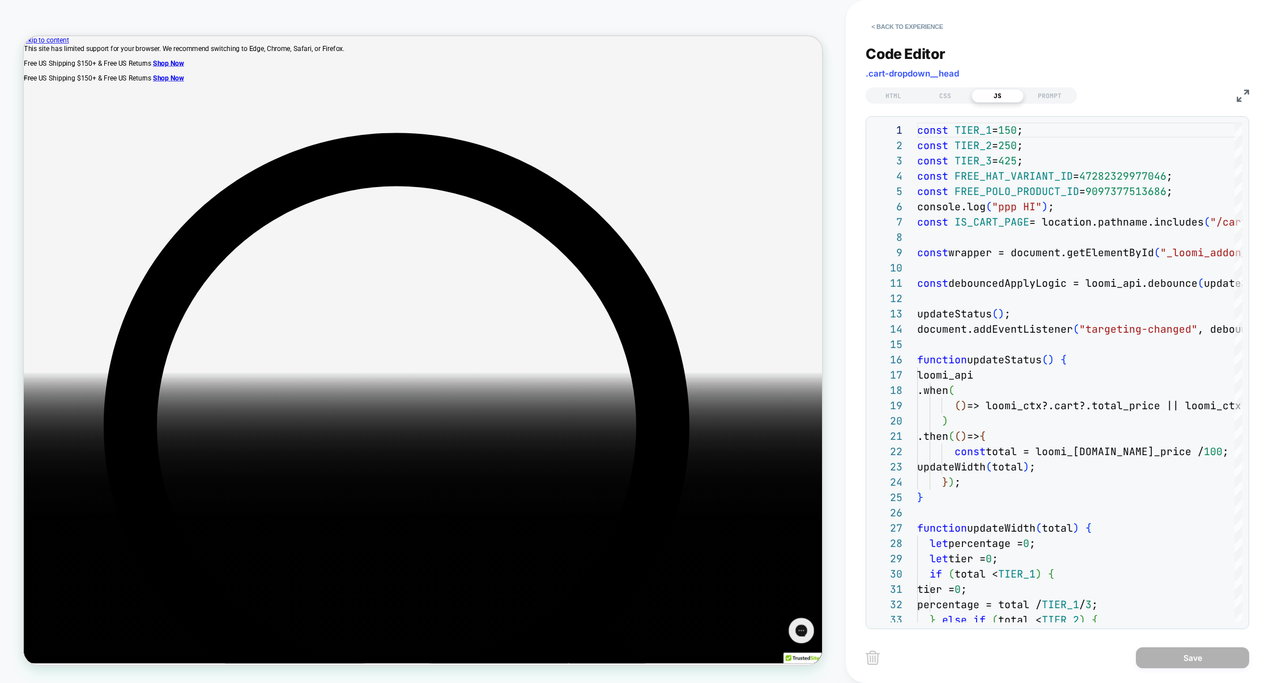
click at [1239, 95] on img at bounding box center [1242, 95] width 12 height 12
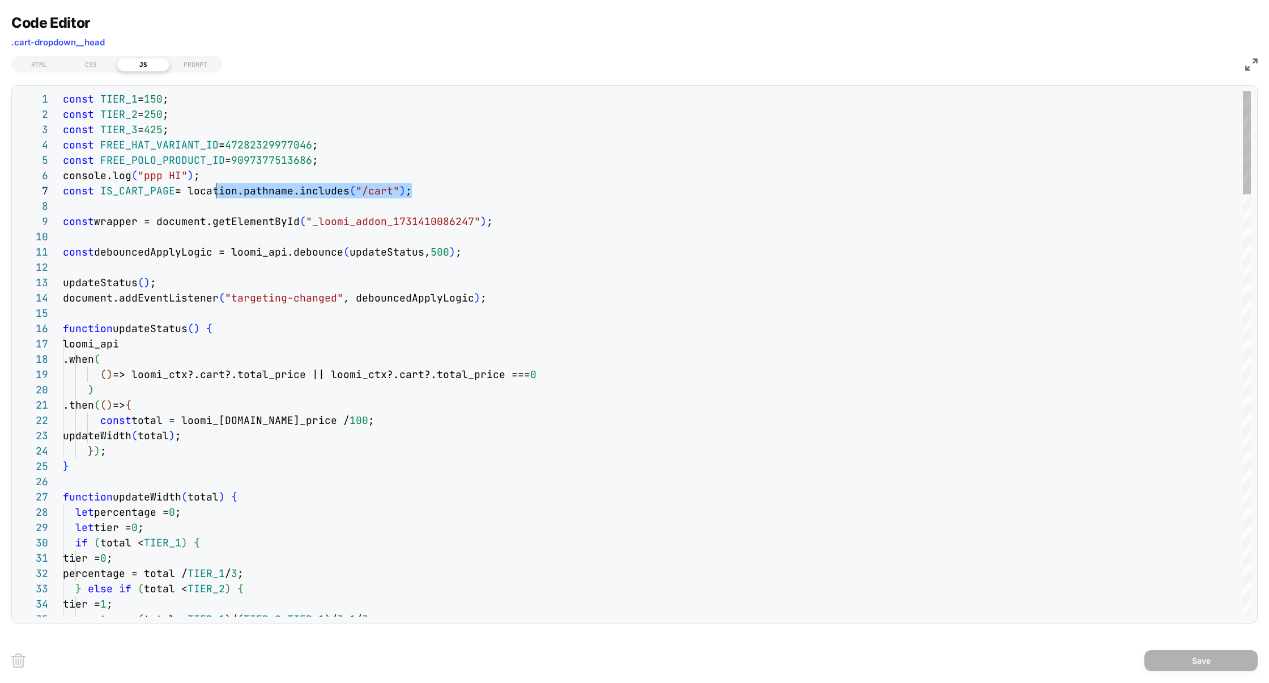
scroll to position [76, 0]
drag, startPoint x: 434, startPoint y: 193, endPoint x: 1, endPoint y: 176, distance: 433.6
click at [1, 176] on div "Code Editor .cart-dropdown__head HTML CSS JS PROMPT 1 2 3 4 5 6 7 8 9 10 11 12 …" at bounding box center [634, 341] width 1269 height 683
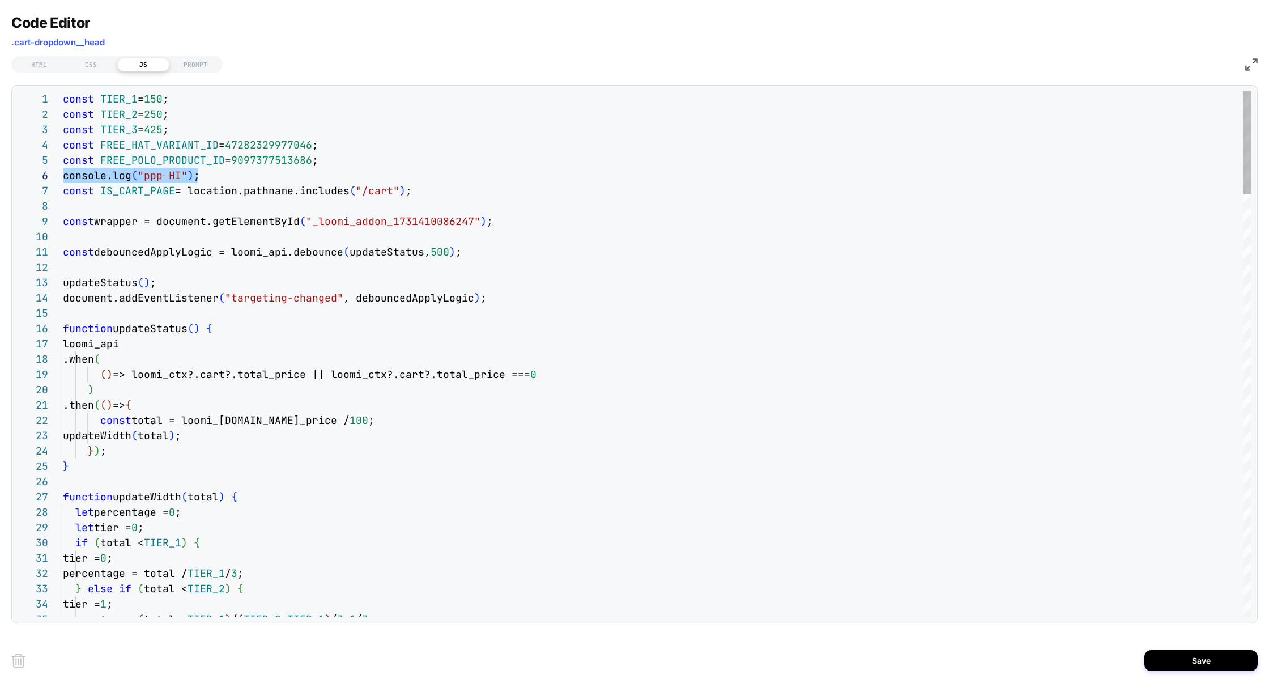
drag, startPoint x: 203, startPoint y: 178, endPoint x: 32, endPoint y: 178, distance: 171.1
click at [32, 178] on div "1 2 3 4 5 8 9 10 11 12 13 14 15 16 17 18 19 20 21 22 23 24 25 26 27 28 29 30 31…" at bounding box center [634, 353] width 1233 height 525
drag, startPoint x: 192, startPoint y: 195, endPoint x: 403, endPoint y: 190, distance: 211.3
click at [403, 190] on span "const IS_CART_PAGE = location.pathname.includes ( "/cart" ) ;" at bounding box center [237, 190] width 349 height 13
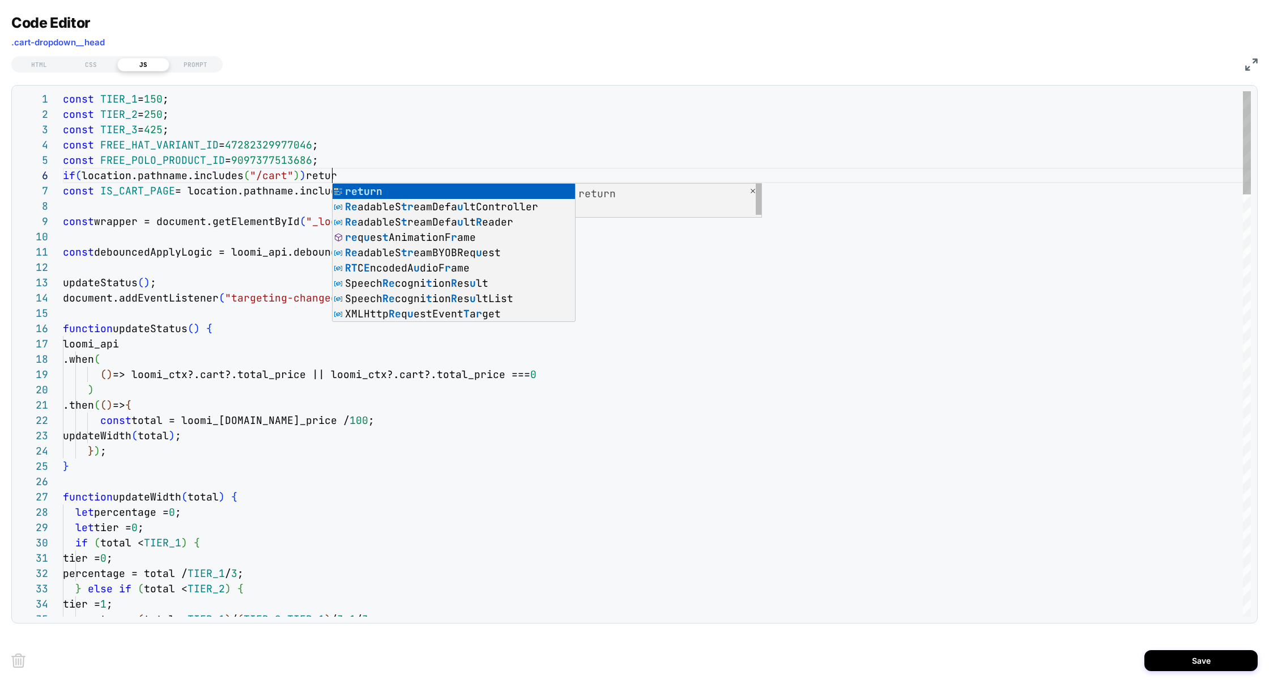
scroll to position [76, 275]
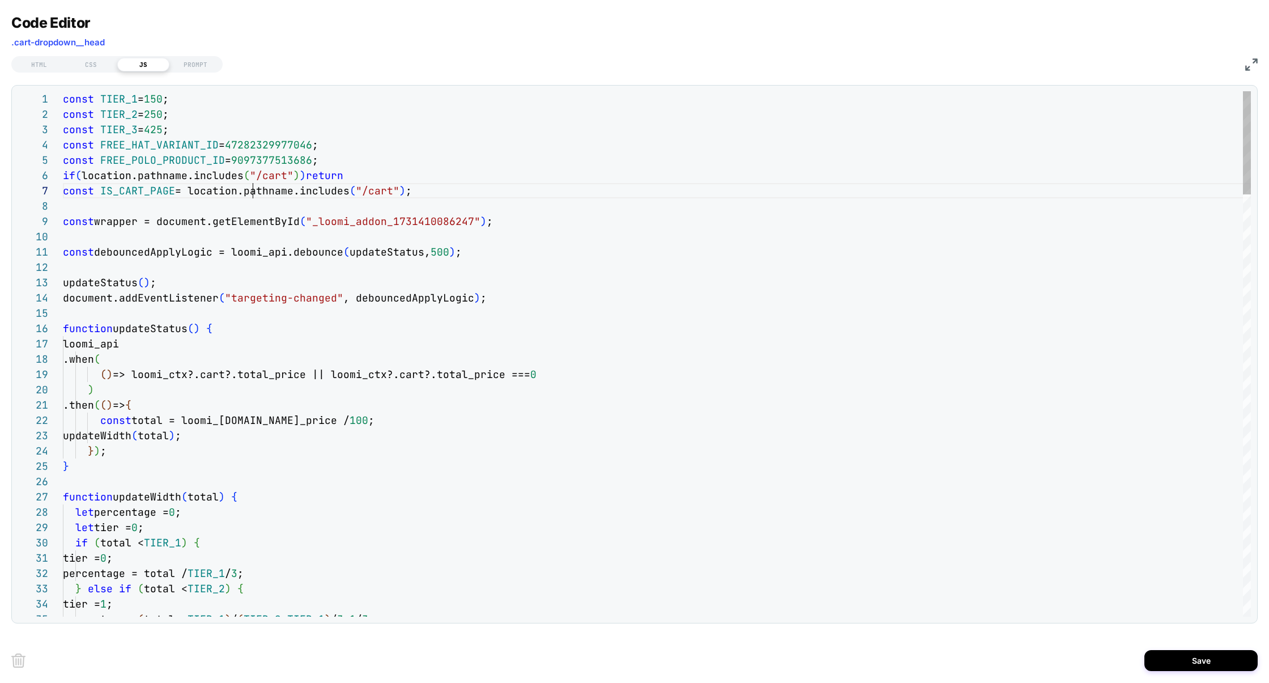
scroll to position [92, 189]
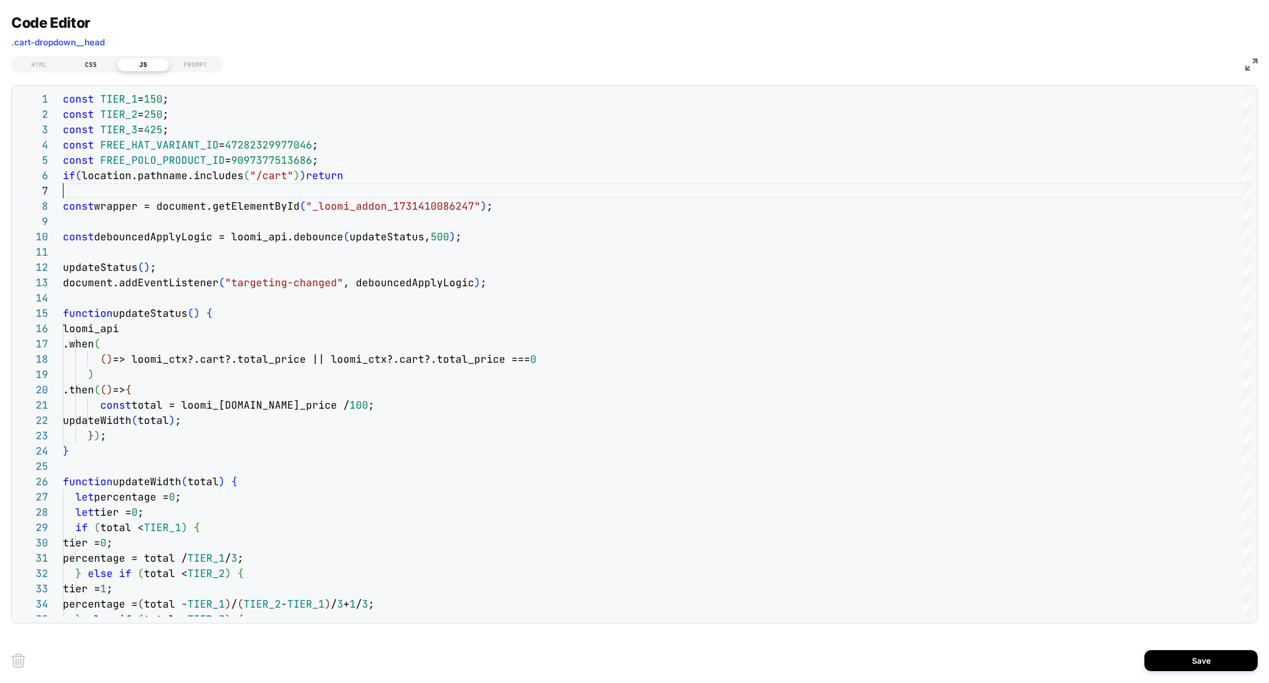
type textarea "**********"
click at [87, 62] on div "CSS" at bounding box center [91, 65] width 52 height 14
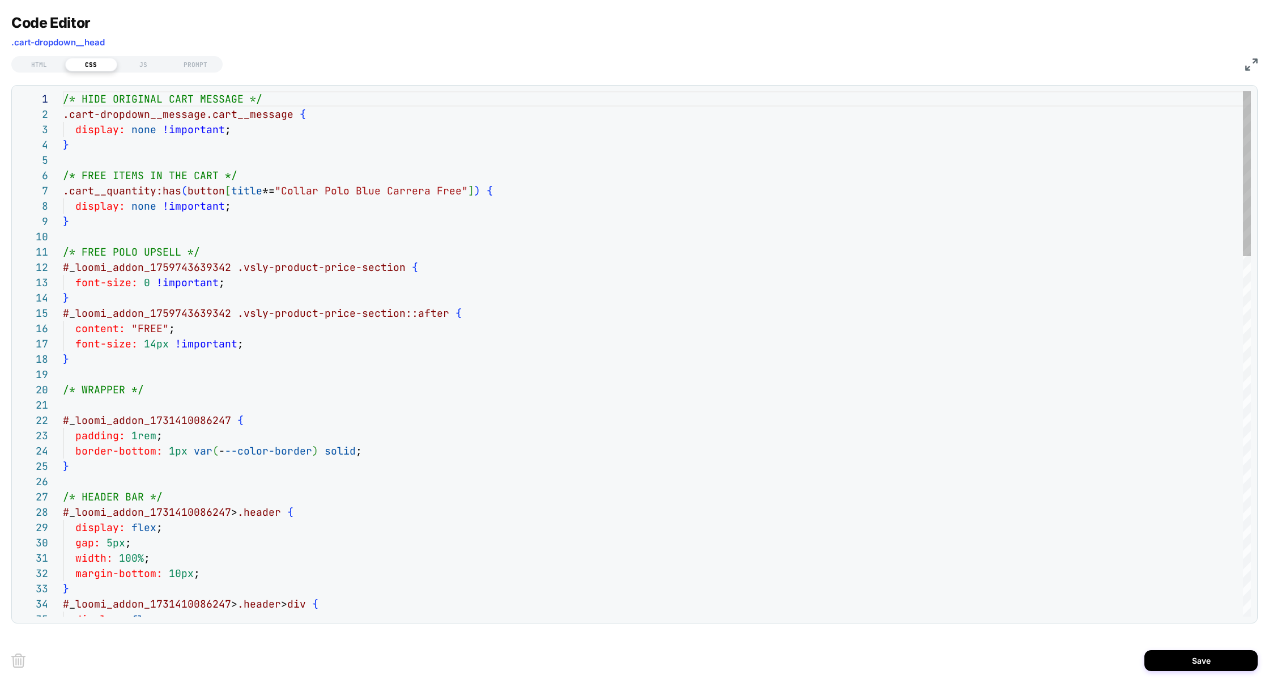
scroll to position [153, 0]
click at [48, 65] on div "HTML" at bounding box center [39, 65] width 52 height 14
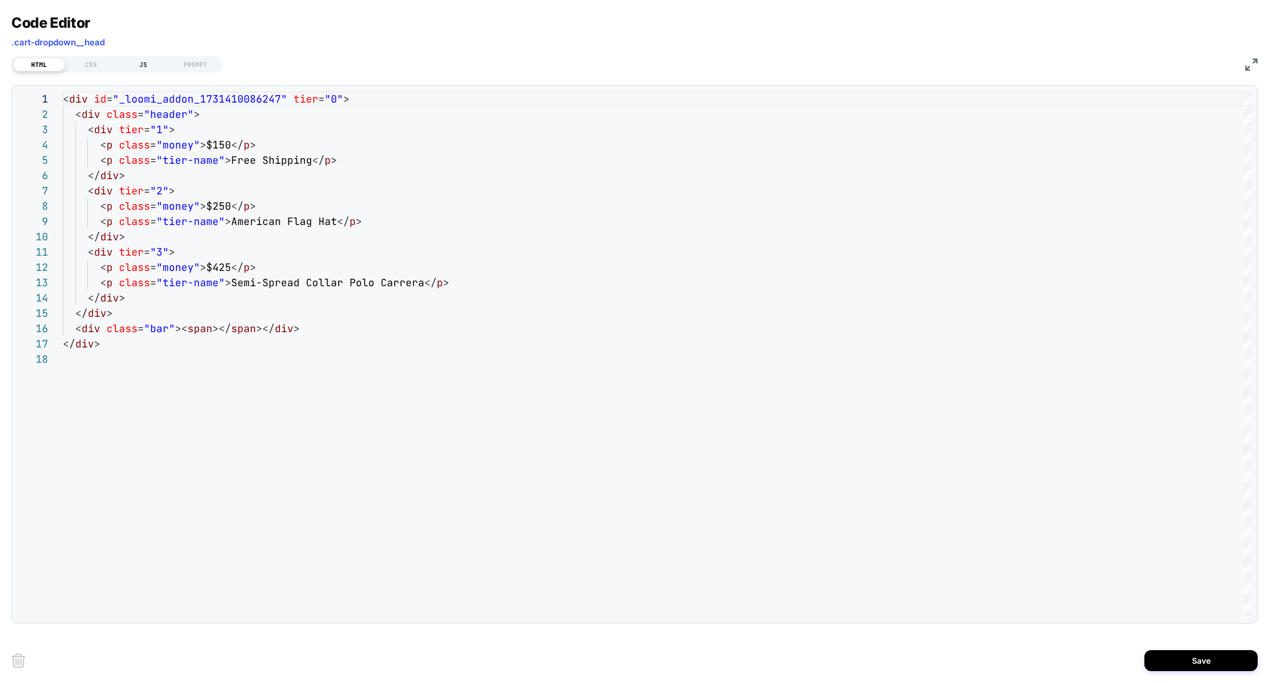
click at [144, 64] on div "JS" at bounding box center [143, 65] width 52 height 14
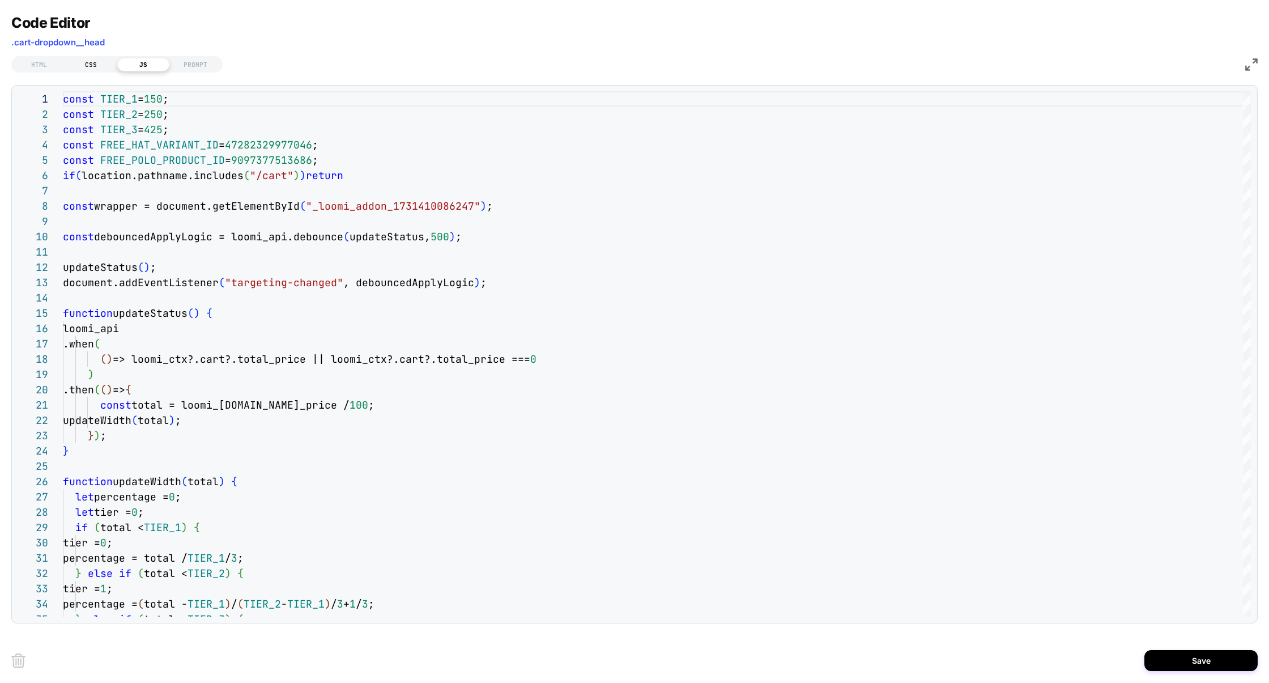
click at [101, 66] on div "CSS" at bounding box center [91, 65] width 52 height 14
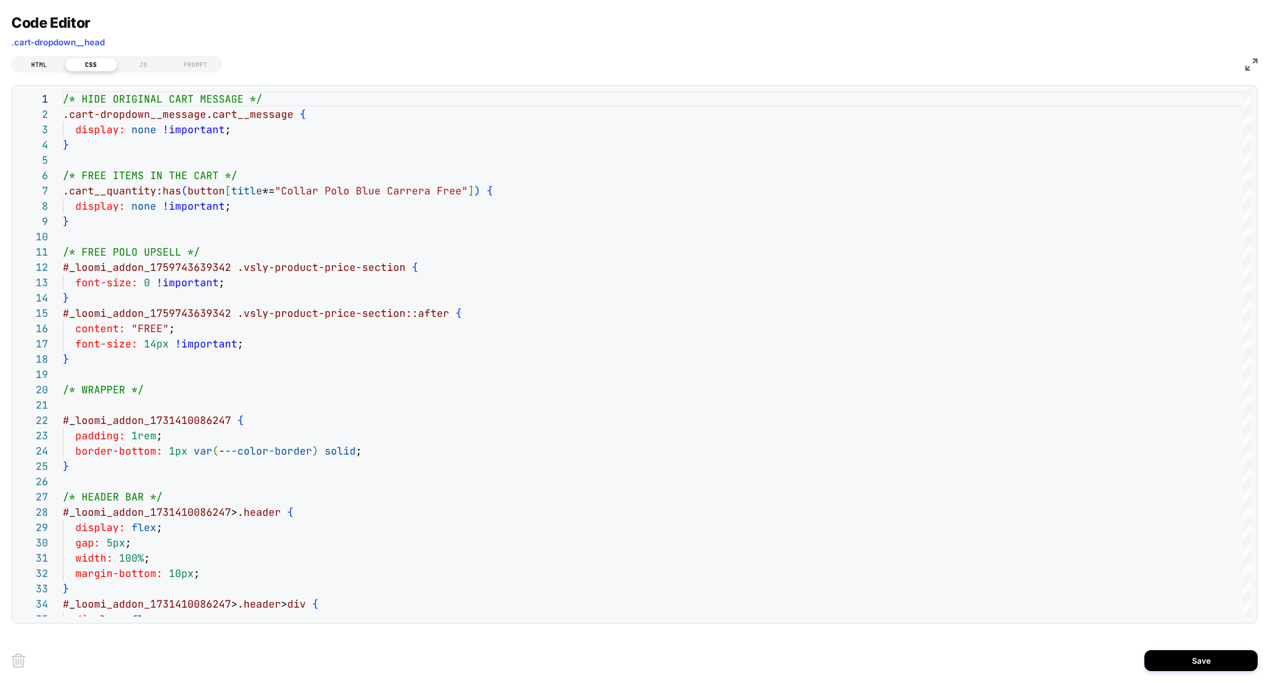
click at [48, 65] on div "HTML" at bounding box center [39, 65] width 52 height 14
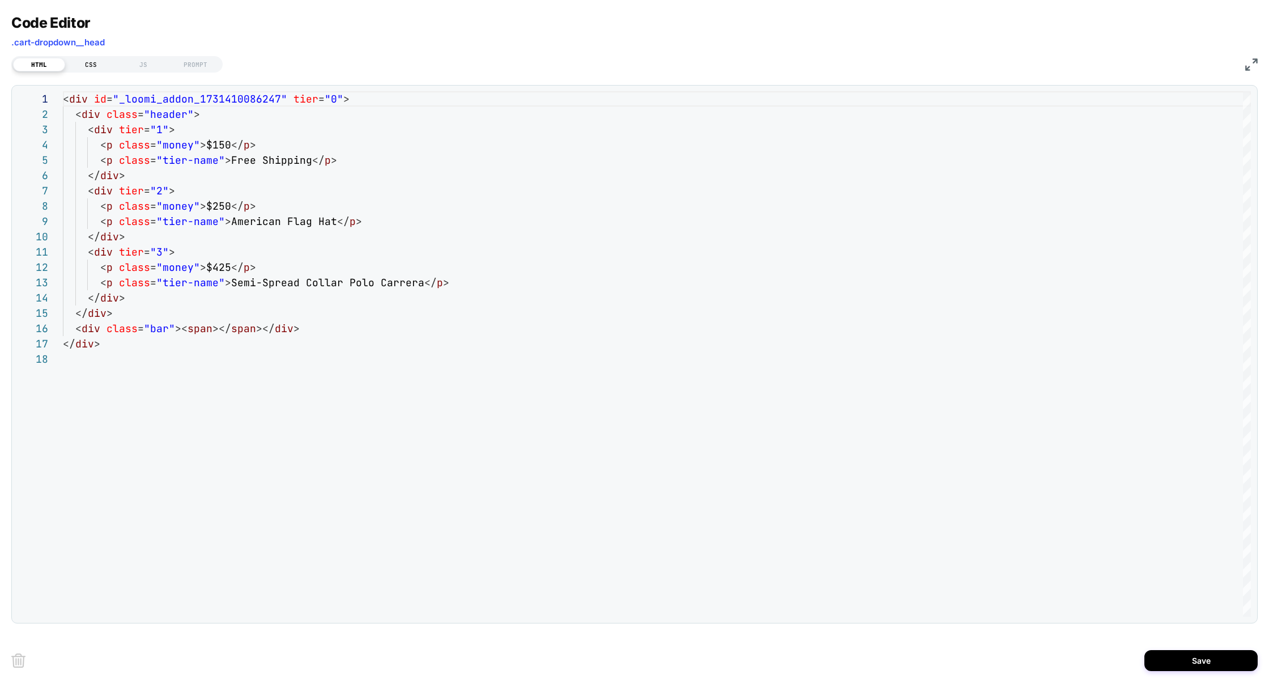
click at [92, 69] on div "CSS" at bounding box center [91, 65] width 52 height 14
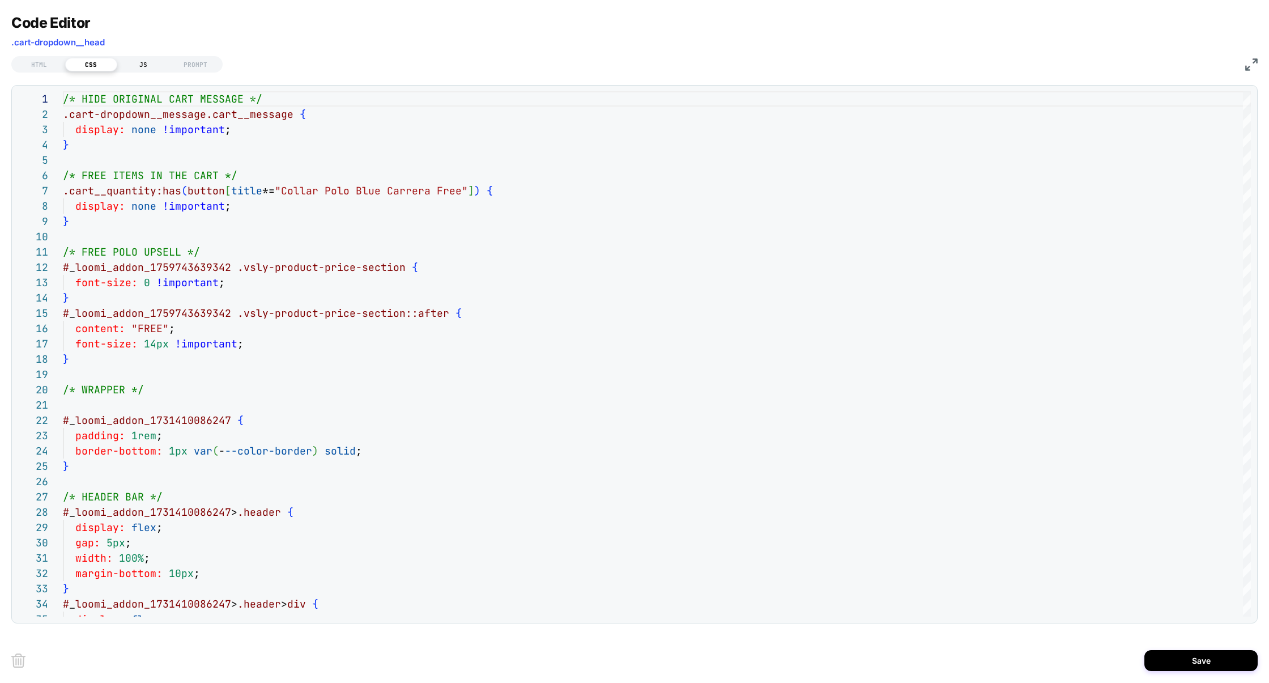
click at [141, 69] on div "JS" at bounding box center [143, 65] width 52 height 14
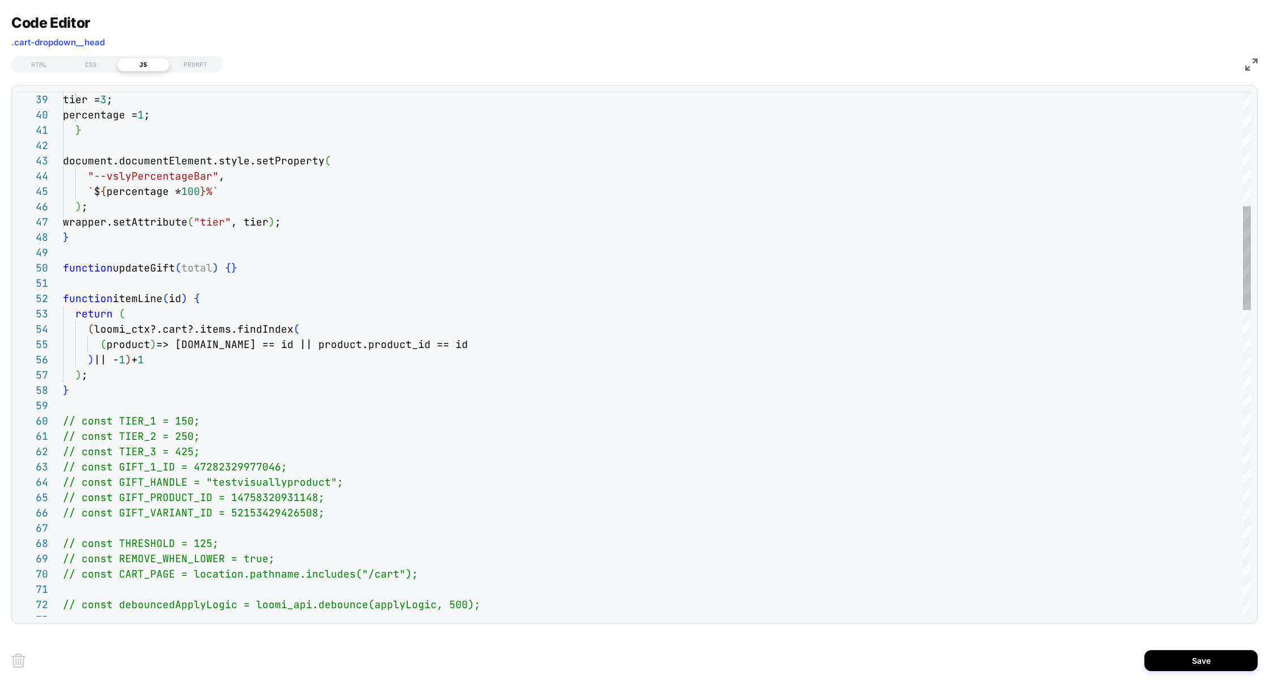
scroll to position [137, 171]
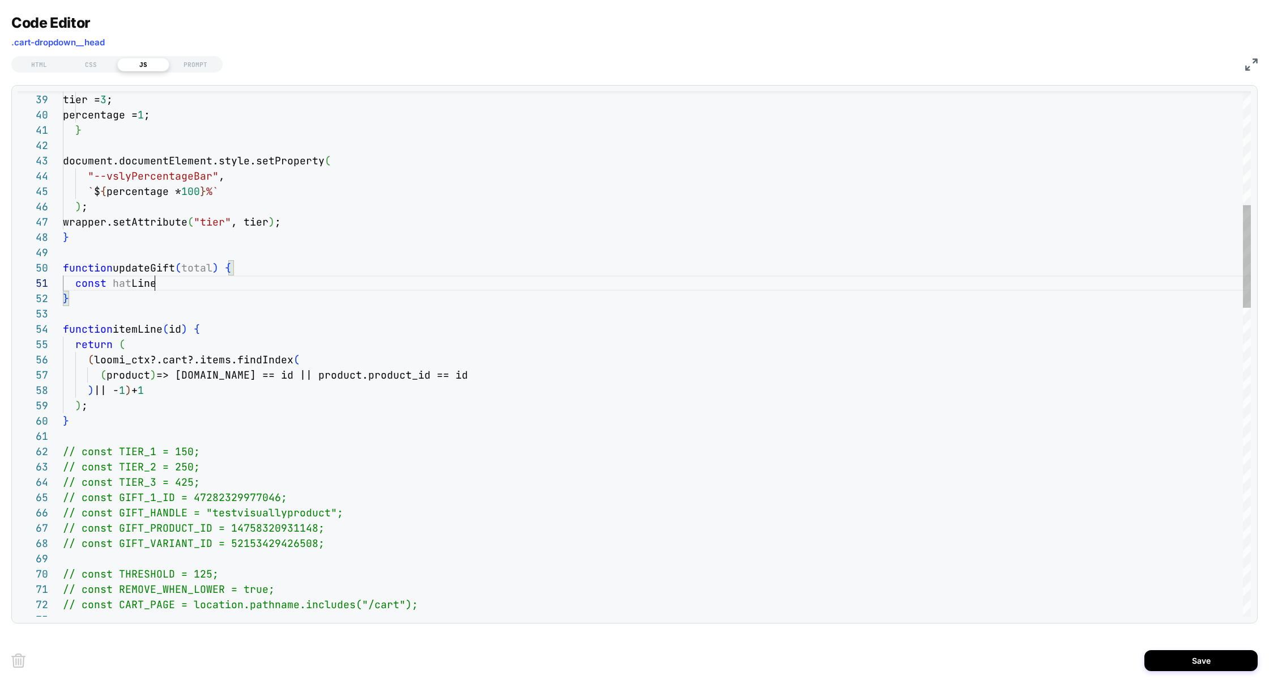
scroll to position [0, 98]
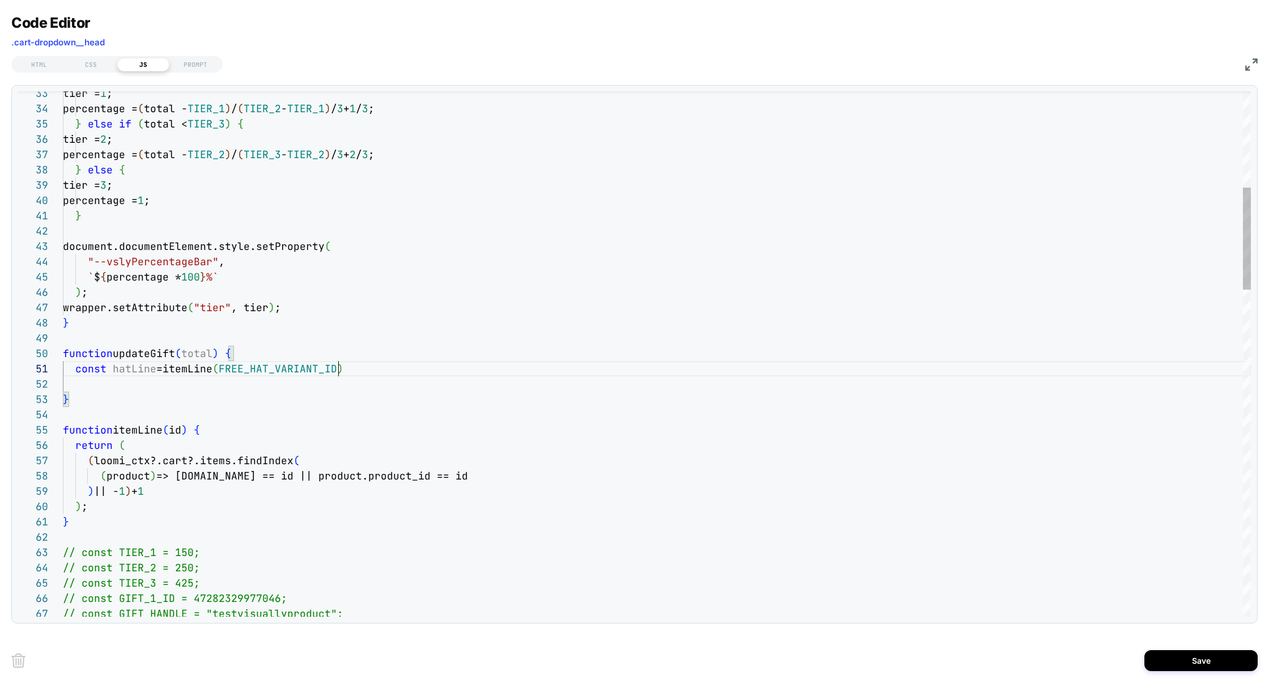
scroll to position [0, 250]
drag, startPoint x: 351, startPoint y: 374, endPoint x: 9, endPoint y: 374, distance: 341.5
click at [9, 374] on div "Code Editor .cart-dropdown__head HTML CSS JS PROMPT 33 34 35 36 37 38 39 40 41 …" at bounding box center [634, 341] width 1269 height 683
drag, startPoint x: 143, startPoint y: 387, endPoint x: 124, endPoint y: 388, distance: 19.3
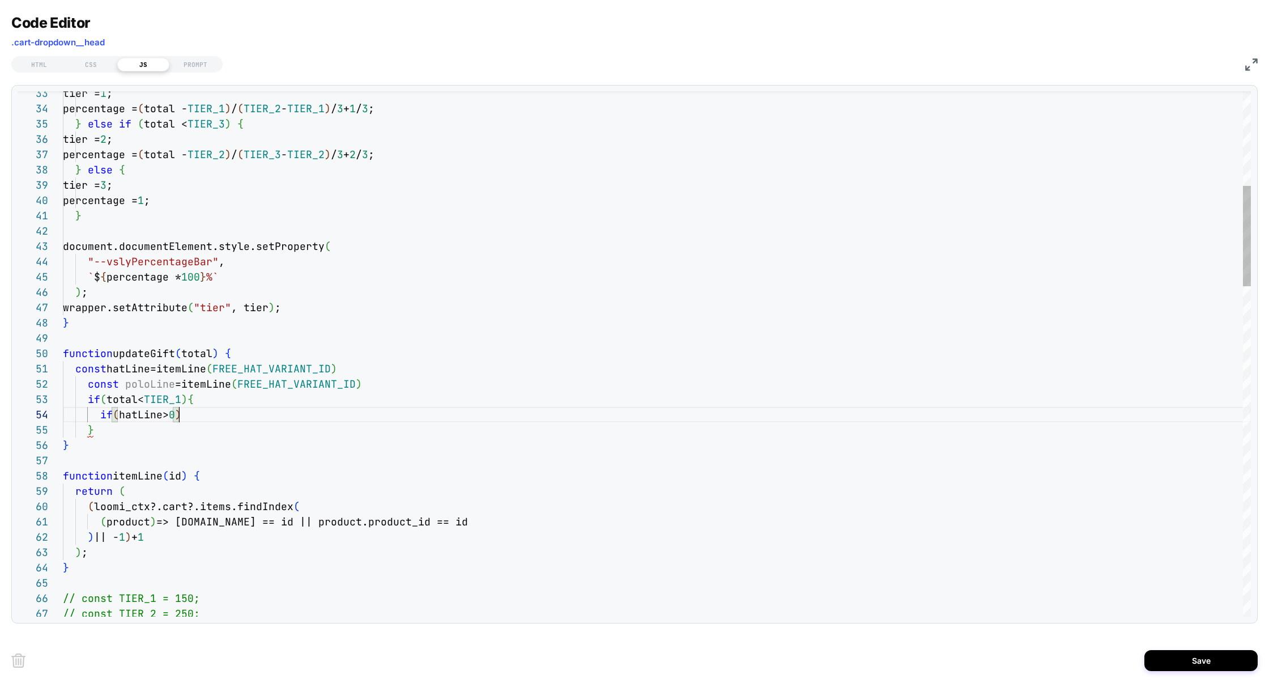
scroll to position [46, 116]
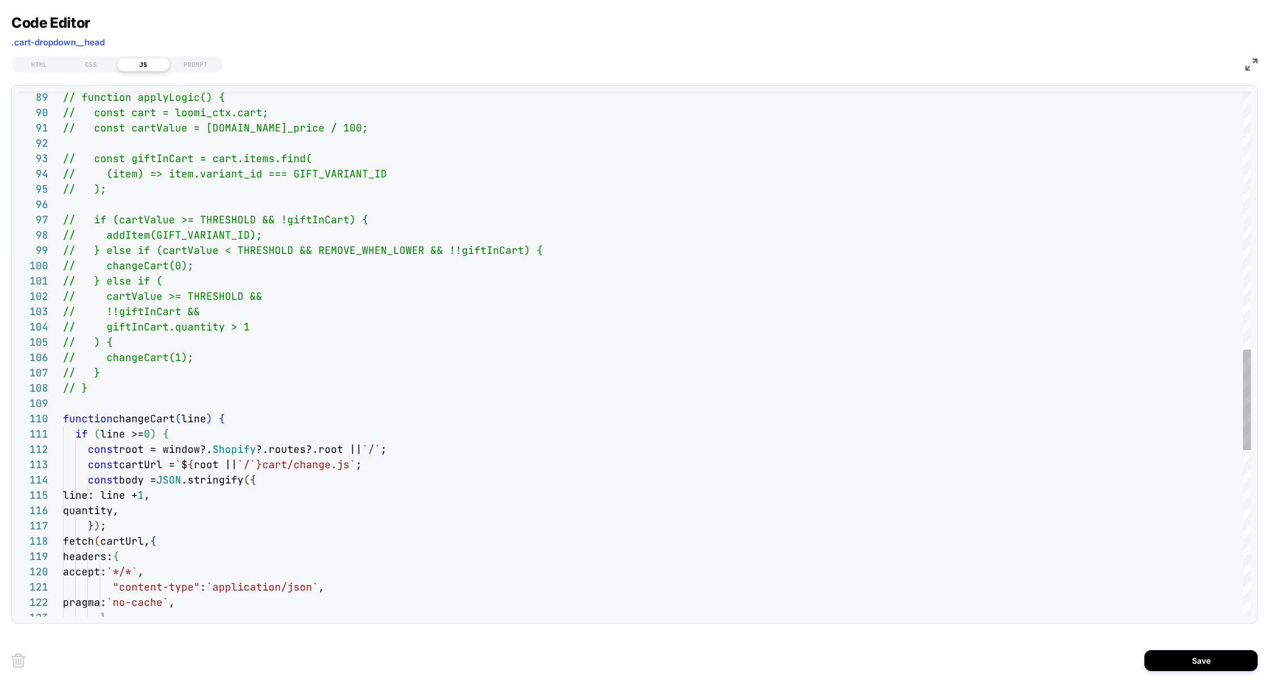
click at [153, 416] on div "// function applyLogic() { // const cart = loomi_ctx.cart; // const cartValue =…" at bounding box center [657, 115] width 1188 height 2742
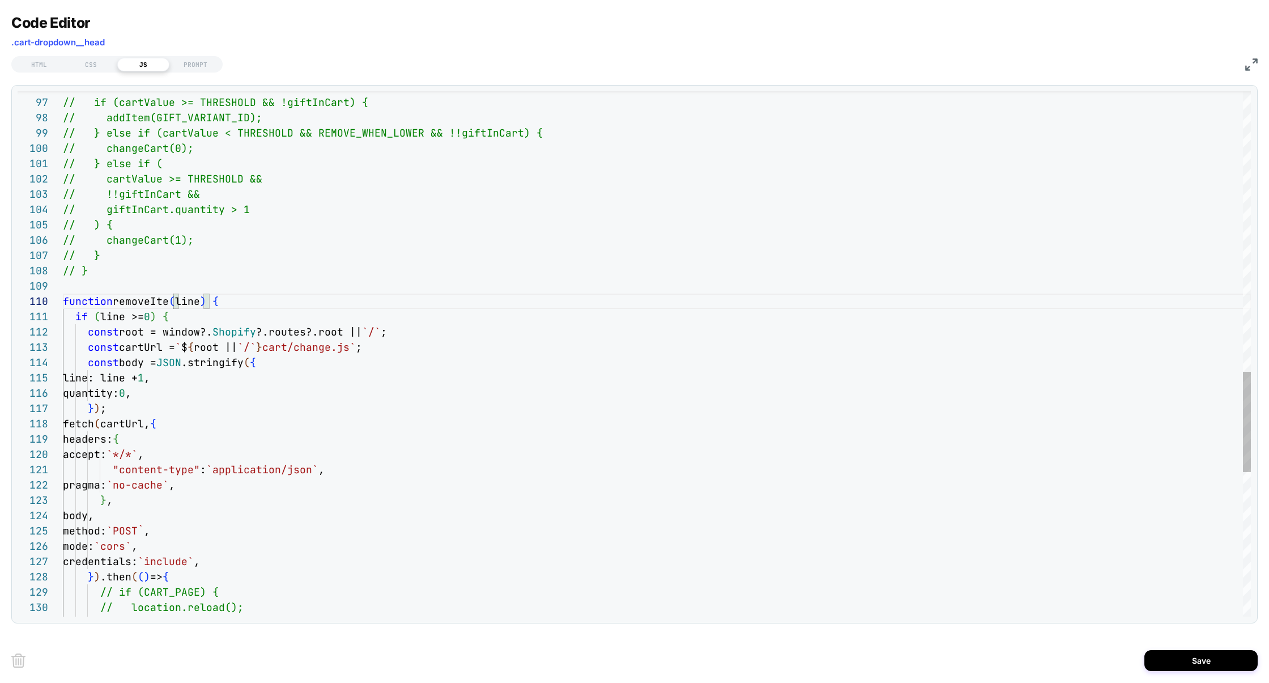
scroll to position [137, 116]
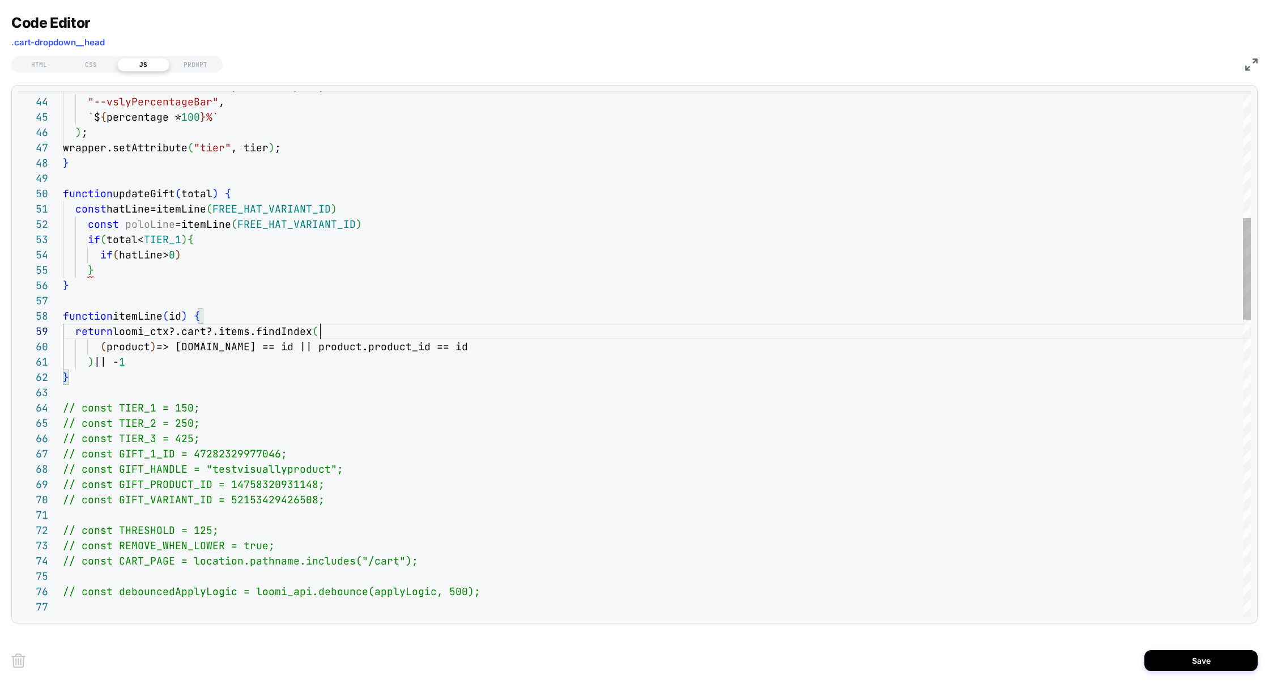
scroll to position [122, 257]
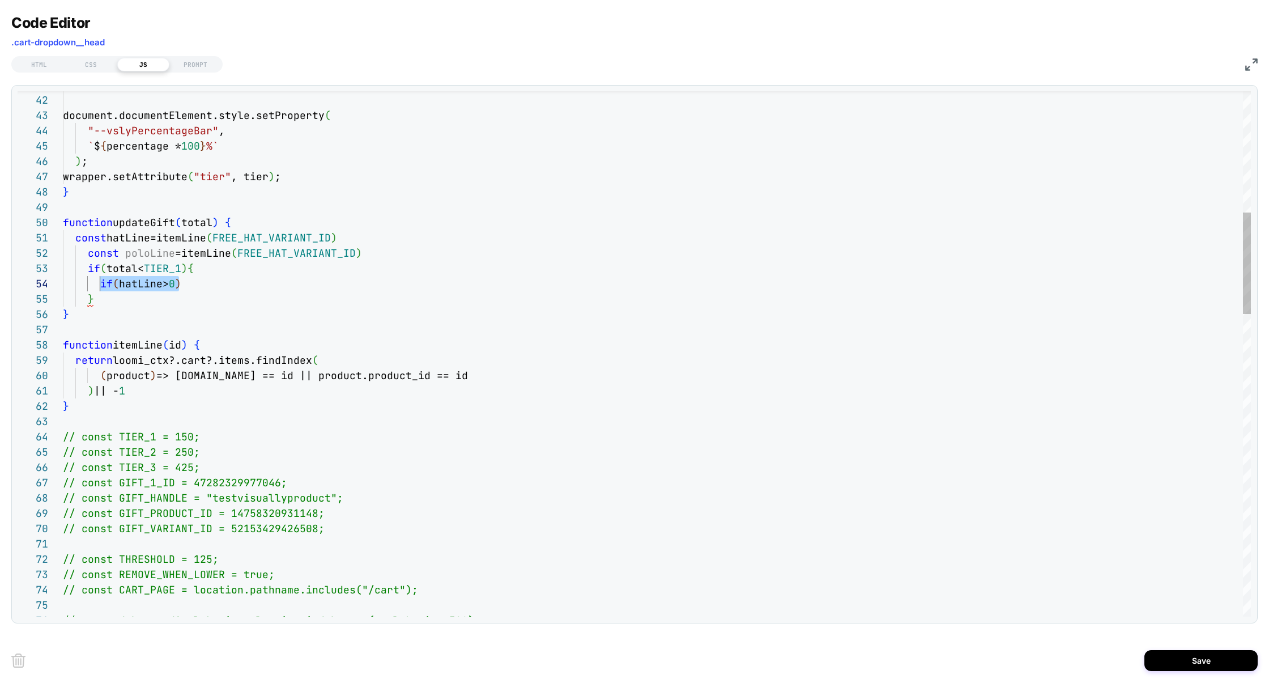
scroll to position [46, 37]
drag, startPoint x: 186, startPoint y: 283, endPoint x: 100, endPoint y: 286, distance: 86.1
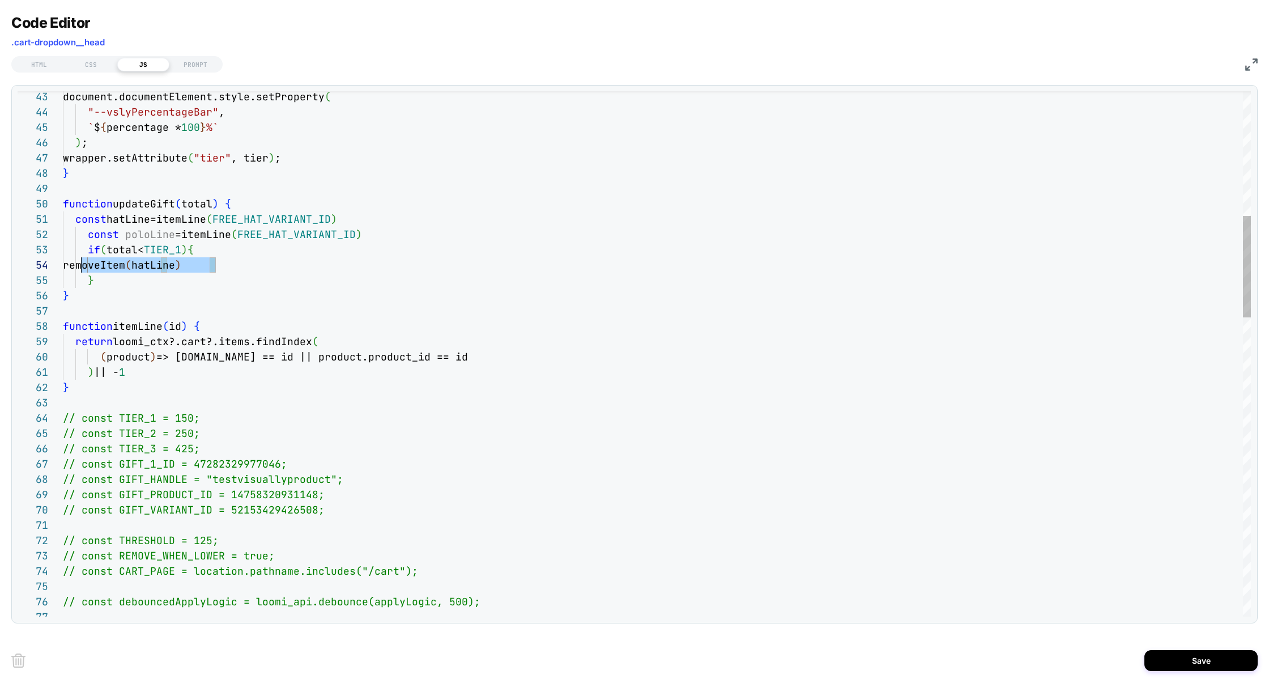
scroll to position [46, 0]
drag, startPoint x: 221, startPoint y: 271, endPoint x: 41, endPoint y: 268, distance: 180.1
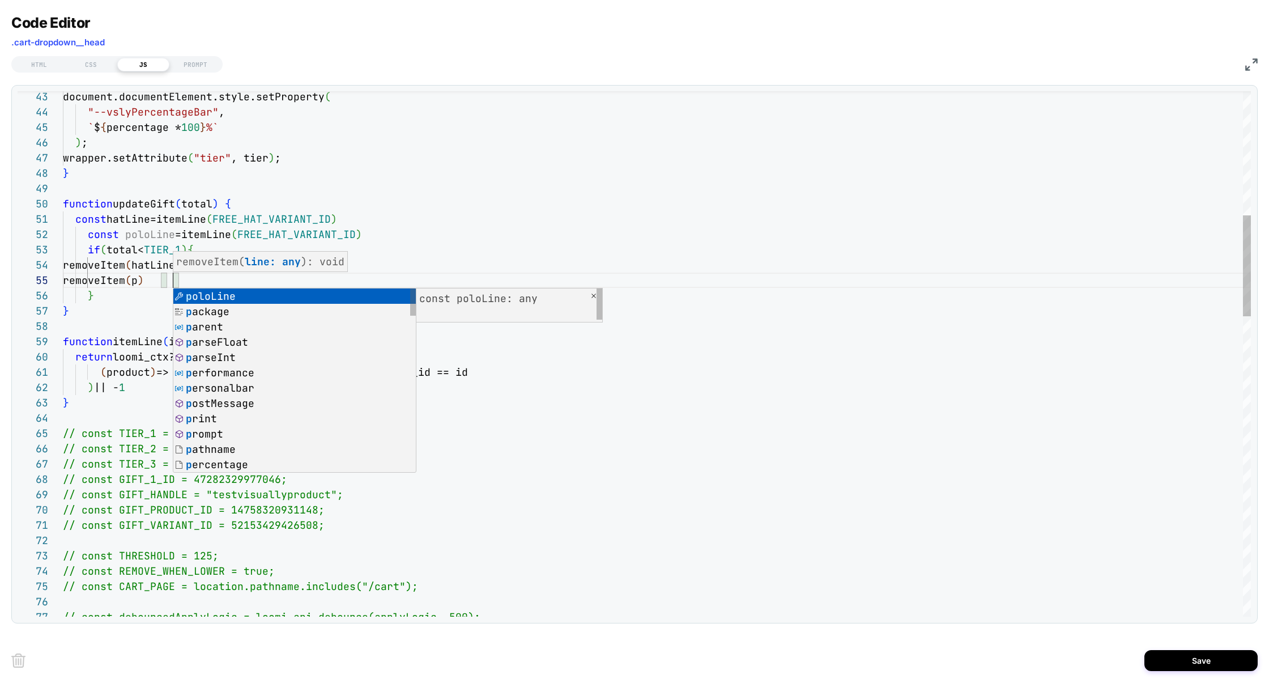
scroll to position [61, 153]
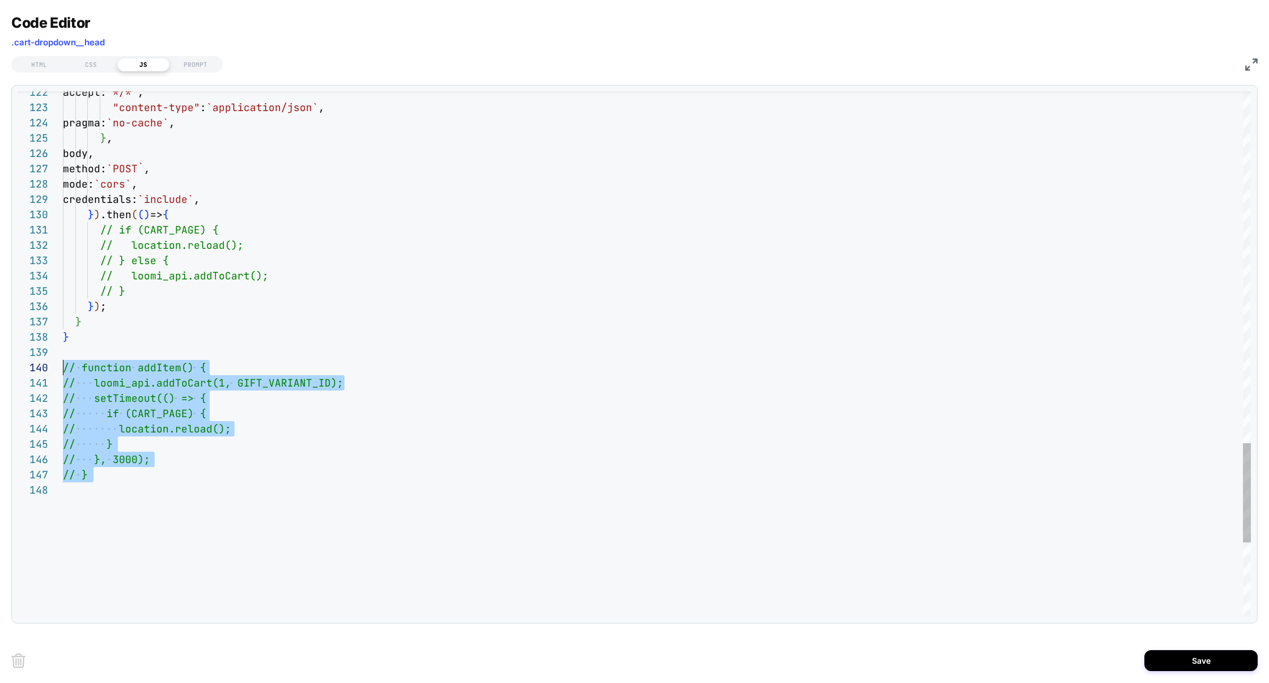
scroll to position [137, 0]
drag, startPoint x: 131, startPoint y: 490, endPoint x: 40, endPoint y: 366, distance: 154.0
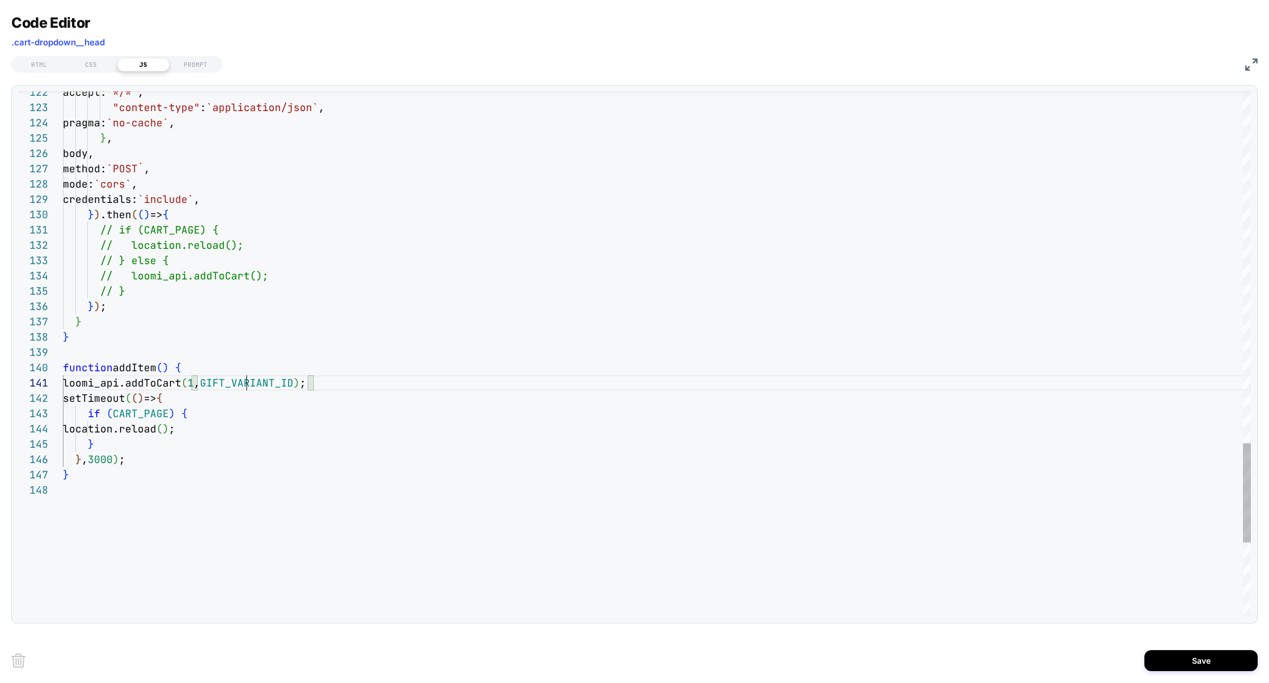
scroll to position [0, 184]
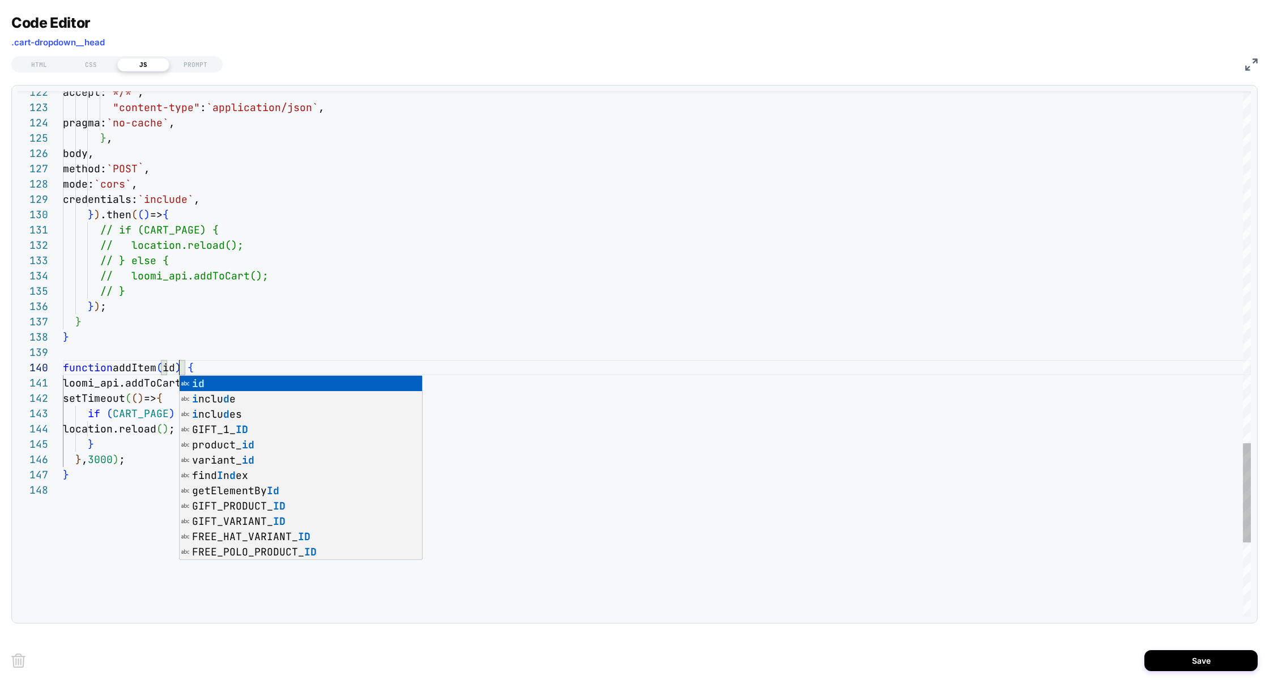
scroll to position [137, 116]
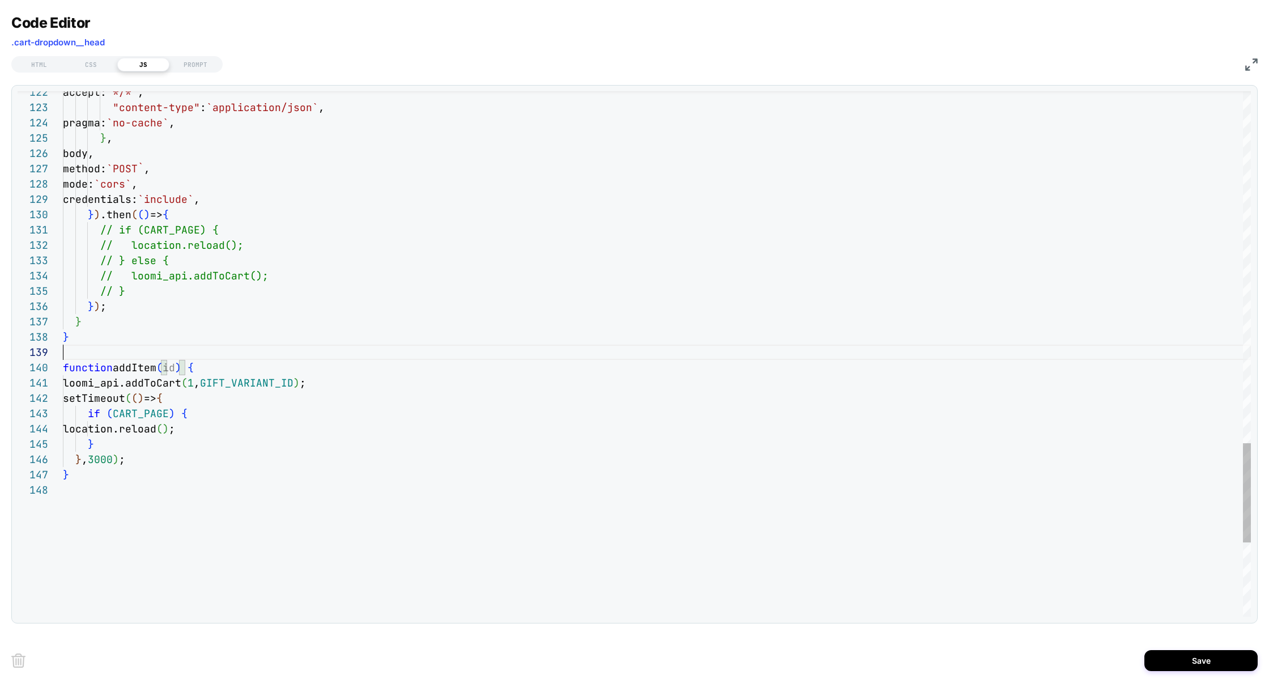
type textarea "**********"
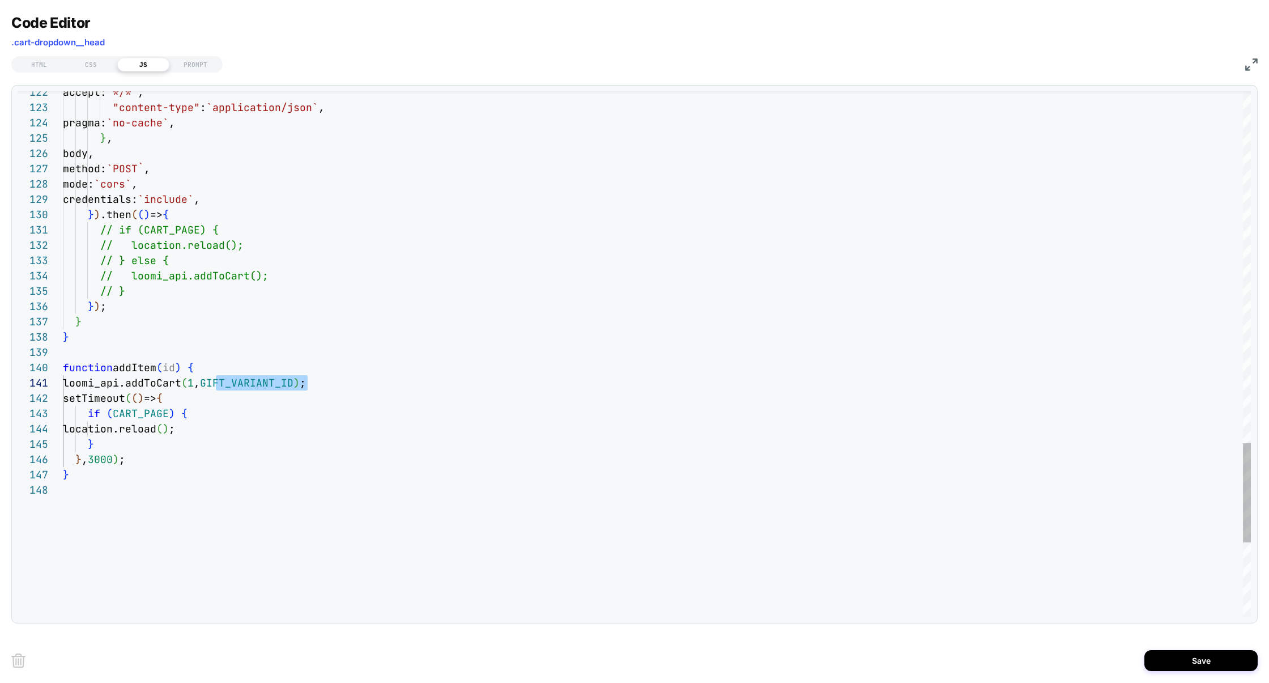
scroll to position [0, 159]
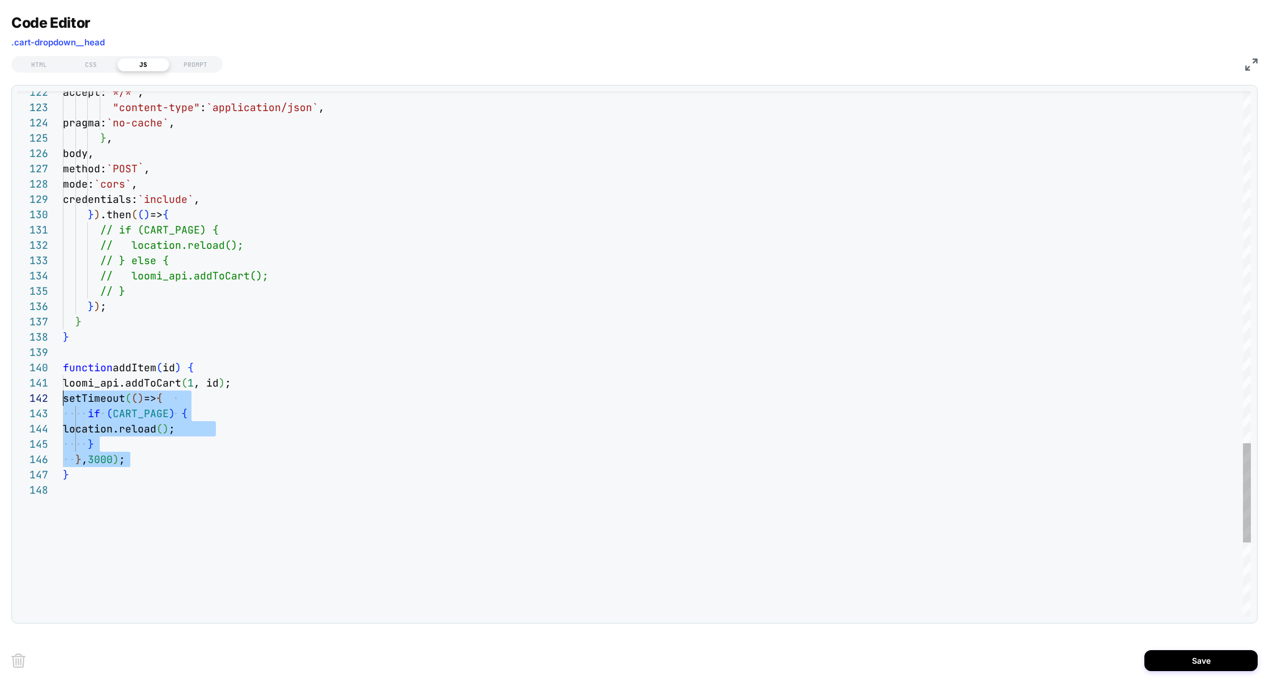
scroll to position [15, 0]
drag, startPoint x: 143, startPoint y: 462, endPoint x: 26, endPoint y: 398, distance: 133.8
click at [26, 398] on div "**********" at bounding box center [634, 353] width 1233 height 525
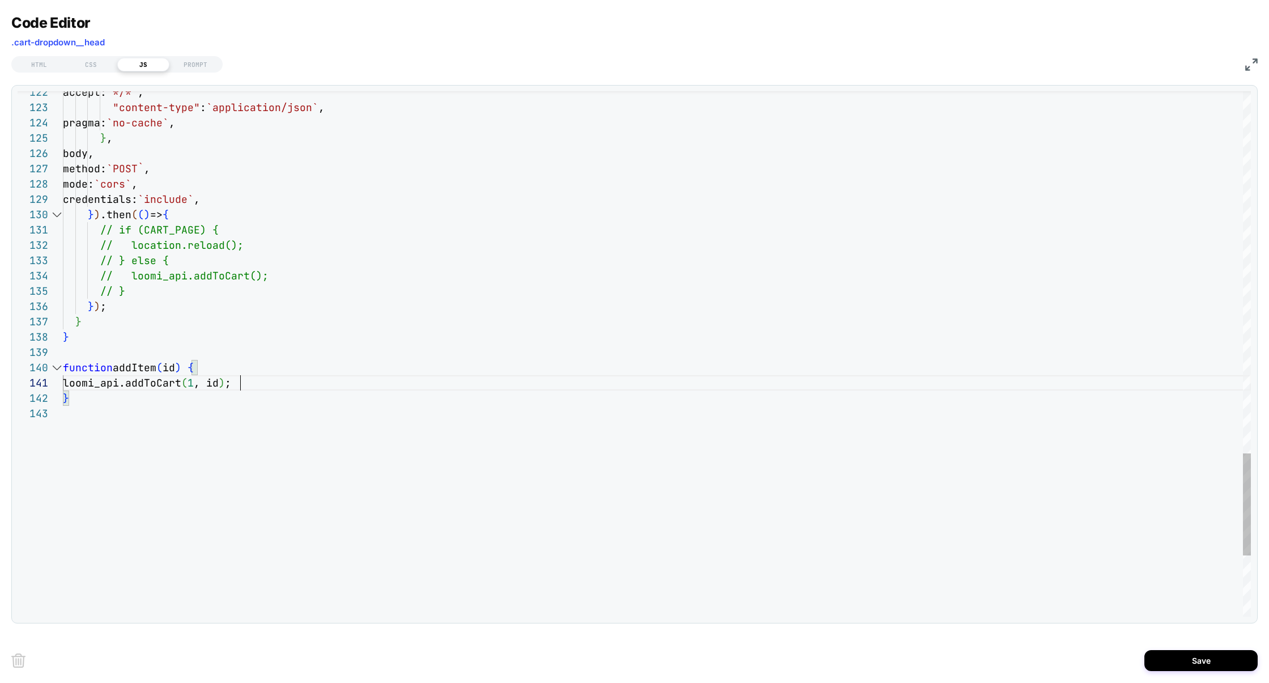
scroll to position [137, 135]
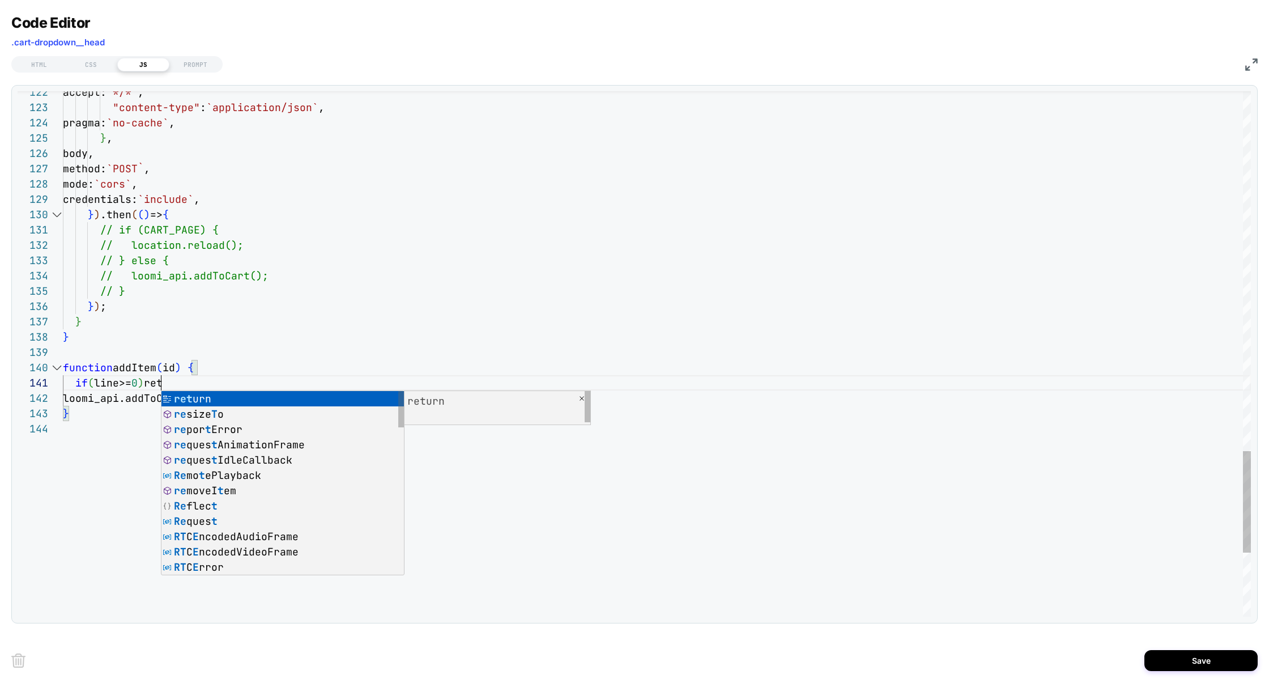
scroll to position [0, 116]
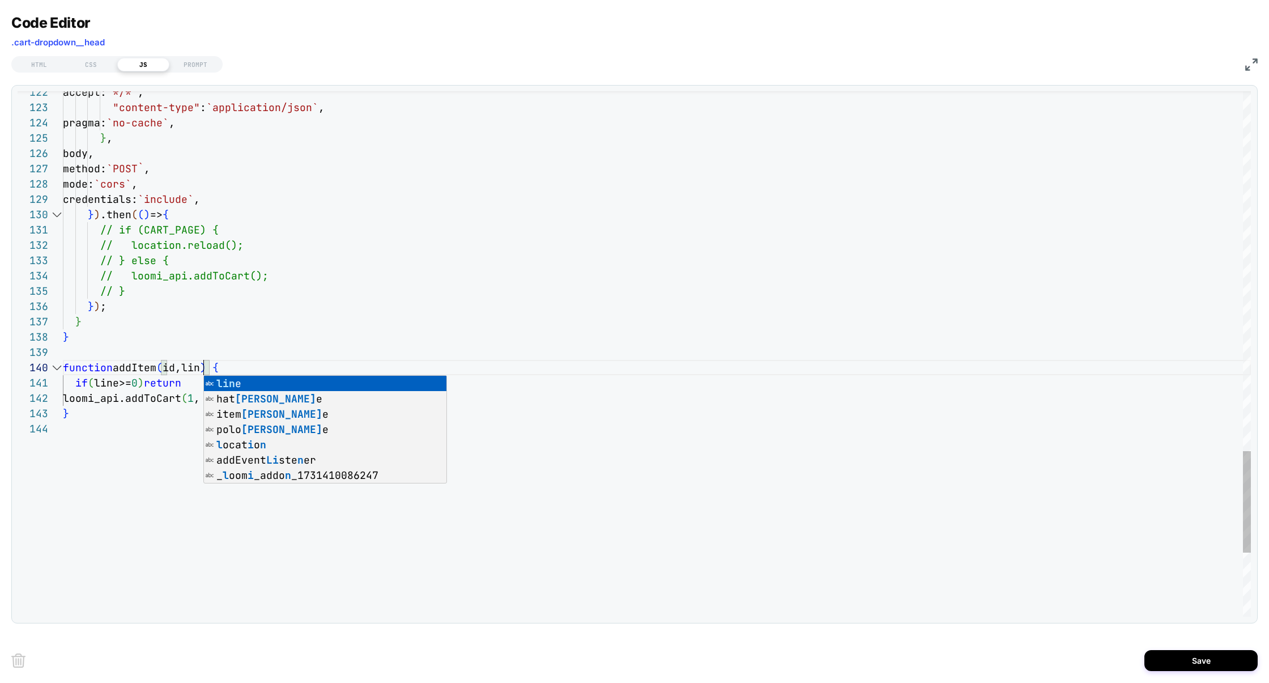
scroll to position [137, 146]
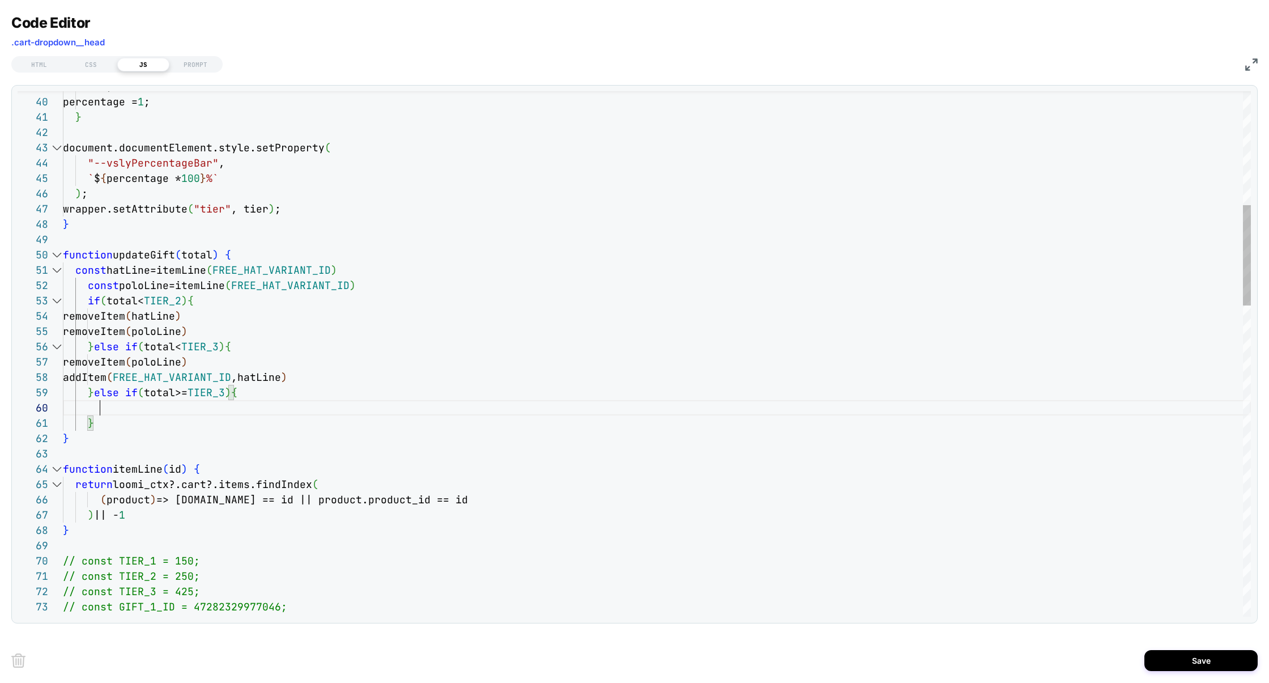
scroll to position [107, 0]
drag, startPoint x: 332, startPoint y: 375, endPoint x: 0, endPoint y: 375, distance: 331.9
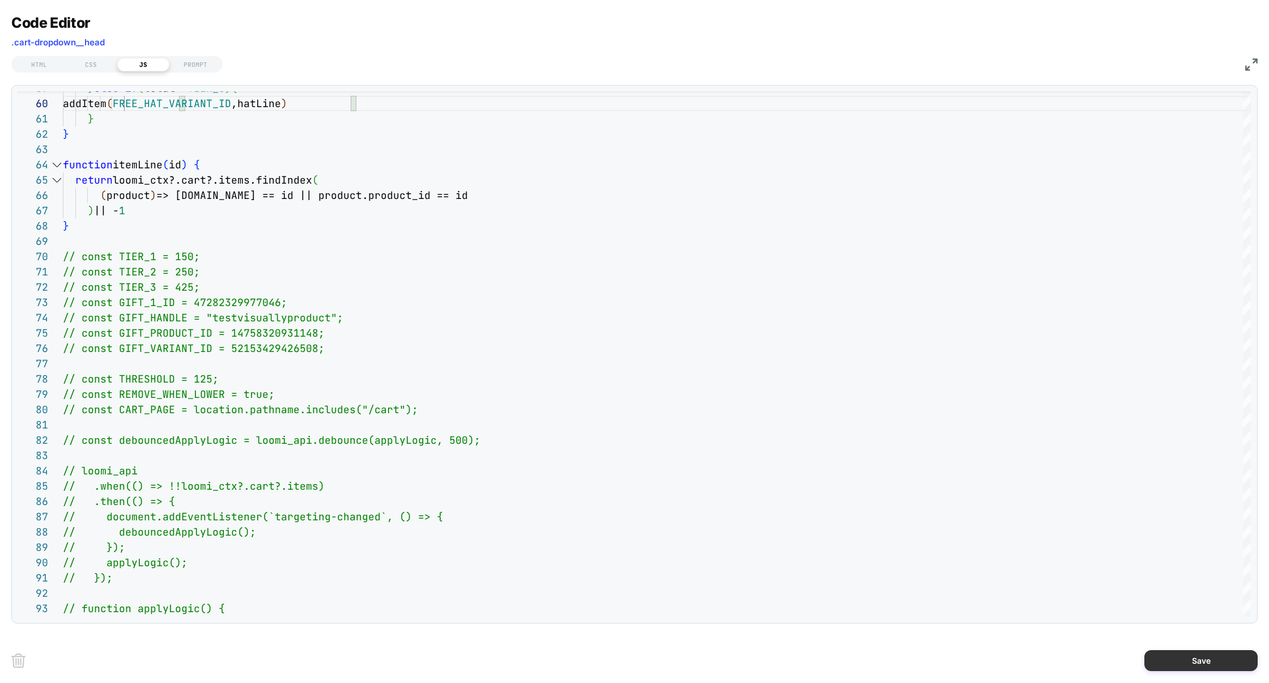
type textarea "**********"
click at [1176, 663] on button "Save" at bounding box center [1200, 660] width 113 height 21
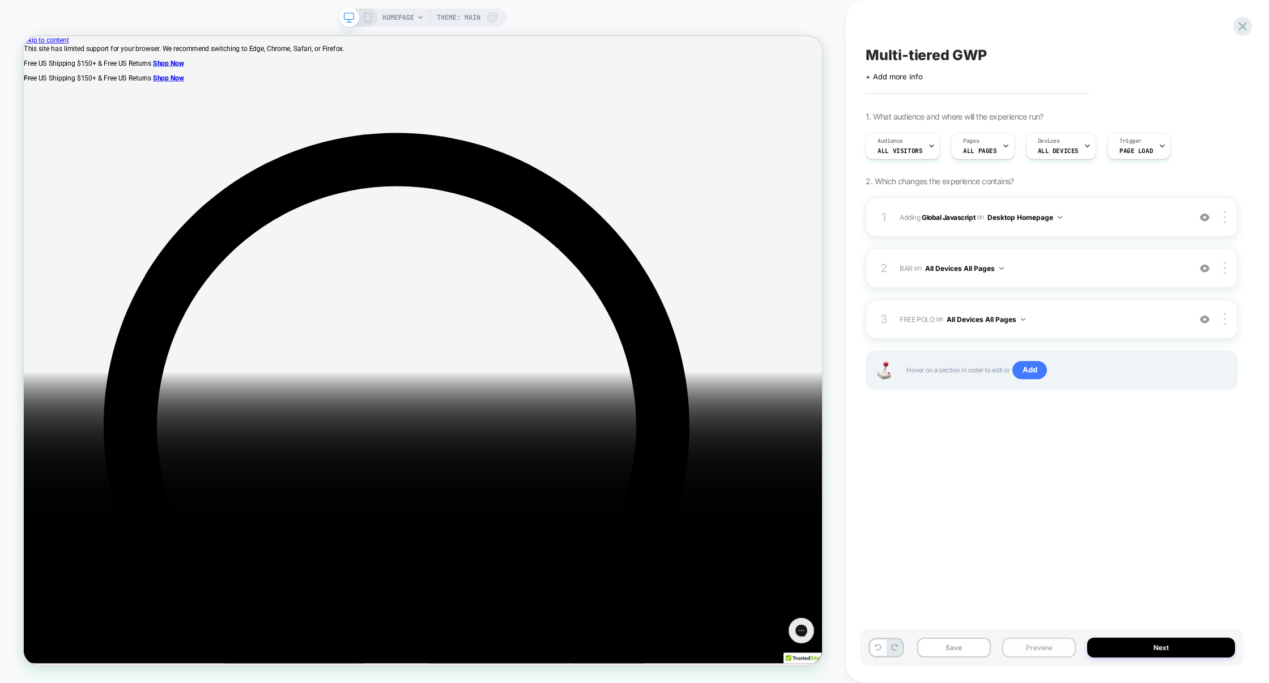
click at [1020, 649] on button "Preview" at bounding box center [1039, 647] width 74 height 20
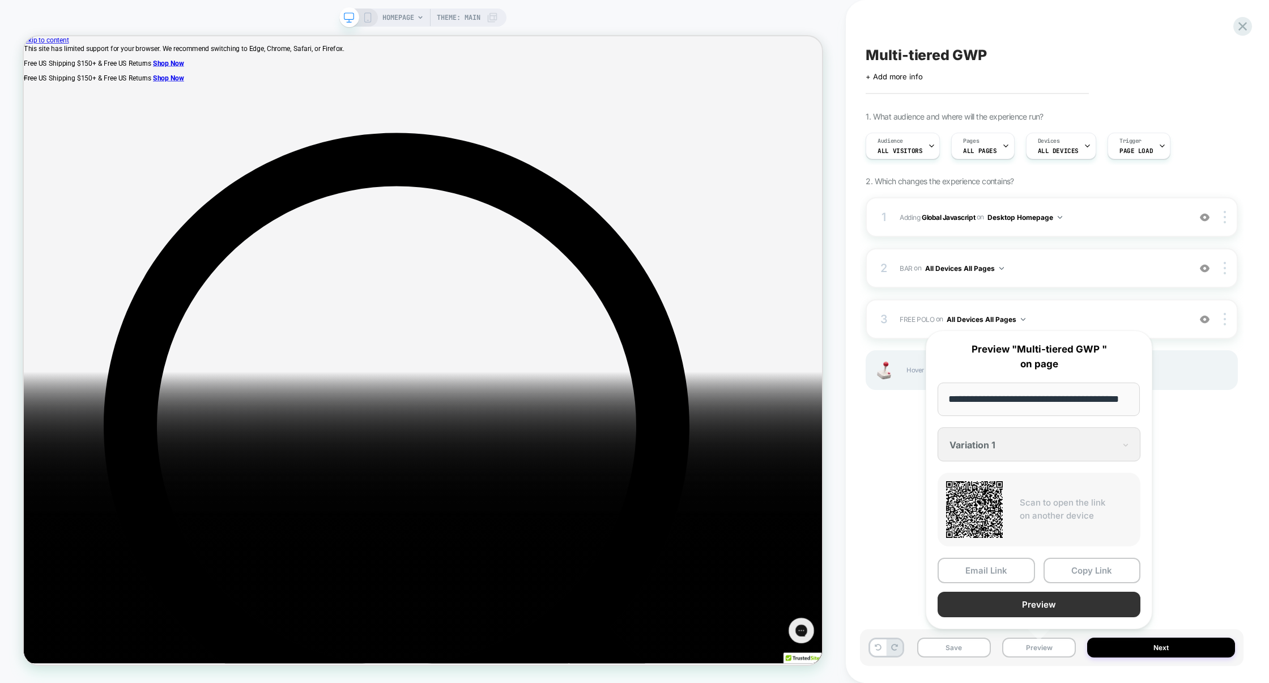
scroll to position [0, 0]
click at [1029, 606] on button "Preview" at bounding box center [1038, 603] width 203 height 25
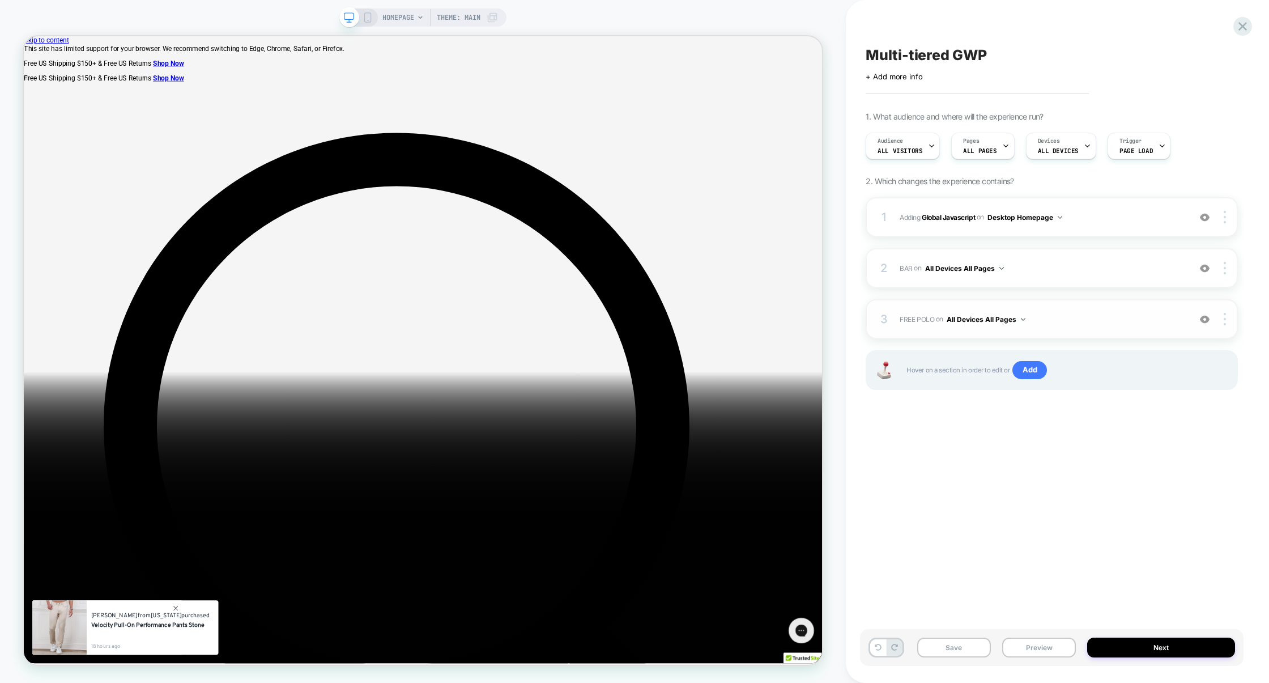
click at [1099, 306] on div "3 FREE POLO Adding Blocks List BEFORE #cart-dropdown:has(#_loomi_addon_17314100…" at bounding box center [1051, 319] width 372 height 40
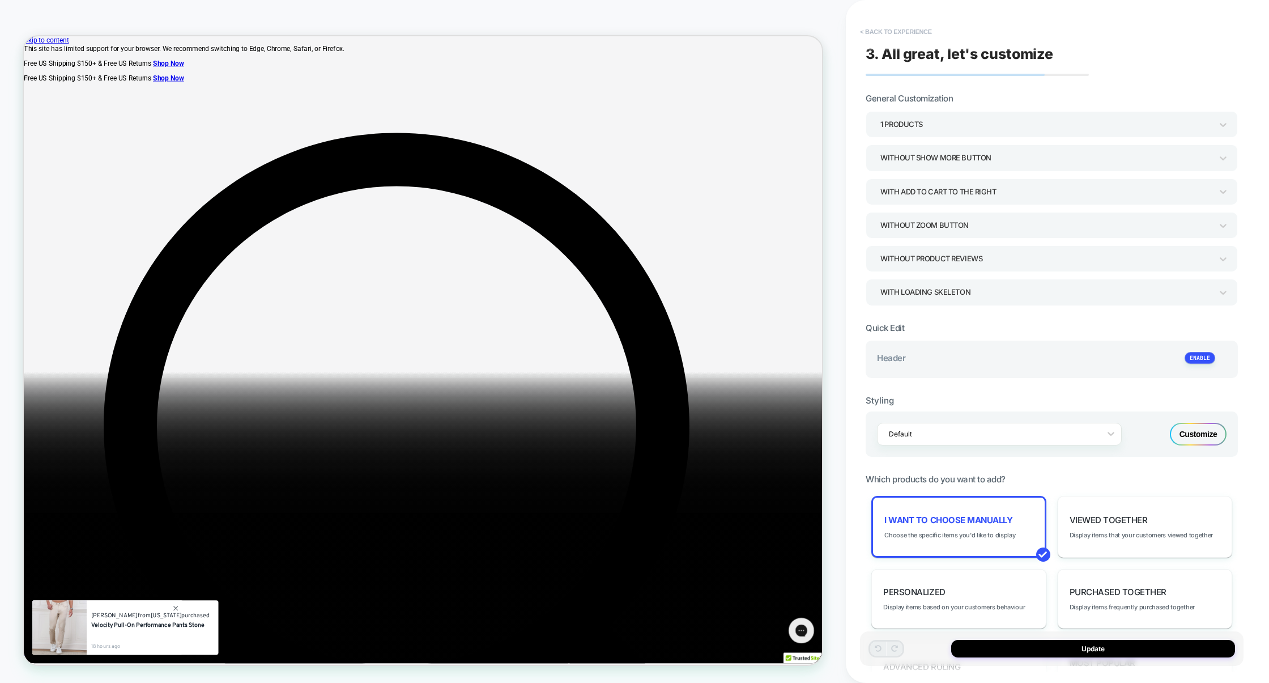
click at [905, 31] on button "< Back to experience" at bounding box center [895, 32] width 83 height 18
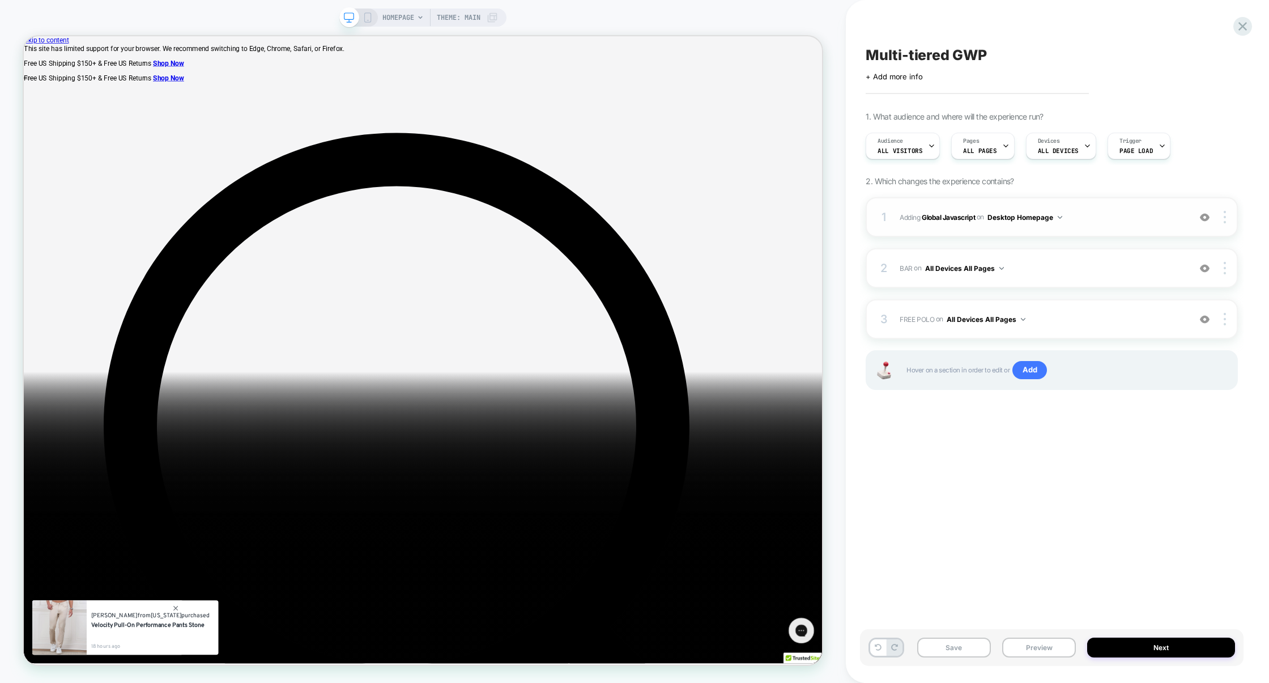
click at [1134, 228] on div "1 Adding Global Javascript on Desktop Homepage Add Before Add After Copy to Mob…" at bounding box center [1051, 217] width 372 height 40
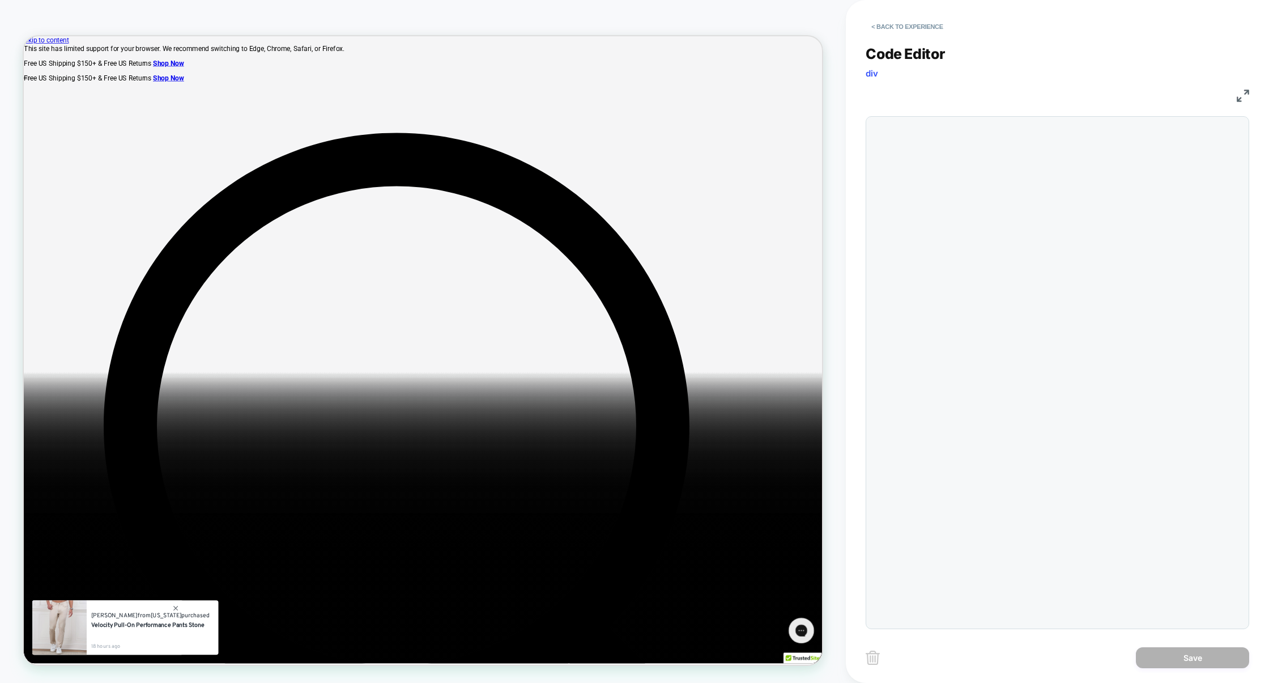
scroll to position [153, 0]
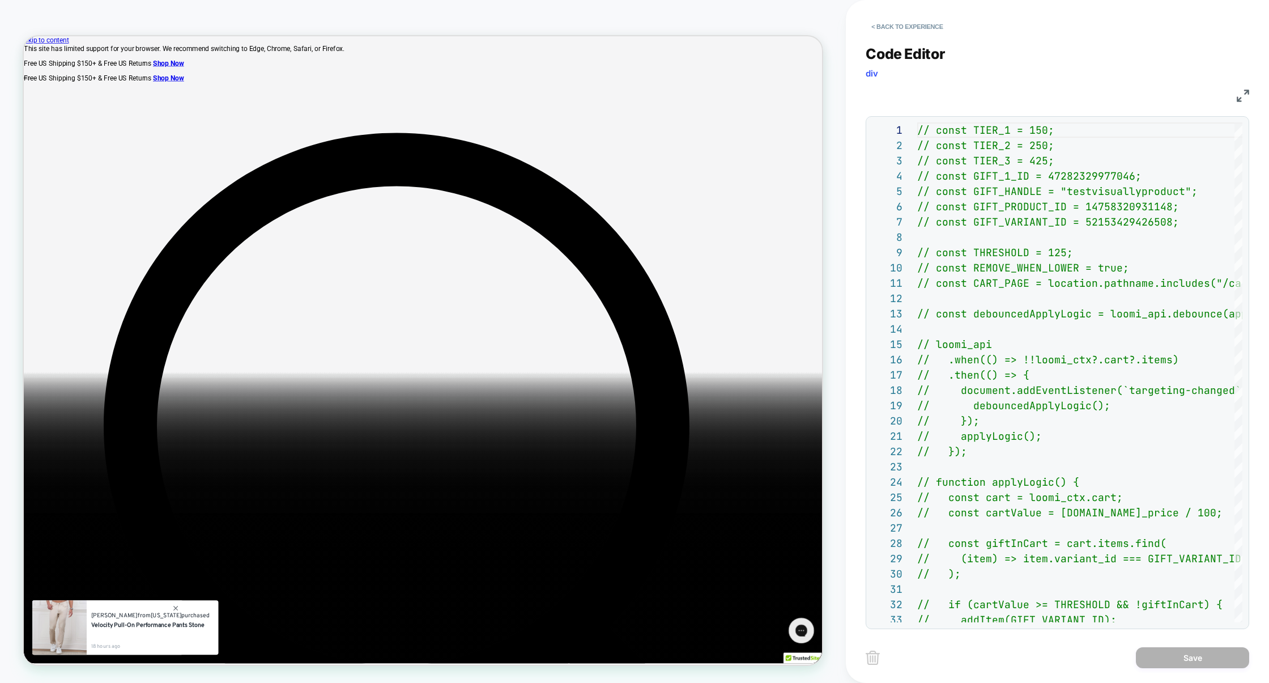
click at [1235, 95] on div "JS" at bounding box center [1056, 93] width 383 height 19
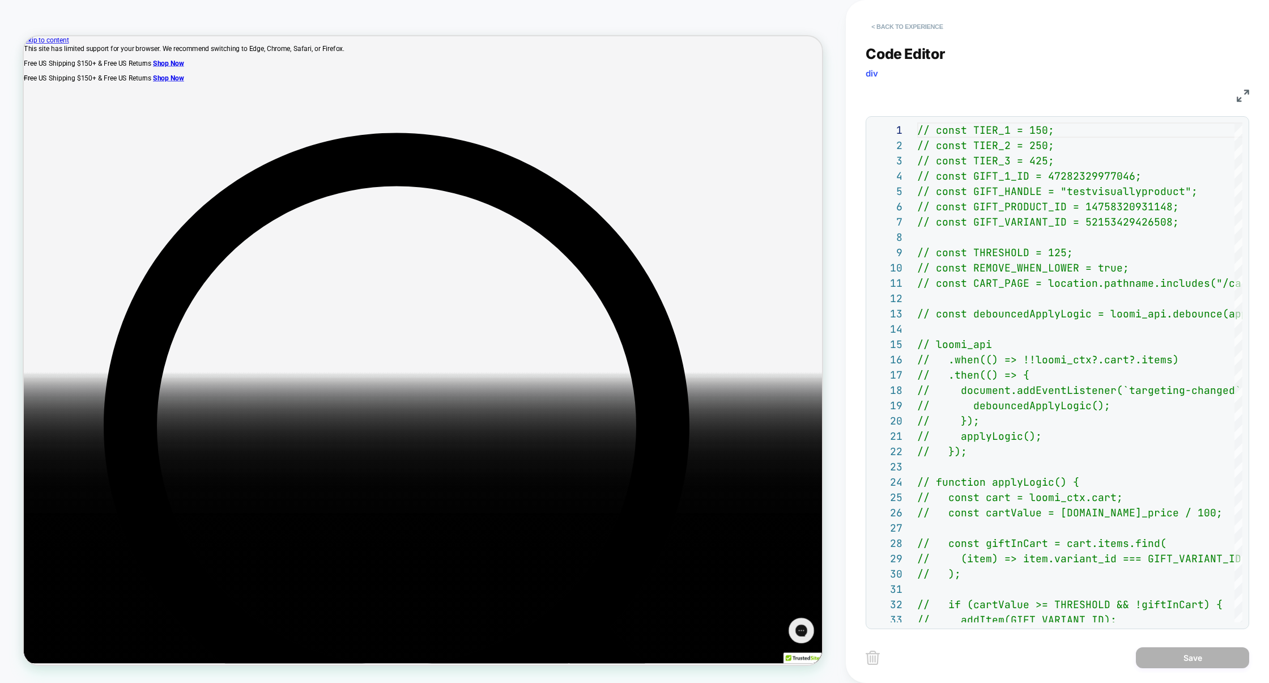
click at [928, 31] on button "< Back to experience" at bounding box center [906, 27] width 83 height 18
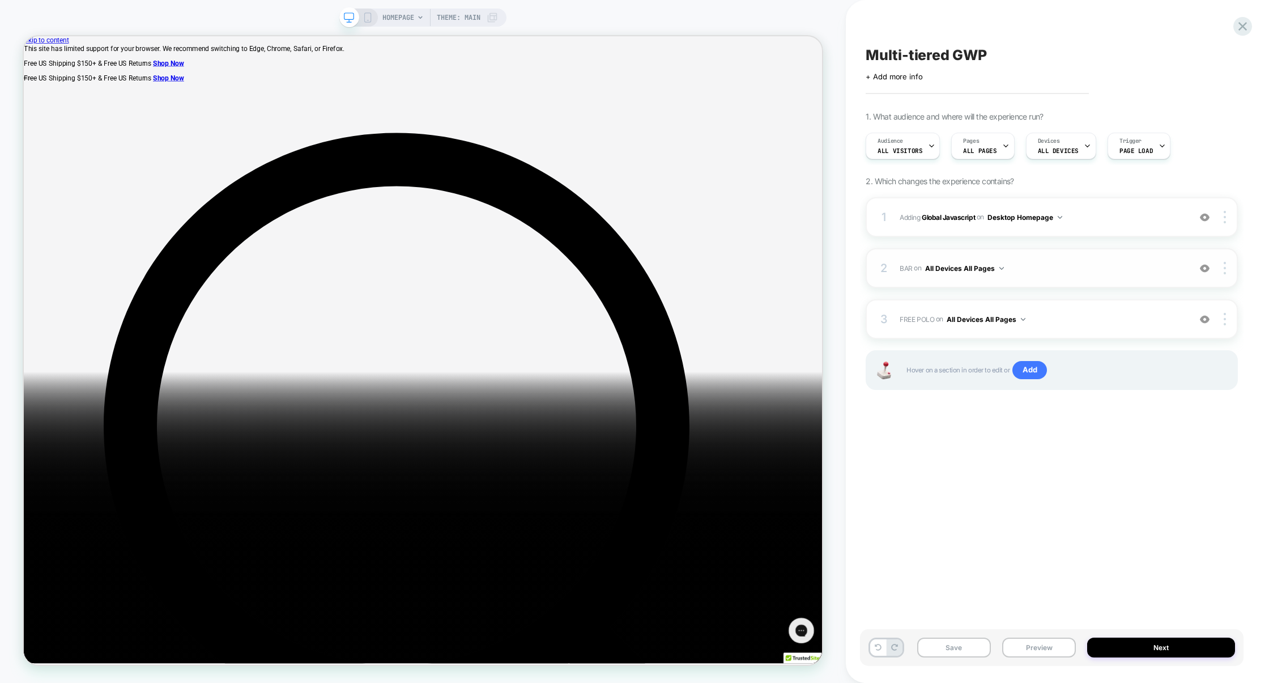
click at [1105, 266] on span "BAR Adding Code Block AFTER .cart-dropdown__head on All Devices All Pages" at bounding box center [1041, 268] width 284 height 14
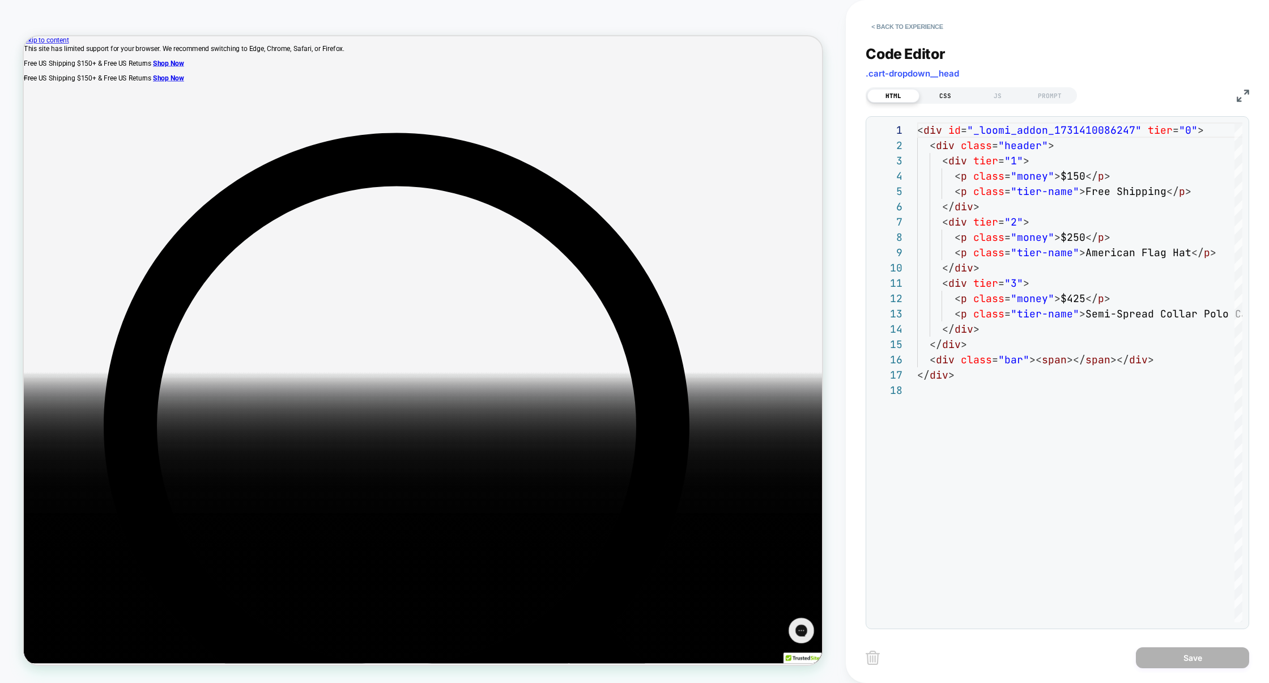
click at [946, 95] on div "CSS" at bounding box center [945, 96] width 52 height 14
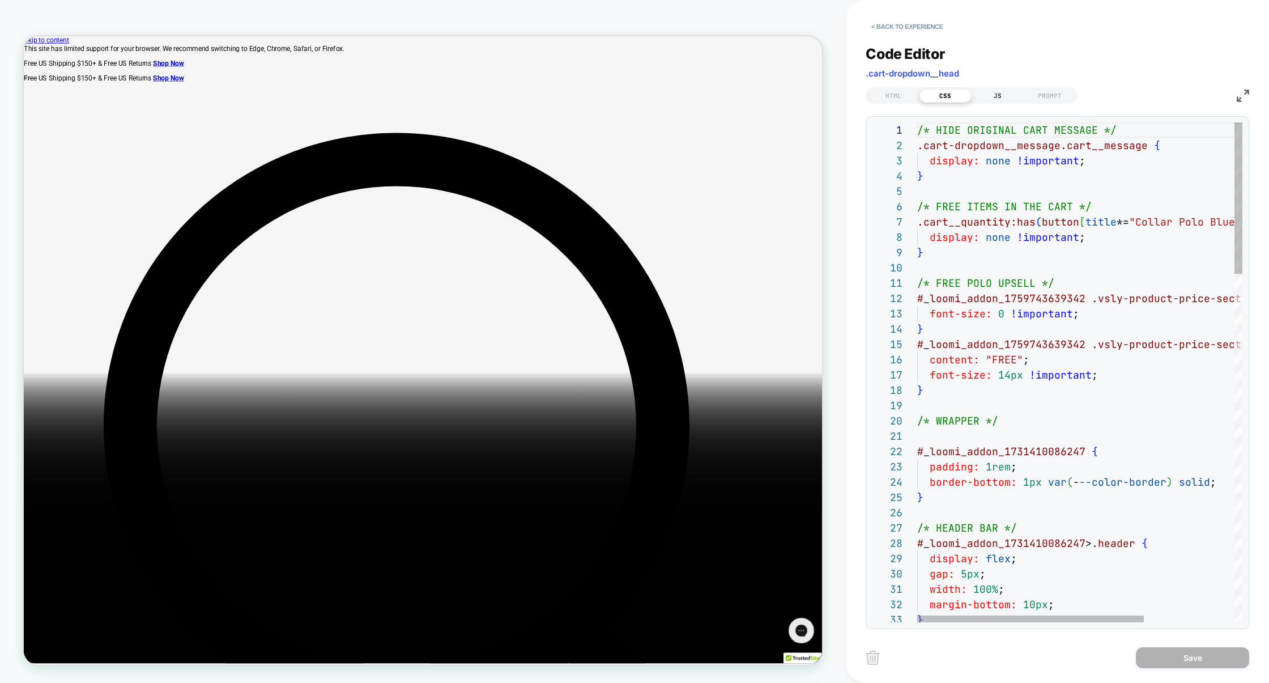
click at [1008, 93] on div "JS" at bounding box center [997, 96] width 52 height 14
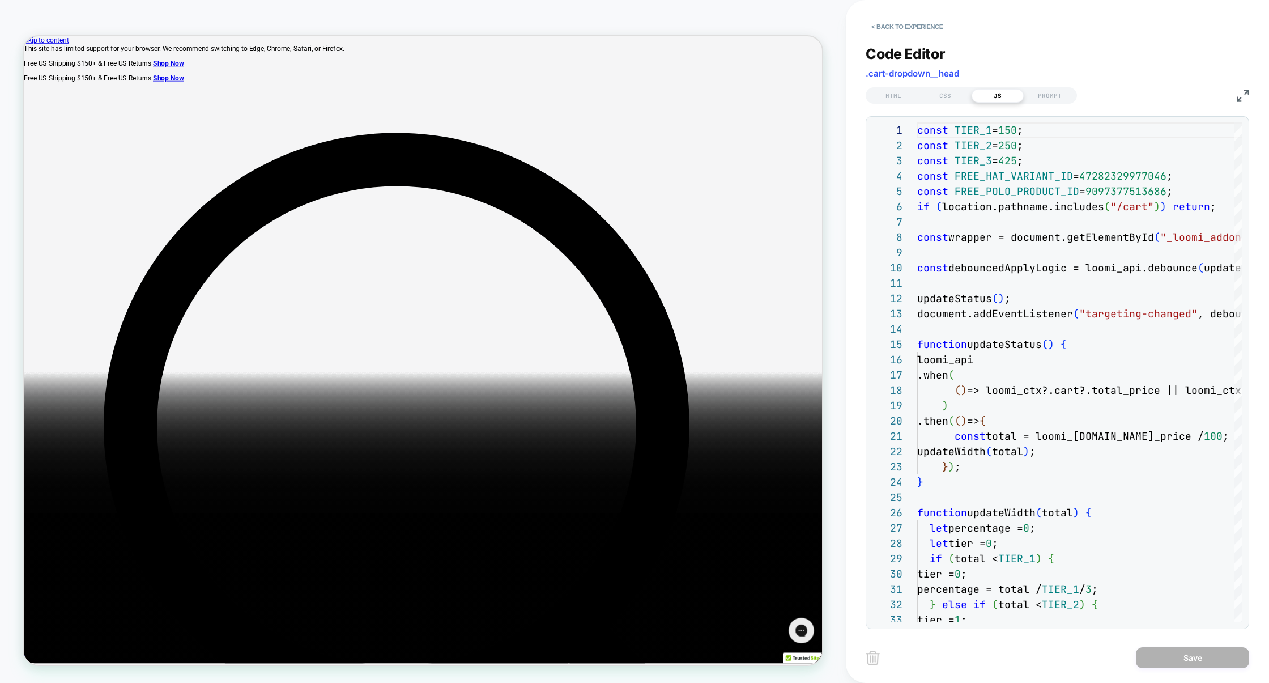
click at [1242, 96] on img at bounding box center [1242, 95] width 12 height 12
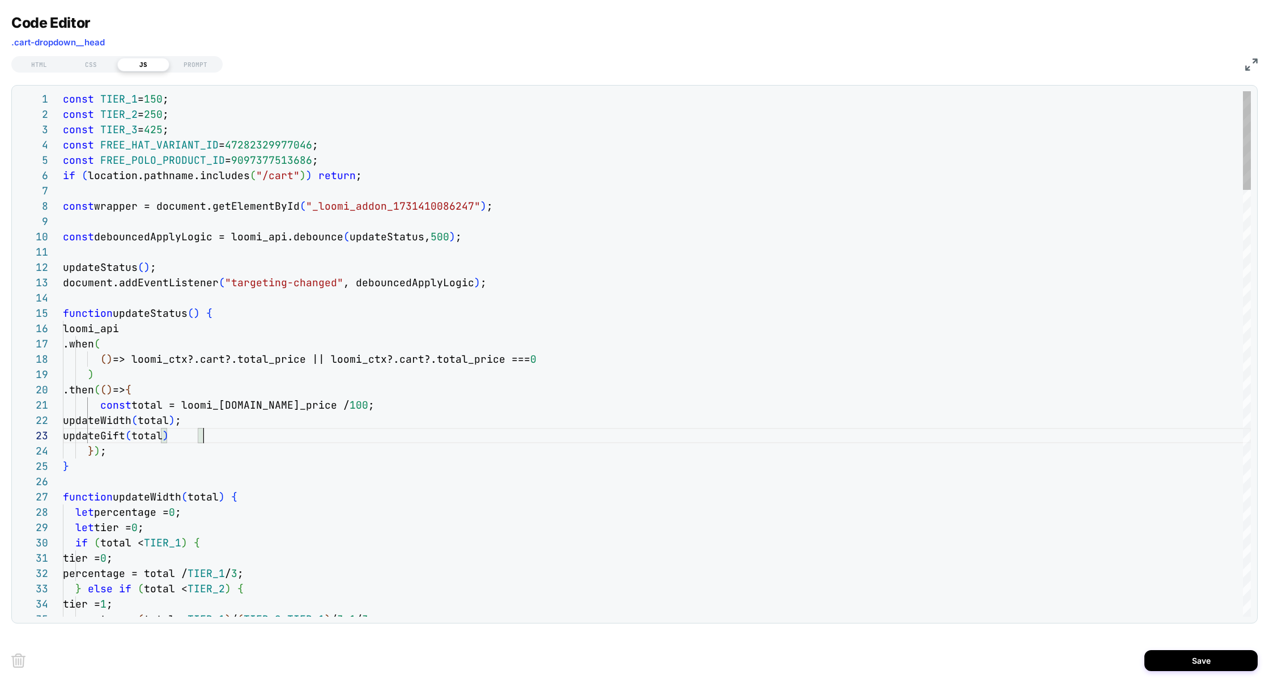
scroll to position [31, 140]
type textarea "**********"
click at [1214, 655] on button "Save" at bounding box center [1200, 660] width 113 height 21
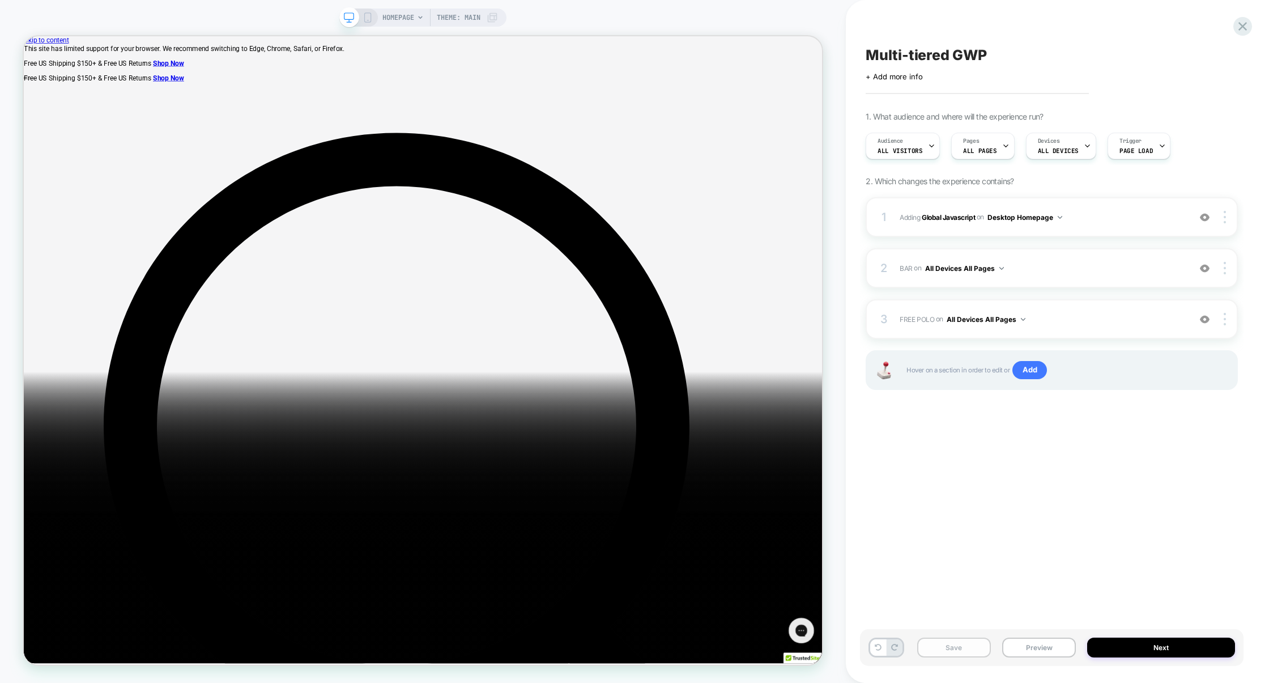
click at [979, 645] on button "Save" at bounding box center [954, 647] width 74 height 20
click at [1050, 645] on button "Preview" at bounding box center [1039, 647] width 74 height 20
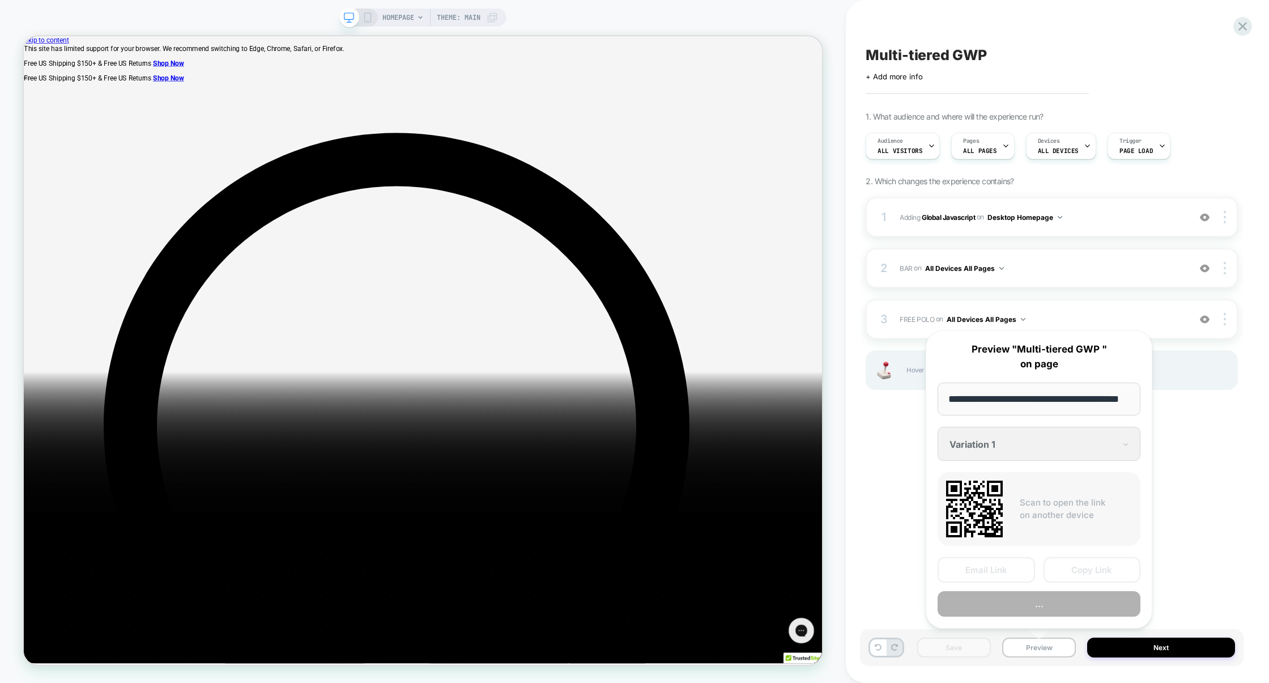
scroll to position [0, 26]
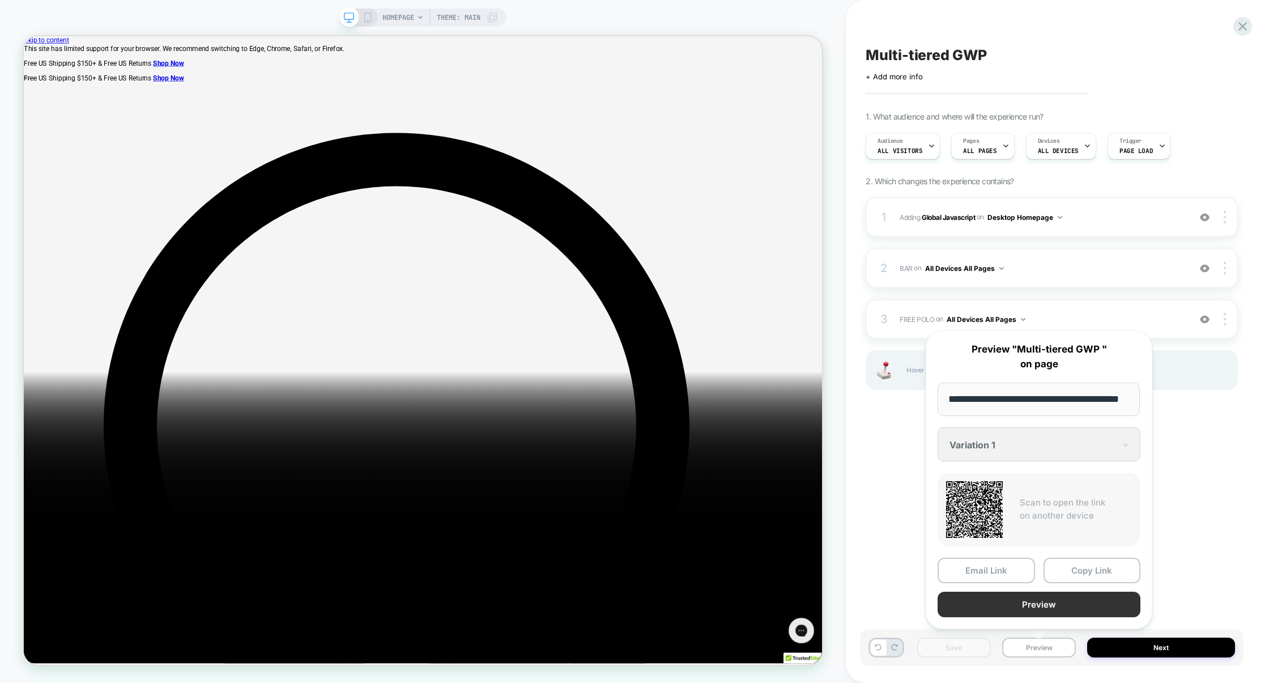
click at [1048, 609] on button "Preview" at bounding box center [1038, 603] width 203 height 25
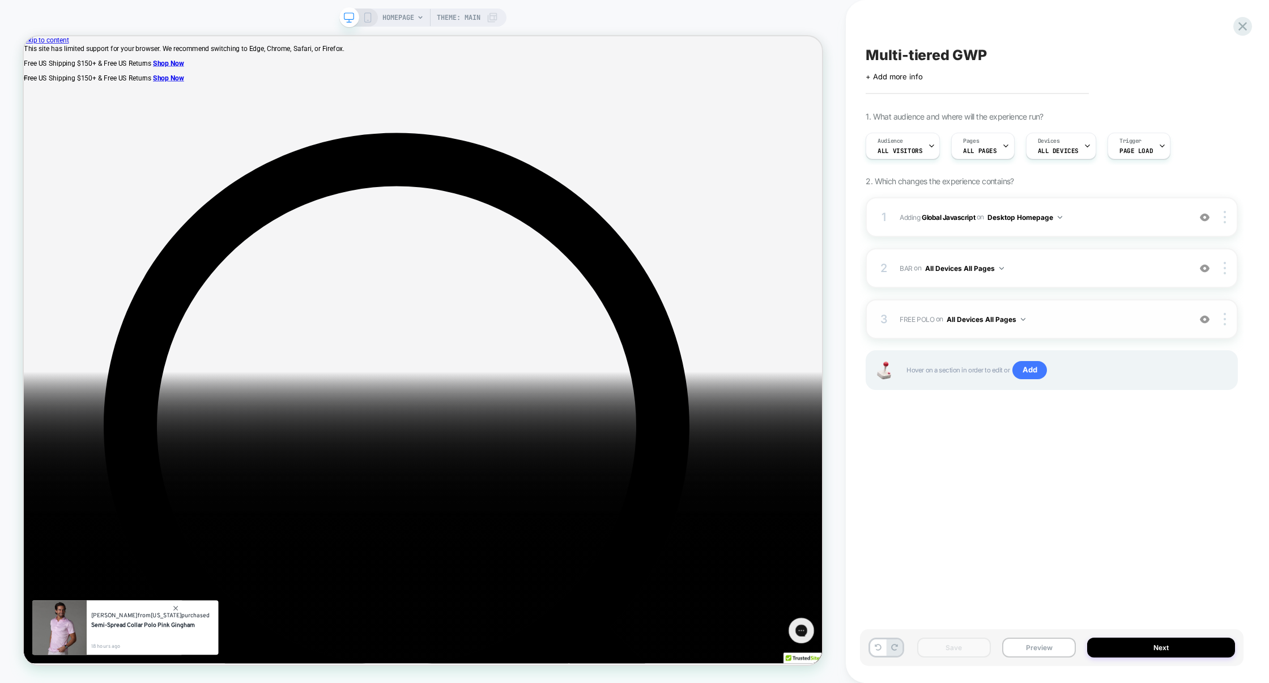
click at [1205, 323] on img at bounding box center [1205, 319] width 10 height 10
click at [1206, 271] on img at bounding box center [1205, 268] width 10 height 10
click at [1021, 653] on button "Preview" at bounding box center [1039, 647] width 74 height 20
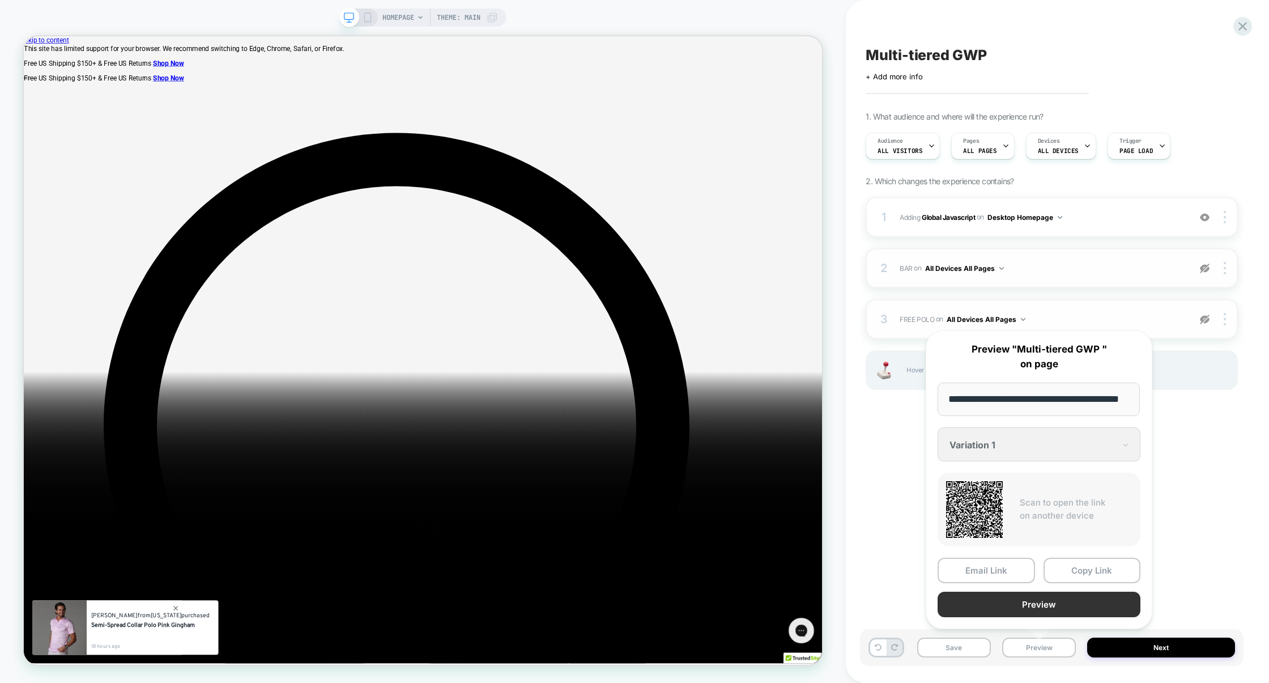
click at [1040, 603] on button "Preview" at bounding box center [1038, 603] width 203 height 25
